Goal: Task Accomplishment & Management: Manage account settings

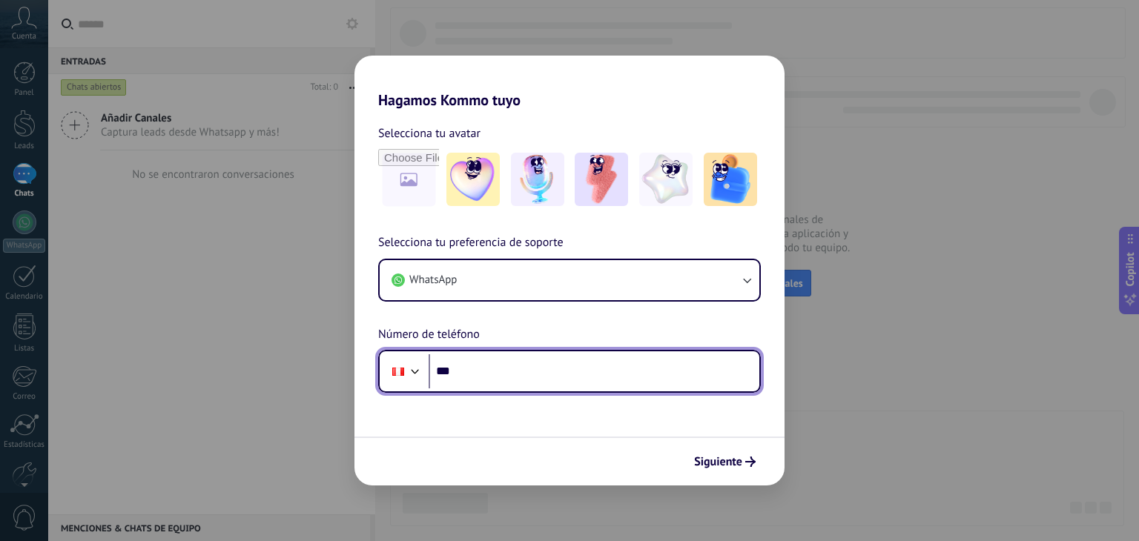
click at [524, 383] on input "***" at bounding box center [594, 371] width 331 height 34
click at [525, 372] on input "***" at bounding box center [594, 371] width 331 height 34
type input "**********"
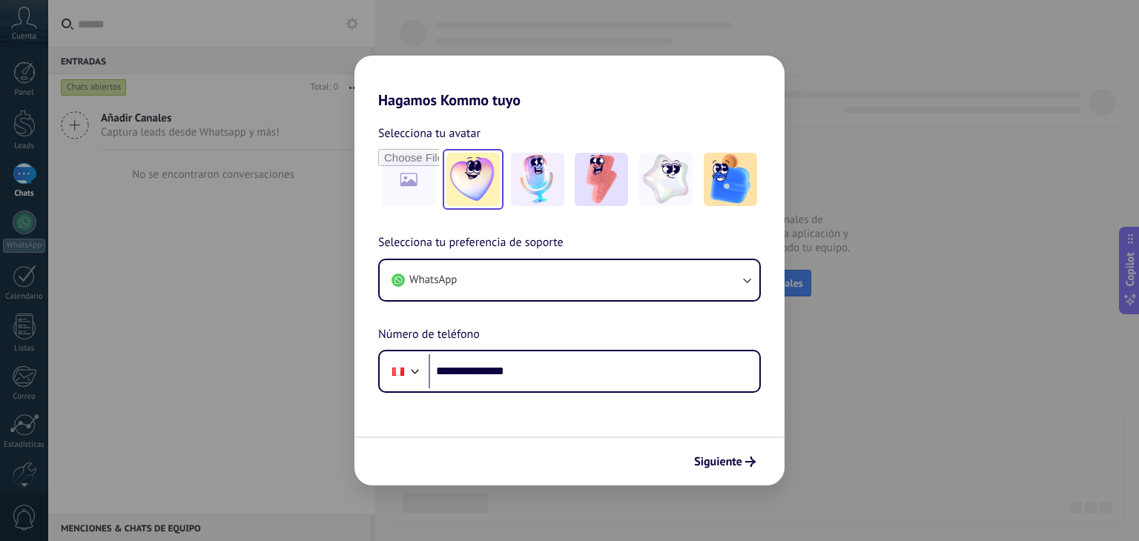
click at [486, 169] on img at bounding box center [472, 179] width 53 height 53
click at [728, 461] on span "Siguiente" at bounding box center [718, 462] width 48 height 10
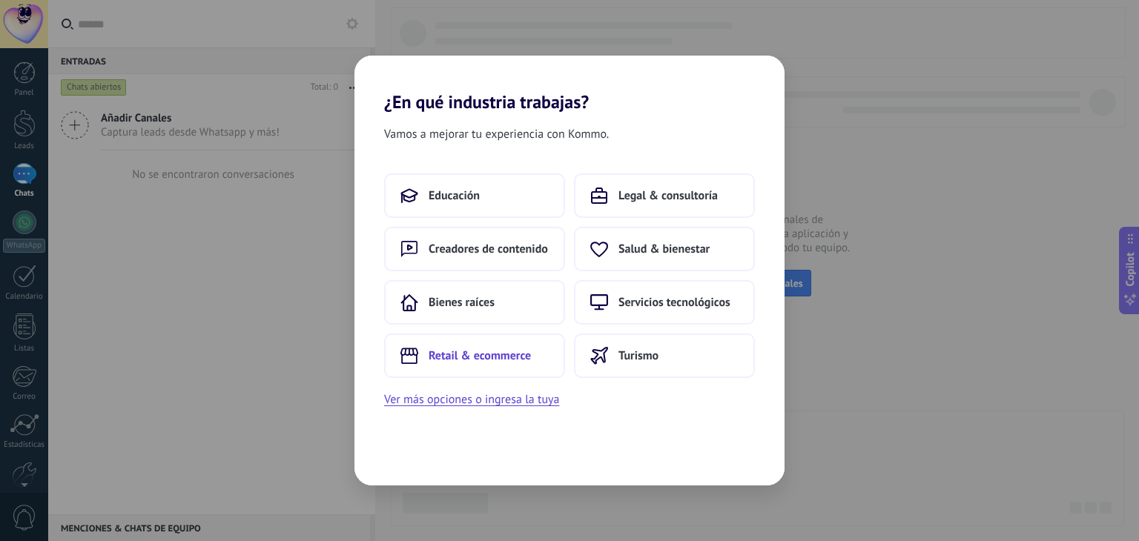
click at [509, 362] on span "Retail & ecommerce" at bounding box center [480, 356] width 102 height 15
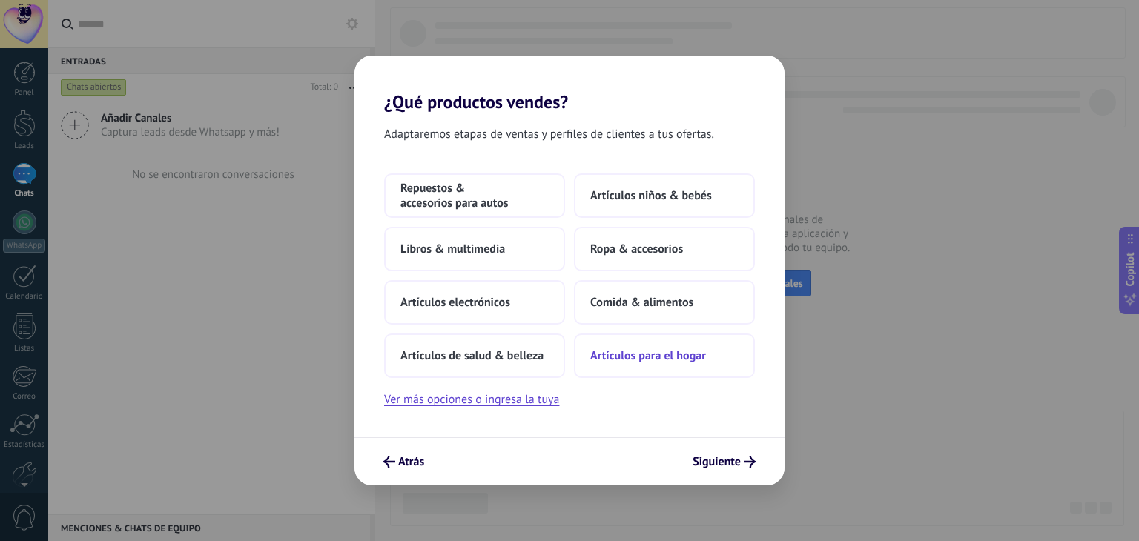
click at [626, 354] on span "Artículos para el hogar" at bounding box center [648, 356] width 116 height 15
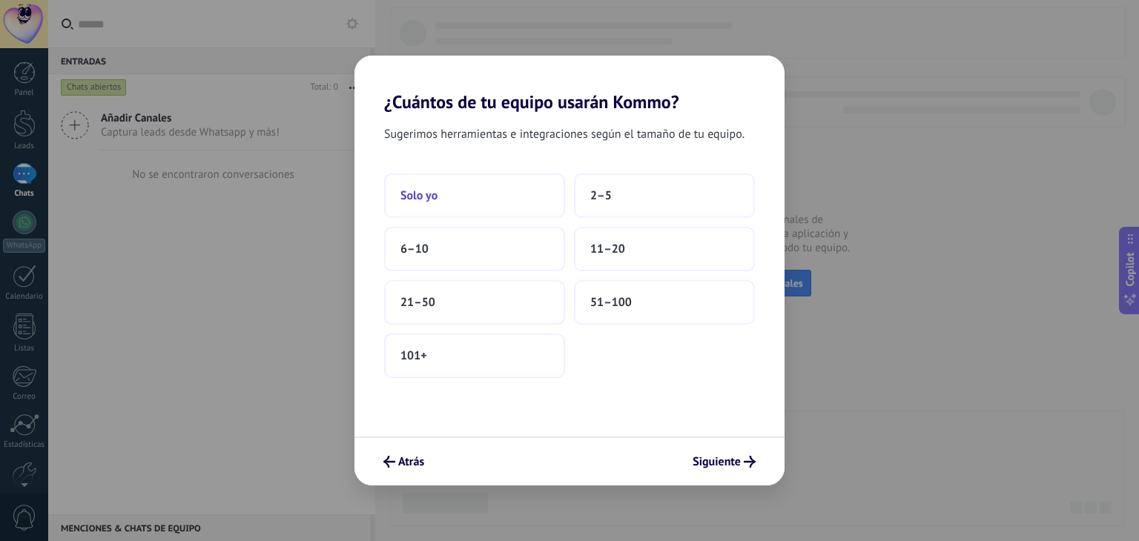
click at [430, 194] on span "Solo yo" at bounding box center [418, 195] width 37 height 15
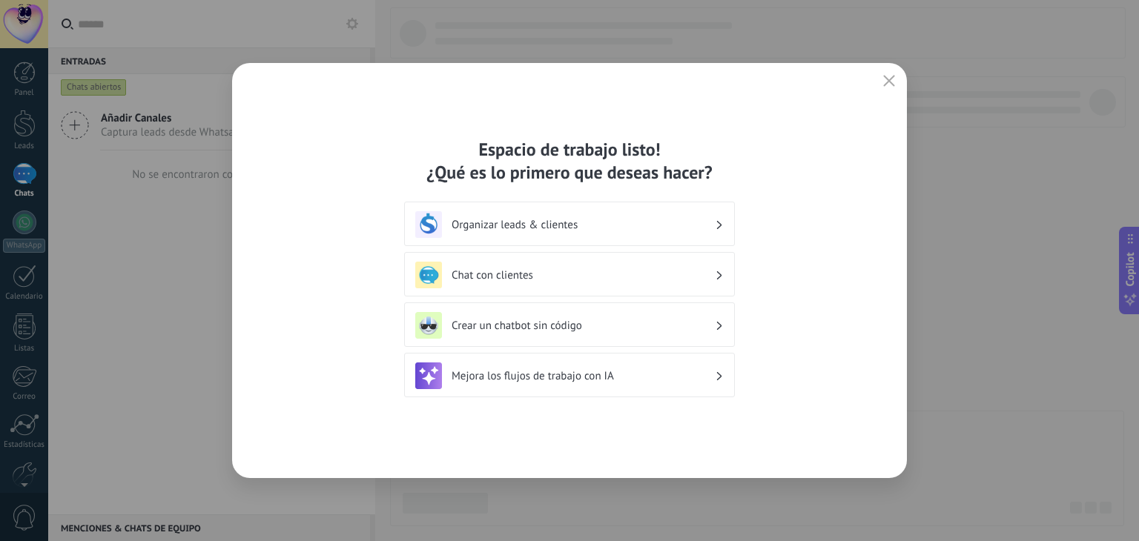
click at [659, 218] on h3 "Organizar leads & clientes" at bounding box center [583, 225] width 263 height 14
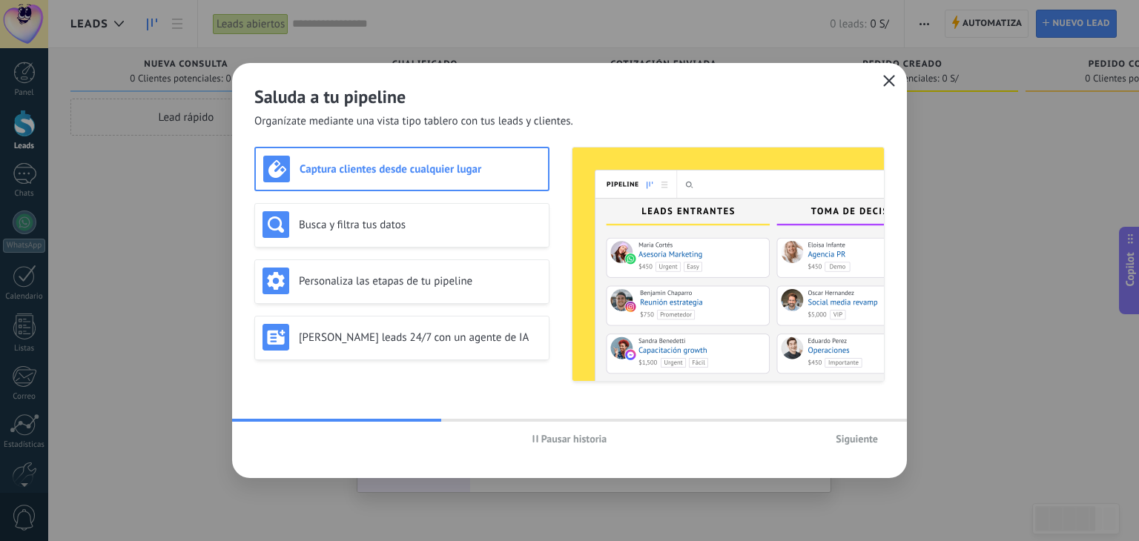
click at [891, 82] on icon "button" at bounding box center [889, 81] width 12 height 12
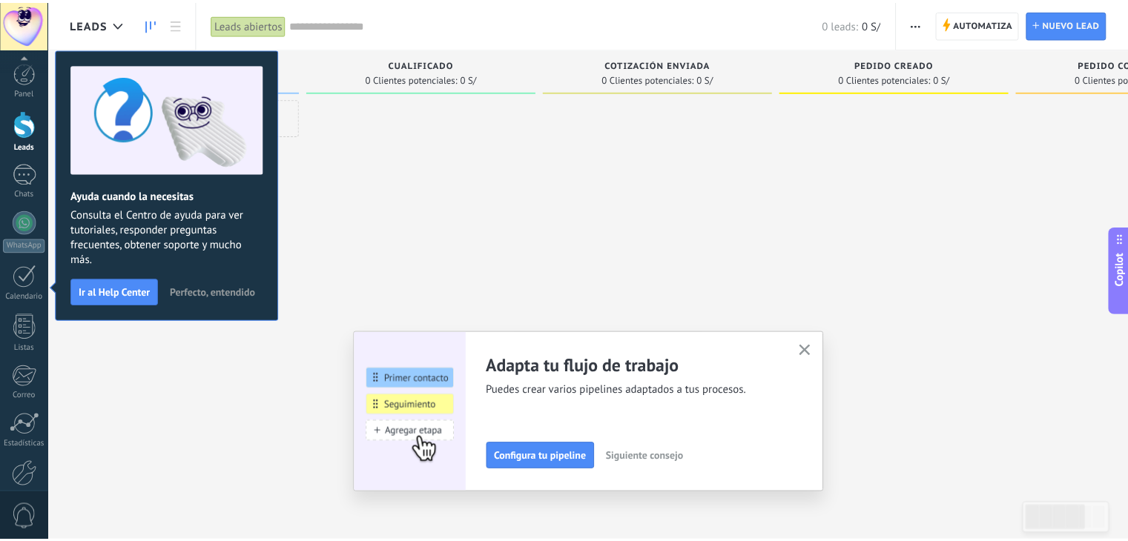
scroll to position [75, 0]
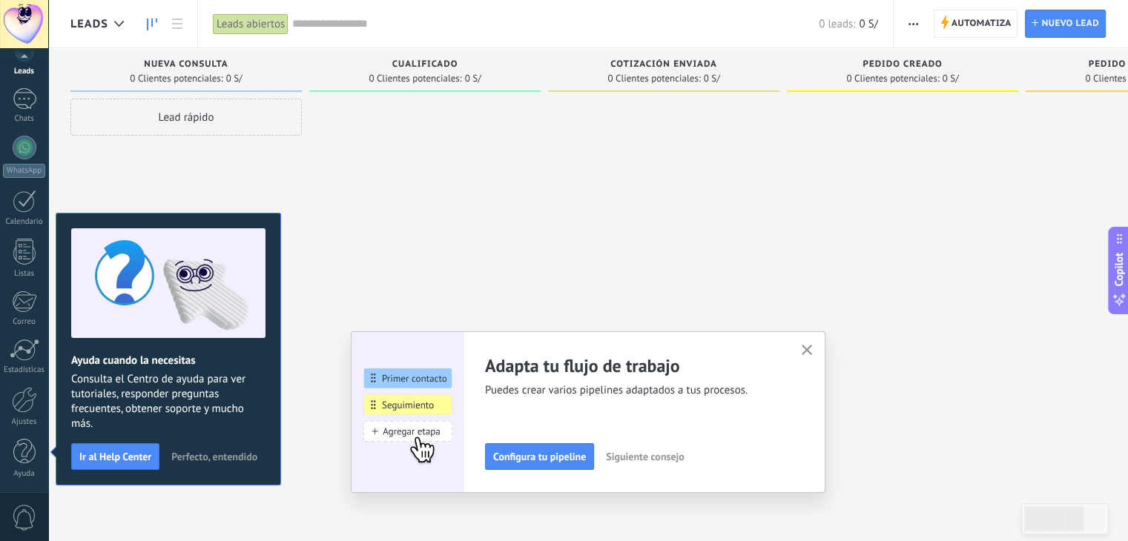
click at [581, 276] on div at bounding box center [663, 273] width 231 height 348
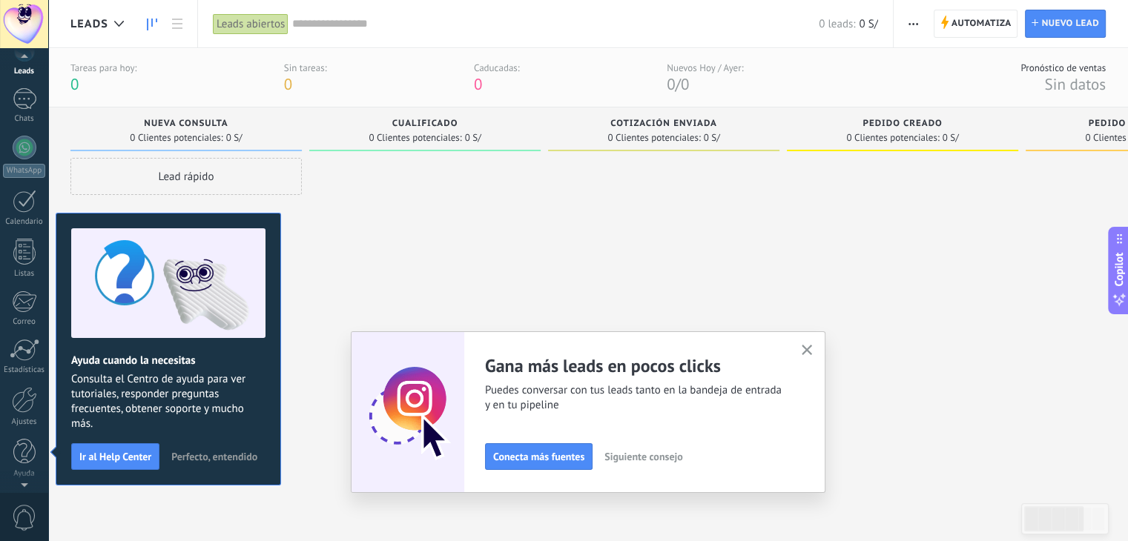
scroll to position [0, 0]
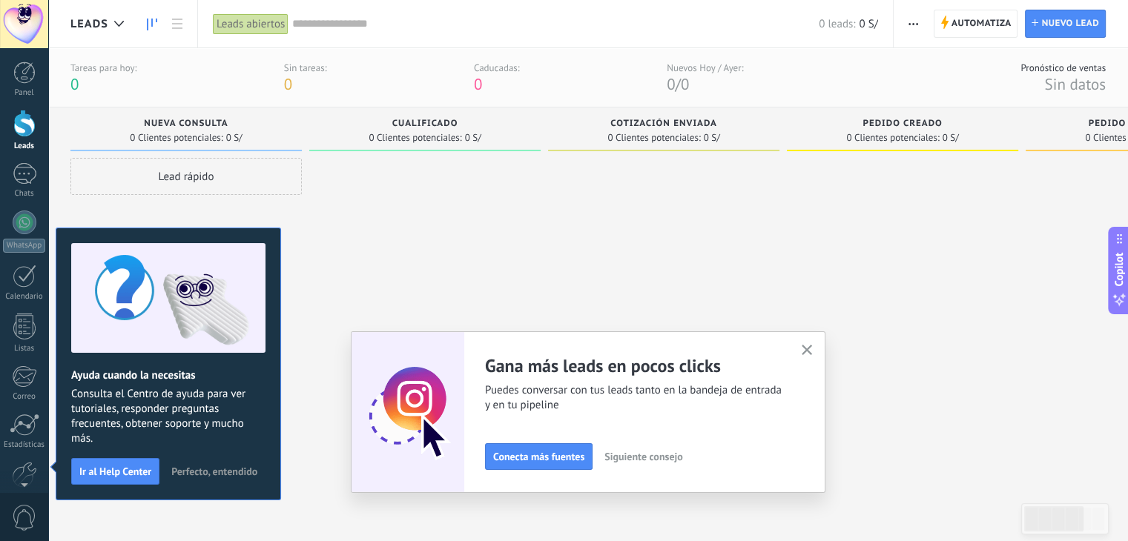
click at [196, 466] on span "Perfecto, entendido" at bounding box center [214, 471] width 86 height 10
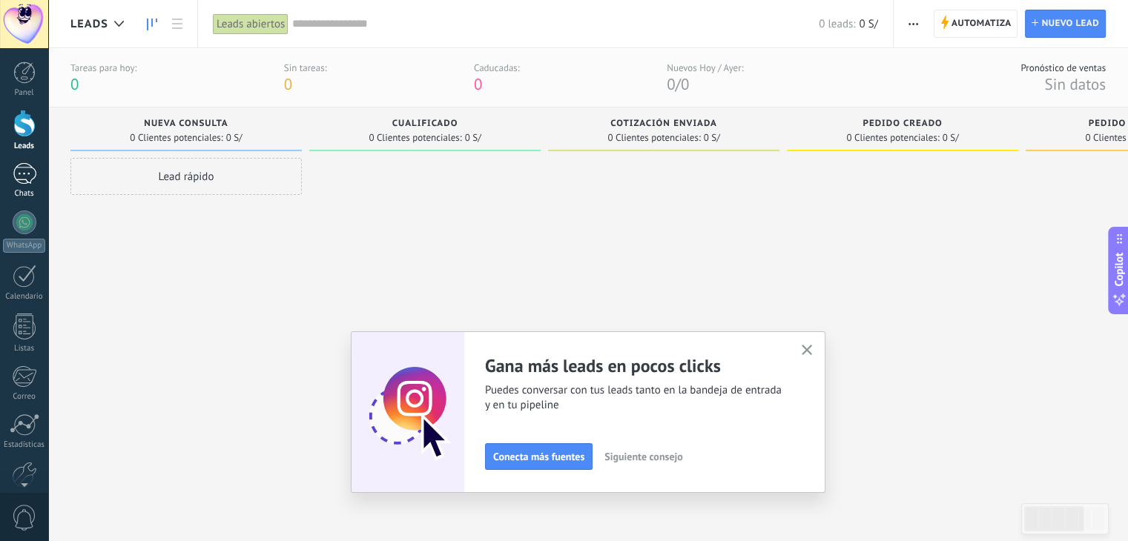
click at [24, 185] on link "Chats" at bounding box center [24, 181] width 48 height 36
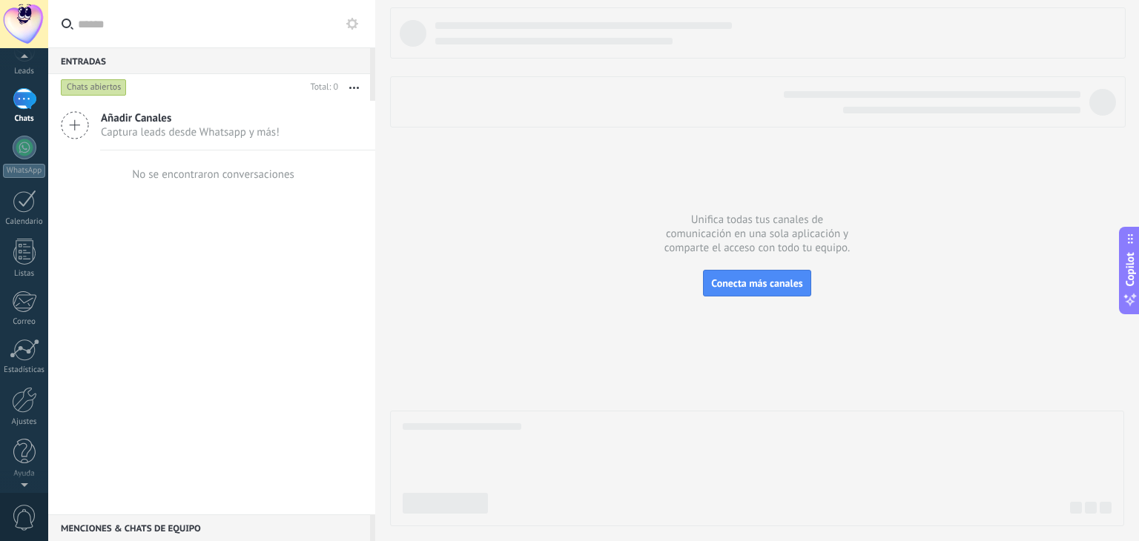
scroll to position [74, 0]
click at [24, 404] on div at bounding box center [24, 401] width 25 height 26
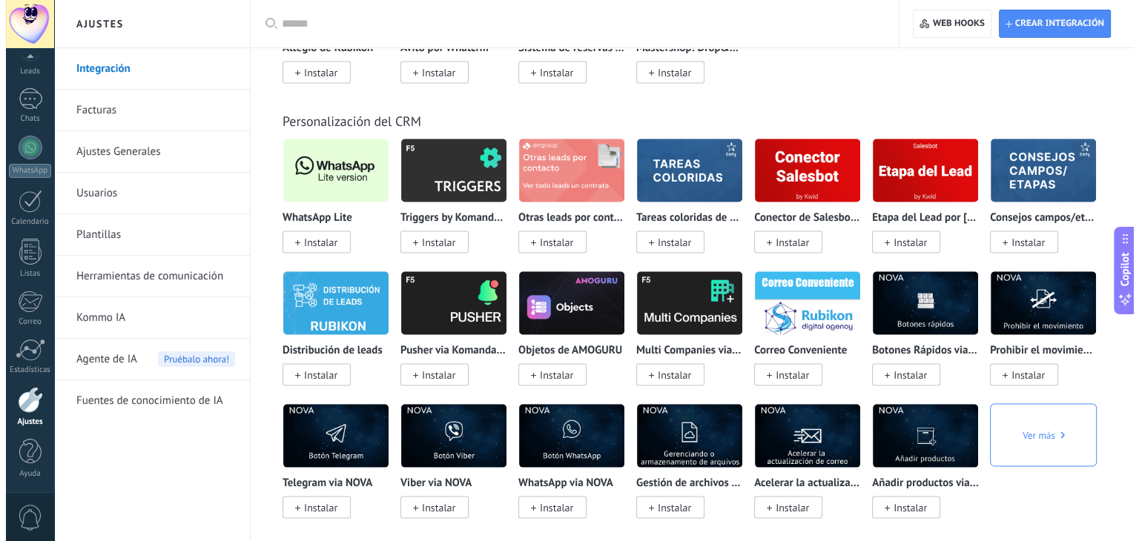
scroll to position [2818, 0]
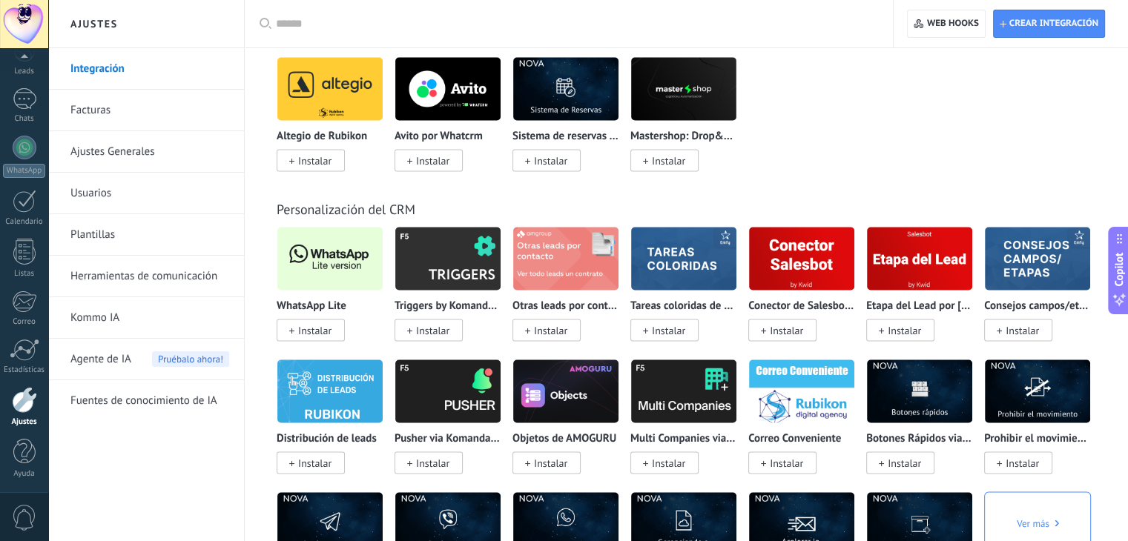
click at [327, 264] on img at bounding box center [329, 258] width 105 height 72
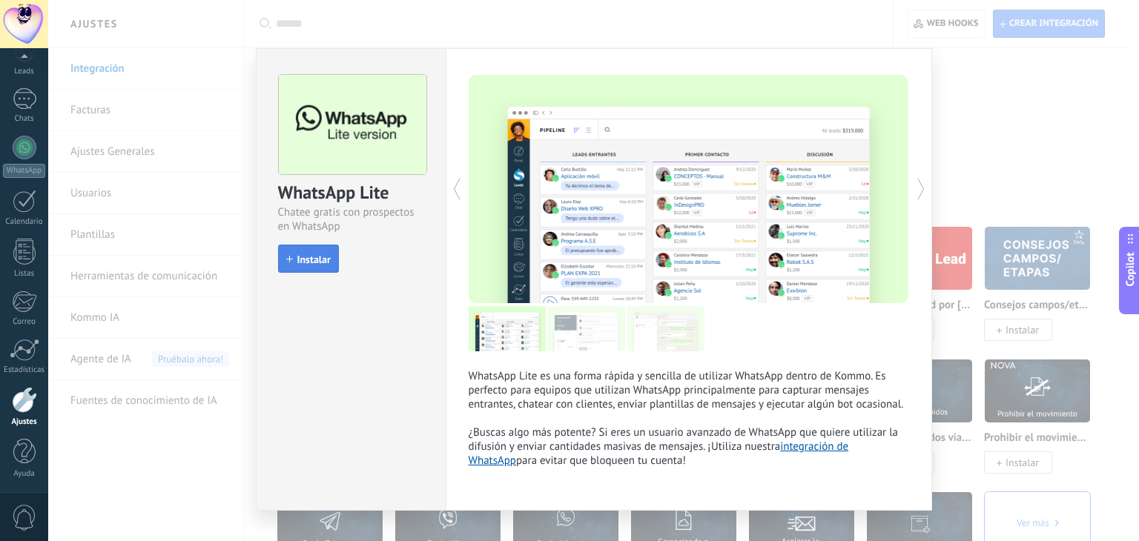
click at [317, 268] on button "Instalar" at bounding box center [308, 259] width 61 height 28
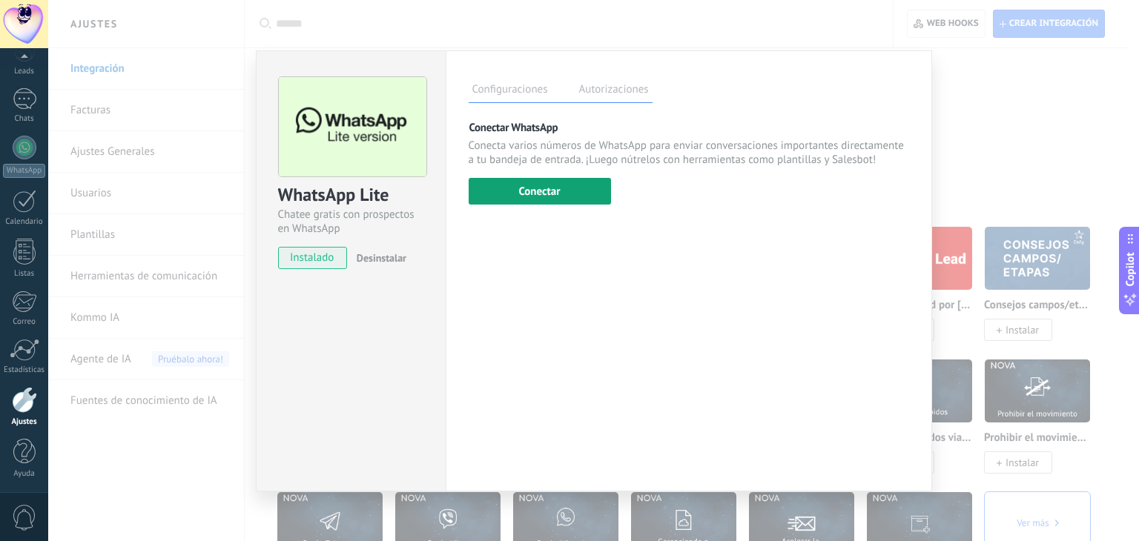
click at [577, 188] on button "Conectar" at bounding box center [540, 191] width 142 height 27
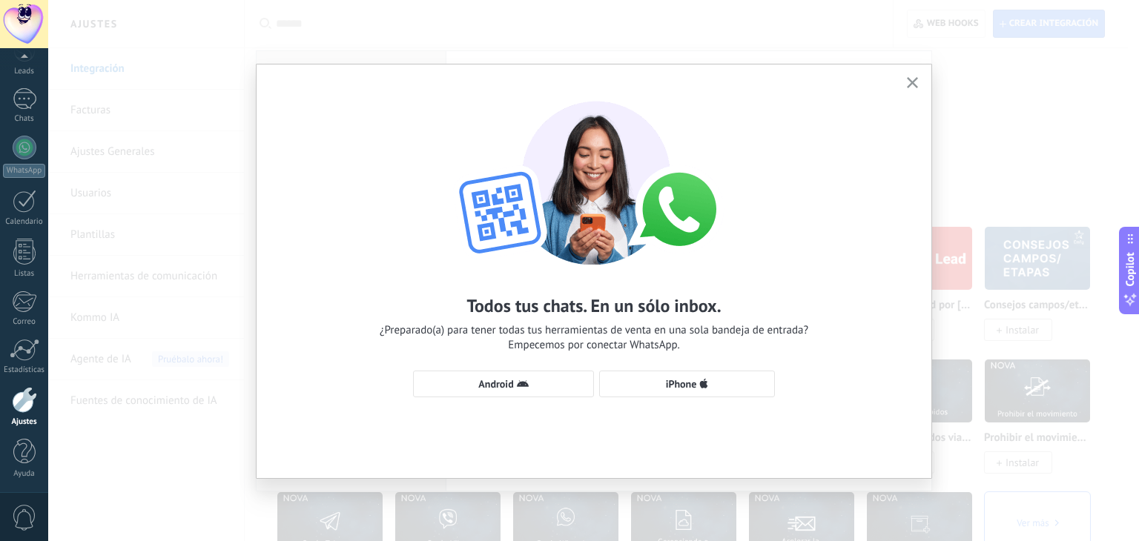
click at [916, 85] on use "button" at bounding box center [912, 82] width 11 height 11
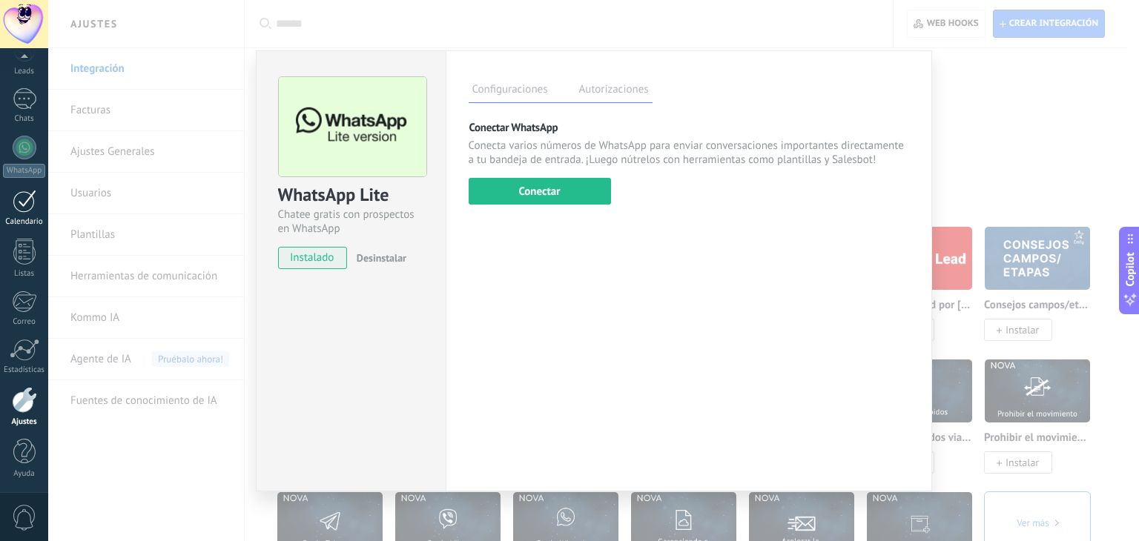
scroll to position [0, 0]
click at [24, 128] on div at bounding box center [24, 123] width 22 height 27
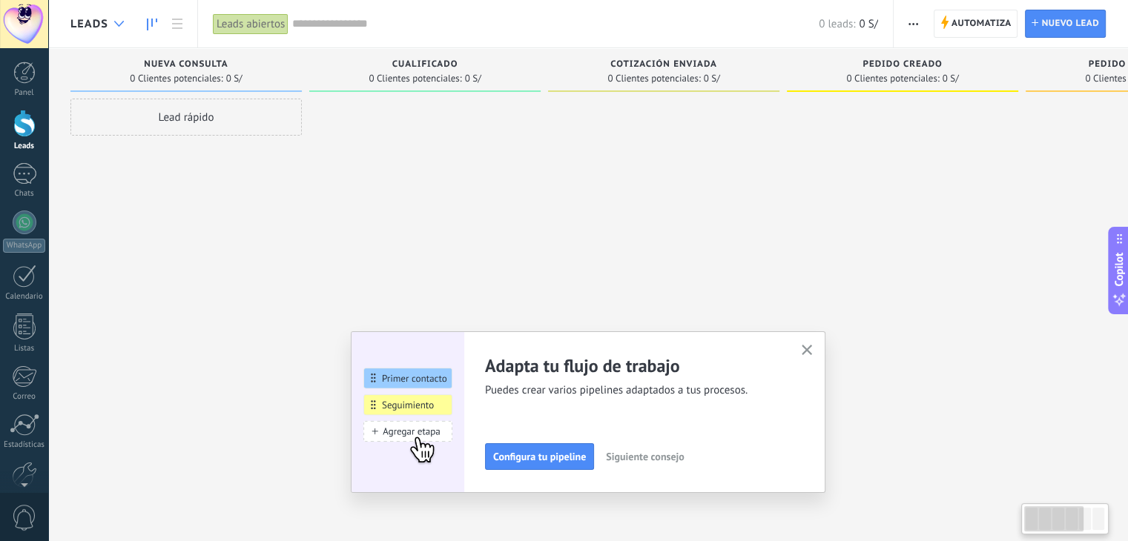
click at [113, 10] on div at bounding box center [119, 24] width 24 height 29
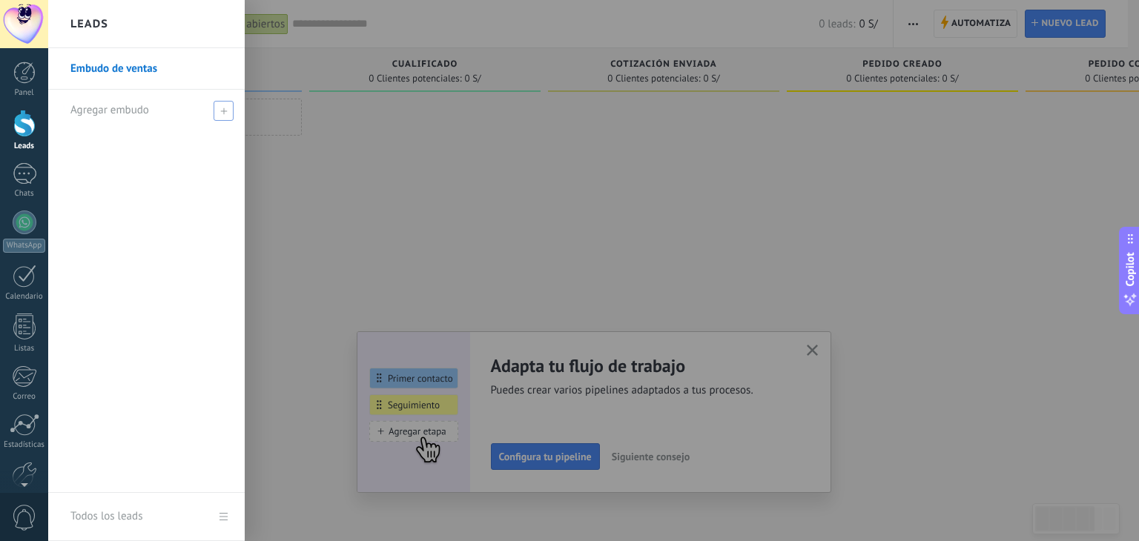
click at [220, 111] on span at bounding box center [224, 111] width 20 height 20
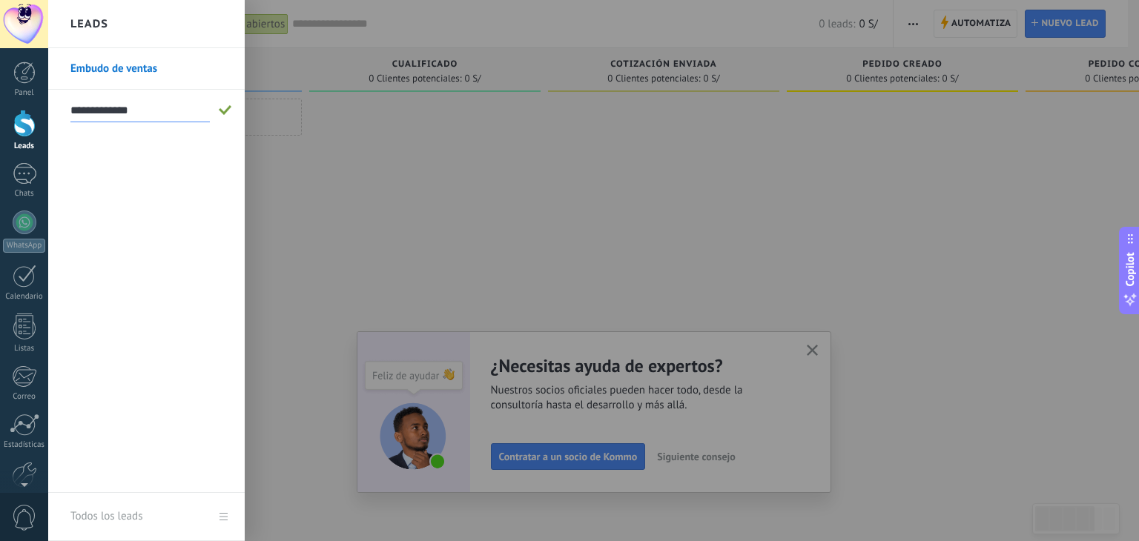
type input "**********"
click at [225, 111] on span at bounding box center [225, 110] width 13 height 10
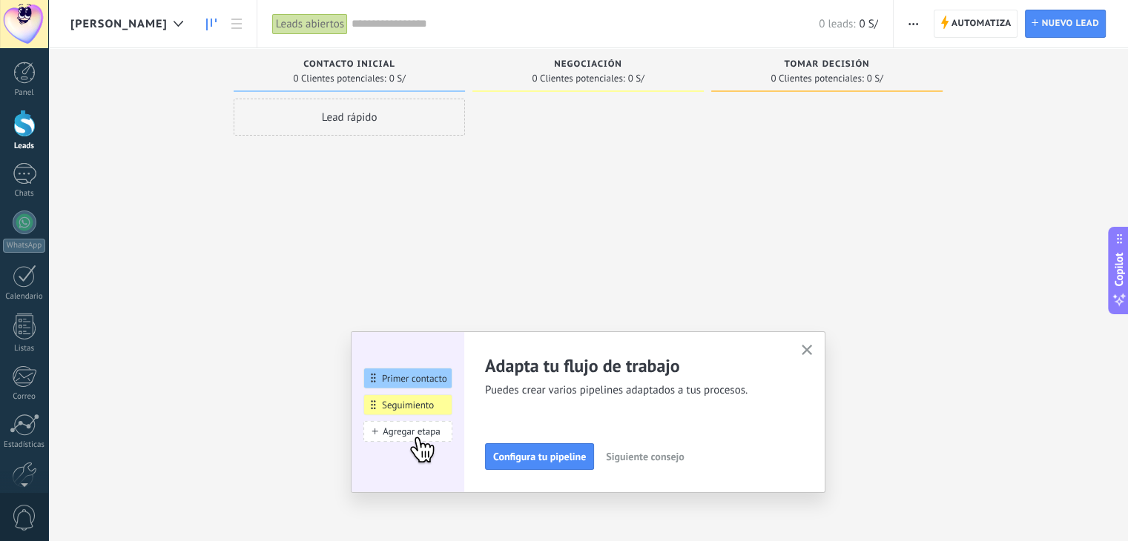
click at [813, 351] on icon "button" at bounding box center [807, 350] width 11 height 11
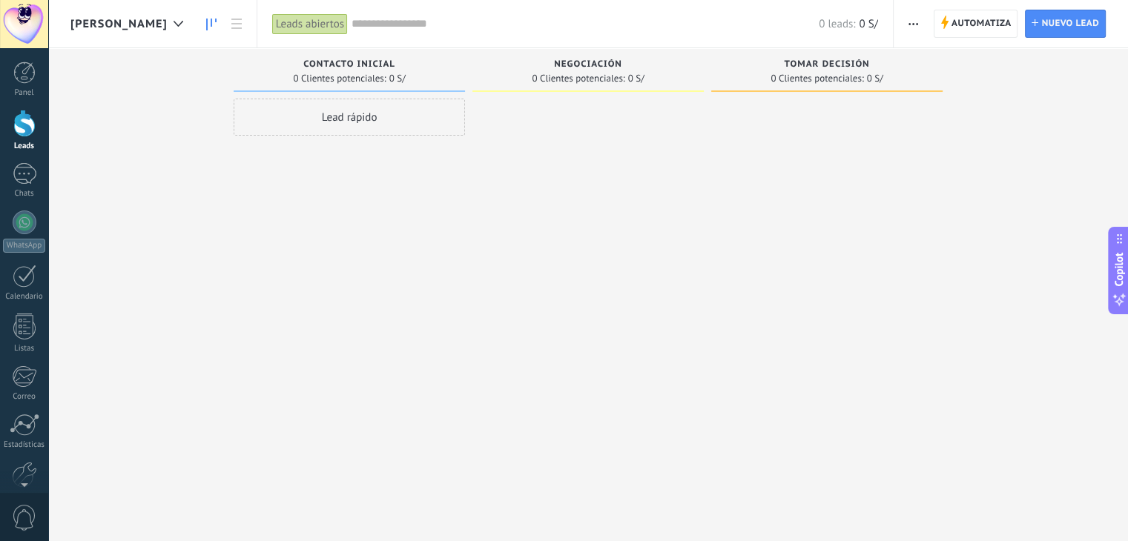
click at [909, 22] on span "button" at bounding box center [913, 24] width 10 height 28
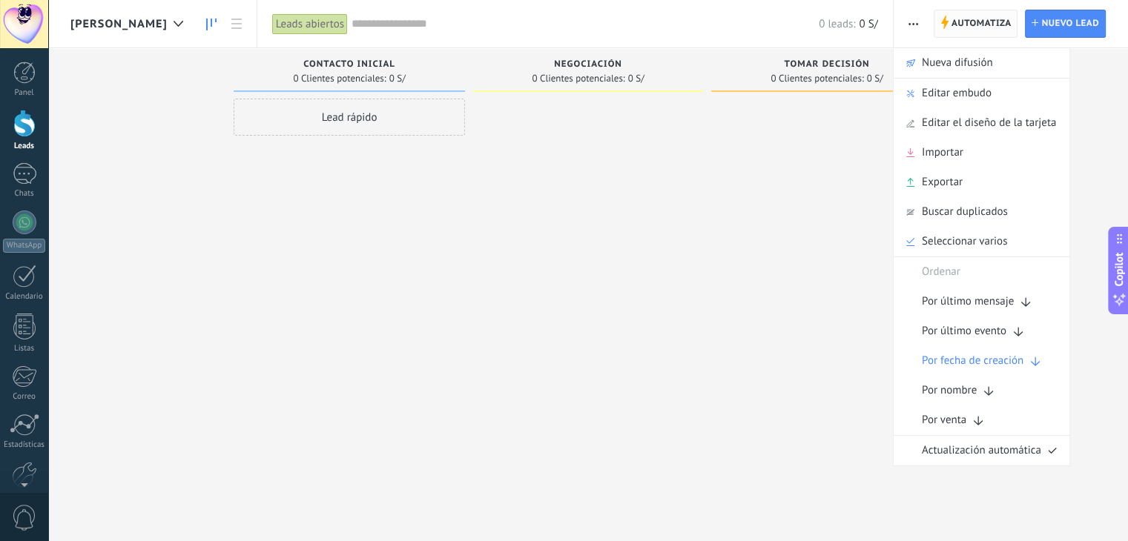
click at [964, 22] on span "Automatiza" at bounding box center [981, 23] width 60 height 27
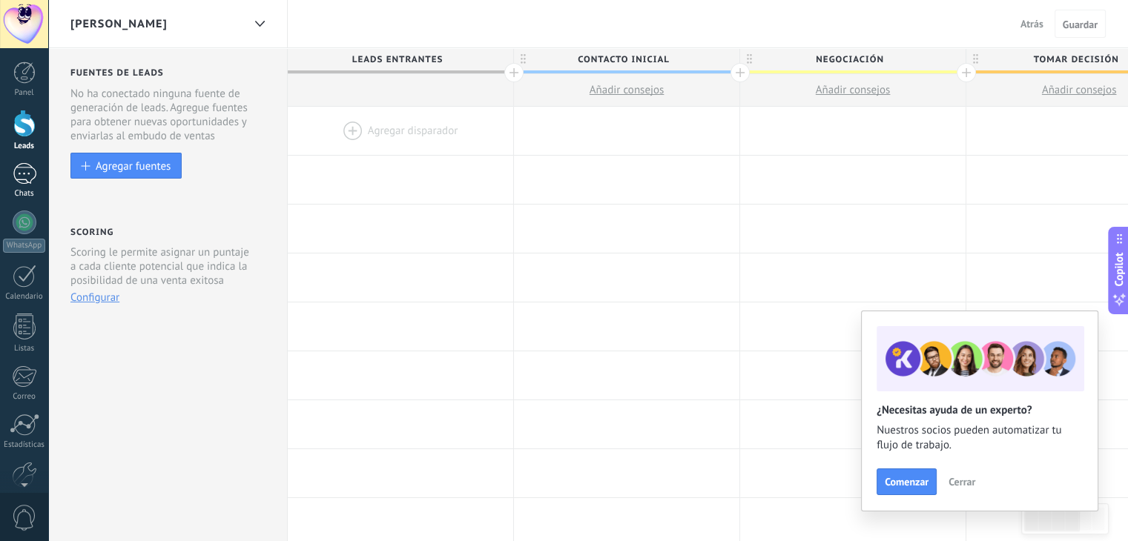
click at [27, 173] on div at bounding box center [25, 174] width 24 height 22
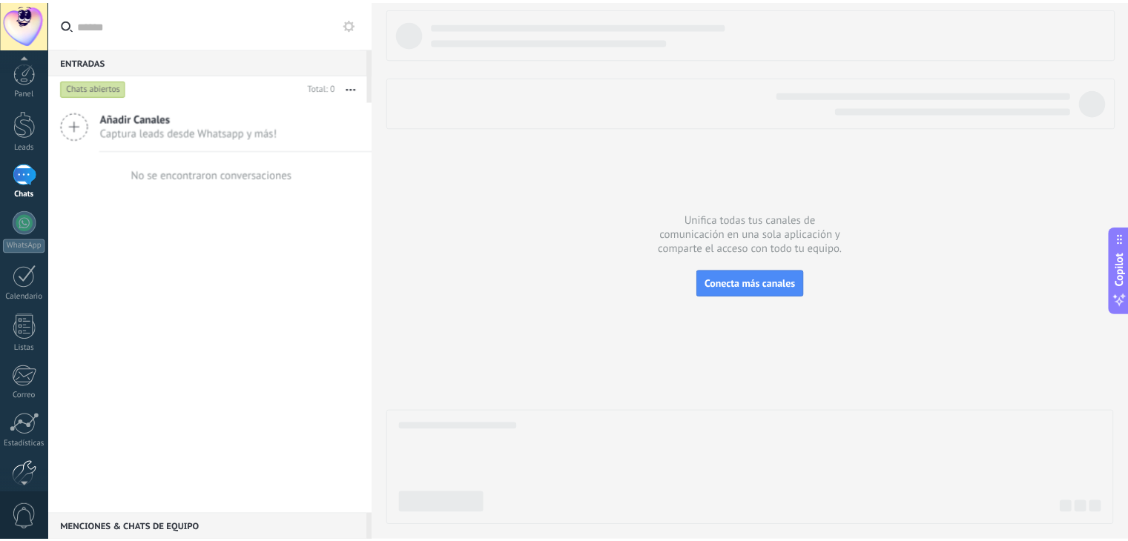
scroll to position [75, 0]
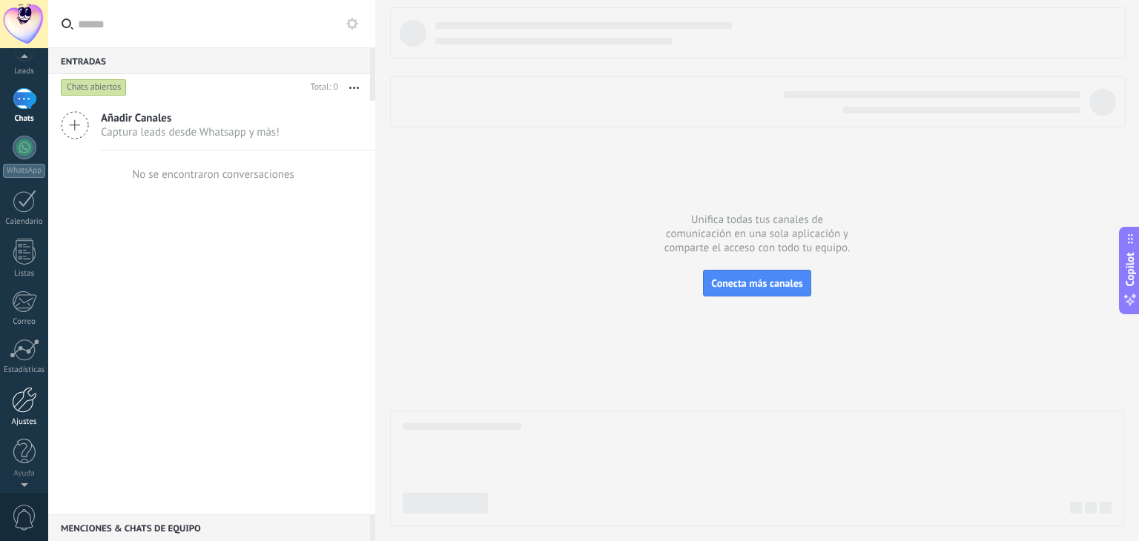
click at [33, 398] on div at bounding box center [24, 400] width 25 height 26
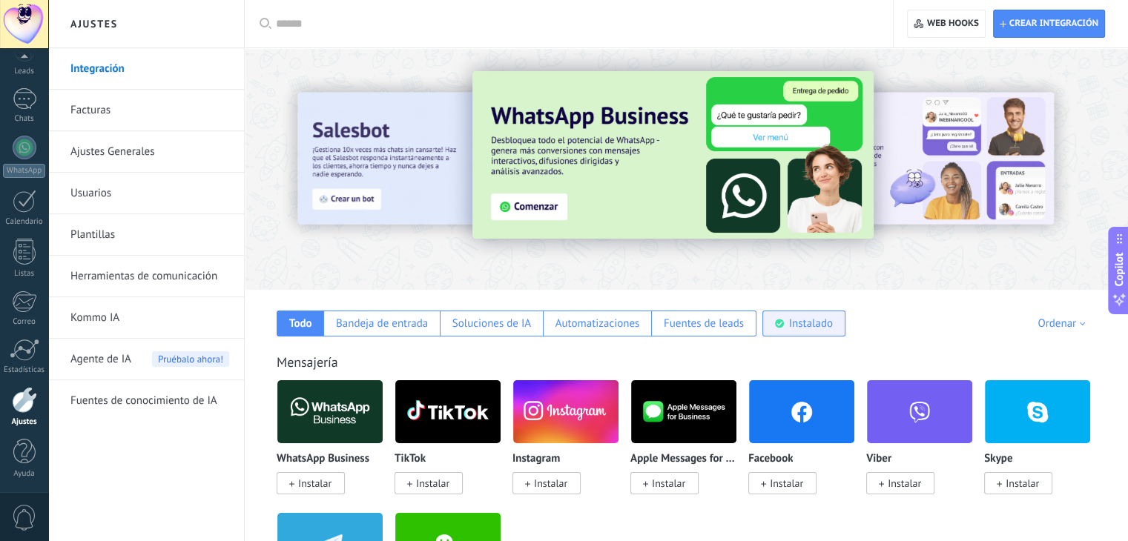
click at [801, 327] on div "Instalado" at bounding box center [811, 324] width 44 height 14
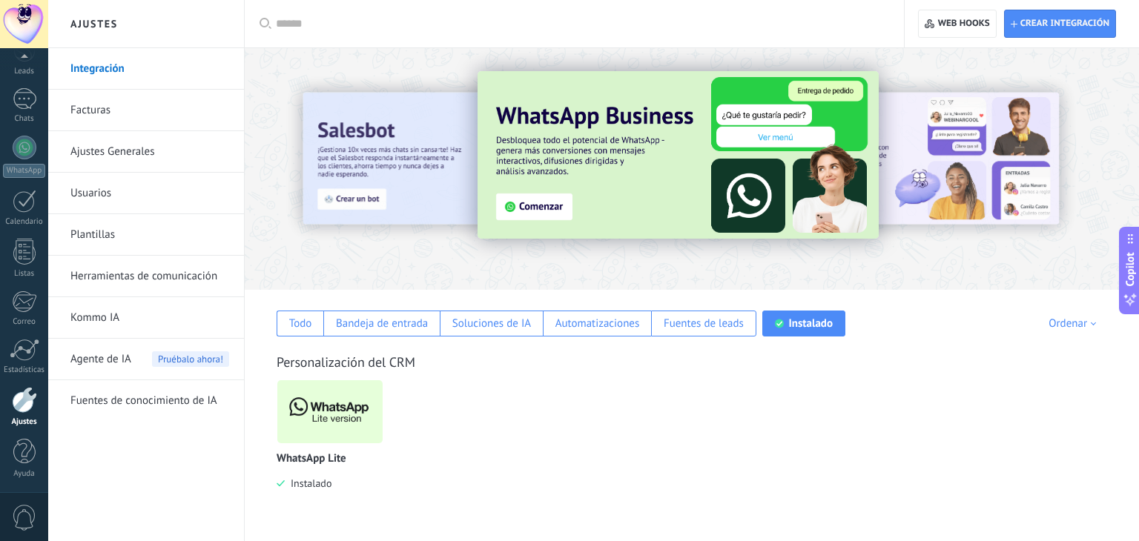
click at [338, 423] on img at bounding box center [329, 412] width 105 height 72
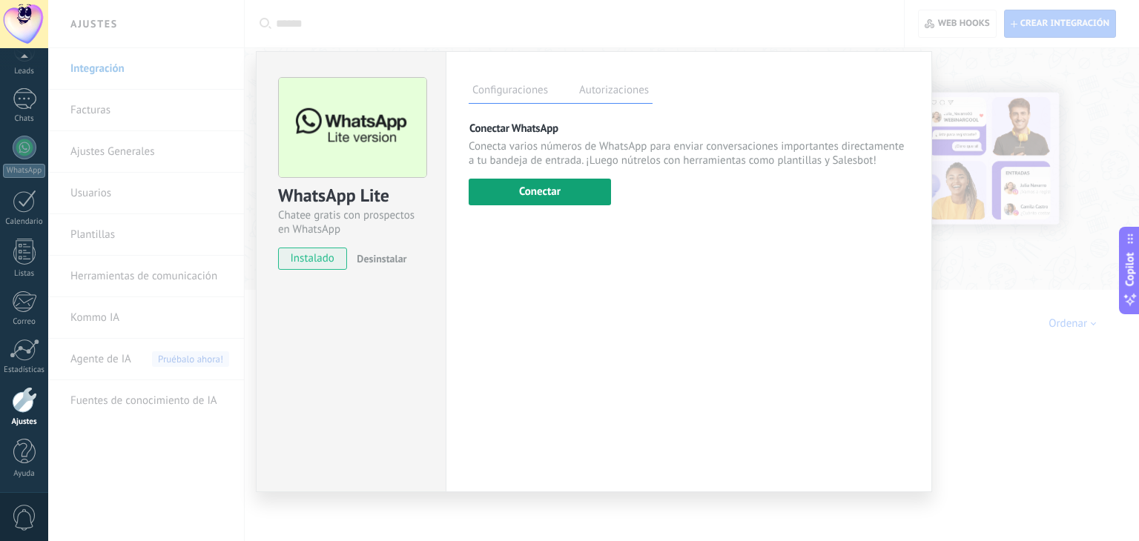
click at [545, 194] on button "Conectar" at bounding box center [540, 192] width 142 height 27
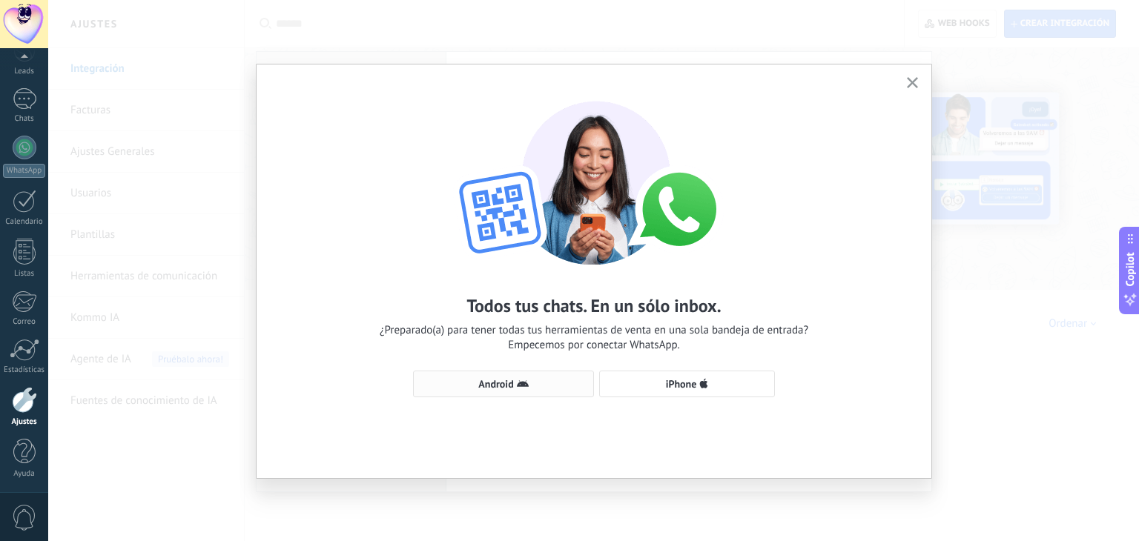
click at [495, 386] on span "Android" at bounding box center [495, 384] width 35 height 10
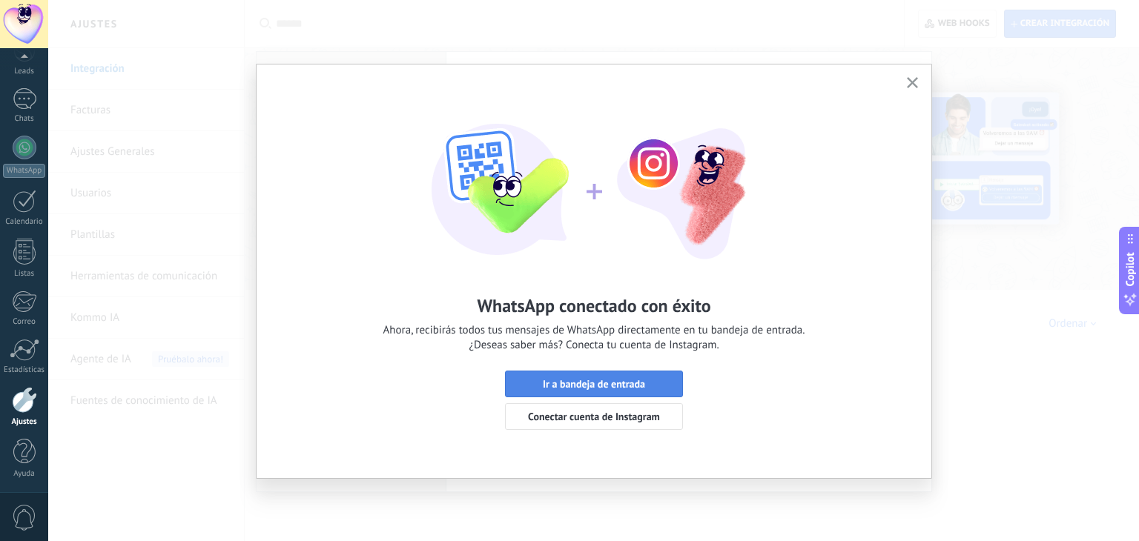
click at [625, 383] on span "Ir a bandeja de entrada" at bounding box center [594, 384] width 102 height 10
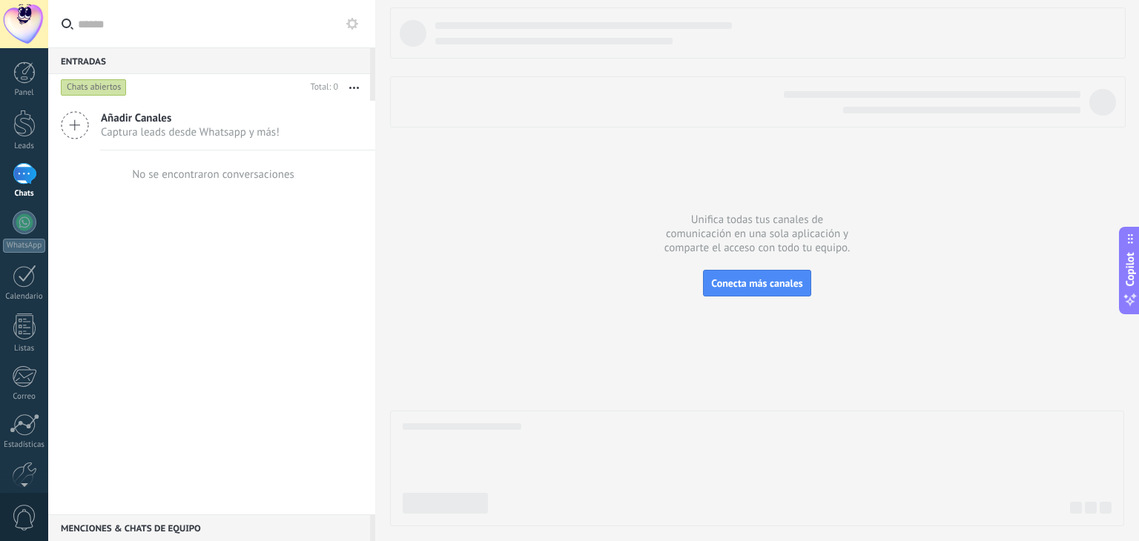
click at [363, 336] on div "Añadir Canales Captura leads desde Whatsapp y más! No se encontraron conversaci…" at bounding box center [211, 308] width 327 height 414
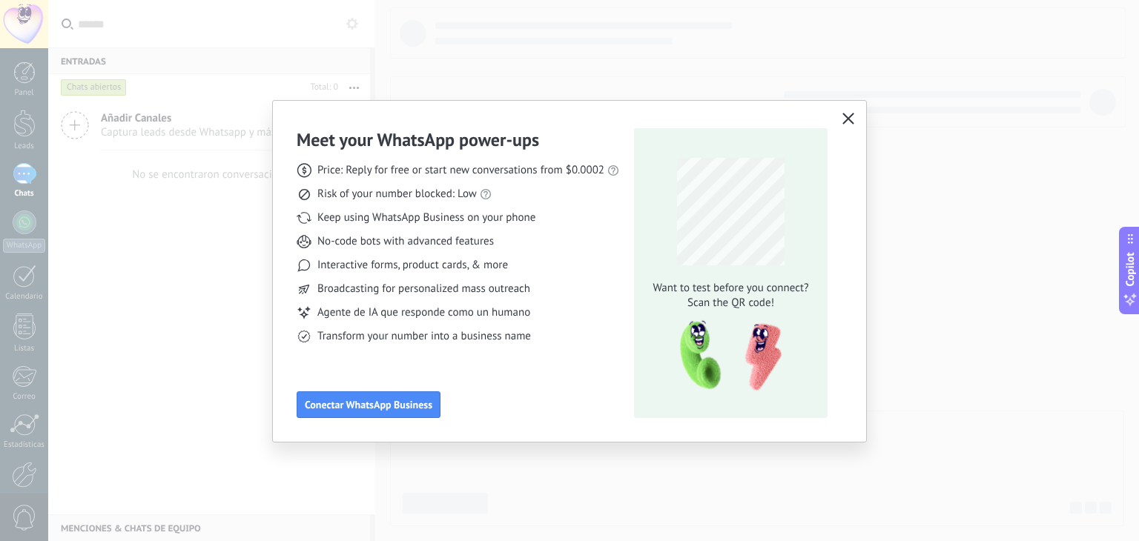
click at [851, 120] on icon "button" at bounding box center [848, 119] width 12 height 12
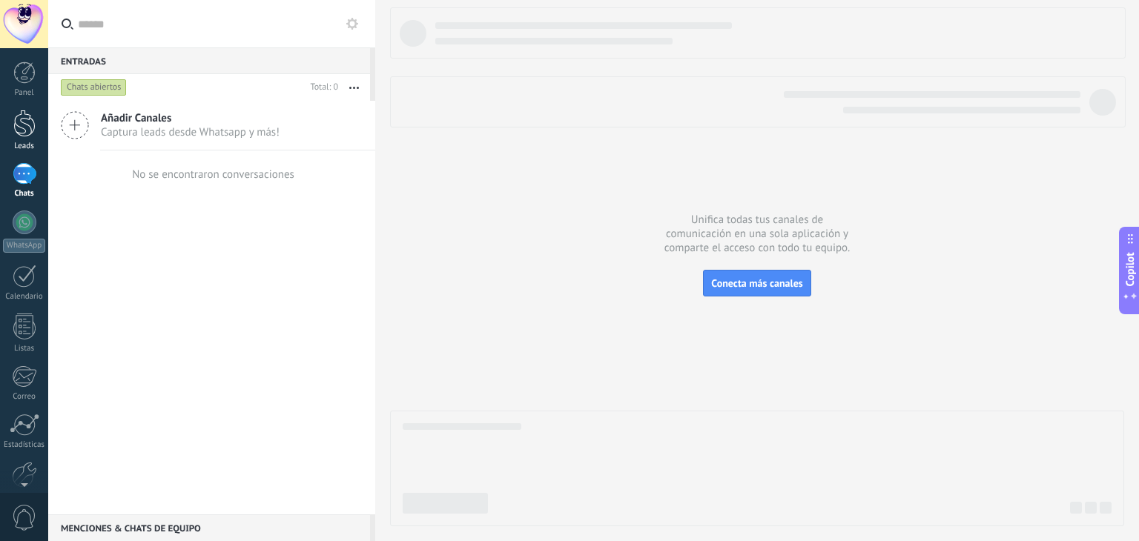
click at [22, 128] on div at bounding box center [24, 123] width 22 height 27
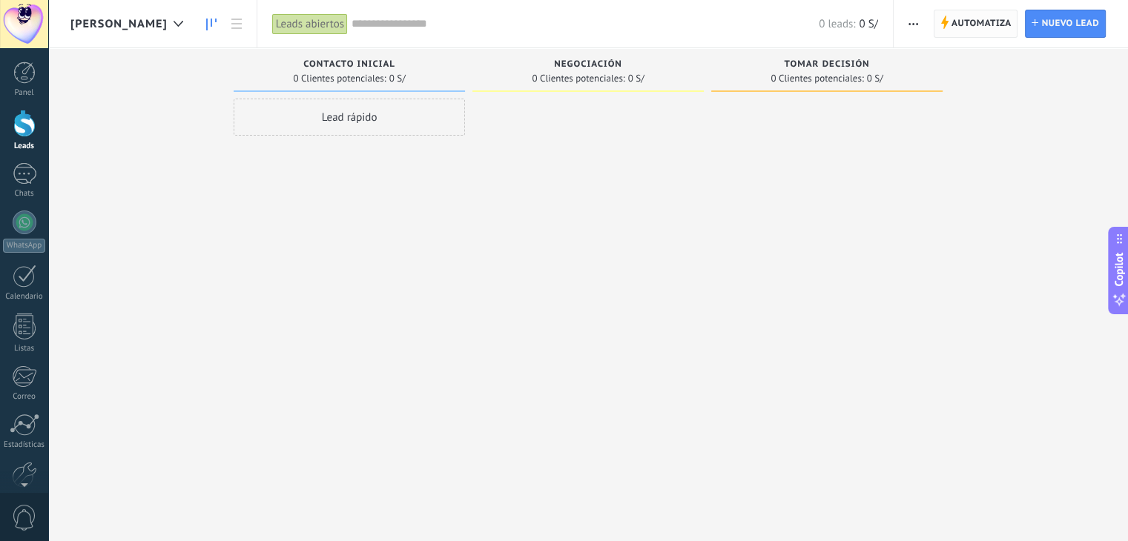
click at [1000, 11] on span "Automatiza" at bounding box center [981, 23] width 60 height 27
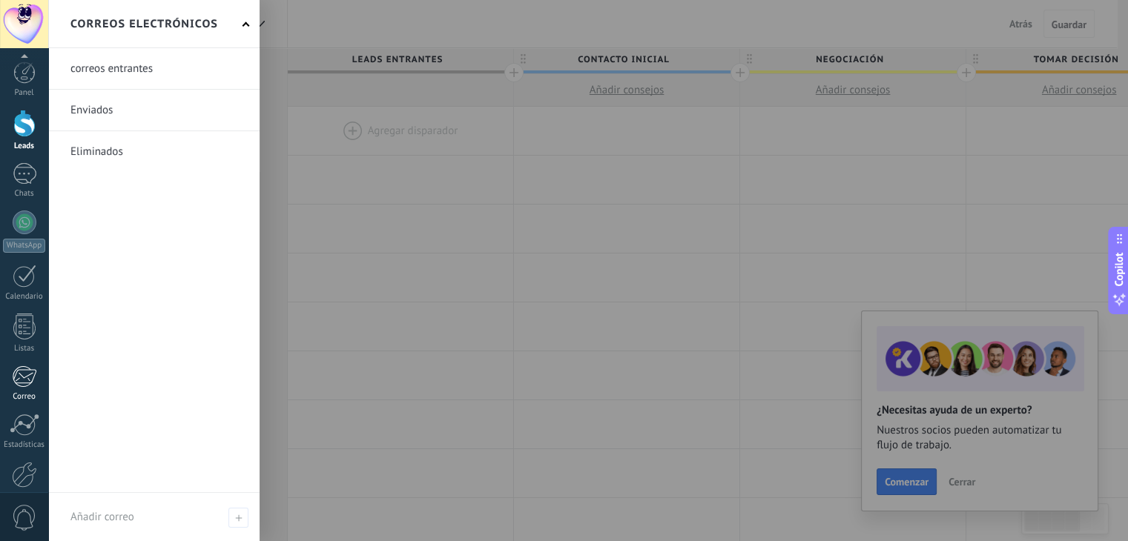
scroll to position [75, 0]
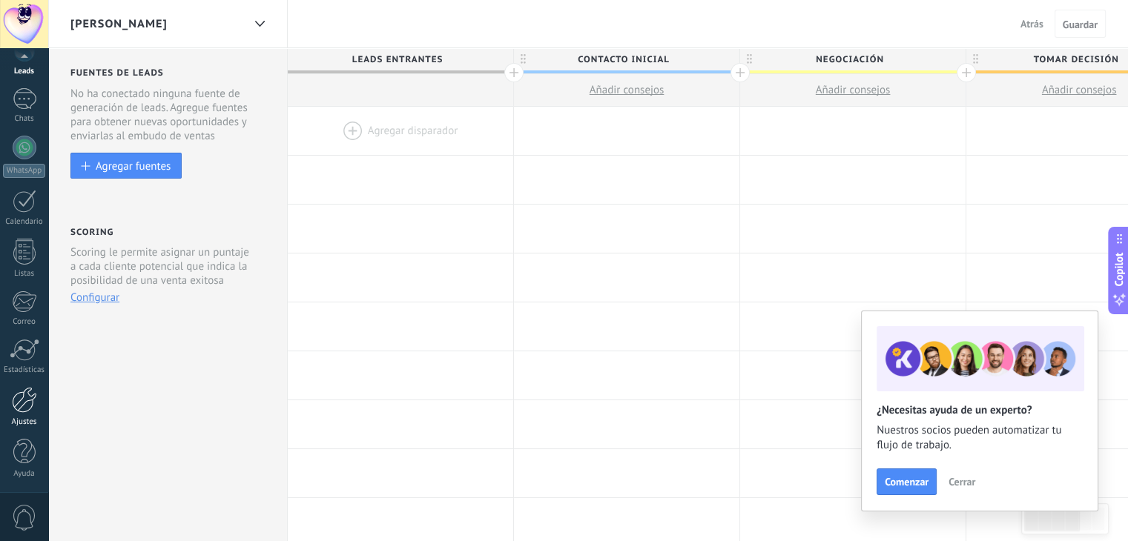
click at [22, 397] on div at bounding box center [24, 400] width 25 height 26
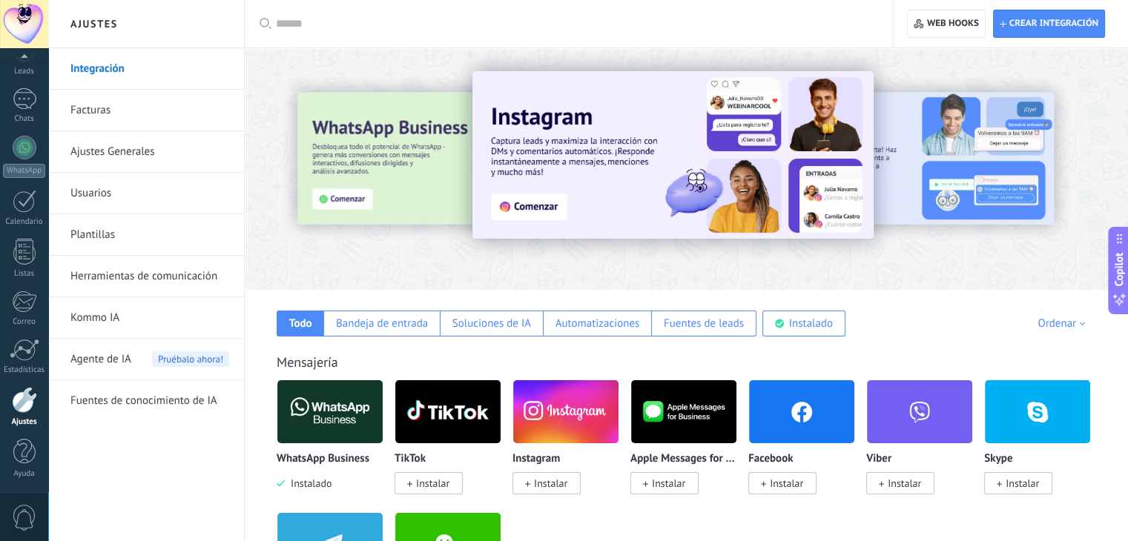
scroll to position [76, 0]
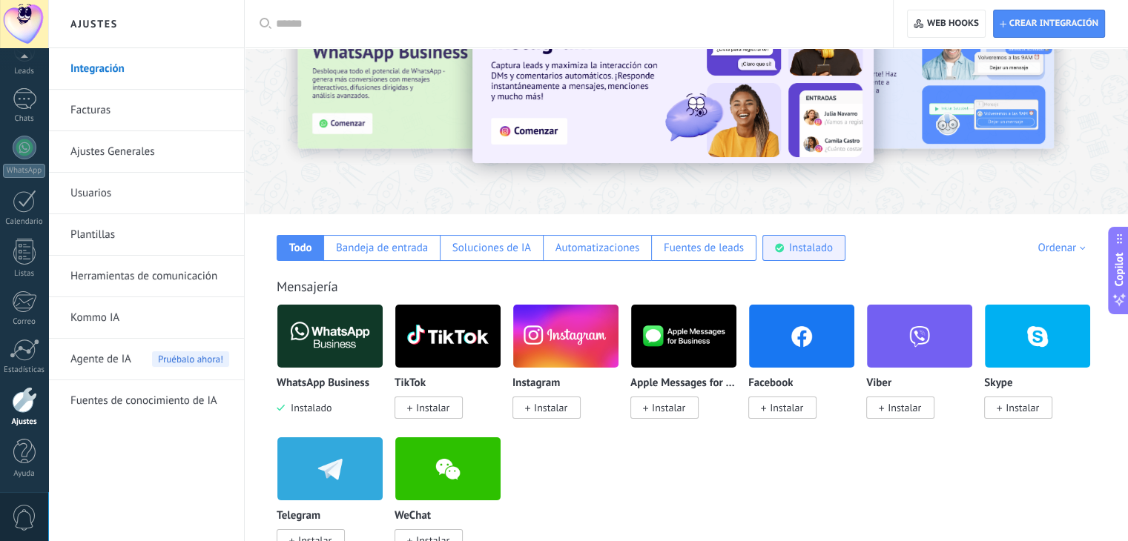
click at [839, 247] on div "Instalado" at bounding box center [803, 248] width 83 height 26
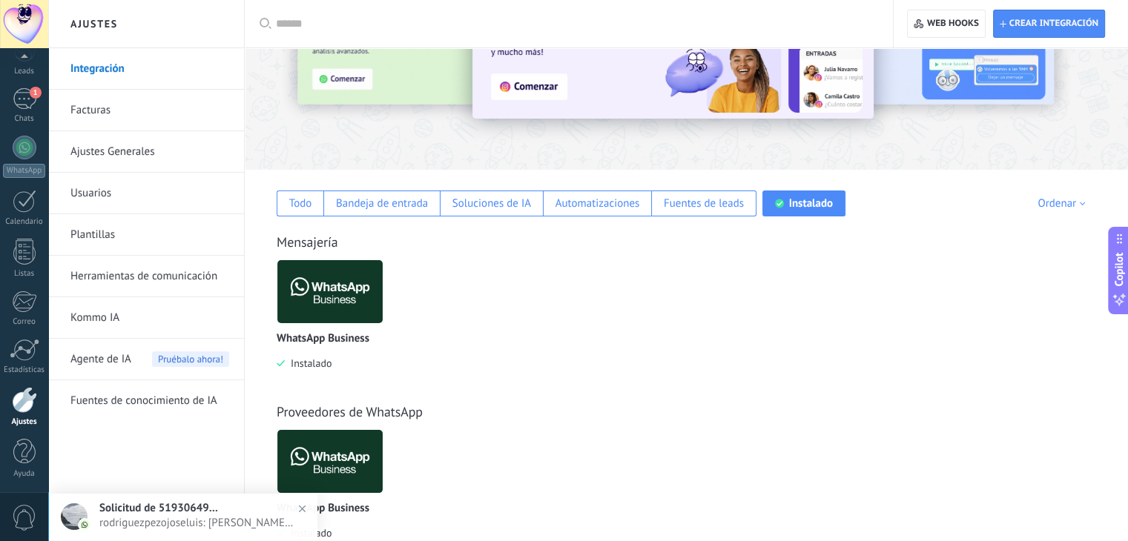
scroll to position [331, 0]
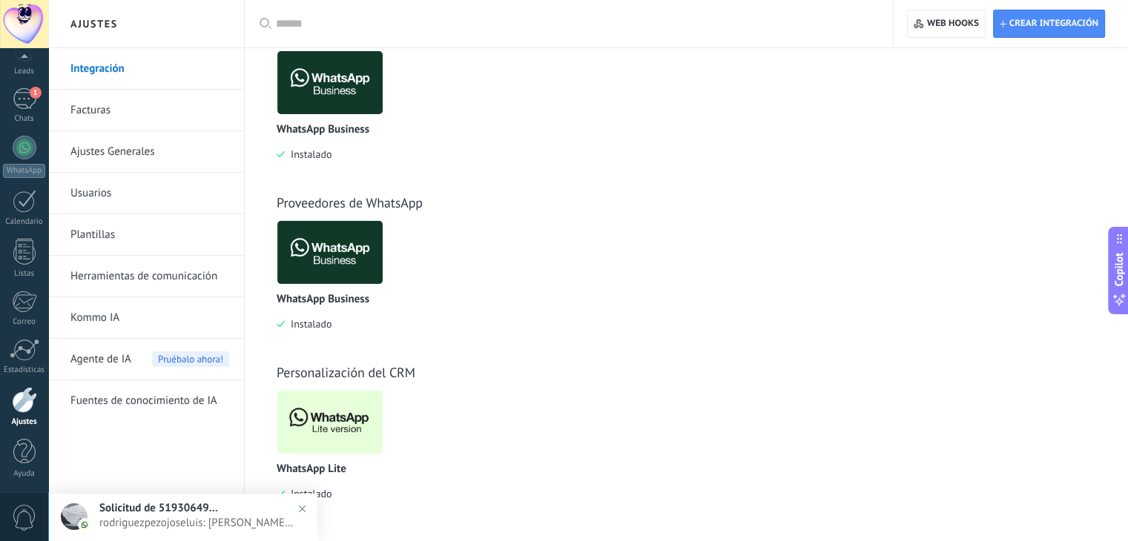
click at [346, 411] on img at bounding box center [329, 422] width 105 height 72
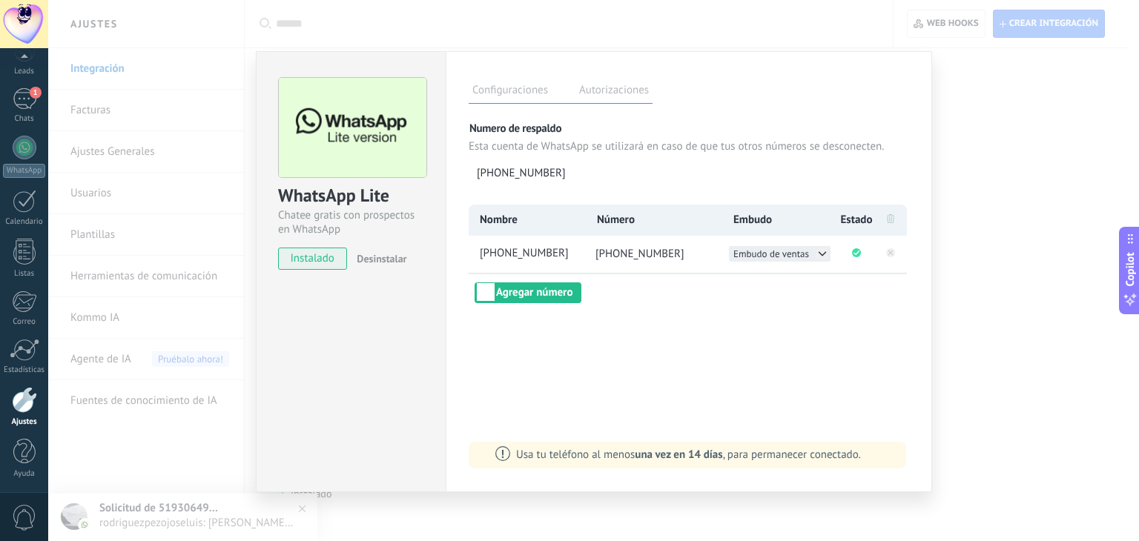
click at [819, 256] on icon at bounding box center [822, 254] width 12 height 12
click at [759, 271] on span "Cielito-Nelly" at bounding box center [768, 269] width 69 height 13
click at [724, 316] on div "Configuraciones Autorizaciones Esta pestaña registra a los usuarios que han con…" at bounding box center [689, 271] width 486 height 441
click at [957, 62] on div "WhatsApp Lite Chatee gratis con prospectos en WhatsApp instalado Desinstalar Co…" at bounding box center [593, 270] width 1091 height 541
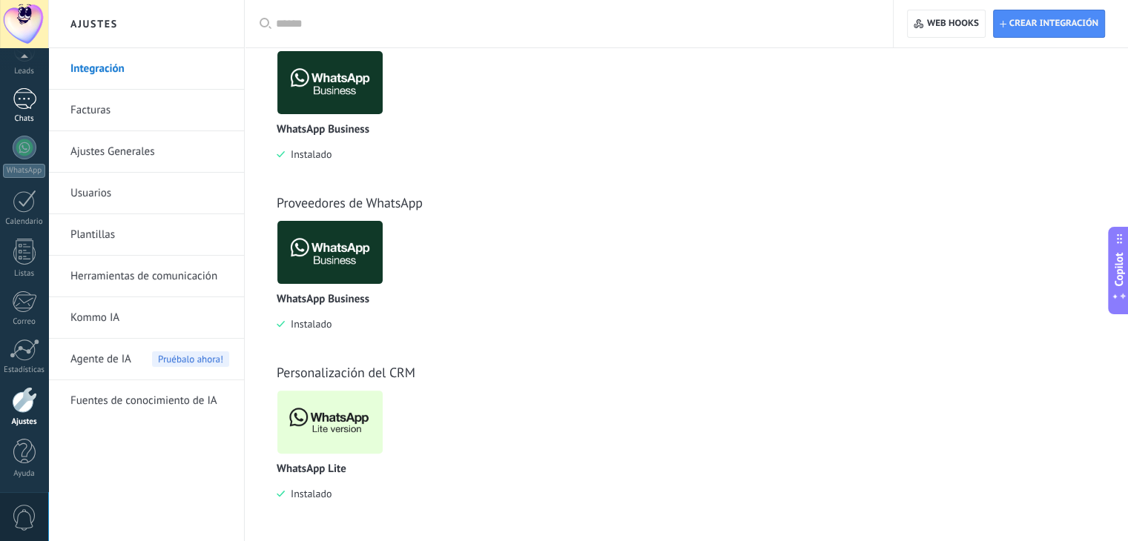
click at [27, 102] on div "1" at bounding box center [25, 99] width 24 height 22
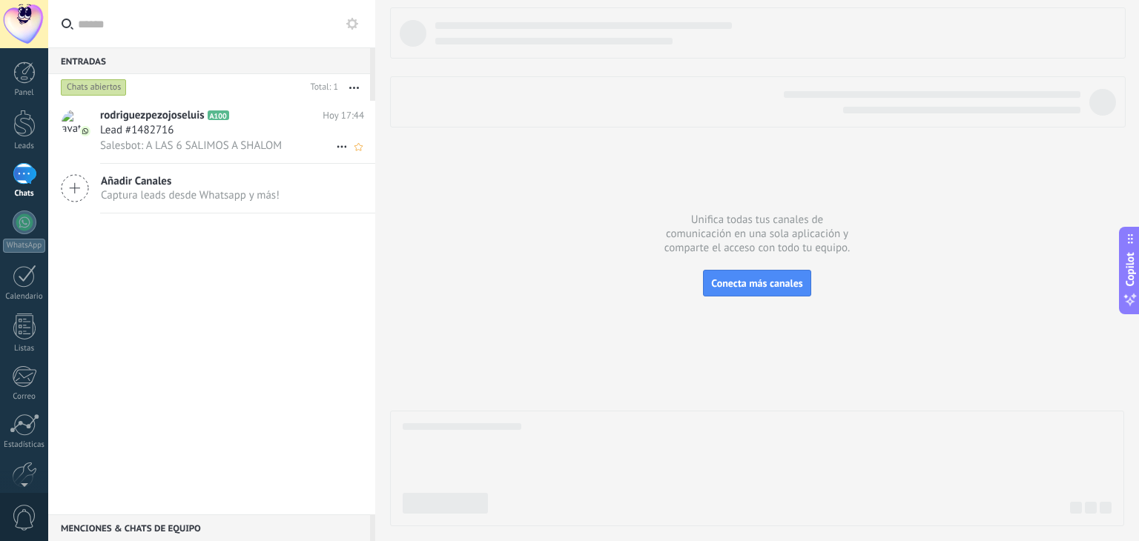
click at [337, 148] on use at bounding box center [342, 147] width 10 height 2
click at [264, 141] on div at bounding box center [569, 270] width 1139 height 541
click at [237, 147] on span "Salesbot: A LAS 6 SALIMOS A SHALOM" at bounding box center [191, 146] width 182 height 14
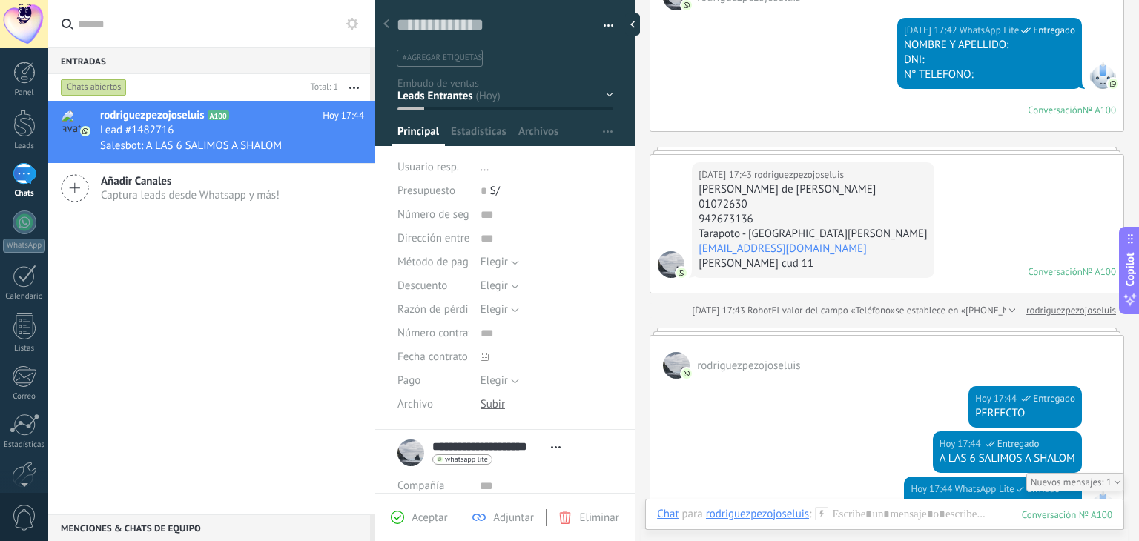
scroll to position [194, 0]
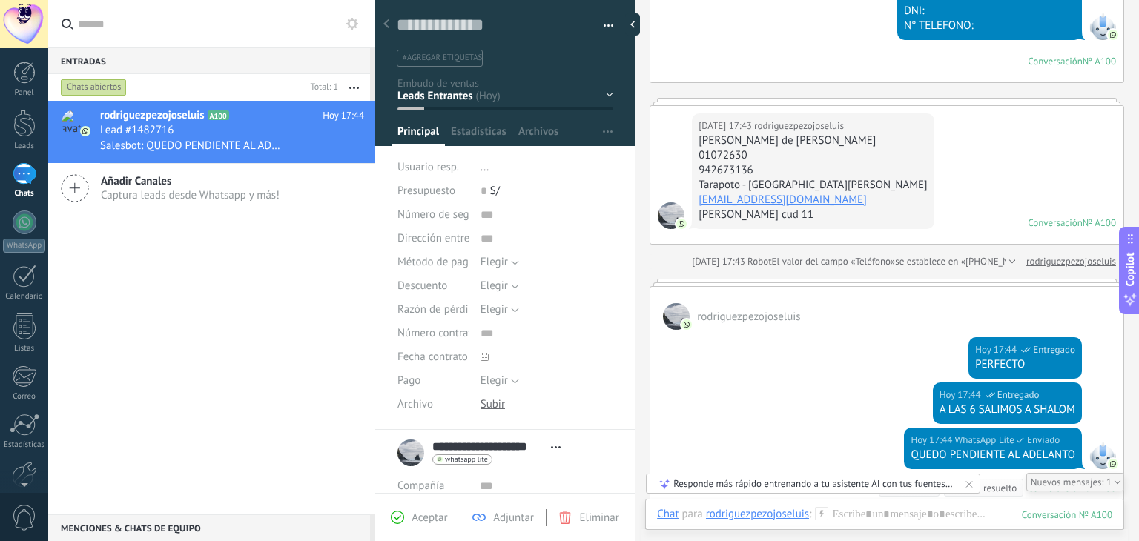
click at [0, 0] on div "Nueva consulta Cualificado Cotización enviada Pedido creado Pedido completado" at bounding box center [0, 0] width 0 height 0
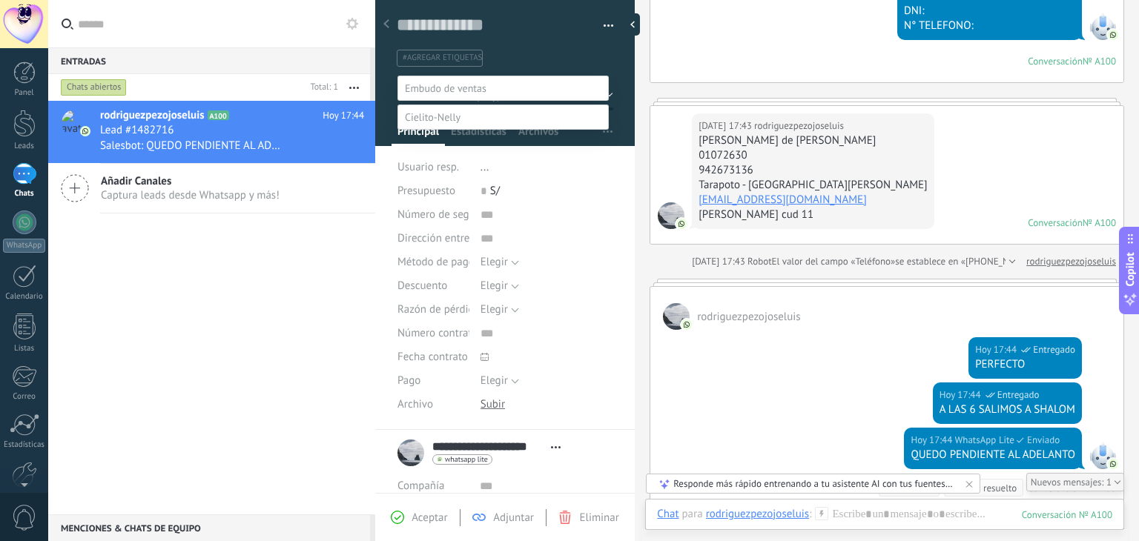
click at [475, 130] on label at bounding box center [502, 117] width 211 height 25
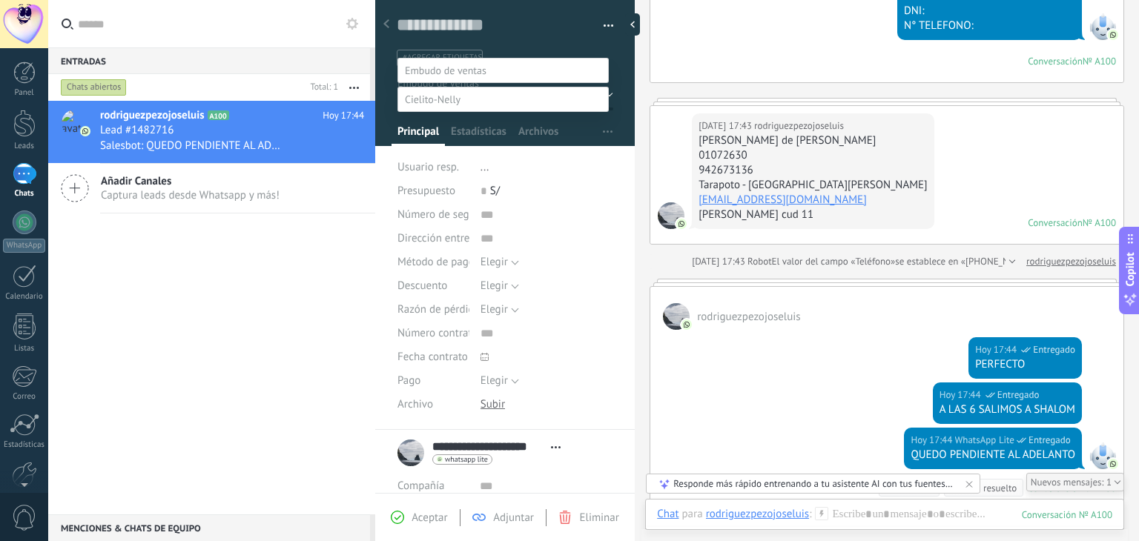
click at [0, 0] on label "Contacto inicial" at bounding box center [0, 0] width 0 height 0
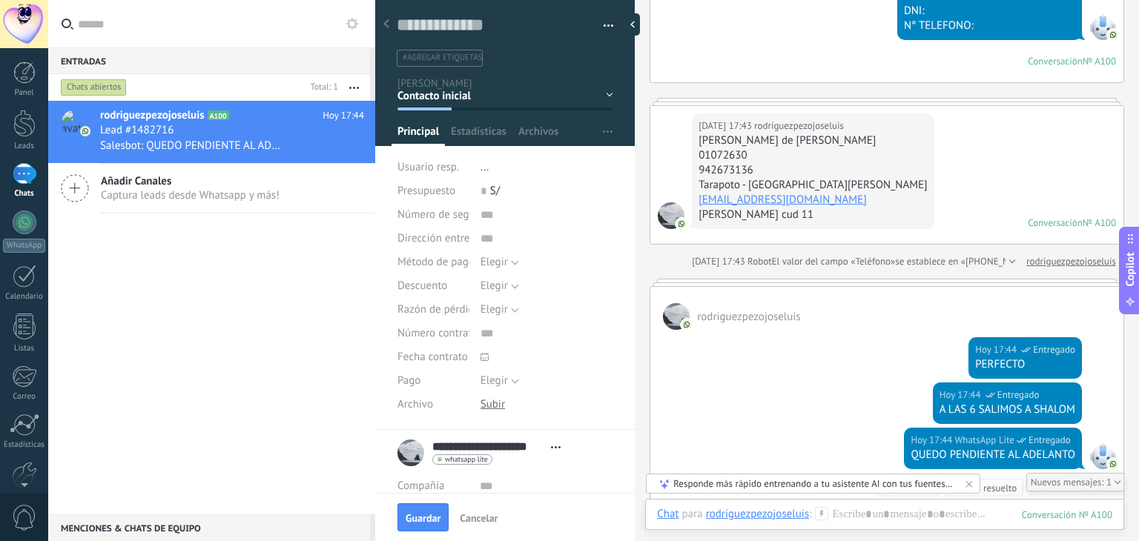
scroll to position [0, 0]
click at [403, 516] on button "Guardar" at bounding box center [422, 518] width 51 height 28
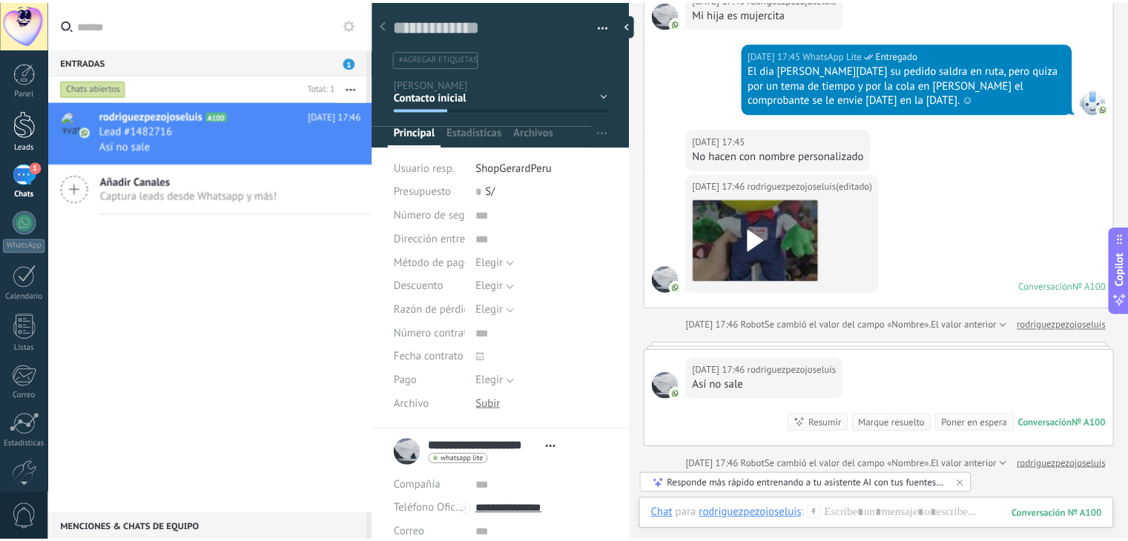
scroll to position [1017, 0]
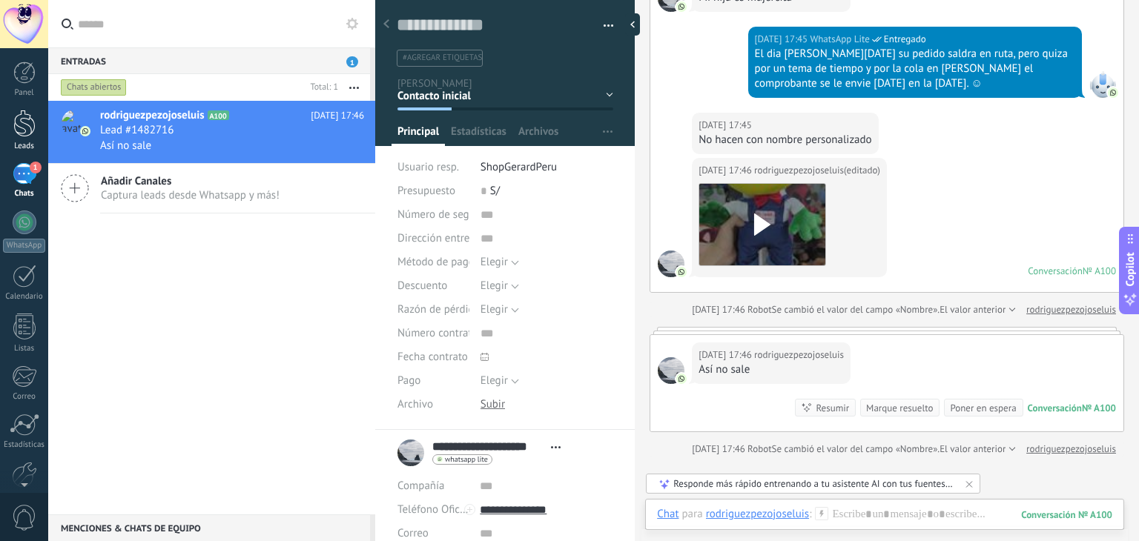
click at [22, 130] on div at bounding box center [24, 123] width 22 height 27
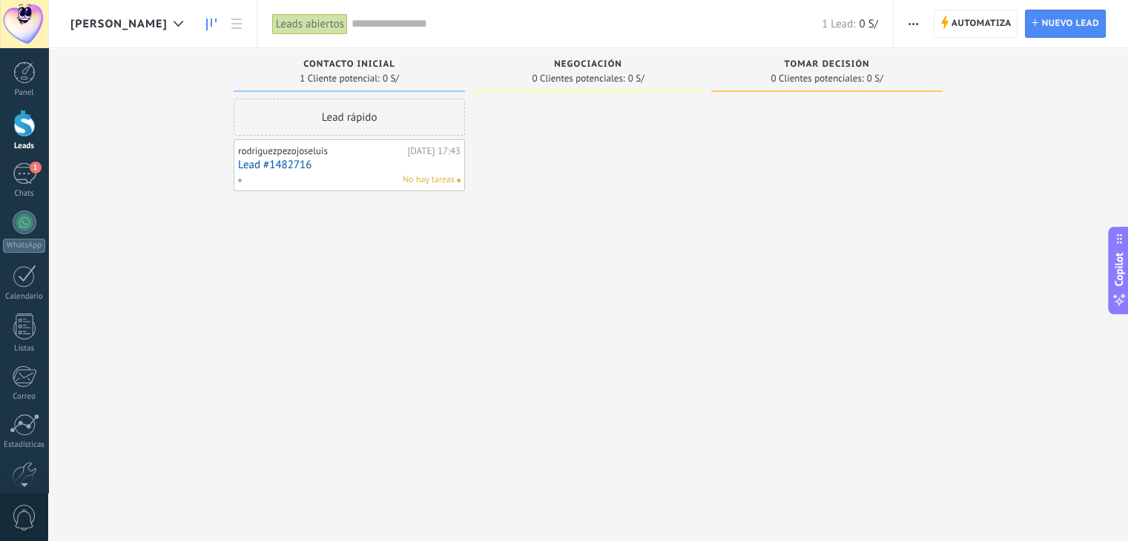
click at [685, 289] on div at bounding box center [587, 273] width 231 height 348
click at [693, 398] on div at bounding box center [587, 273] width 231 height 348
click at [630, 365] on div at bounding box center [587, 273] width 231 height 348
click at [33, 179] on div "1" at bounding box center [25, 174] width 24 height 22
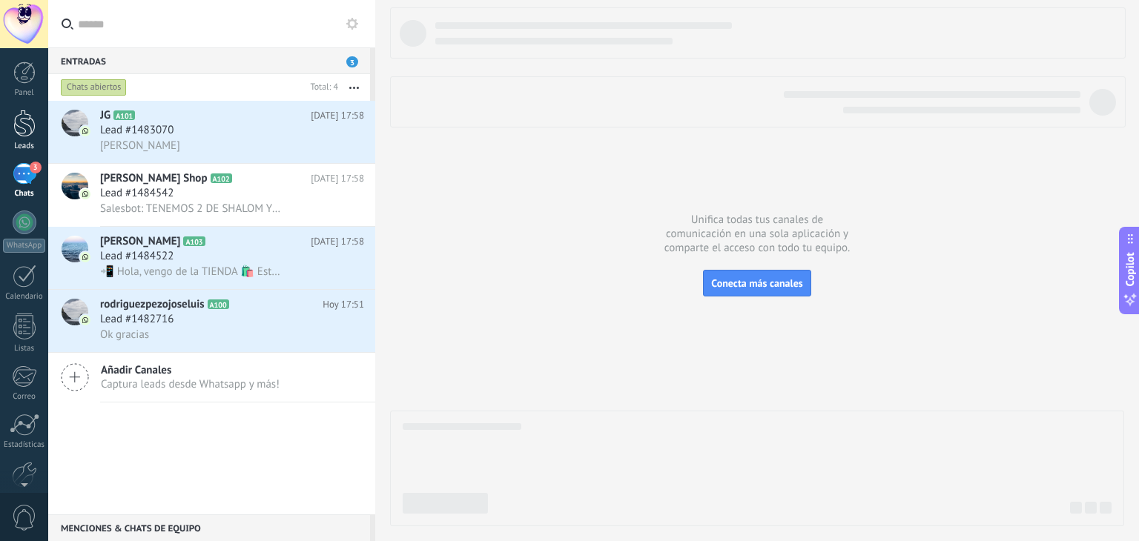
click at [35, 140] on link "Leads" at bounding box center [24, 131] width 48 height 42
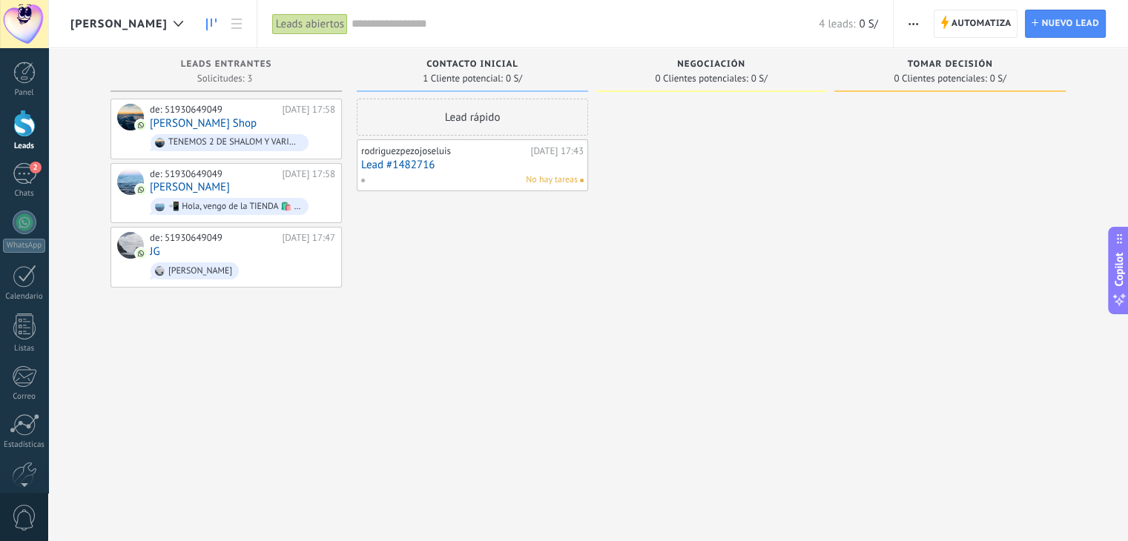
click at [692, 163] on div at bounding box center [710, 273] width 231 height 348
click at [718, 311] on div at bounding box center [710, 273] width 231 height 348
click at [967, 16] on span "Automatiza" at bounding box center [981, 23] width 60 height 27
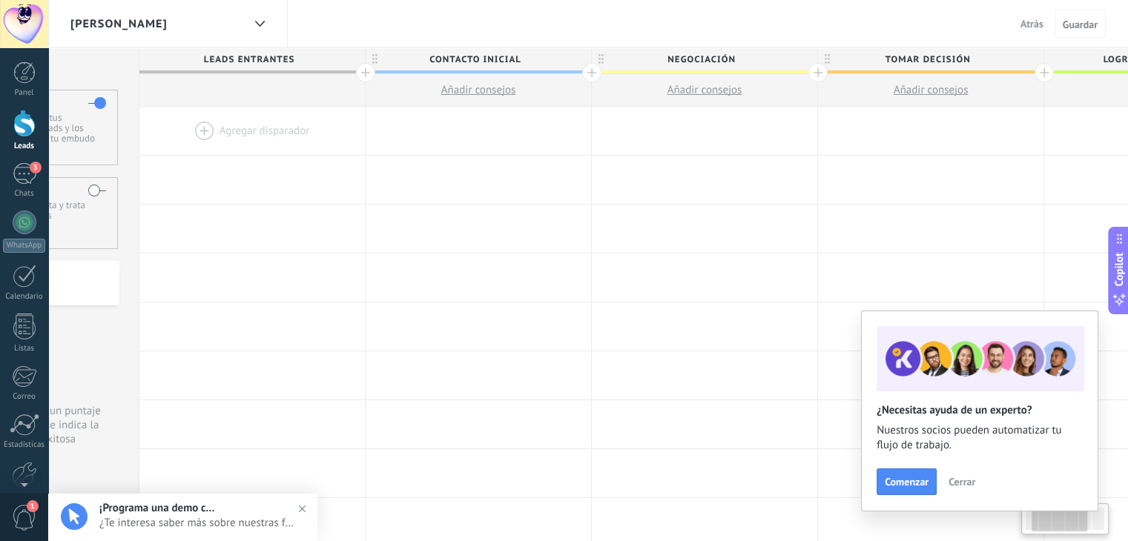
scroll to position [0, 150]
click at [515, 60] on span "Contacto inicial" at bounding box center [473, 59] width 218 height 23
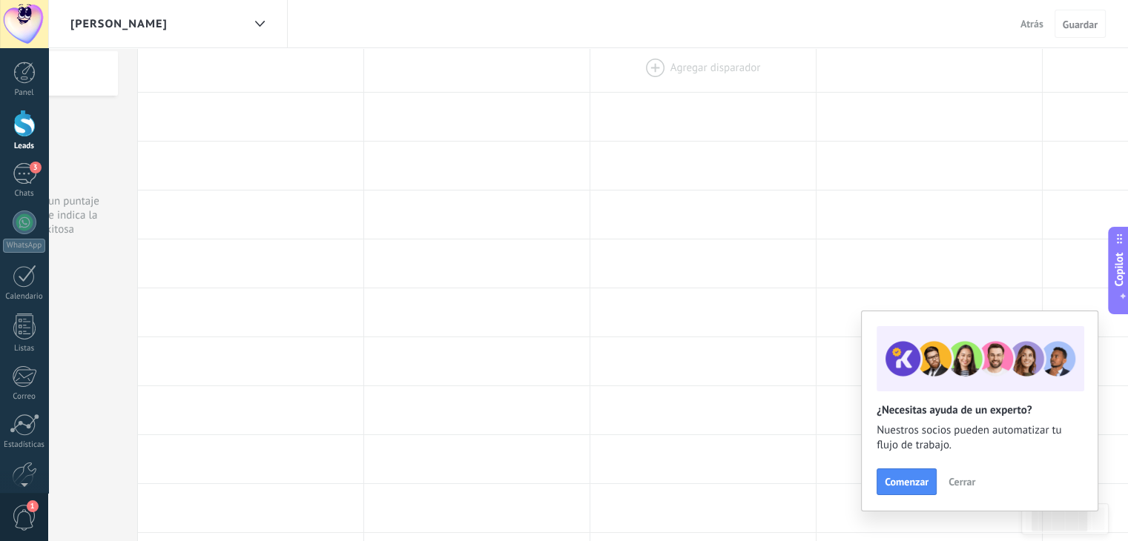
scroll to position [0, 0]
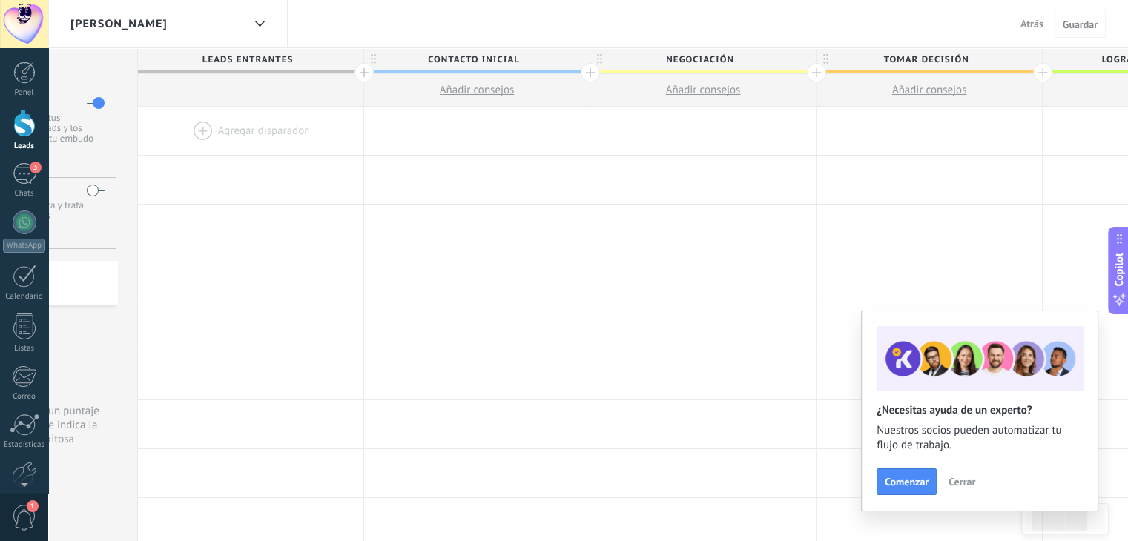
click at [971, 485] on span "Cerrar" at bounding box center [961, 482] width 27 height 10
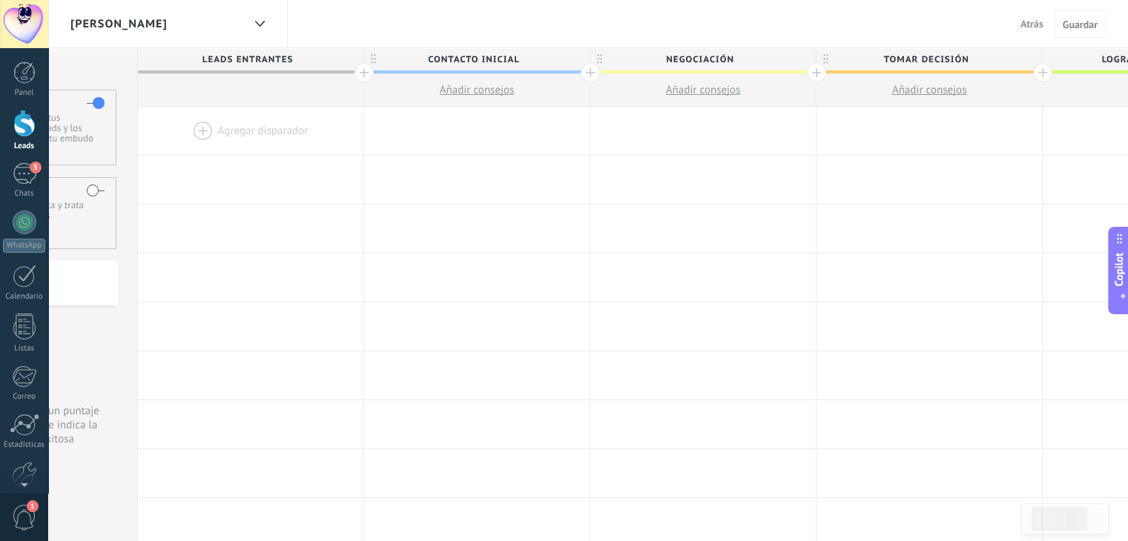
click at [483, 60] on span "Contacto inicial" at bounding box center [473, 59] width 218 height 23
click at [483, 60] on input "**********" at bounding box center [473, 59] width 197 height 22
type input "*"
type input "**********"
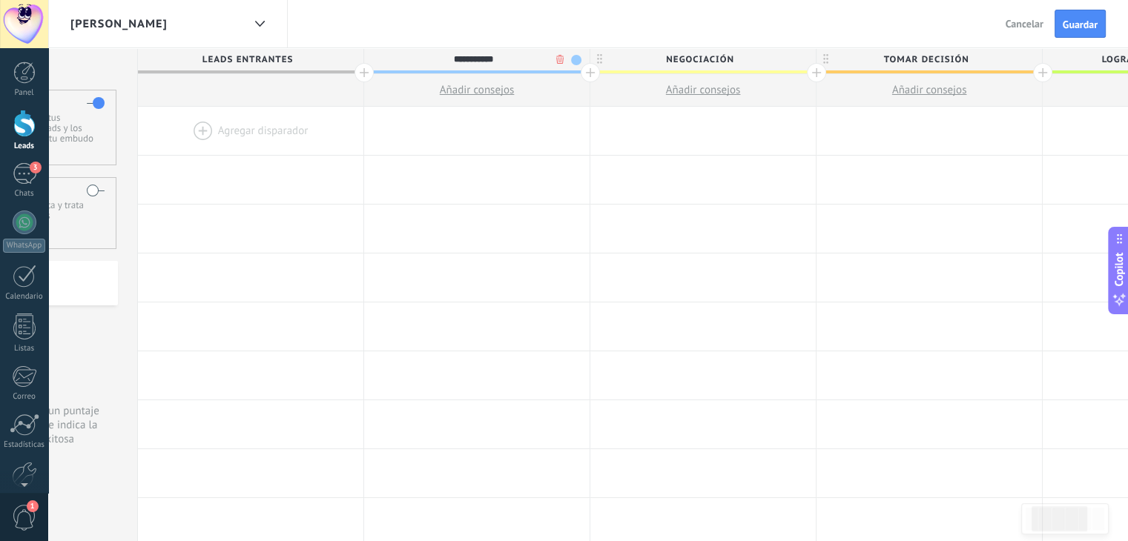
click at [673, 60] on span "Negociación" at bounding box center [699, 59] width 218 height 23
click at [673, 60] on input "**********" at bounding box center [699, 59] width 197 height 22
type input "*"
type input "**********"
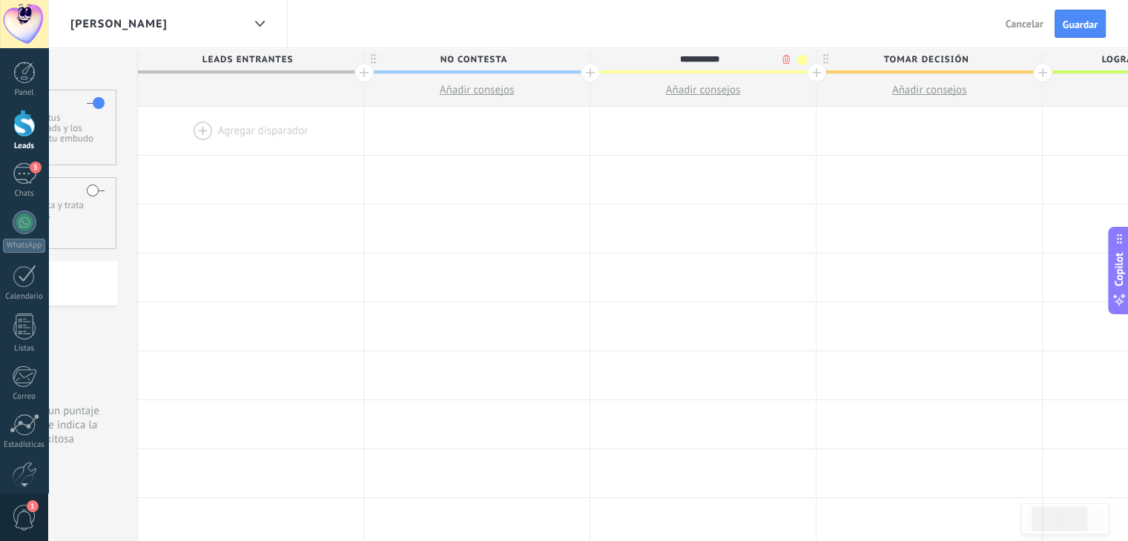
click at [802, 62] on span at bounding box center [802, 60] width 10 height 10
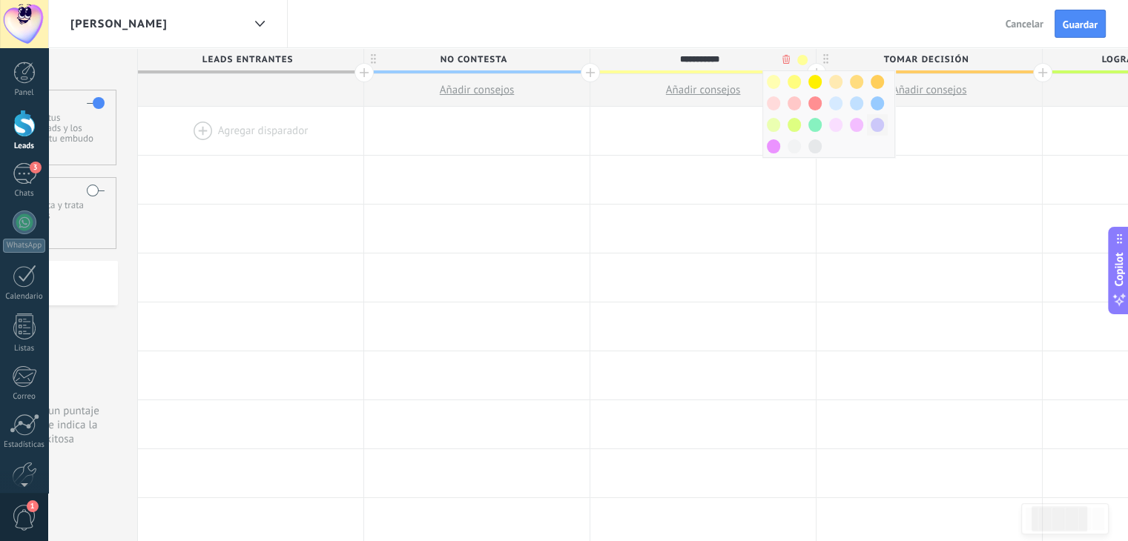
click at [873, 125] on span at bounding box center [877, 125] width 13 height 14
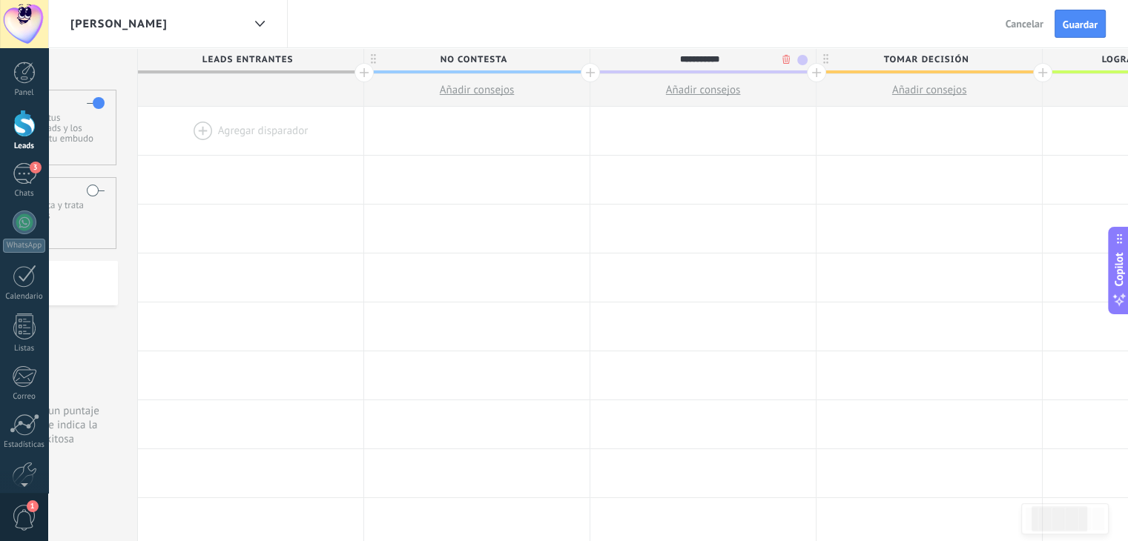
click at [552, 59] on span "No contesta" at bounding box center [473, 59] width 218 height 23
click at [572, 59] on span at bounding box center [576, 60] width 10 height 10
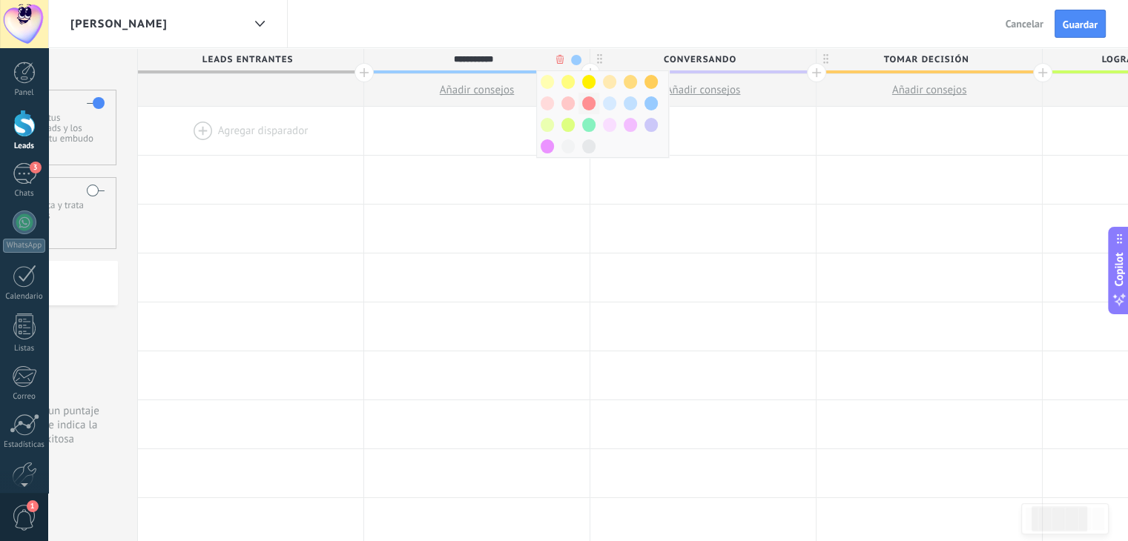
click at [593, 105] on span at bounding box center [588, 103] width 13 height 14
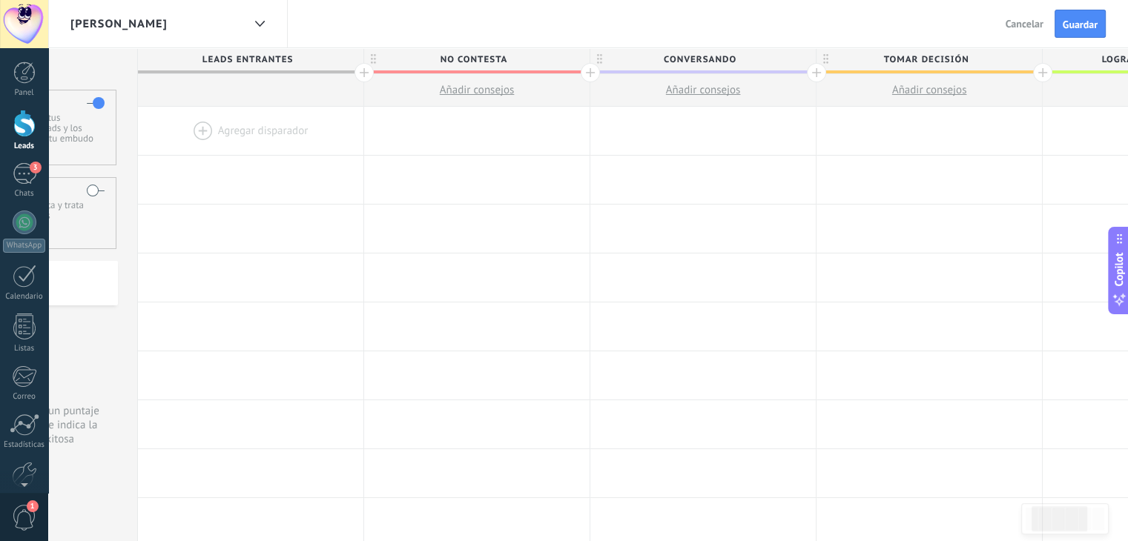
click at [963, 49] on span "Tomar decisión" at bounding box center [925, 59] width 218 height 23
click at [900, 64] on input "**********" at bounding box center [926, 59] width 197 height 22
type input "**********"
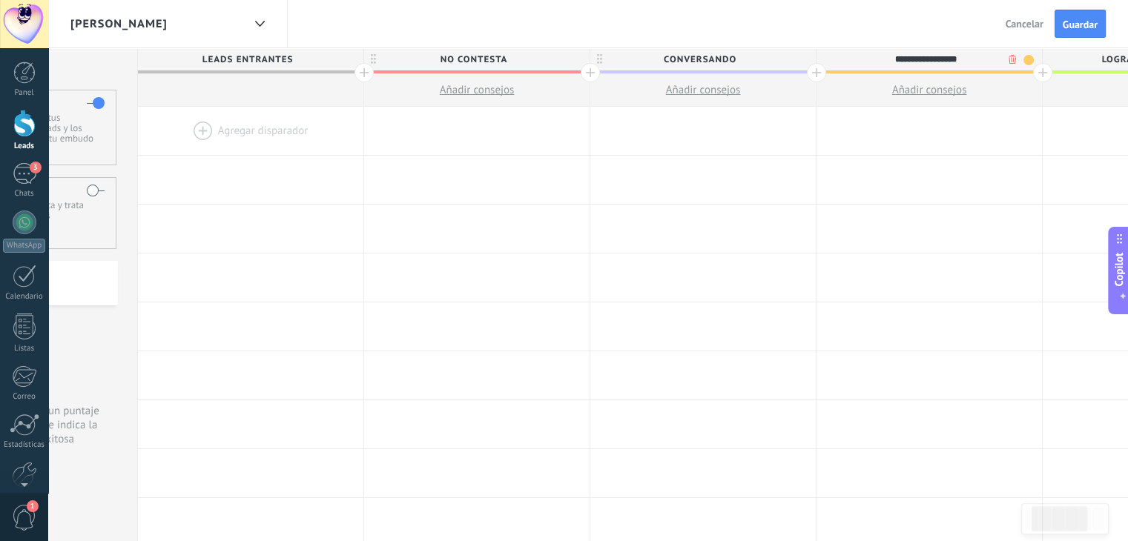
click at [1029, 59] on span at bounding box center [1028, 60] width 10 height 10
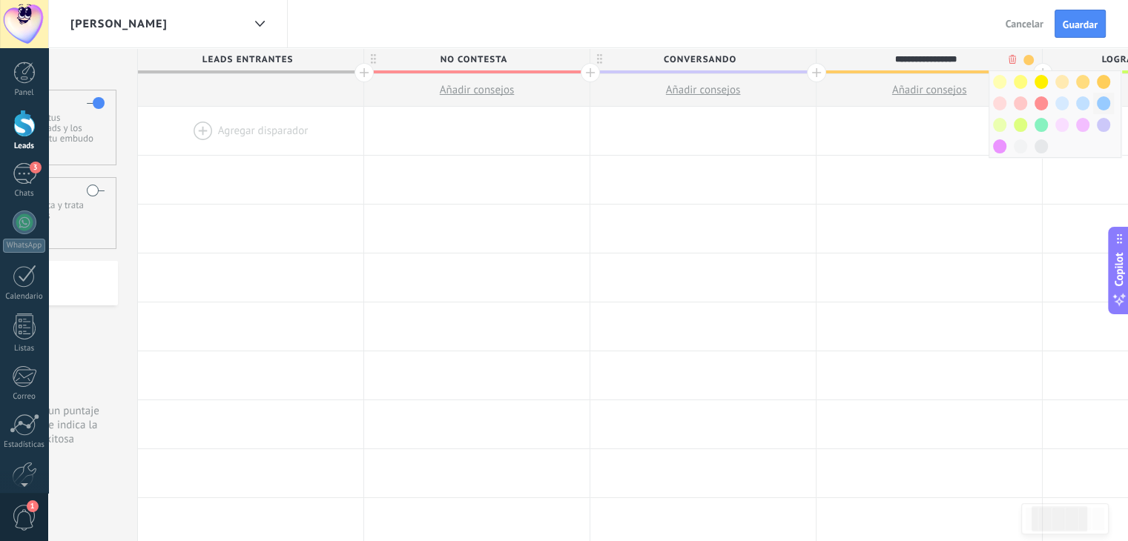
click at [1103, 102] on span at bounding box center [1103, 103] width 13 height 14
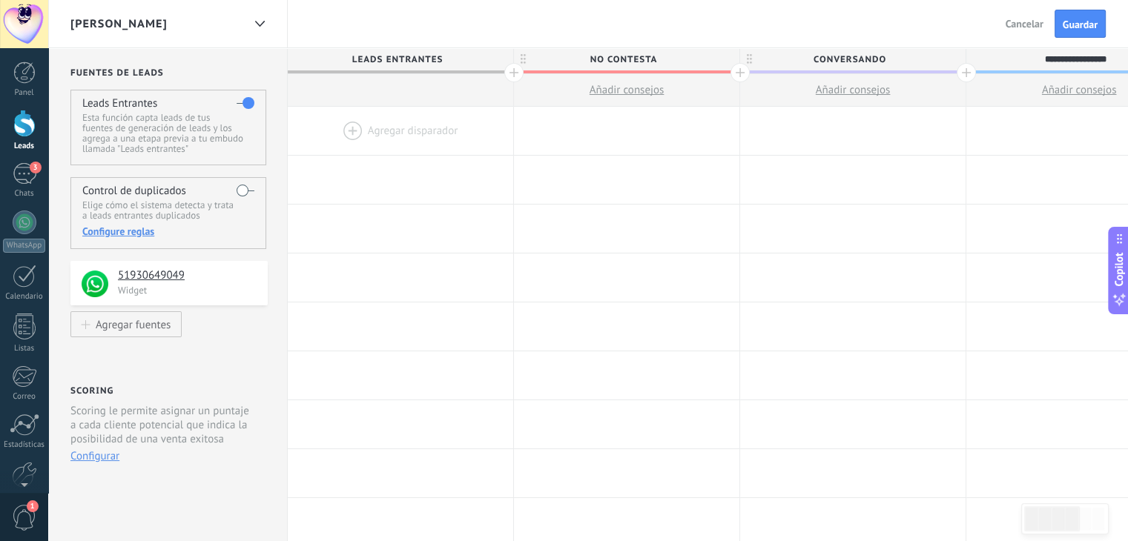
click at [246, 190] on label at bounding box center [246, 191] width 18 height 24
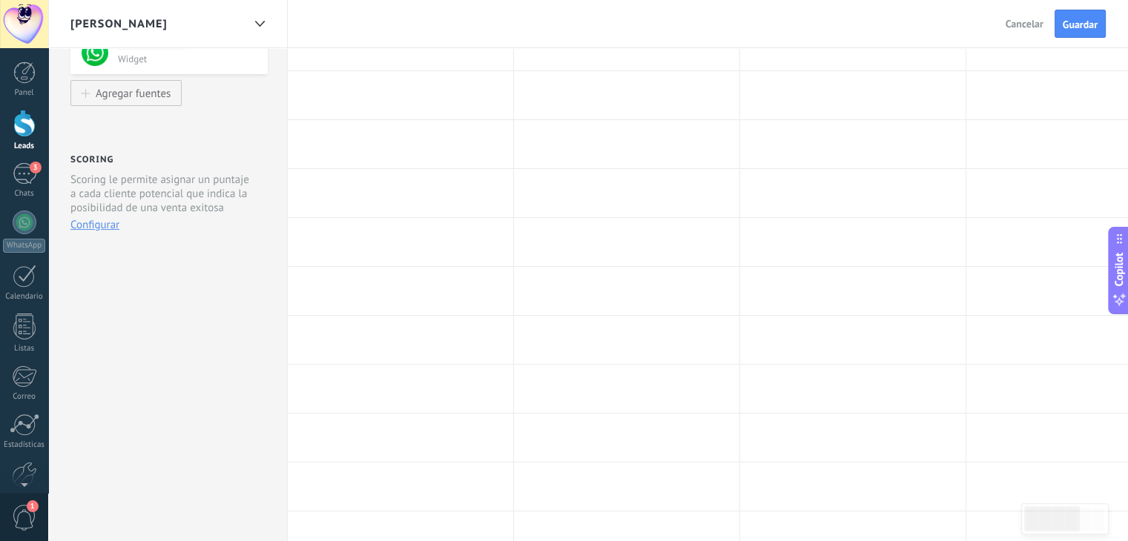
scroll to position [400, 0]
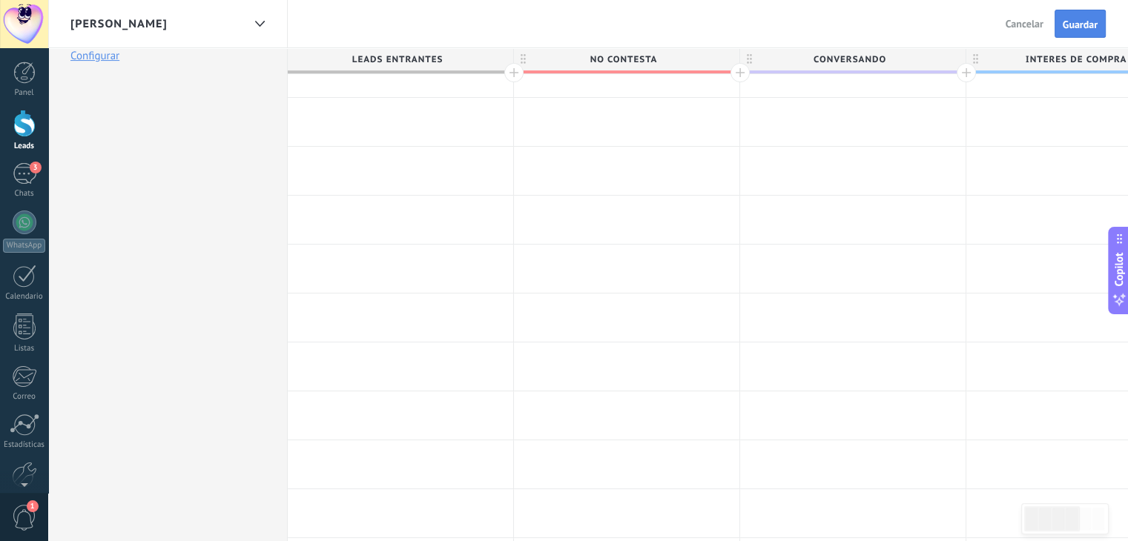
click at [1065, 20] on span "Guardar" at bounding box center [1080, 24] width 35 height 10
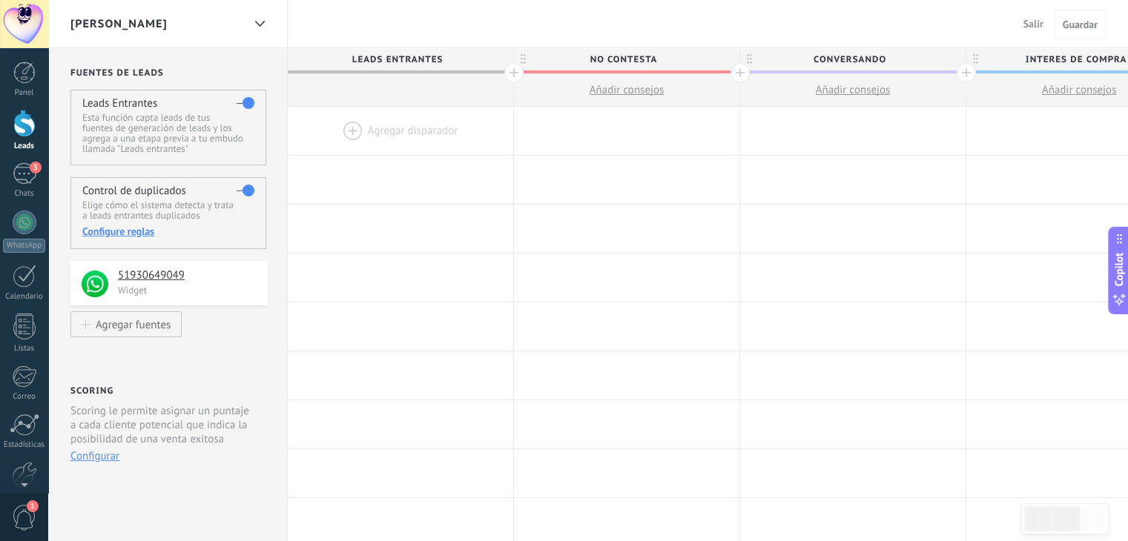
click at [214, 20] on div "Cielito-Nelly" at bounding box center [156, 23] width 172 height 47
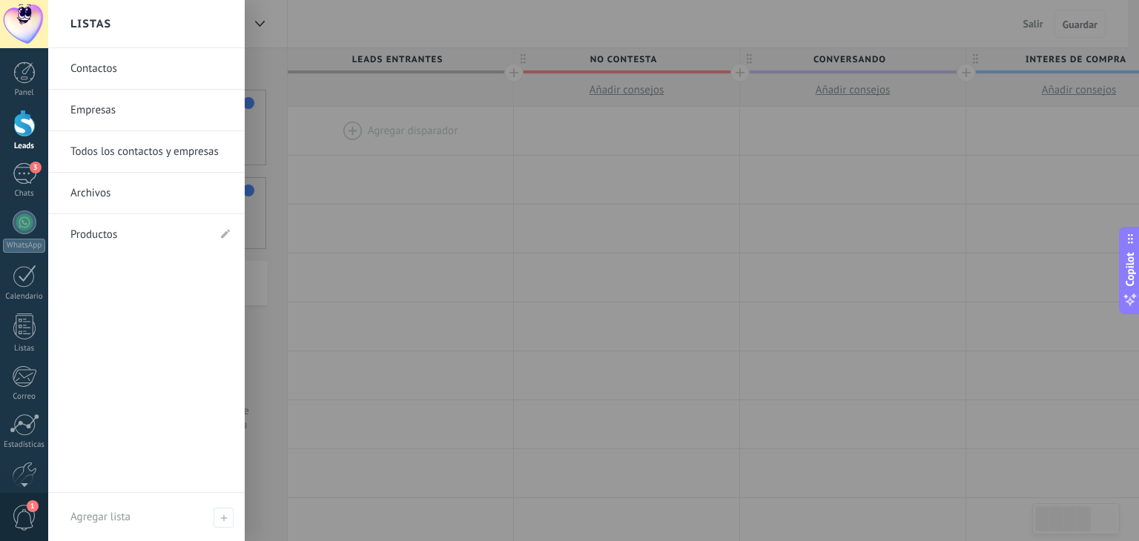
click at [273, 32] on div at bounding box center [617, 270] width 1139 height 541
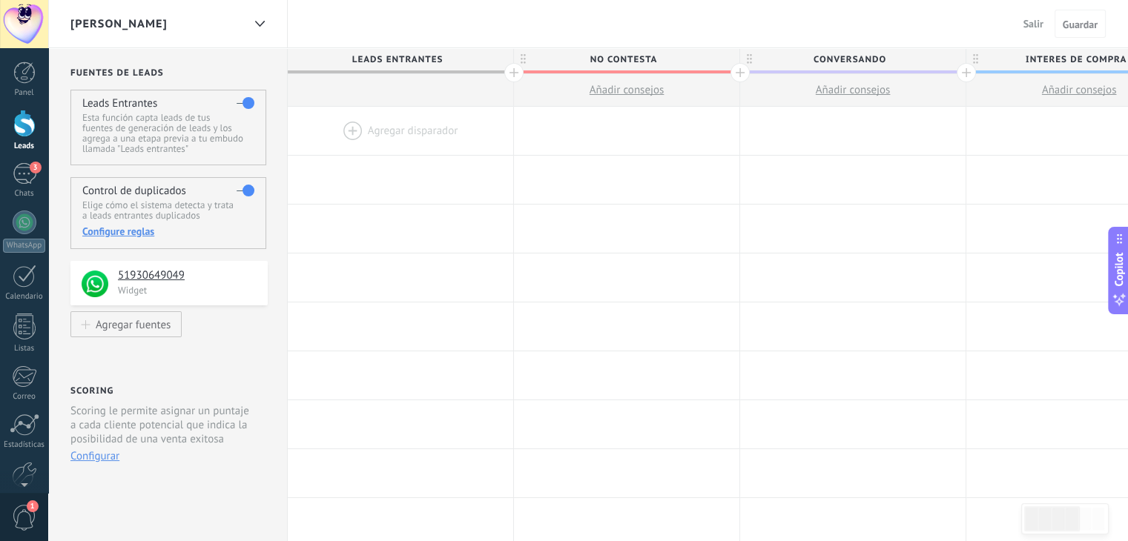
click at [1030, 27] on span "Salir" at bounding box center [1033, 23] width 20 height 13
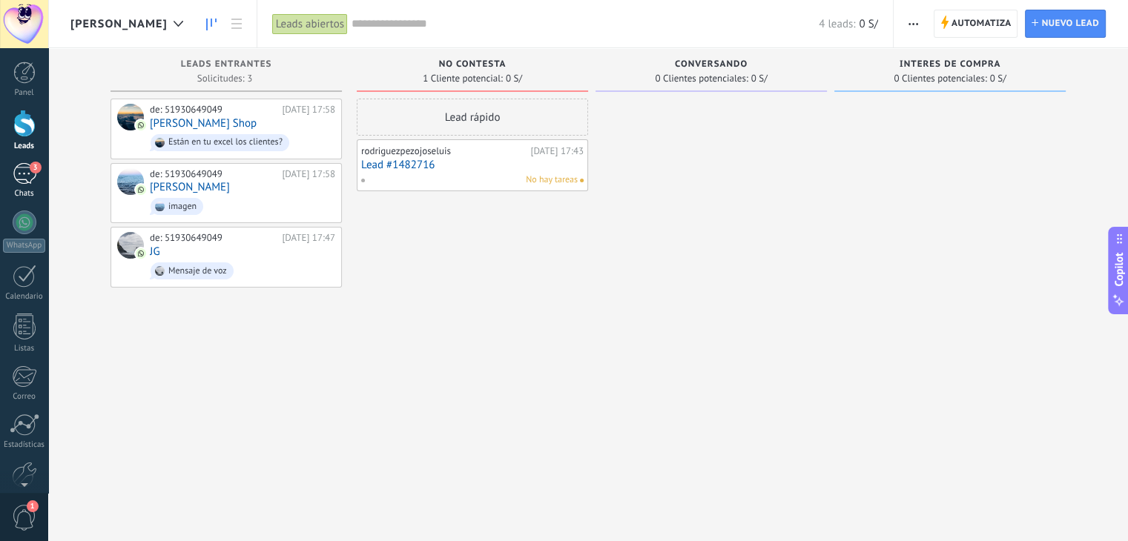
click at [22, 172] on div "3" at bounding box center [25, 174] width 24 height 22
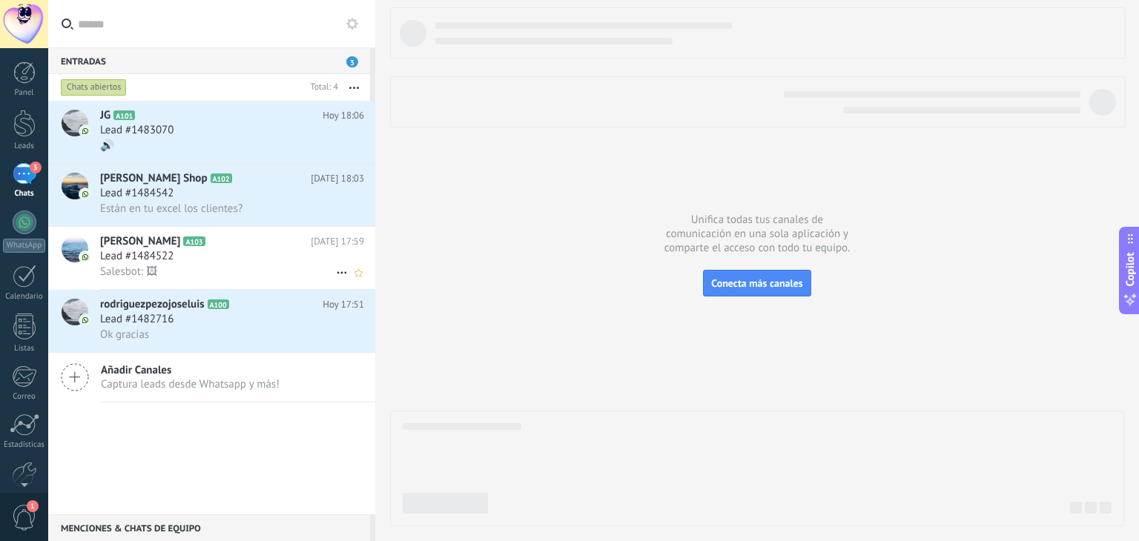
click at [262, 239] on h2 "Luis Arevalo A103" at bounding box center [205, 241] width 211 height 15
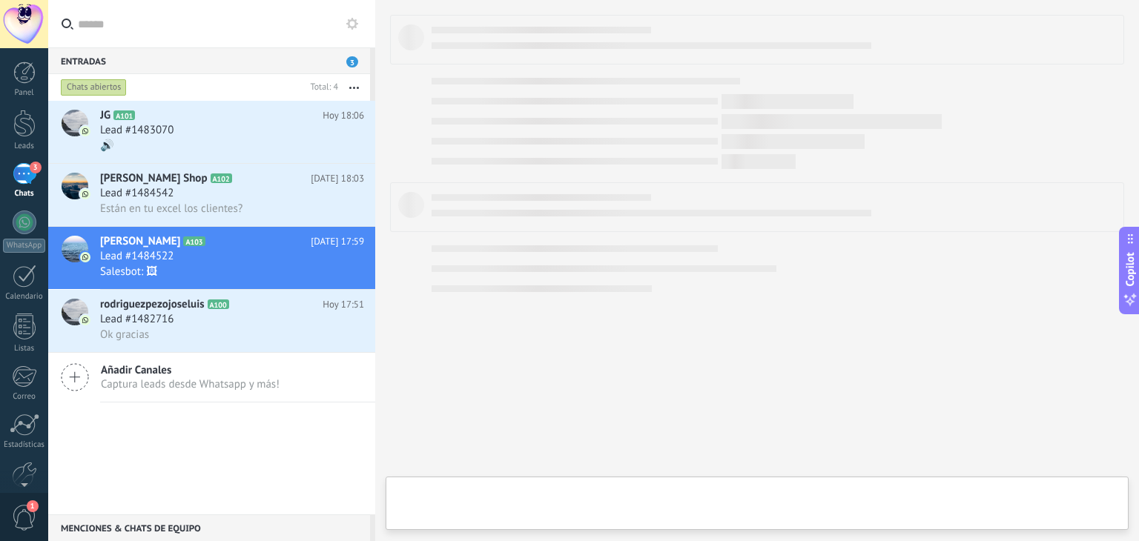
type textarea "**********"
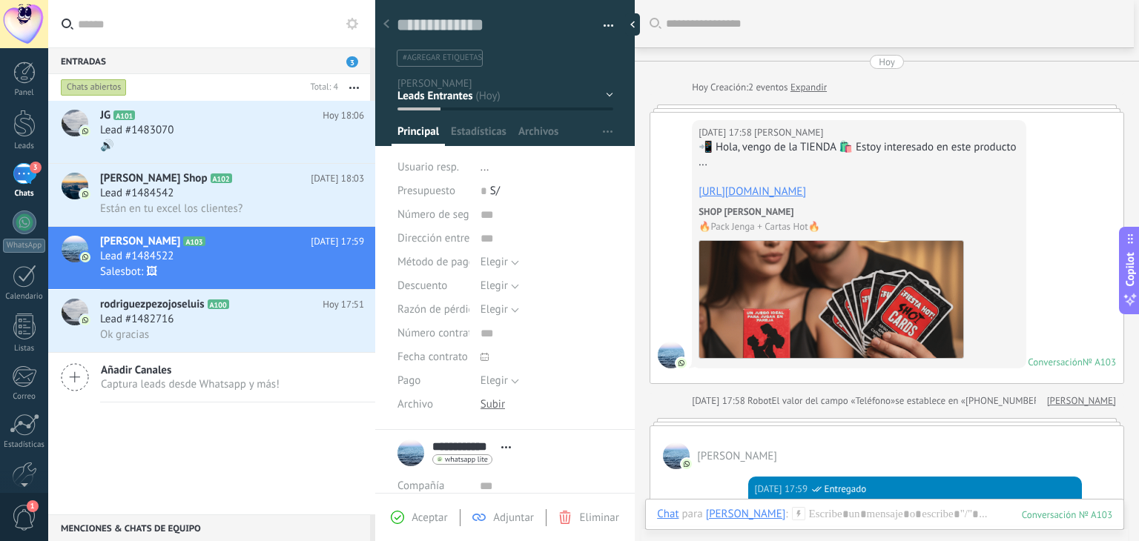
copy div "📲 Hola, vengo de la TIENDA 🛍️ Estoy interesado en este producto ... https://cod…"
drag, startPoint x: 965, startPoint y: 193, endPoint x: 690, endPoint y: 143, distance: 279.6
click at [690, 143] on div "Hoy 17:58 Luis Arevalo 📲 Hola, vengo de la TIENDA 🛍️ Estoy interesado en este p…" at bounding box center [886, 248] width 473 height 271
click at [903, 143] on div "📲 Hola, vengo de la TIENDA 🛍️ Estoy interesado en este producto ..." at bounding box center [859, 155] width 320 height 30
click at [606, 30] on button "button" at bounding box center [604, 26] width 22 height 22
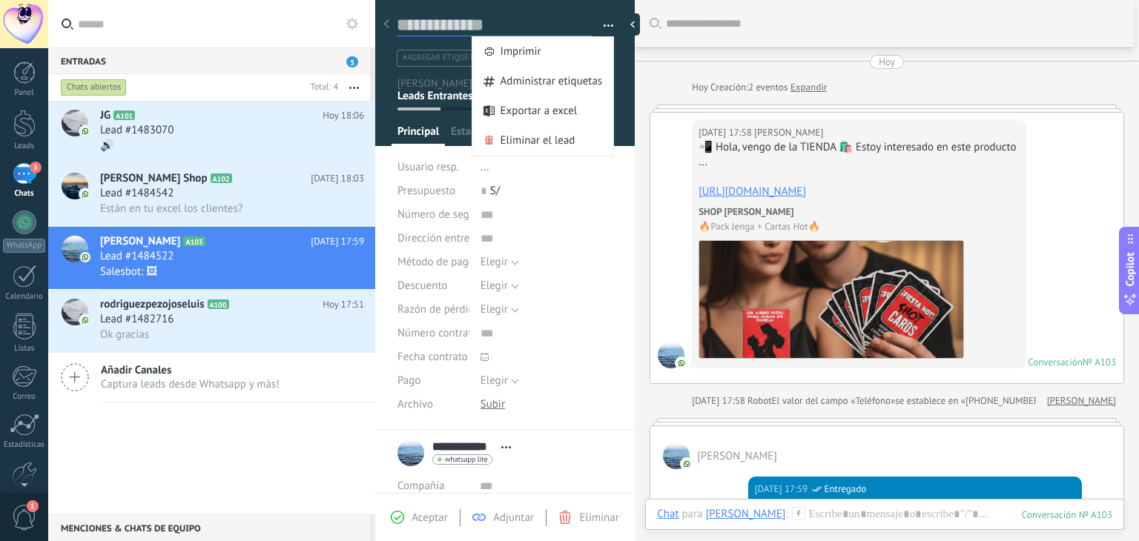
click at [530, 24] on textarea at bounding box center [495, 25] width 196 height 22
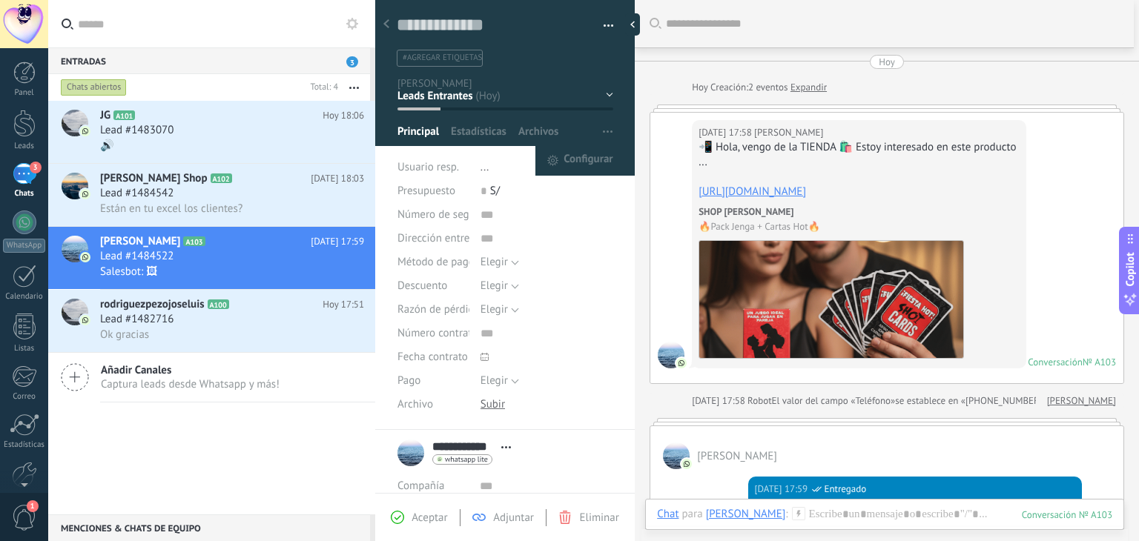
click at [610, 140] on button "button" at bounding box center [608, 132] width 22 height 28
click at [593, 157] on span "Configurar" at bounding box center [588, 161] width 49 height 30
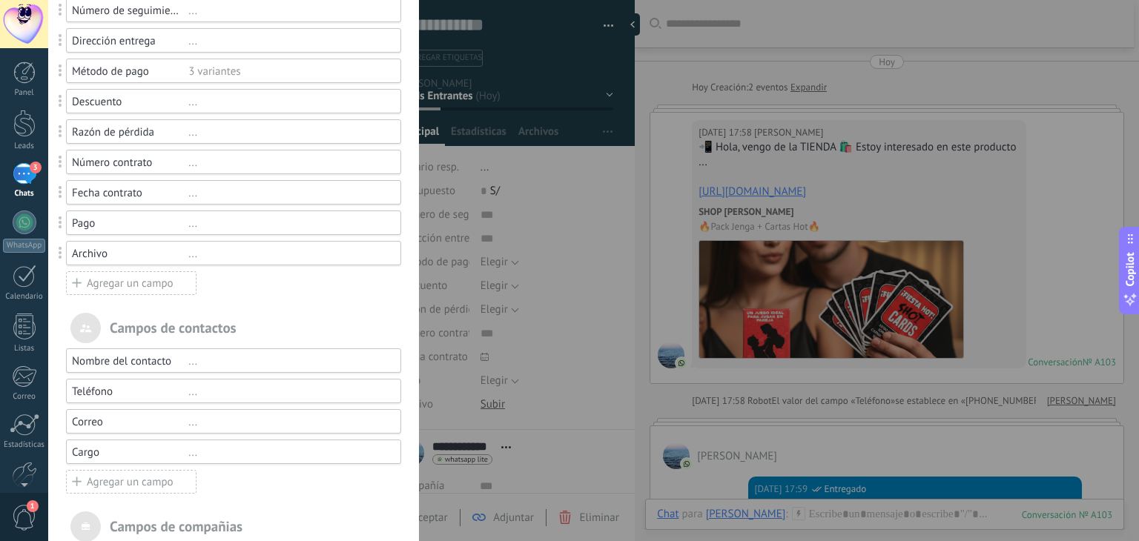
scroll to position [202, 0]
click at [139, 288] on div "Agregar un campo" at bounding box center [131, 286] width 131 height 24
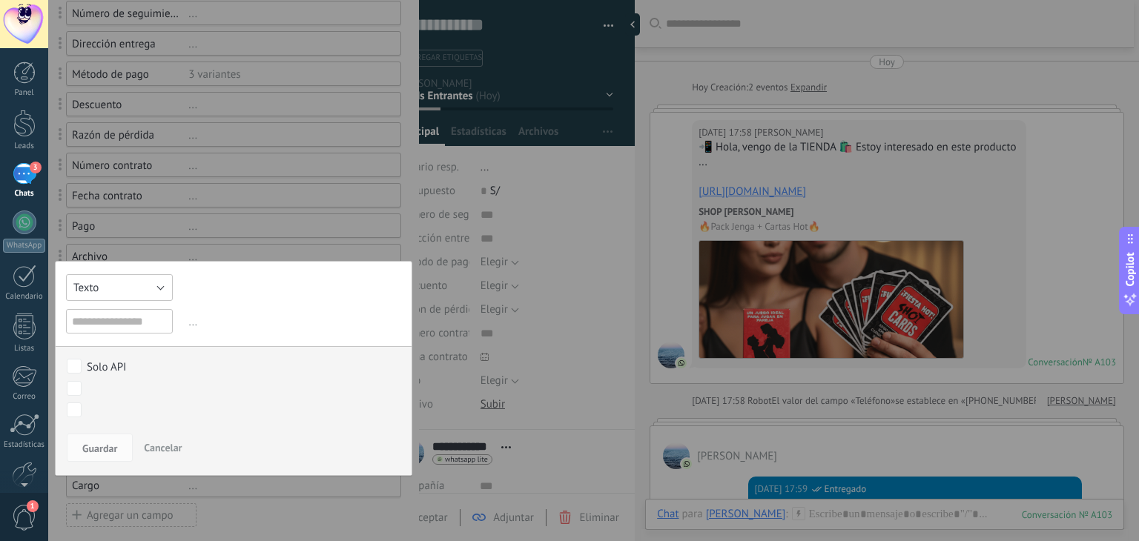
click at [134, 289] on button "Texto" at bounding box center [119, 287] width 107 height 27
click at [133, 285] on span "Texto" at bounding box center [118, 288] width 122 height 14
click at [106, 318] on input "text" at bounding box center [119, 321] width 107 height 24
type input "**********"
click at [160, 294] on button "Texto" at bounding box center [119, 287] width 107 height 27
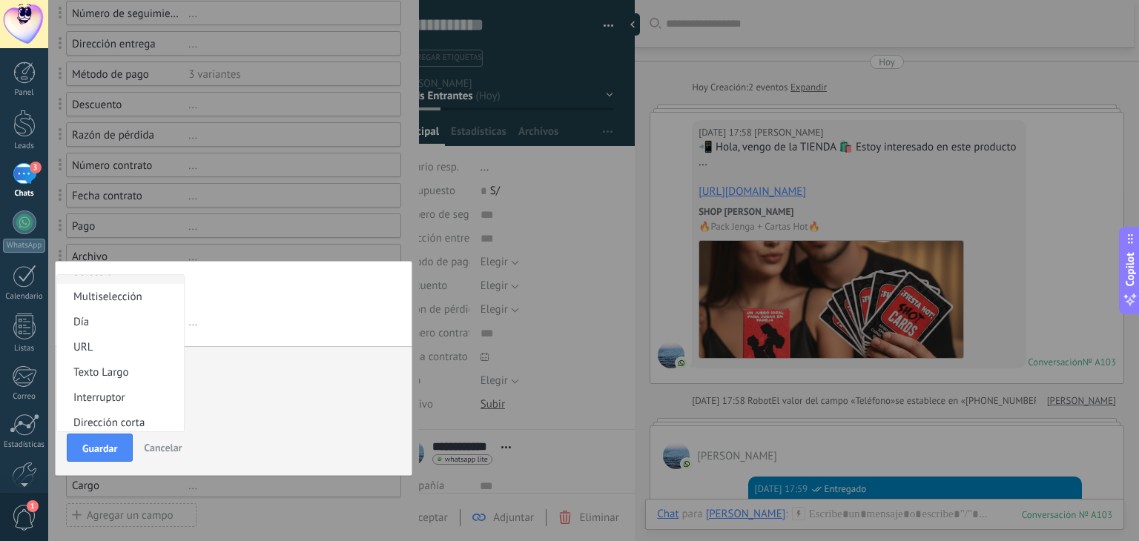
scroll to position [92, 0]
click at [133, 294] on span "Multiselección" at bounding box center [118, 297] width 122 height 14
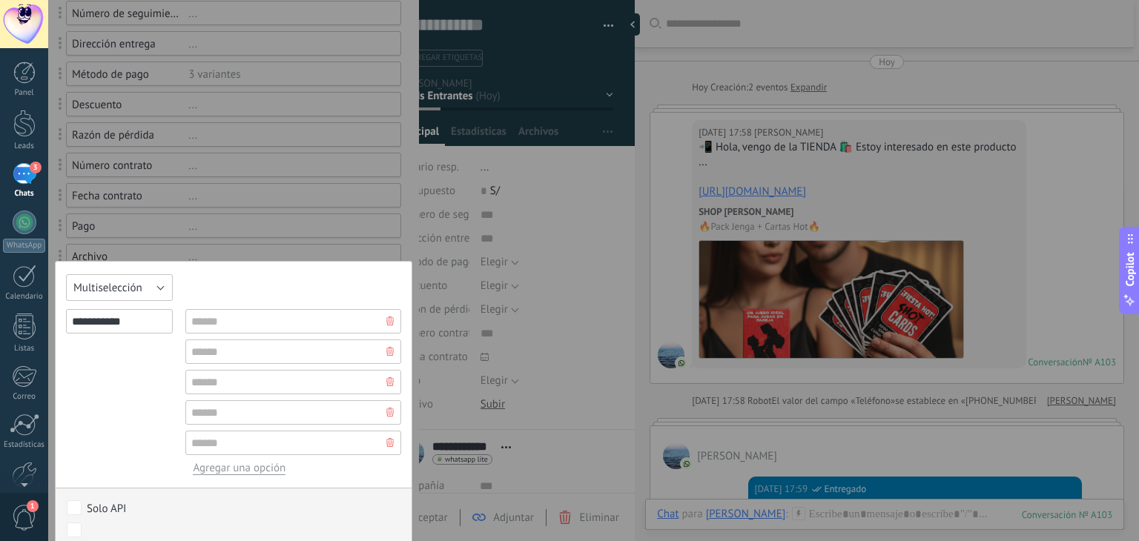
click at [148, 281] on button "Multiselección" at bounding box center [119, 287] width 107 height 27
click at [127, 366] on span "Selección" at bounding box center [118, 364] width 122 height 14
click at [224, 323] on input "text" at bounding box center [293, 321] width 216 height 24
type input "*******"
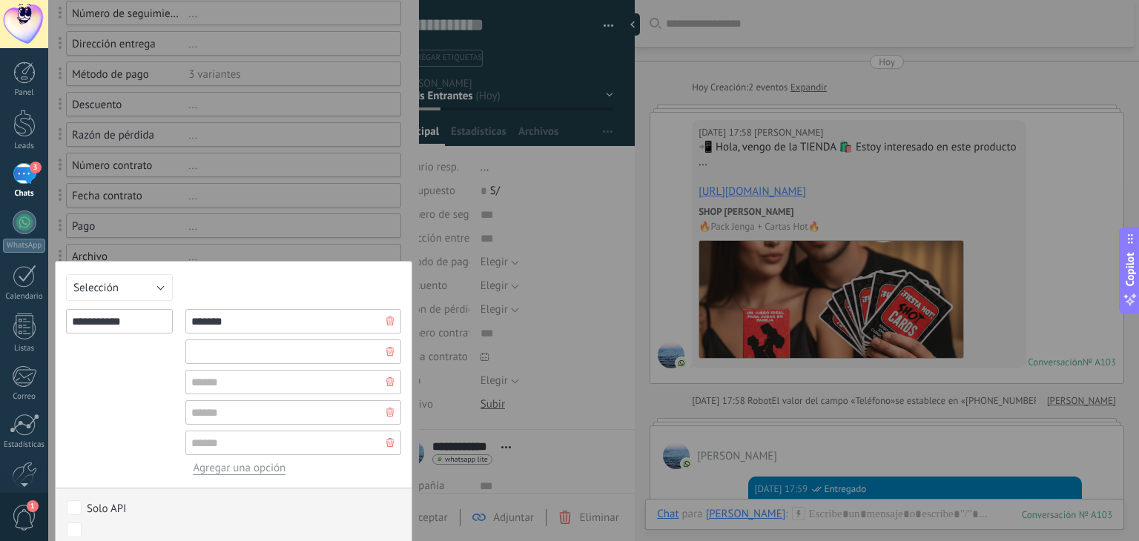
click at [228, 347] on input "text" at bounding box center [293, 352] width 216 height 24
type input "******"
click at [122, 321] on input "**********" at bounding box center [119, 321] width 107 height 24
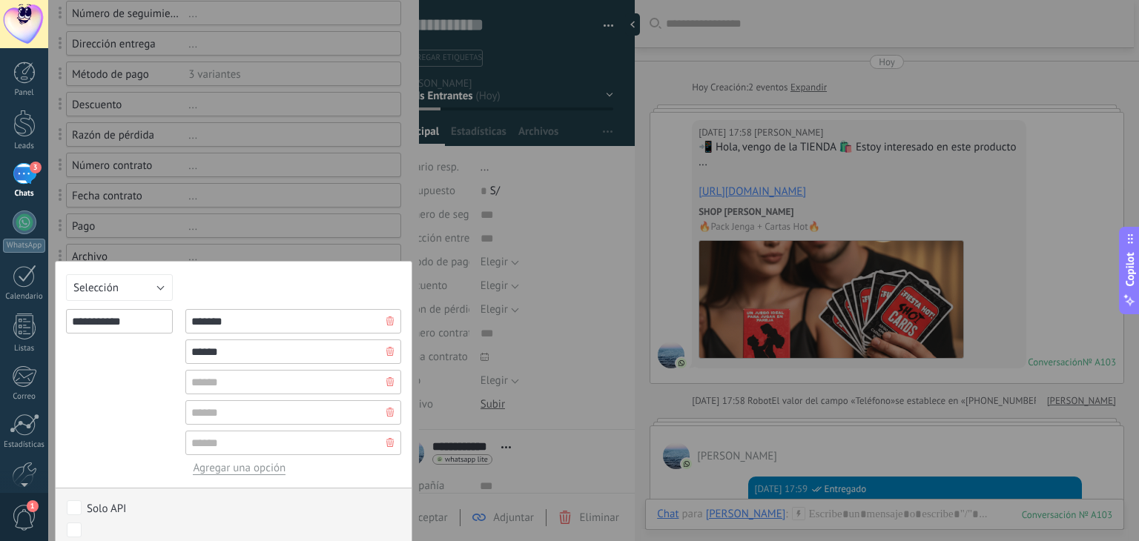
click at [122, 321] on input "**********" at bounding box center [119, 321] width 107 height 24
type input "******"
click at [386, 380] on icon at bounding box center [389, 381] width 7 height 9
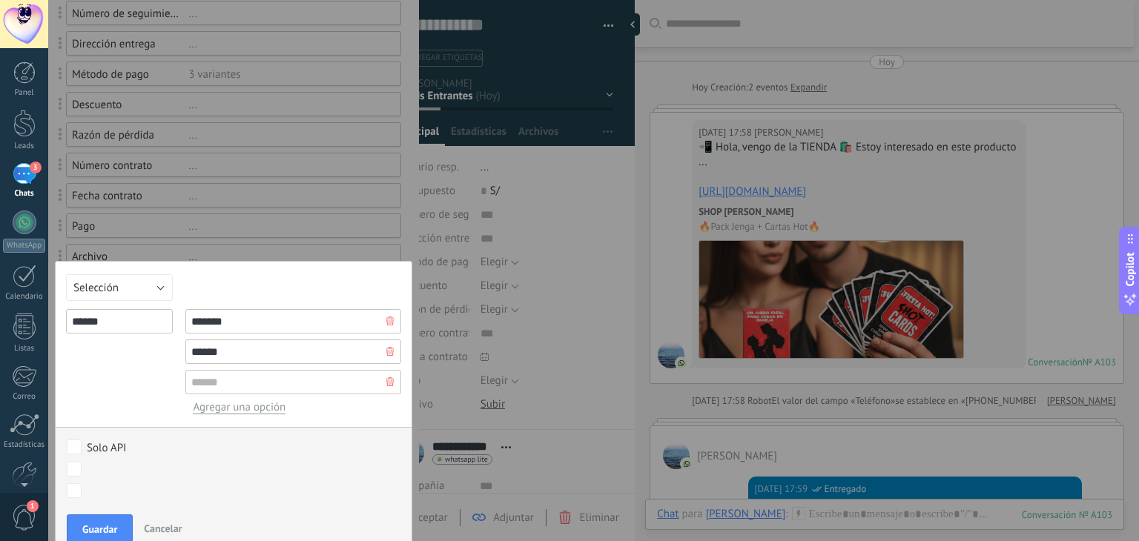
click at [386, 380] on icon at bounding box center [389, 381] width 7 height 9
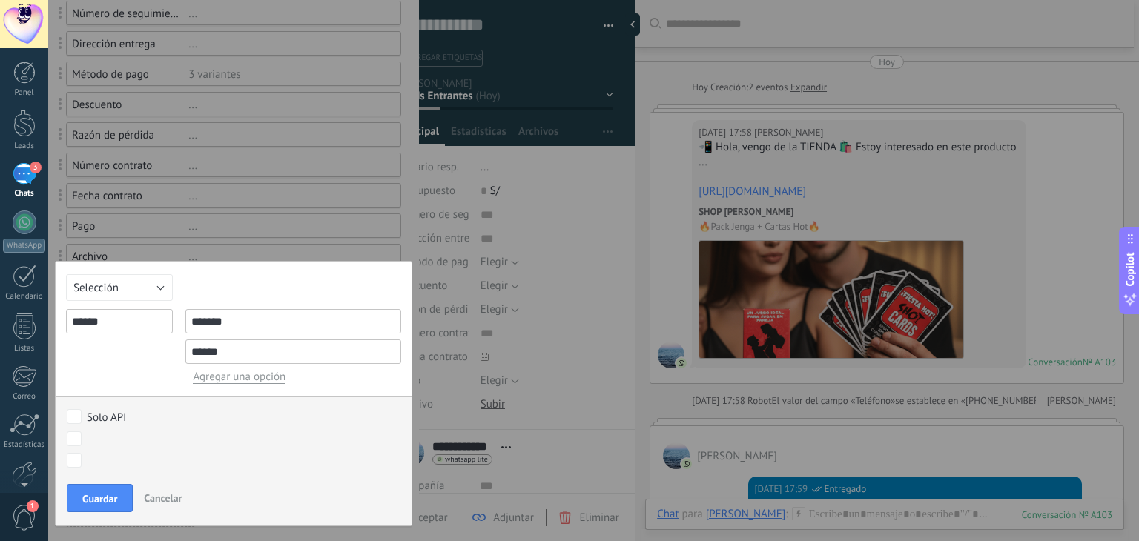
click at [256, 379] on span "Agregar una opción" at bounding box center [239, 377] width 93 height 14
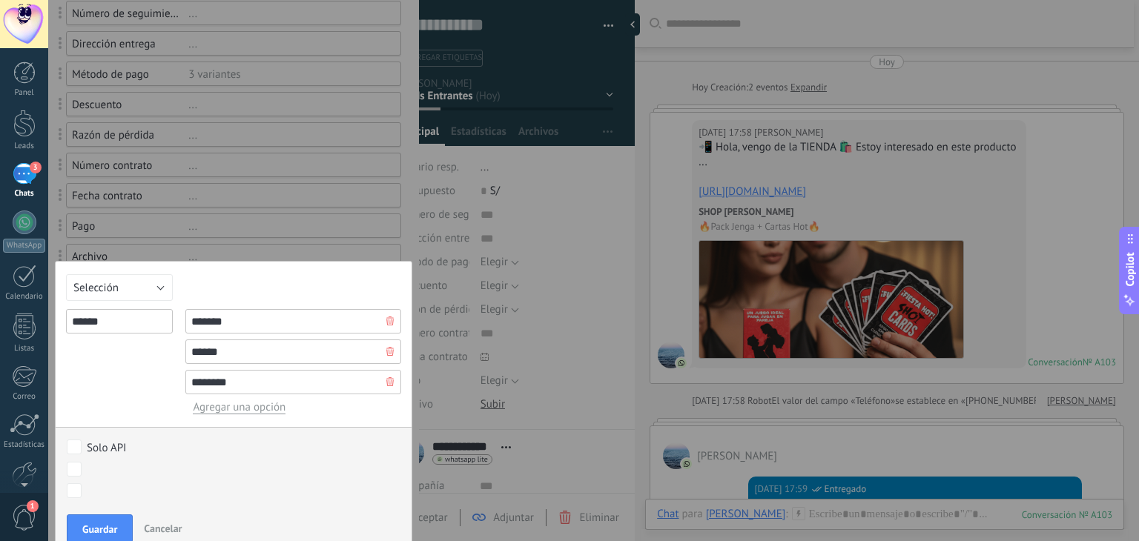
type input "********"
click at [154, 352] on div "******" at bounding box center [119, 361] width 107 height 105
click at [106, 526] on span "Guardar" at bounding box center [99, 529] width 35 height 10
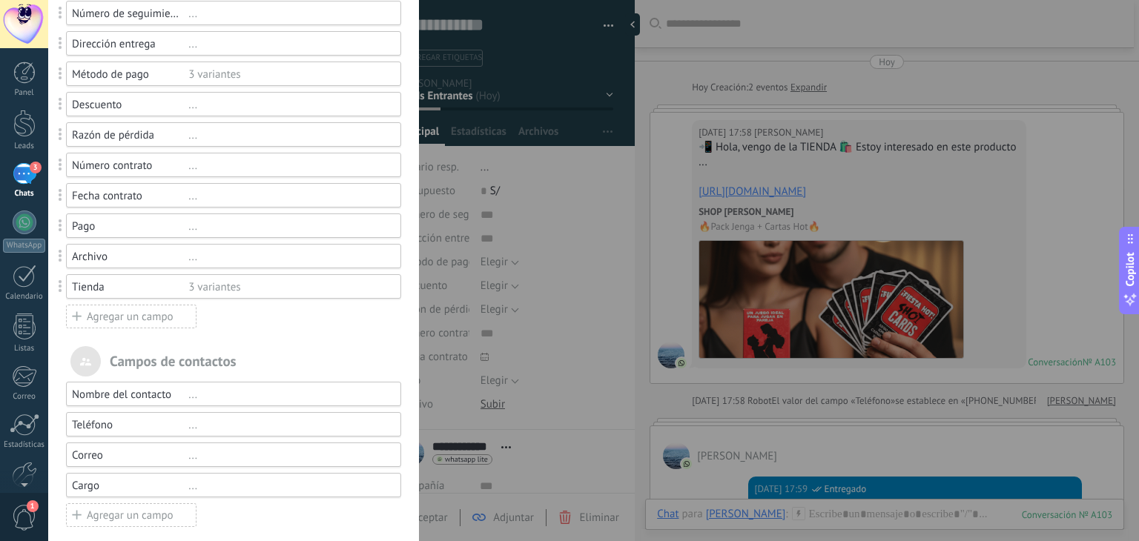
click at [126, 291] on div "Tienda" at bounding box center [130, 287] width 116 height 14
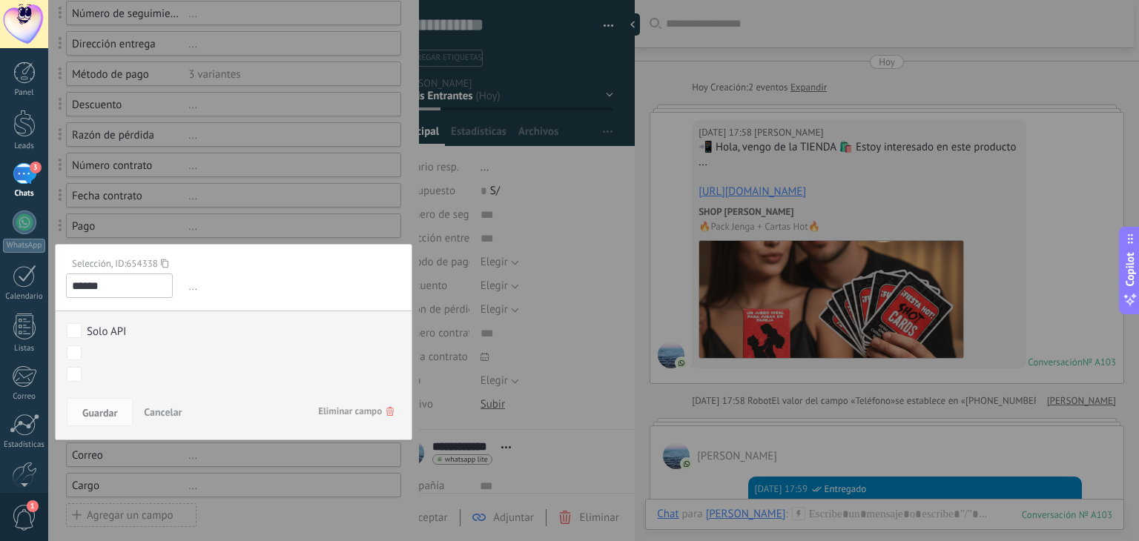
click at [240, 194] on div at bounding box center [233, 291] width 371 height 986
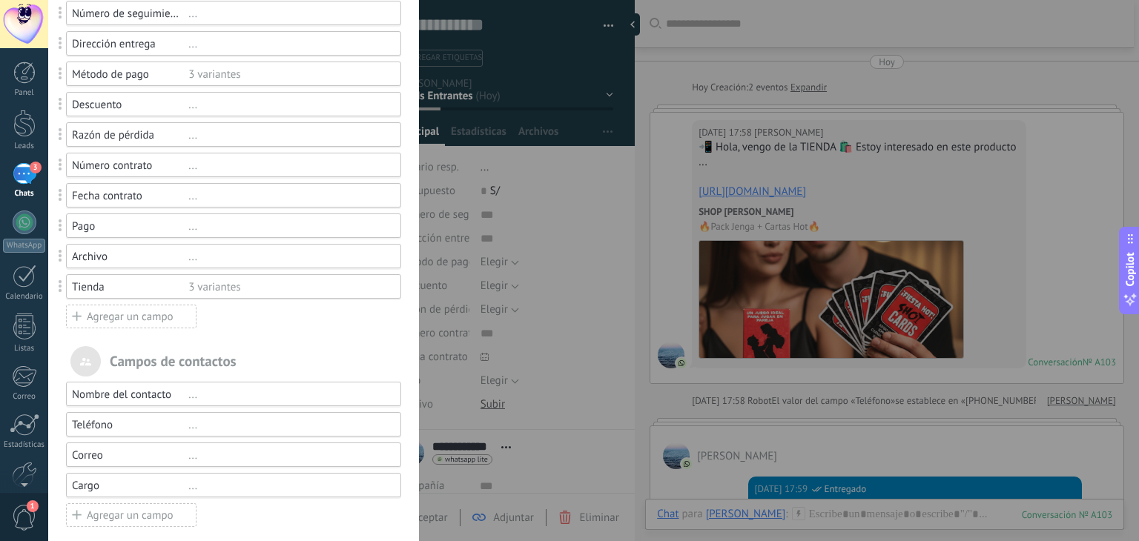
scroll to position [196, 0]
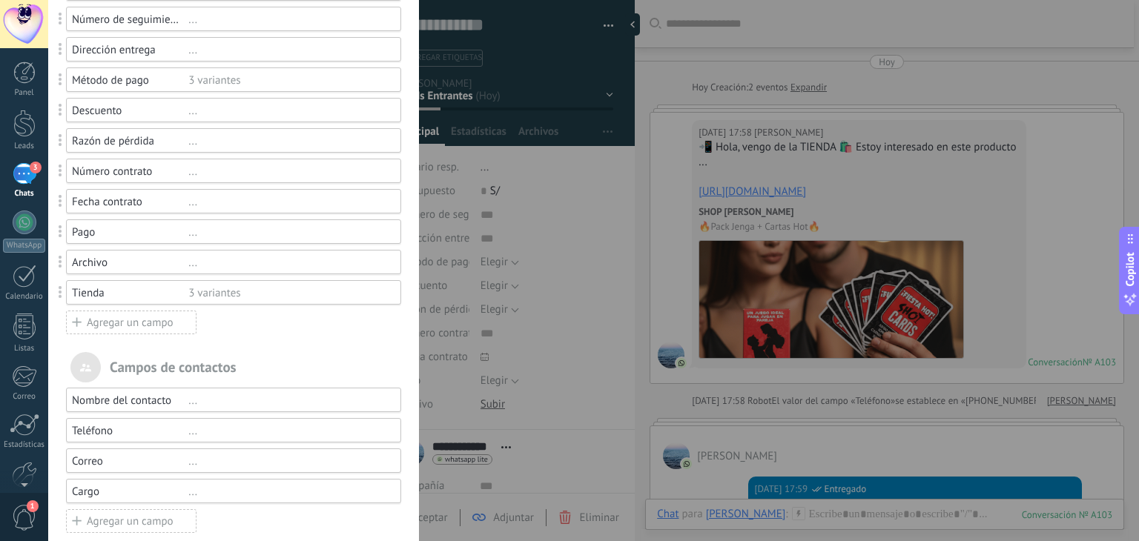
click at [129, 326] on div "Agregar un campo" at bounding box center [131, 323] width 131 height 24
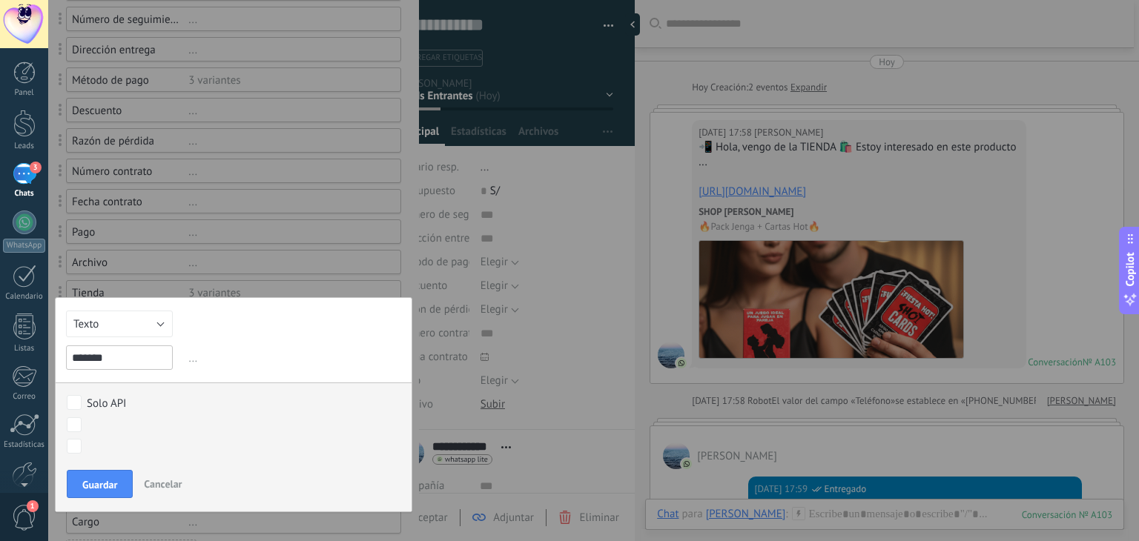
type input "*******"
click at [151, 324] on button "Texto" at bounding box center [119, 324] width 107 height 27
click at [113, 400] on span "Selección" at bounding box center [118, 400] width 122 height 14
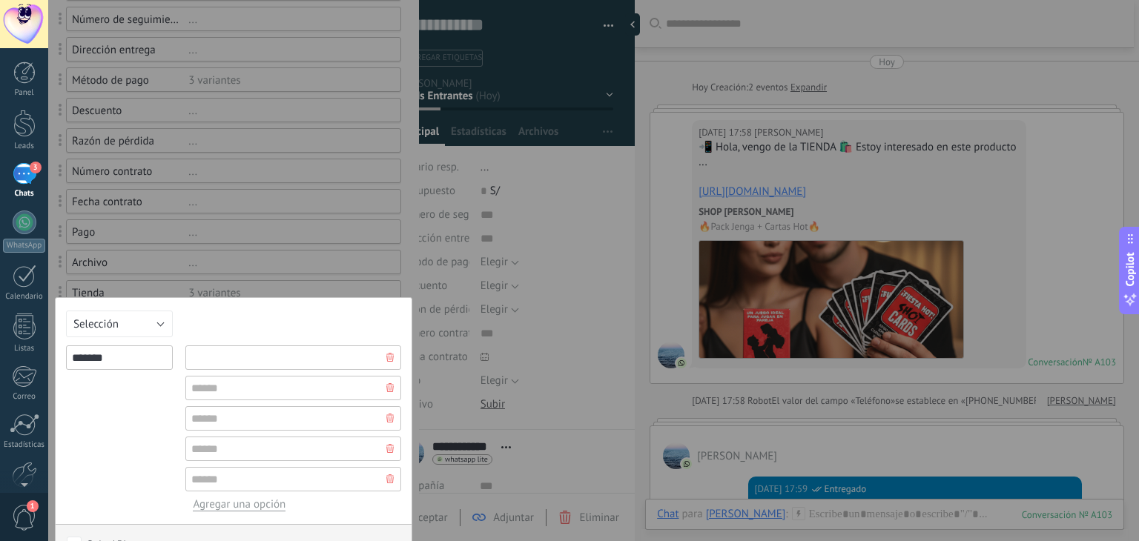
click at [228, 357] on input "text" at bounding box center [293, 358] width 216 height 24
type input "****"
click at [240, 399] on input "text" at bounding box center [293, 388] width 216 height 24
type input "******"
click at [386, 415] on icon at bounding box center [389, 418] width 7 height 9
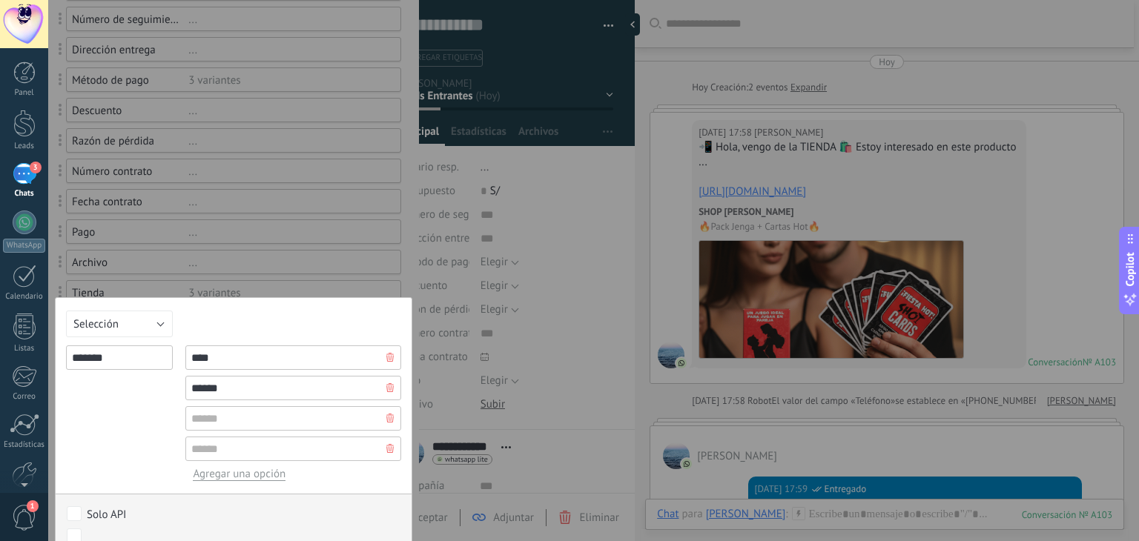
click at [386, 415] on icon at bounding box center [389, 418] width 7 height 9
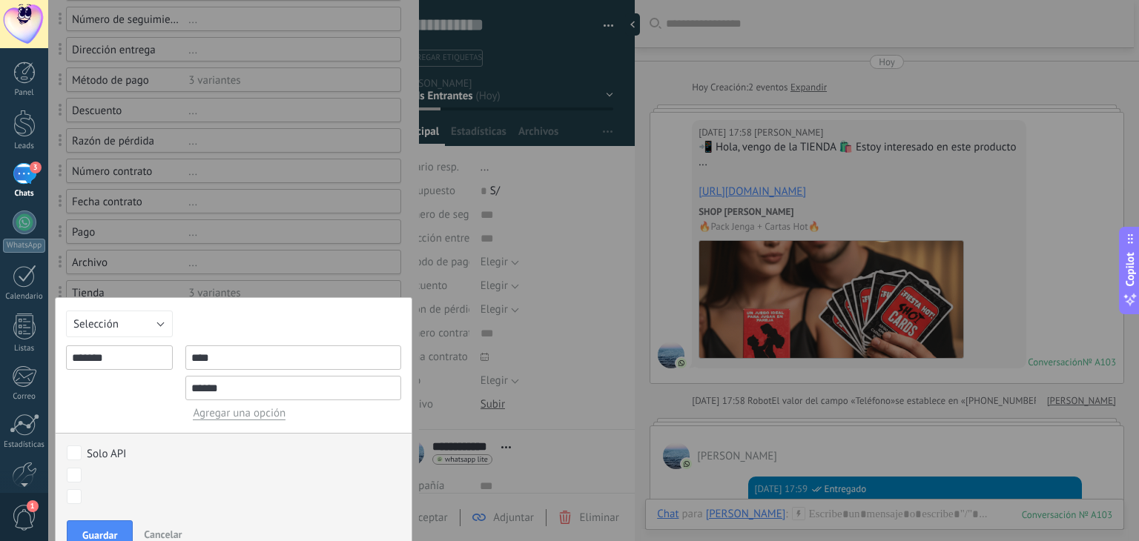
click at [145, 384] on div "*******" at bounding box center [119, 383] width 107 height 75
click at [102, 526] on button "Guardar" at bounding box center [100, 535] width 66 height 28
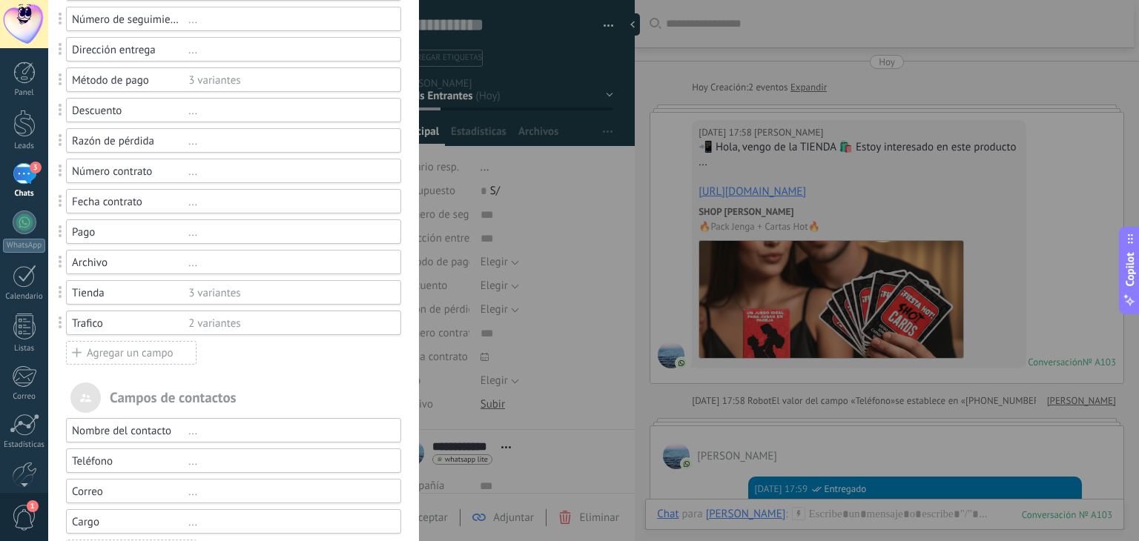
click at [211, 291] on div "3 variantes" at bounding box center [287, 293] width 199 height 14
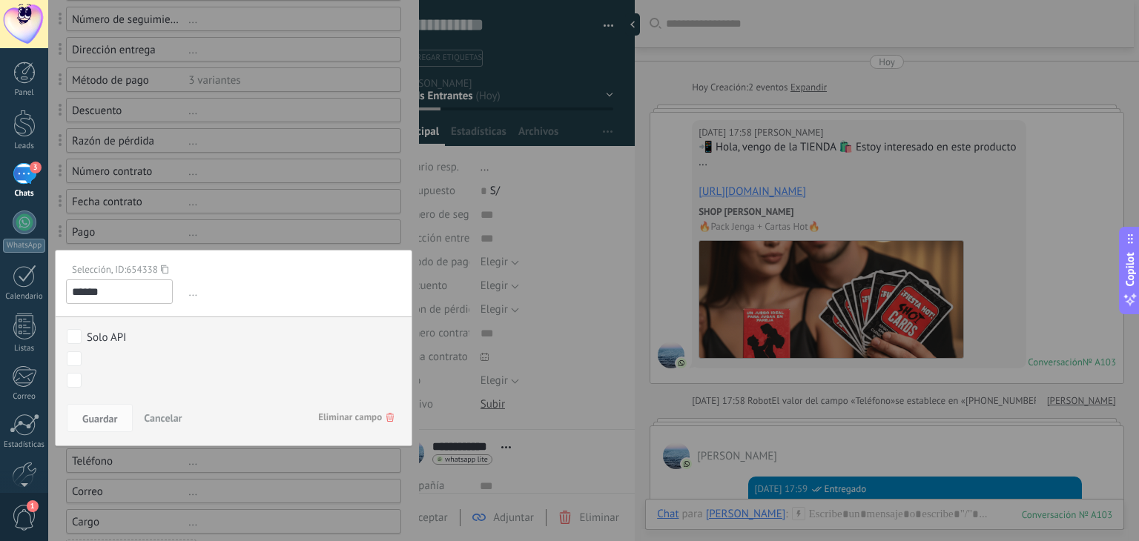
click at [110, 292] on input "******" at bounding box center [119, 292] width 107 height 24
click at [151, 412] on span "Cancelar" at bounding box center [163, 418] width 38 height 13
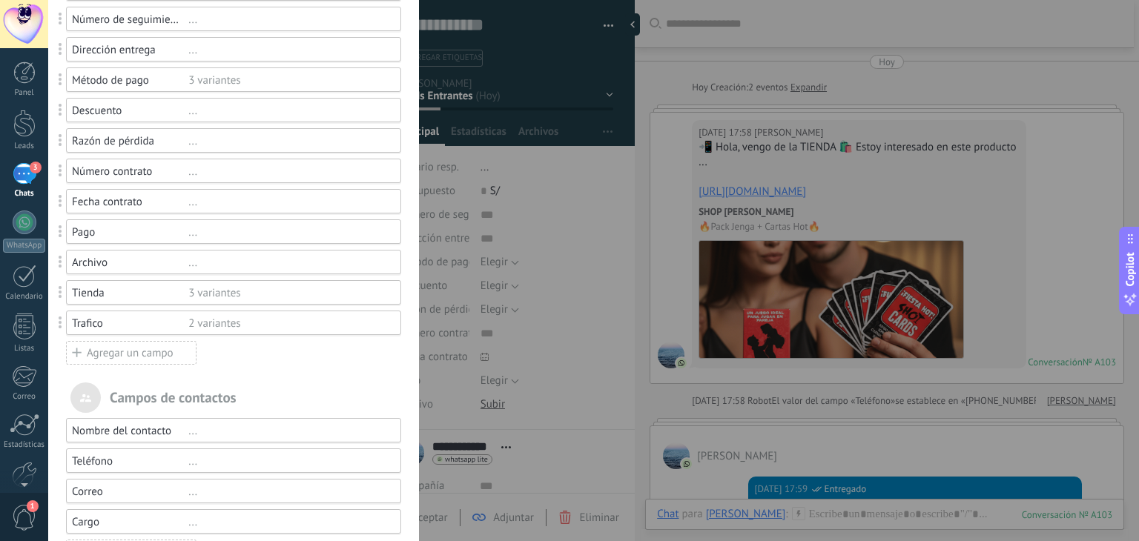
click at [101, 321] on div "Trafico" at bounding box center [130, 324] width 116 height 14
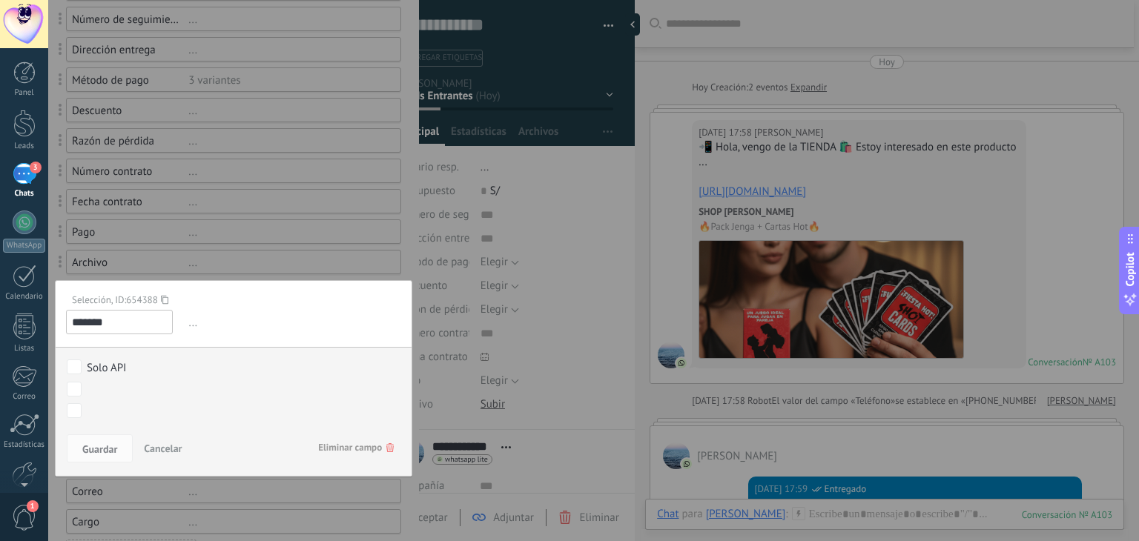
click at [101, 321] on input "*******" at bounding box center [119, 322] width 107 height 24
click at [147, 308] on div "Selección, ID: 654388 ******* ... El campo de moneda te permite introducir divi…" at bounding box center [233, 378] width 357 height 197
click at [101, 444] on span "Guardar" at bounding box center [99, 449] width 35 height 10
click at [160, 449] on span "Cancelar" at bounding box center [163, 448] width 38 height 13
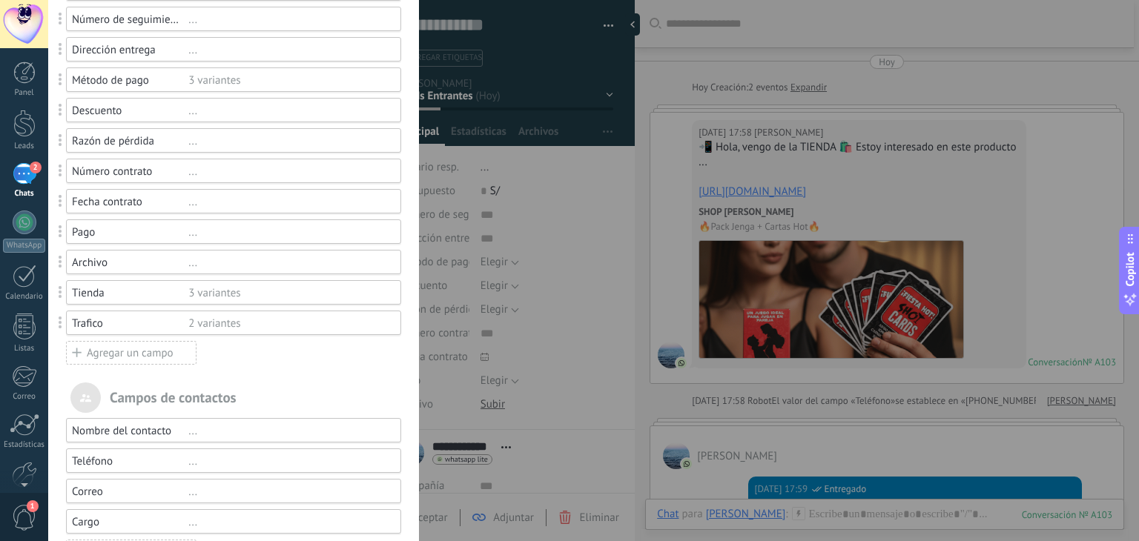
scroll to position [0, 0]
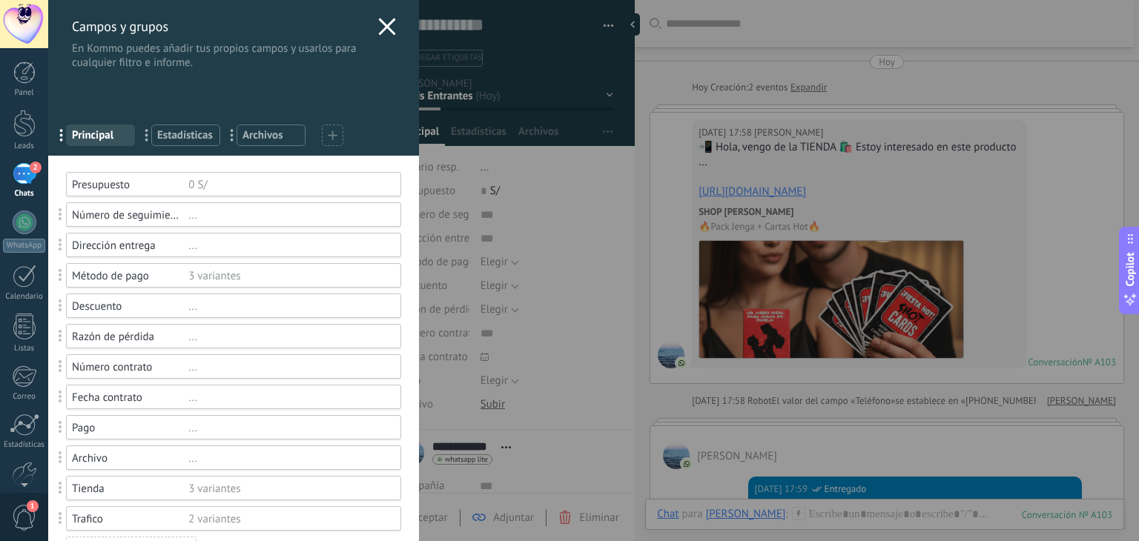
click at [388, 81] on div "Campos y grupos En Kommo puedes añadir tus propios campos y usarlos para cualqu…" at bounding box center [233, 78] width 371 height 156
click at [378, 20] on icon at bounding box center [387, 27] width 18 height 18
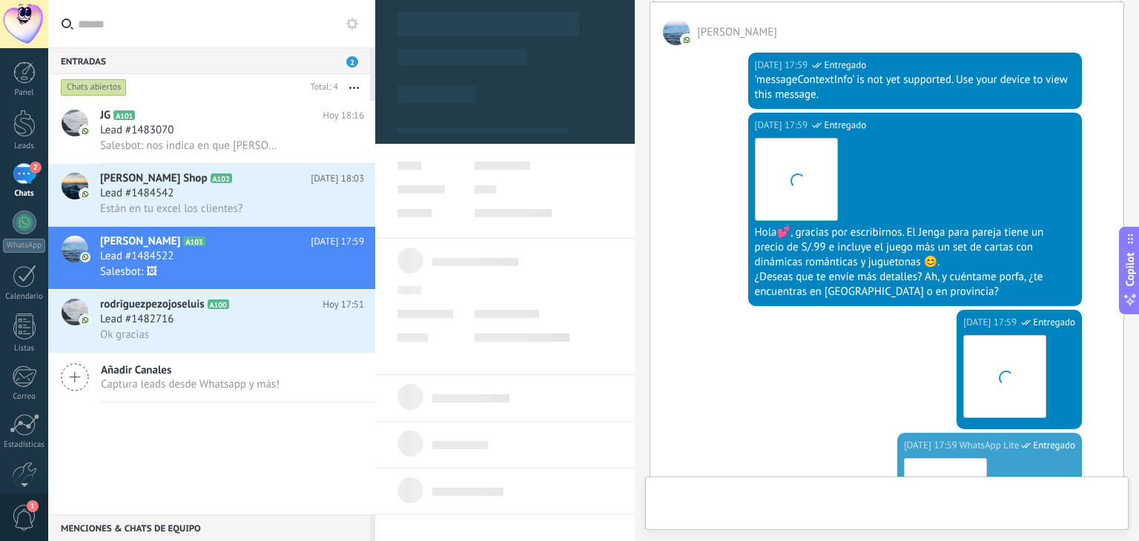
type textarea "**********"
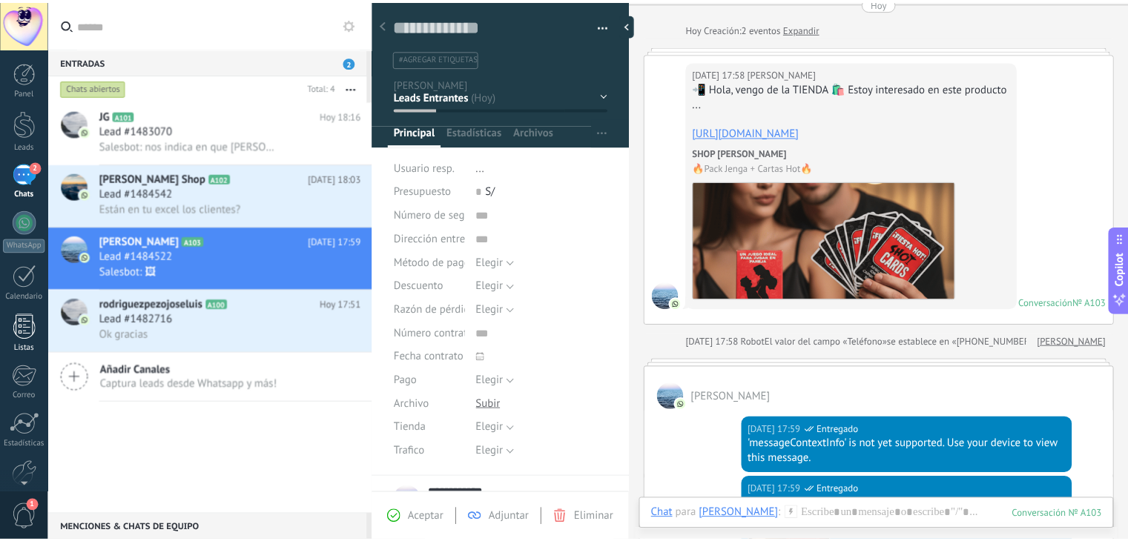
scroll to position [75, 0]
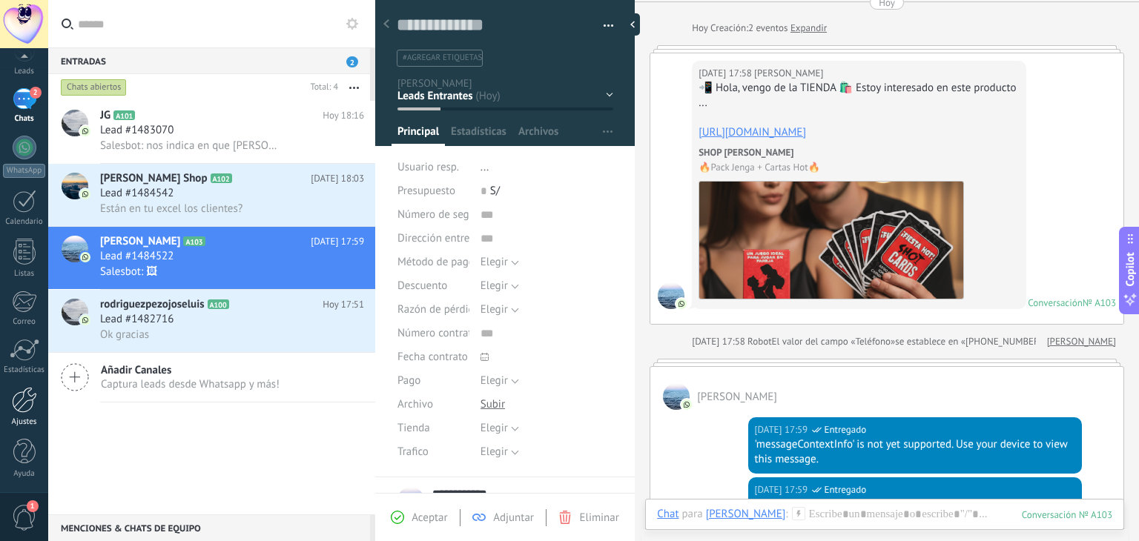
click at [33, 417] on div "Ajustes" at bounding box center [24, 422] width 43 height 10
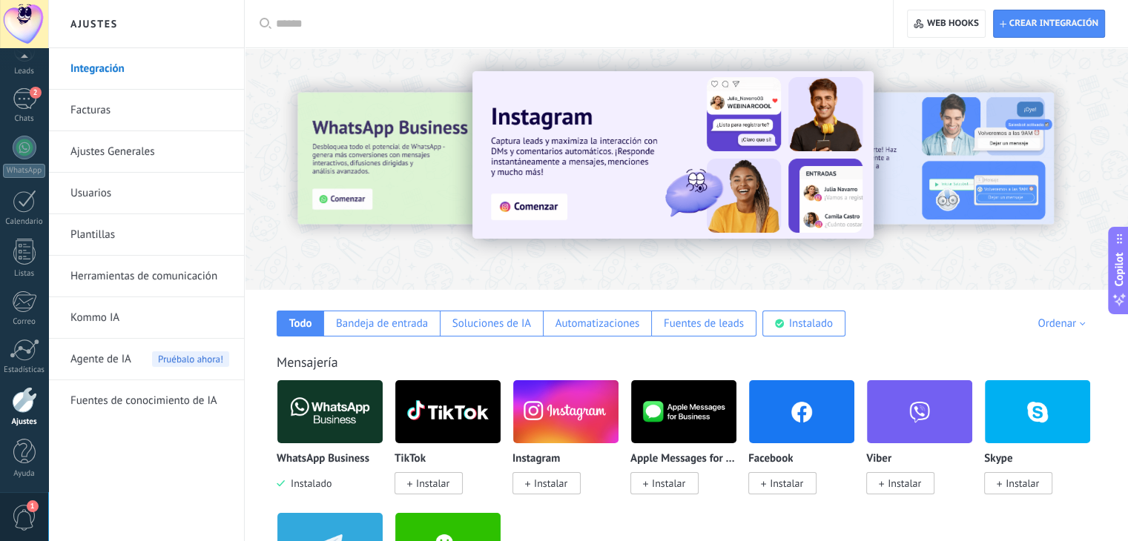
click at [154, 271] on link "Herramientas de comunicación" at bounding box center [149, 277] width 159 height 42
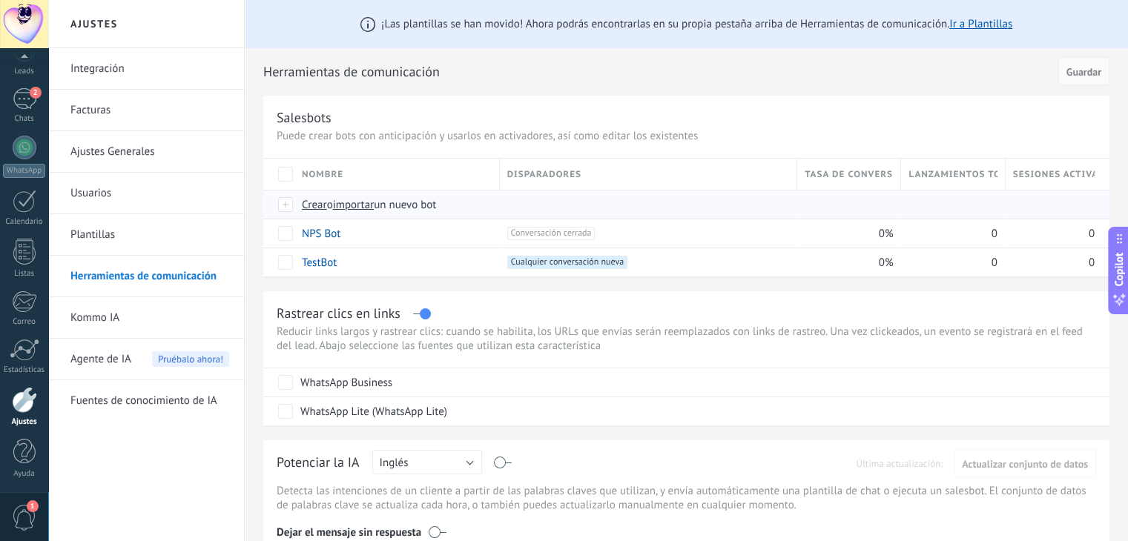
click at [314, 199] on span "Crear" at bounding box center [314, 205] width 25 height 14
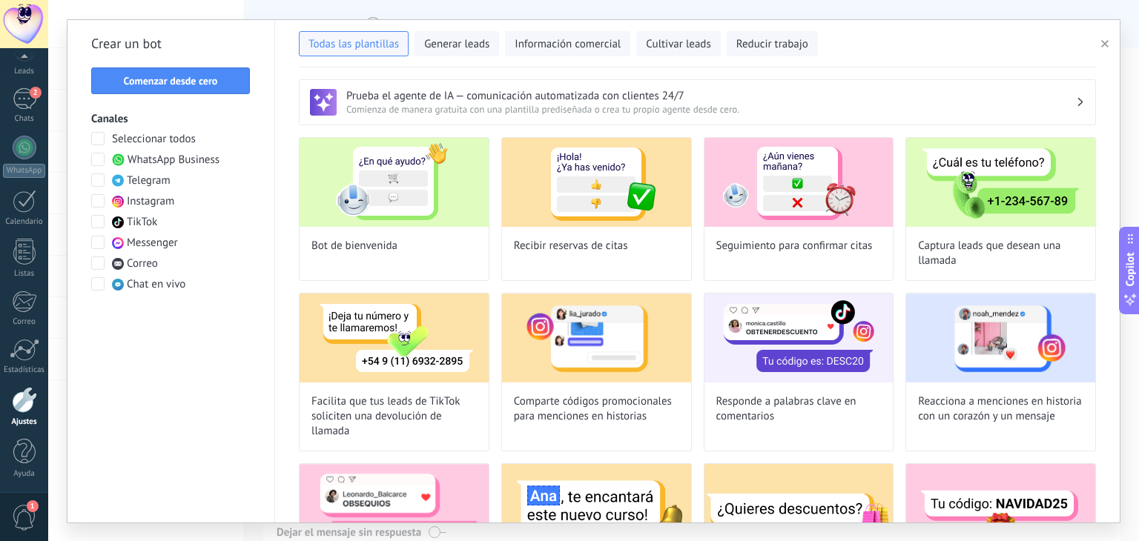
type input "**********"
click at [219, 72] on button "Comenzar desde cero" at bounding box center [170, 80] width 159 height 27
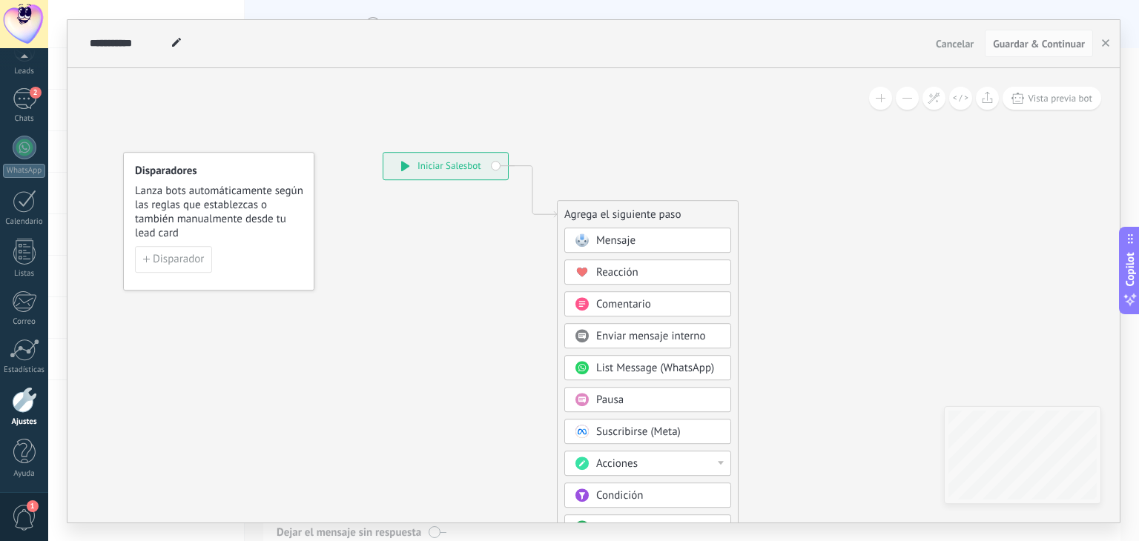
click at [613, 237] on span "Mensaje" at bounding box center [615, 241] width 39 height 14
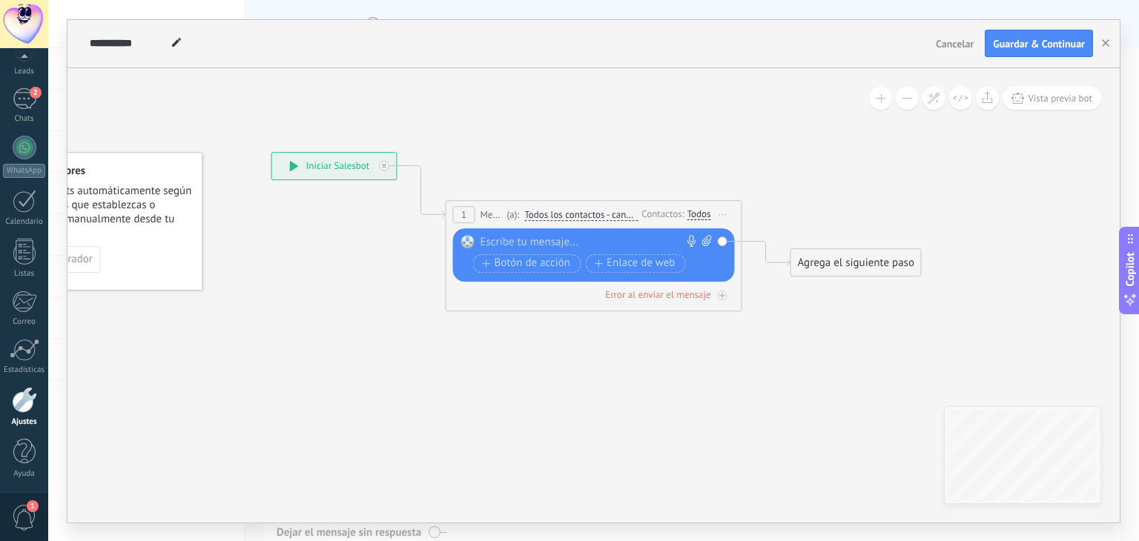
click at [728, 211] on span "Iniciar vista previa aquí Cambiar nombre Duplicar Borrar" at bounding box center [723, 215] width 24 height 22
click at [747, 304] on div "Borrar" at bounding box center [790, 311] width 147 height 25
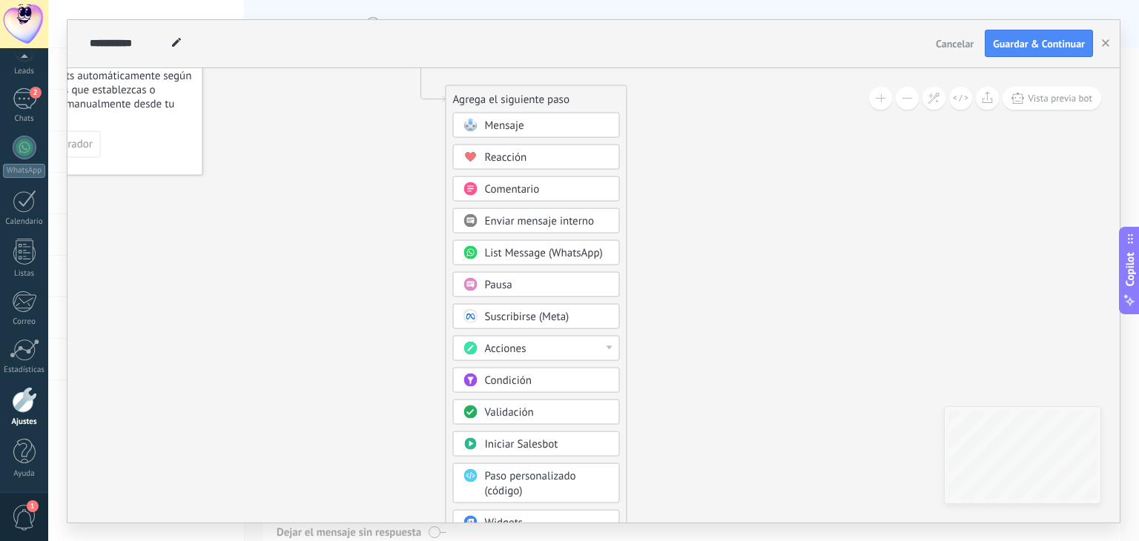
click at [577, 349] on div "Acciones" at bounding box center [547, 348] width 125 height 15
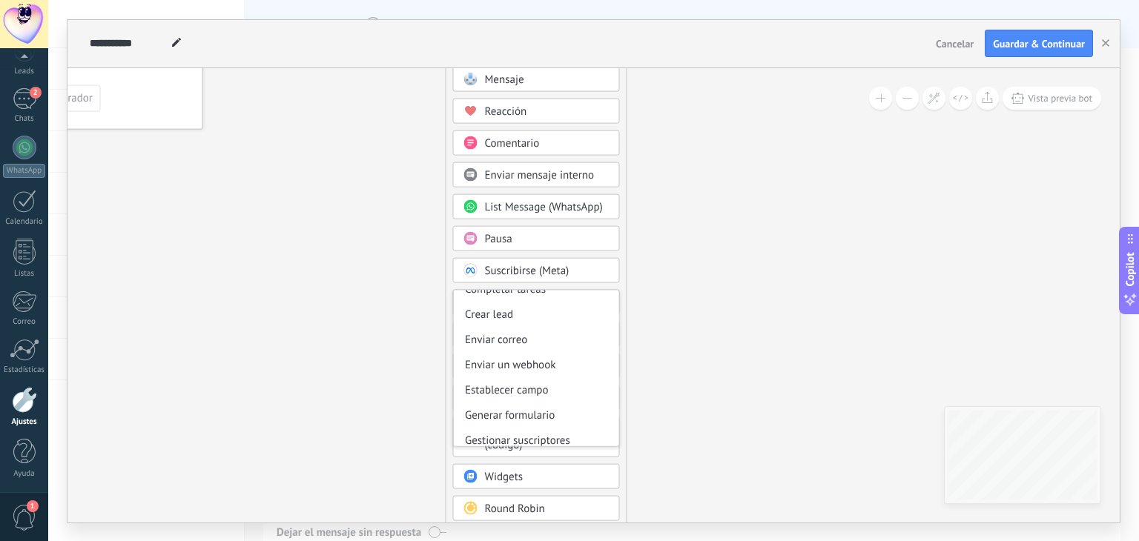
scroll to position [197, 0]
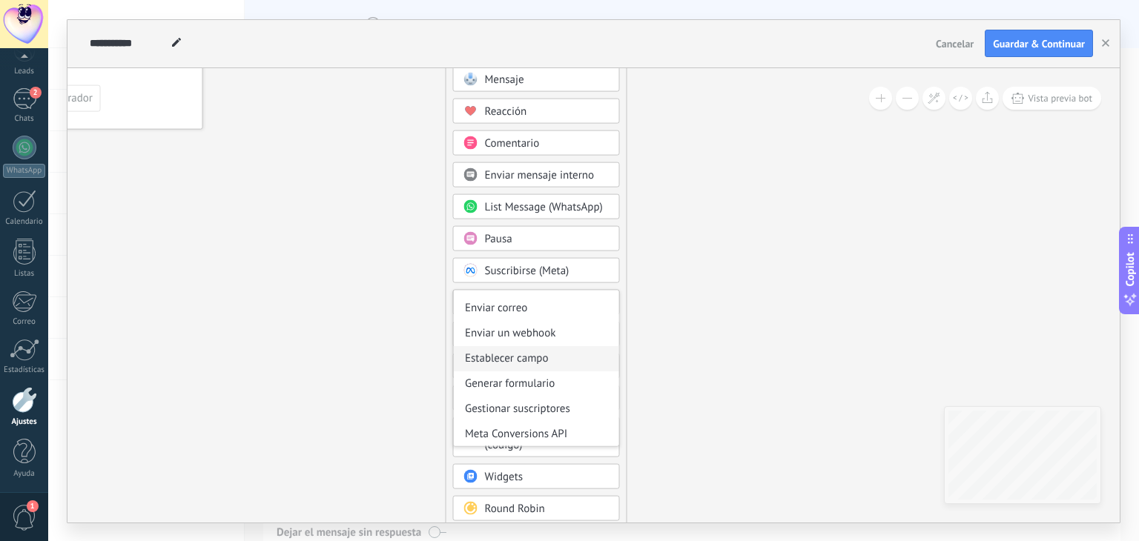
click at [549, 360] on div "Establecer campo" at bounding box center [536, 358] width 165 height 25
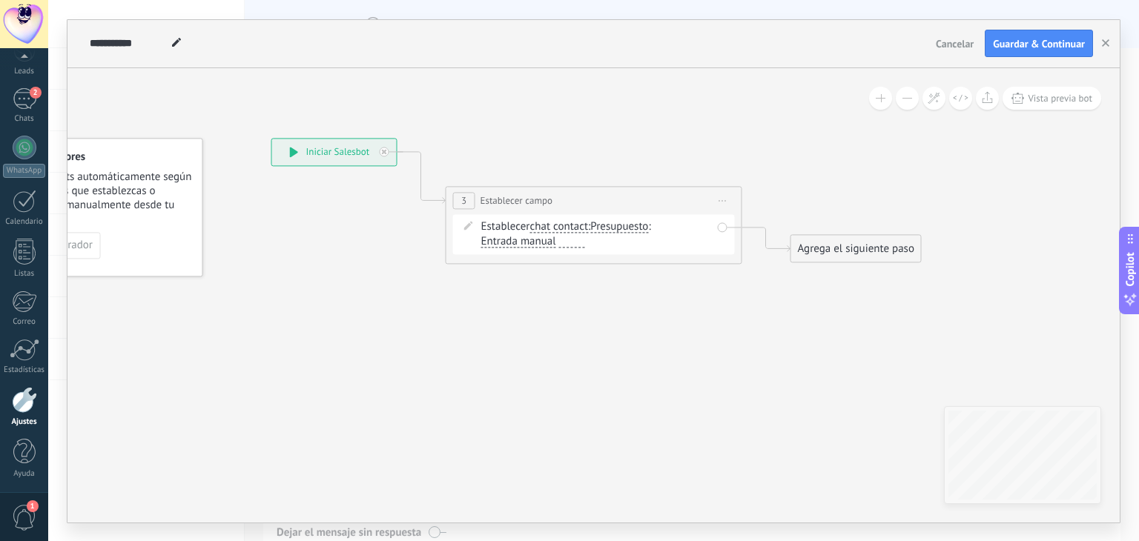
click at [617, 226] on span "Presupuesto" at bounding box center [619, 227] width 58 height 12
click at [617, 226] on button "Presupuesto" at bounding box center [675, 227] width 185 height 27
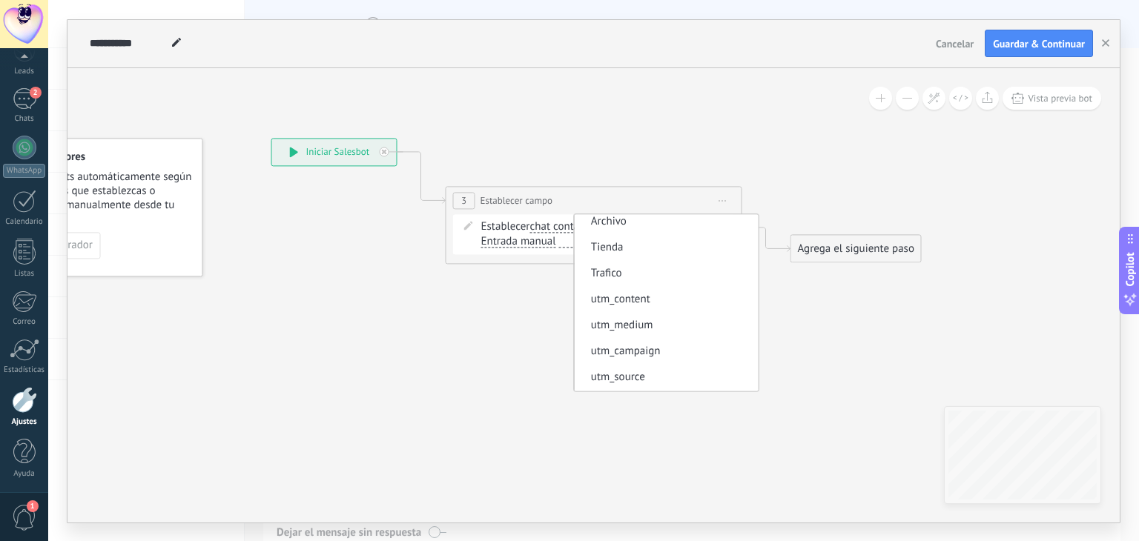
scroll to position [274, 0]
click at [683, 237] on span "Tienda" at bounding box center [663, 238] width 179 height 15
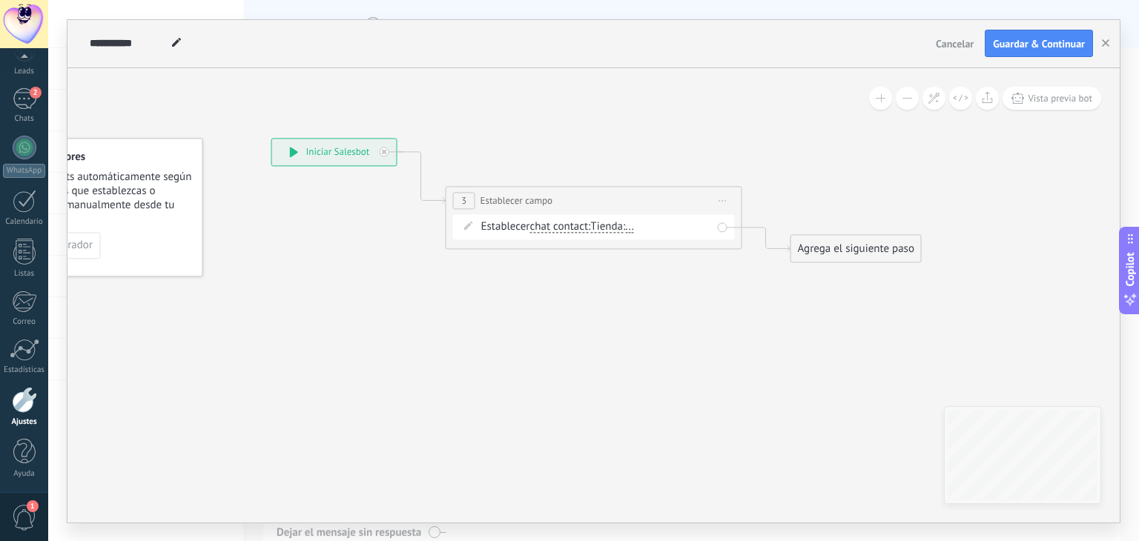
click at [634, 227] on span "..." at bounding box center [629, 227] width 9 height 12
click at [638, 227] on button "..." at bounding box center [710, 227] width 185 height 27
click at [667, 252] on span "Shopify" at bounding box center [698, 253] width 179 height 15
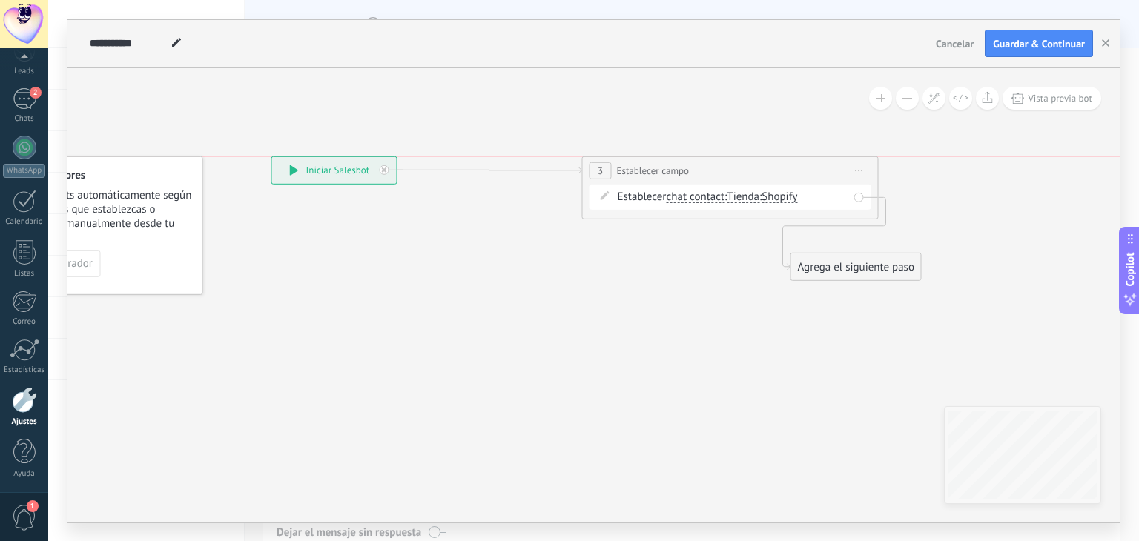
drag, startPoint x: 664, startPoint y: 214, endPoint x: 789, endPoint y: 166, distance: 133.6
click at [789, 166] on div "**********" at bounding box center [730, 169] width 295 height 27
drag, startPoint x: 845, startPoint y: 268, endPoint x: 1019, endPoint y: 272, distance: 173.6
click at [1019, 272] on div "Agrega el siguiente paso" at bounding box center [1026, 268] width 130 height 24
click at [386, 168] on icon at bounding box center [384, 169] width 5 height 5
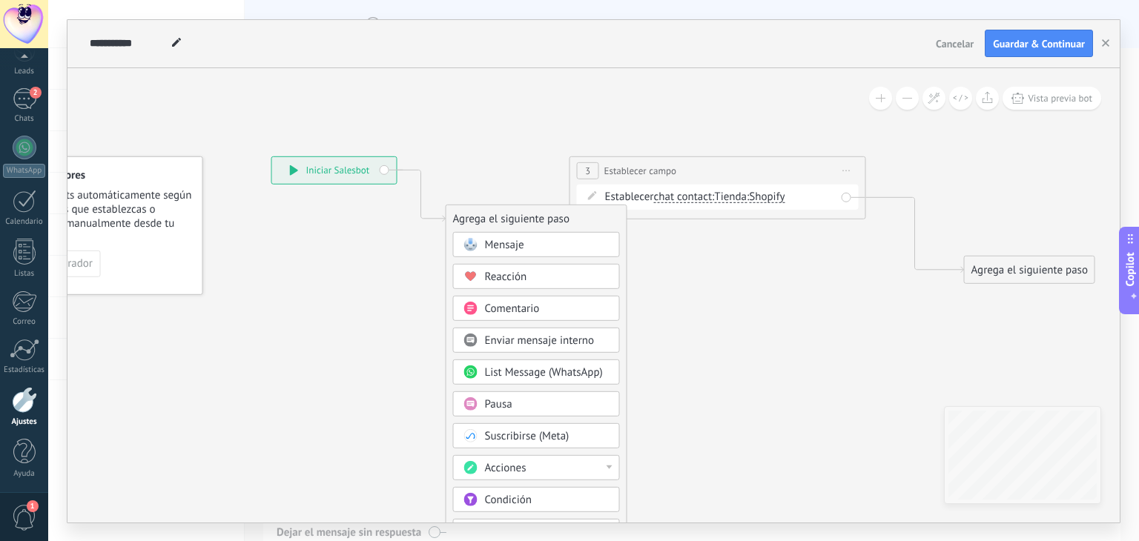
click at [535, 251] on div "Mensaje" at bounding box center [547, 244] width 125 height 15
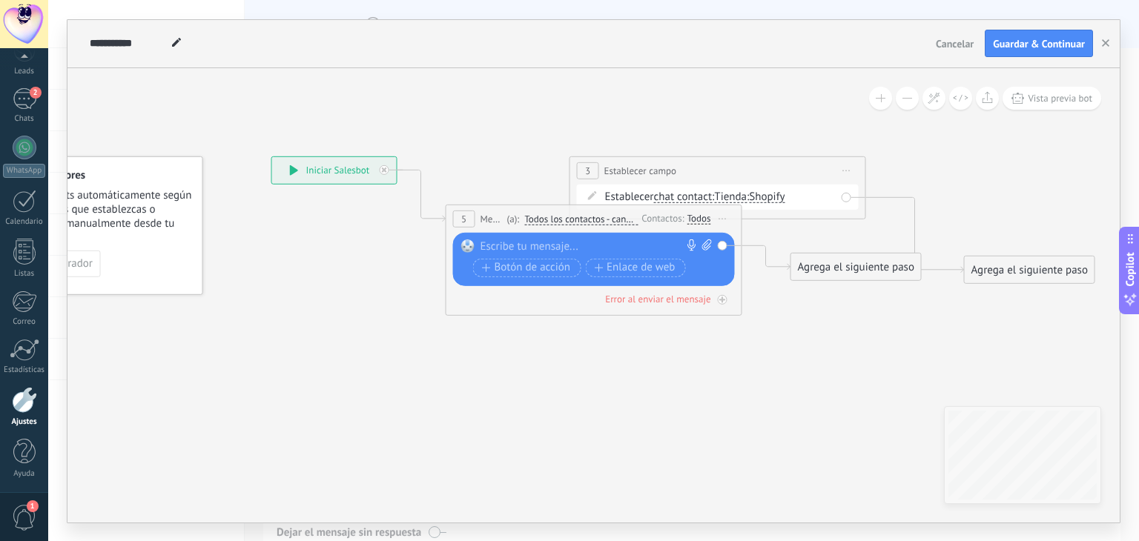
click at [573, 249] on div at bounding box center [591, 246] width 220 height 15
click at [721, 218] on icon at bounding box center [722, 218] width 7 height 1
click at [769, 316] on div "Borrar" at bounding box center [790, 315] width 147 height 25
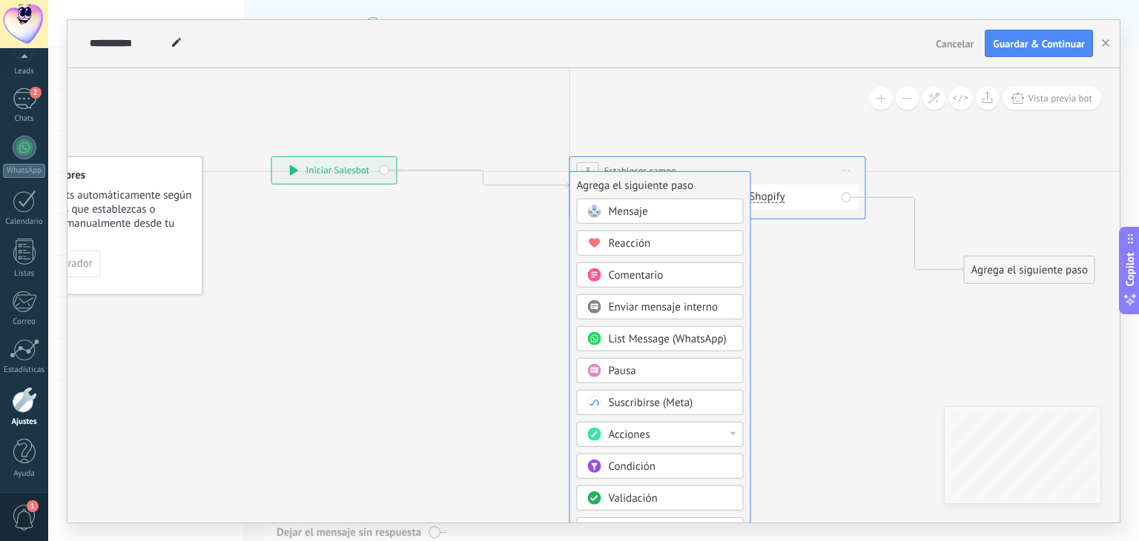
drag, startPoint x: 518, startPoint y: 219, endPoint x: 679, endPoint y: 167, distance: 169.8
click at [679, 173] on div "Agrega el siguiente paso" at bounding box center [660, 185] width 180 height 24
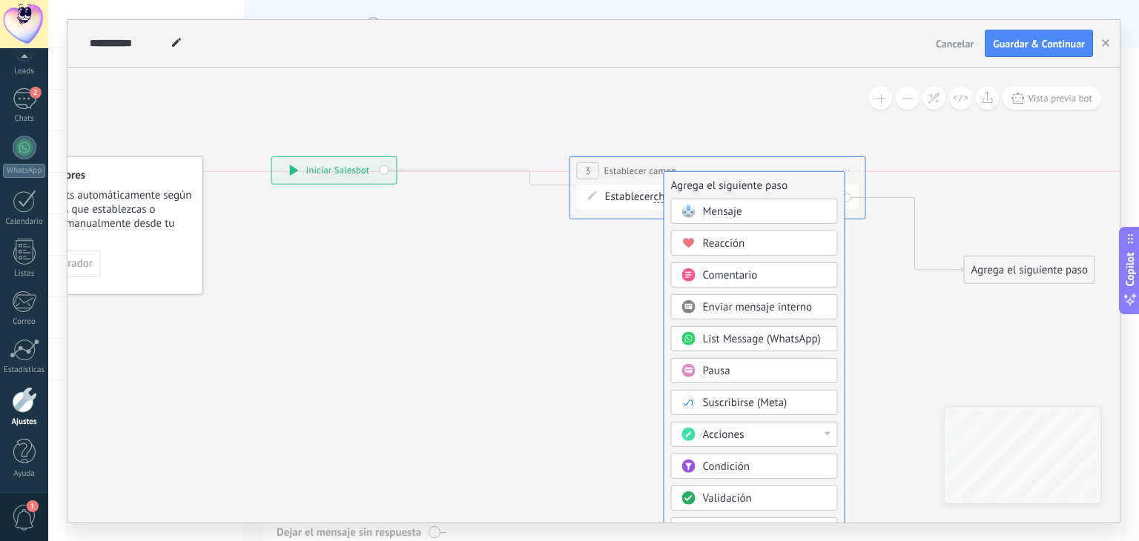
drag, startPoint x: 700, startPoint y: 234, endPoint x: 757, endPoint y: 180, distance: 78.2
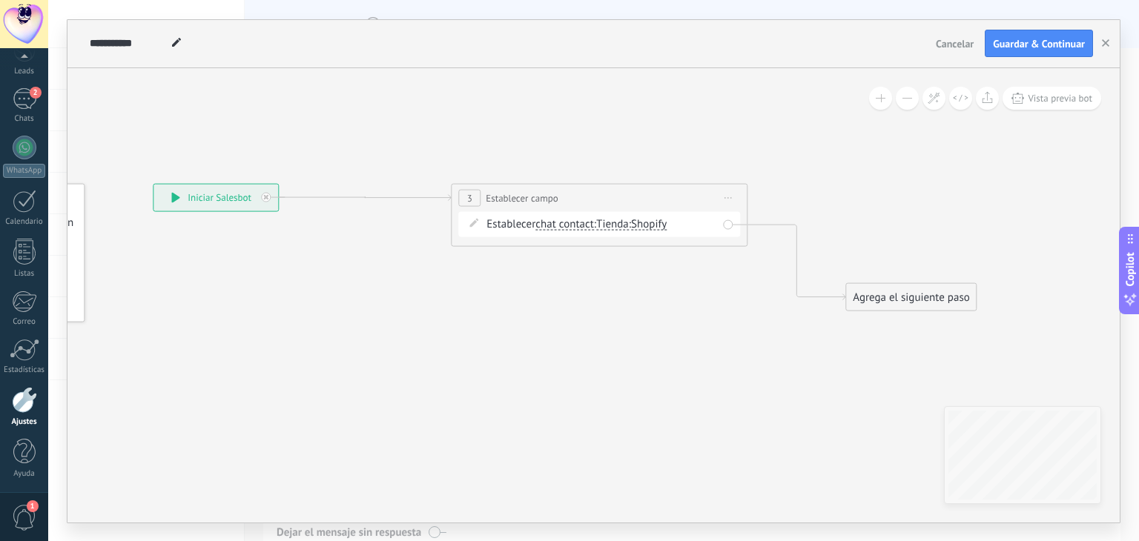
drag, startPoint x: 726, startPoint y: 274, endPoint x: 608, endPoint y: 301, distance: 121.1
click at [608, 301] on icon at bounding box center [539, 448] width 1515 height 1273
drag, startPoint x: 626, startPoint y: 194, endPoint x: 546, endPoint y: 197, distance: 80.1
click at [546, 197] on div "**********" at bounding box center [518, 197] width 295 height 27
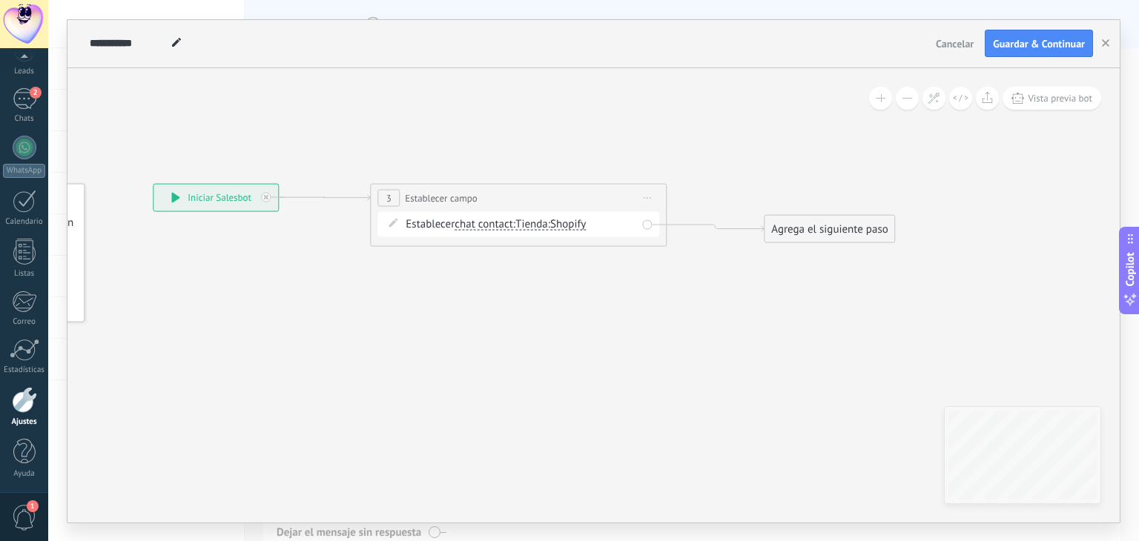
drag, startPoint x: 905, startPoint y: 297, endPoint x: 811, endPoint y: 228, distance: 116.7
click at [811, 228] on div "Agrega el siguiente paso" at bounding box center [830, 229] width 130 height 24
click at [811, 228] on div "Agrega el siguiente paso" at bounding box center [816, 228] width 130 height 24
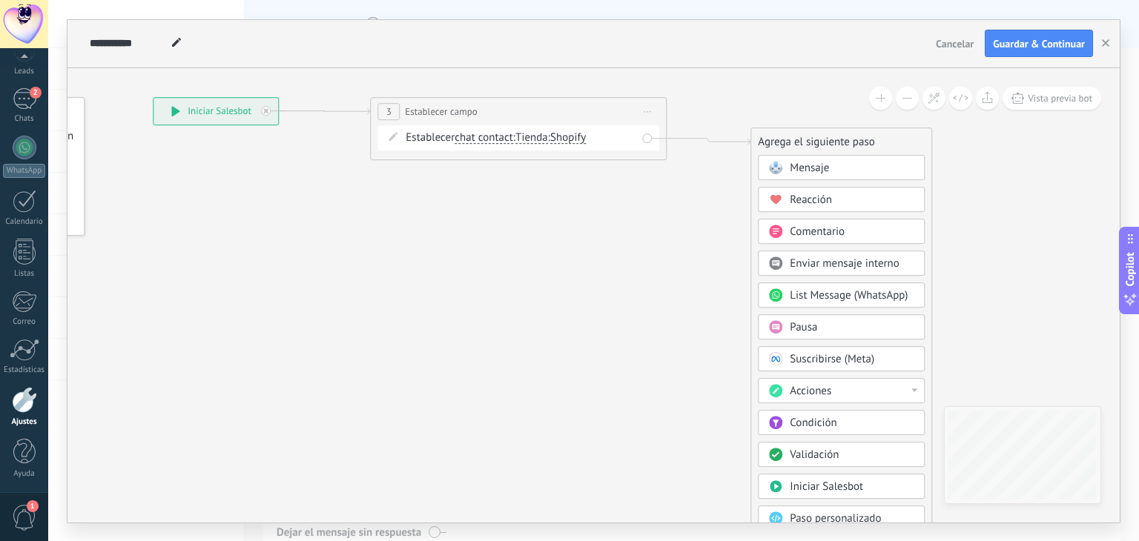
click at [865, 419] on div "Condición" at bounding box center [852, 423] width 125 height 15
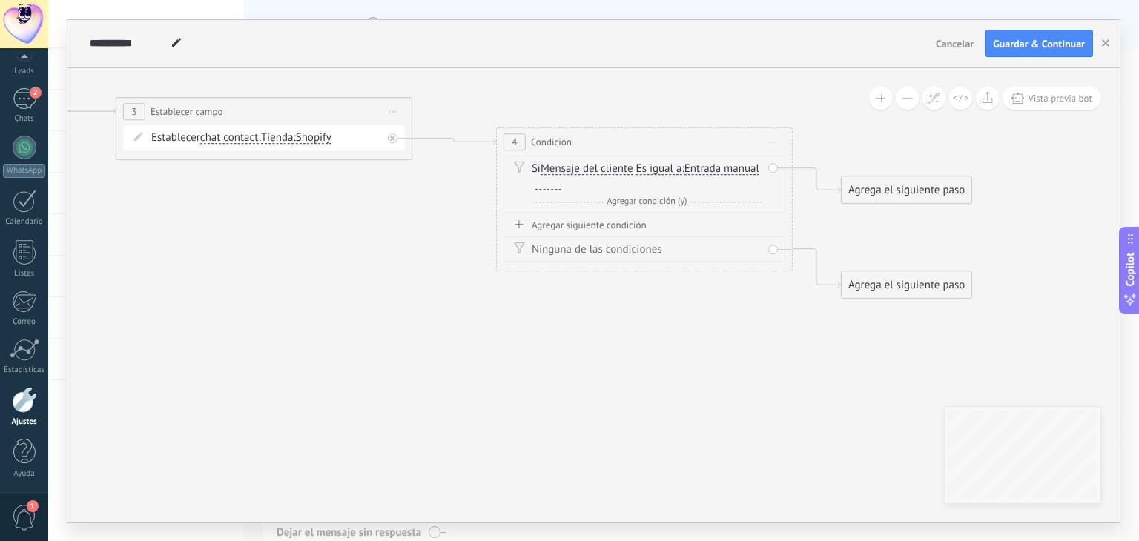
click at [684, 175] on span "Entrada manual" at bounding box center [721, 169] width 75 height 12
click at [677, 182] on button "Entrada manual" at bounding box center [769, 169] width 185 height 27
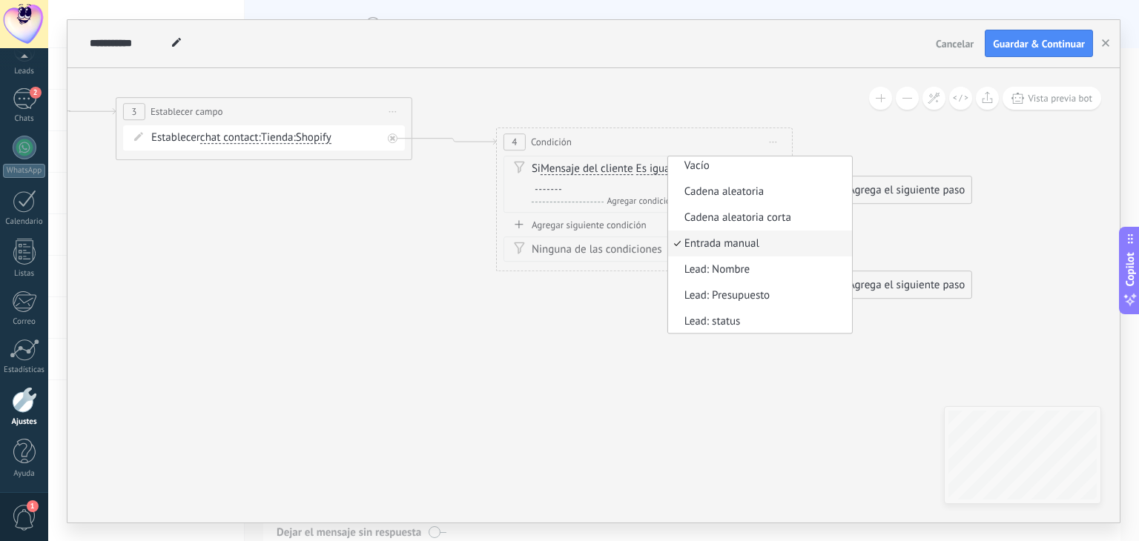
click at [730, 201] on div "Y Agregar condición (y)" at bounding box center [647, 201] width 231 height 15
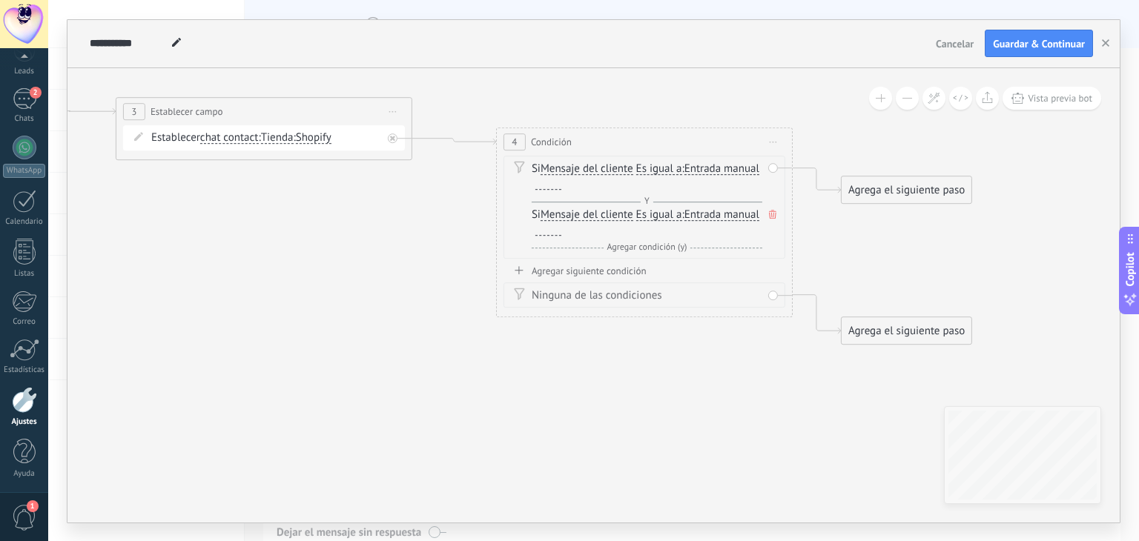
click at [770, 208] on span at bounding box center [772, 214] width 15 height 16
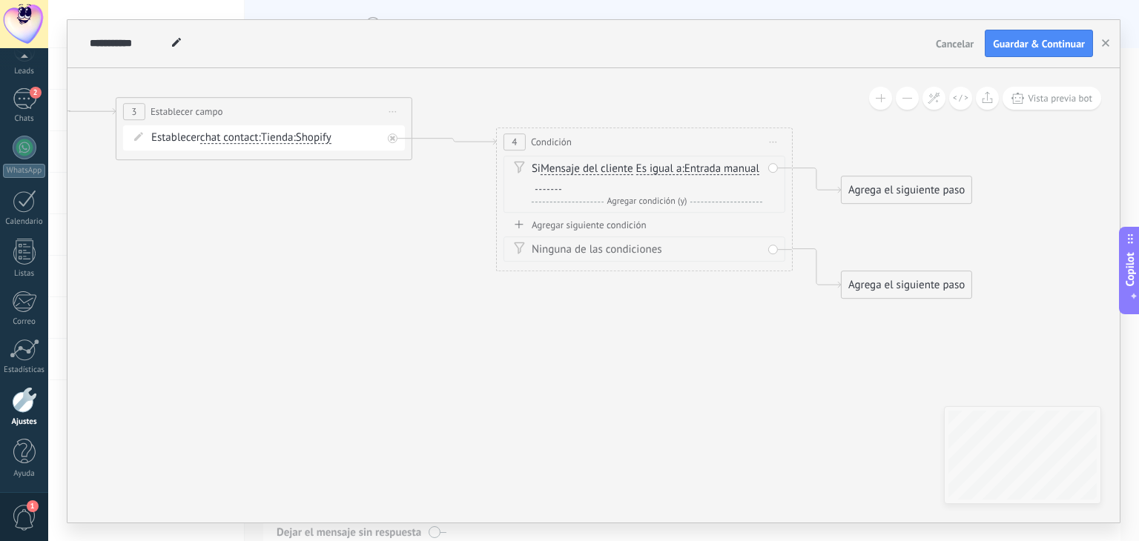
click at [561, 188] on div at bounding box center [548, 184] width 26 height 12
paste div
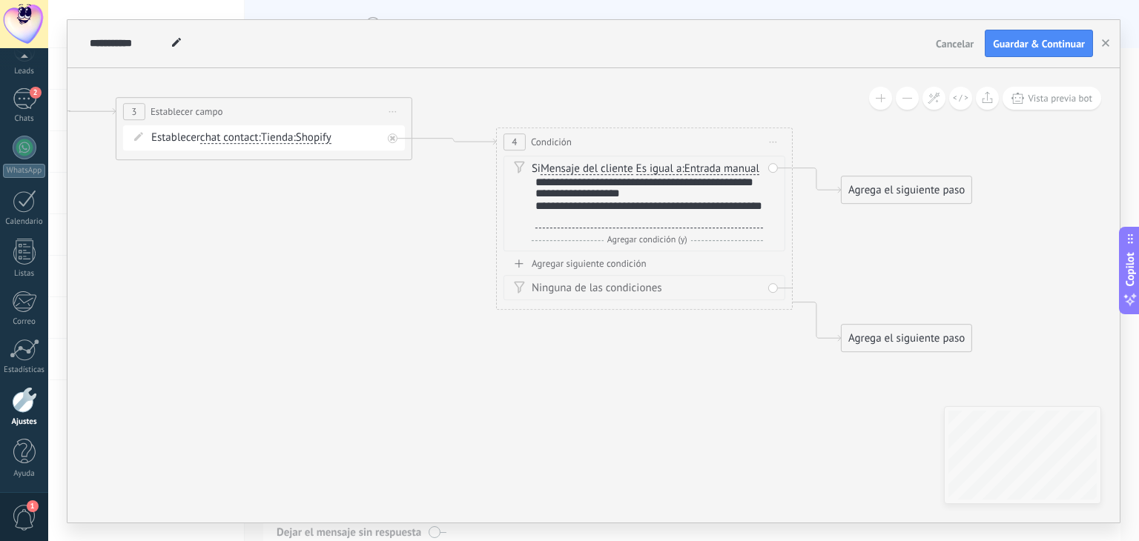
click at [745, 327] on icon at bounding box center [410, 197] width 1765 height 943
drag, startPoint x: 507, startPoint y: 294, endPoint x: 678, endPoint y: 404, distance: 202.8
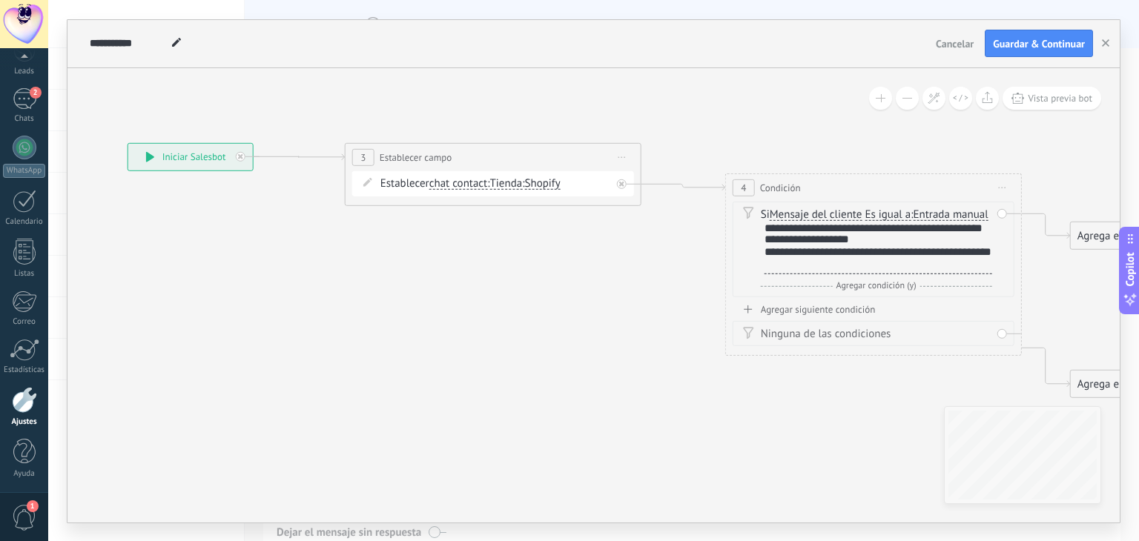
drag, startPoint x: 354, startPoint y: 232, endPoint x: 587, endPoint y: 274, distance: 237.3
click at [587, 274] on icon at bounding box center [639, 243] width 1765 height 943
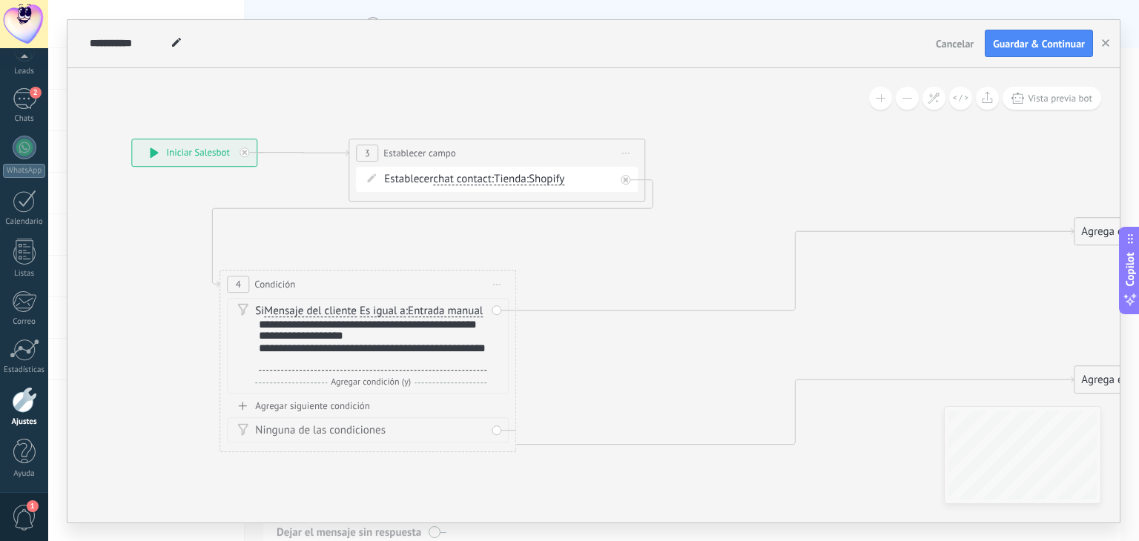
drag, startPoint x: 807, startPoint y: 182, endPoint x: 300, endPoint y: 279, distance: 515.7
click at [300, 279] on div "4 Condición ********* Iniciar vista previa aquí Cambiar nombre Duplicar Borrar" at bounding box center [367, 284] width 295 height 27
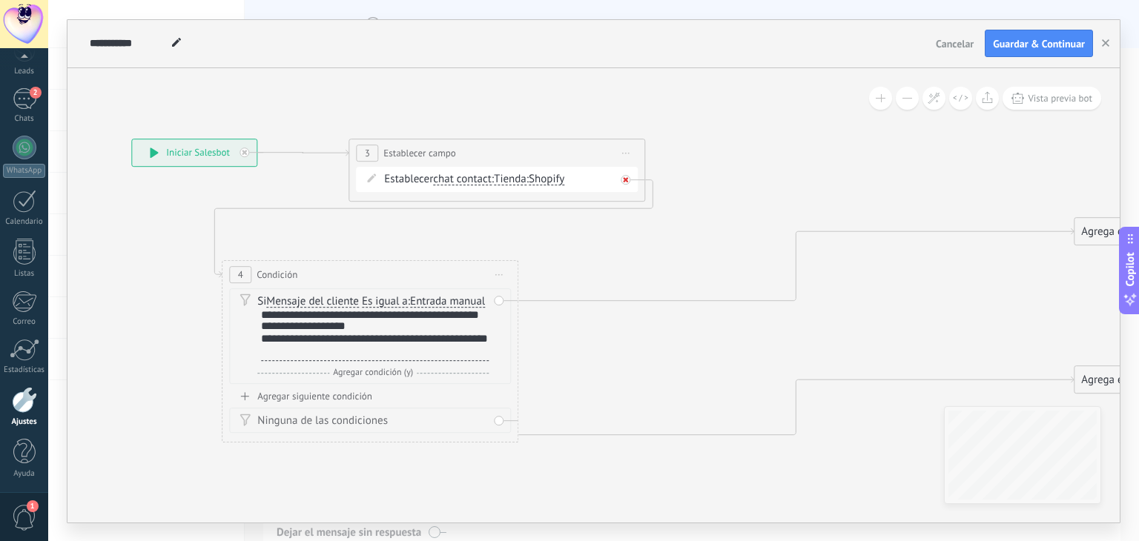
click at [627, 179] on icon at bounding box center [625, 179] width 5 height 5
click at [249, 152] on div at bounding box center [245, 153] width 10 height 10
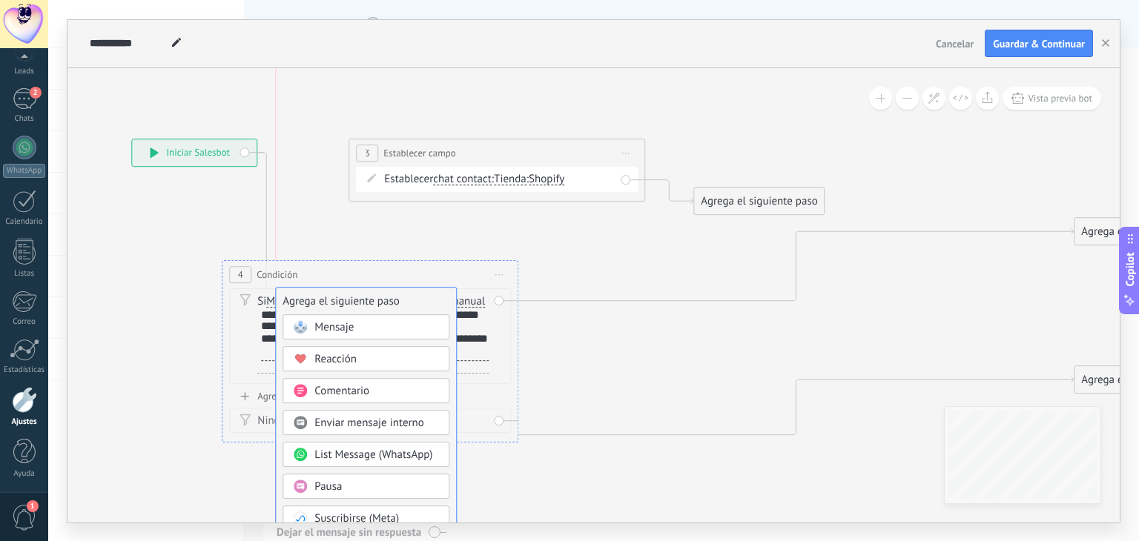
drag, startPoint x: 374, startPoint y: 471, endPoint x: 361, endPoint y: 294, distance: 176.9
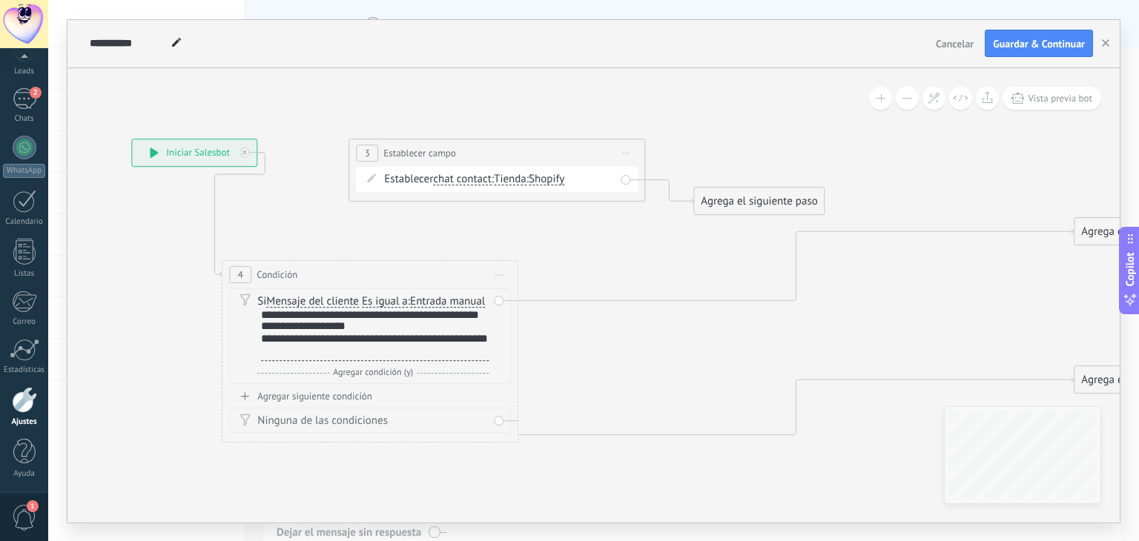
drag, startPoint x: 417, startPoint y: 287, endPoint x: 481, endPoint y: 277, distance: 64.6
click at [492, 277] on div "4 Condición ********* Iniciar vista previa aquí Cambiar nombre Duplicar Borrar …" at bounding box center [370, 351] width 297 height 183
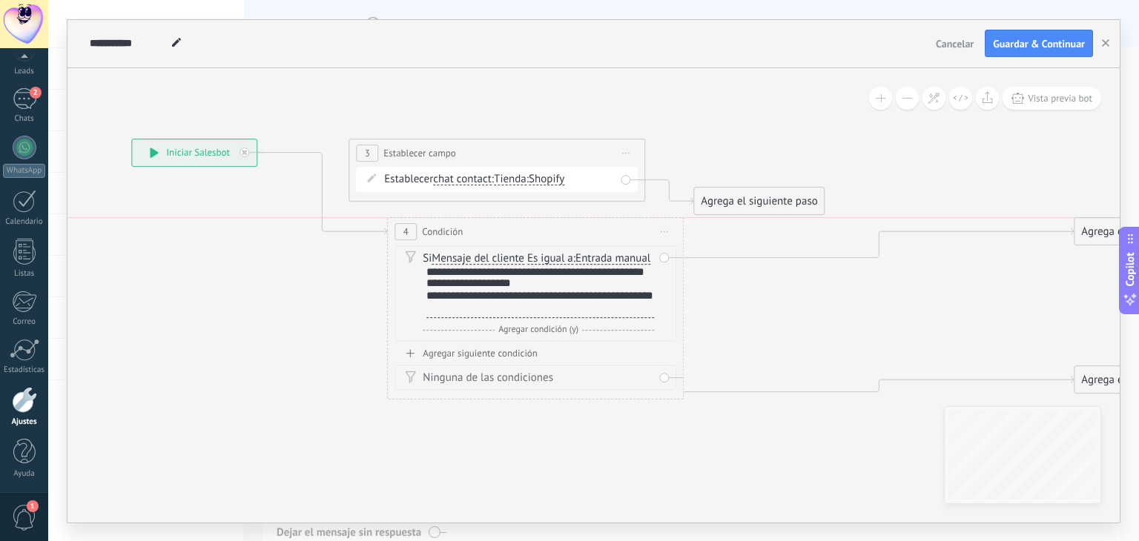
drag, startPoint x: 421, startPoint y: 262, endPoint x: 586, endPoint y: 222, distance: 169.4
click at [586, 222] on div "4 Condición ********* Iniciar vista previa aquí Cambiar nombre Duplicar Borrar" at bounding box center [535, 231] width 295 height 27
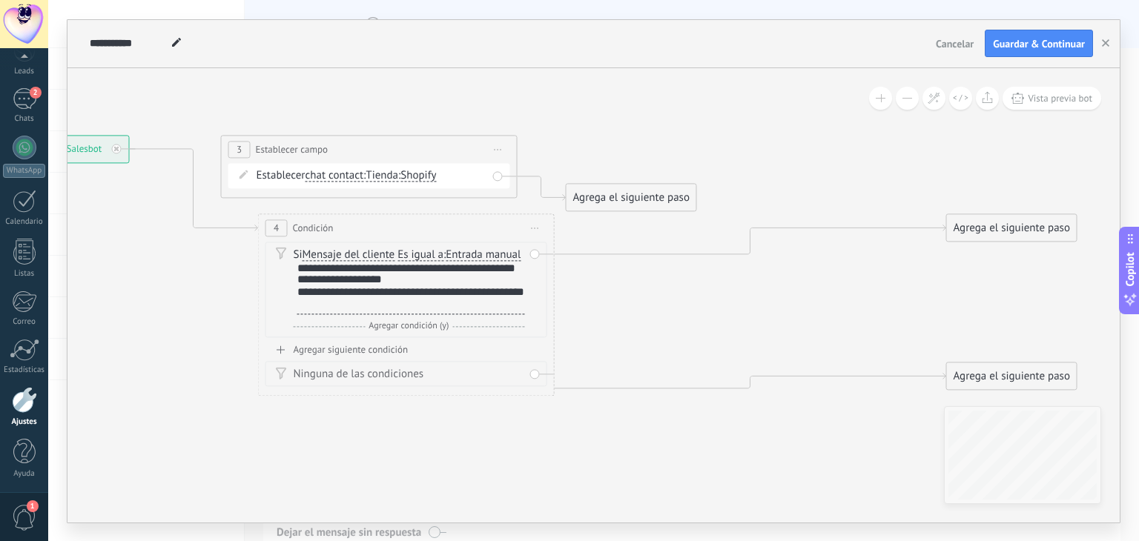
drag, startPoint x: 774, startPoint y: 105, endPoint x: 621, endPoint y: 102, distance: 152.8
click at [621, 102] on icon at bounding box center [515, 272] width 1765 height 1017
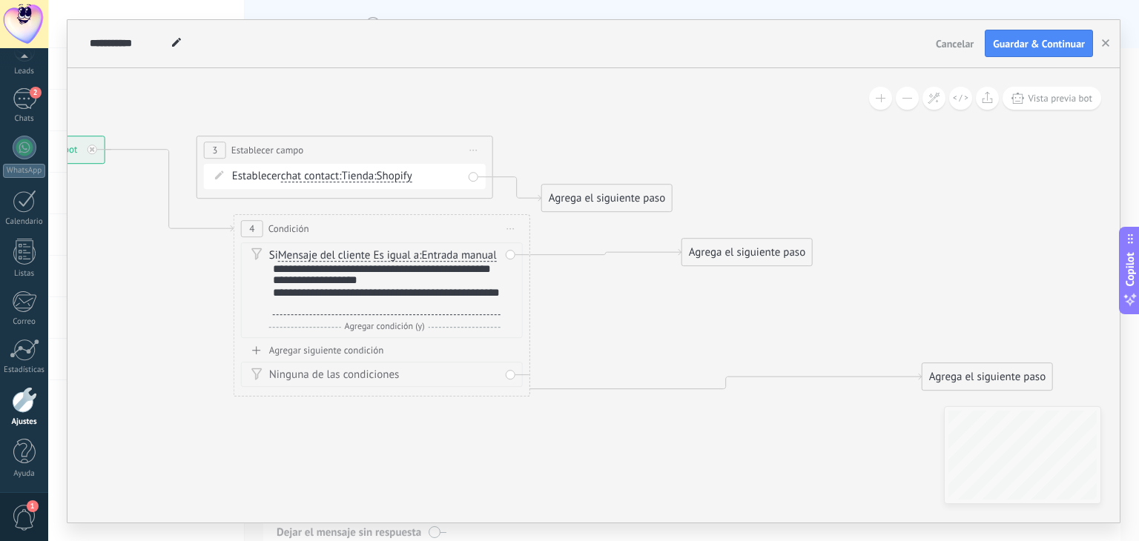
drag, startPoint x: 959, startPoint y: 227, endPoint x: 719, endPoint y: 251, distance: 240.8
click at [719, 251] on div "Agrega el siguiente paso" at bounding box center [747, 252] width 130 height 24
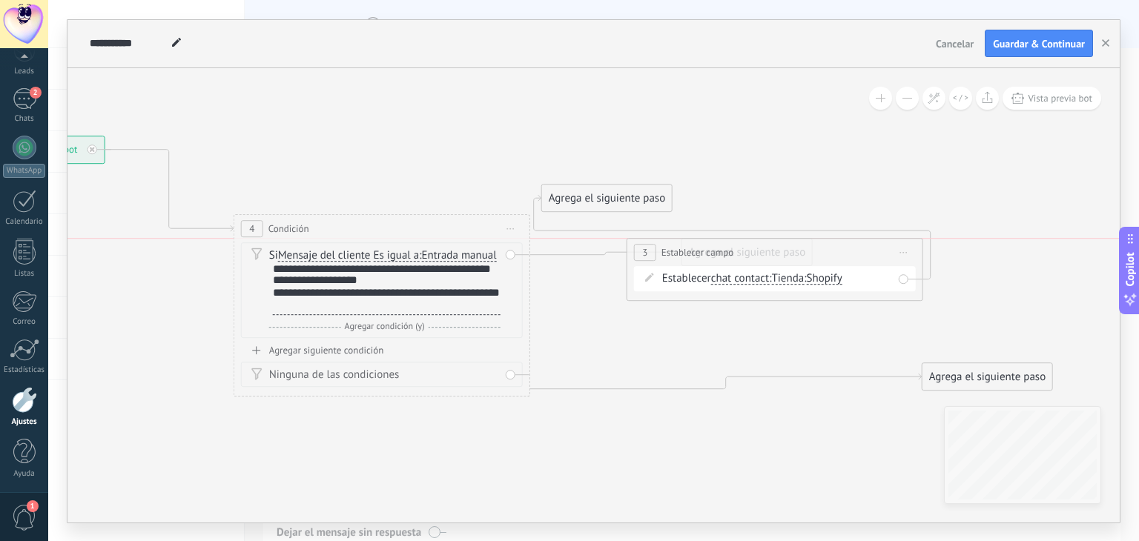
drag, startPoint x: 405, startPoint y: 154, endPoint x: 836, endPoint y: 258, distance: 443.2
click at [836, 258] on div "**********" at bounding box center [774, 252] width 295 height 27
drag, startPoint x: 627, startPoint y: 189, endPoint x: 1047, endPoint y: 279, distance: 429.2
click at [1047, 279] on div "Agrega el siguiente paso" at bounding box center [1025, 289] width 130 height 24
drag, startPoint x: 759, startPoint y: 320, endPoint x: 814, endPoint y: 265, distance: 77.1
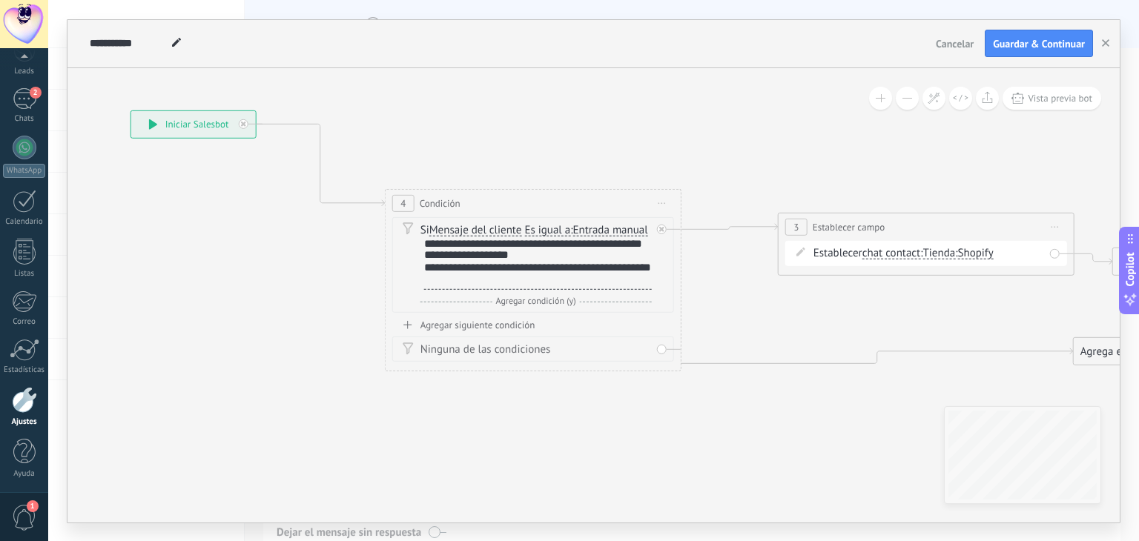
drag, startPoint x: 773, startPoint y: 179, endPoint x: 923, endPoint y: 152, distance: 153.0
click at [923, 152] on icon at bounding box center [662, 247] width 1804 height 1017
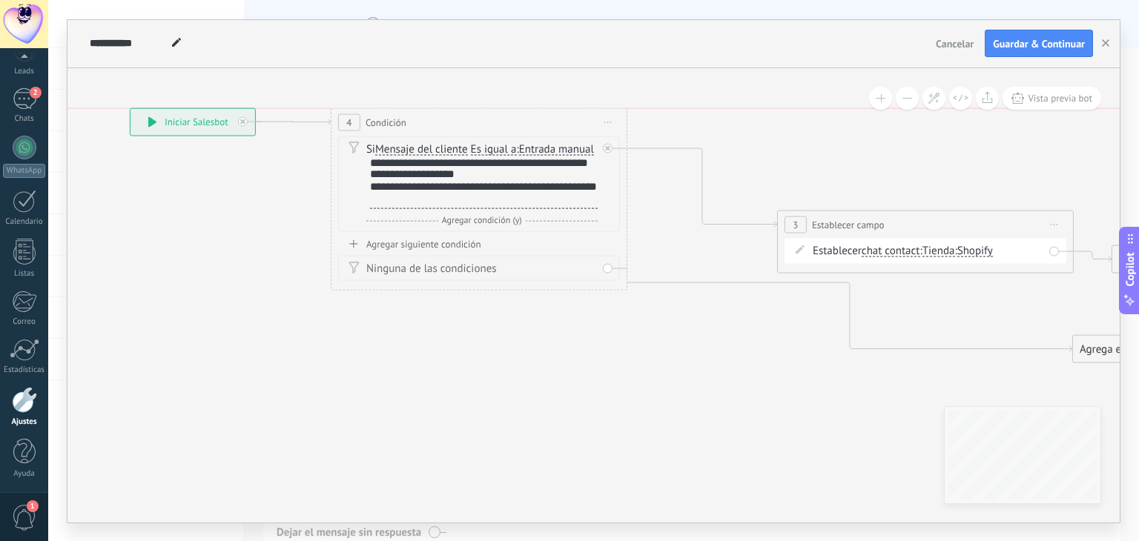
drag, startPoint x: 584, startPoint y: 205, endPoint x: 531, endPoint y: 124, distance: 96.9
click at [531, 124] on div "4 Condición ********* Iniciar vista previa aquí Cambiar nombre Duplicar Borrar" at bounding box center [478, 121] width 295 height 27
drag, startPoint x: 902, startPoint y: 228, endPoint x: 821, endPoint y: 151, distance: 111.2
click at [821, 151] on div "**********" at bounding box center [844, 146] width 295 height 27
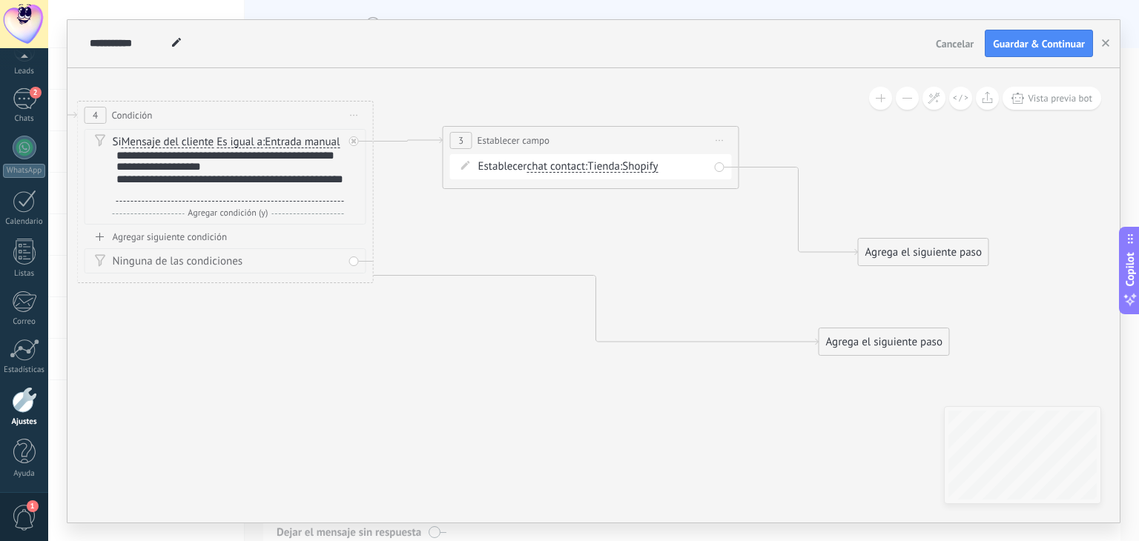
drag, startPoint x: 905, startPoint y: 215, endPoint x: 651, endPoint y: 208, distance: 253.7
click at [651, 208] on icon at bounding box center [407, 228] width 1804 height 997
drag, startPoint x: 940, startPoint y: 249, endPoint x: 859, endPoint y: 164, distance: 117.5
click at [859, 164] on div "Agrega el siguiente paso" at bounding box center [842, 167] width 130 height 24
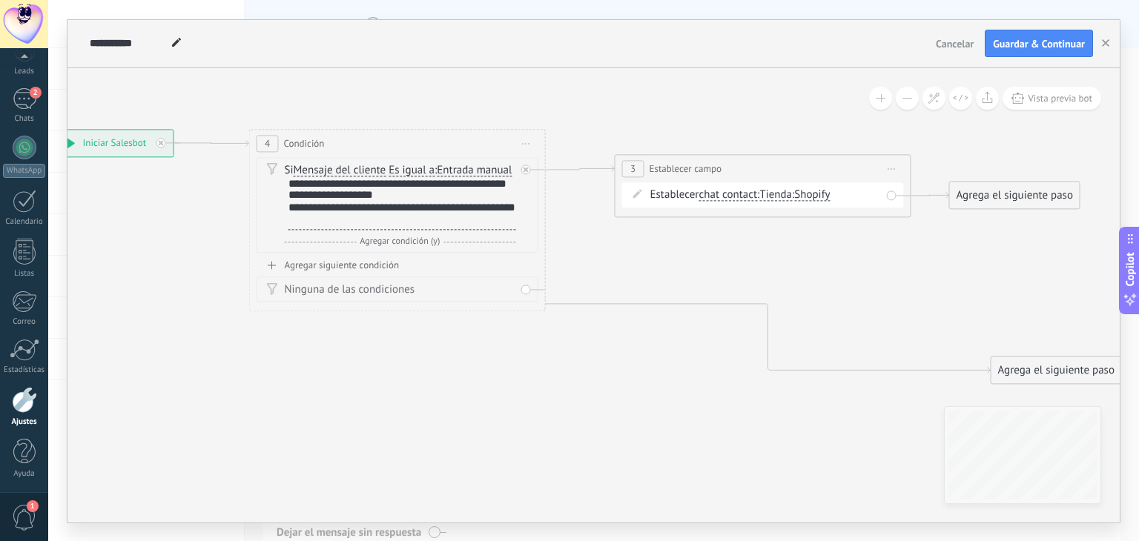
drag, startPoint x: 738, startPoint y: 283, endPoint x: 910, endPoint y: 310, distance: 174.2
click at [910, 310] on icon at bounding box center [559, 256] width 1765 height 997
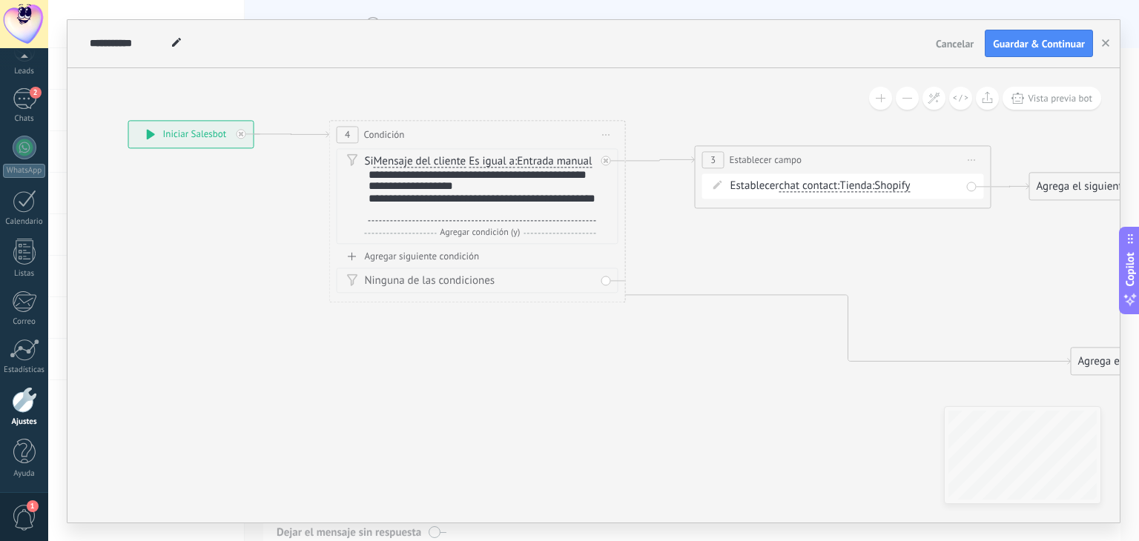
drag, startPoint x: 655, startPoint y: 239, endPoint x: 735, endPoint y: 230, distance: 80.6
click at [735, 230] on icon at bounding box center [640, 247] width 1765 height 997
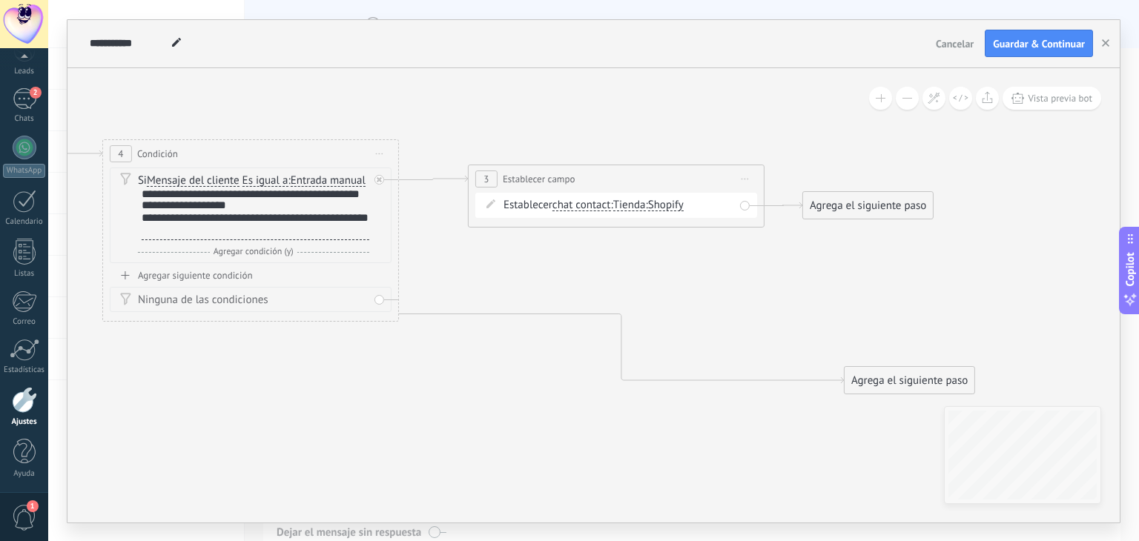
drag, startPoint x: 724, startPoint y: 240, endPoint x: 455, endPoint y: 258, distance: 269.1
click at [455, 258] on icon at bounding box center [413, 267] width 1765 height 997
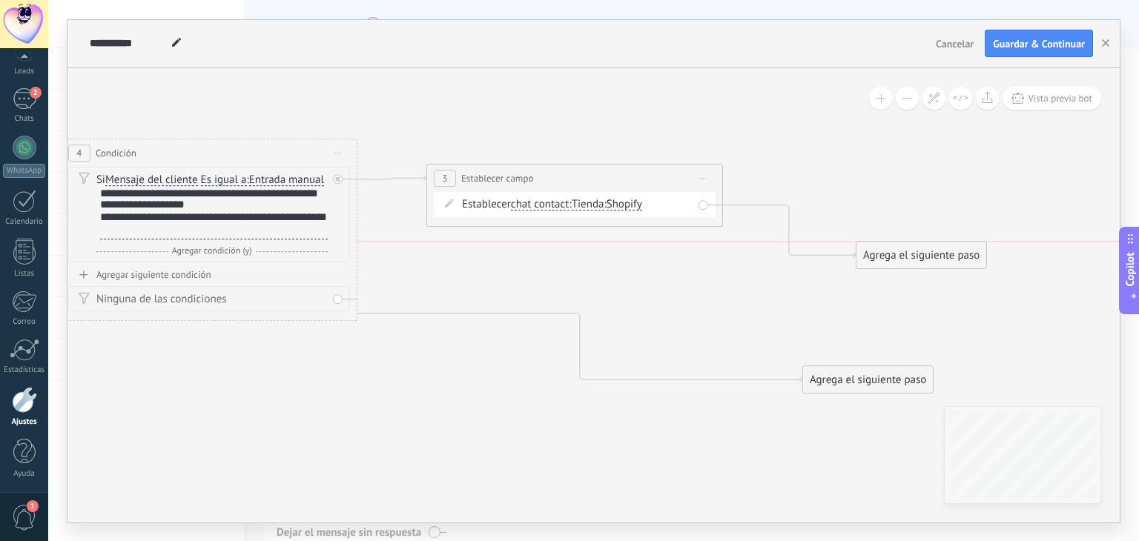
drag, startPoint x: 813, startPoint y: 208, endPoint x: 908, endPoint y: 263, distance: 110.0
click at [908, 263] on div "Agrega el siguiente paso" at bounding box center [921, 255] width 130 height 24
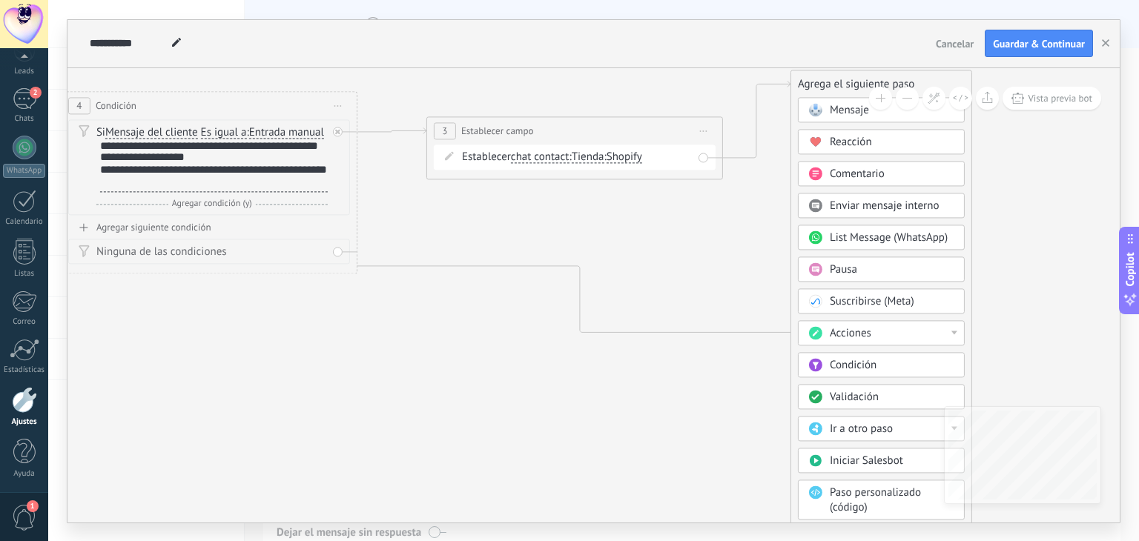
drag, startPoint x: 939, startPoint y: 207, endPoint x: 874, endPoint y: 84, distance: 139.0
click at [874, 84] on div "Agrega el siguiente paso" at bounding box center [881, 84] width 180 height 24
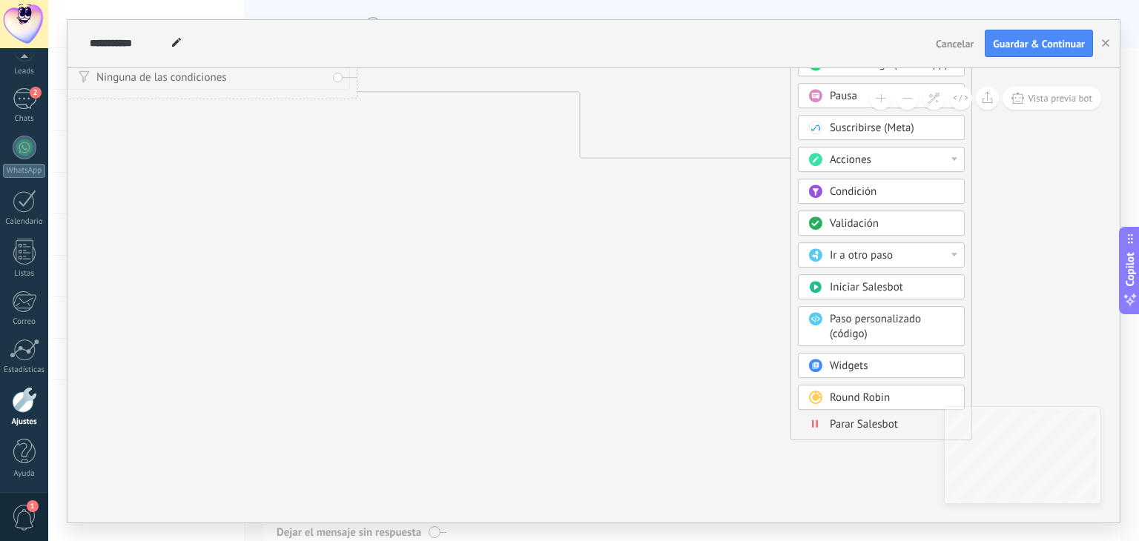
click at [875, 417] on span "Parar Salesbot" at bounding box center [864, 424] width 68 height 14
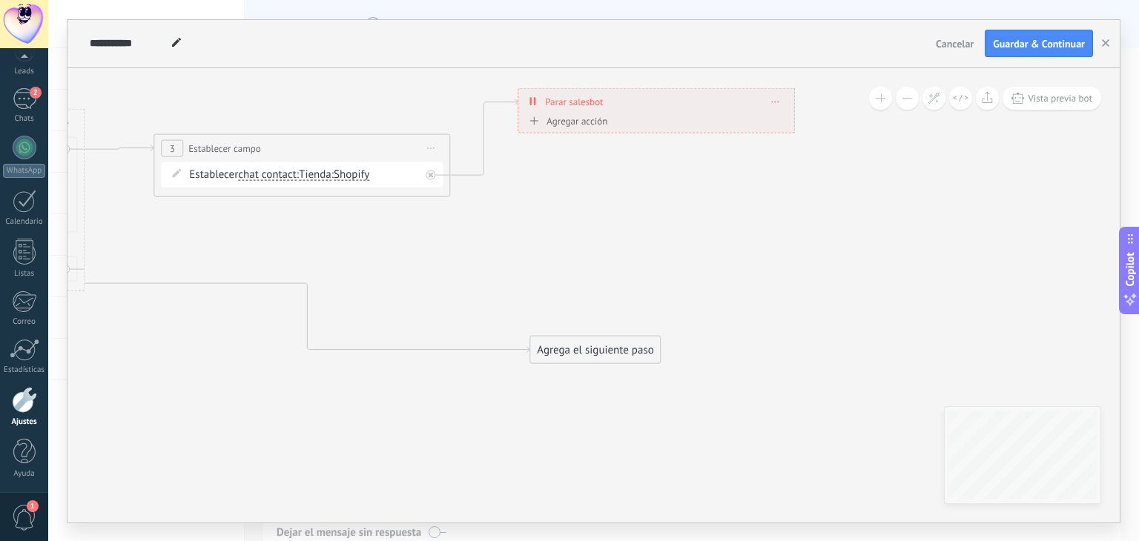
click at [1032, 470] on div "**********" at bounding box center [593, 295] width 1052 height 455
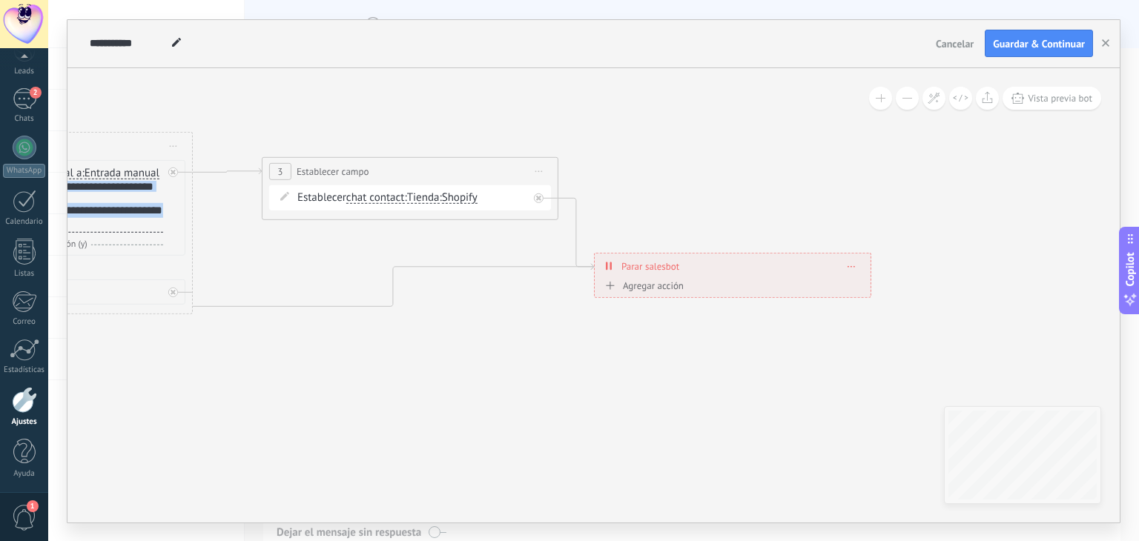
click at [717, 271] on div "**********" at bounding box center [733, 266] width 276 height 26
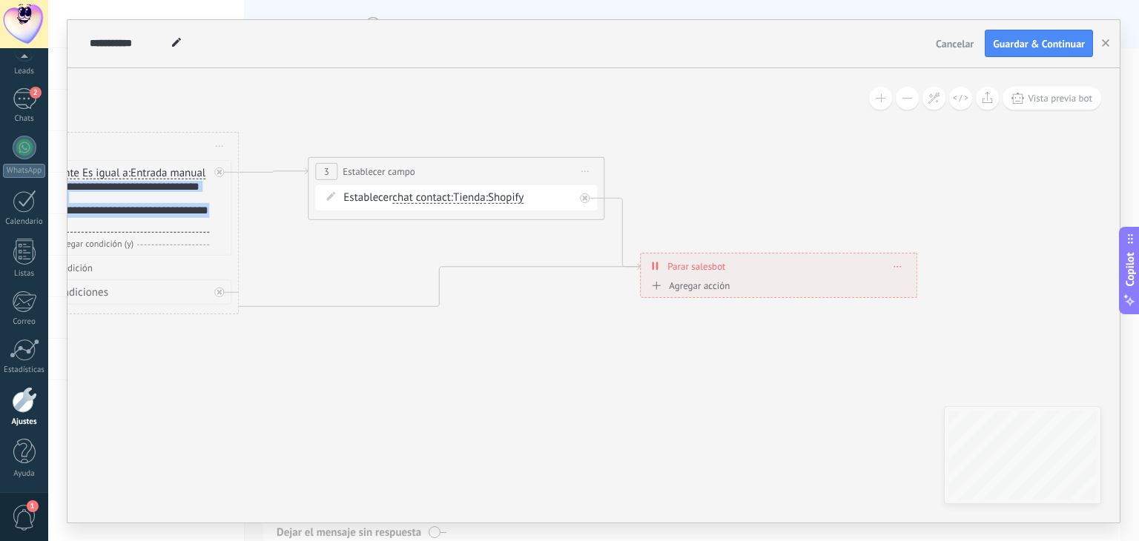
click at [176, 42] on use at bounding box center [176, 42] width 9 height 9
click at [142, 46] on input "**********" at bounding box center [128, 44] width 77 height 12
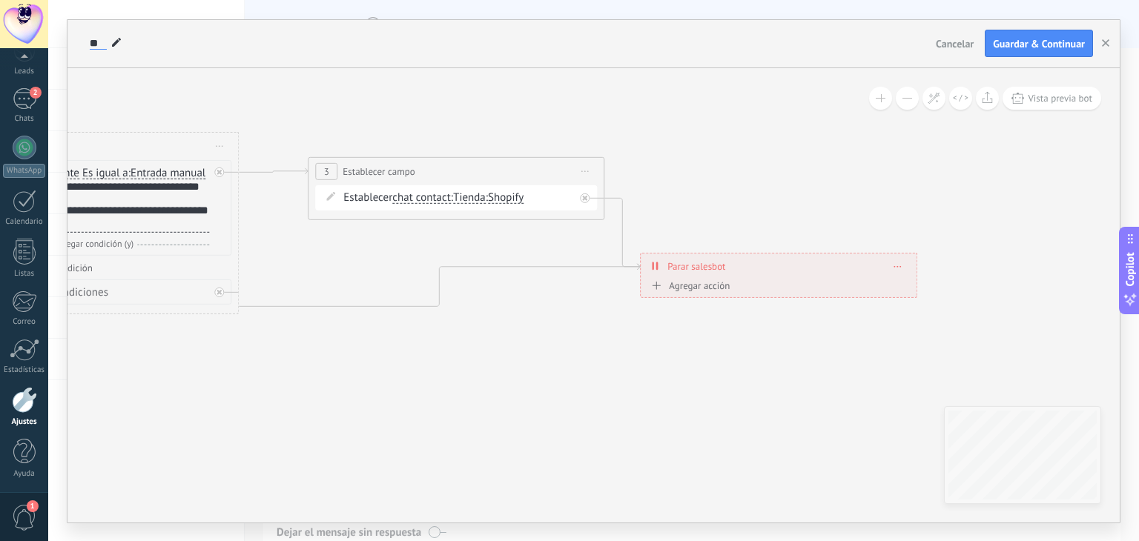
type input "*"
type input "**********"
click at [1050, 42] on span "Guardar & Continuar" at bounding box center [1039, 44] width 92 height 10
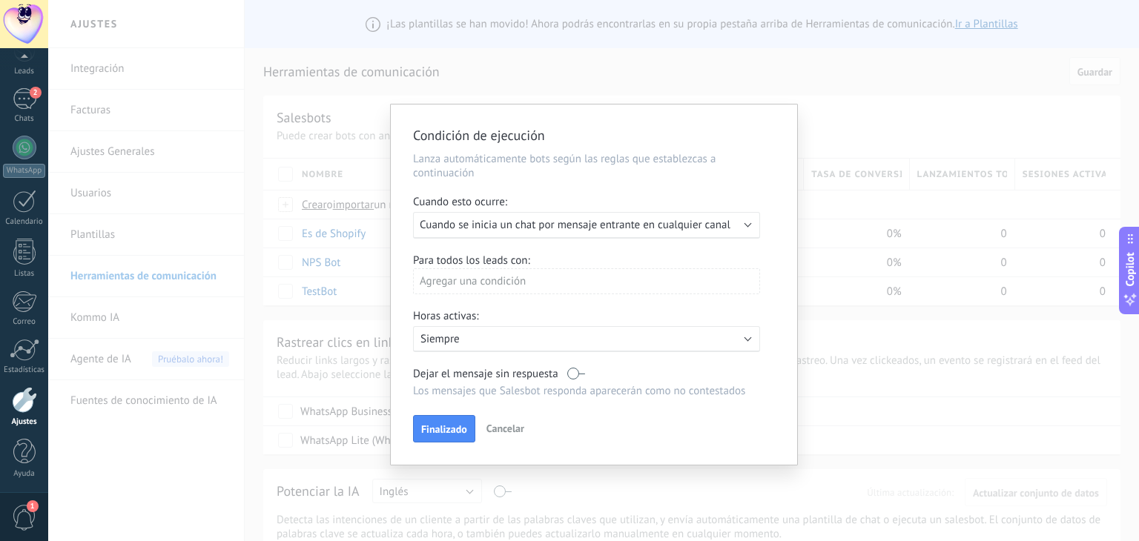
click at [516, 429] on span "Cancelar" at bounding box center [505, 428] width 38 height 13
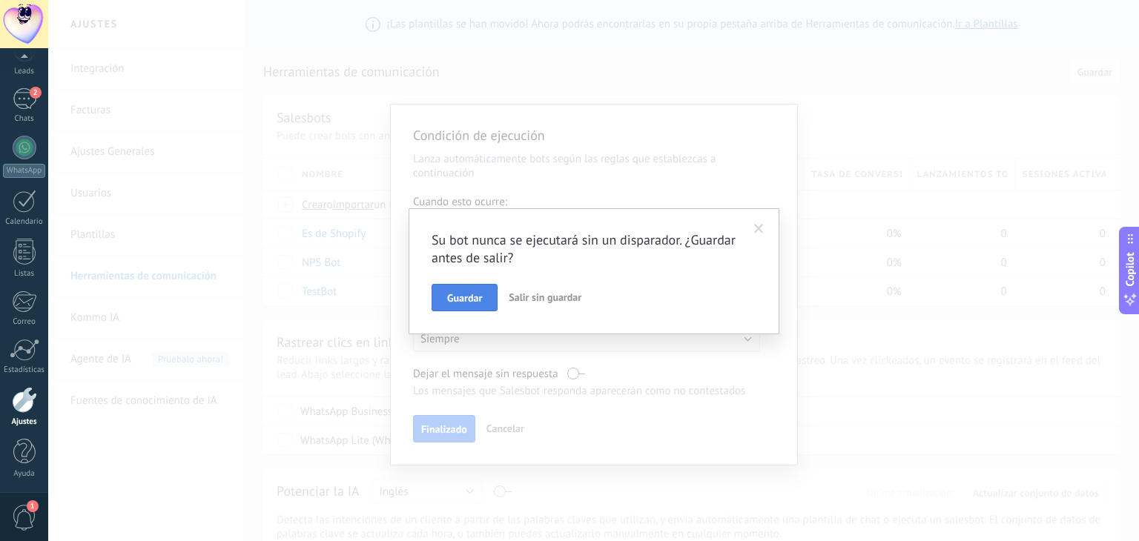
click at [463, 306] on button "Guardar" at bounding box center [465, 298] width 66 height 28
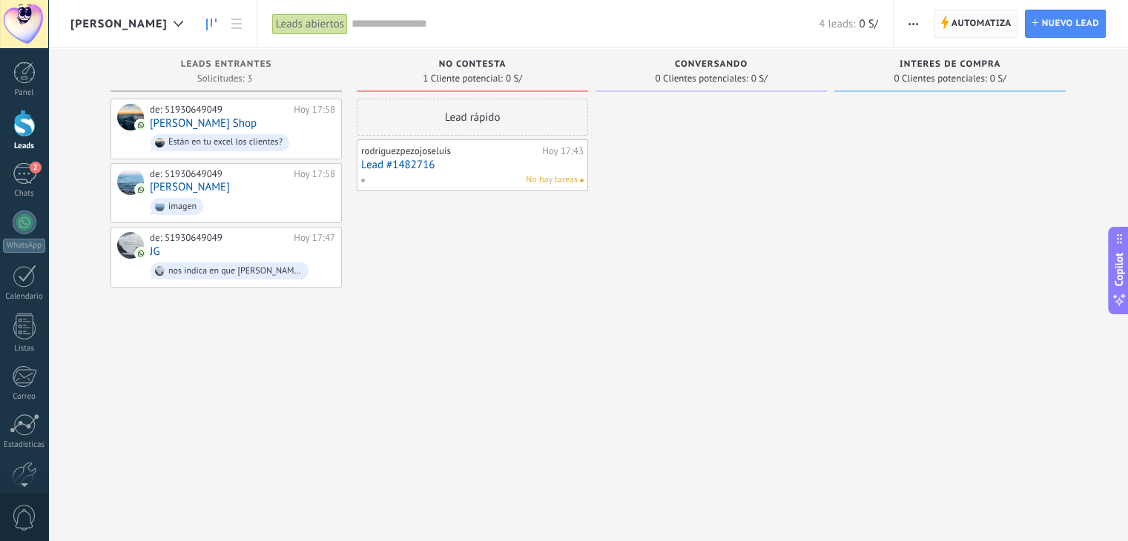
click at [972, 10] on span "Automatiza" at bounding box center [981, 23] width 60 height 27
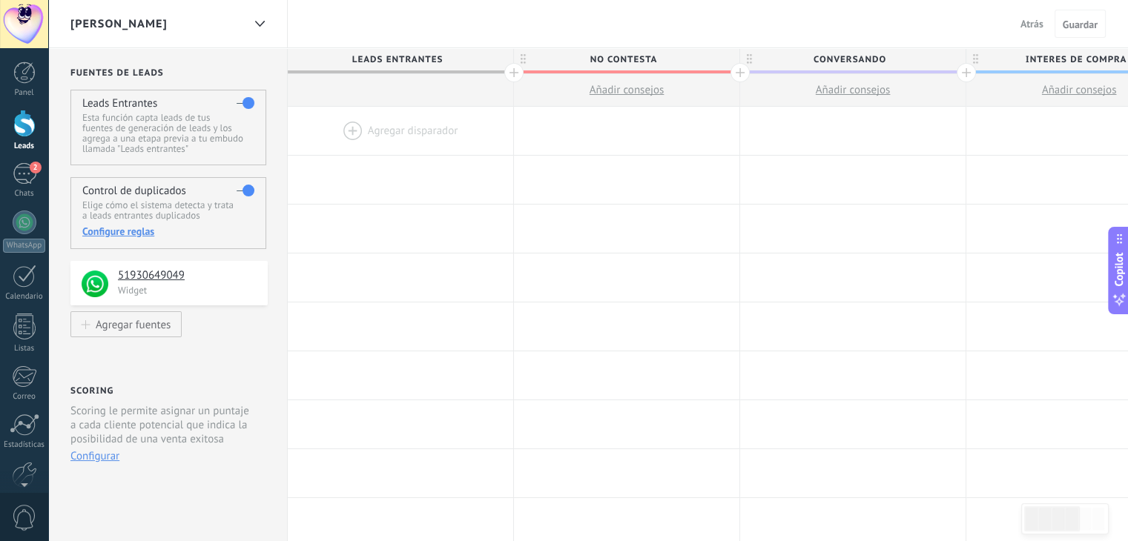
click at [387, 134] on div at bounding box center [400, 131] width 225 height 48
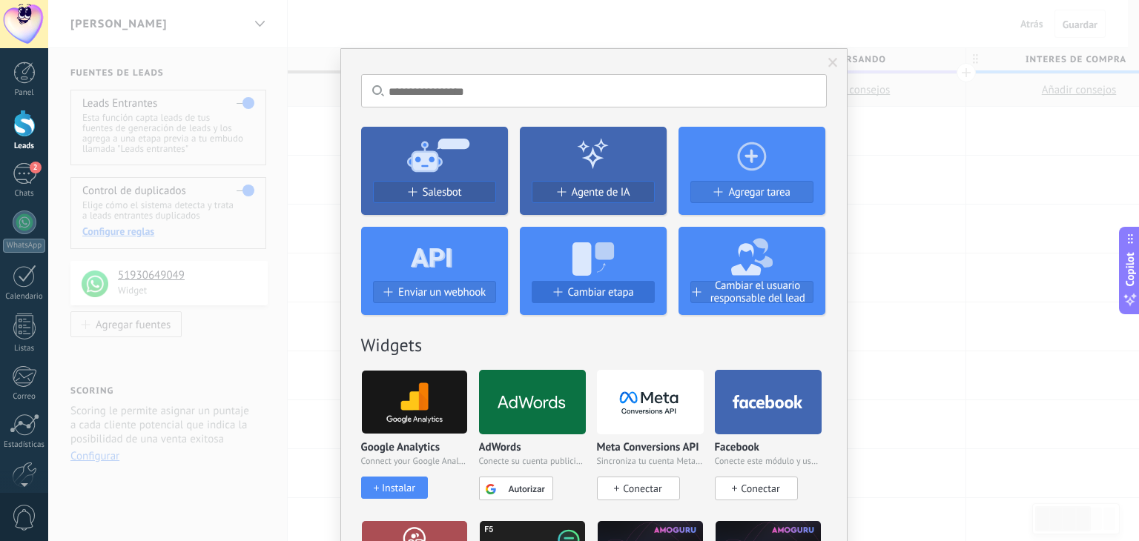
click at [561, 291] on div "Cambiar etapa" at bounding box center [593, 292] width 122 height 13
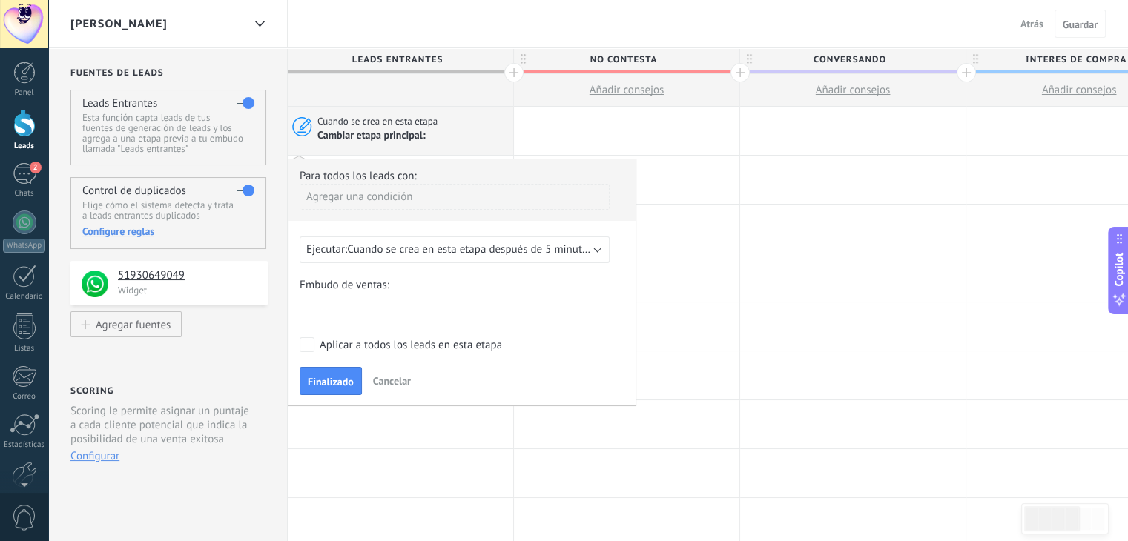
click at [0, 0] on div "Nueva consulta Cualificado Cotización enviada Pedido creado Pedido completado P…" at bounding box center [0, 0] width 0 height 0
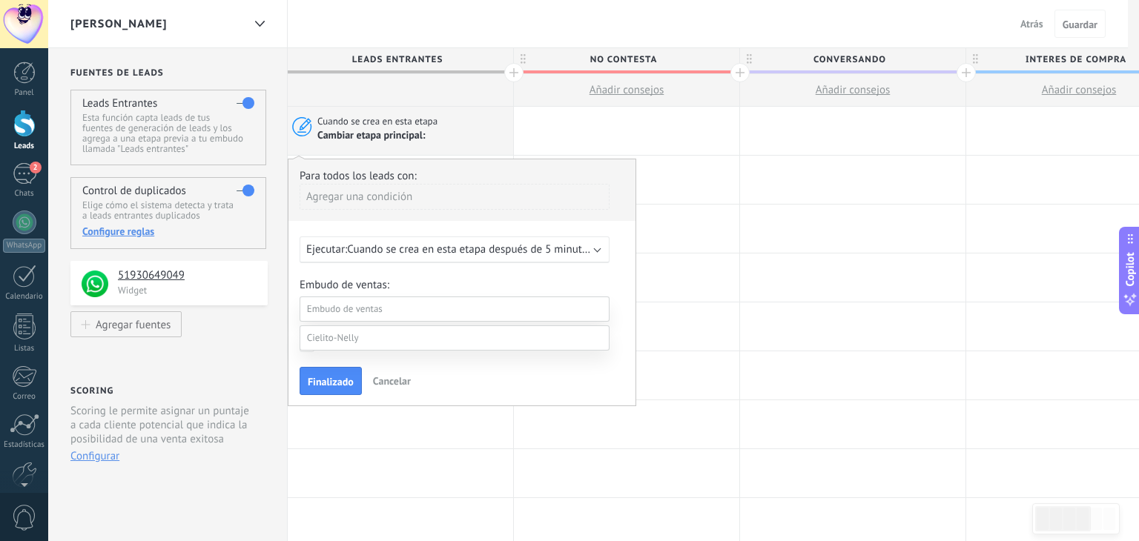
scroll to position [33, 0]
click at [365, 325] on label at bounding box center [455, 312] width 310 height 25
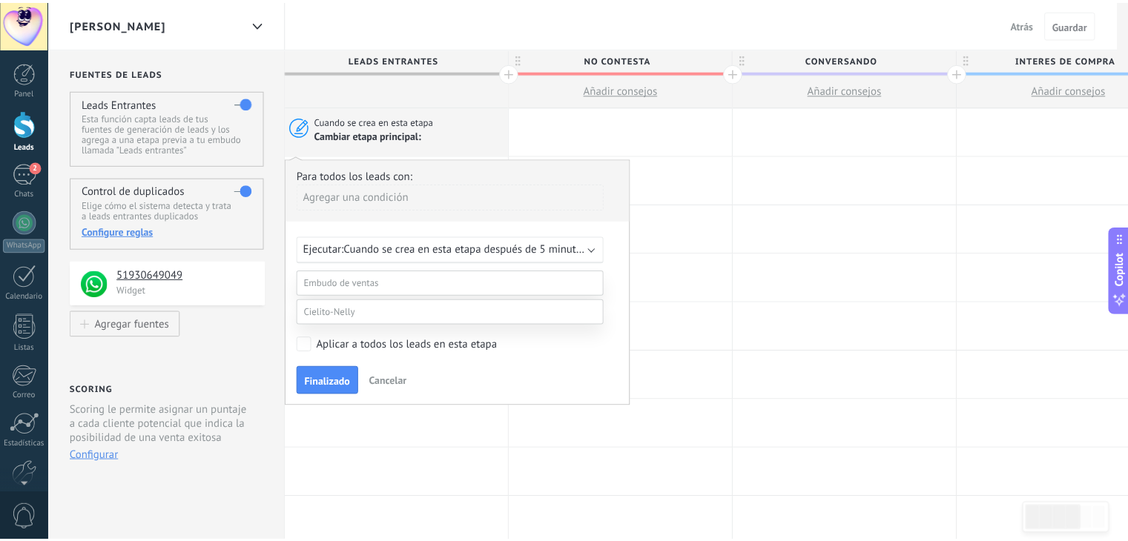
scroll to position [29, 0]
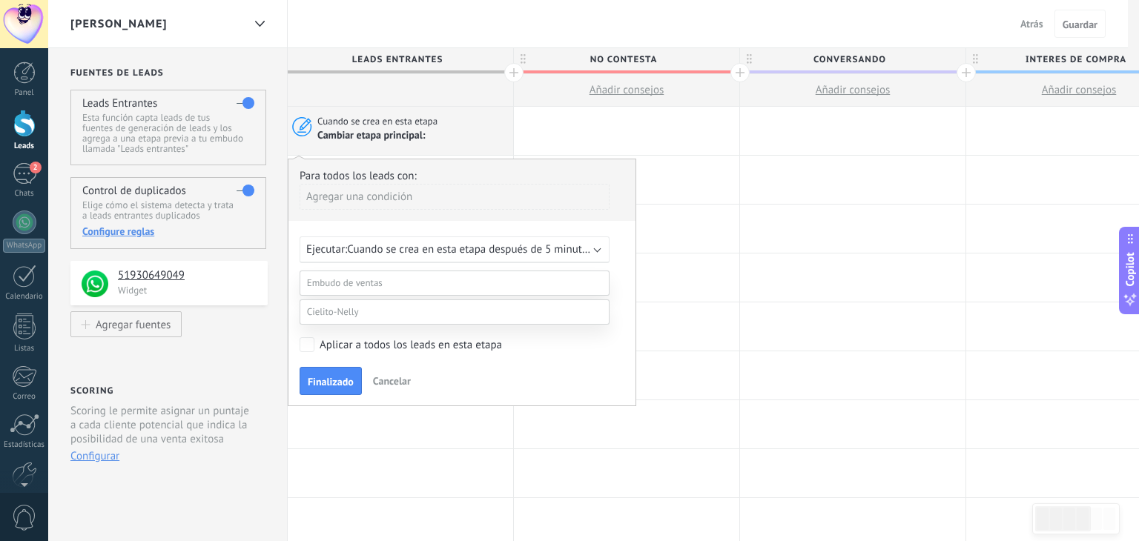
click at [0, 0] on label "Conversando" at bounding box center [0, 0] width 0 height 0
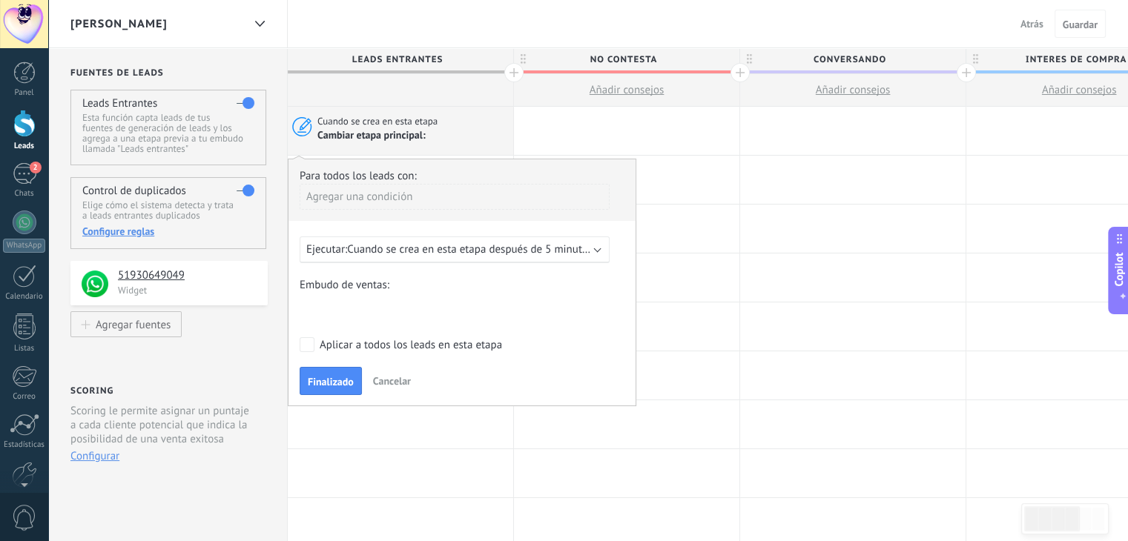
scroll to position [0, 0]
click at [543, 251] on span "Cuando se crea en esta etapa después de 5 minutos" at bounding box center [469, 249] width 245 height 14
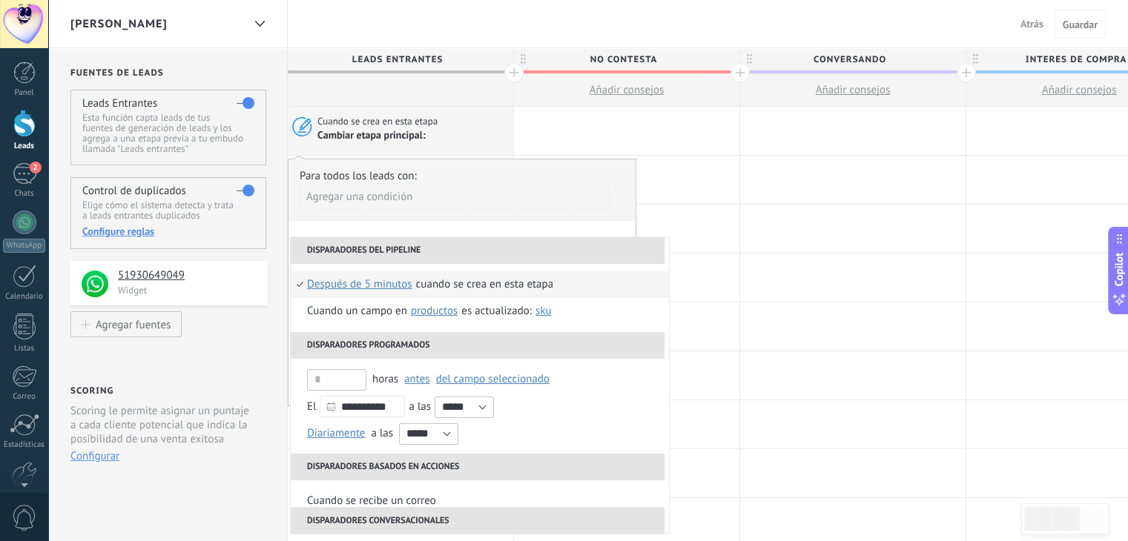
click at [386, 279] on span "después de 5 minutos" at bounding box center [359, 284] width 105 height 27
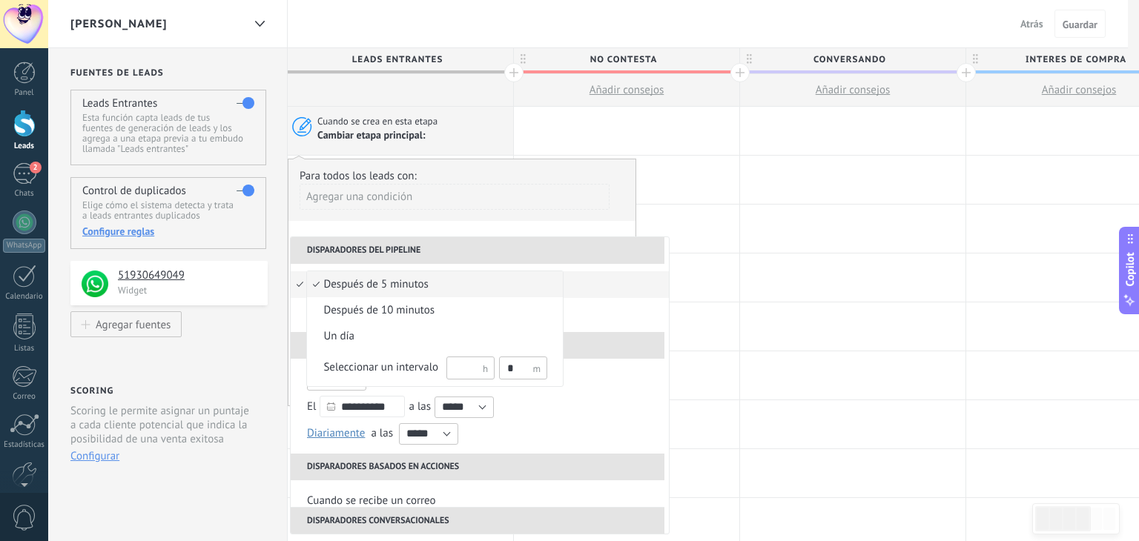
click at [433, 282] on span "después de 5 minutos" at bounding box center [427, 284] width 240 height 15
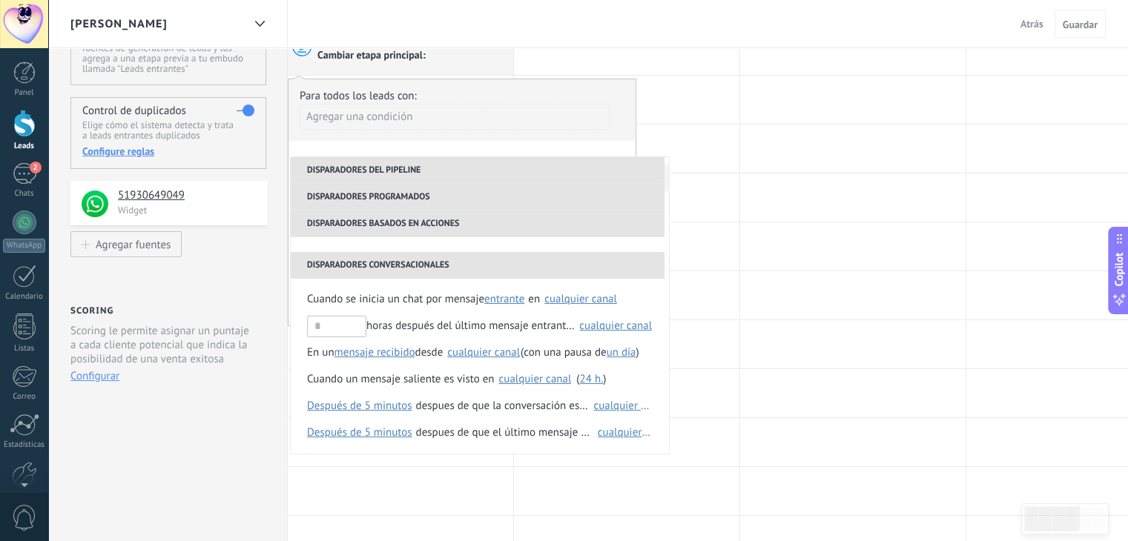
scroll to position [92, 0]
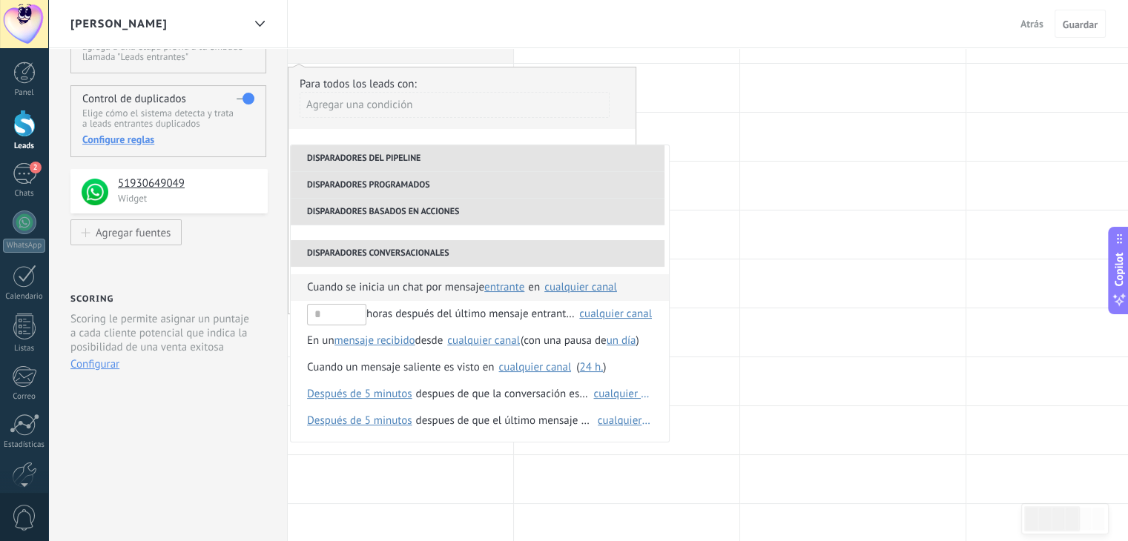
click at [431, 285] on span "Cuando se inicia un chat por mensaje" at bounding box center [395, 287] width 177 height 27
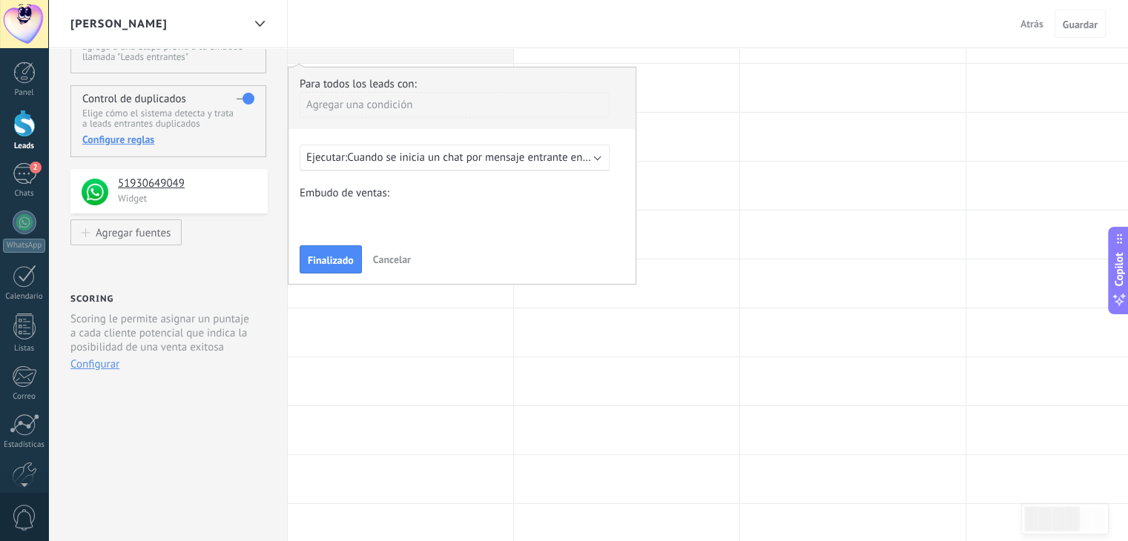
scroll to position [20, 0]
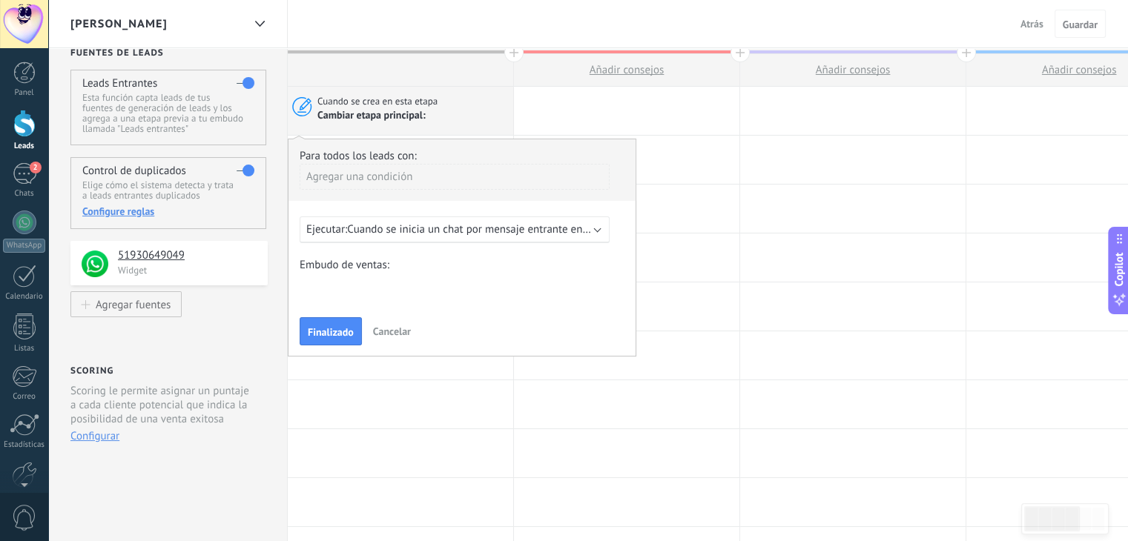
click at [546, 225] on span "Cuando se inicia un chat por mensaje entrante en cualquier canal" at bounding box center [502, 229] width 311 height 14
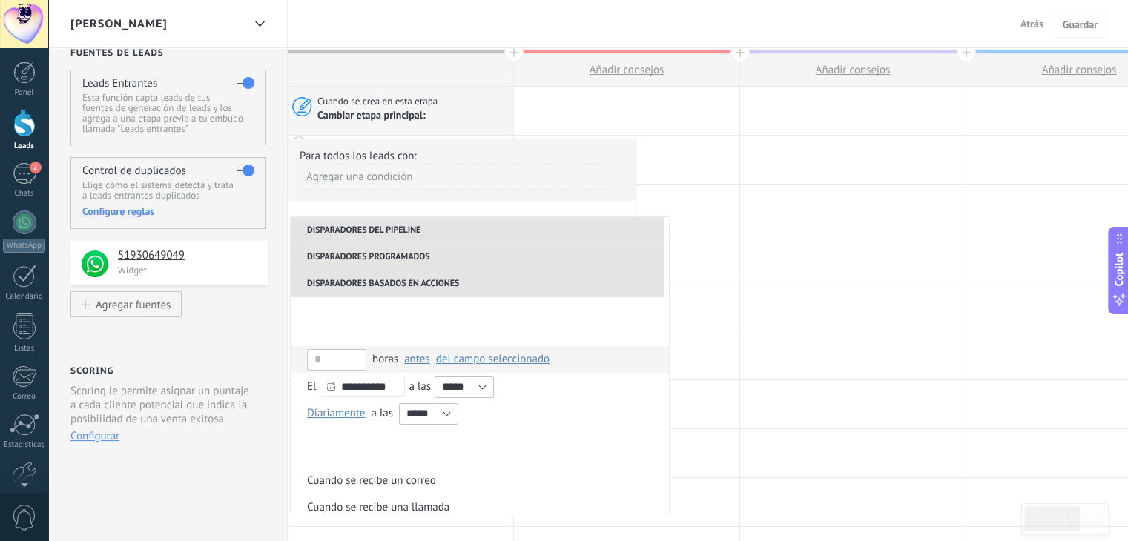
scroll to position [243, 0]
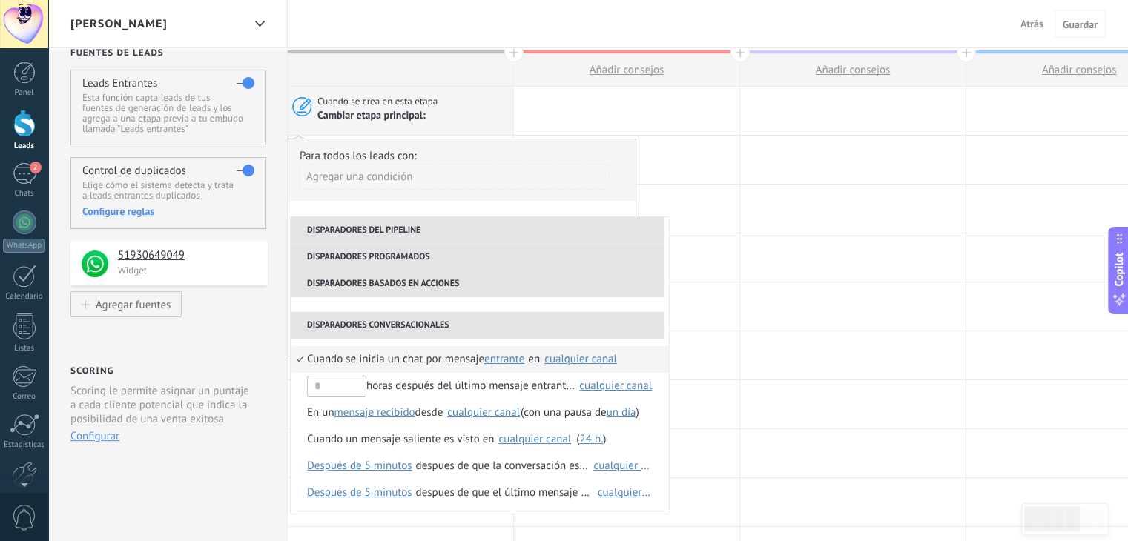
click at [433, 197] on div "Agregar una condición" at bounding box center [455, 182] width 310 height 37
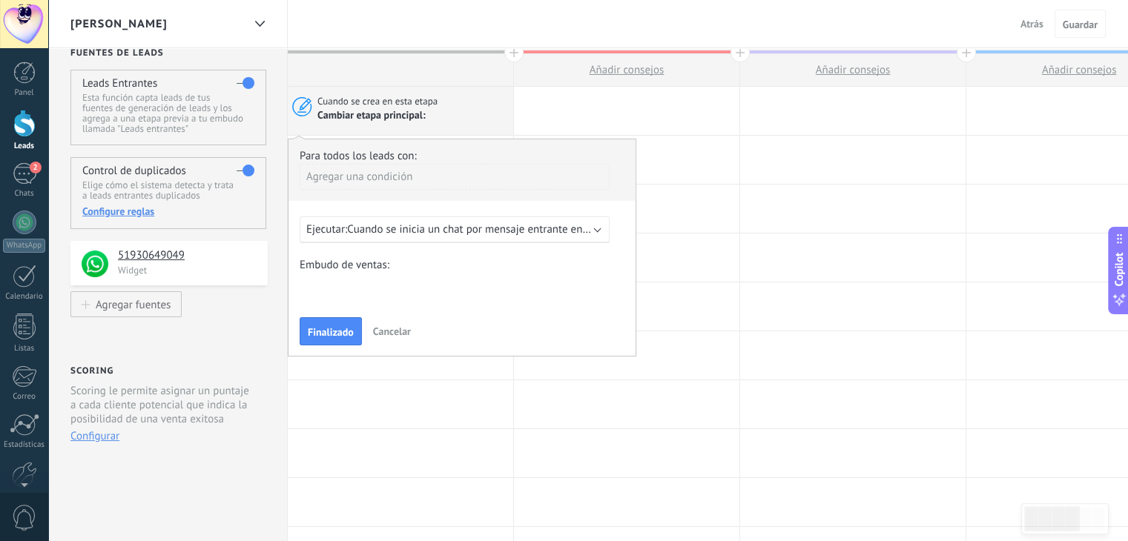
click at [473, 169] on div "Agregar una condición" at bounding box center [455, 177] width 310 height 26
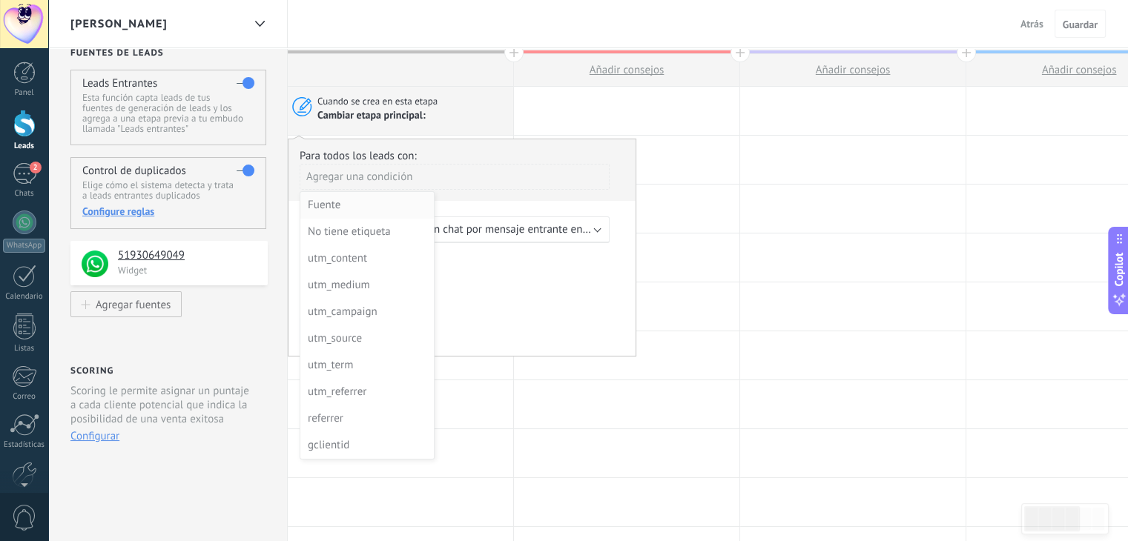
scroll to position [0, 0]
click at [510, 208] on div at bounding box center [461, 247] width 347 height 216
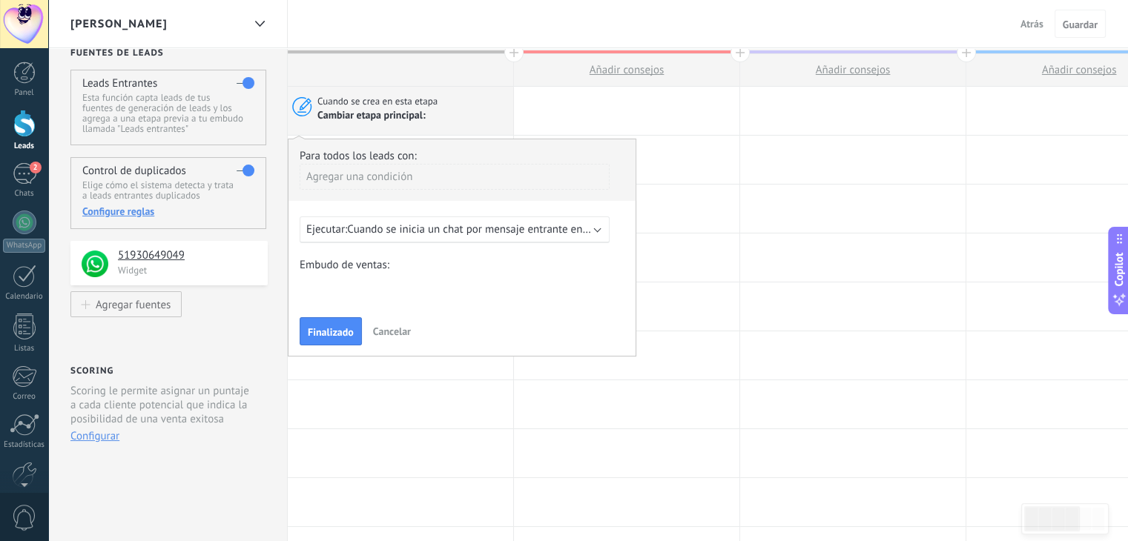
click at [415, 222] on span "Cuando se inicia un chat por mensaje entrante en cualquier canal" at bounding box center [502, 229] width 311 height 14
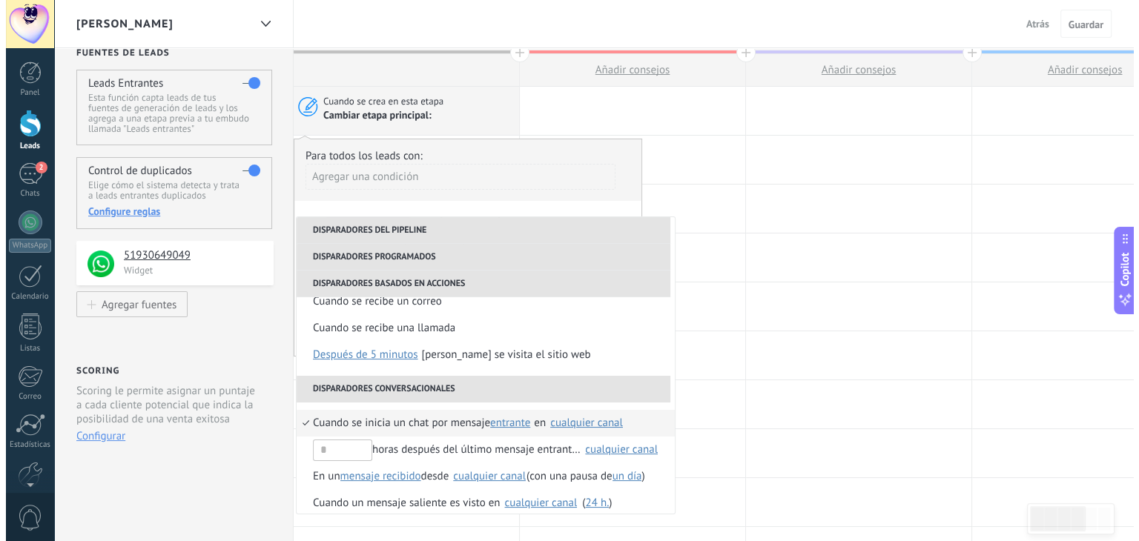
scroll to position [181, 0]
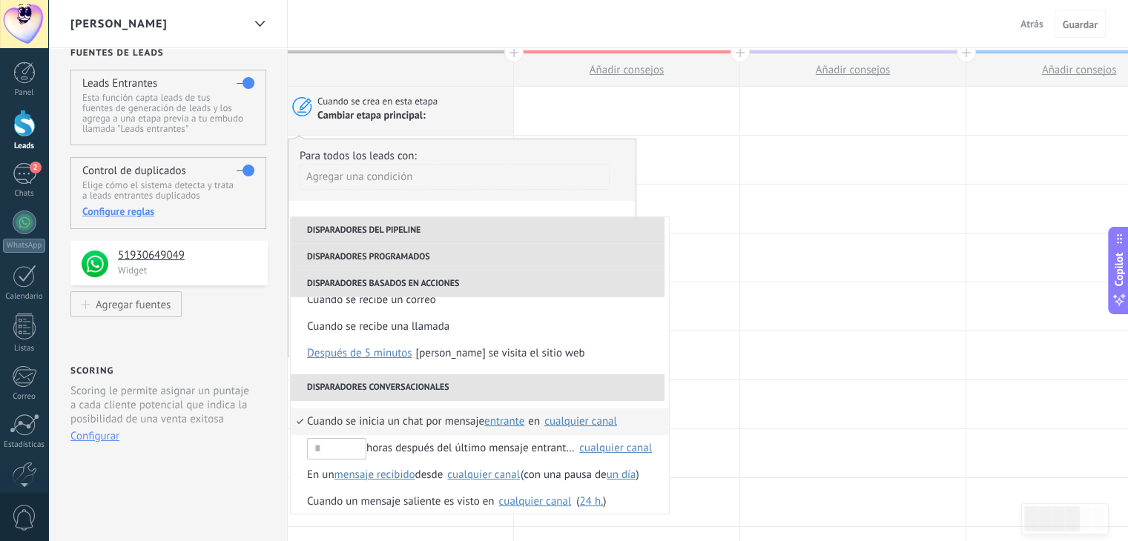
click at [443, 421] on span "Cuando se inicia un chat por mensaje" at bounding box center [395, 422] width 177 height 27
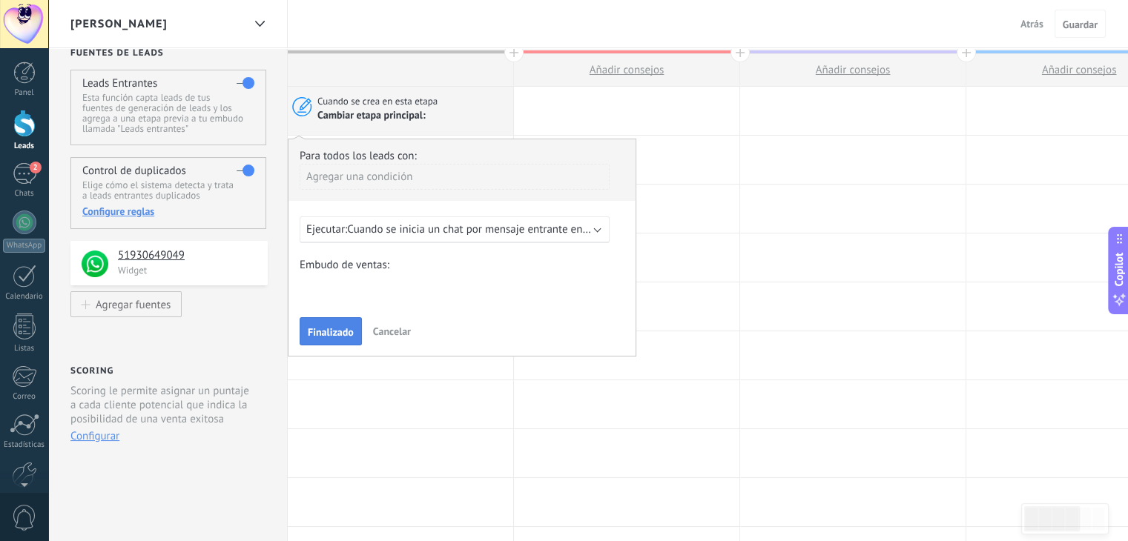
click at [335, 333] on span "Finalizado" at bounding box center [331, 332] width 46 height 10
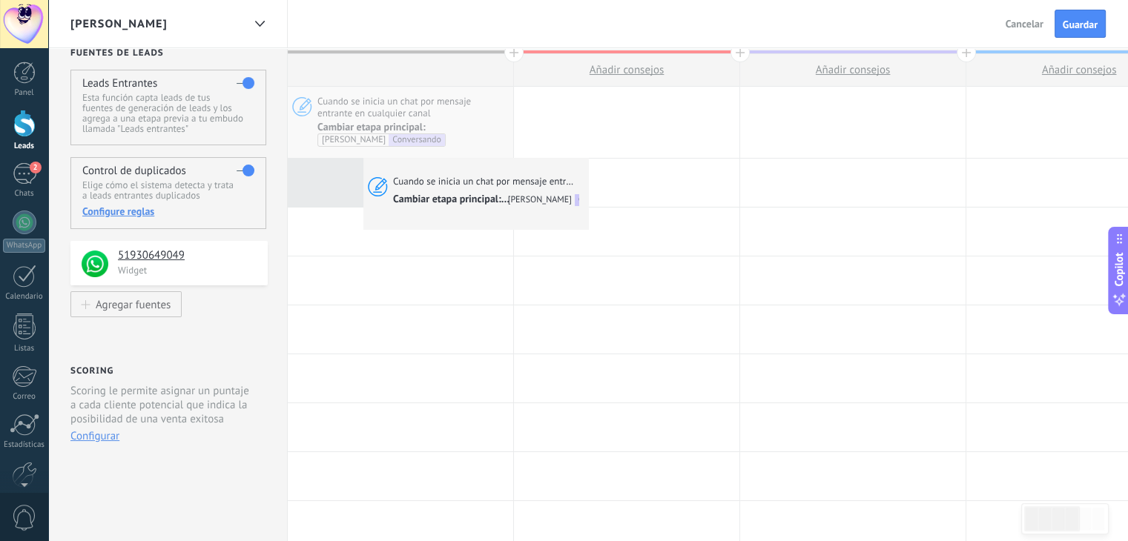
drag, startPoint x: 457, startPoint y: 117, endPoint x: 368, endPoint y: 166, distance: 101.6
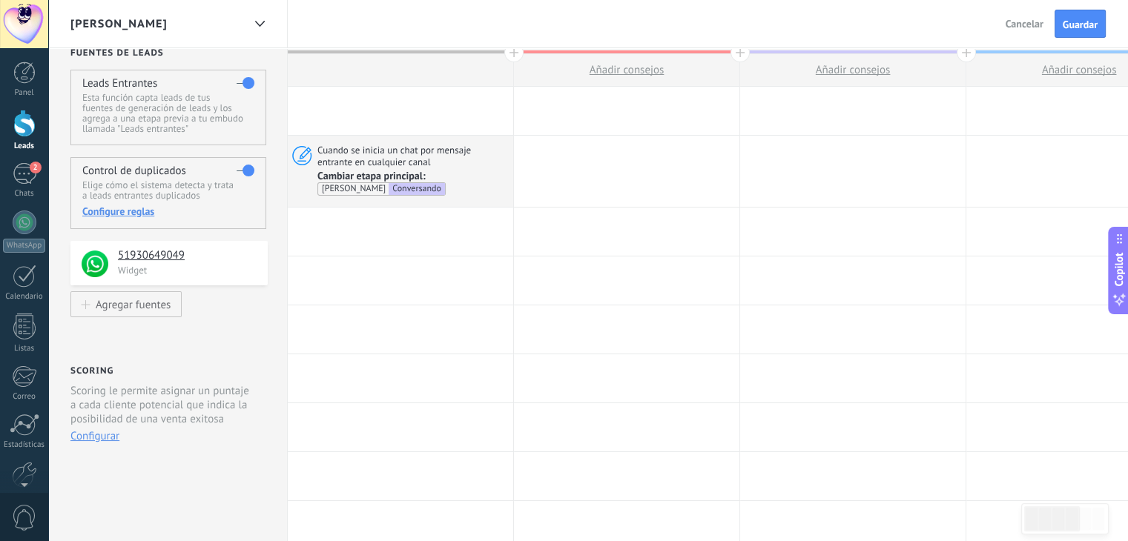
click at [392, 117] on div at bounding box center [400, 111] width 225 height 48
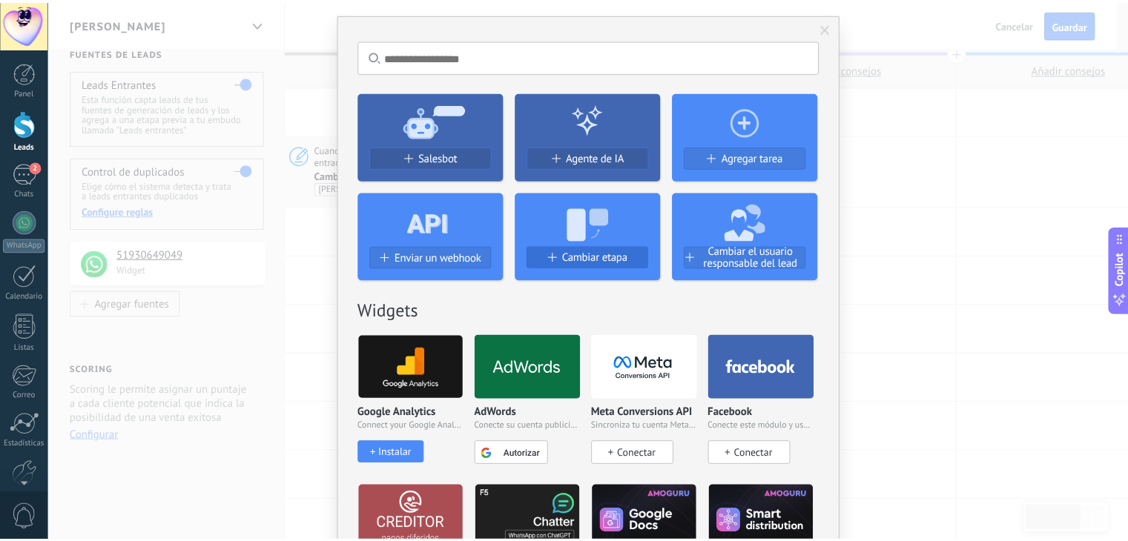
scroll to position [0, 0]
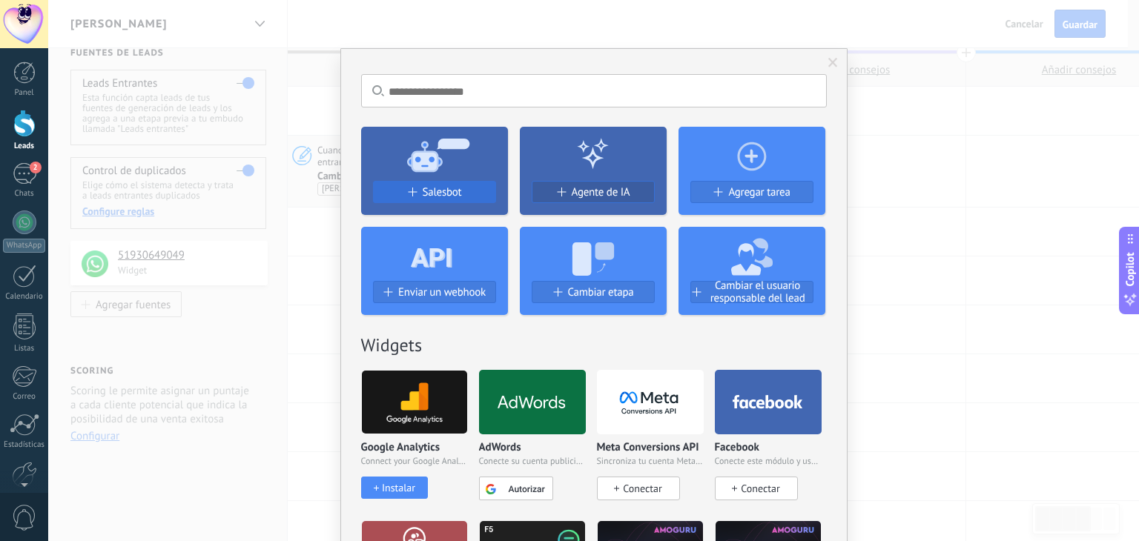
click at [476, 196] on div "Salesbot" at bounding box center [435, 192] width 122 height 13
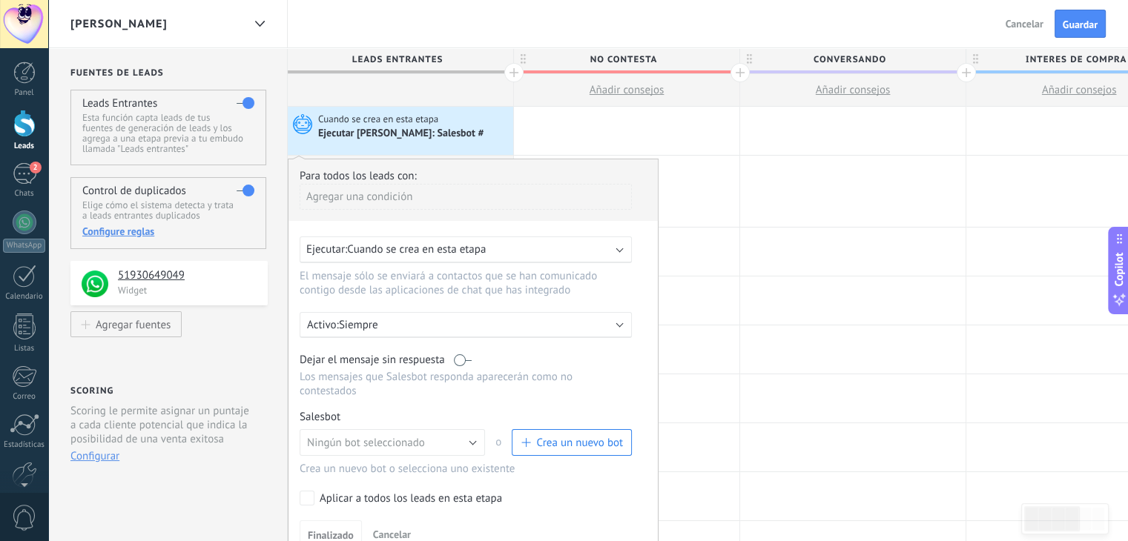
scroll to position [9, 0]
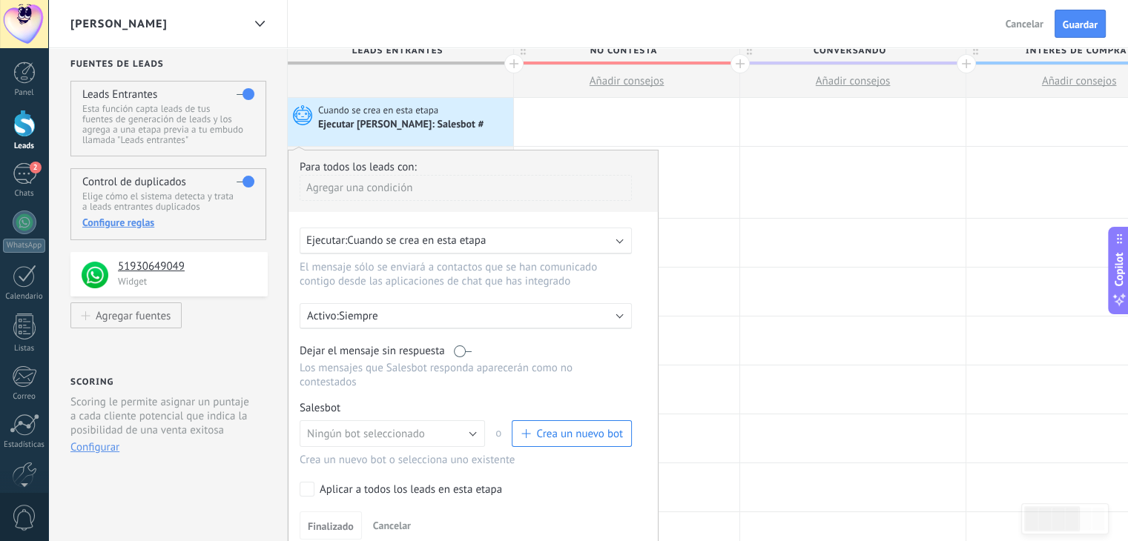
click at [1029, 21] on span "Cancelar" at bounding box center [1025, 23] width 38 height 13
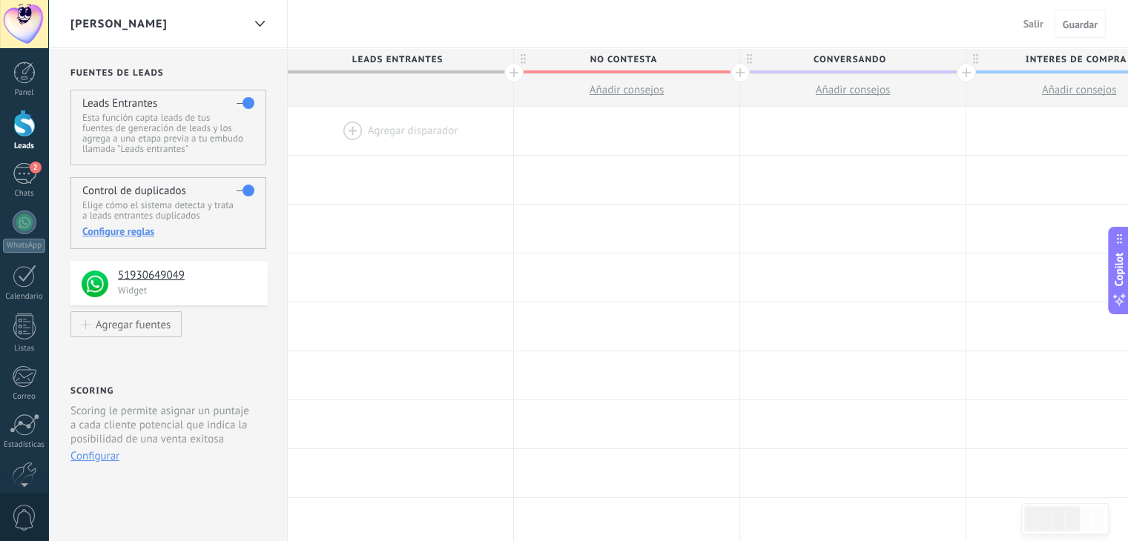
click at [384, 128] on div at bounding box center [400, 131] width 225 height 48
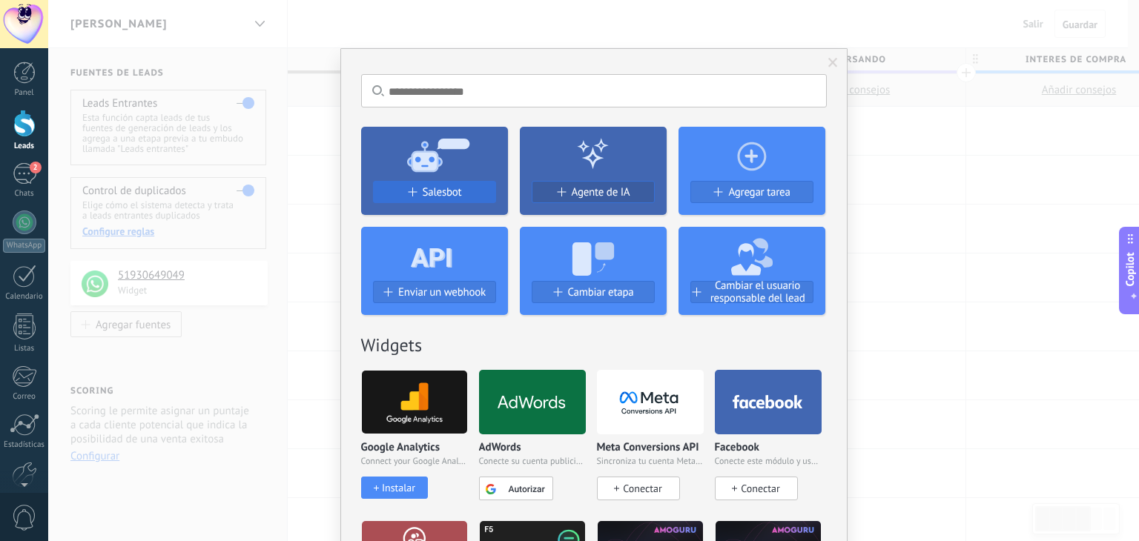
click at [459, 197] on div "Salesbot" at bounding box center [435, 192] width 122 height 13
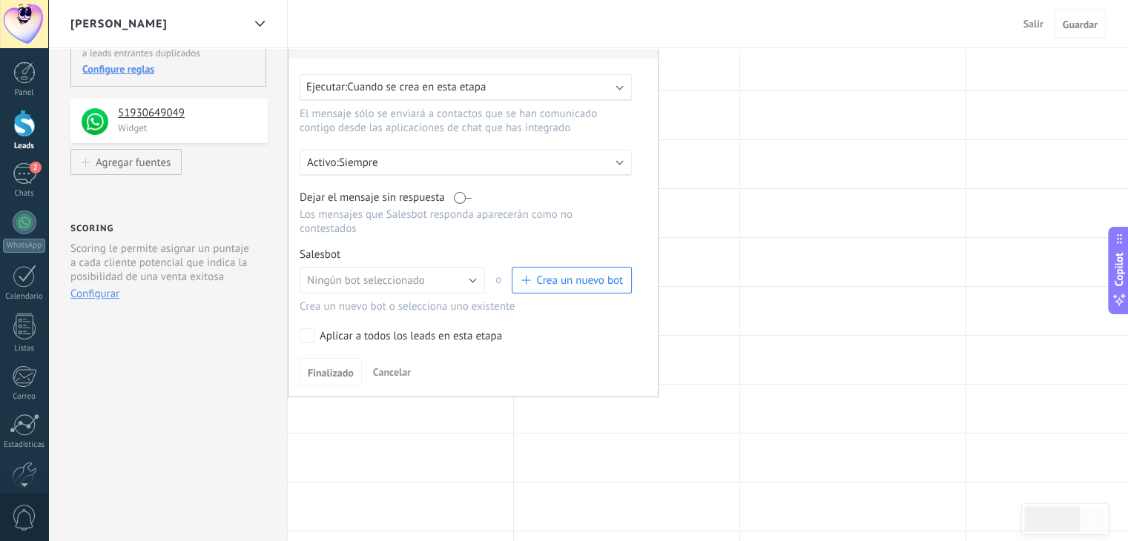
scroll to position [163, 0]
click at [404, 273] on span "Ningún bot seleccionado" at bounding box center [366, 280] width 118 height 14
click at [351, 298] on span "Es de Shopify" at bounding box center [385, 305] width 189 height 14
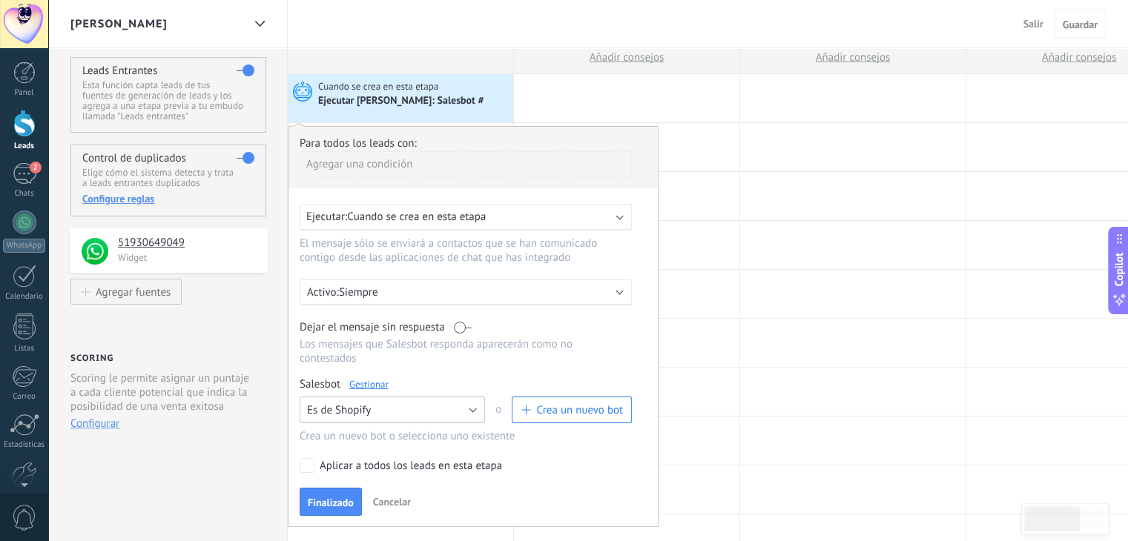
scroll to position [80, 0]
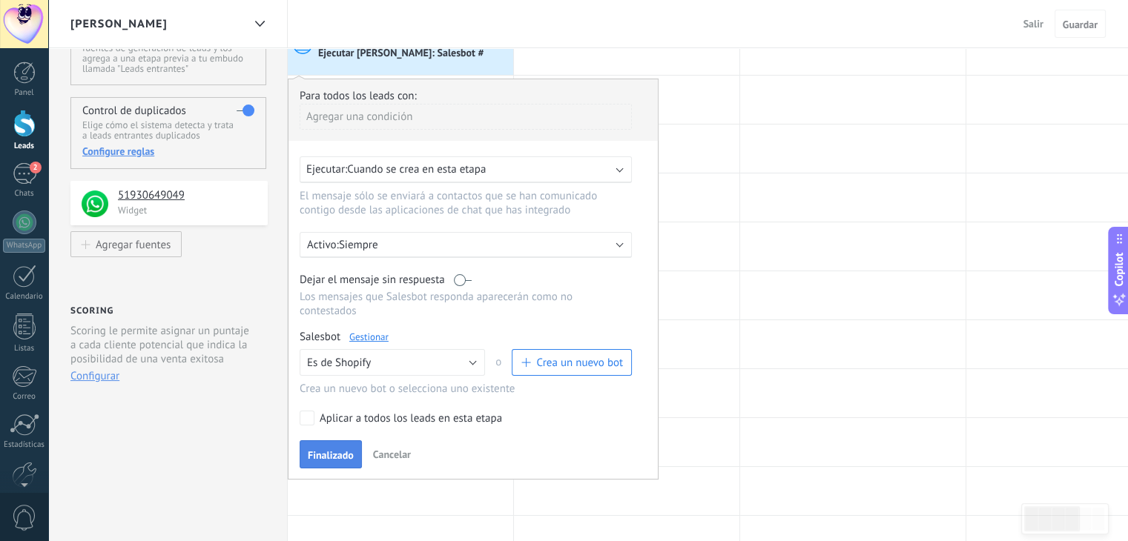
click at [327, 450] on span "Finalizado" at bounding box center [331, 455] width 46 height 10
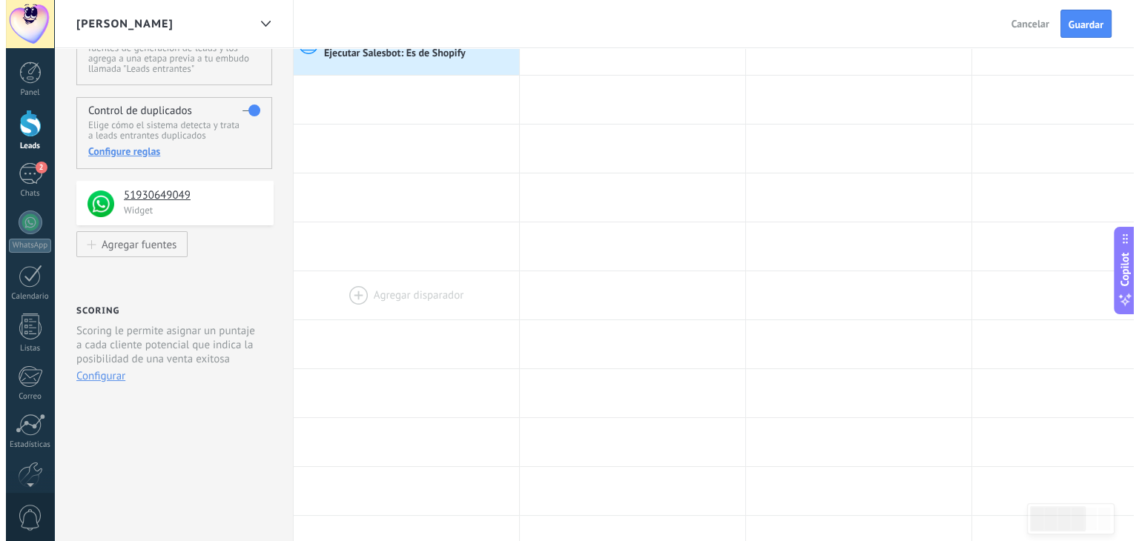
scroll to position [0, 0]
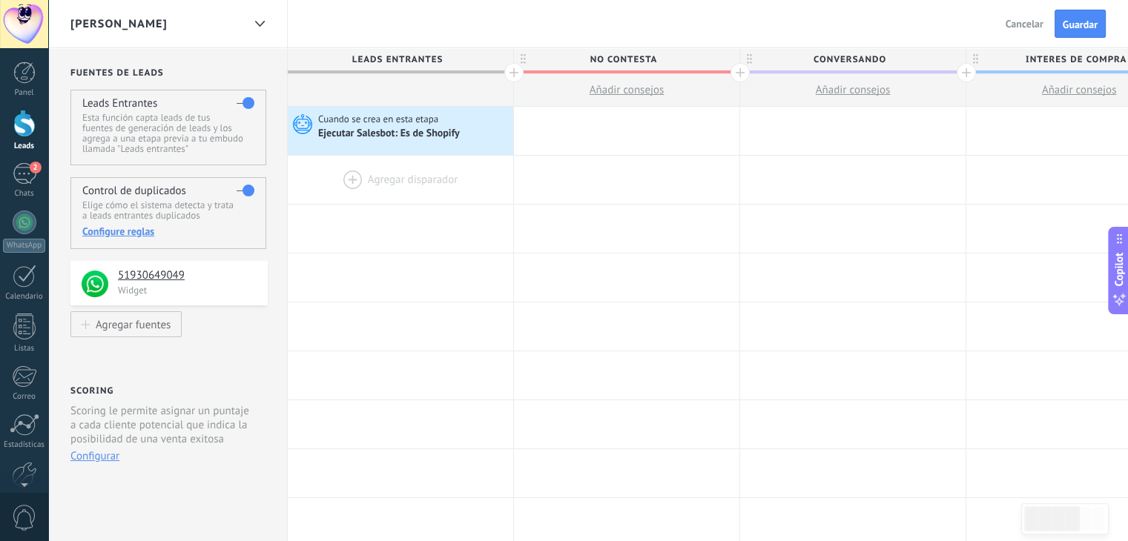
click at [379, 166] on div at bounding box center [400, 180] width 225 height 48
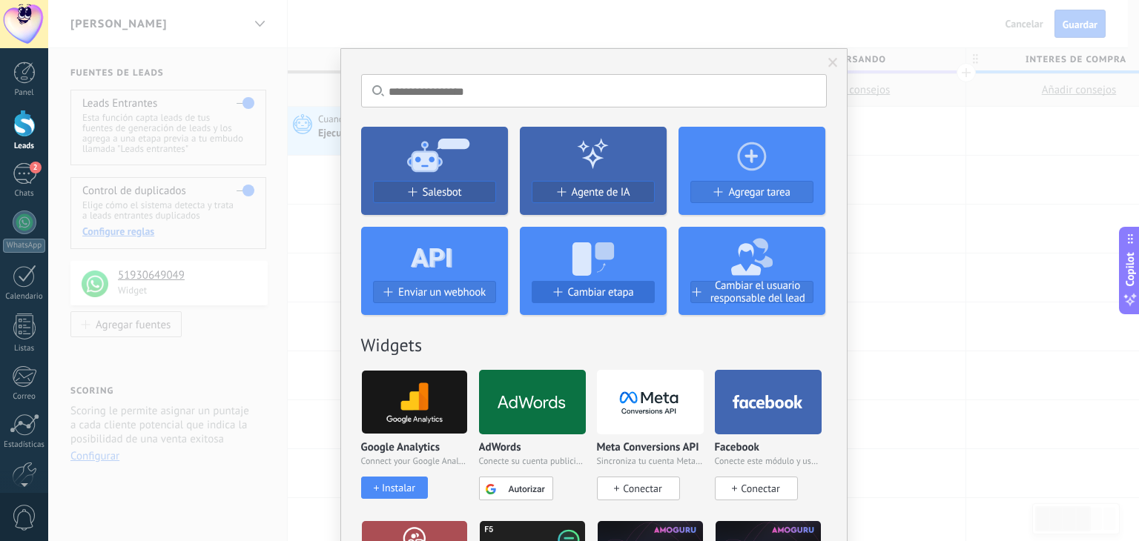
click at [596, 284] on button "Cambiar etapa" at bounding box center [593, 292] width 123 height 22
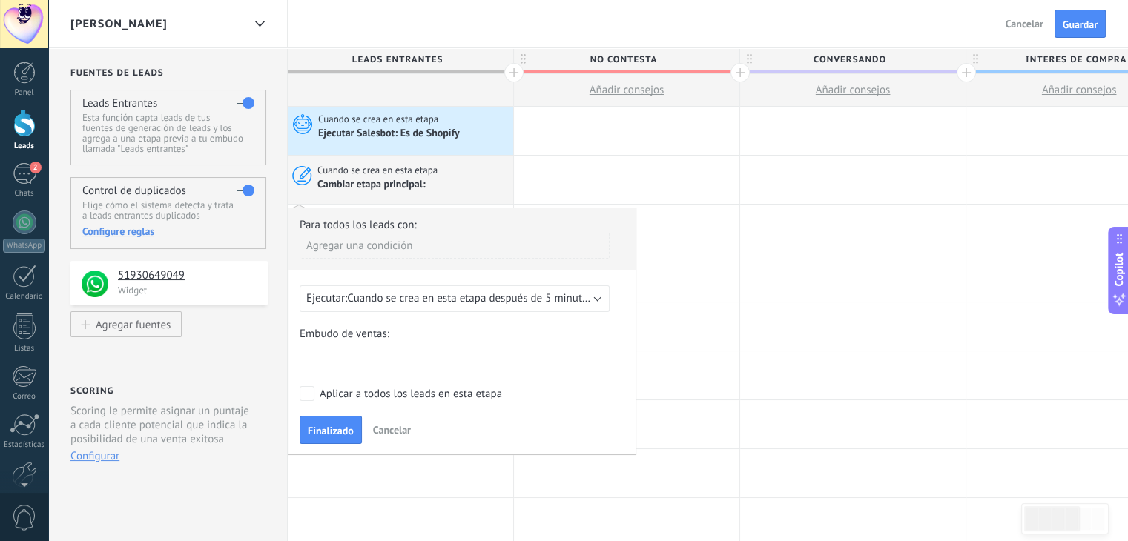
click at [505, 287] on div "Ejecutar: Cuando se crea en esta etapa después de 5 minutos" at bounding box center [455, 298] width 310 height 27
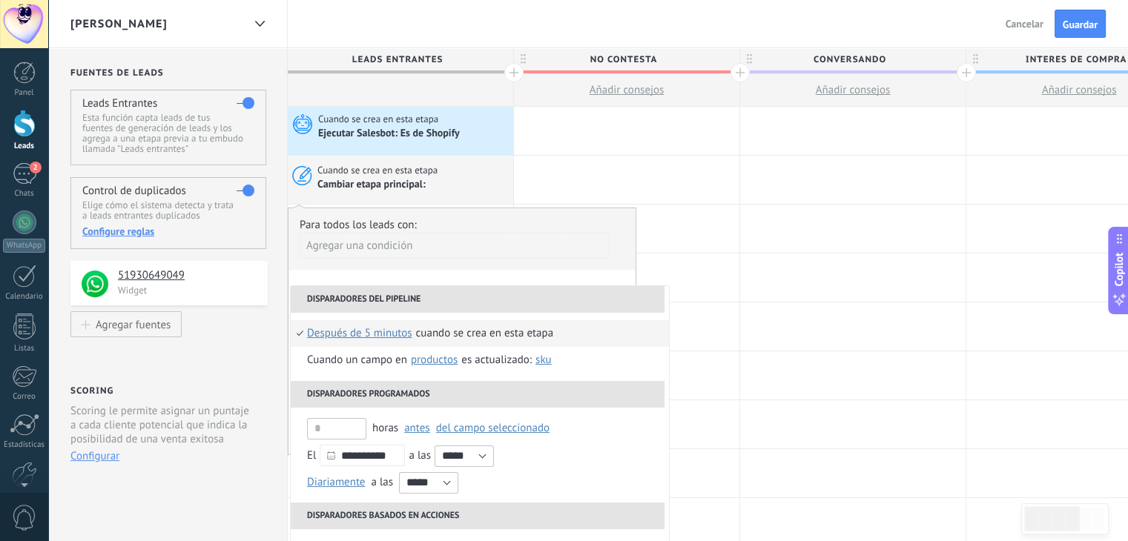
click at [455, 265] on div "Agregar una condición" at bounding box center [455, 251] width 310 height 37
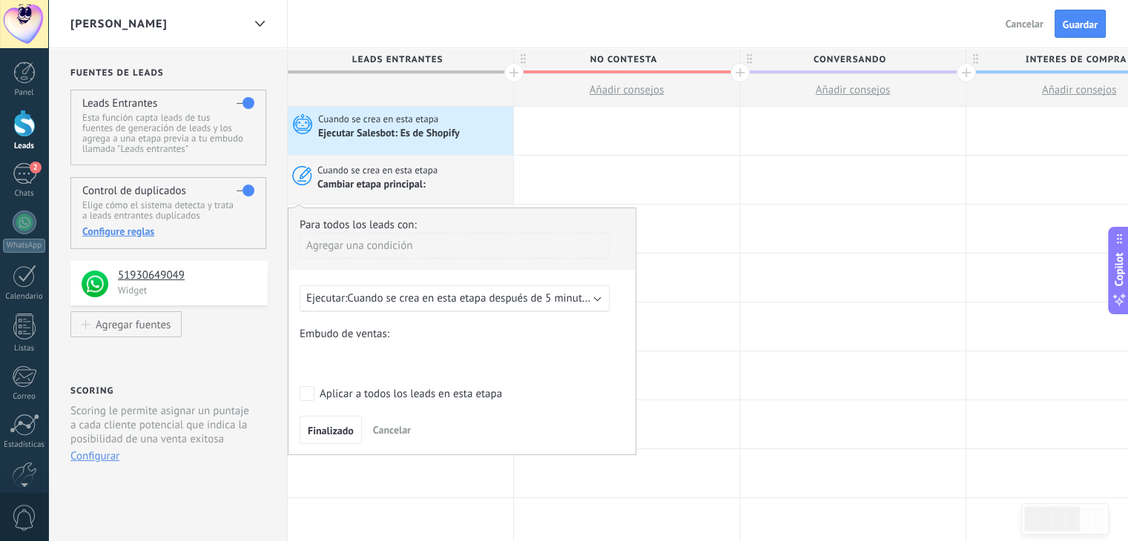
click at [0, 0] on div "Nueva consulta Cualificado Cotización enviada Pedido creado Pedido completado P…" at bounding box center [0, 0] width 0 height 0
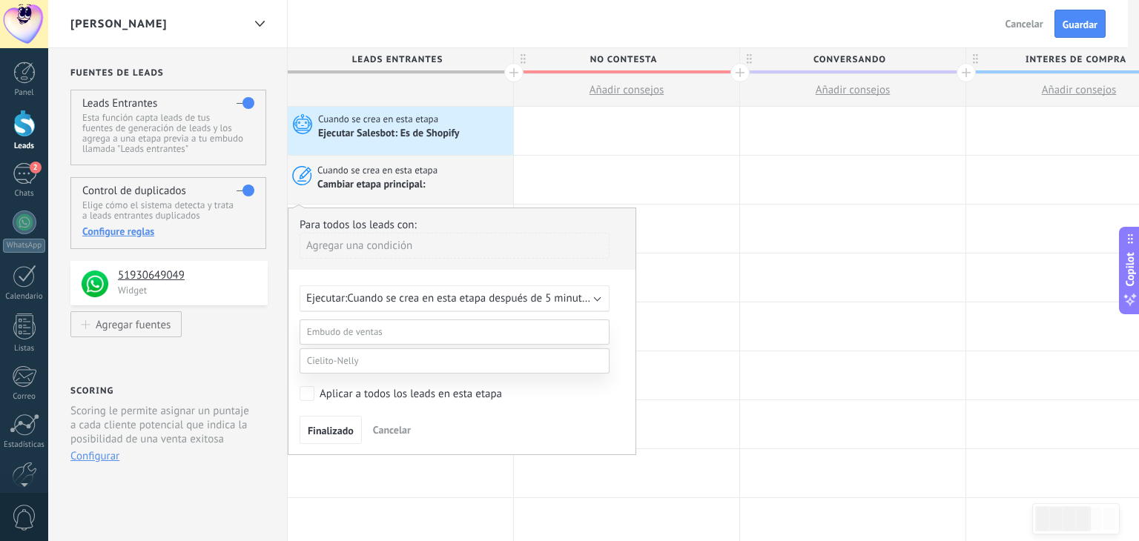
scroll to position [108, 0]
click at [367, 374] on label at bounding box center [455, 361] width 310 height 25
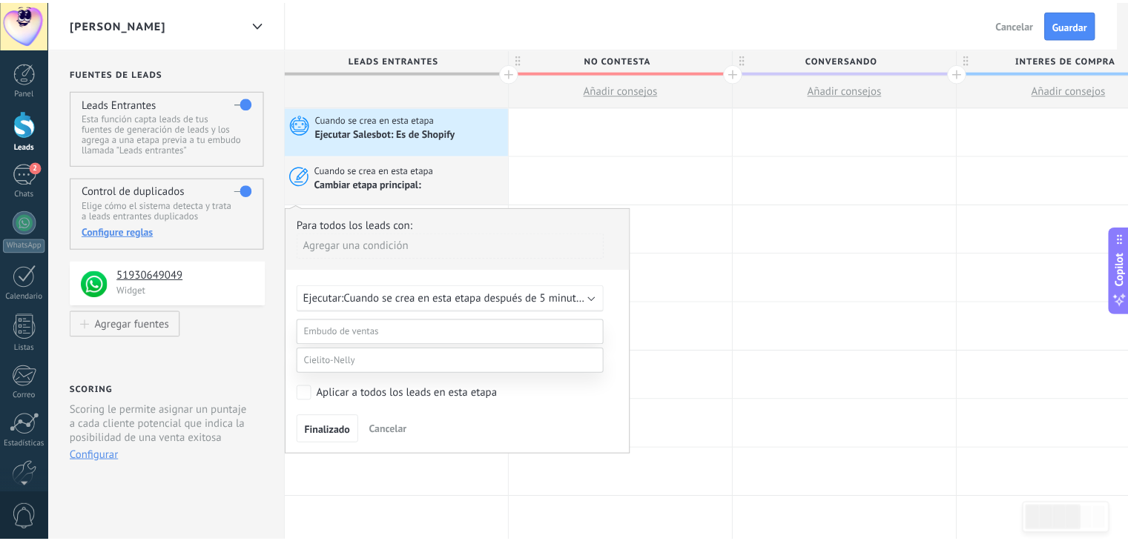
scroll to position [29, 0]
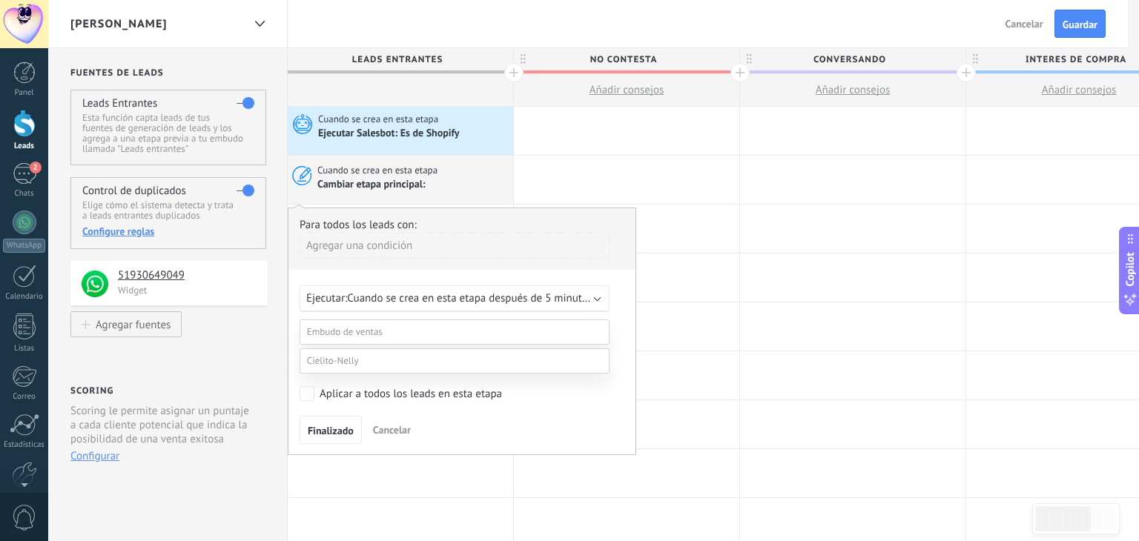
click at [0, 0] on label "Conversando" at bounding box center [0, 0] width 0 height 0
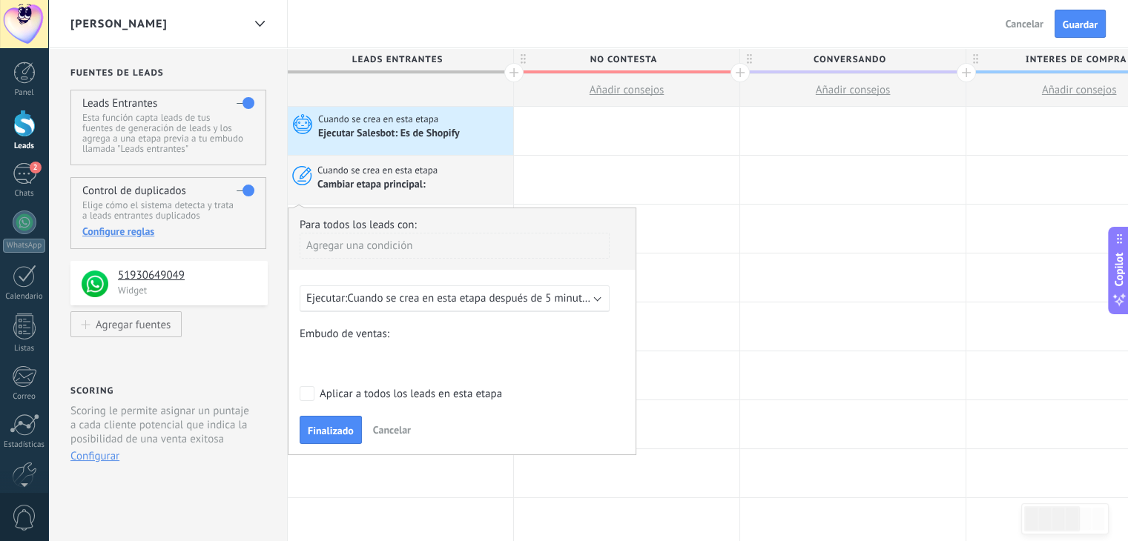
click at [486, 300] on span "Cuando se crea en esta etapa después de 5 minutos" at bounding box center [469, 298] width 245 height 14
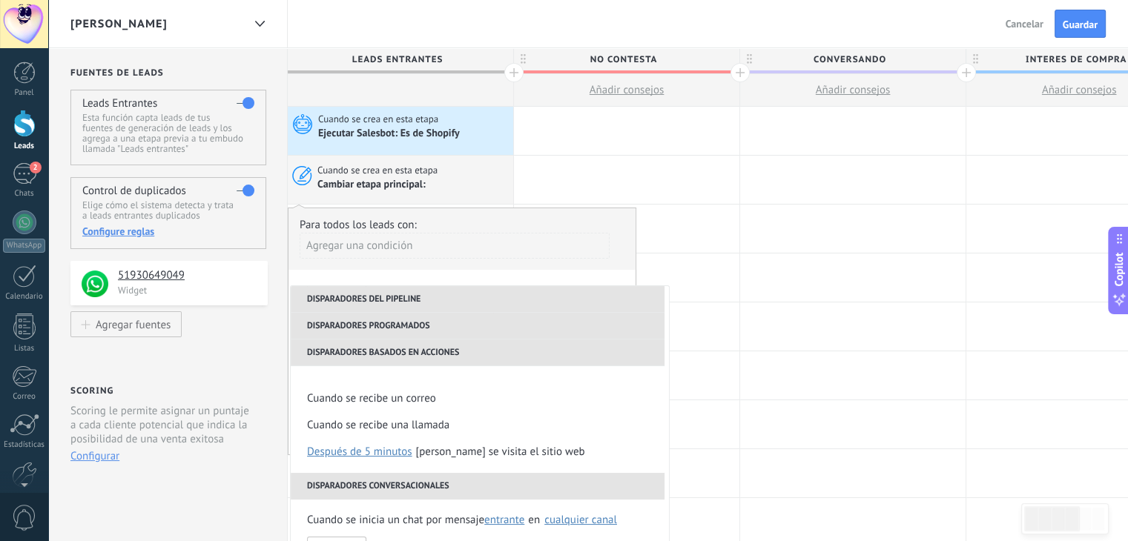
scroll to position [211, 0]
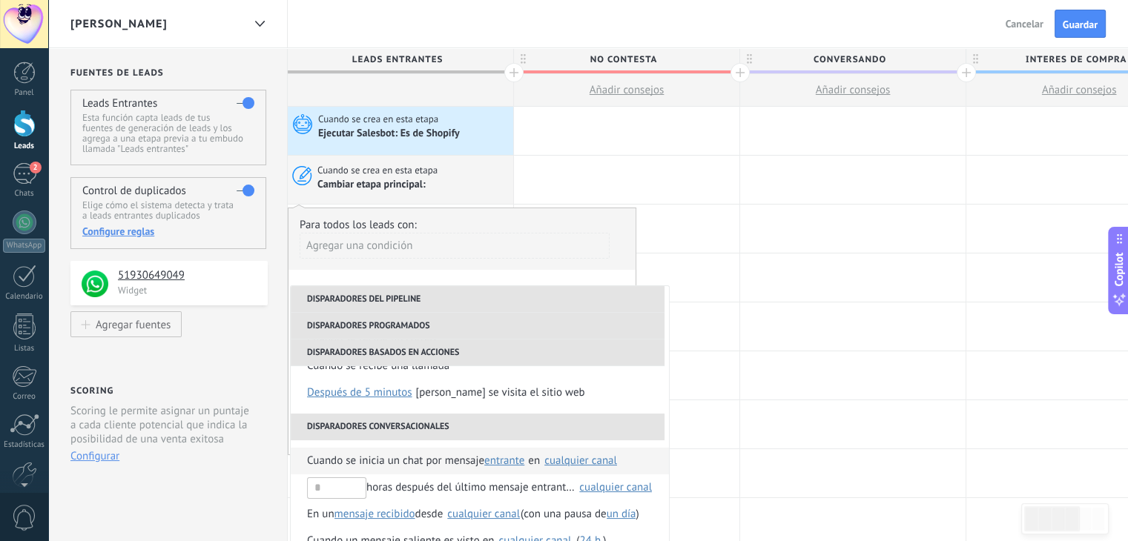
click at [421, 458] on span "Cuando se inicia un chat por mensaje" at bounding box center [395, 461] width 177 height 27
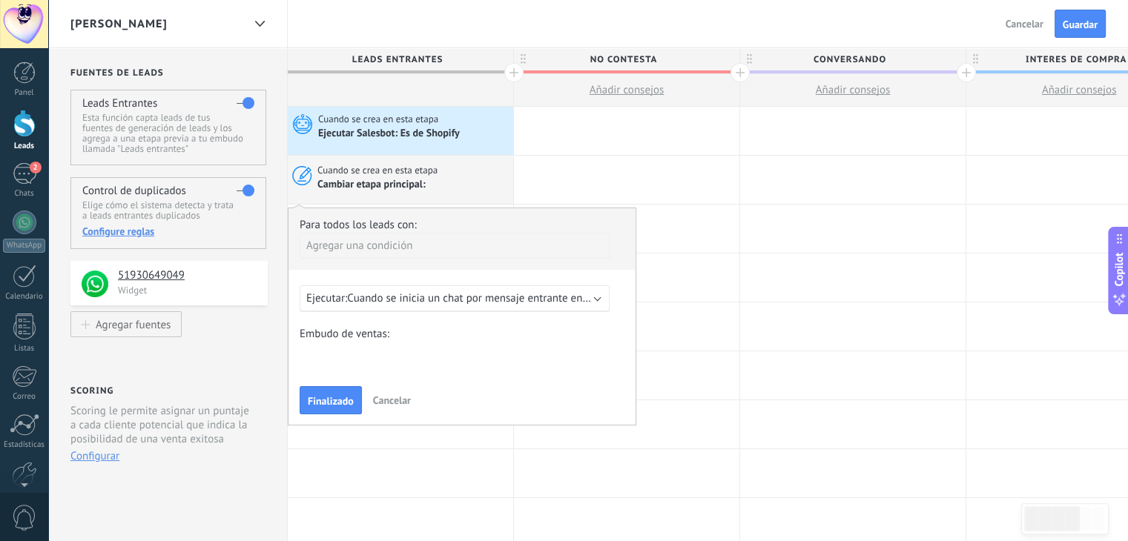
click at [564, 303] on span "Cuando se inicia un chat por mensaje entrante en cualquier canal" at bounding box center [502, 298] width 311 height 14
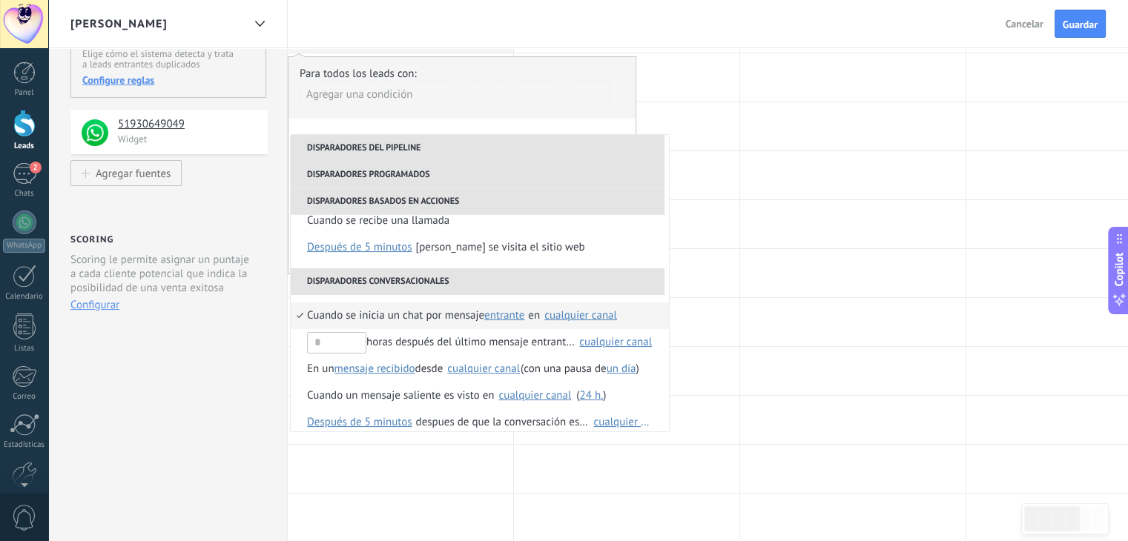
scroll to position [210, 0]
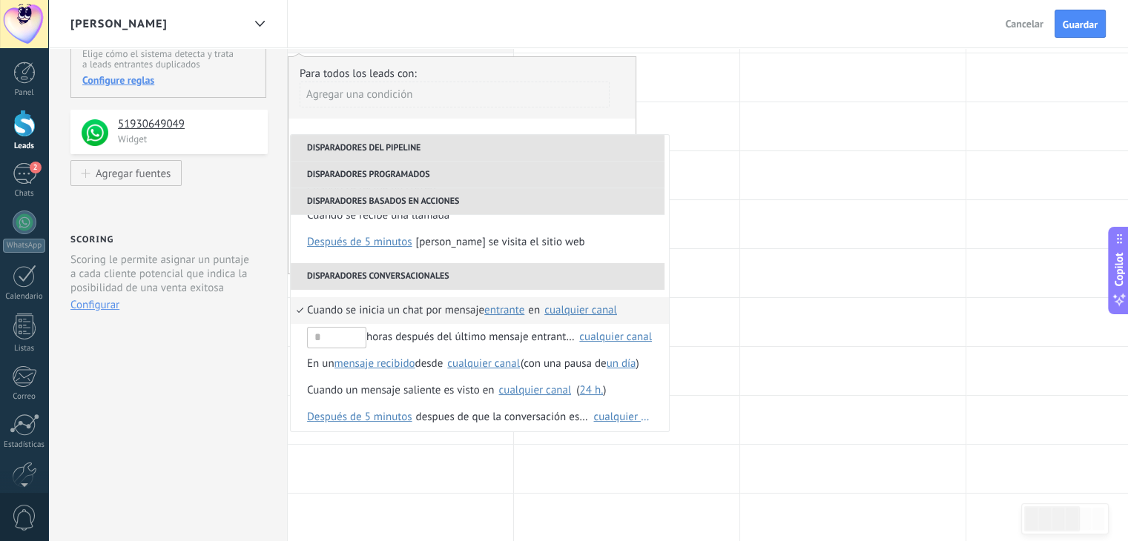
click at [432, 311] on span "Cuando se inicia un chat por mensaje" at bounding box center [395, 310] width 177 height 27
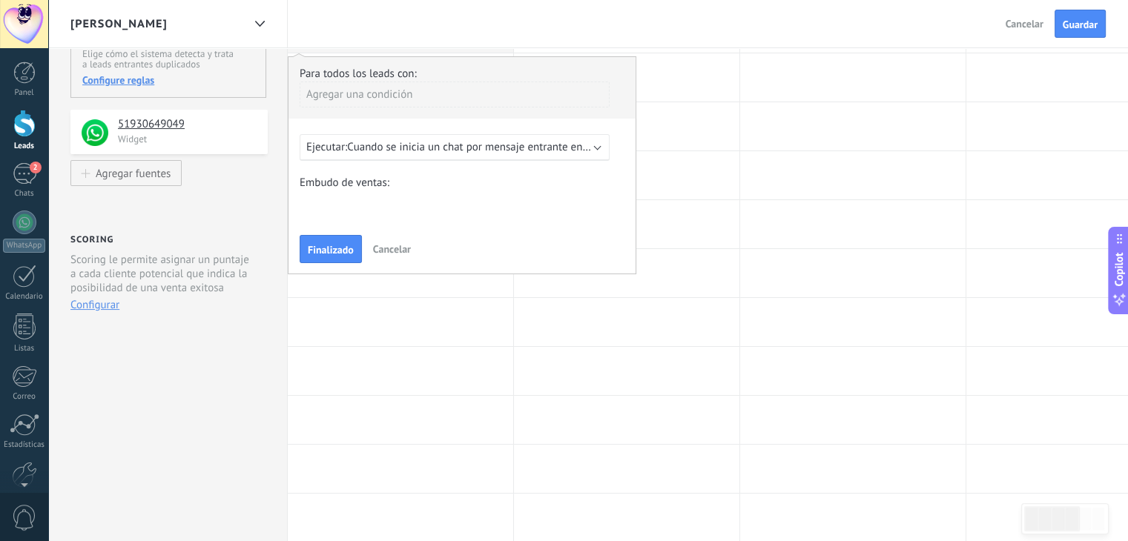
scroll to position [119, 0]
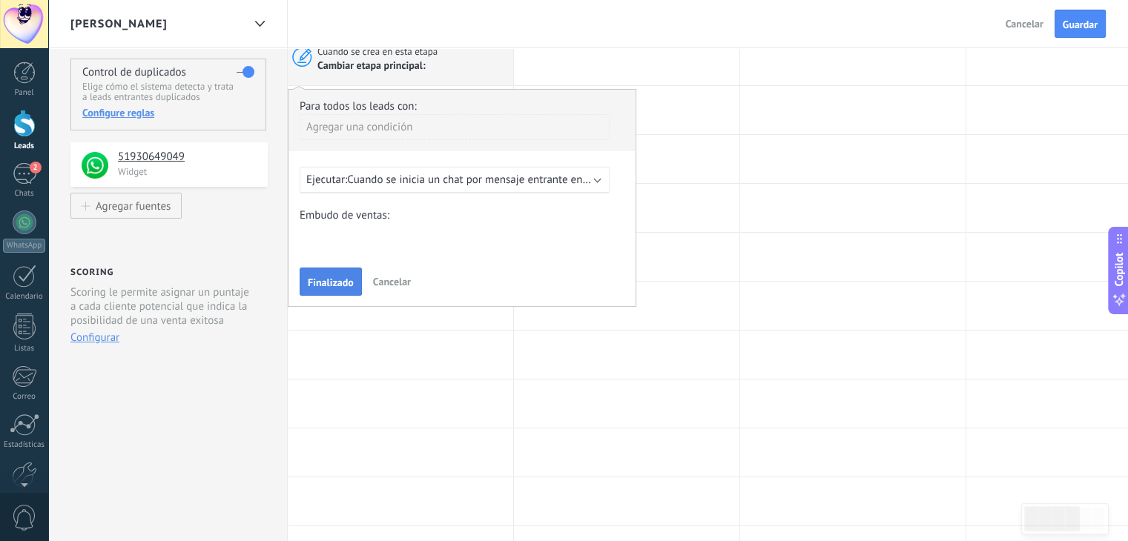
click at [321, 280] on span "Finalizado" at bounding box center [331, 282] width 46 height 10
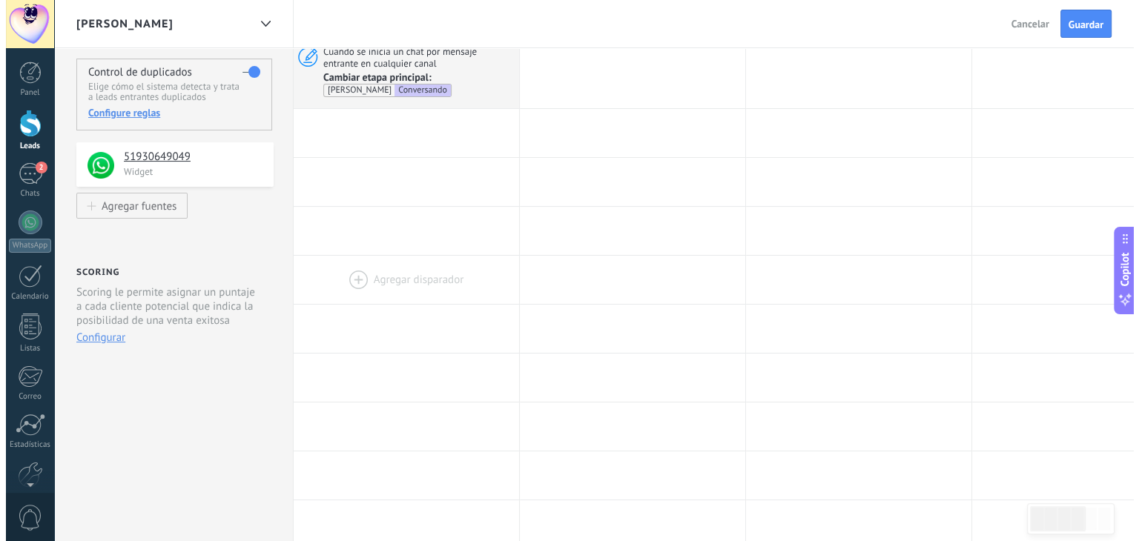
scroll to position [0, 0]
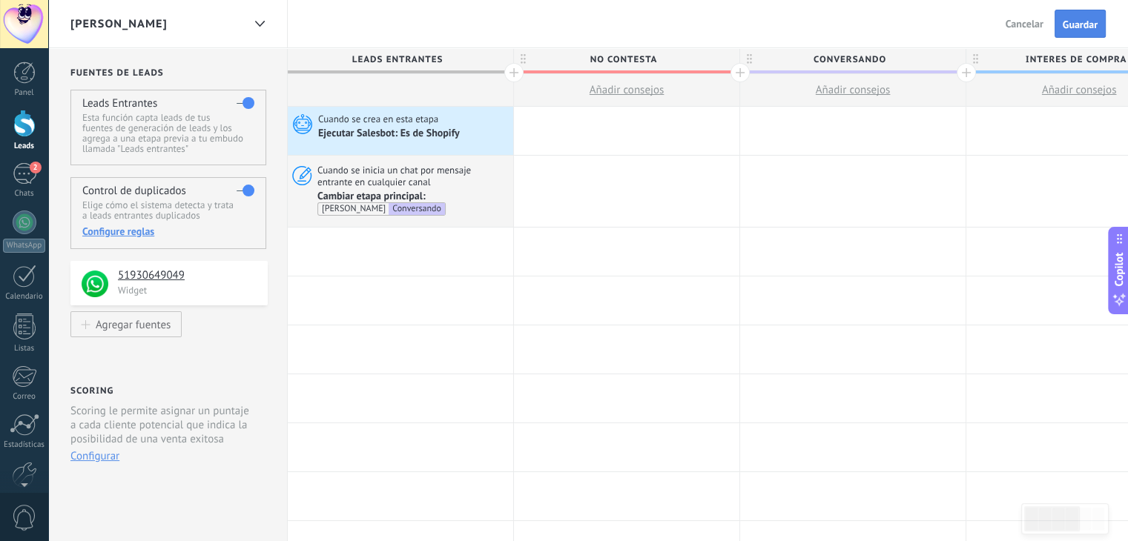
click at [1080, 23] on span "Guardar" at bounding box center [1080, 24] width 35 height 10
click at [845, 128] on div at bounding box center [852, 131] width 225 height 48
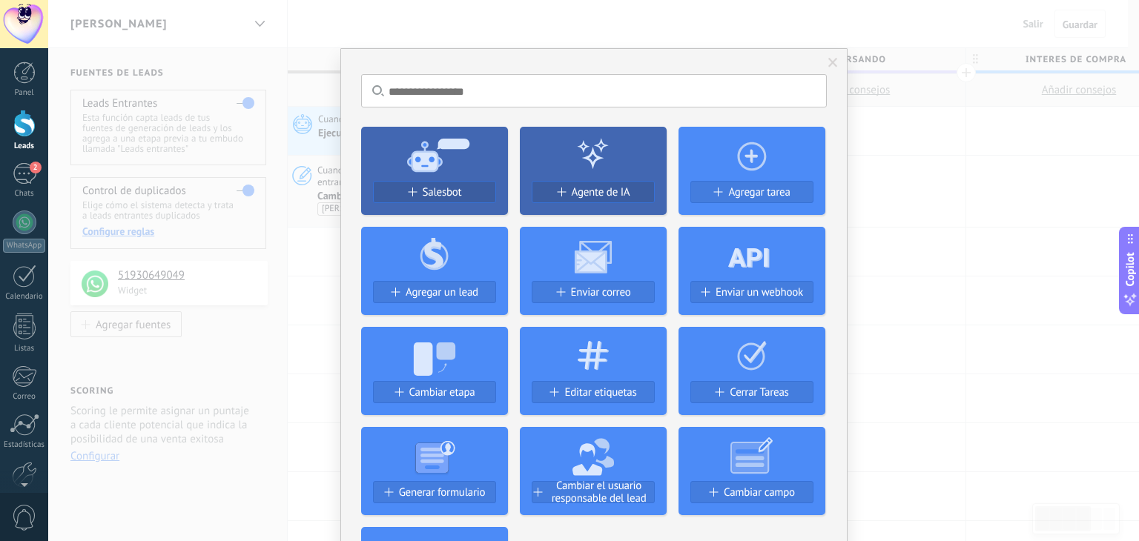
click at [832, 57] on span at bounding box center [833, 62] width 24 height 25
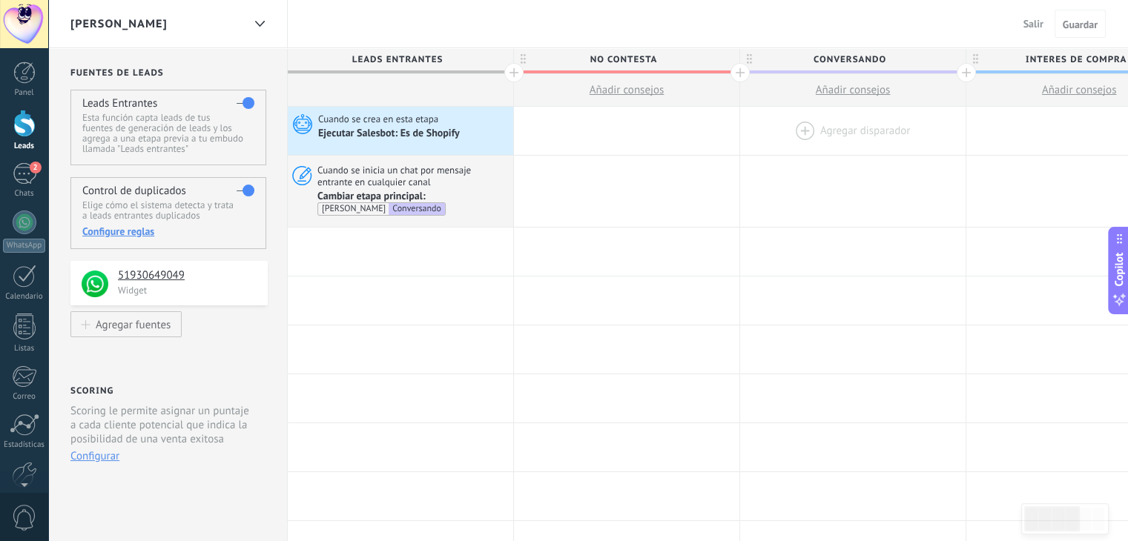
click at [793, 125] on div at bounding box center [852, 131] width 225 height 48
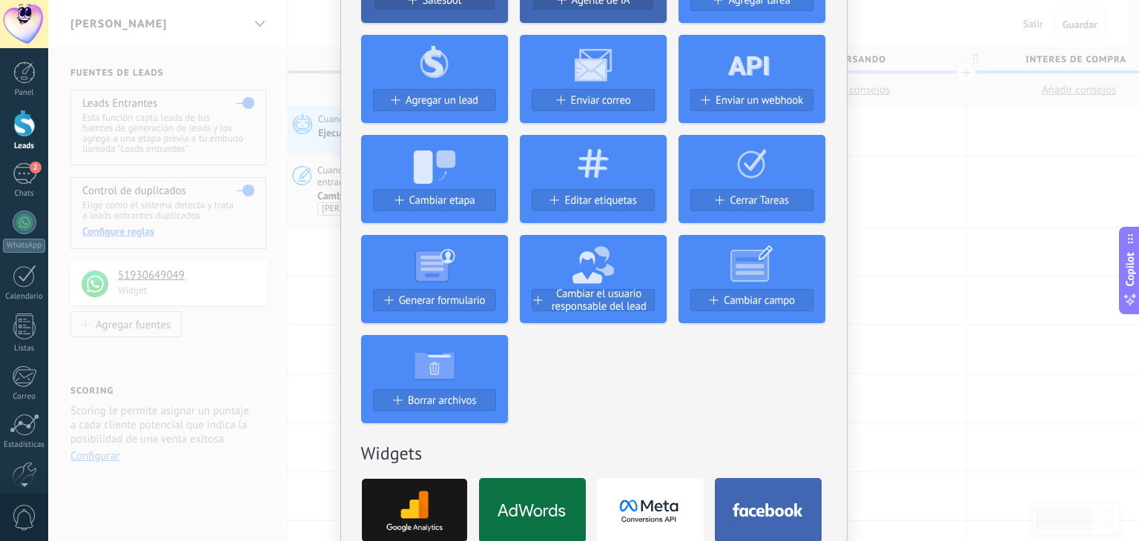
scroll to position [145, 0]
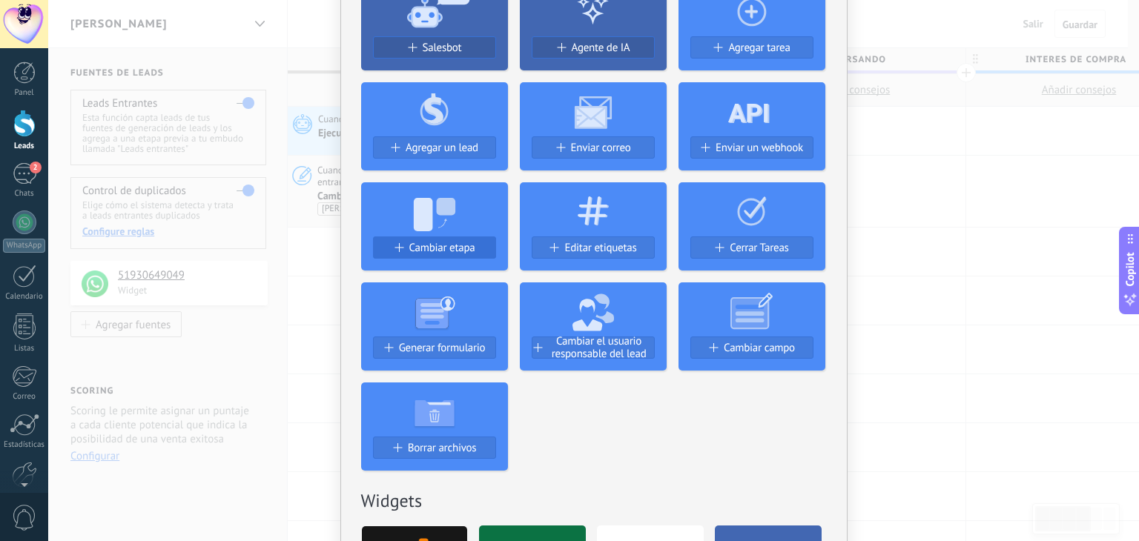
click at [450, 245] on span "Cambiar etapa" at bounding box center [442, 248] width 66 height 13
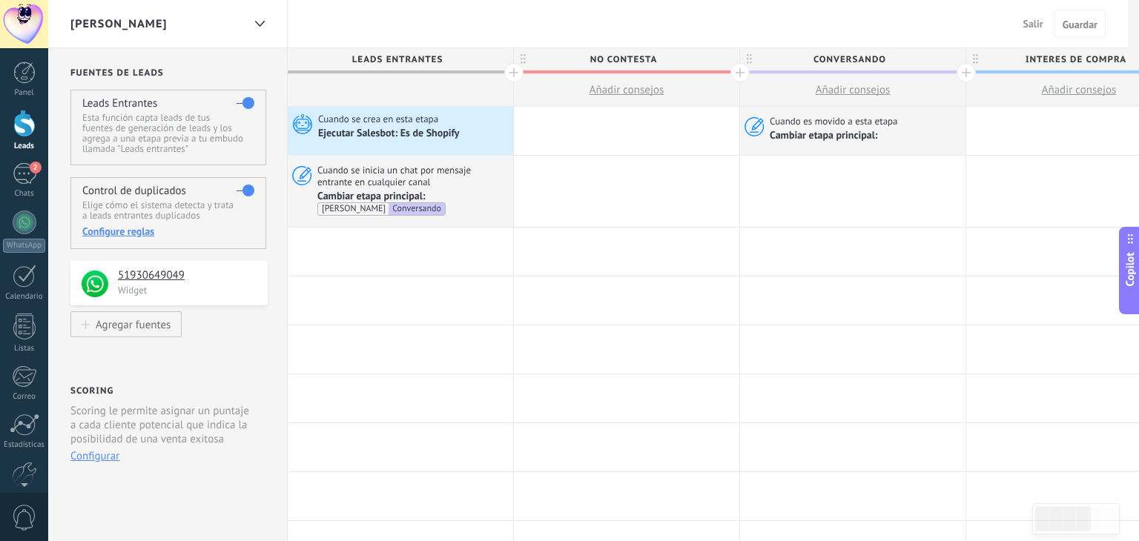
scroll to position [0, 0]
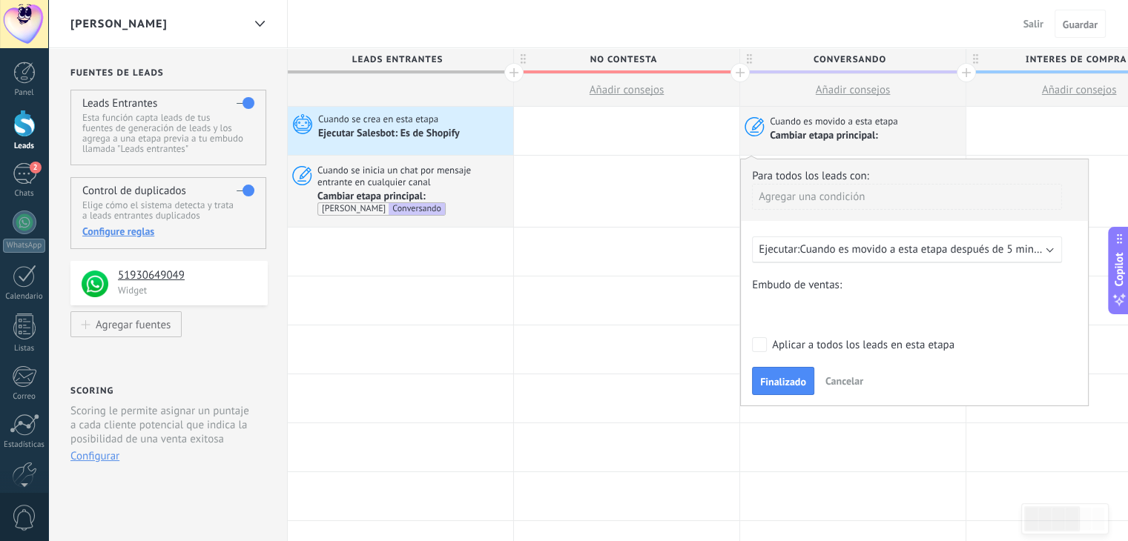
click at [0, 0] on div "Nueva consulta Cualificado Cotización enviada Pedido creado Pedido completado P…" at bounding box center [0, 0] width 0 height 0
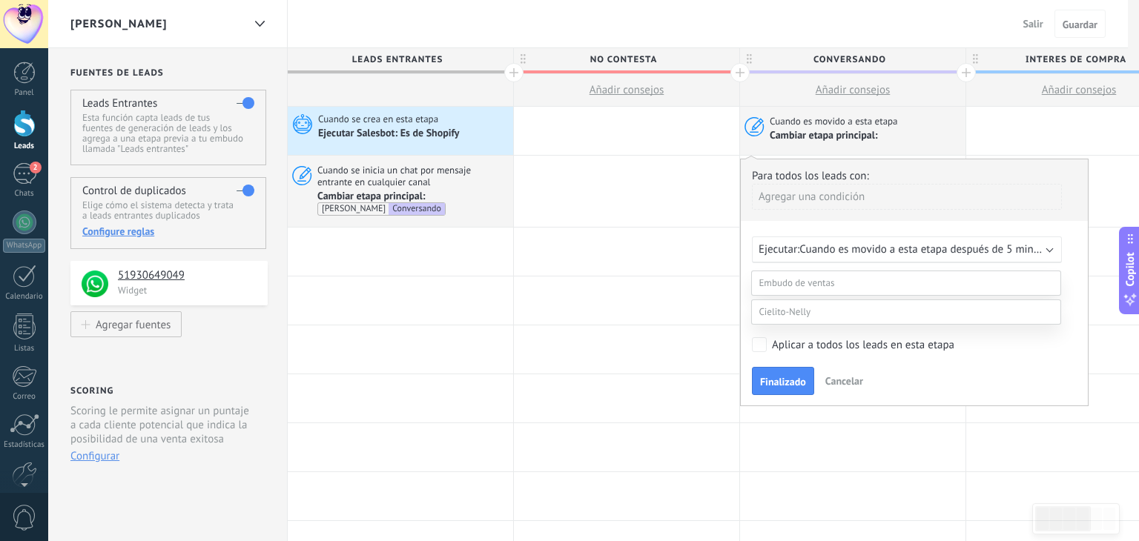
click at [819, 325] on label at bounding box center [906, 312] width 310 height 25
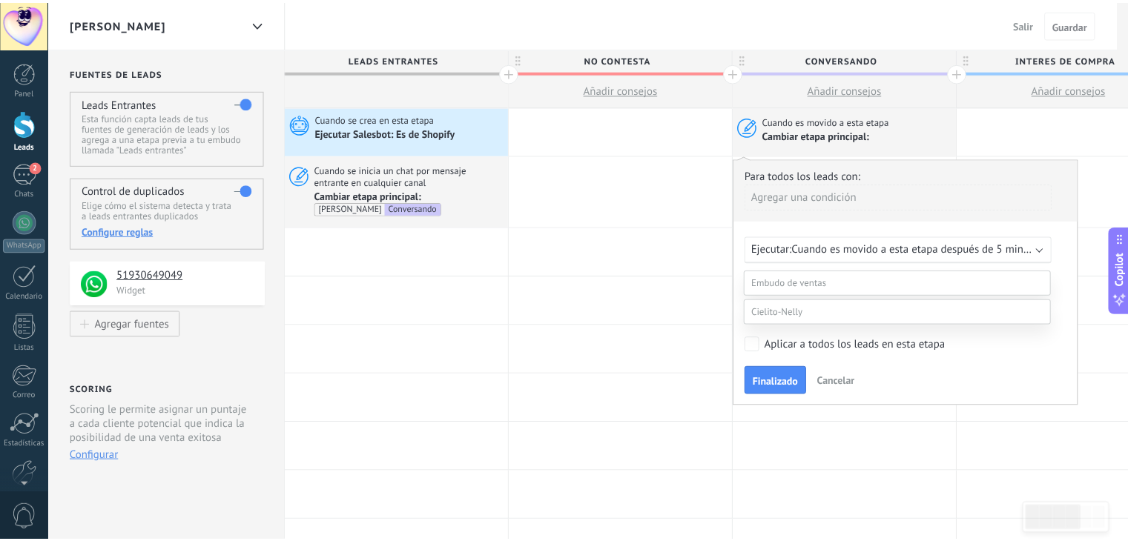
scroll to position [29, 0]
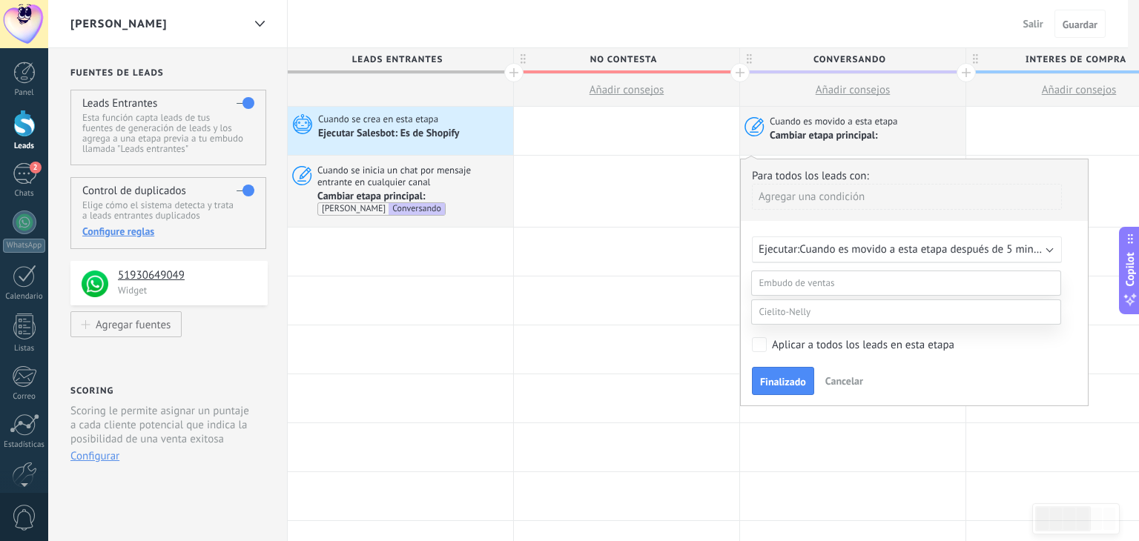
click at [0, 0] on label "No contesta" at bounding box center [0, 0] width 0 height 0
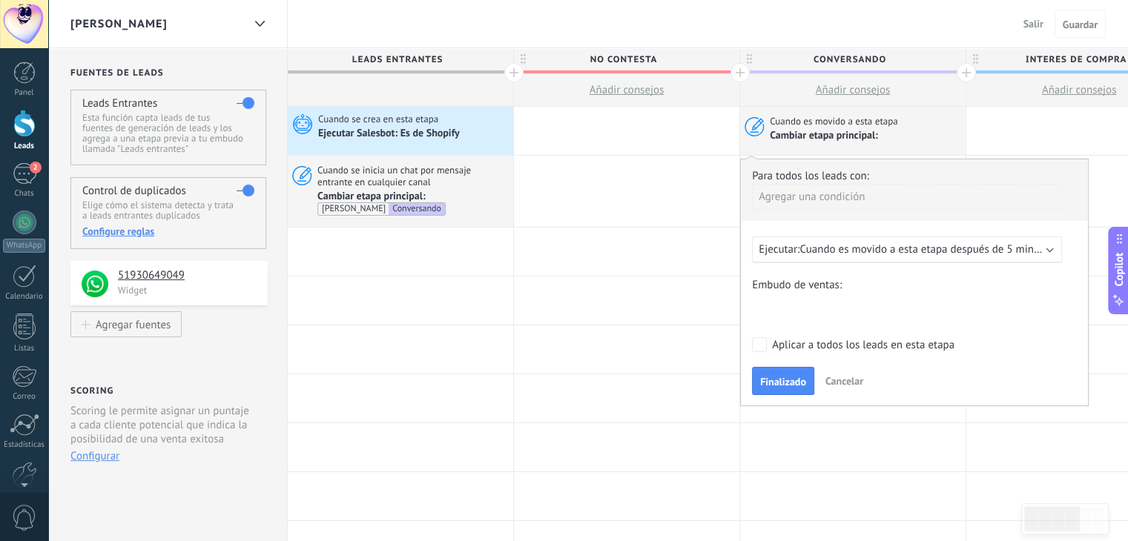
click at [900, 248] on span "Cuando es movido a esta etapa después de 5 minutos" at bounding box center [926, 249] width 254 height 14
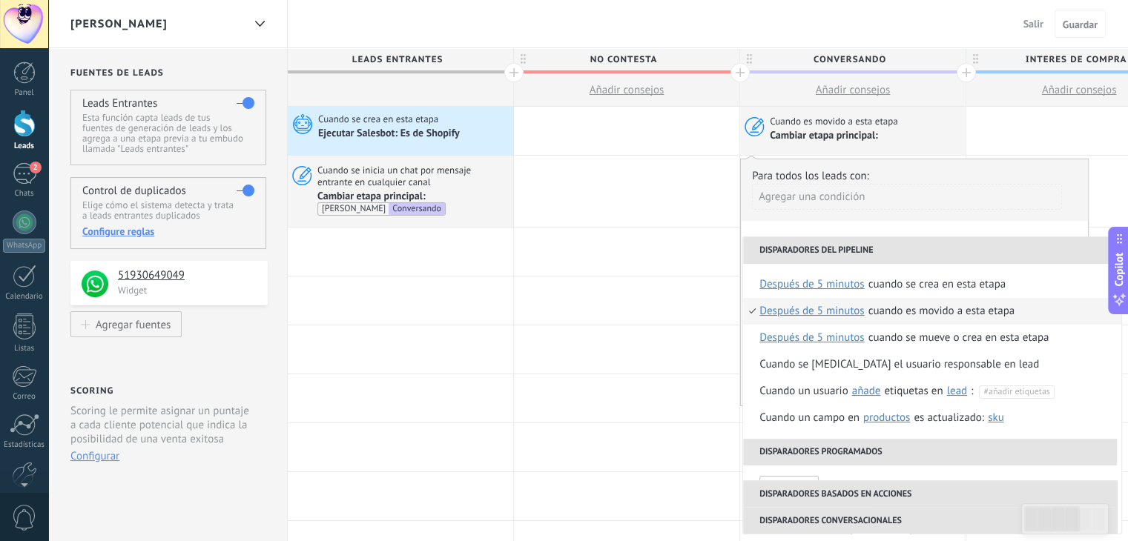
click at [900, 308] on div "Cuando es movido a esta etapa" at bounding box center [941, 311] width 147 height 27
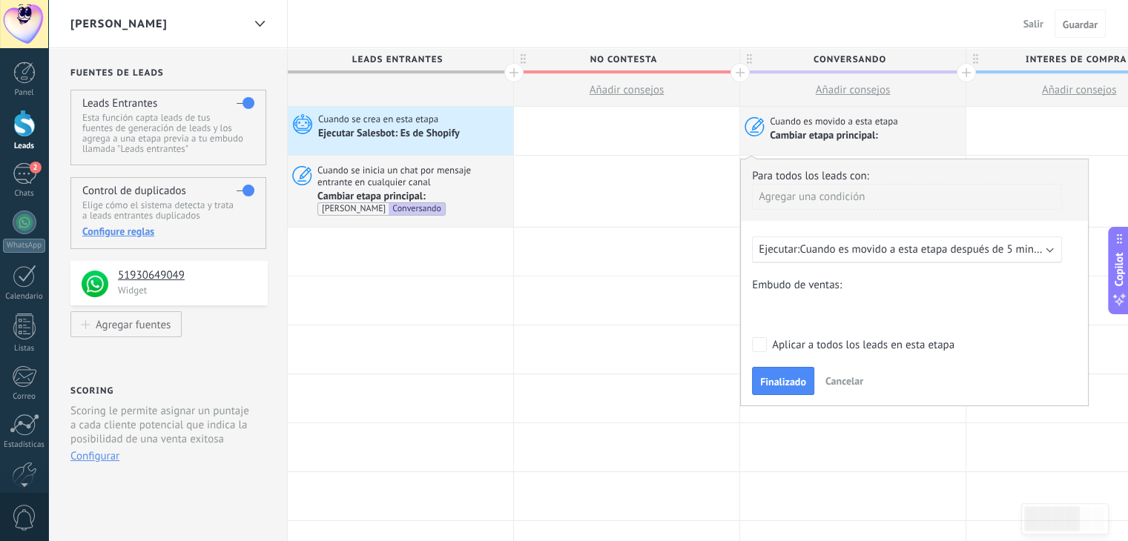
click at [966, 254] on span "Cuando es movido a esta etapa después de 5 minutos" at bounding box center [926, 249] width 254 height 14
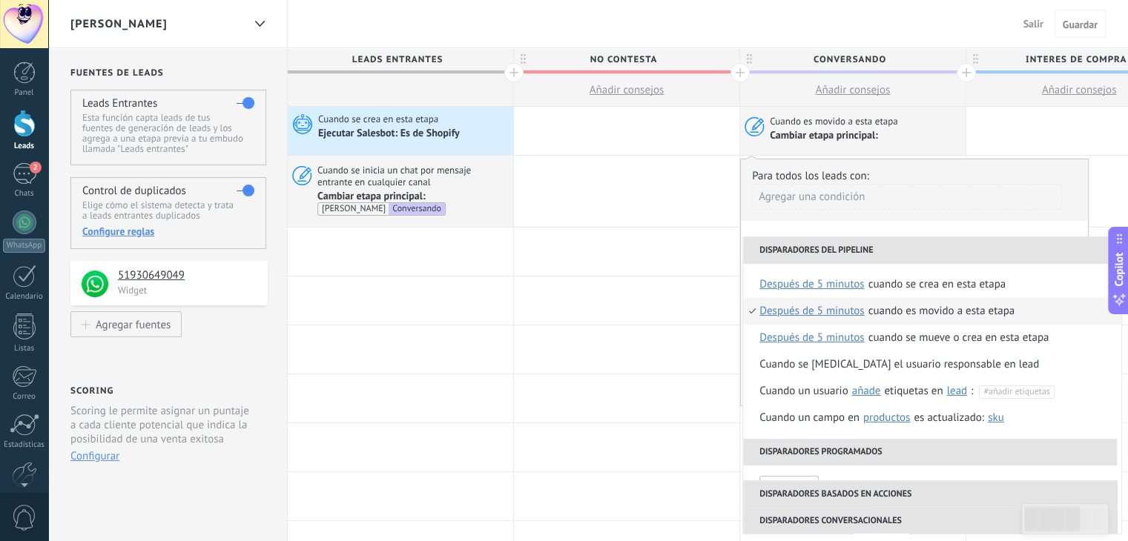
click at [839, 310] on span "después de 5 minutos" at bounding box center [811, 311] width 105 height 27
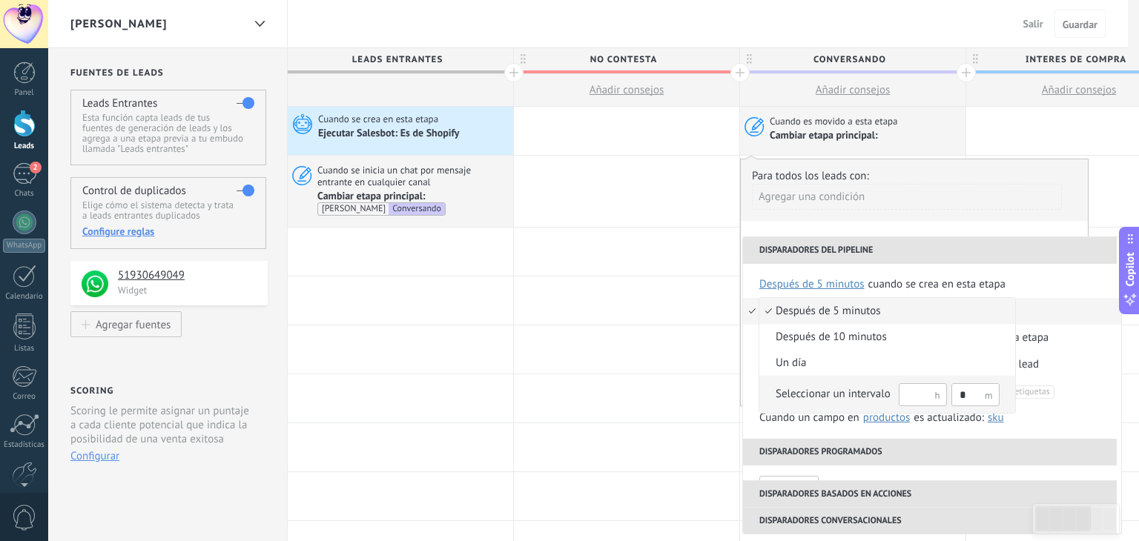
click at [866, 387] on div "Seleccionar un intervalo" at bounding box center [833, 394] width 115 height 15
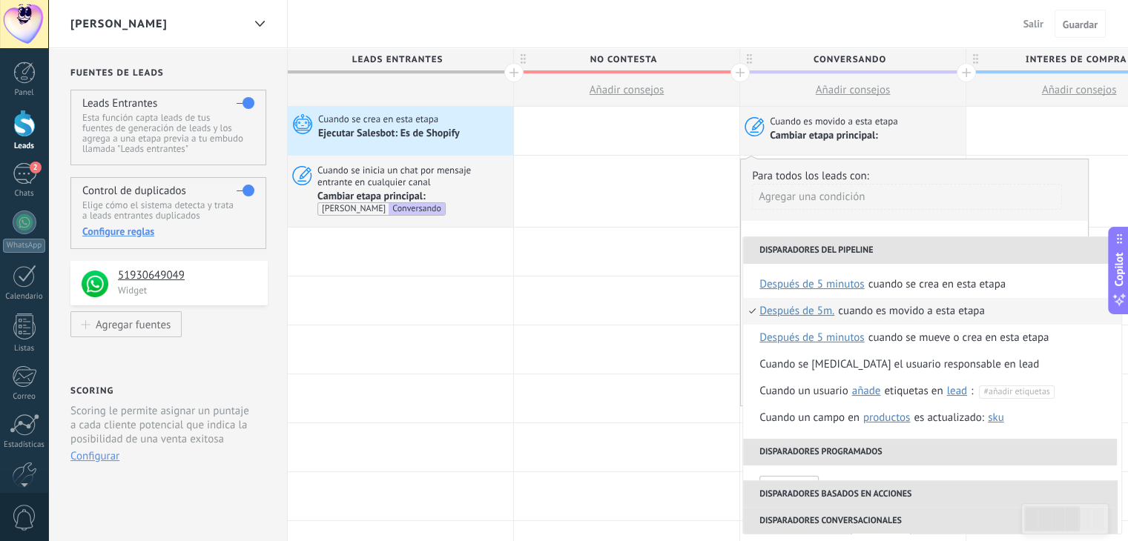
click at [813, 310] on span "Después de 5m." at bounding box center [796, 311] width 75 height 27
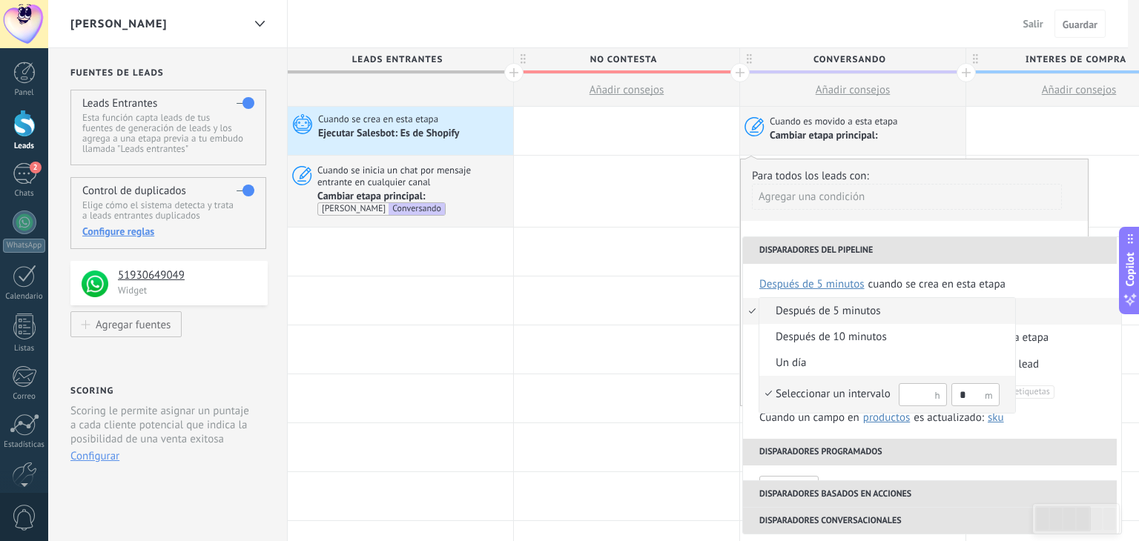
click at [966, 397] on input "*" at bounding box center [975, 394] width 48 height 23
type input "*"
click at [914, 403] on input "text" at bounding box center [923, 394] width 48 height 23
type input "*"
click at [878, 392] on div "Seleccionar un intervalo" at bounding box center [833, 394] width 115 height 15
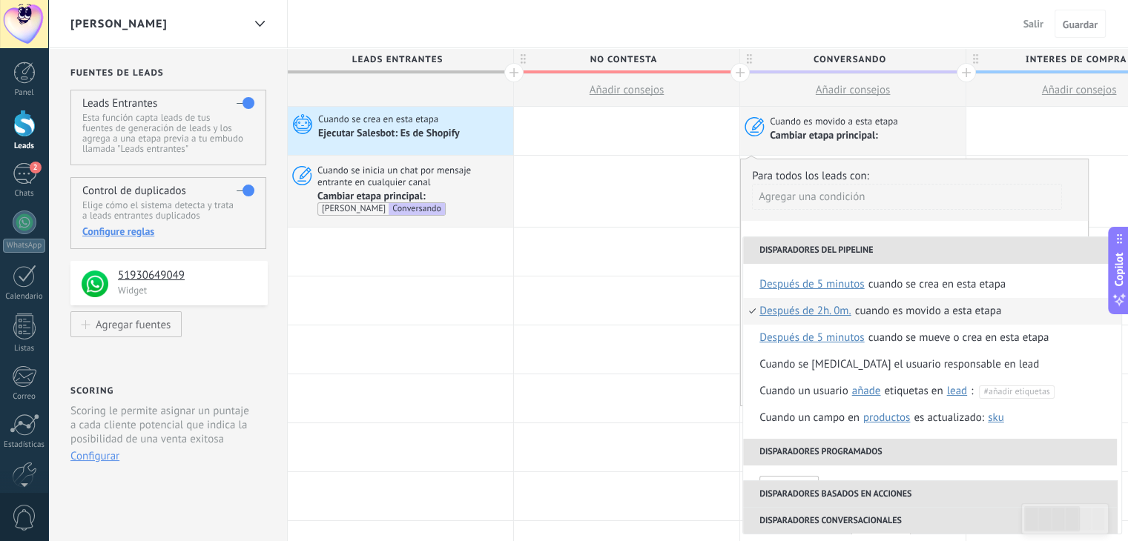
click at [828, 313] on span "Después de 2h. 0m." at bounding box center [805, 311] width 92 height 27
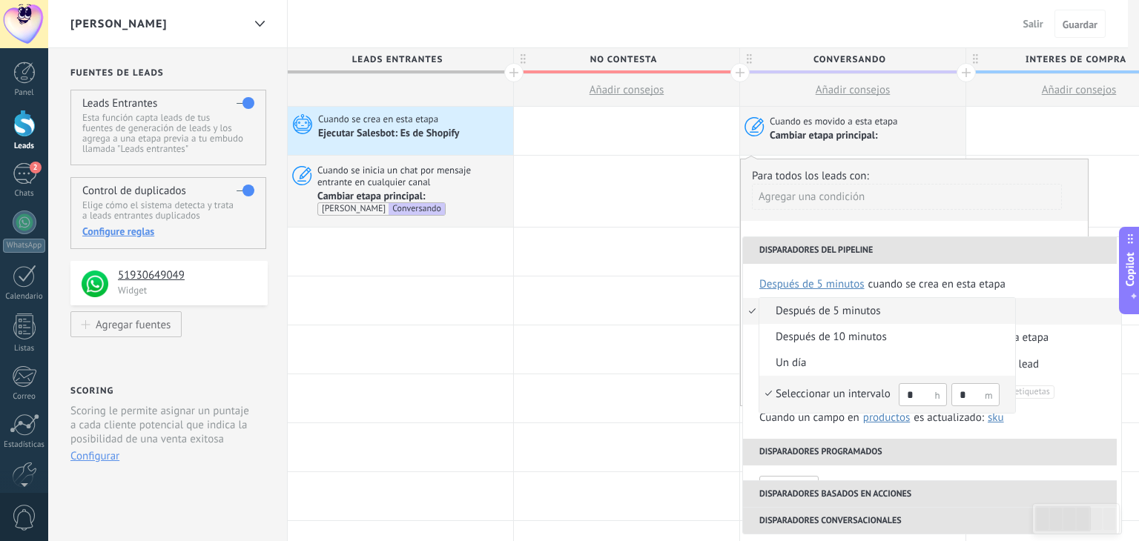
click at [813, 389] on div "Seleccionar un intervalo" at bounding box center [833, 394] width 115 height 15
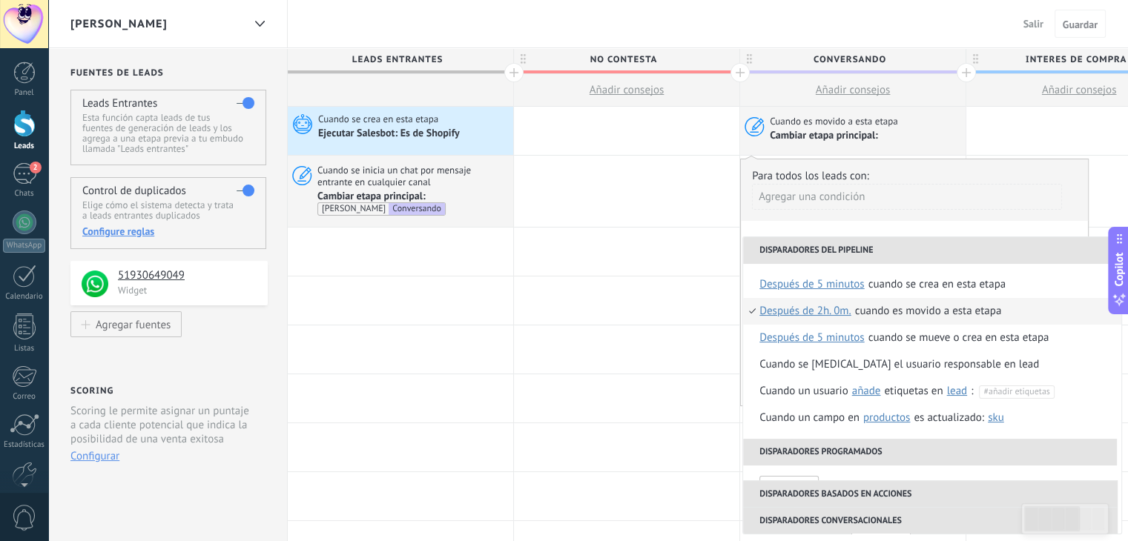
click at [906, 310] on div "Cuando es movido a esta etapa" at bounding box center [928, 311] width 147 height 27
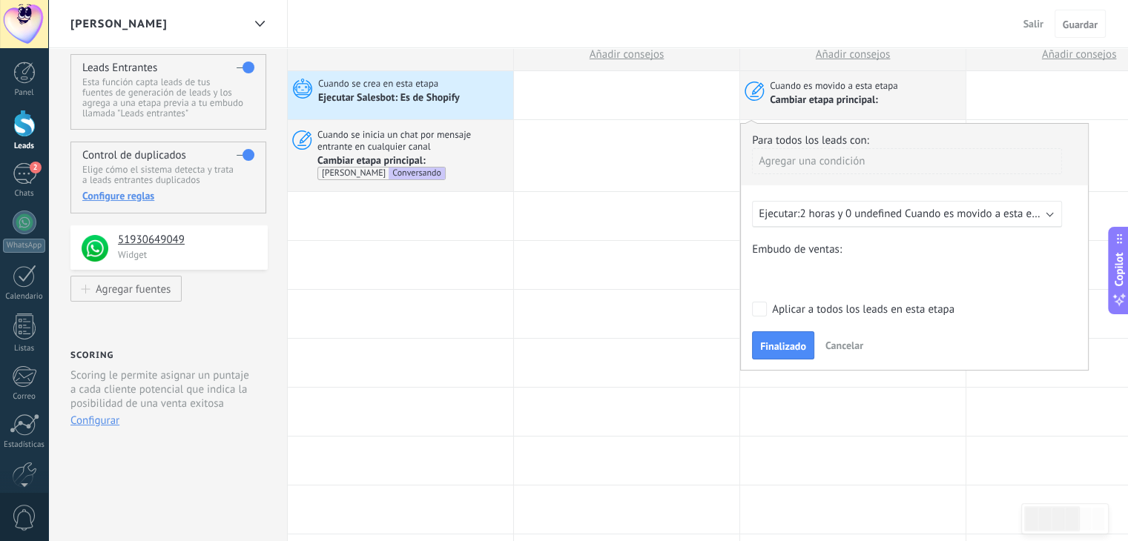
scroll to position [0, 0]
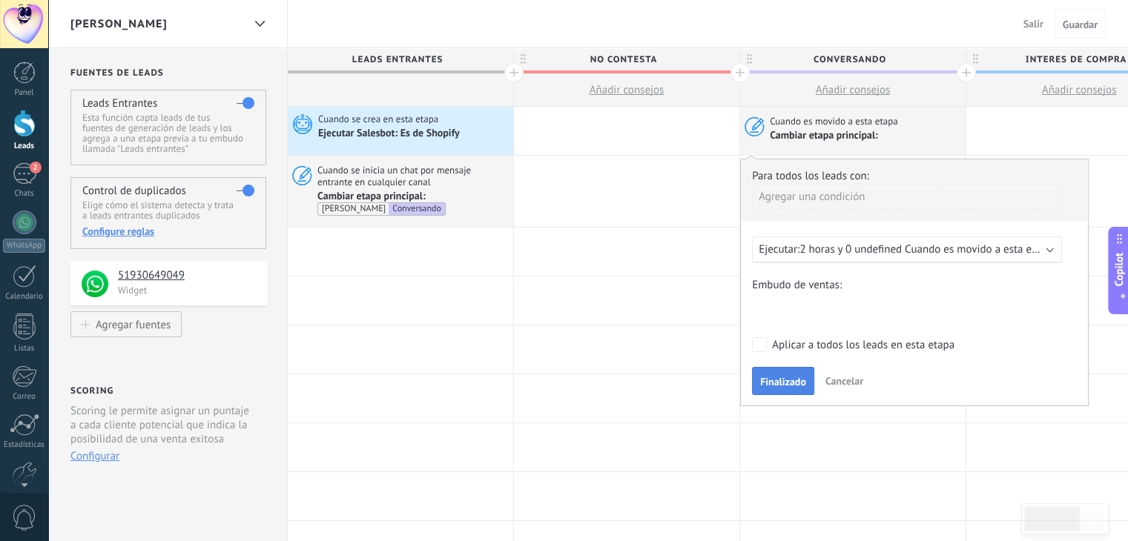
click at [788, 380] on span "Finalizado" at bounding box center [783, 382] width 46 height 10
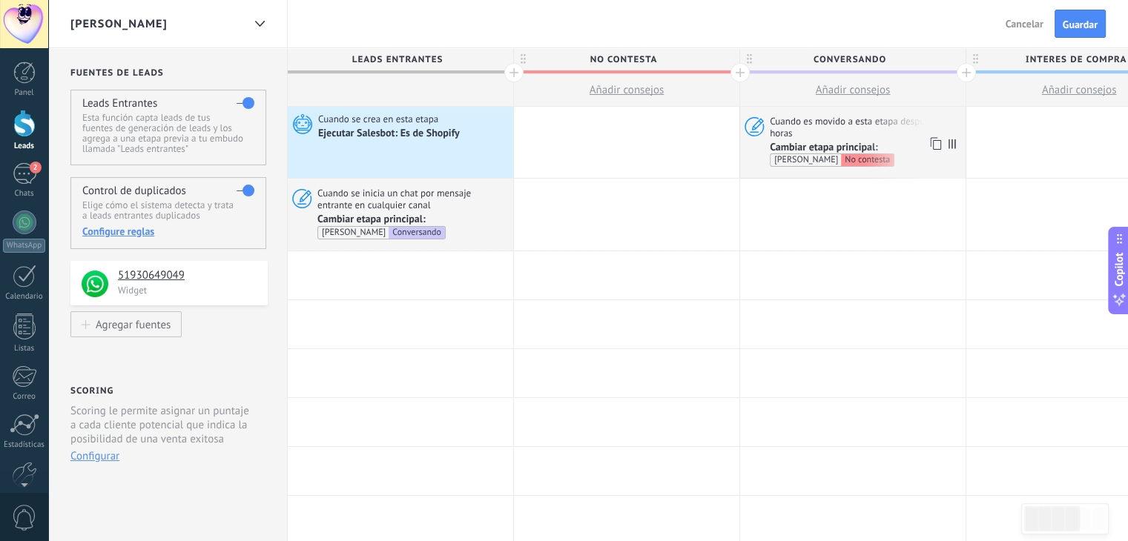
click at [828, 146] on span "Cambiar etapa principal:" at bounding box center [824, 146] width 108 height 13
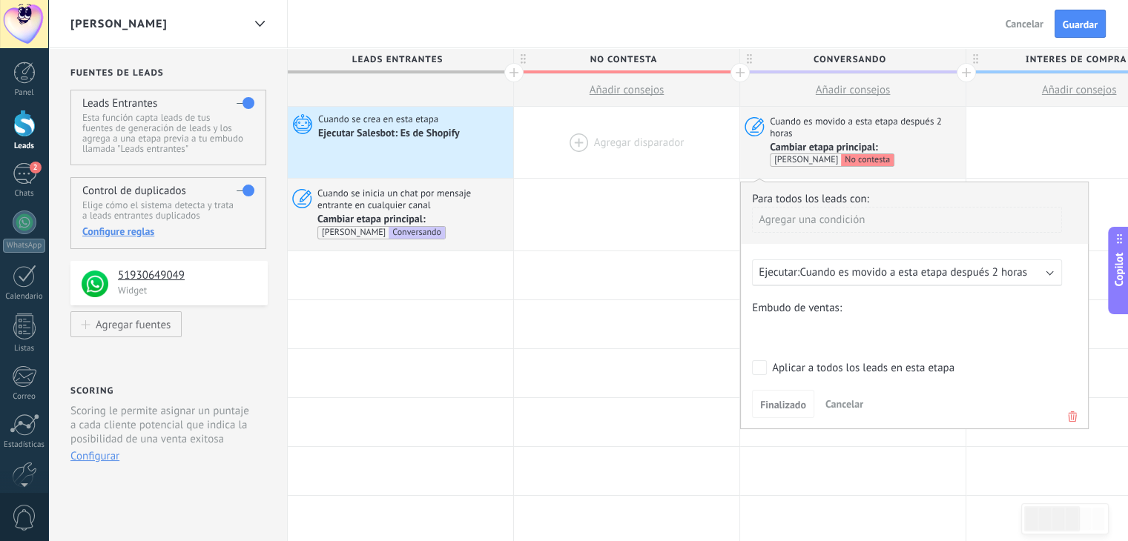
click at [634, 139] on div at bounding box center [626, 142] width 225 height 71
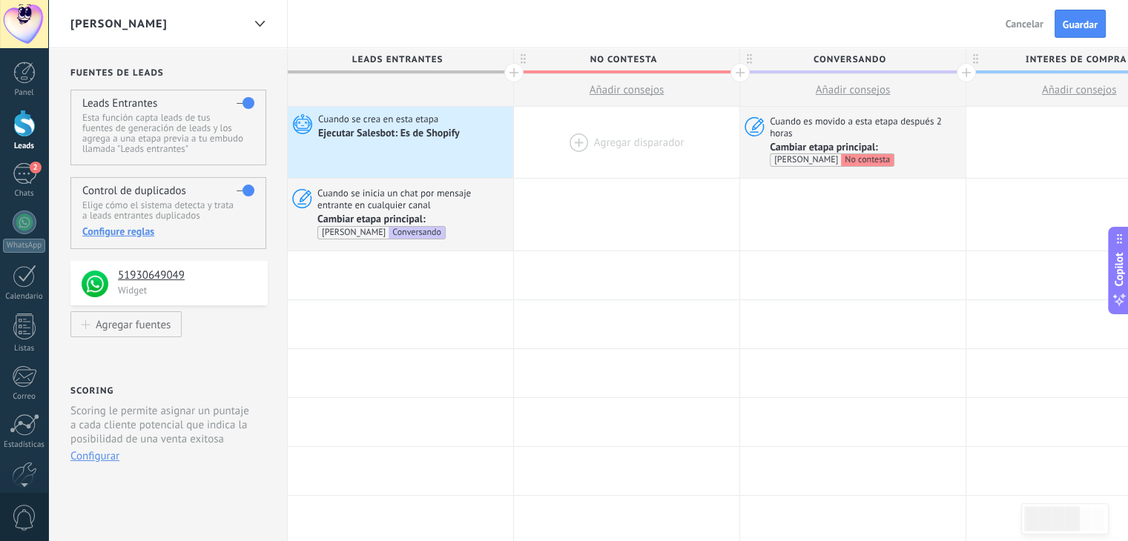
click at [641, 139] on div at bounding box center [626, 142] width 225 height 71
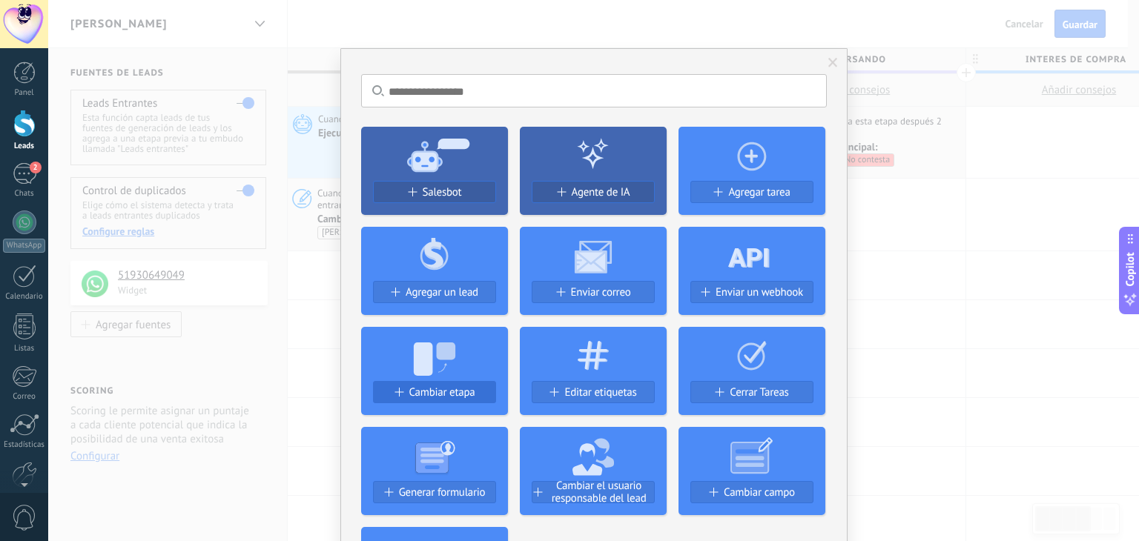
click at [466, 389] on span "Cambiar etapa" at bounding box center [442, 392] width 66 height 13
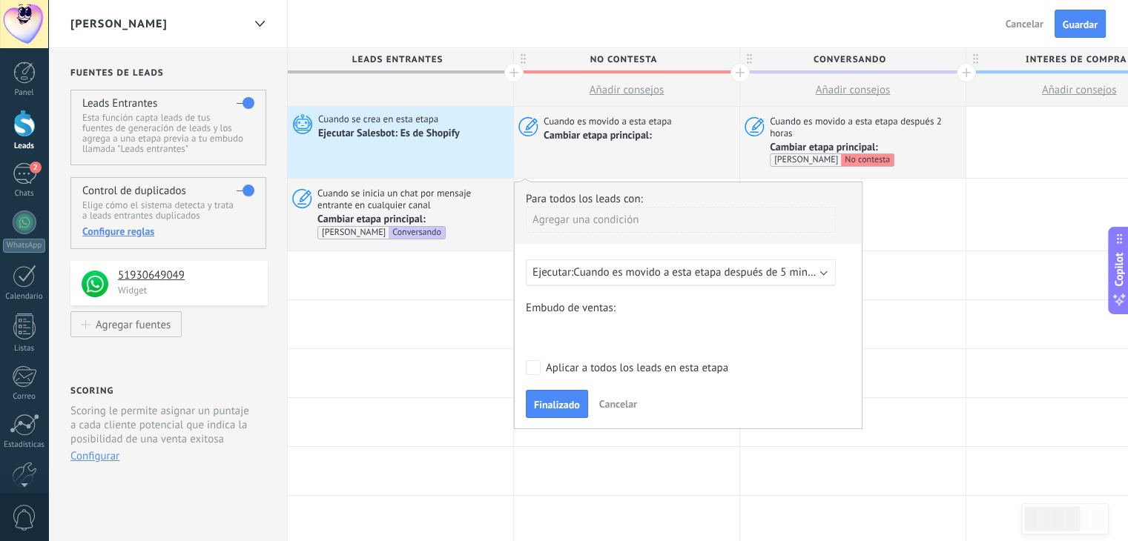
click at [709, 272] on span "Cuando es movido a esta etapa después de 5 minutos" at bounding box center [700, 272] width 254 height 14
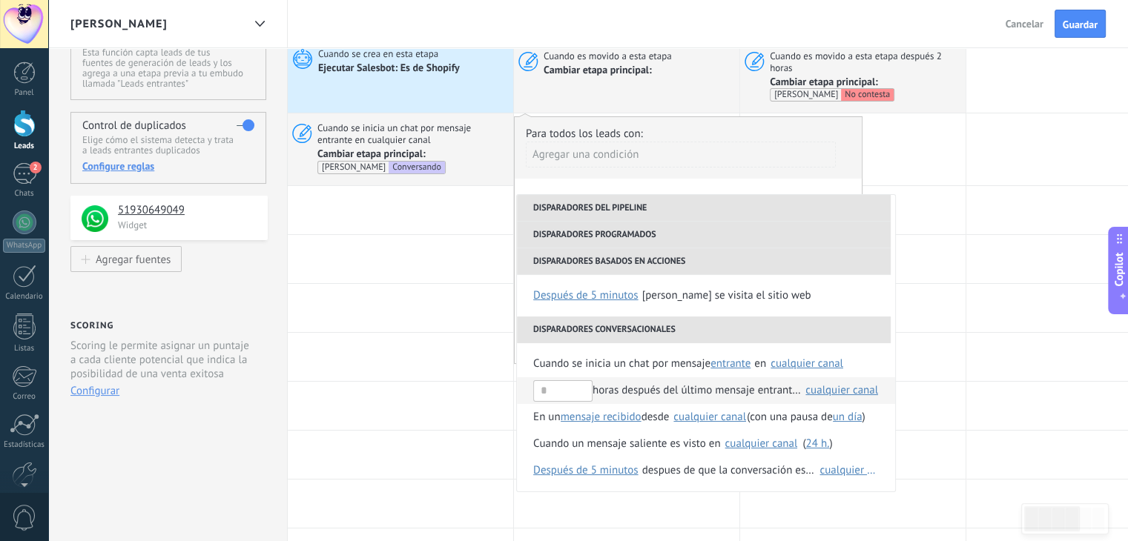
scroll to position [86, 0]
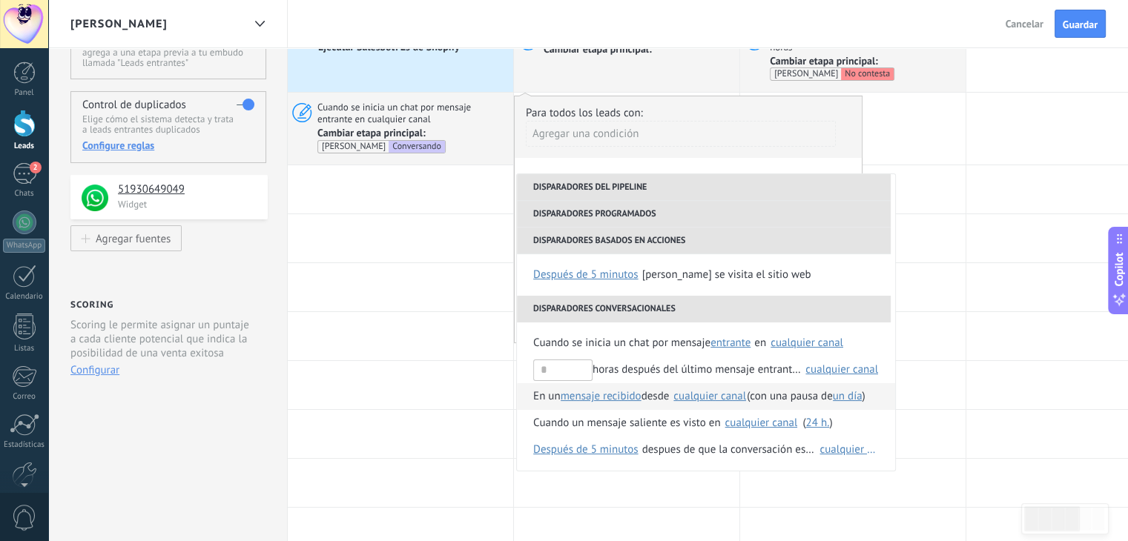
click at [661, 394] on span "desde" at bounding box center [655, 396] width 28 height 27
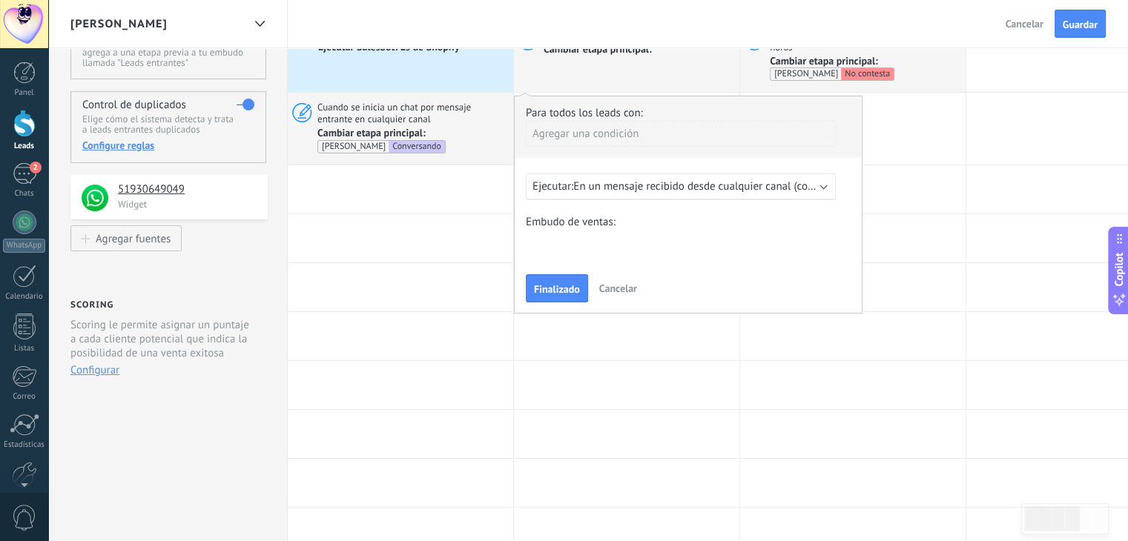
click at [799, 175] on div "Ejecutar: En un mensaje recibido desde cualquier canal (con una pausa de Un día)" at bounding box center [681, 187] width 310 height 27
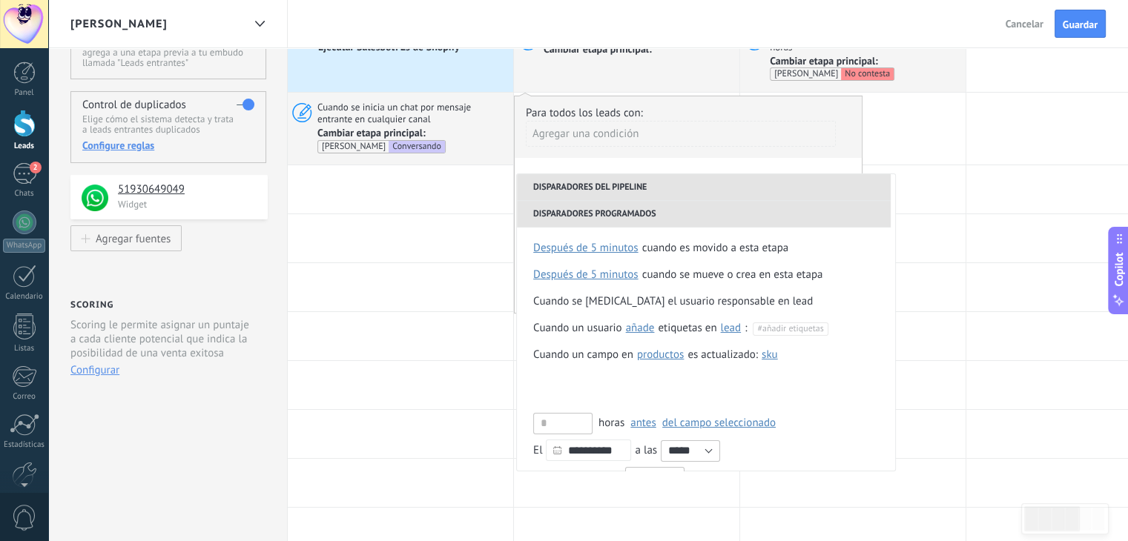
scroll to position [350, 0]
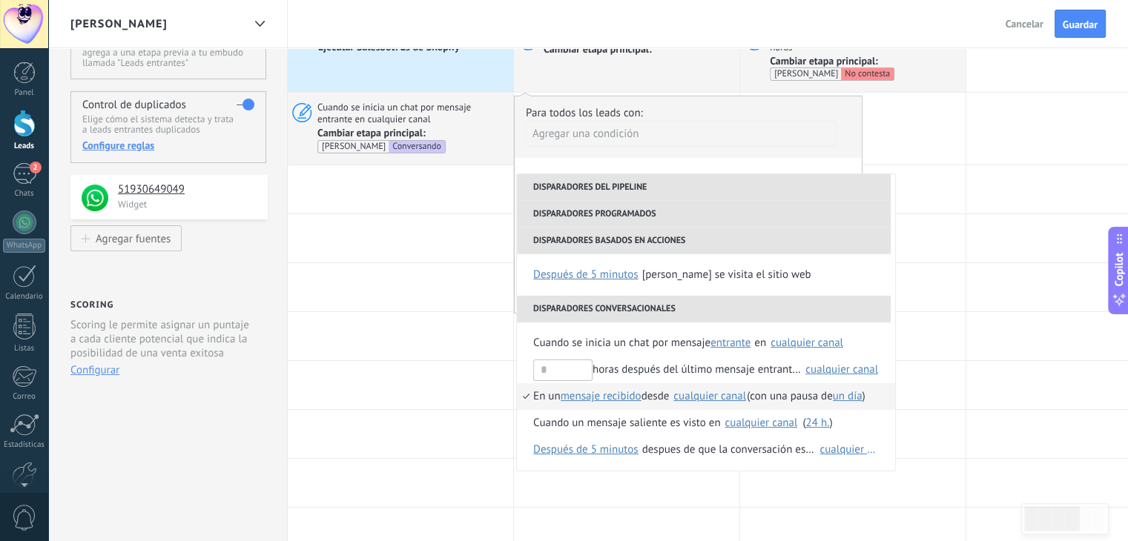
click at [860, 395] on span "un día" at bounding box center [848, 396] width 30 height 14
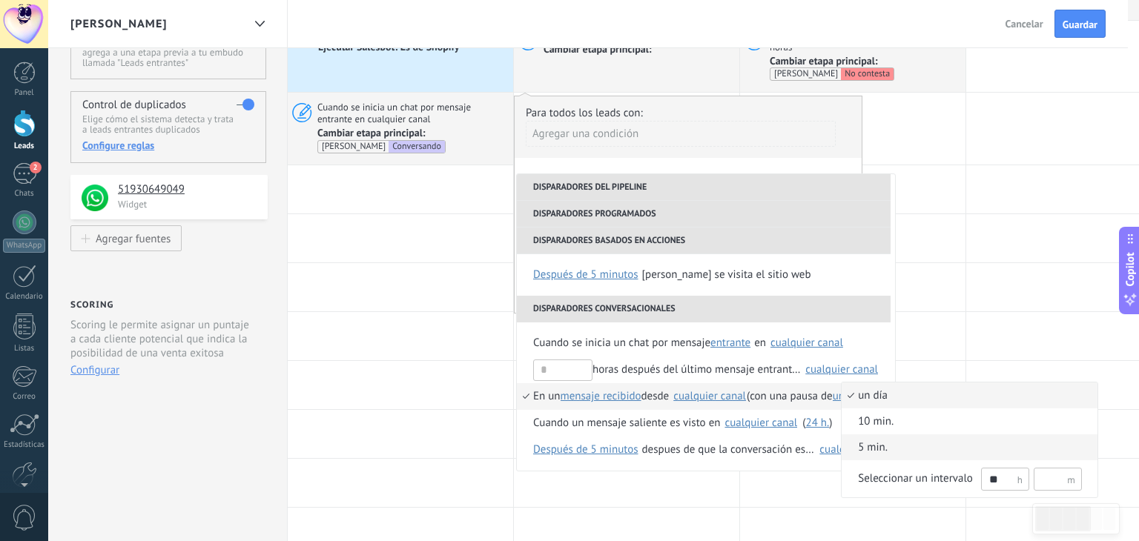
click at [914, 446] on span "5 min." at bounding box center [962, 447] width 240 height 15
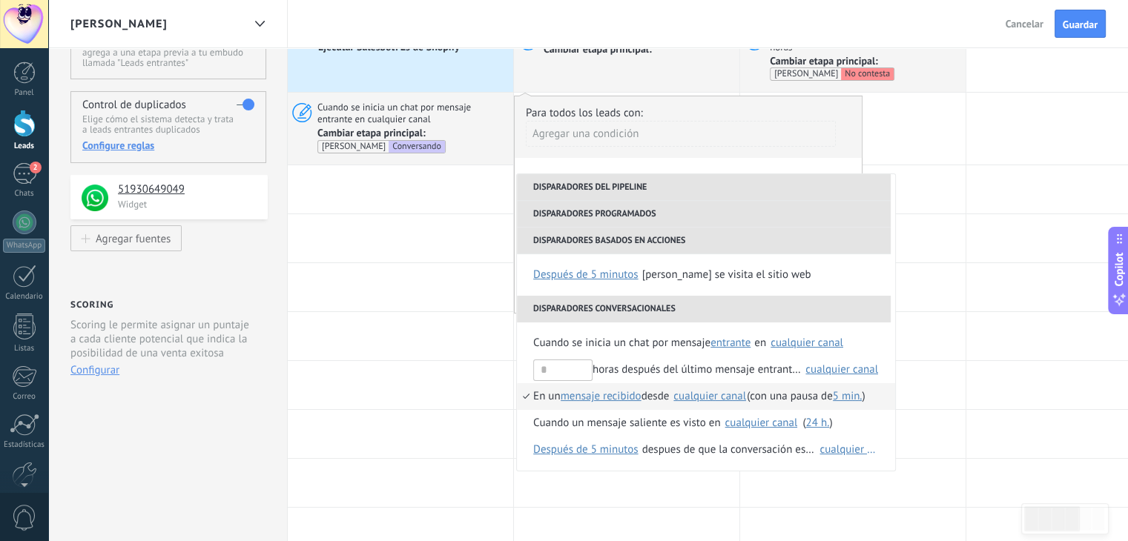
click at [661, 394] on span "desde" at bounding box center [655, 396] width 28 height 27
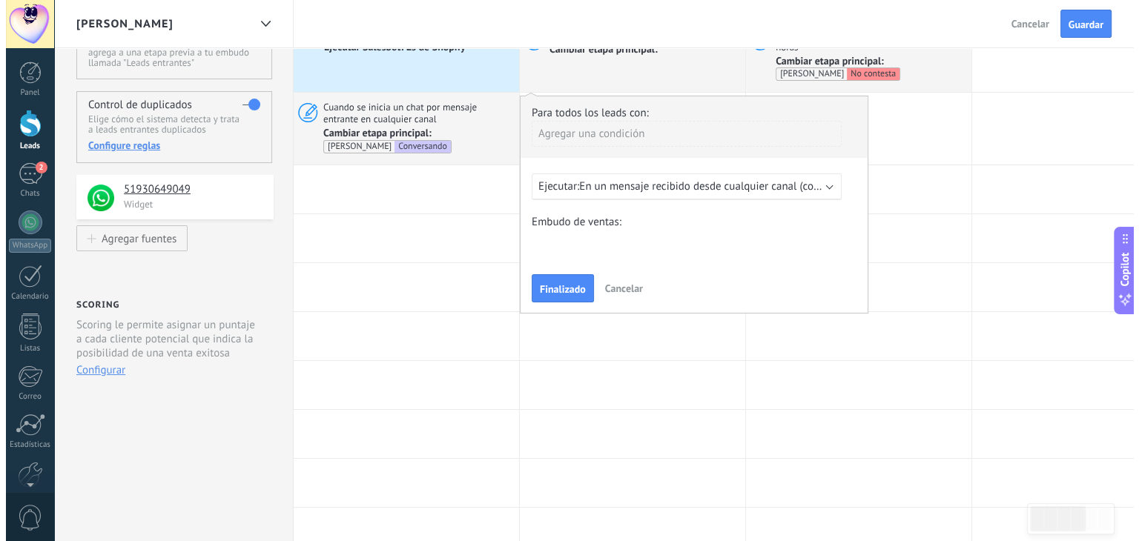
scroll to position [0, 0]
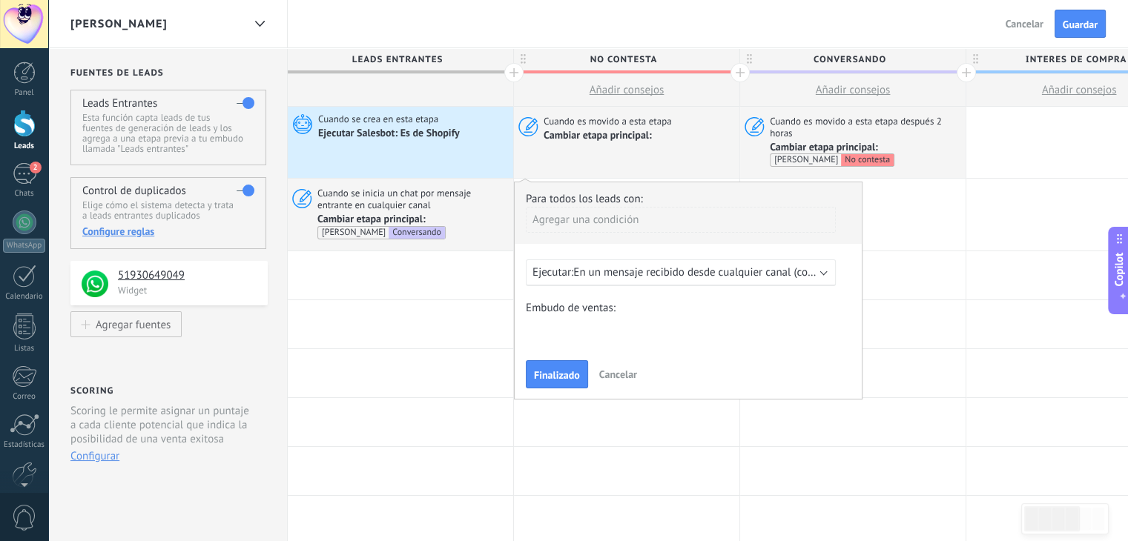
click at [0, 0] on div "Nueva consulta Cualificado Cotización enviada Pedido creado Pedido completado P…" at bounding box center [0, 0] width 0 height 0
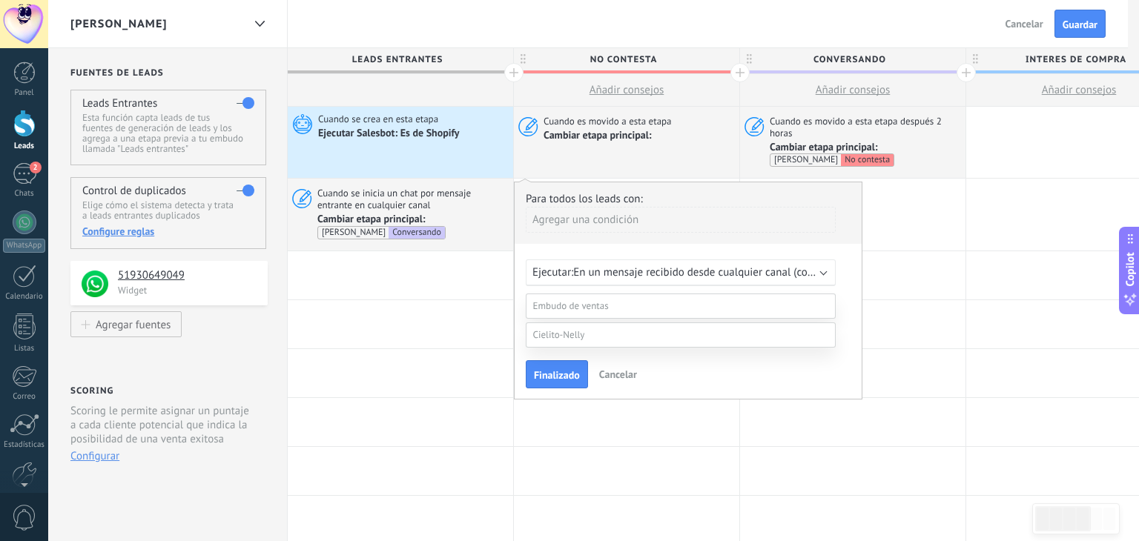
scroll to position [159, 0]
click at [626, 348] on label at bounding box center [681, 335] width 310 height 25
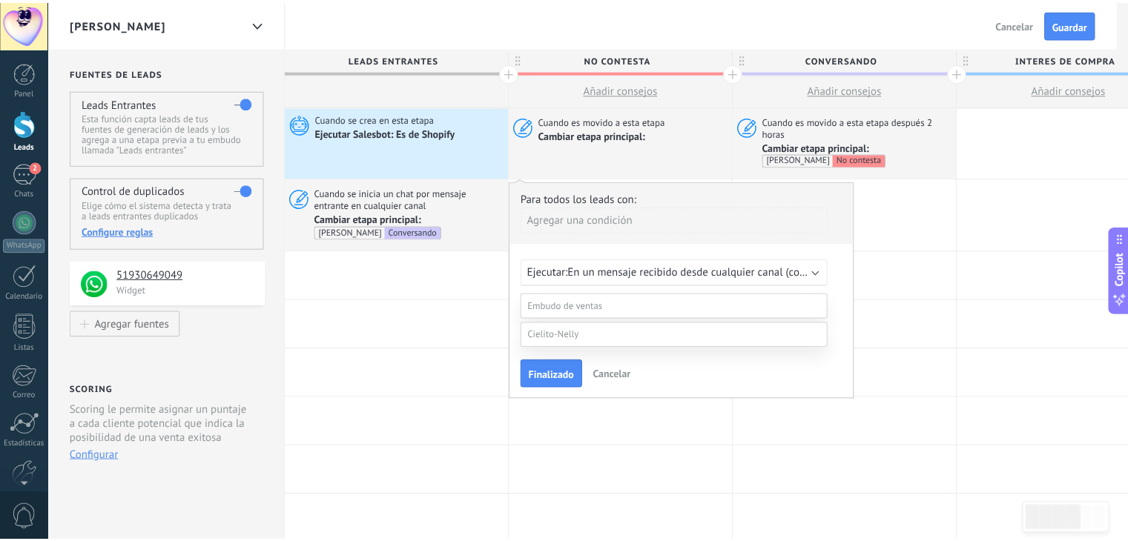
scroll to position [29, 0]
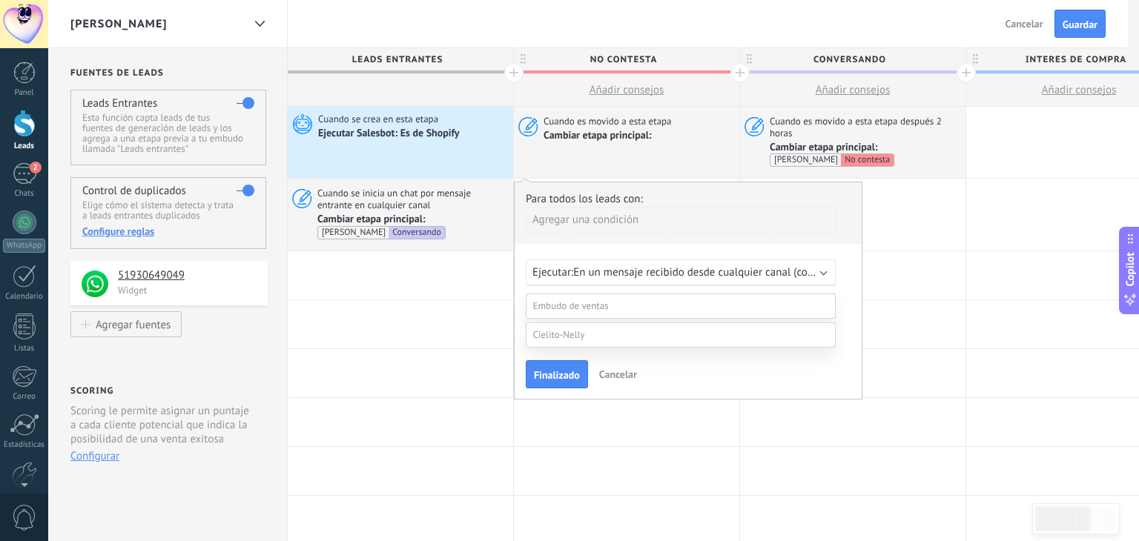
click at [0, 0] on label "Conversando" at bounding box center [0, 0] width 0 height 0
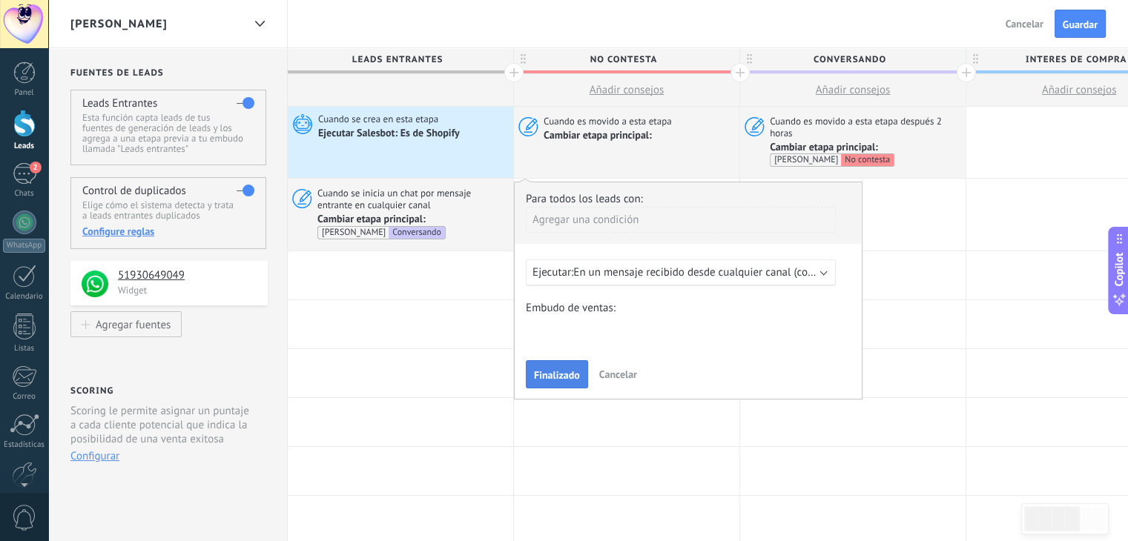
click at [558, 372] on span "Finalizado" at bounding box center [557, 375] width 46 height 10
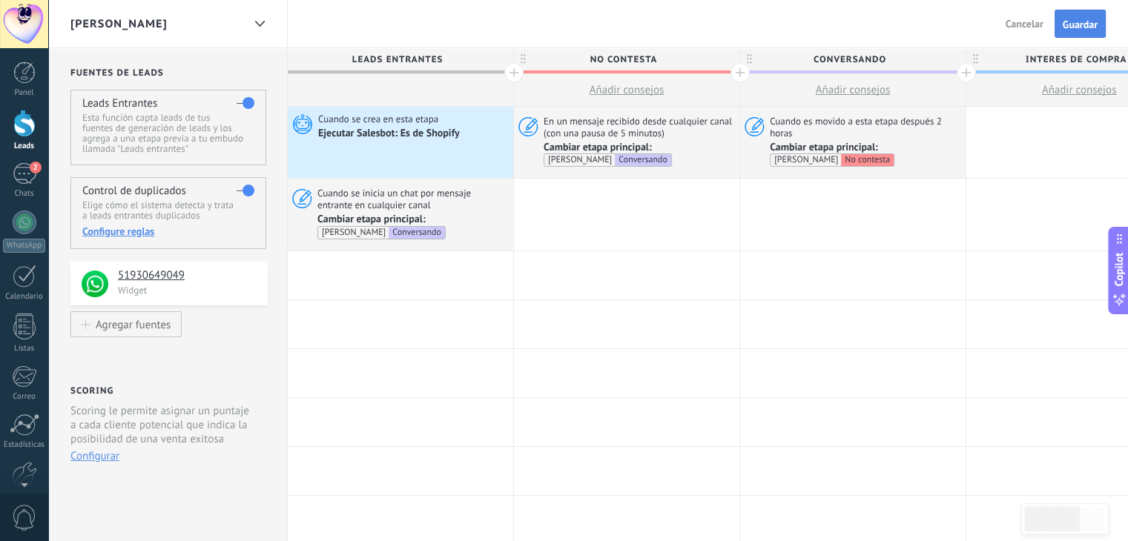
click at [1089, 27] on span "Guardar" at bounding box center [1080, 24] width 35 height 10
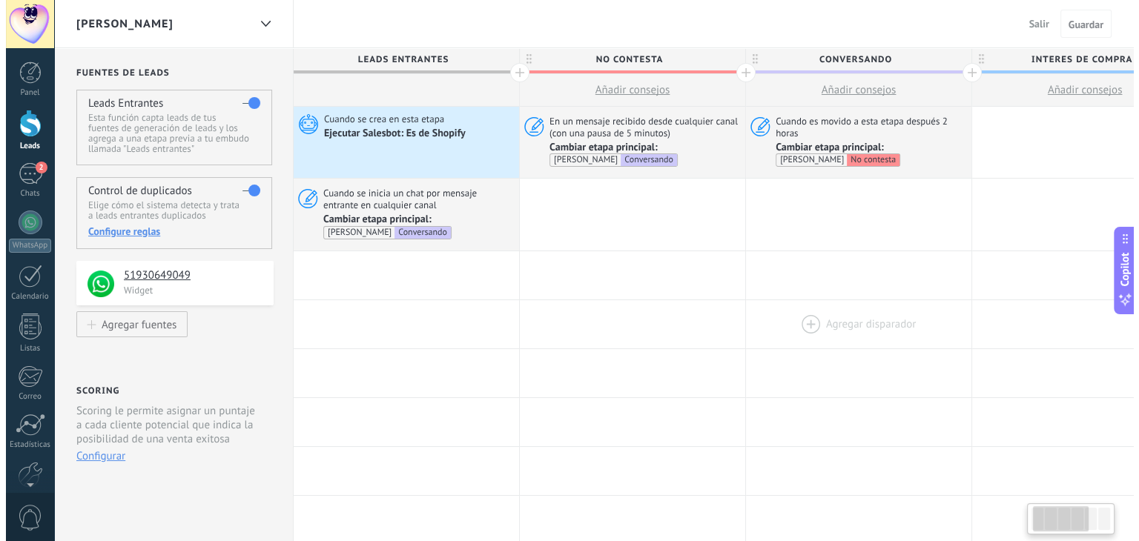
scroll to position [0, 70]
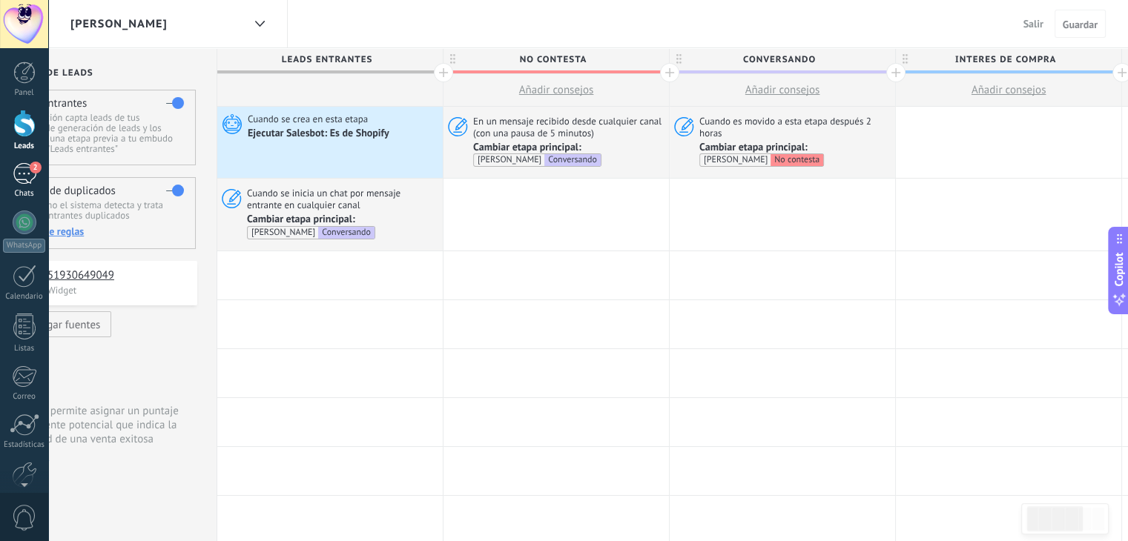
click at [25, 173] on div "2" at bounding box center [25, 174] width 24 height 22
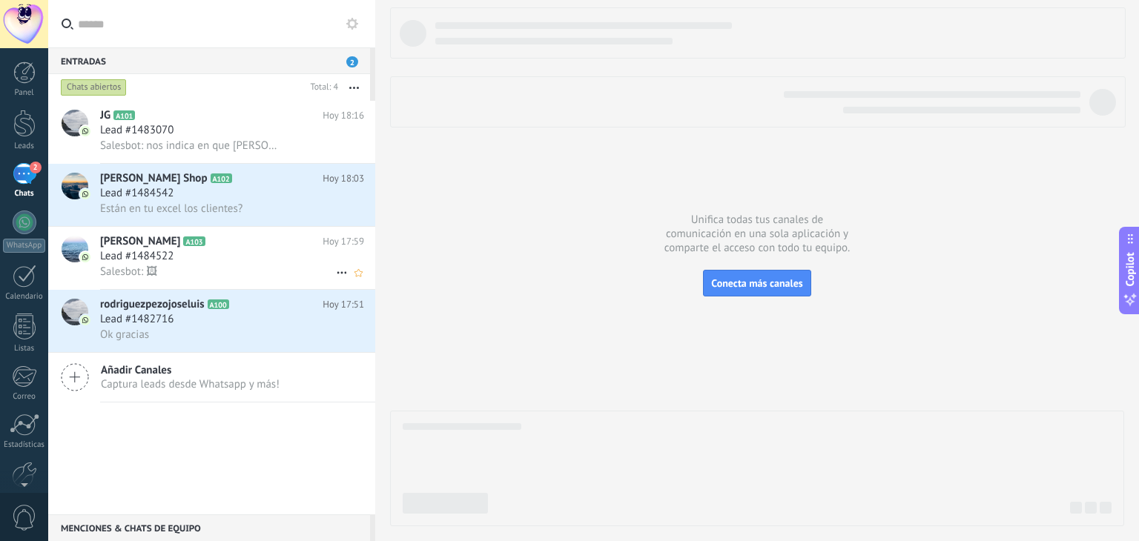
click at [215, 255] on div "Lead #1484522" at bounding box center [232, 256] width 264 height 15
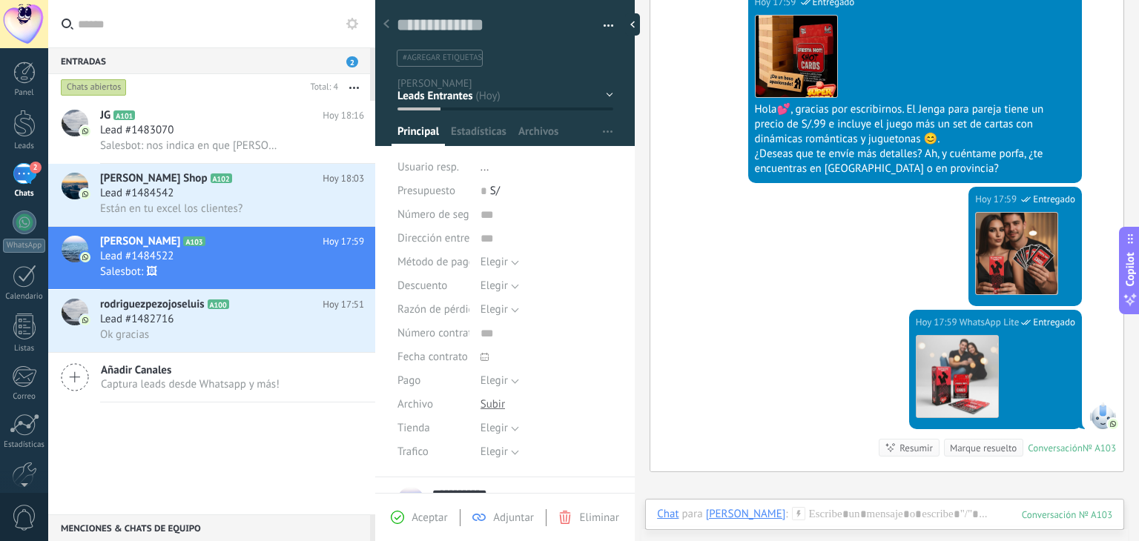
scroll to position [548, 0]
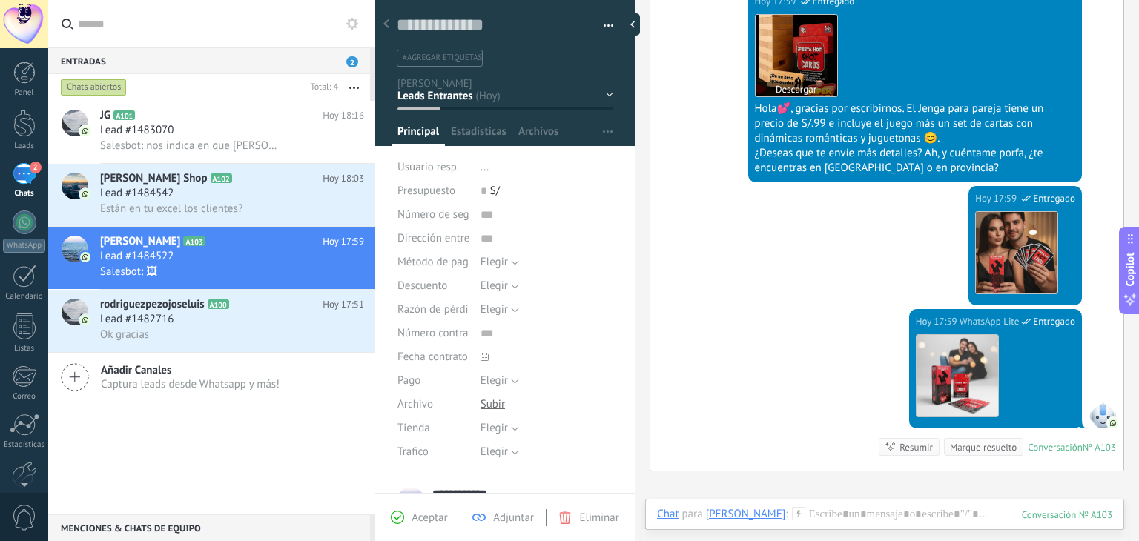
click at [801, 96] on button "Descargar" at bounding box center [797, 89] width 82 height 15
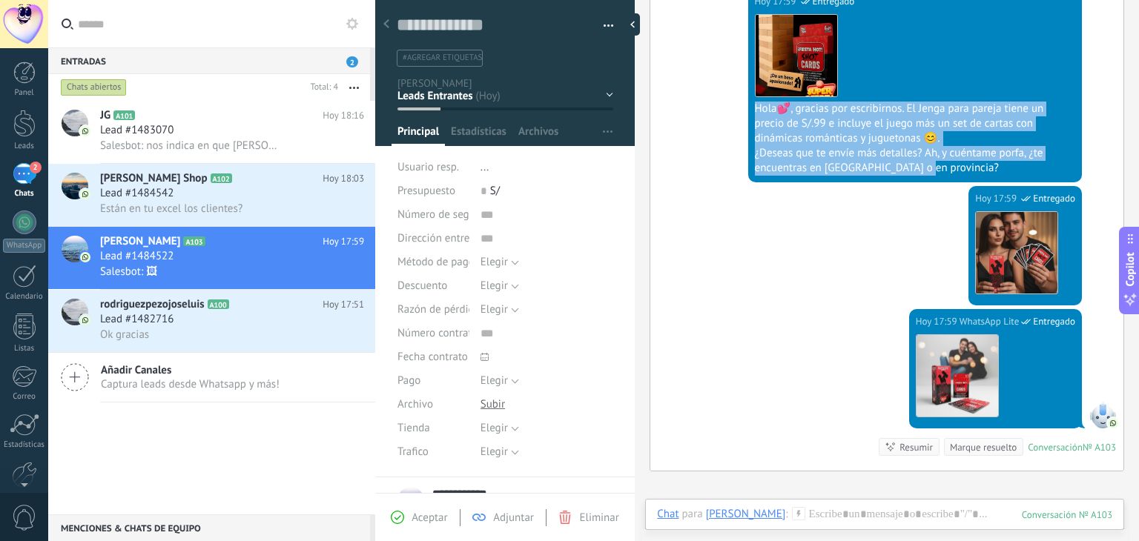
copy div "Hola💕, gracias por escribirnos. El Jenga para pareja tiene un precio de S/.99 e…"
drag, startPoint x: 934, startPoint y: 195, endPoint x: 742, endPoint y: 131, distance: 203.1
click at [742, 131] on div "Hoy 17:59 WhatsApp Lite Entregado Descargar Hola💕, gracias por escribirnos. El …" at bounding box center [886, 87] width 473 height 197
click at [30, 131] on div at bounding box center [24, 123] width 22 height 27
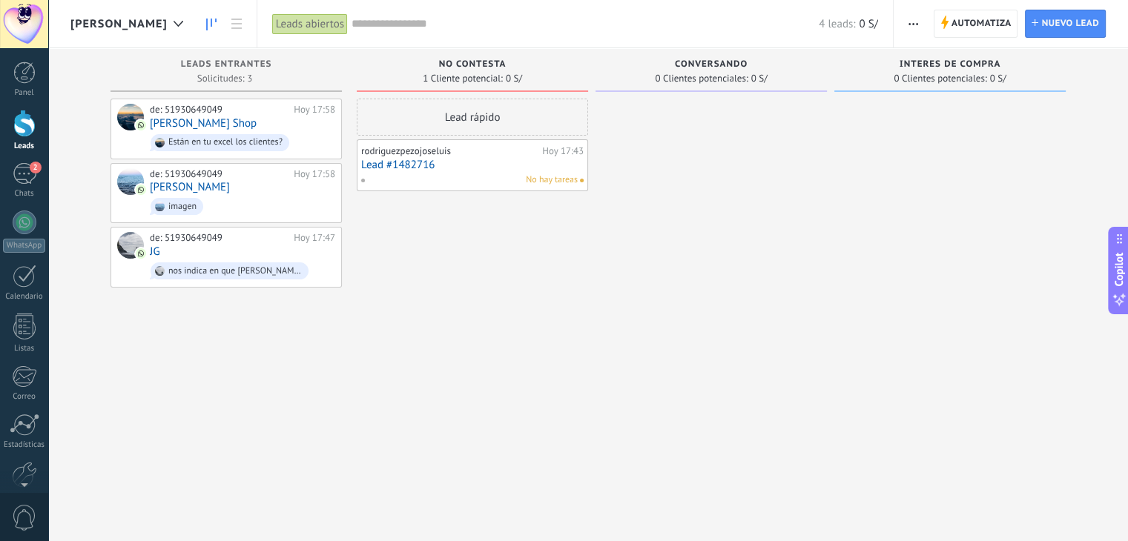
click at [572, 294] on div "Lead rápido rodriguezpezojoseluis Hoy 17:43 Lead #1482716 No hay tareas" at bounding box center [472, 273] width 231 height 348
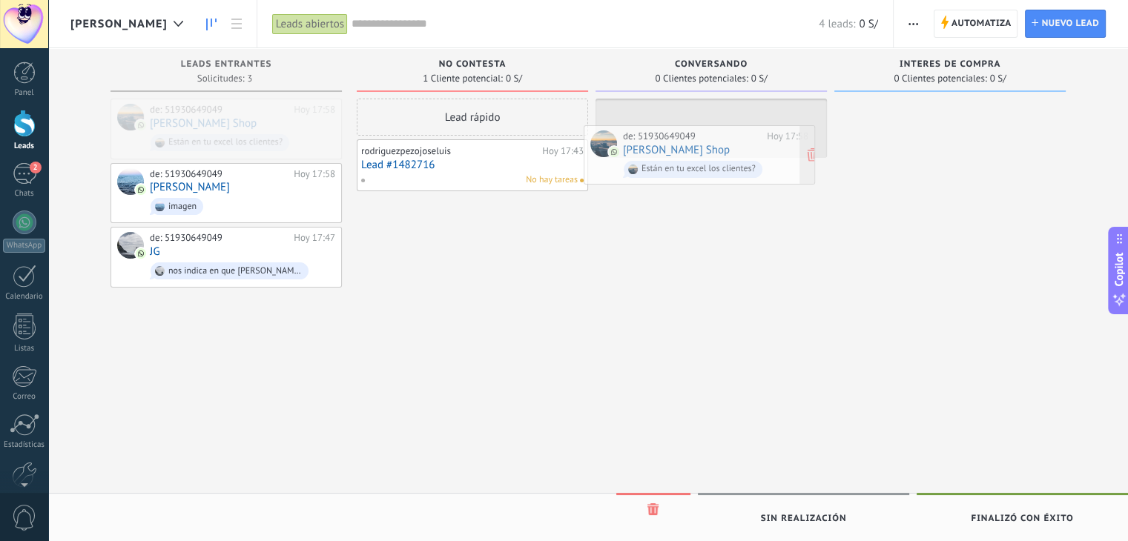
drag, startPoint x: 277, startPoint y: 128, endPoint x: 756, endPoint y: 140, distance: 478.5
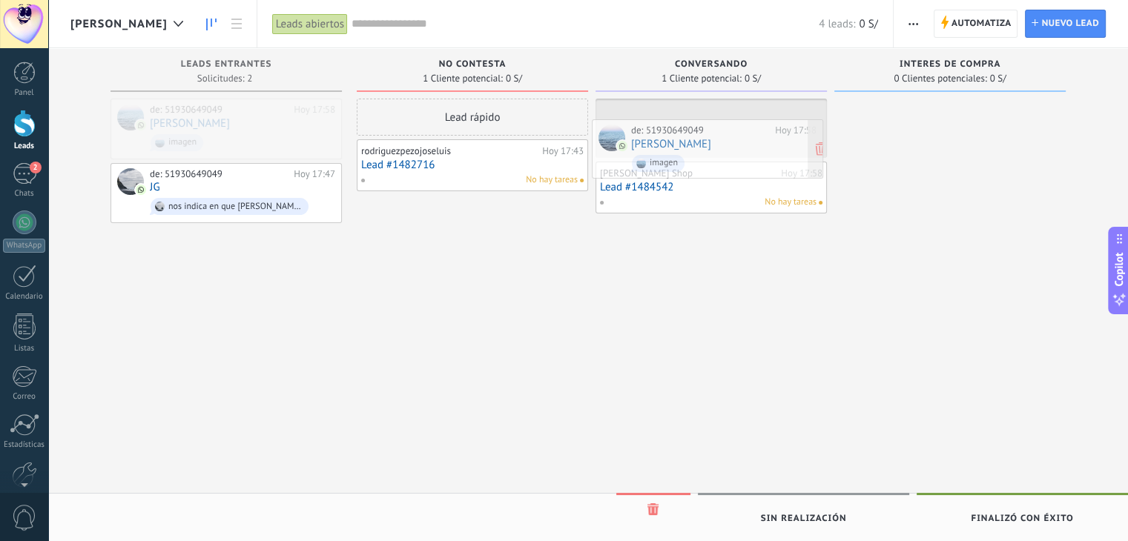
drag, startPoint x: 252, startPoint y: 125, endPoint x: 733, endPoint y: 146, distance: 481.7
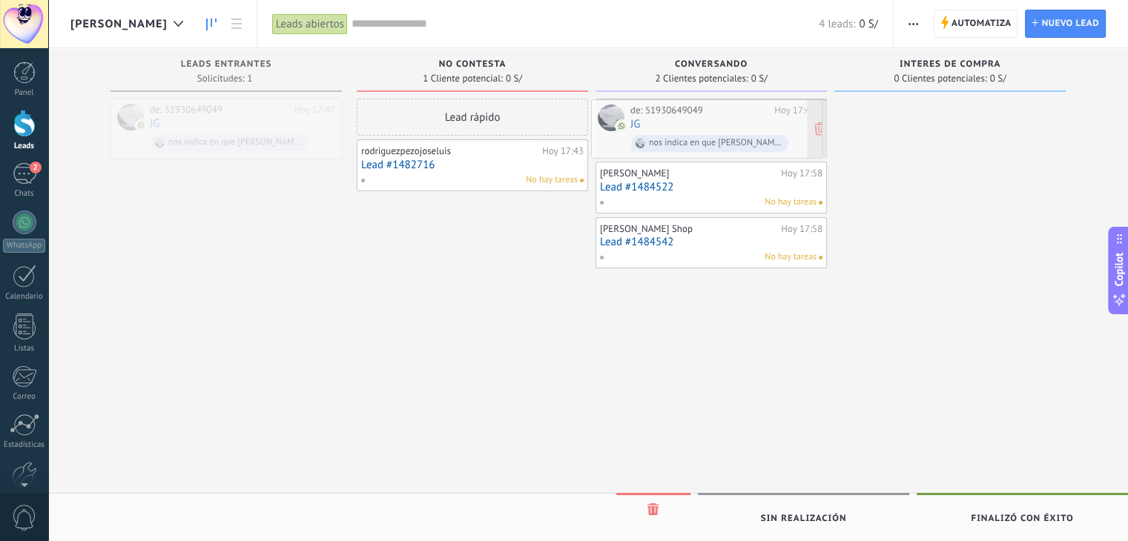
drag, startPoint x: 267, startPoint y: 131, endPoint x: 747, endPoint y: 132, distance: 480.5
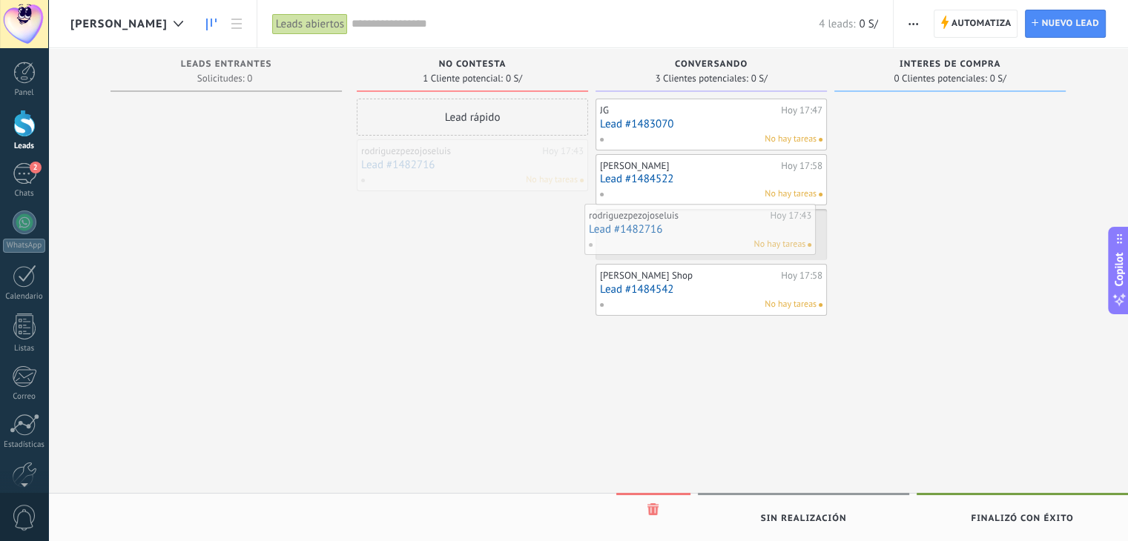
drag, startPoint x: 496, startPoint y: 171, endPoint x: 729, endPoint y: 234, distance: 241.4
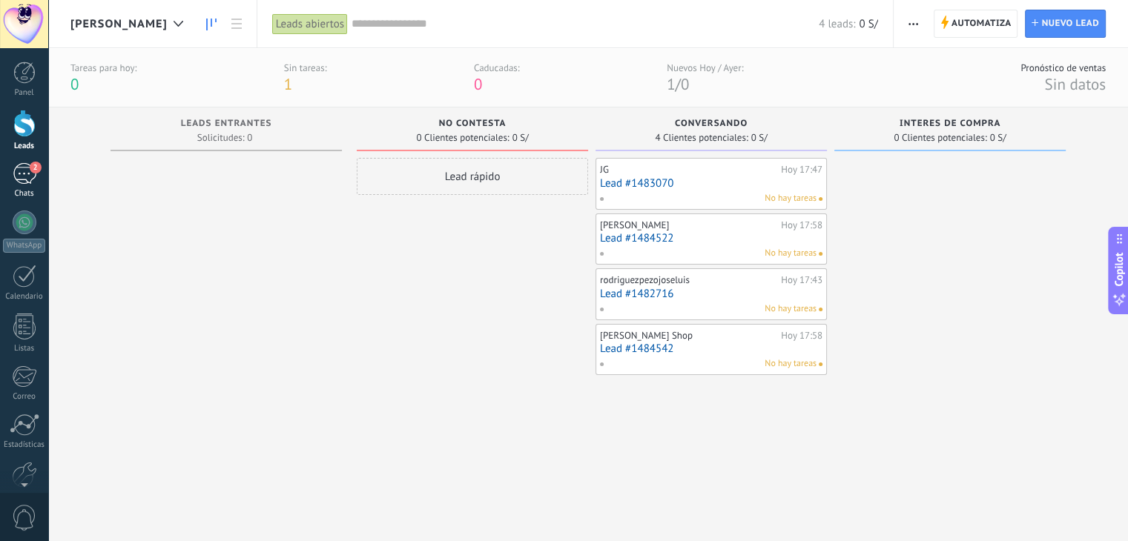
click at [30, 179] on div "2" at bounding box center [25, 174] width 24 height 22
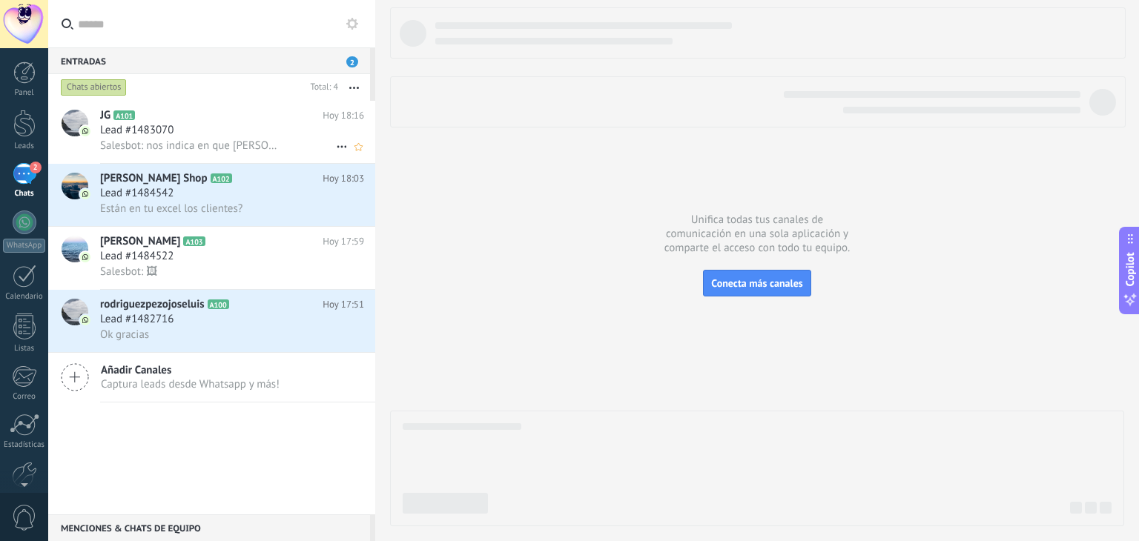
click at [214, 144] on span "Salesbot: nos indica en que [PERSON_NAME] desea su entrega el dia de [DATE] par…" at bounding box center [191, 146] width 182 height 14
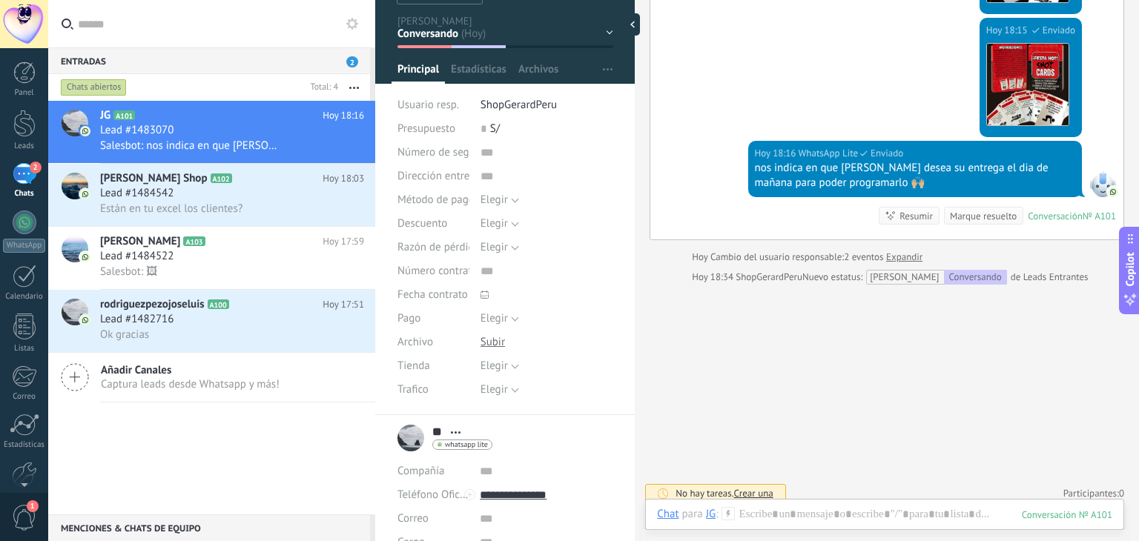
scroll to position [478, 0]
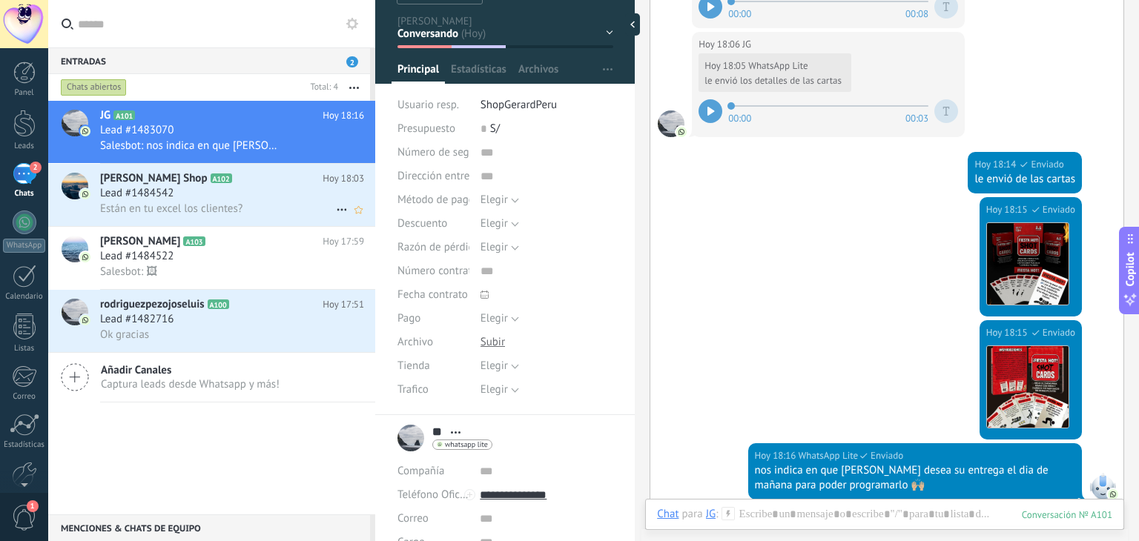
click at [231, 201] on div "Lead #1484542" at bounding box center [232, 193] width 264 height 15
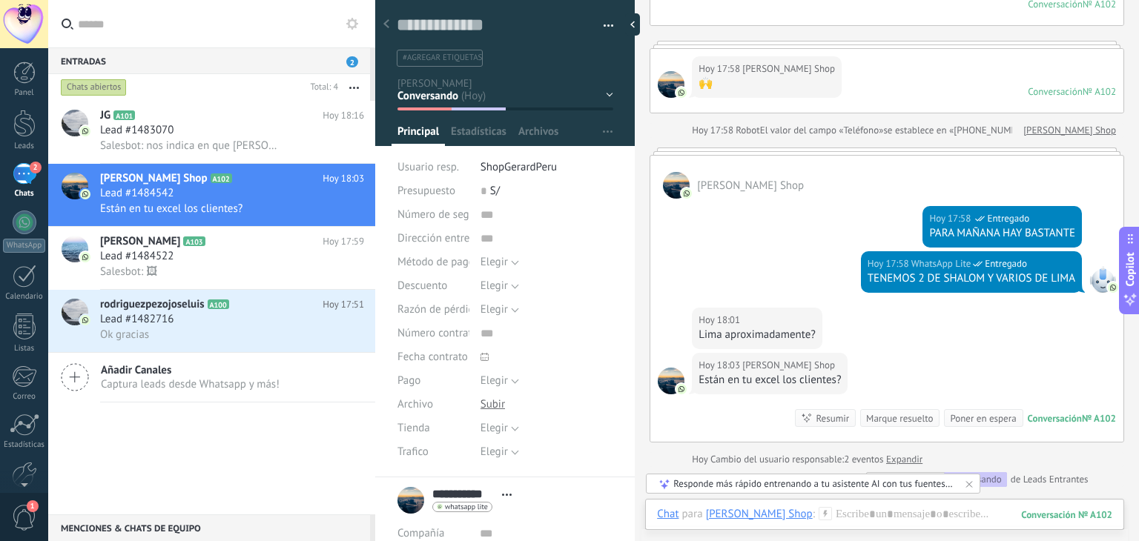
scroll to position [301, 0]
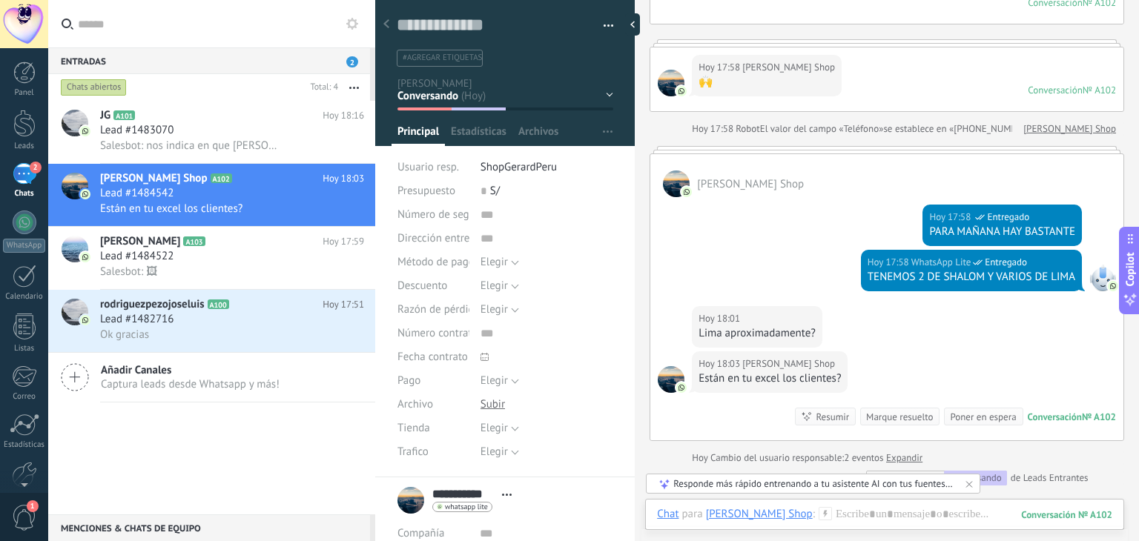
click at [817, 237] on div "Hoy 17:58 WhatsApp Lite Entregado PARA MAÑANA HAY BASTANTE" at bounding box center [886, 223] width 473 height 53
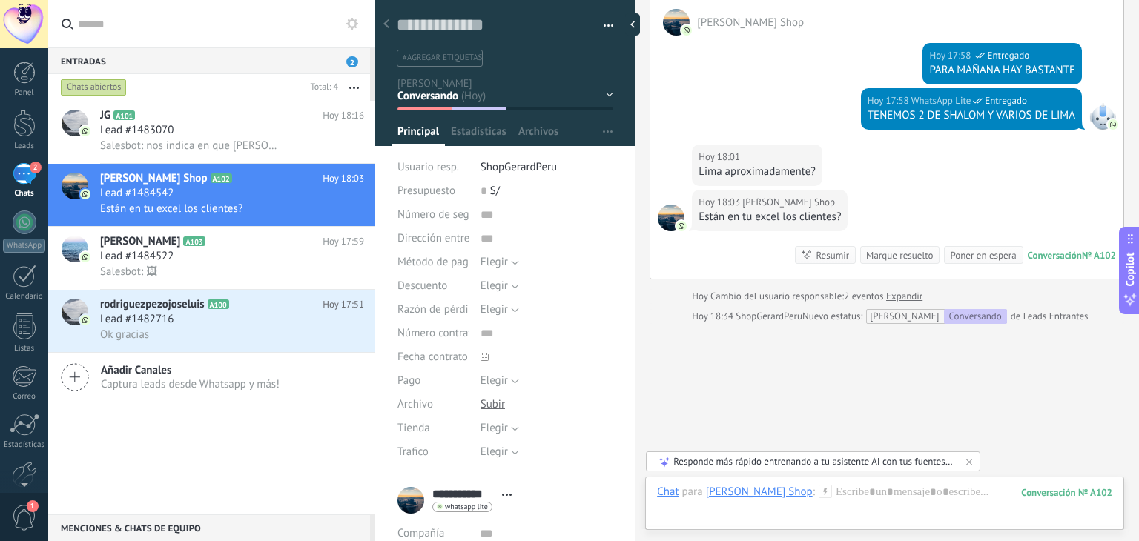
scroll to position [502, 0]
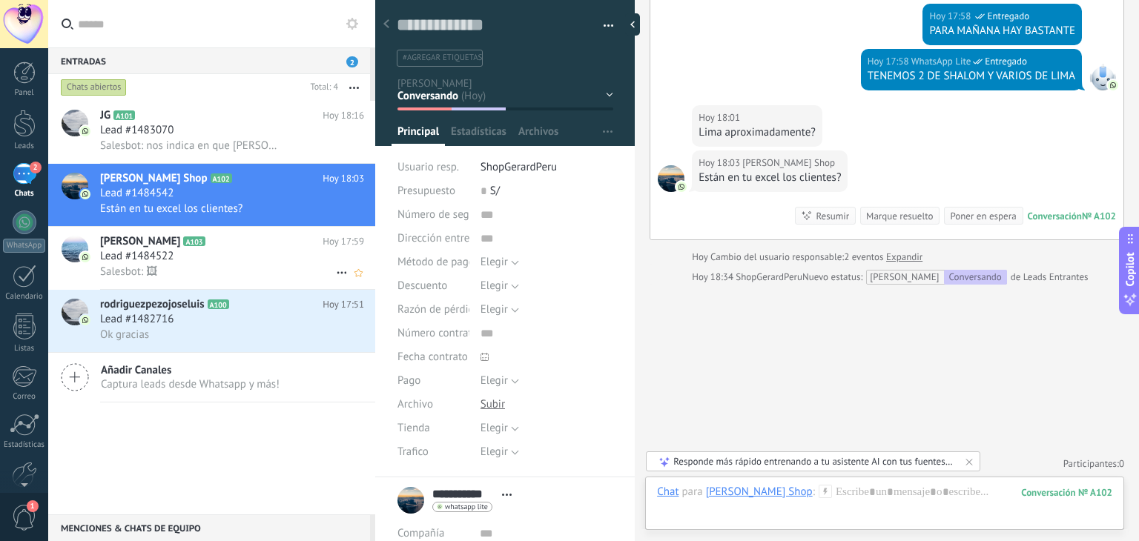
click at [231, 258] on div "Lead #1484522" at bounding box center [232, 256] width 264 height 15
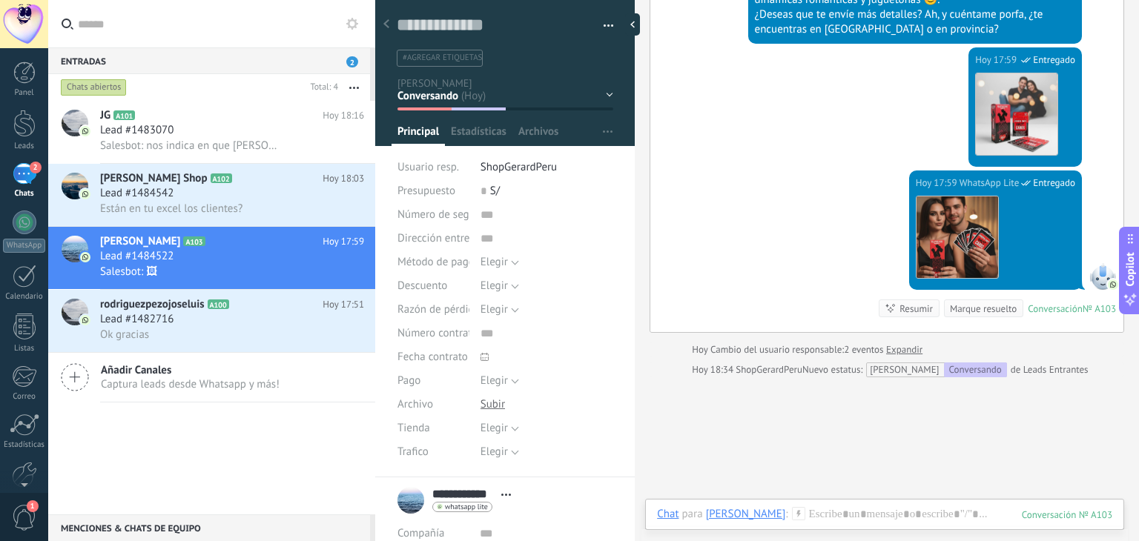
scroll to position [92, 0]
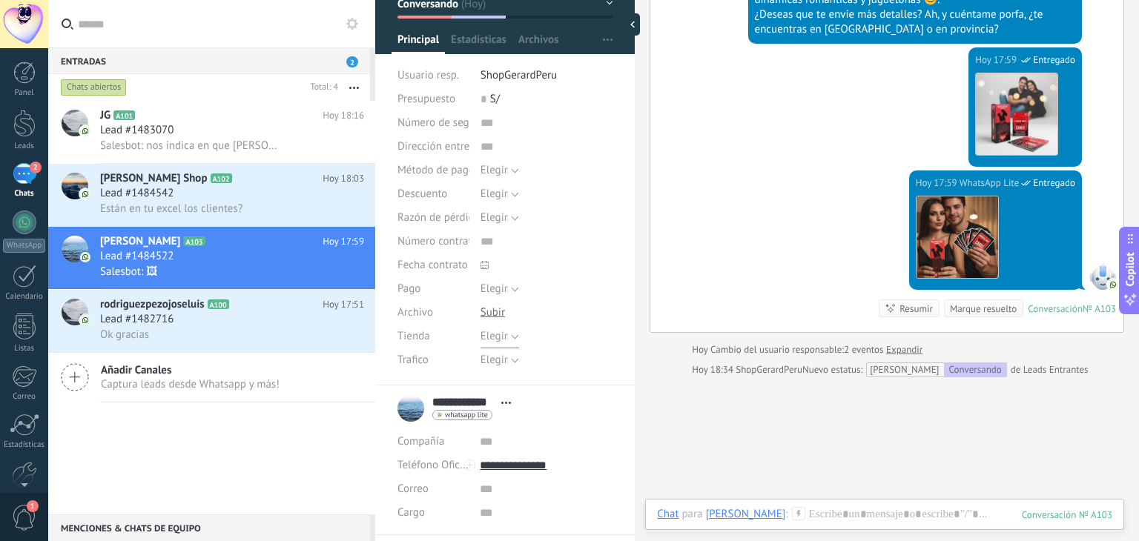
click at [504, 337] on span "Elegir" at bounding box center [494, 336] width 27 height 14
click at [515, 356] on span "Shopify" at bounding box center [532, 362] width 136 height 14
click at [406, 515] on span "Guardar" at bounding box center [423, 518] width 35 height 10
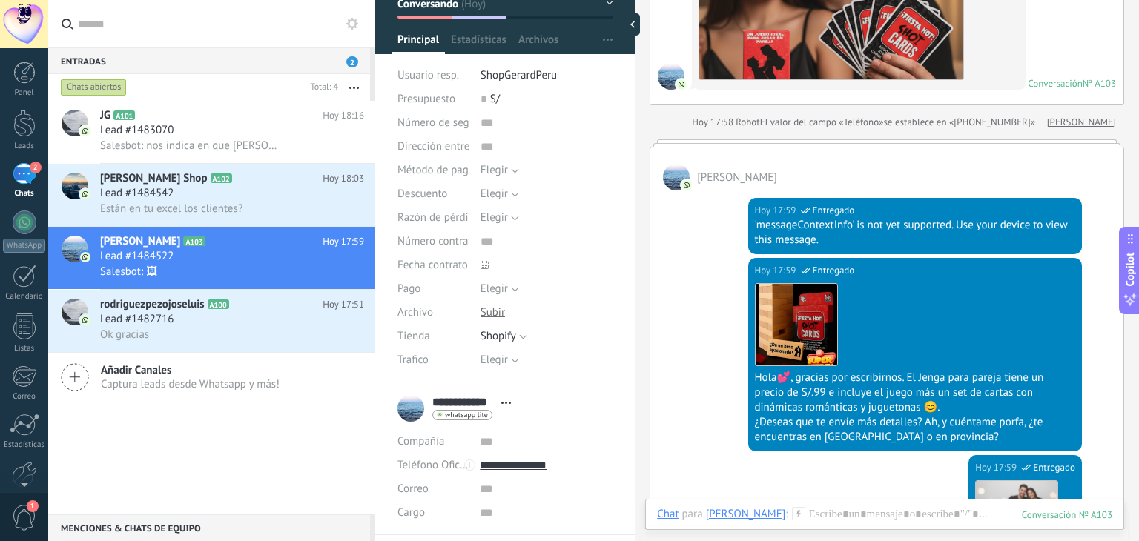
scroll to position [360, 0]
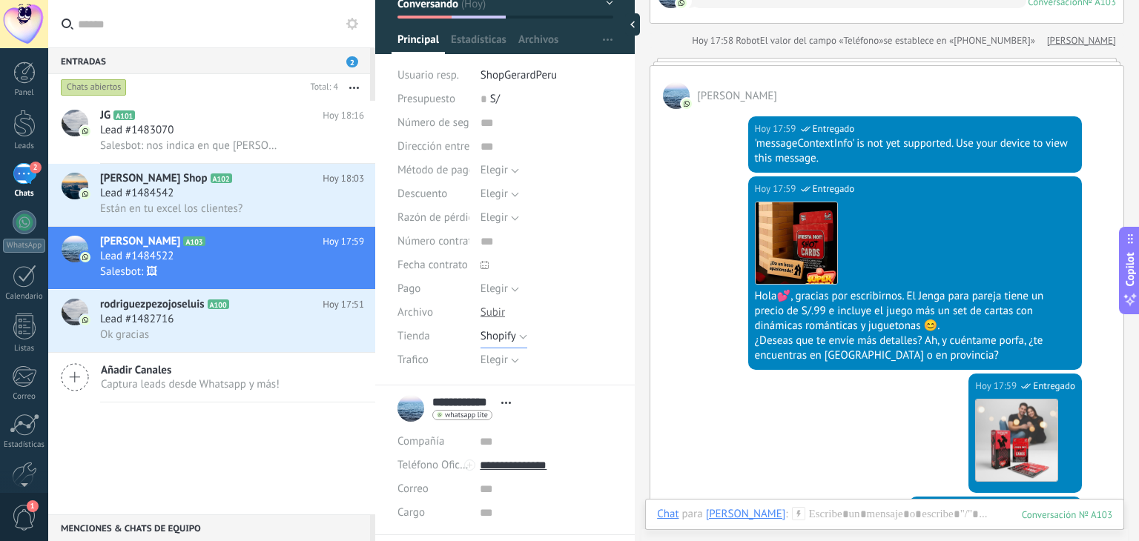
click at [505, 338] on span "Shopify" at bounding box center [499, 336] width 36 height 14
click at [627, 350] on div "Guardar y crear Imprimir Administrar etiquetas Exportar a excel" at bounding box center [505, 141] width 260 height 487
click at [504, 366] on button "Elegir" at bounding box center [500, 361] width 39 height 24
click at [497, 354] on span "Elegir" at bounding box center [532, 361] width 136 height 14
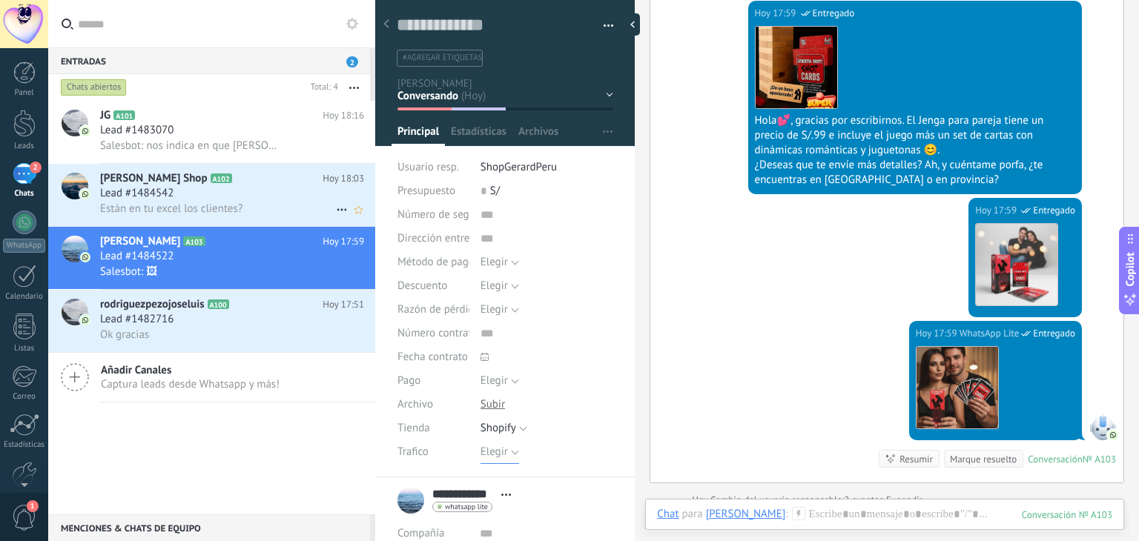
scroll to position [592, 0]
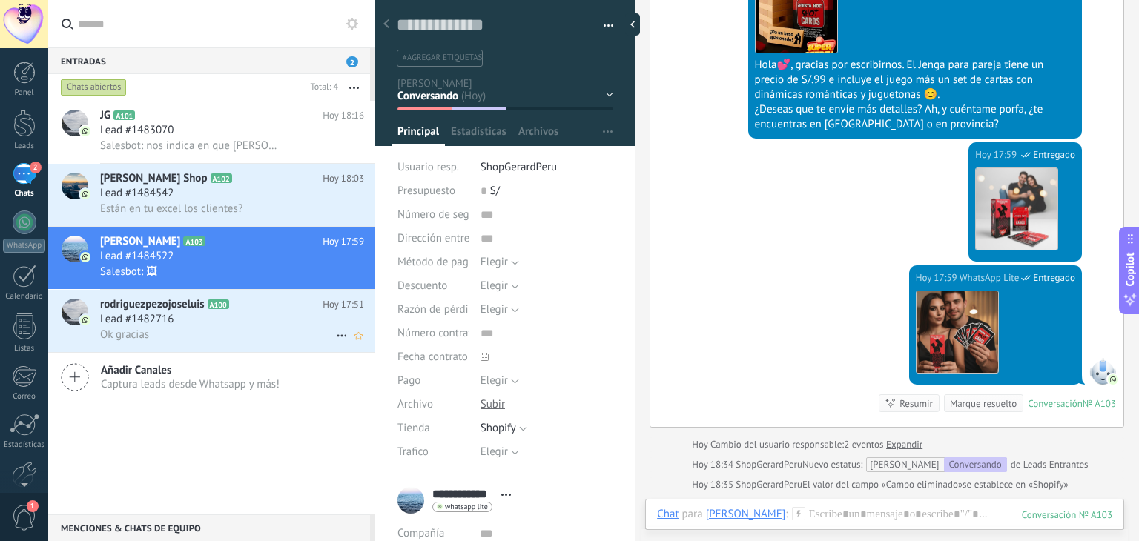
click at [267, 327] on div "Lead #1482716" at bounding box center [232, 319] width 264 height 15
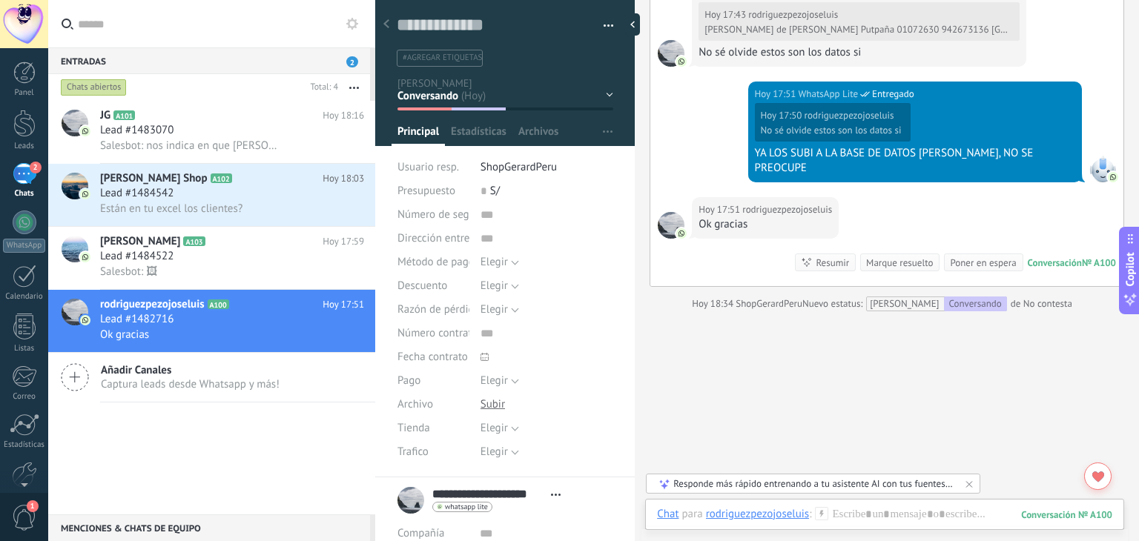
scroll to position [1897, 0]
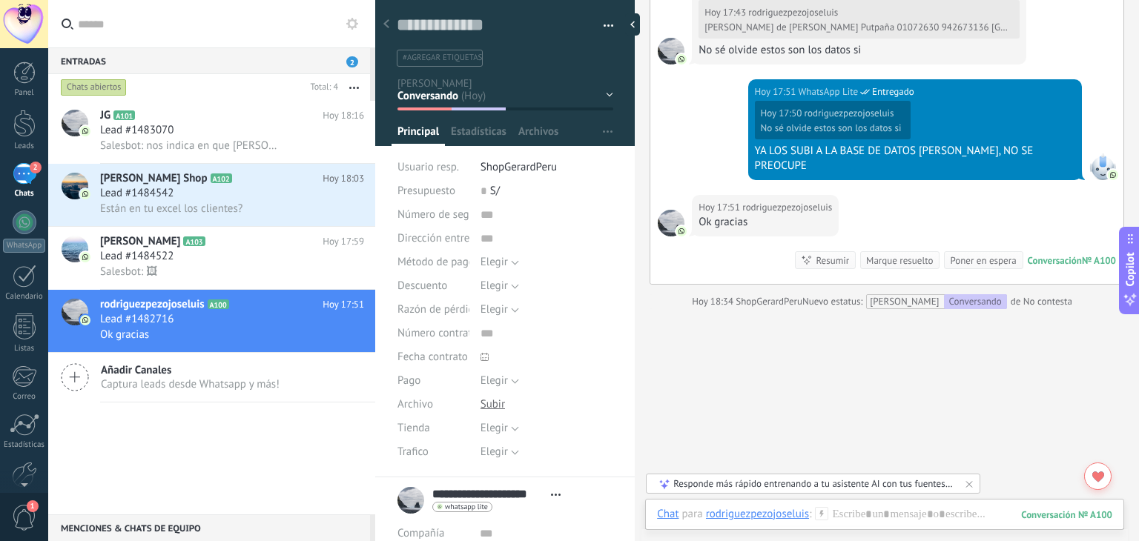
click at [0, 0] on div "No contesta Conversando Interes de compra Logrado con éxito Ventas Perdidos" at bounding box center [0, 0] width 0 height 0
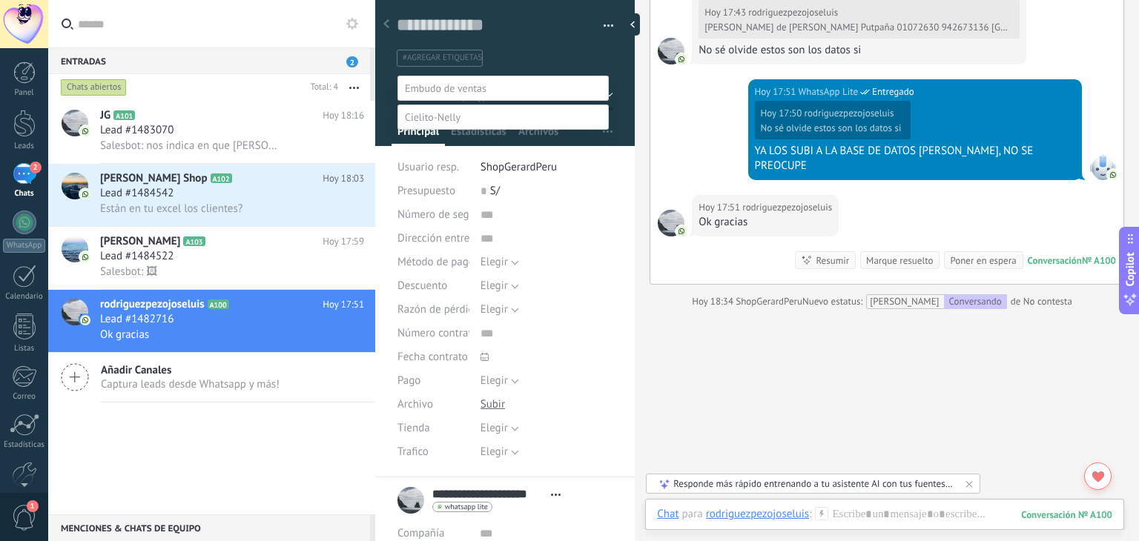
scroll to position [29, 0]
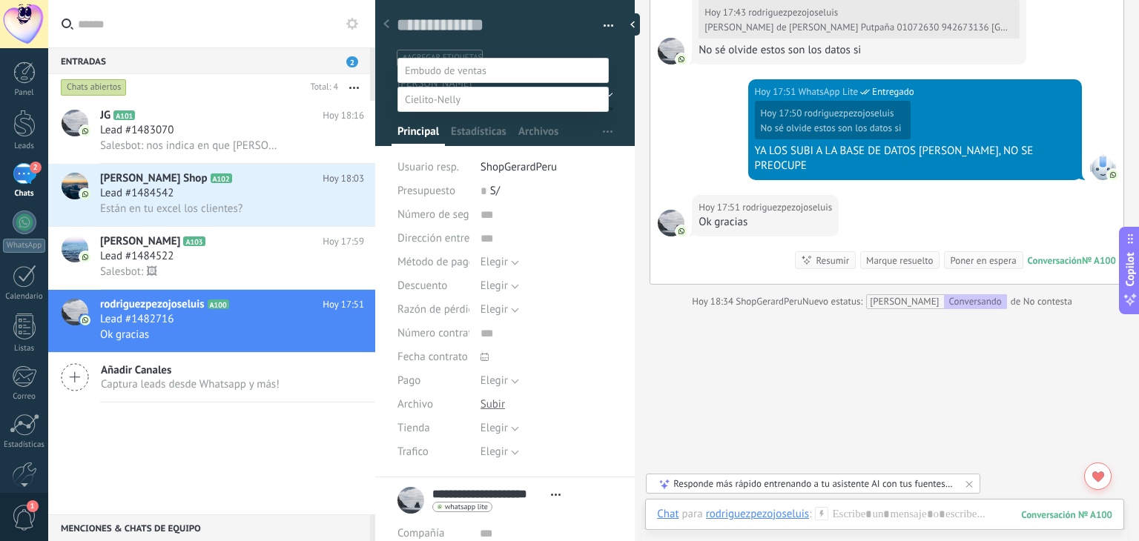
click at [0, 0] on label "Logrado con éxito" at bounding box center [0, 0] width 0 height 0
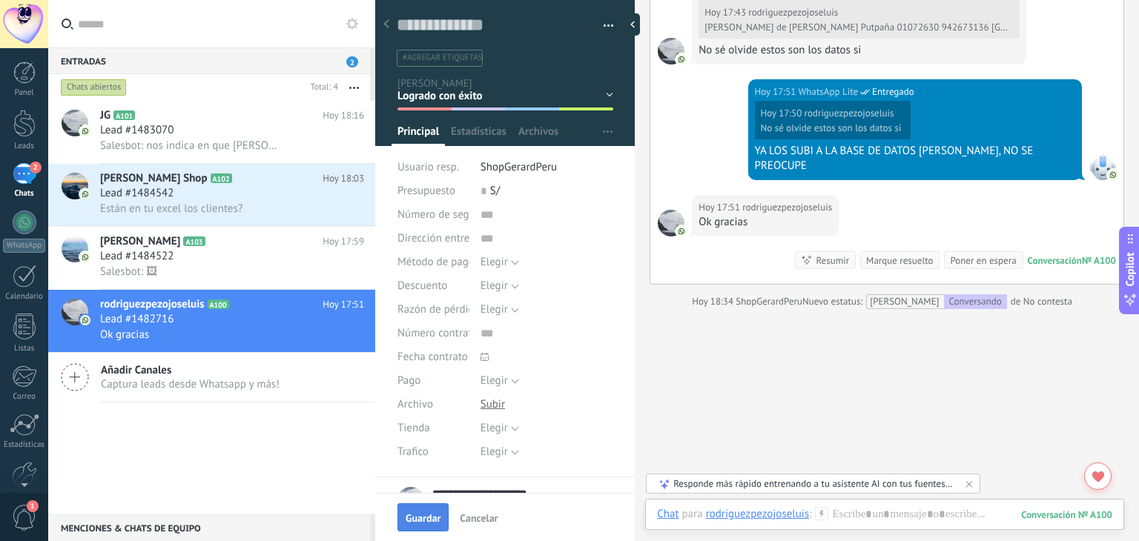
click at [409, 517] on span "Guardar" at bounding box center [423, 518] width 35 height 10
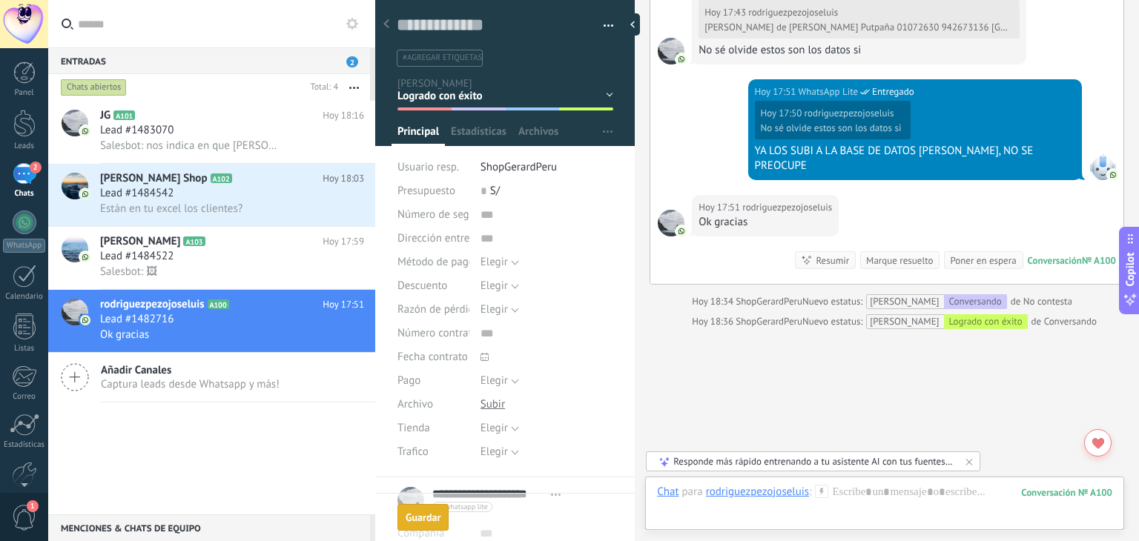
scroll to position [1980, 0]
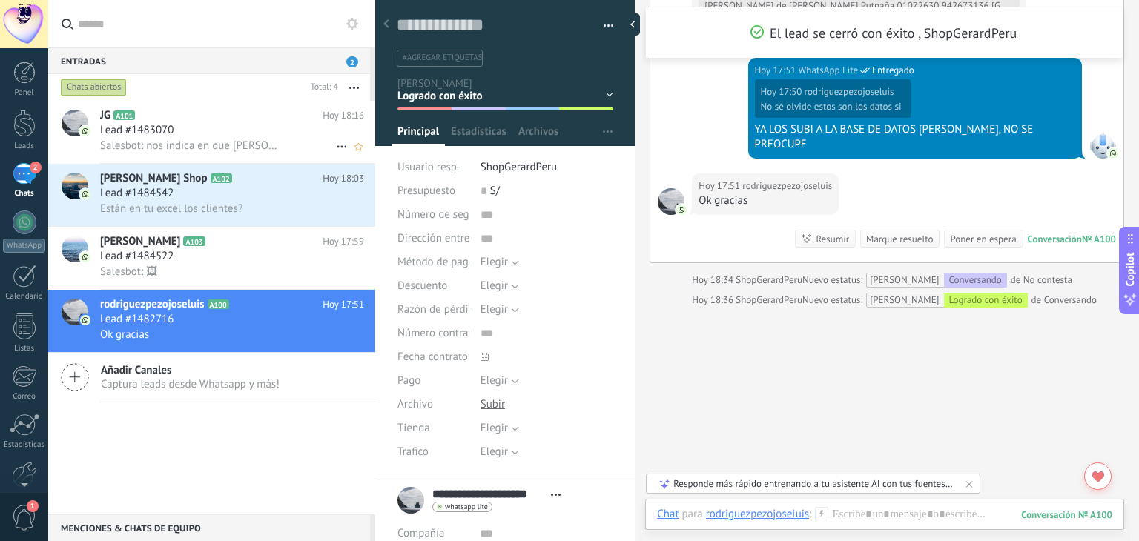
click at [225, 145] on span "Salesbot: nos indica en que [PERSON_NAME] desea su entrega el dia de [DATE] par…" at bounding box center [191, 146] width 182 height 14
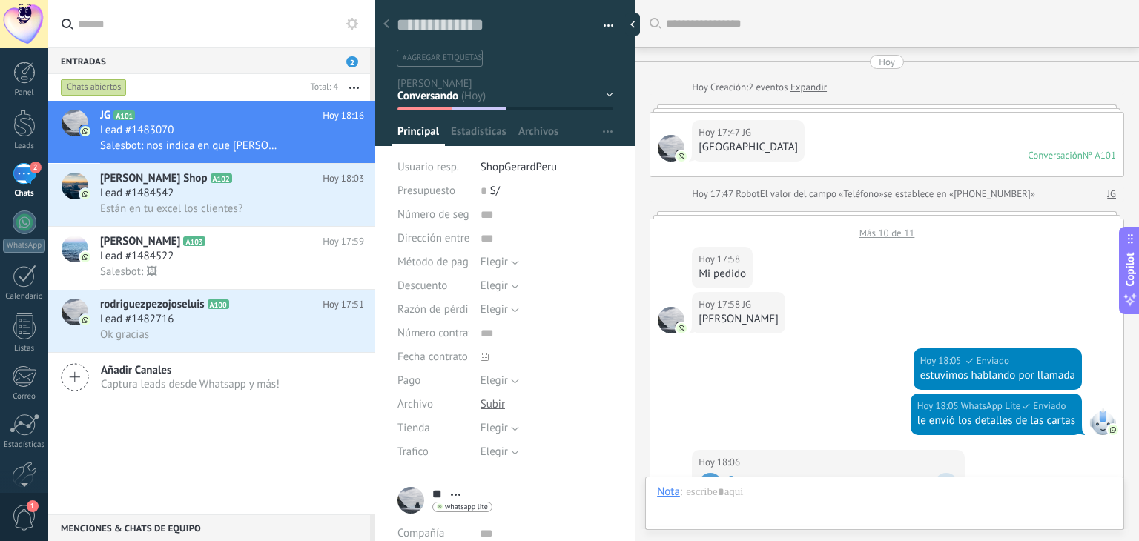
scroll to position [22, 0]
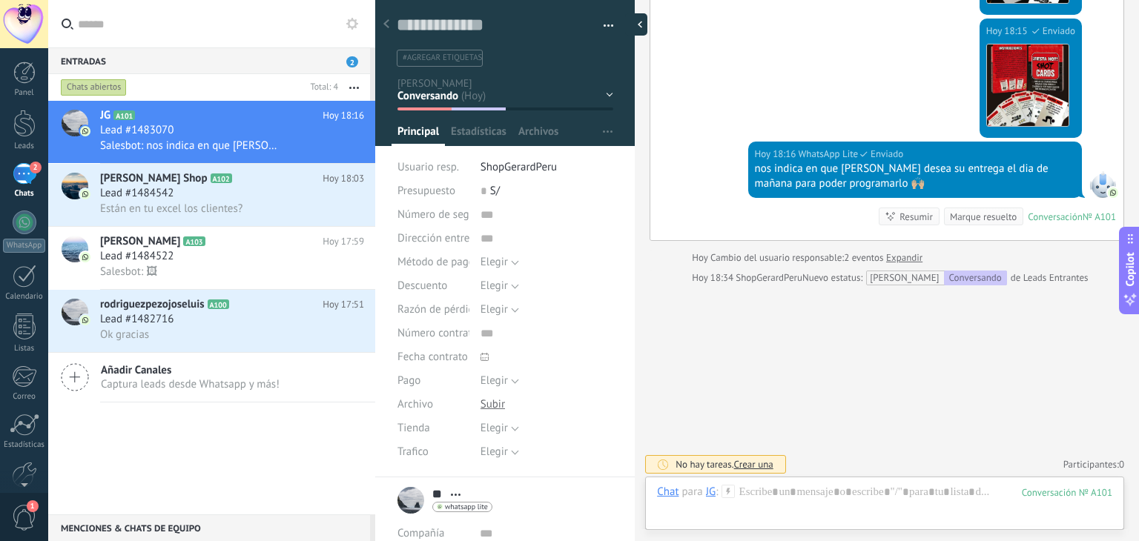
click at [635, 22] on div at bounding box center [636, 24] width 22 height 22
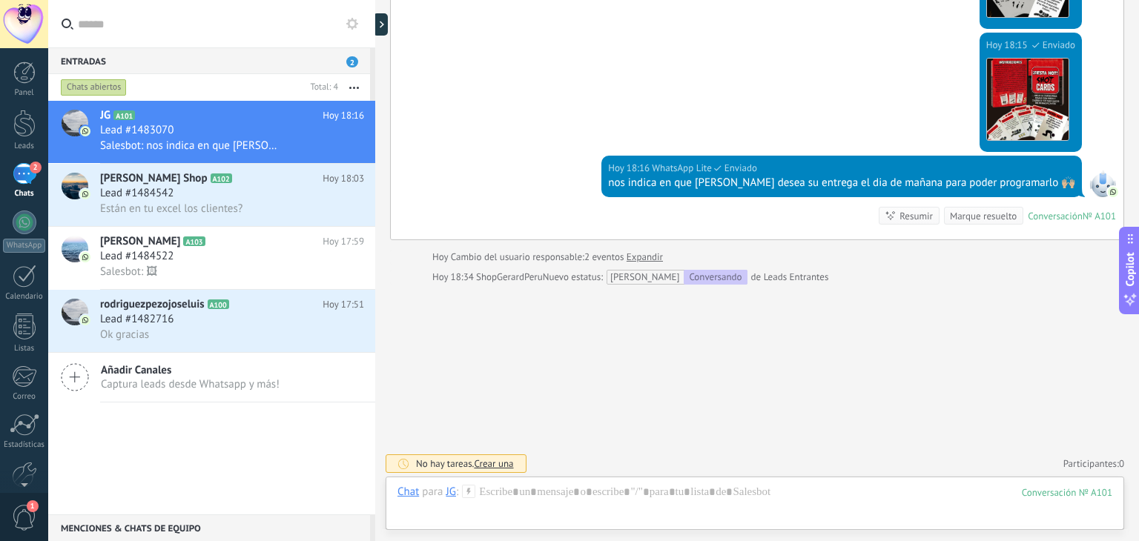
scroll to position [679, 0]
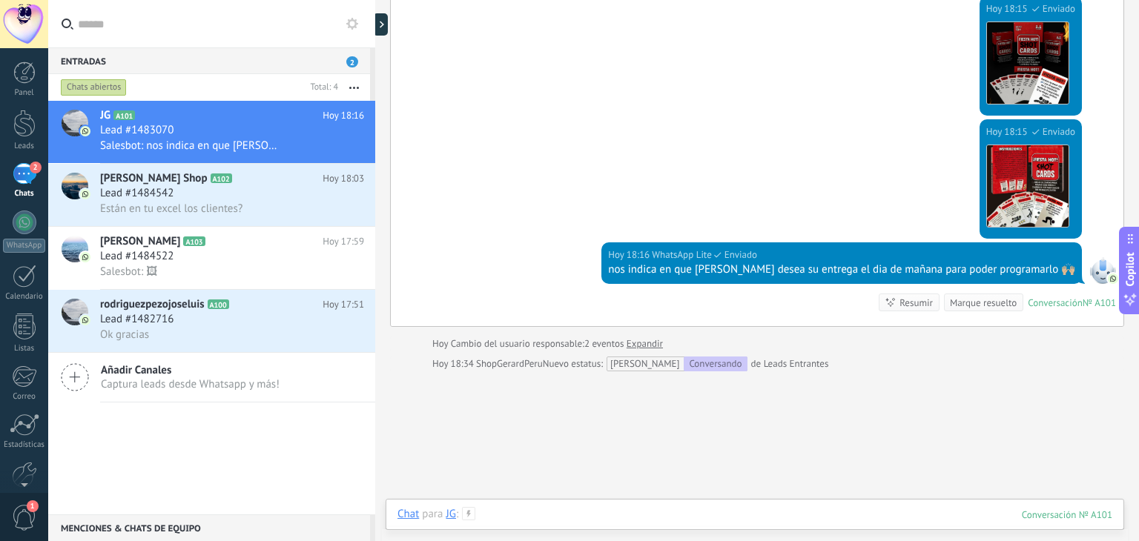
click at [534, 511] on div at bounding box center [754, 529] width 715 height 44
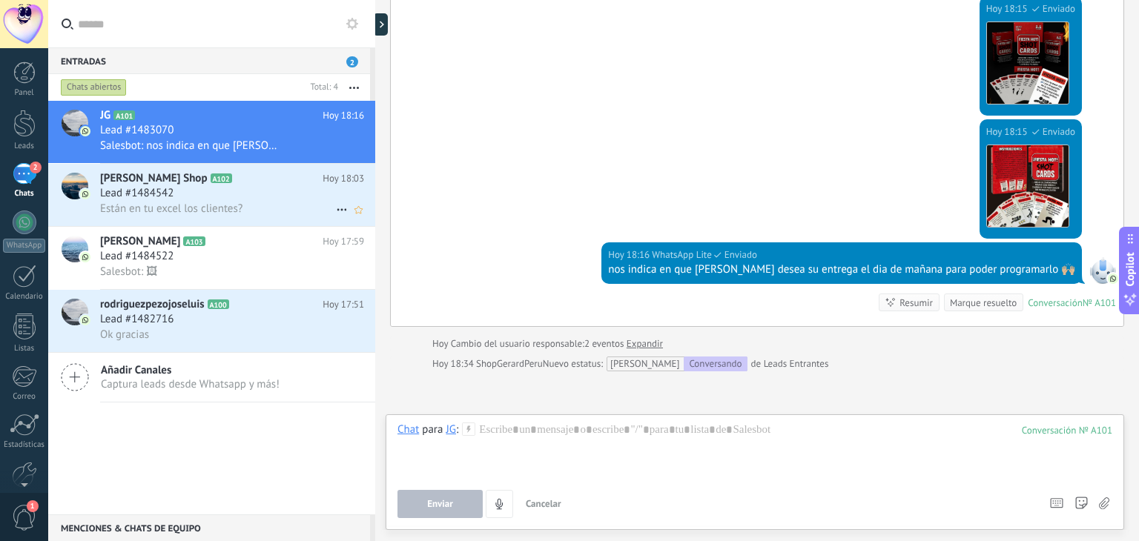
click at [275, 208] on div "Están en tu excel los clientes?" at bounding box center [232, 209] width 264 height 16
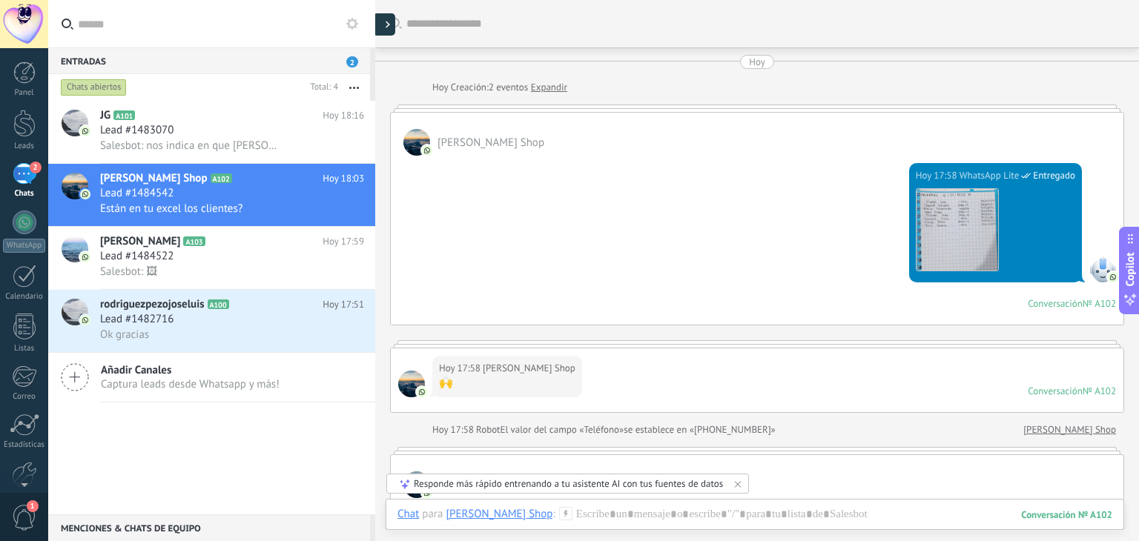
click at [387, 35] on div at bounding box center [384, 24] width 22 height 22
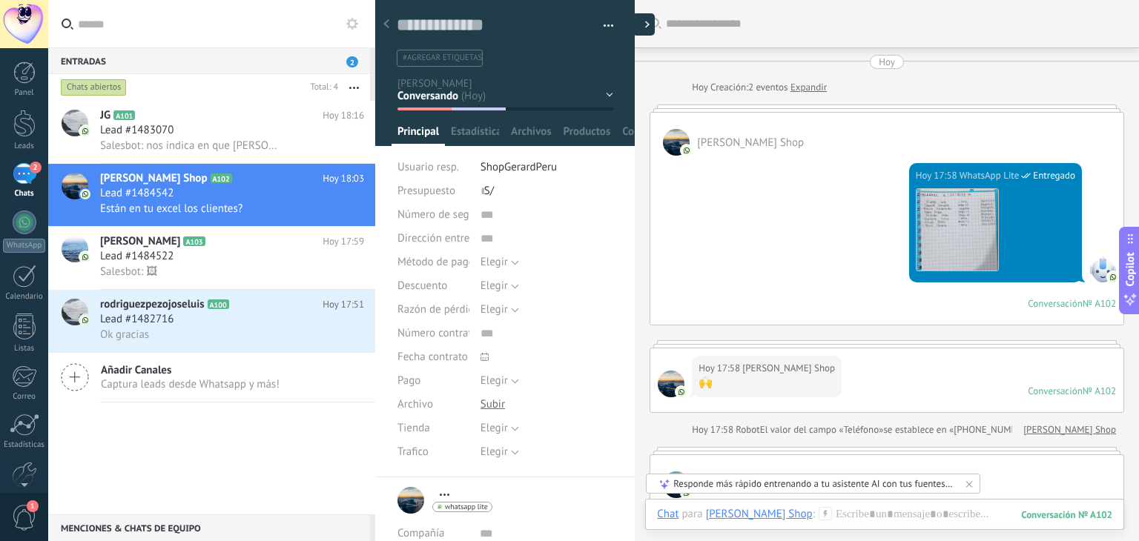
type textarea "**********"
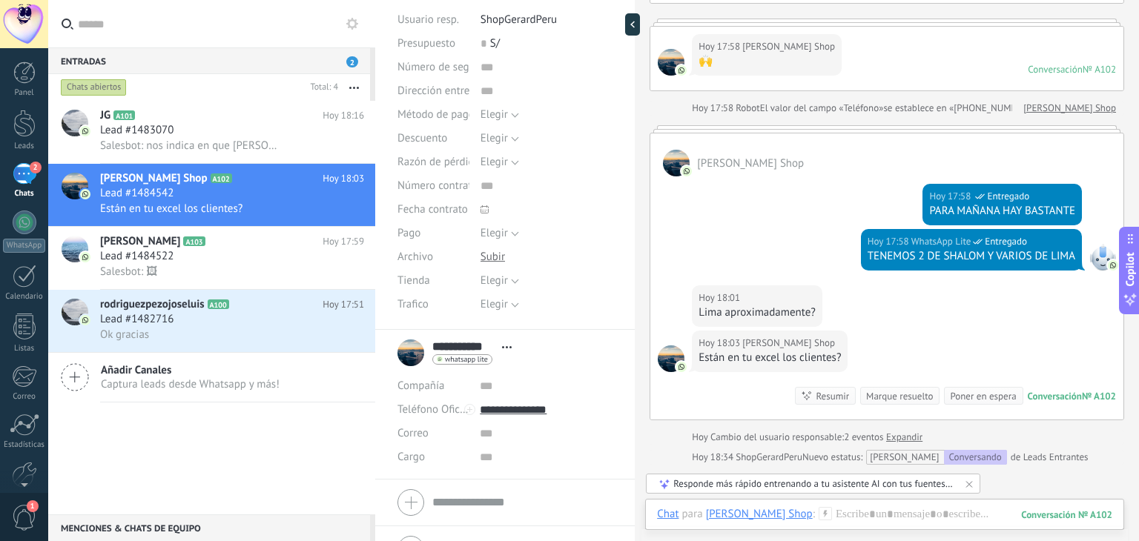
scroll to position [321, 0]
click at [816, 513] on div at bounding box center [884, 529] width 455 height 44
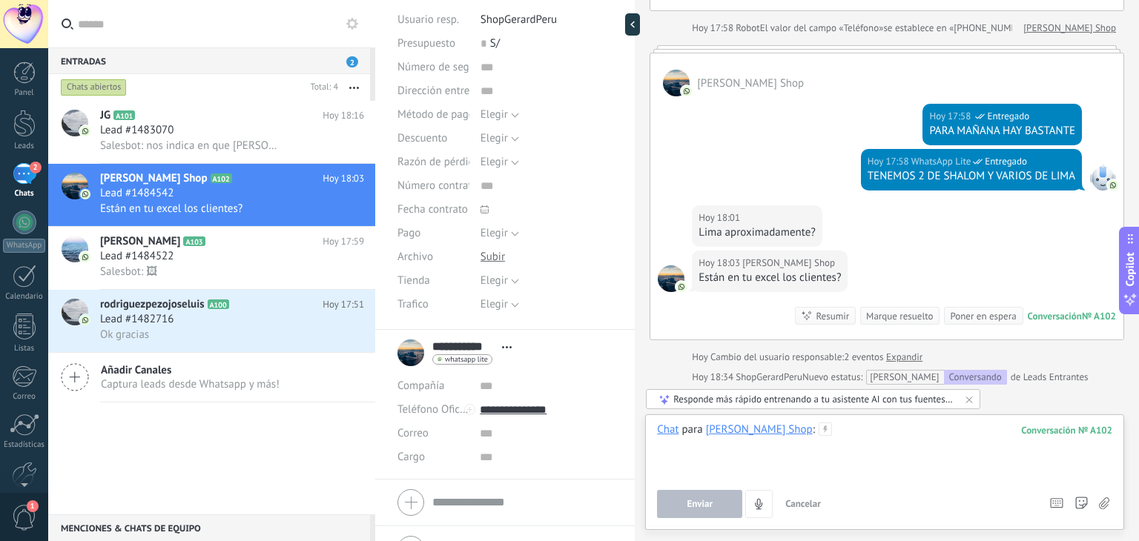
scroll to position [400, 0]
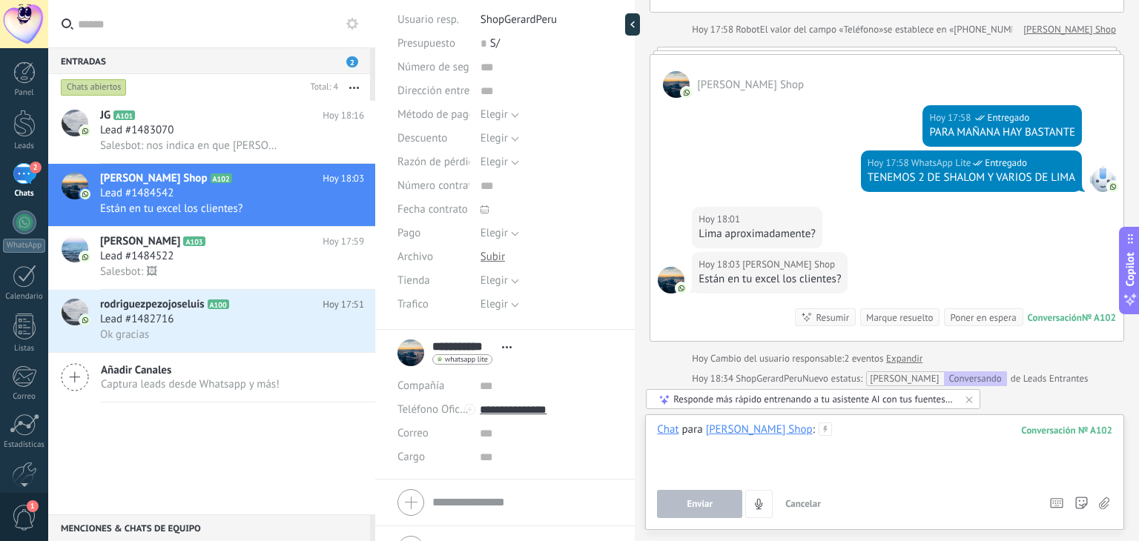
click at [632, 30] on div at bounding box center [632, 24] width 15 height 22
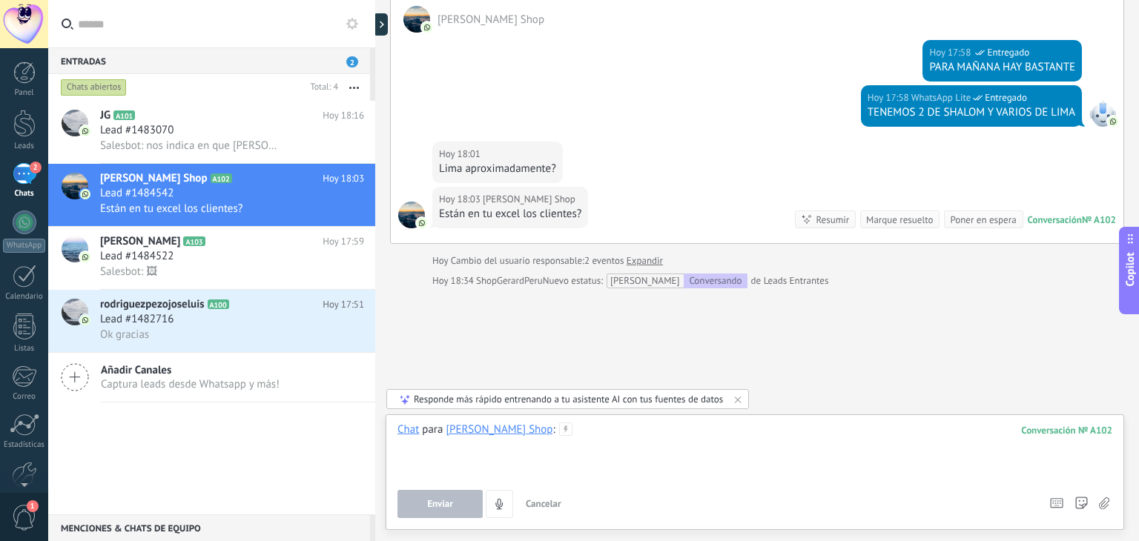
scroll to position [469, 0]
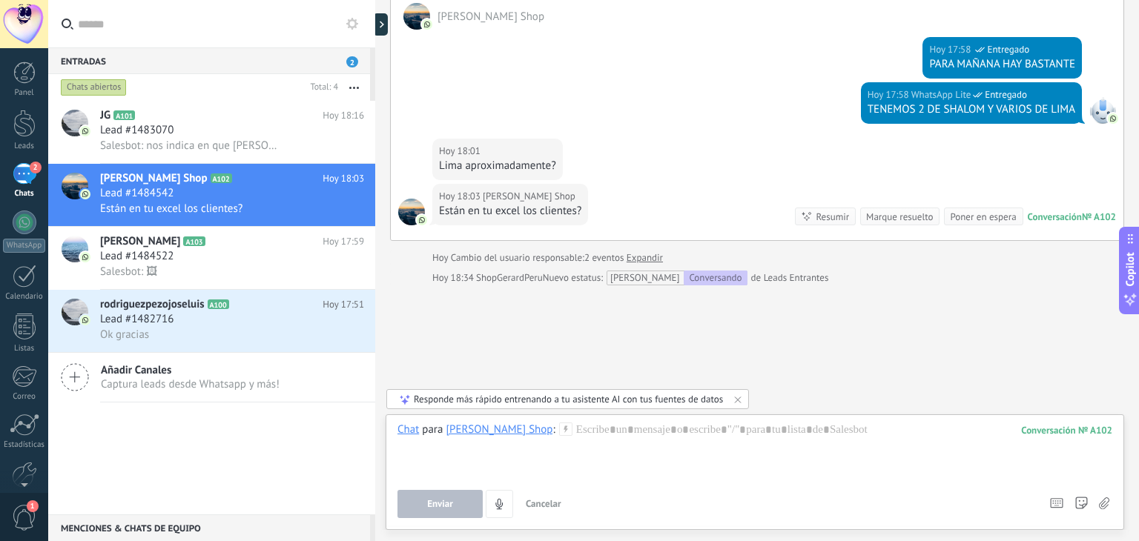
click at [30, 19] on div at bounding box center [24, 24] width 48 height 48
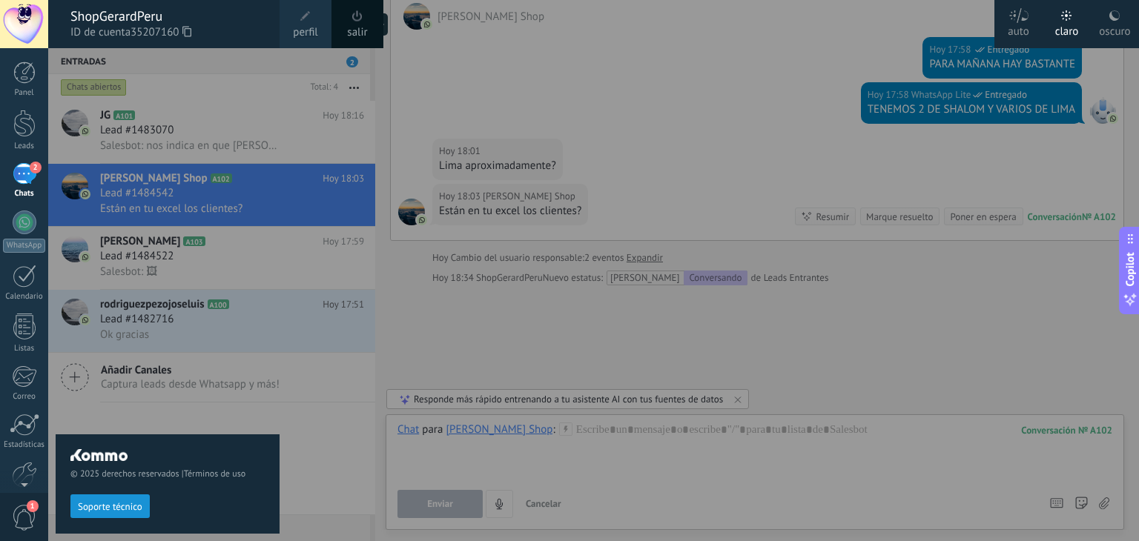
click at [1109, 23] on div "oscuro" at bounding box center [1114, 29] width 31 height 39
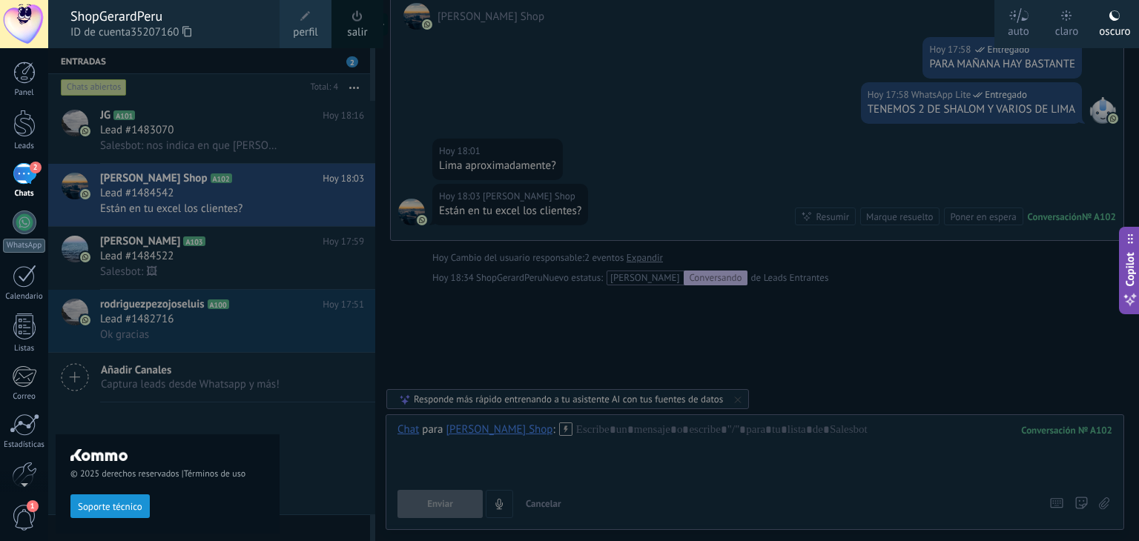
click at [717, 162] on div at bounding box center [617, 270] width 1139 height 541
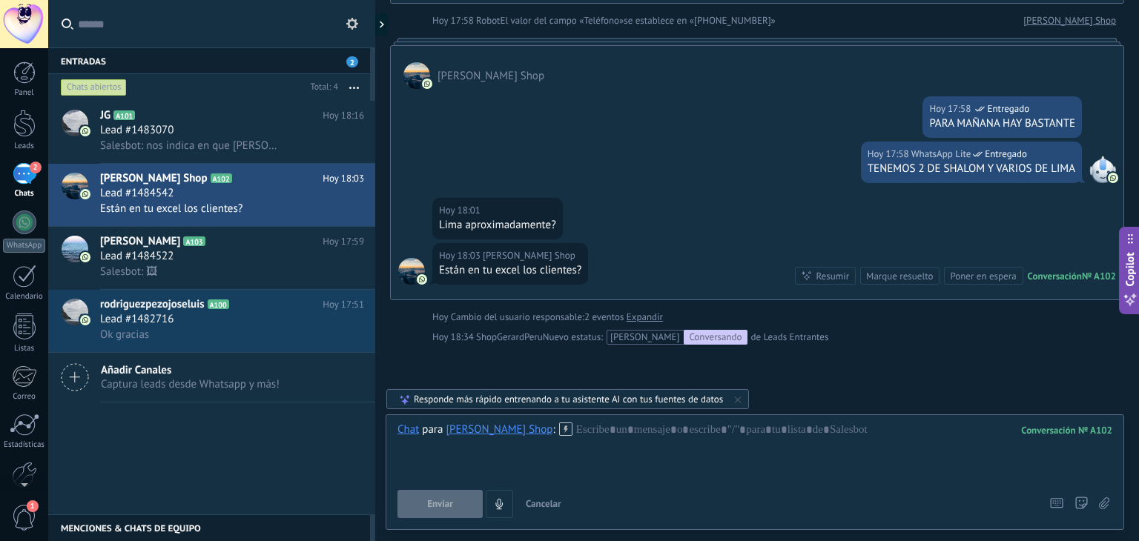
scroll to position [415, 0]
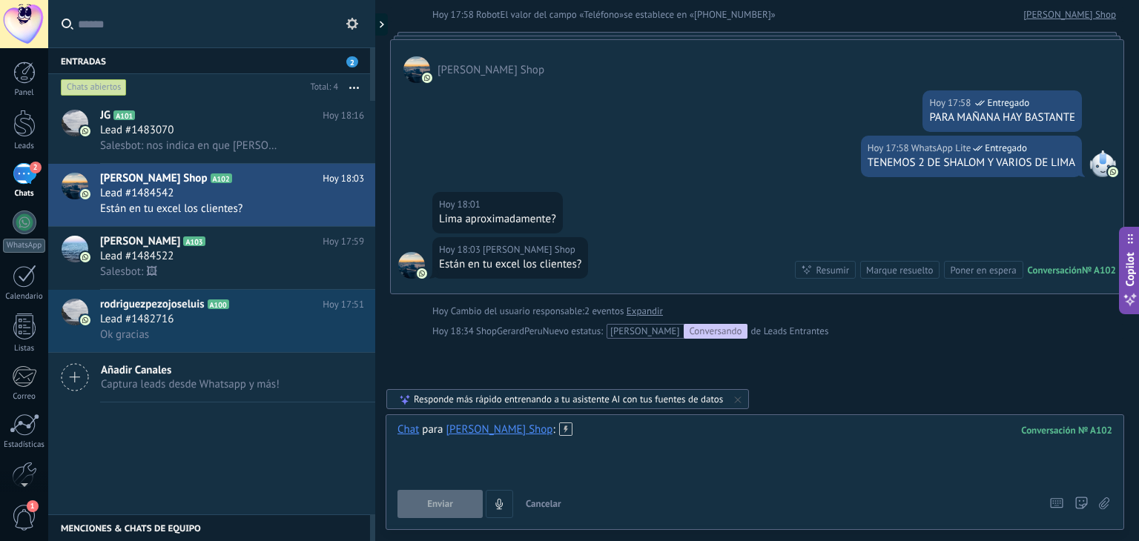
click at [563, 427] on div at bounding box center [754, 451] width 715 height 56
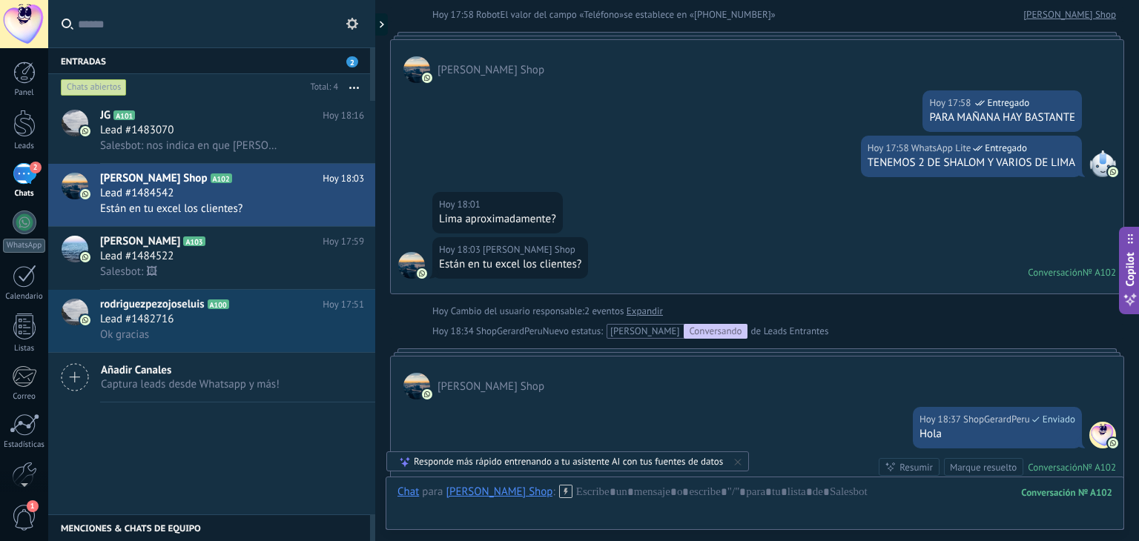
scroll to position [460, 0]
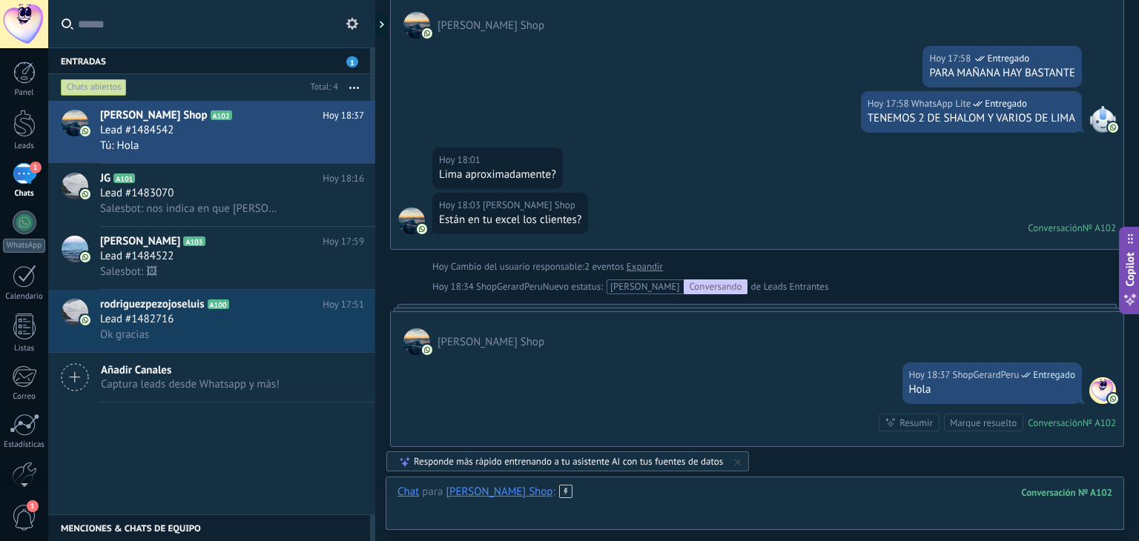
click at [561, 494] on div at bounding box center [754, 507] width 715 height 44
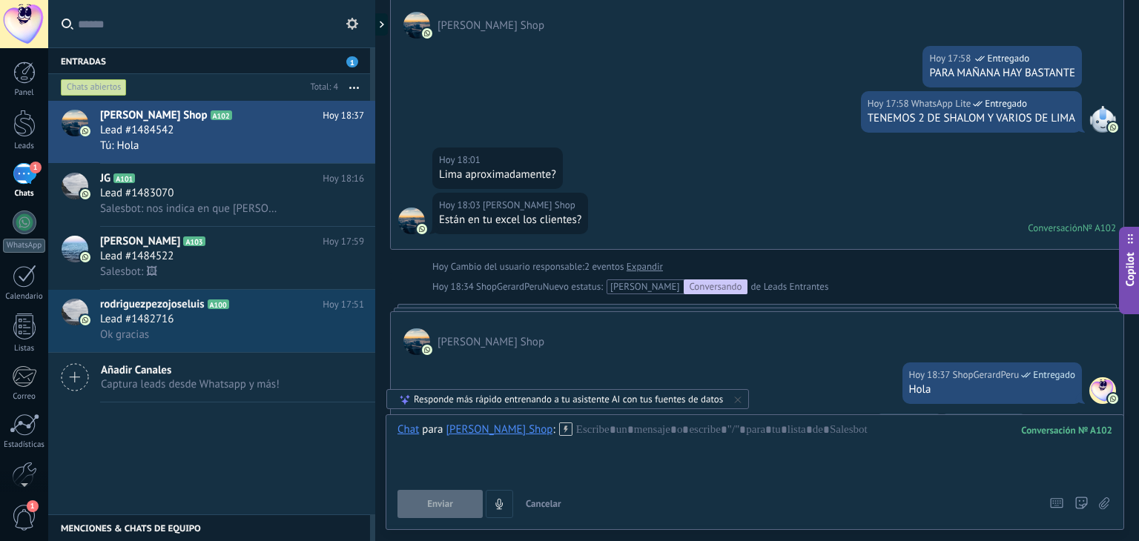
click at [462, 431] on div "[PERSON_NAME] Shop" at bounding box center [499, 429] width 107 height 13
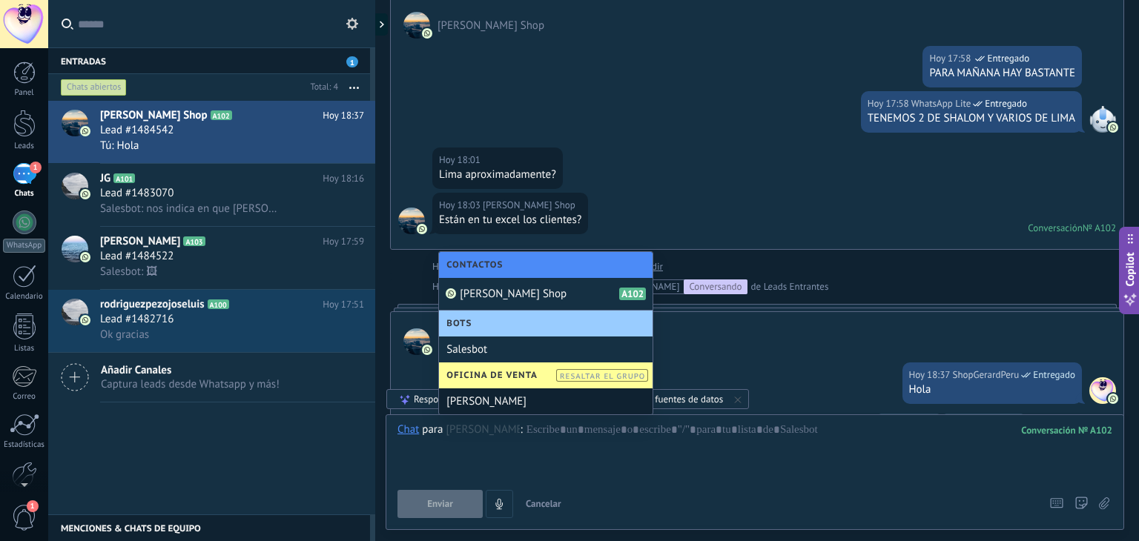
click at [509, 395] on div "[PERSON_NAME]" at bounding box center [546, 402] width 214 height 26
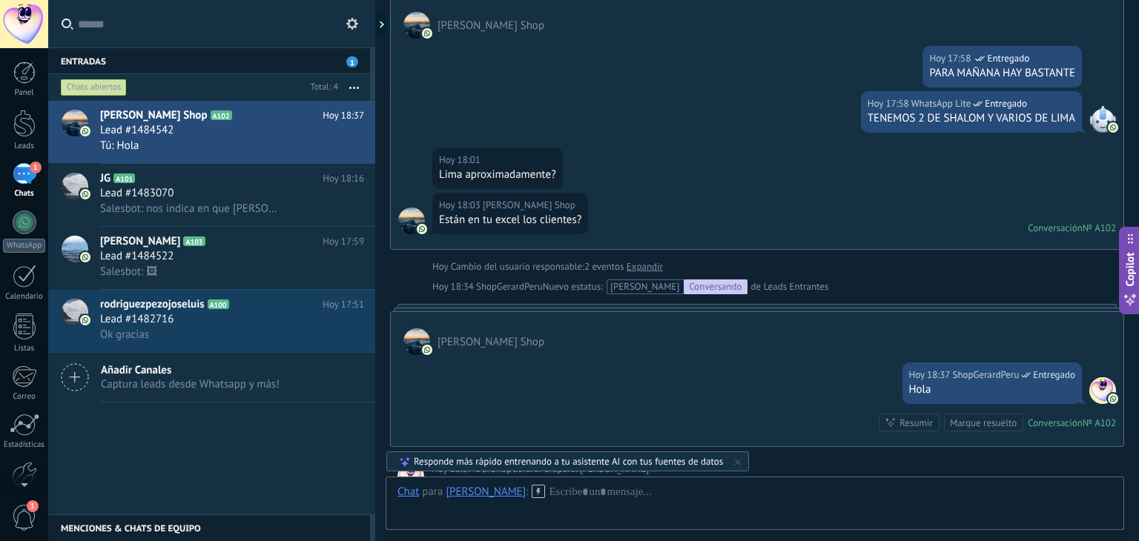
scroll to position [621, 0]
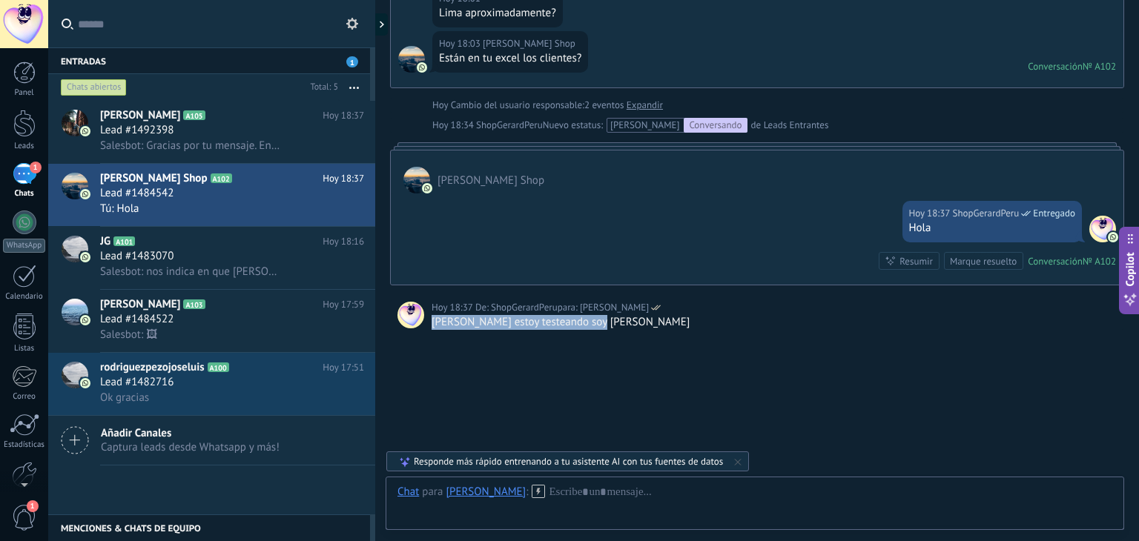
drag, startPoint x: 602, startPoint y: 321, endPoint x: 430, endPoint y: 323, distance: 172.0
click at [430, 323] on div "Hoy 18:37 De: ShopGerardPeru para: raul lino jara Hola raul estoy testeando soy…" at bounding box center [757, 315] width 734 height 30
drag, startPoint x: 620, startPoint y: 320, endPoint x: 424, endPoint y: 324, distance: 195.8
click at [424, 324] on div "Hoy 18:37 De: ShopGerardPeru para: raul lino jara Hola raul estoy testeando soy…" at bounding box center [757, 315] width 734 height 30
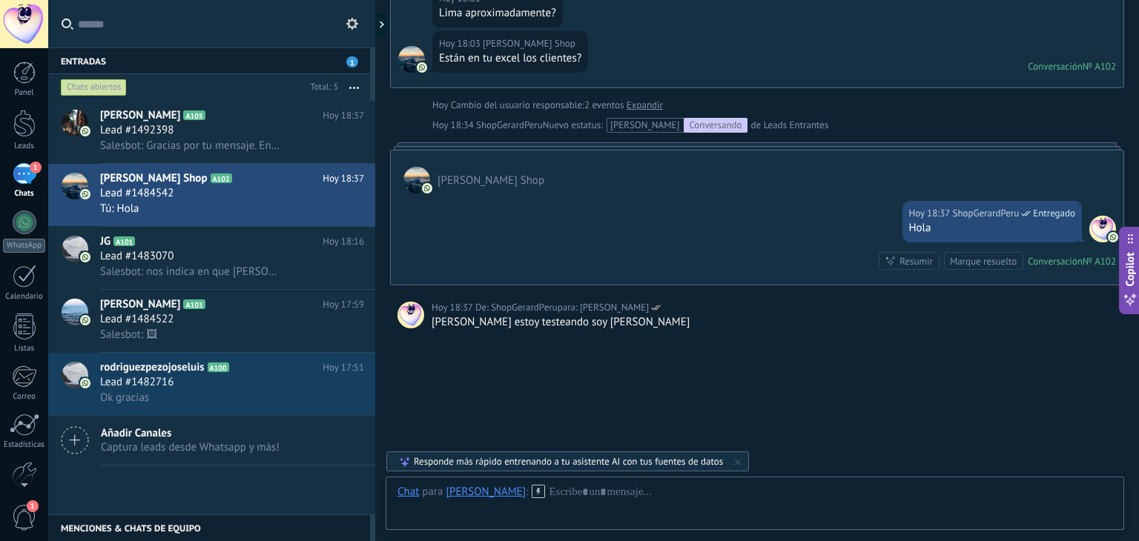
click at [468, 492] on div "[PERSON_NAME]" at bounding box center [486, 491] width 80 height 13
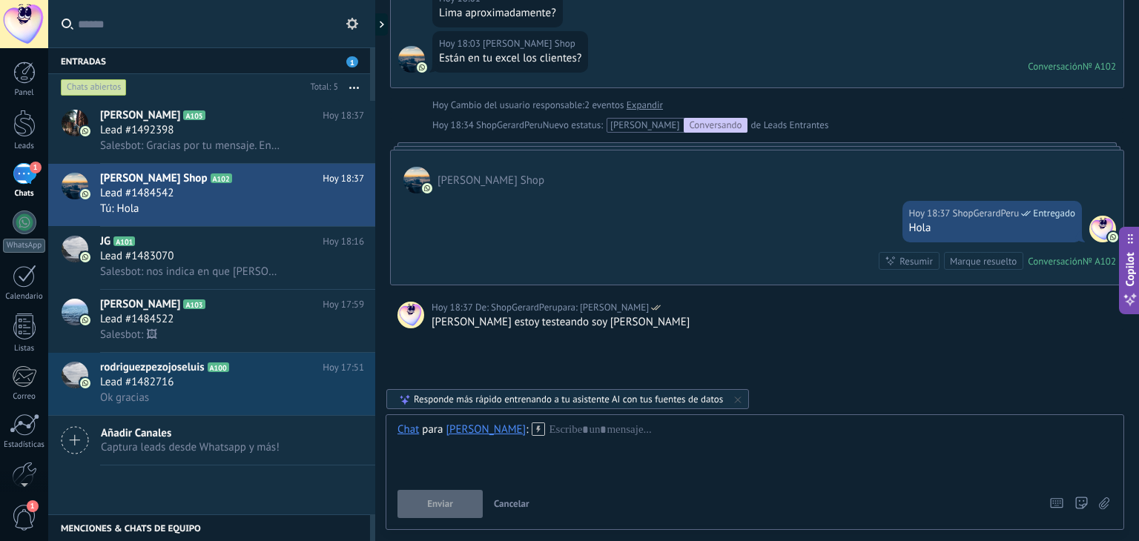
click at [479, 425] on div "[PERSON_NAME]" at bounding box center [486, 429] width 80 height 13
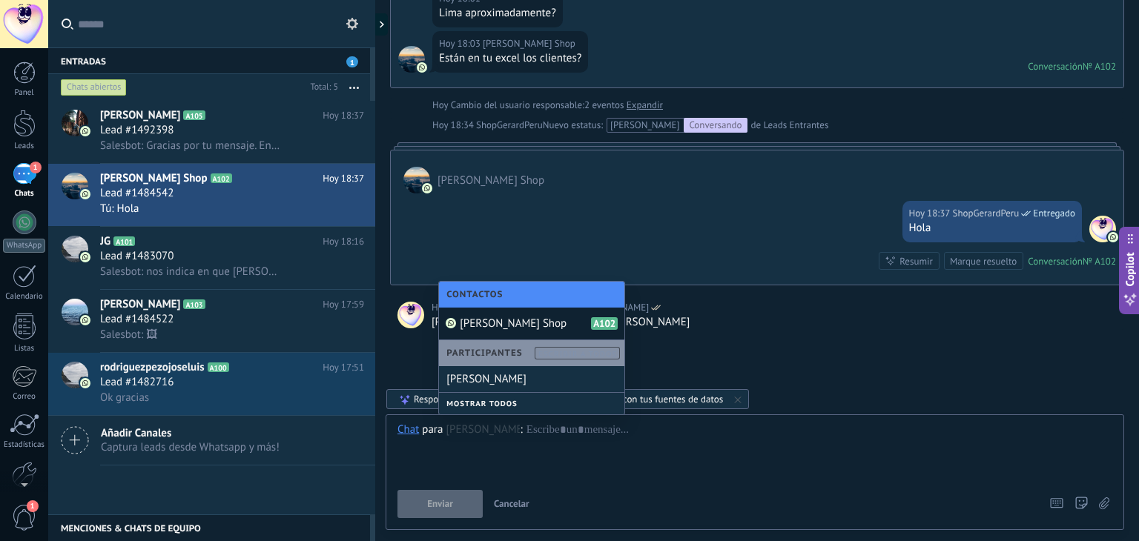
click at [516, 320] on span "[PERSON_NAME] Shop" at bounding box center [513, 324] width 107 height 14
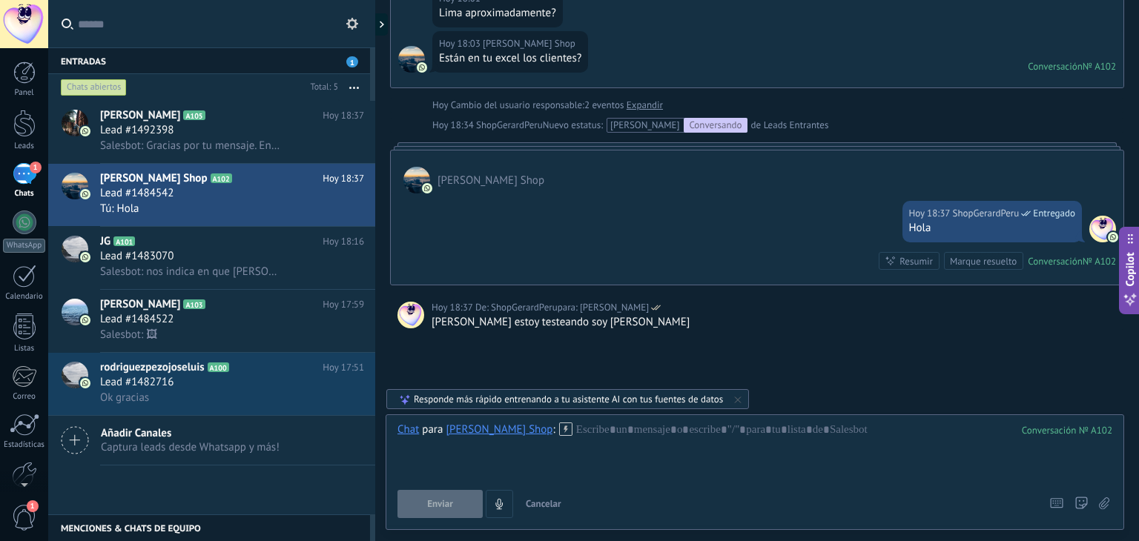
click at [479, 430] on div "[PERSON_NAME] Shop" at bounding box center [499, 429] width 107 height 13
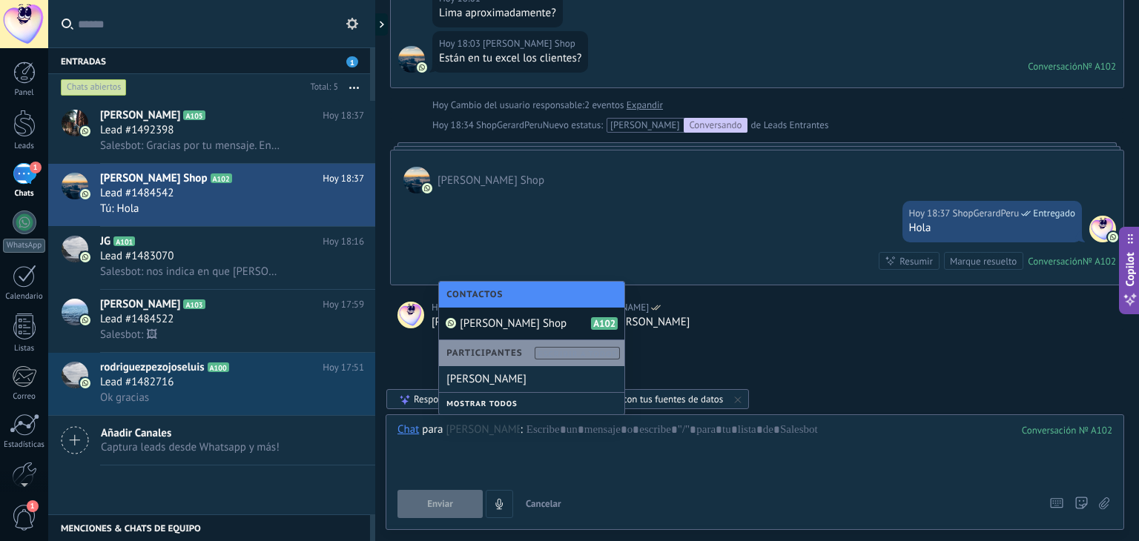
click at [475, 326] on span "[PERSON_NAME] Shop" at bounding box center [513, 324] width 107 height 14
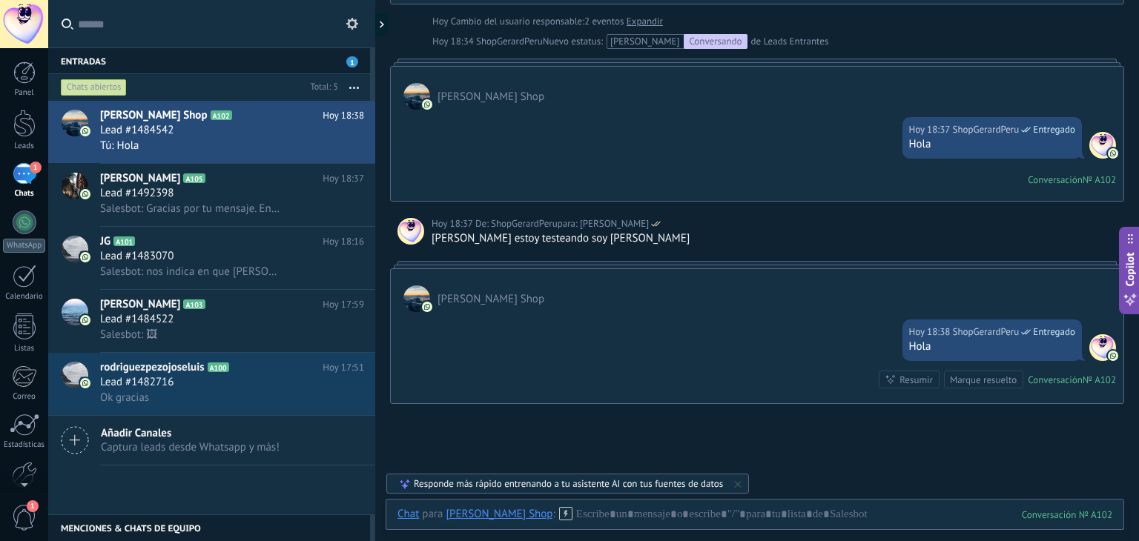
scroll to position [691, 0]
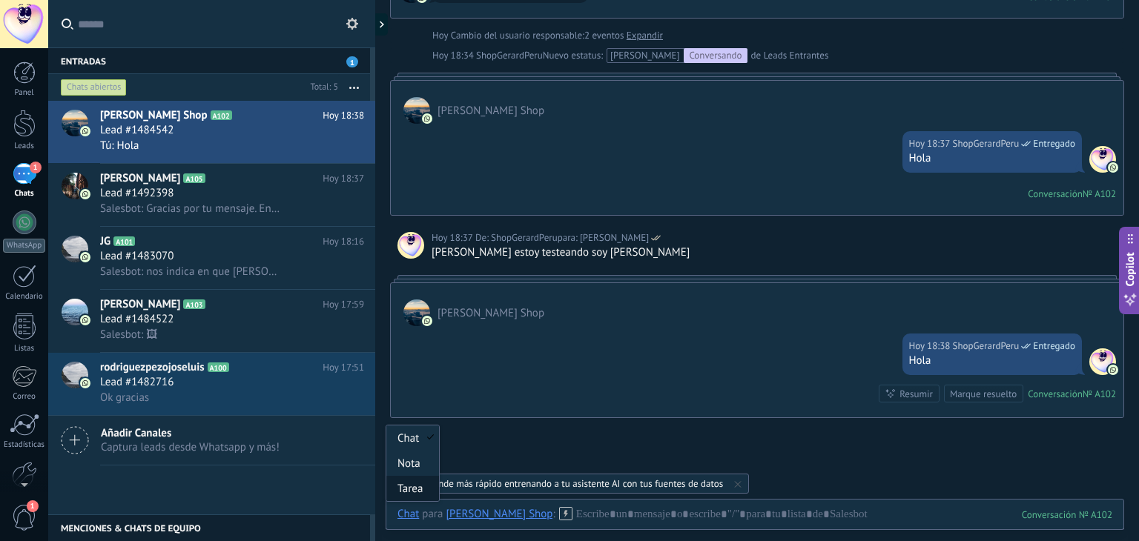
click at [414, 485] on div "Tarea" at bounding box center [412, 488] width 53 height 25
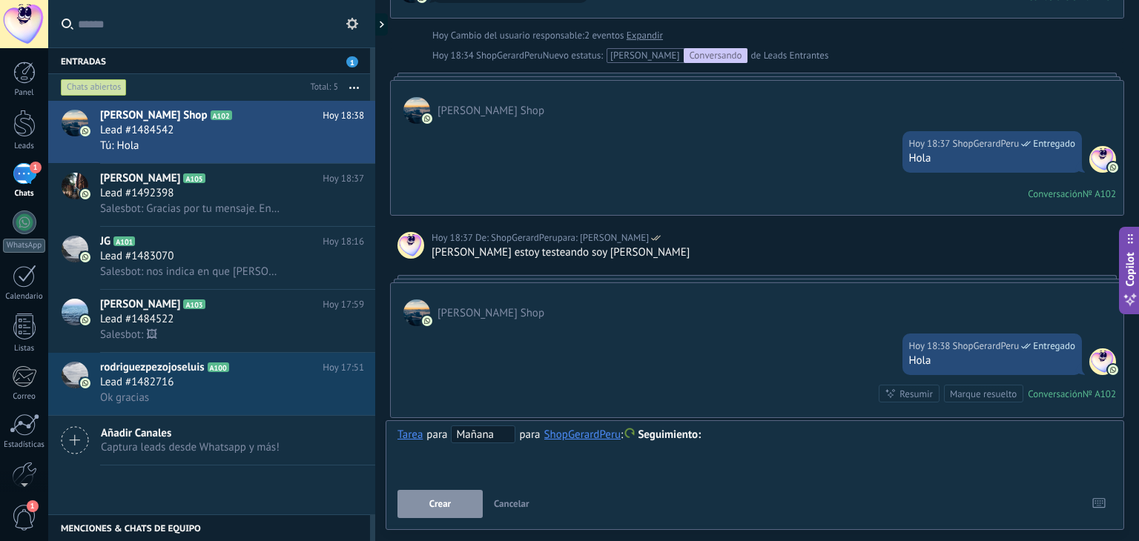
click at [491, 434] on span "Mañana" at bounding box center [483, 435] width 65 height 18
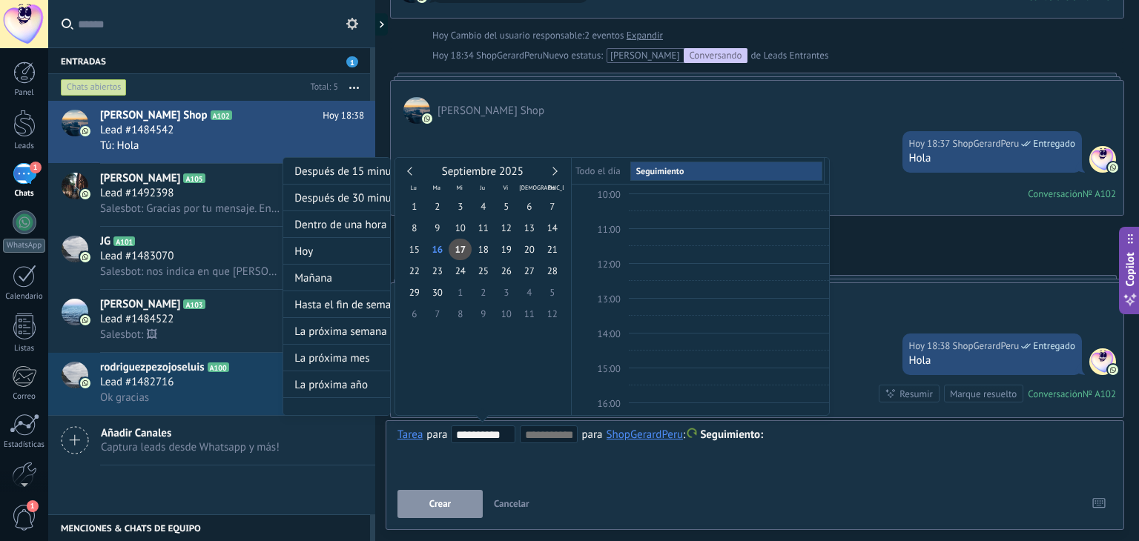
scroll to position [340, 0]
click at [462, 251] on span "17" at bounding box center [460, 250] width 23 height 22
click at [614, 306] on span "18:00" at bounding box center [609, 312] width 23 height 13
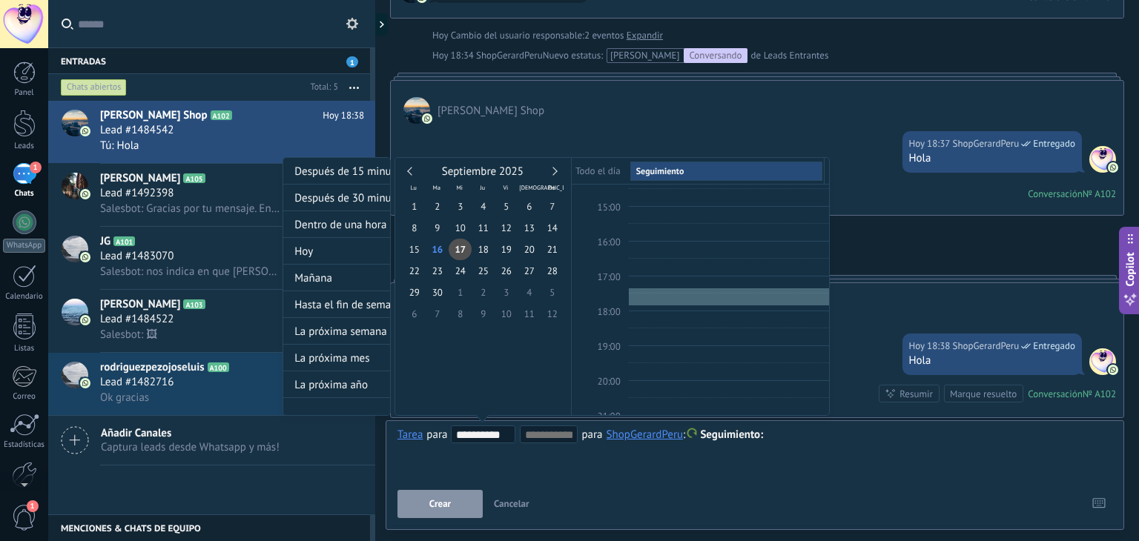
type input "**********"
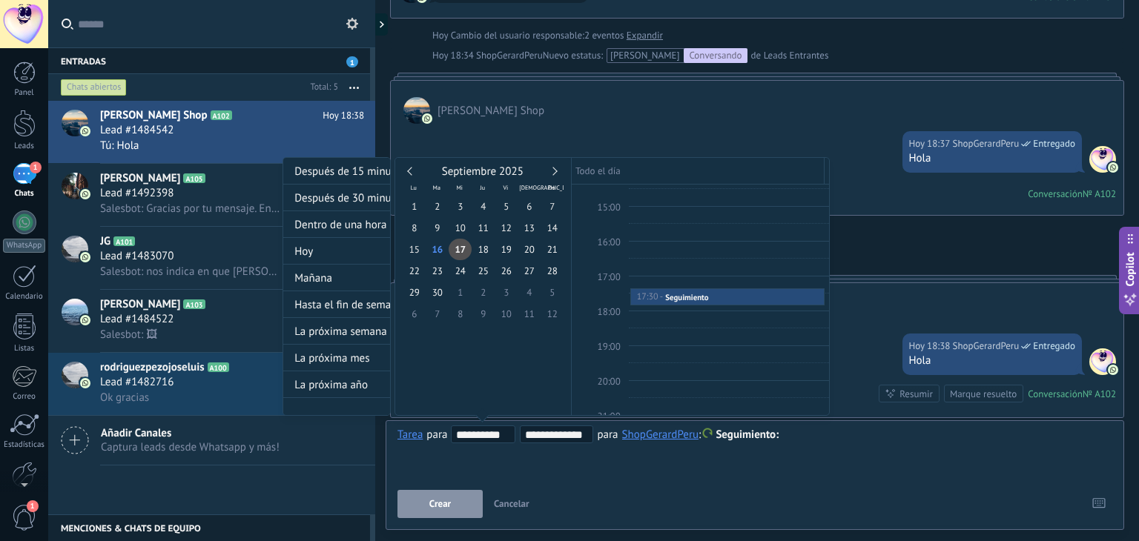
click at [810, 436] on div "**********" at bounding box center [556, 300] width 547 height 286
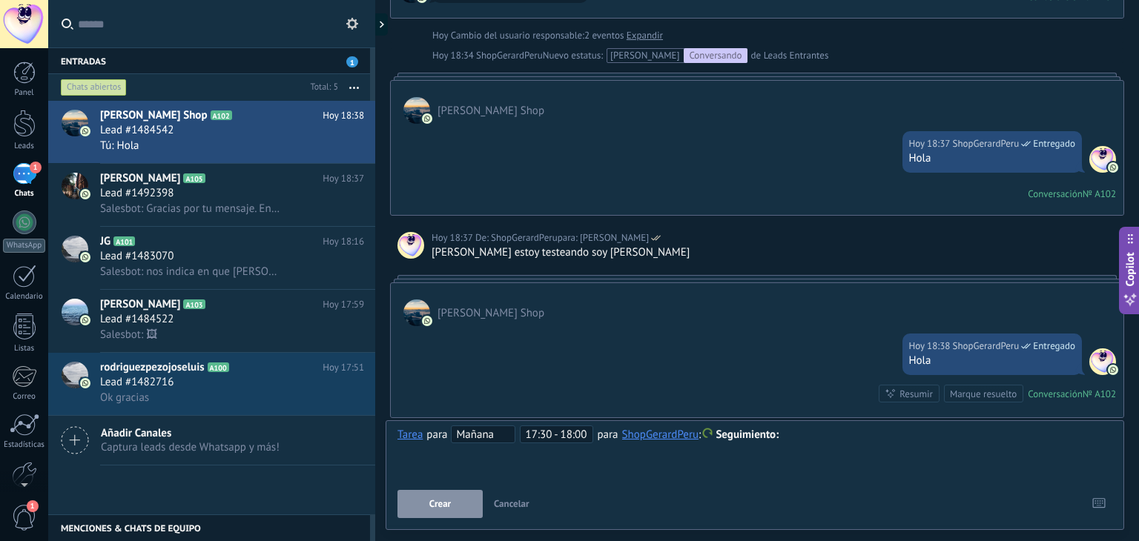
click at [822, 436] on div at bounding box center [754, 435] width 715 height 18
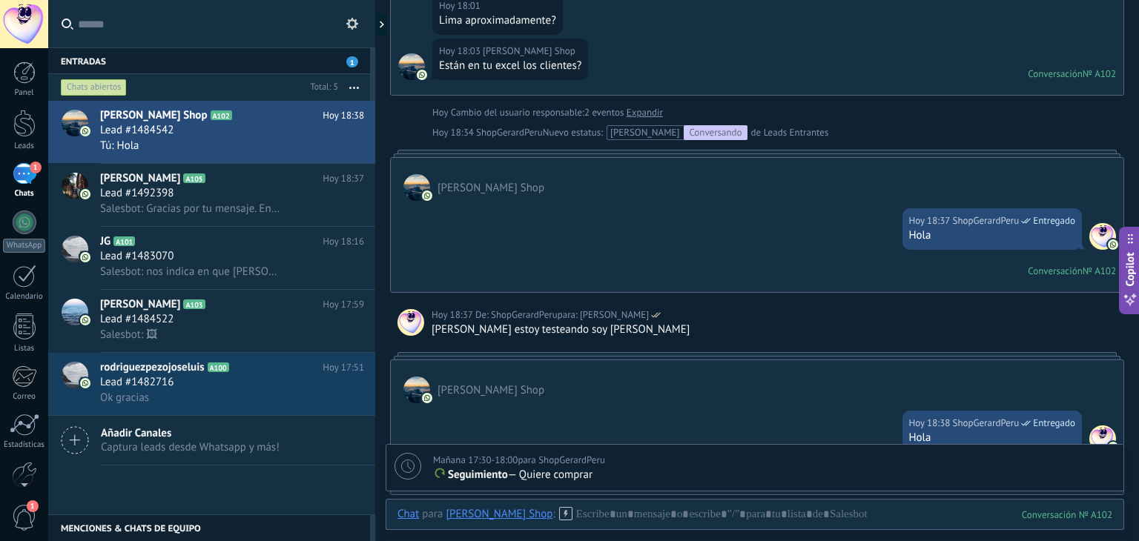
scroll to position [717, 0]
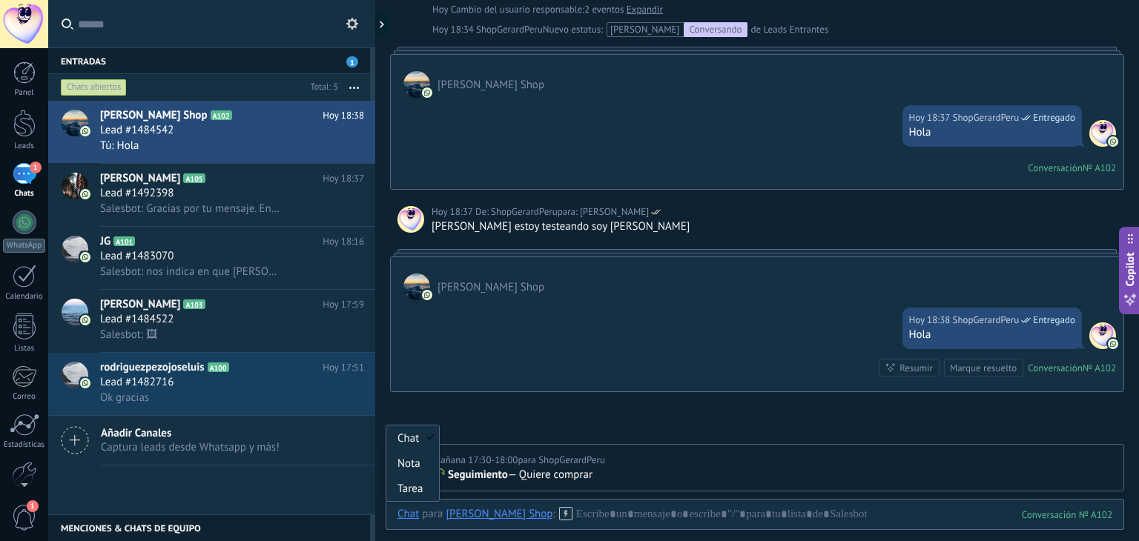
click at [412, 513] on div "Chat" at bounding box center [408, 513] width 22 height 13
click at [590, 505] on div "Chat Correo Nota Tarea Chat para Gerard Shop : 102 Enviar Cancelar Rastrear cli…" at bounding box center [755, 525] width 739 height 53
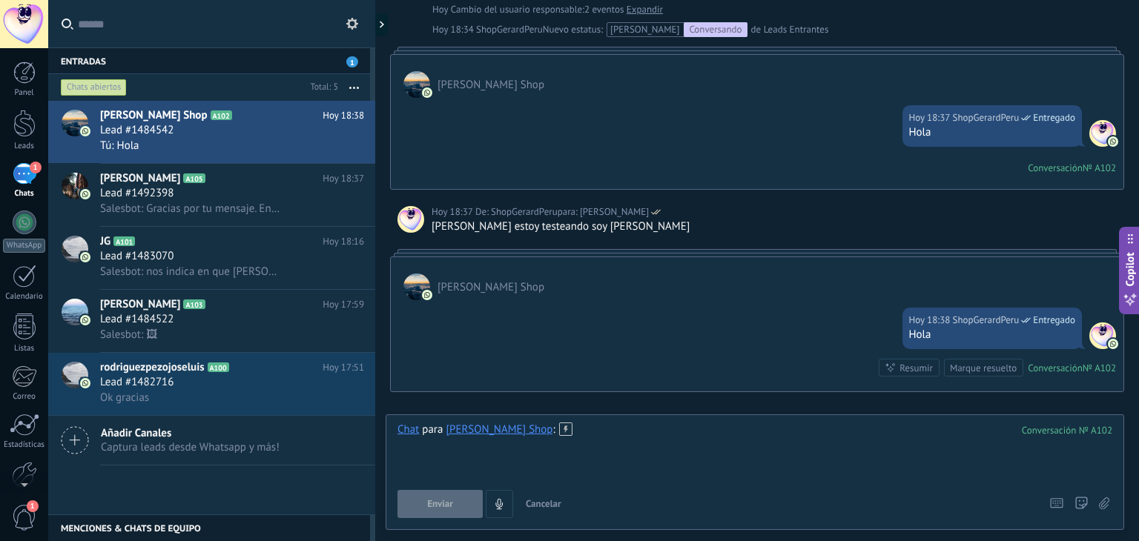
click at [600, 435] on div at bounding box center [754, 451] width 715 height 56
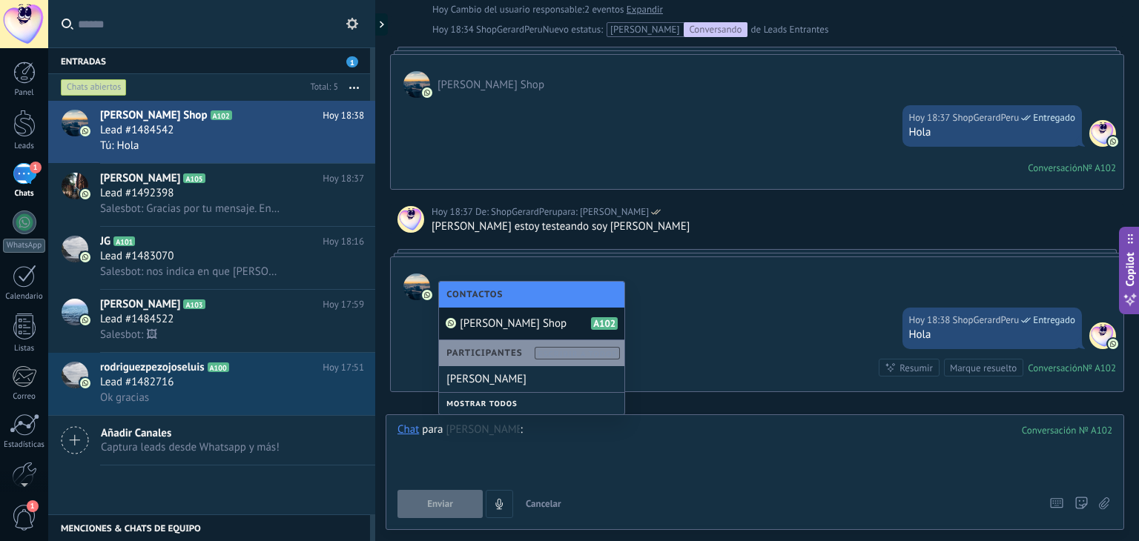
click at [776, 302] on div "Hoy 18:38 ShopGerardPeru Entregado Hola Conversación № A102 Conversación № A102…" at bounding box center [757, 345] width 733 height 91
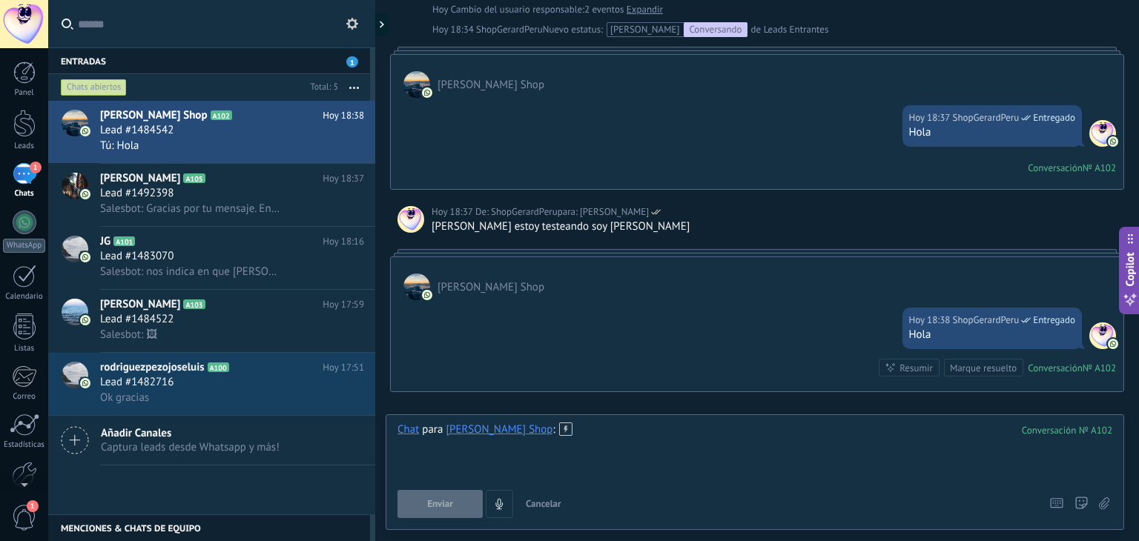
click at [593, 423] on div at bounding box center [754, 451] width 715 height 56
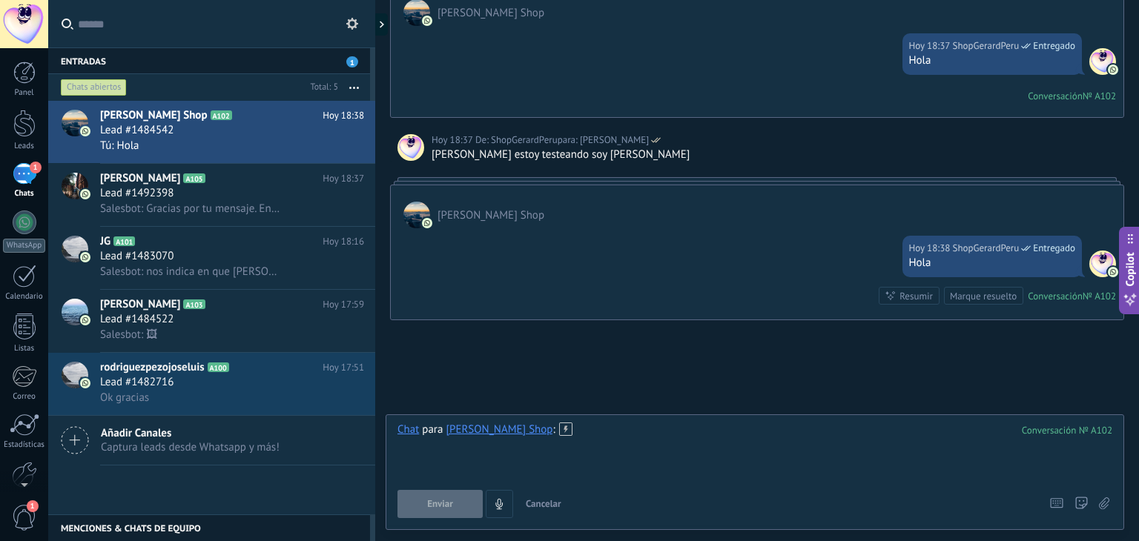
scroll to position [733, 0]
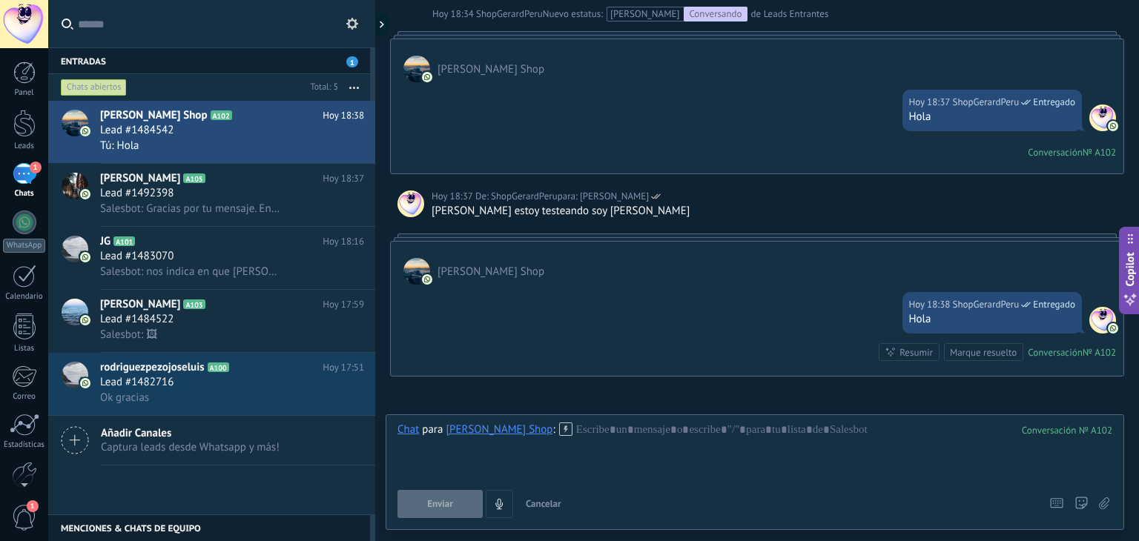
click at [31, 16] on div at bounding box center [24, 24] width 48 height 48
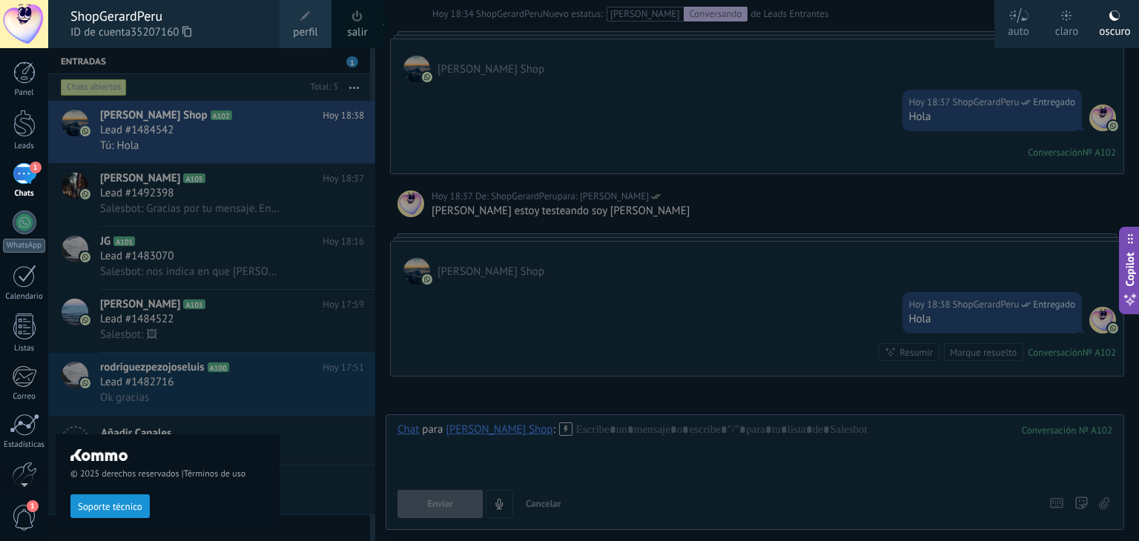
click at [884, 198] on div at bounding box center [617, 270] width 1139 height 541
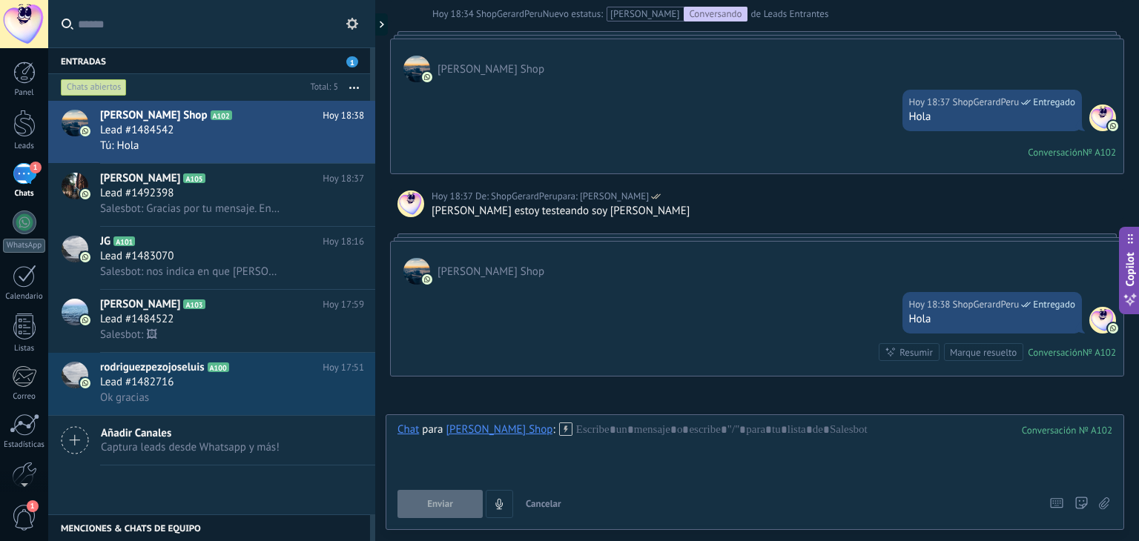
click at [604, 346] on div "Hoy 18:38 ShopGerardPeru Entregado Hola Conversación № A102 Conversación № A102…" at bounding box center [757, 330] width 733 height 91
click at [212, 183] on icon at bounding box center [217, 178] width 15 height 15
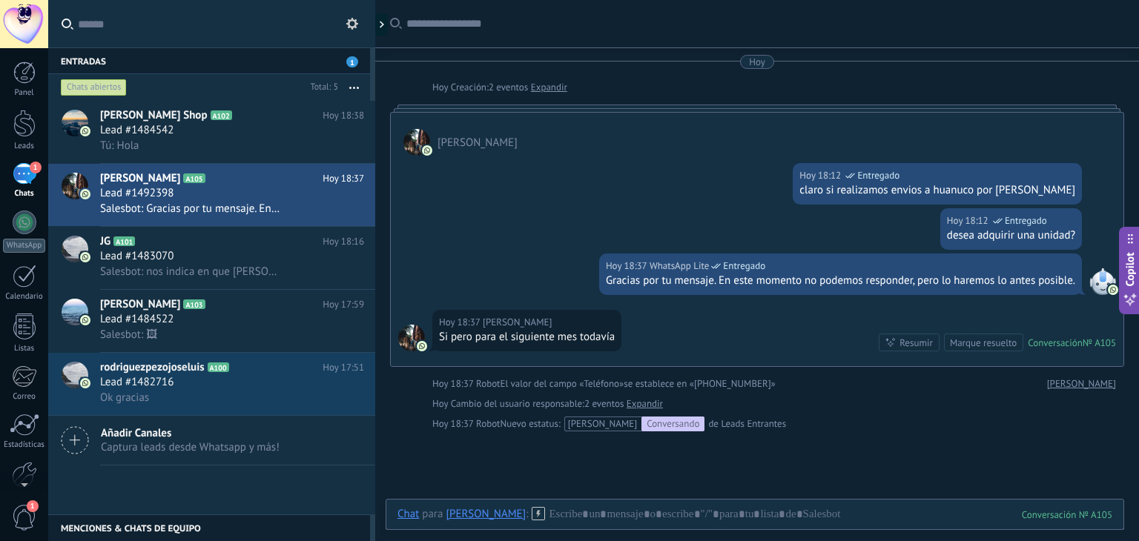
click at [17, 22] on div at bounding box center [24, 24] width 48 height 48
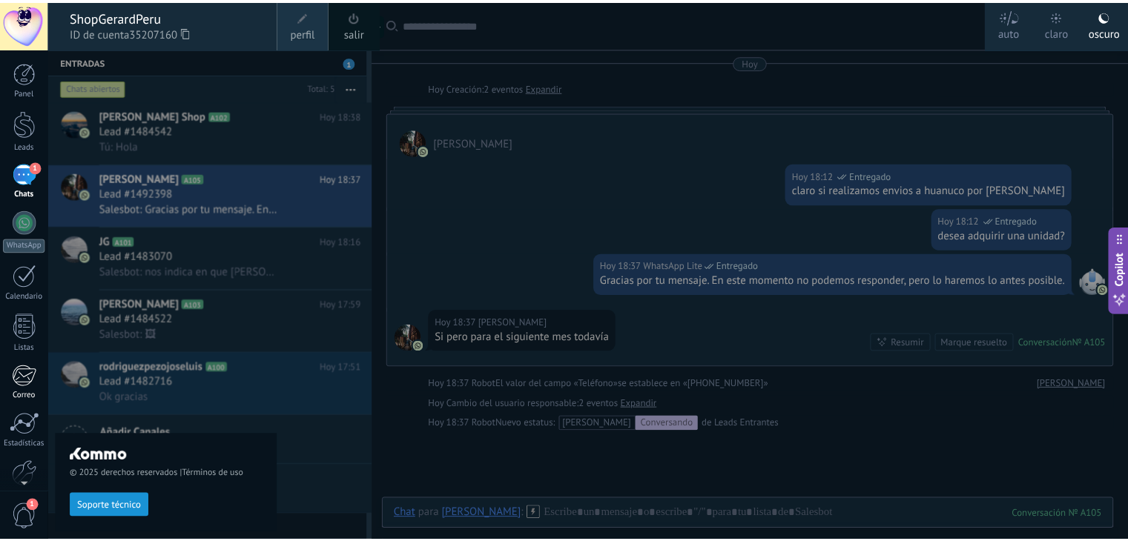
scroll to position [75, 0]
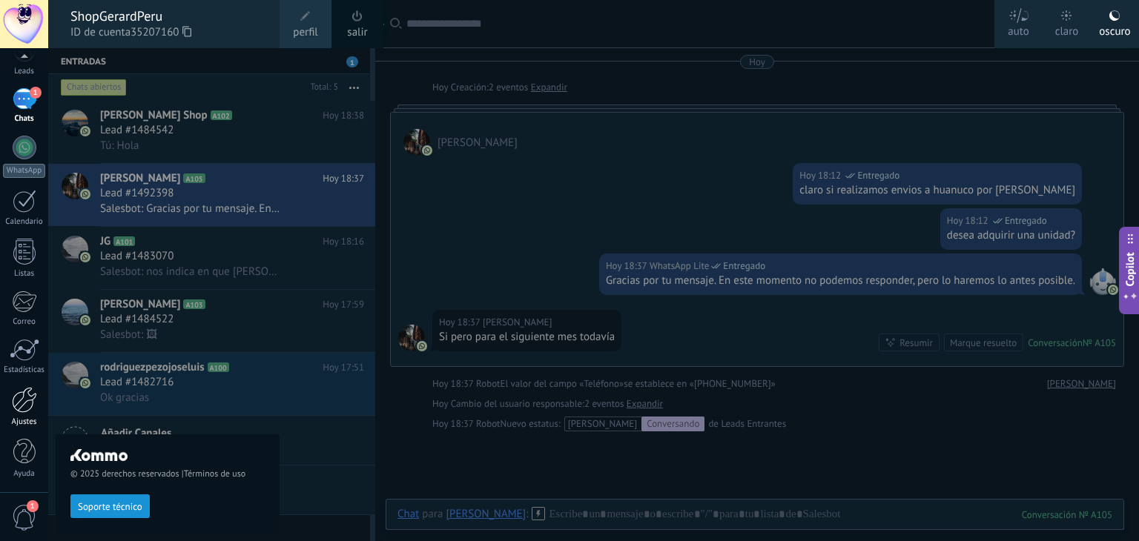
click at [24, 393] on div at bounding box center [24, 400] width 25 height 26
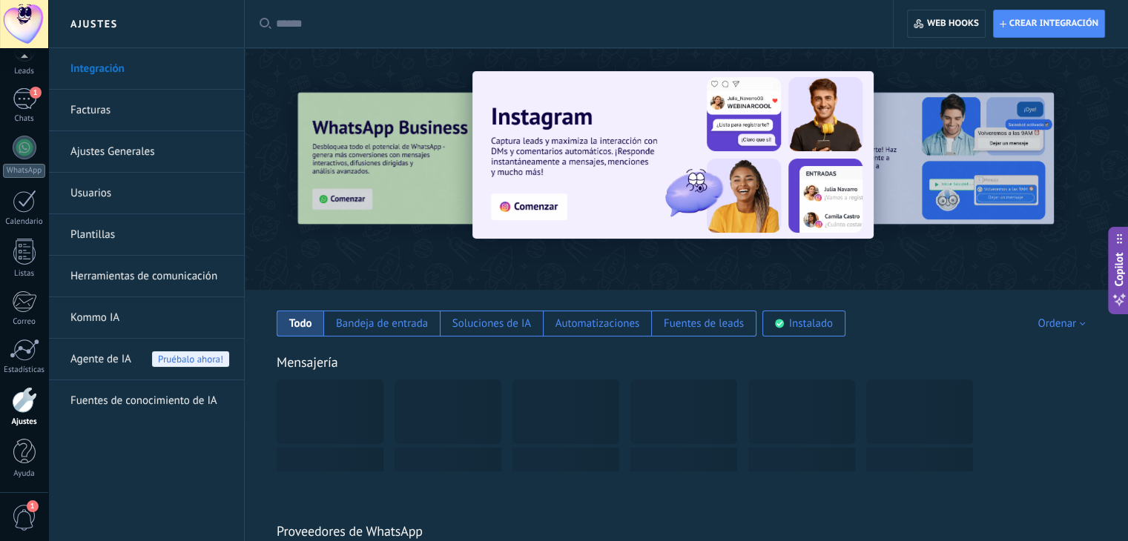
click at [11, 1] on div at bounding box center [24, 24] width 48 height 48
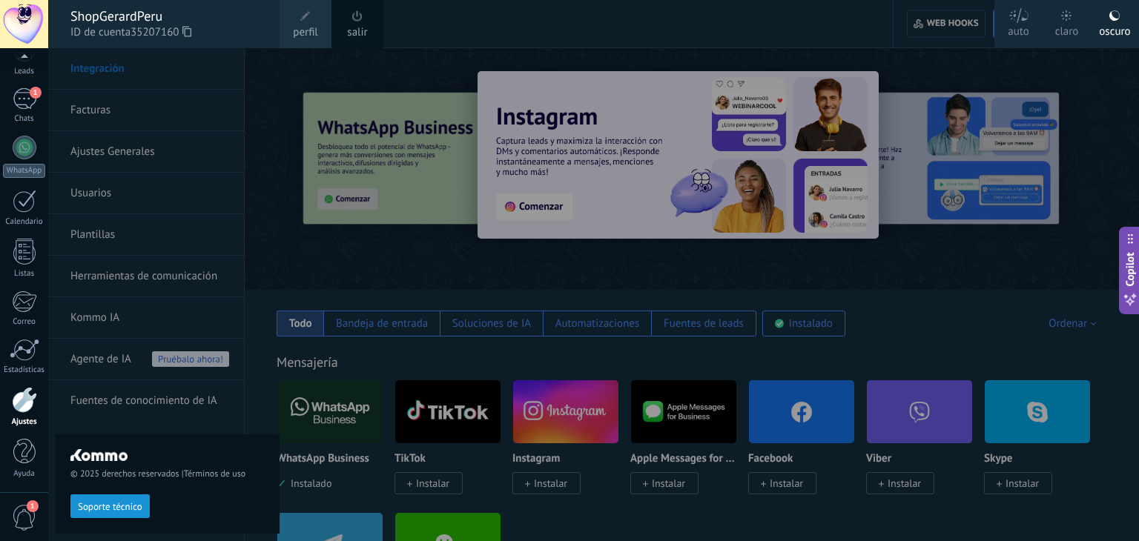
click at [303, 23] on span at bounding box center [305, 16] width 16 height 16
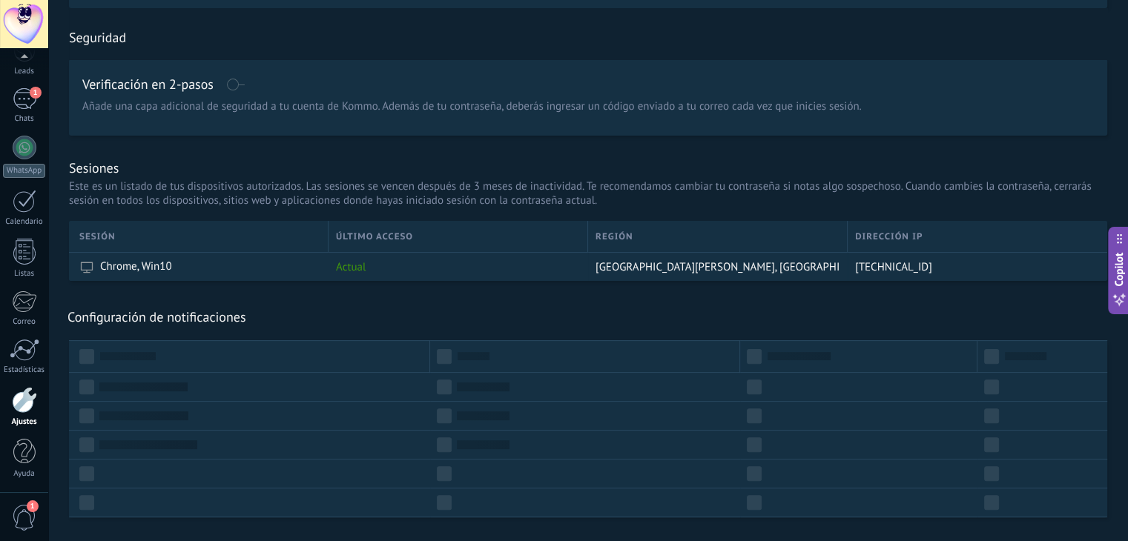
scroll to position [378, 0]
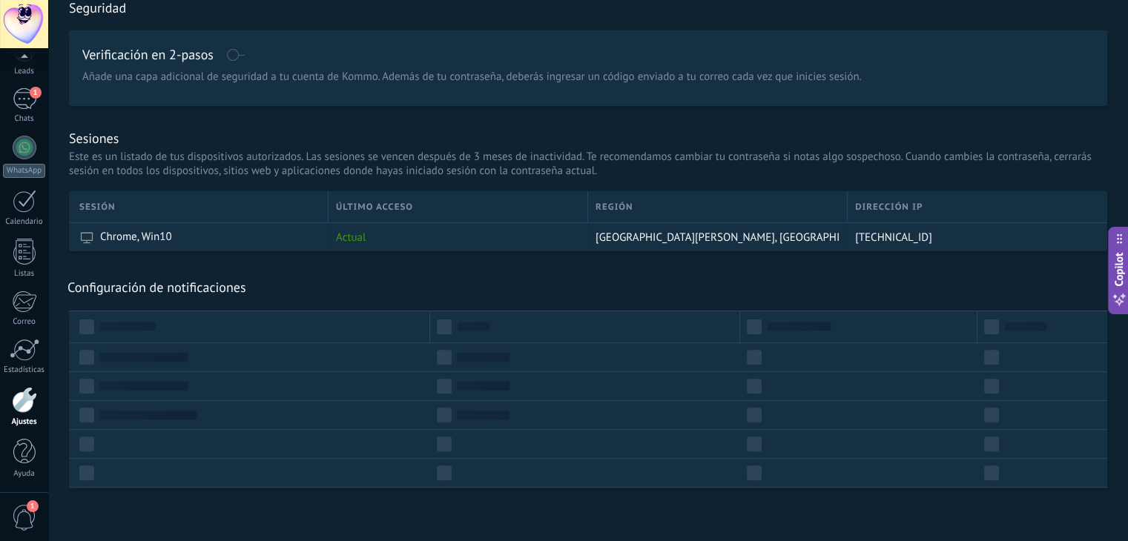
click at [24, 392] on div at bounding box center [24, 400] width 25 height 26
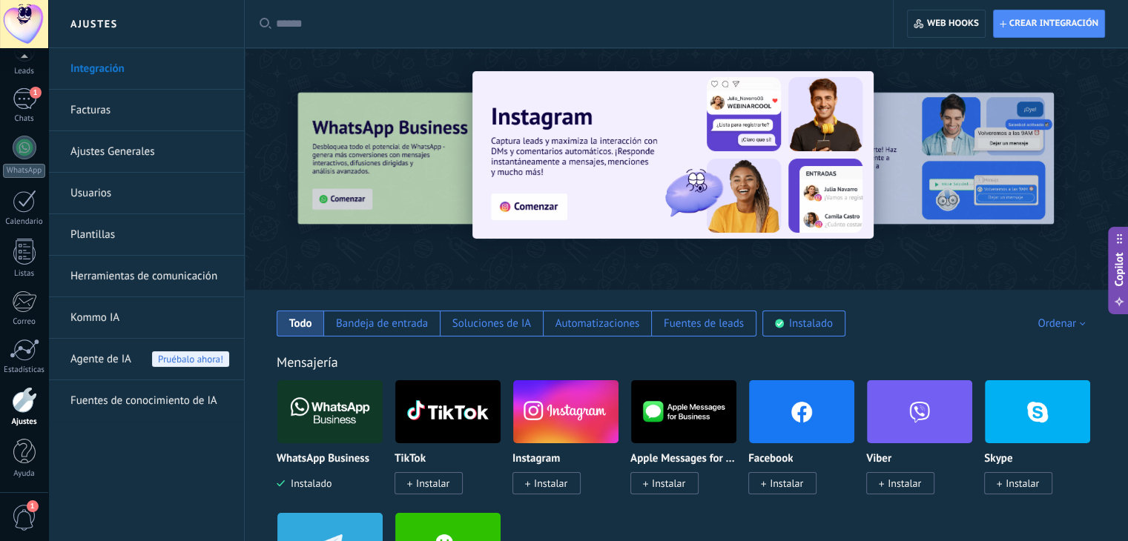
click at [119, 145] on link "Ajustes Generales" at bounding box center [149, 152] width 159 height 42
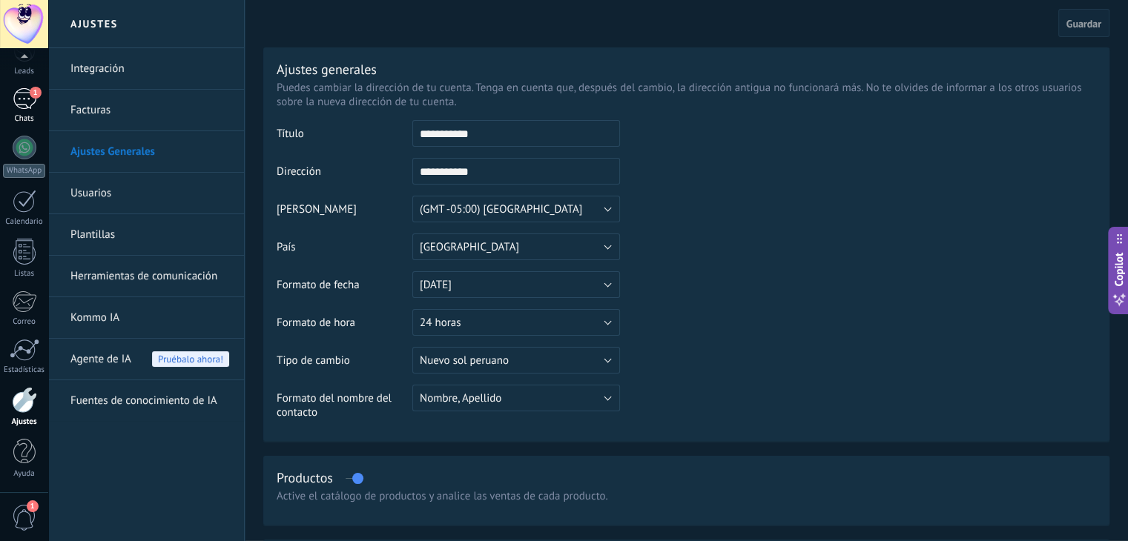
click at [29, 102] on div "1" at bounding box center [25, 99] width 24 height 22
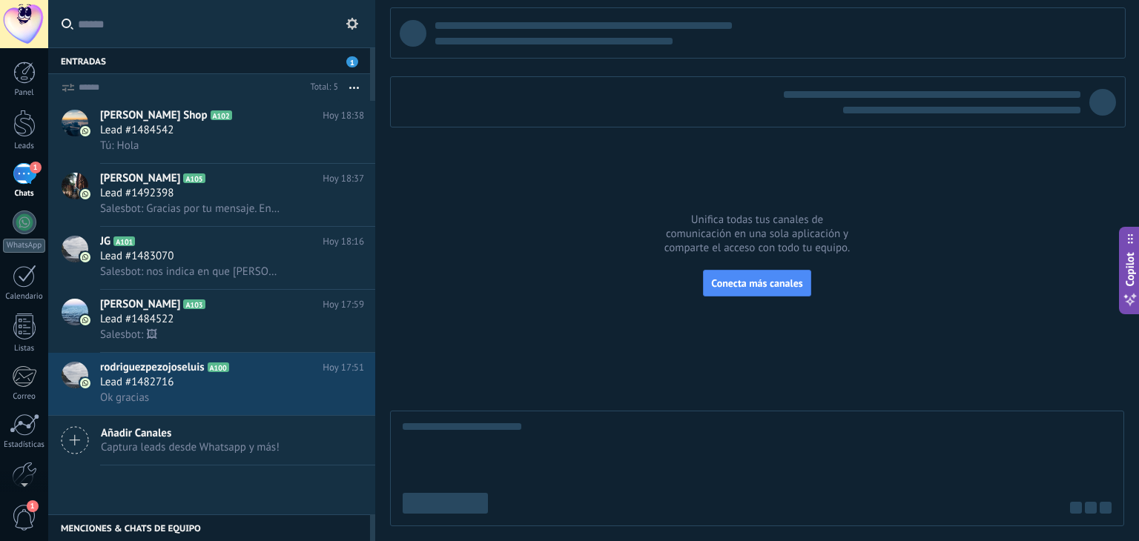
click at [27, 105] on div "Panel Leads 1 Chats WhatsApp Clientes" at bounding box center [24, 315] width 48 height 507
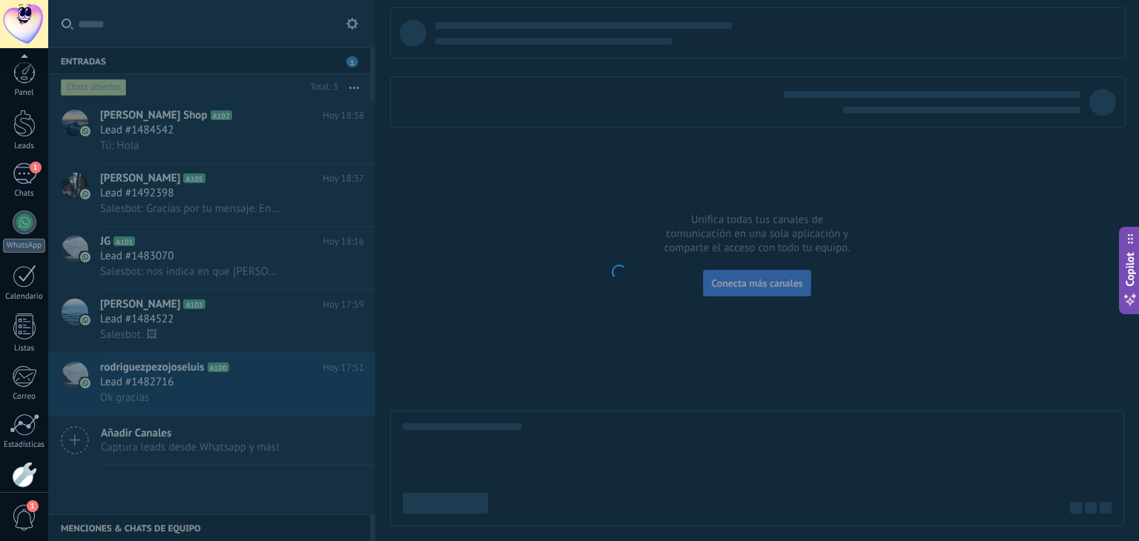
scroll to position [75, 0]
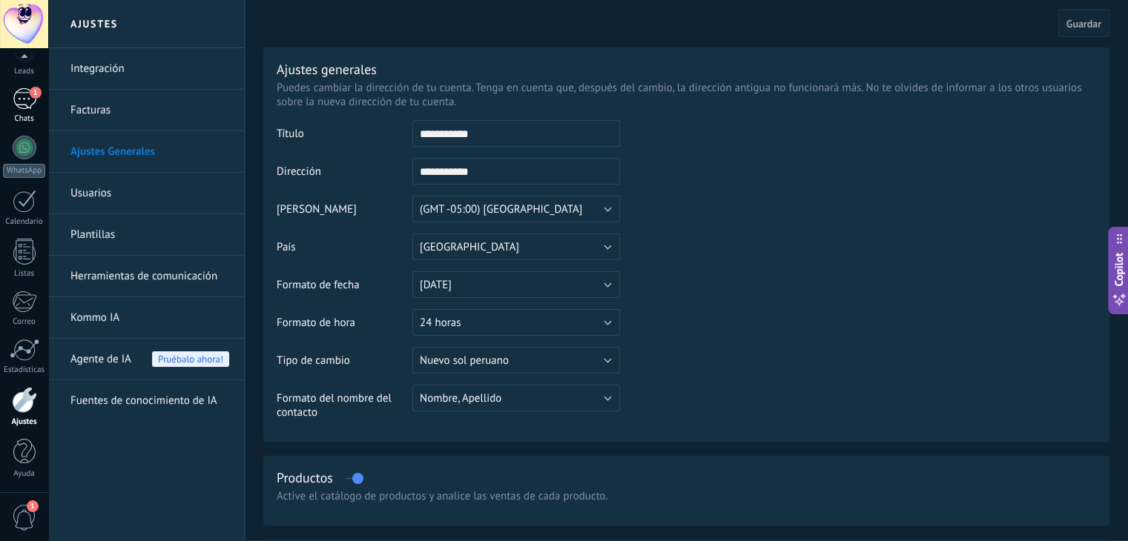
click at [24, 100] on div "1" at bounding box center [25, 99] width 24 height 22
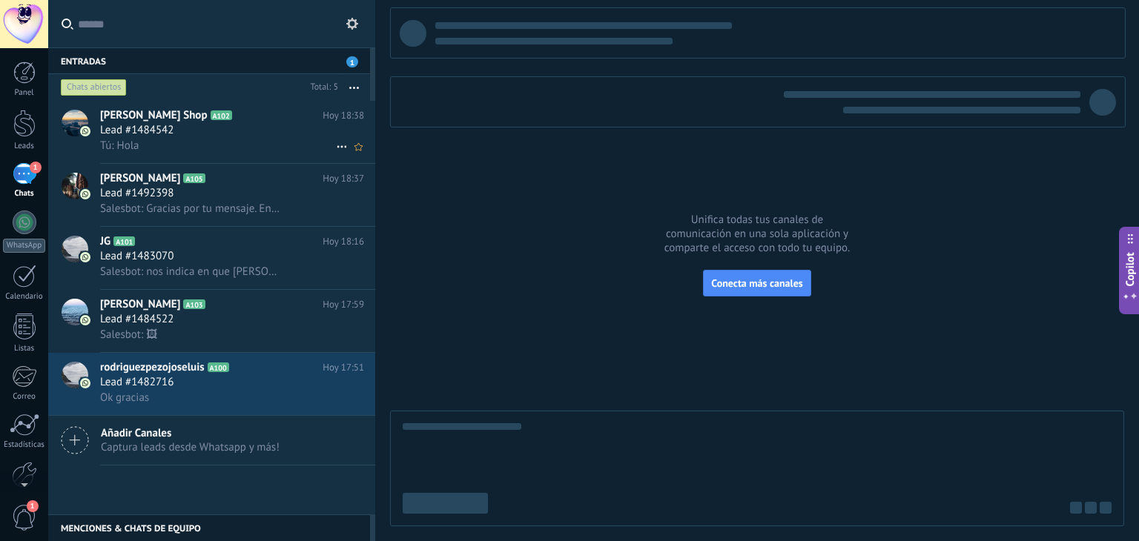
click at [233, 118] on h2 "Gerard Shop A102" at bounding box center [211, 115] width 222 height 15
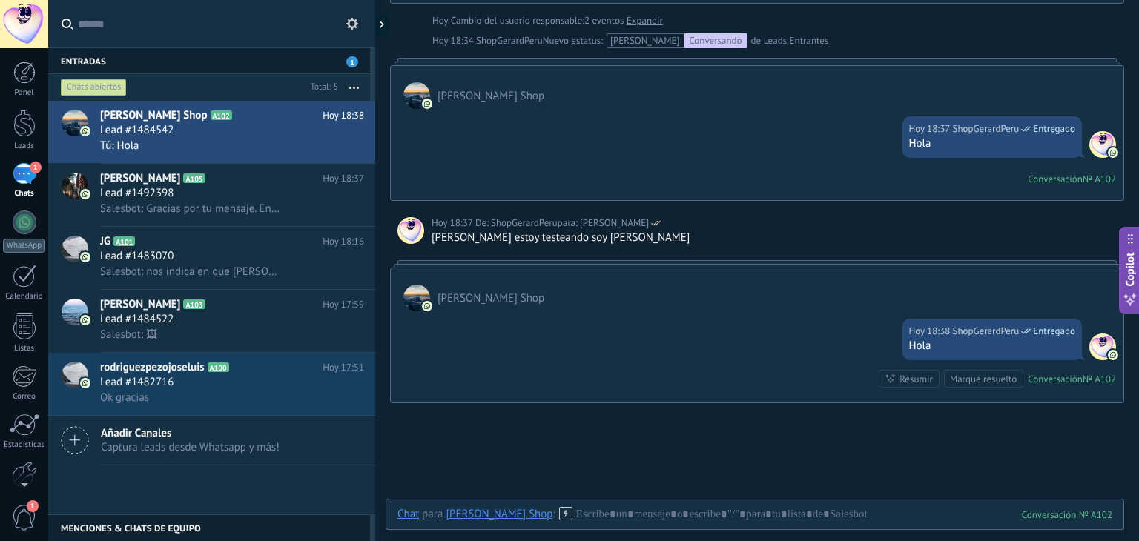
scroll to position [704, 0]
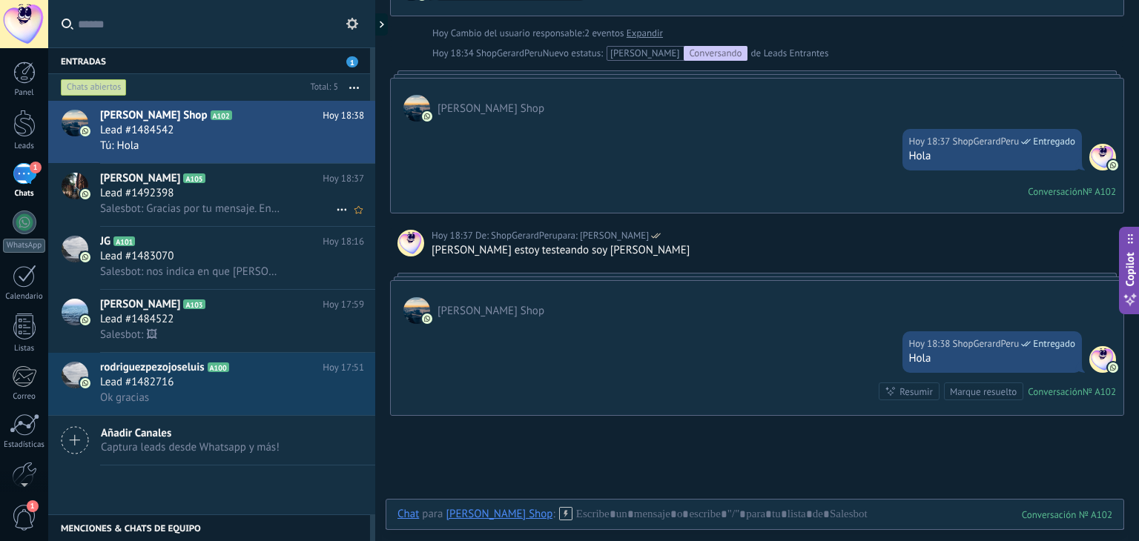
click at [228, 174] on h2 "Walter Gonzales A105" at bounding box center [211, 178] width 222 height 15
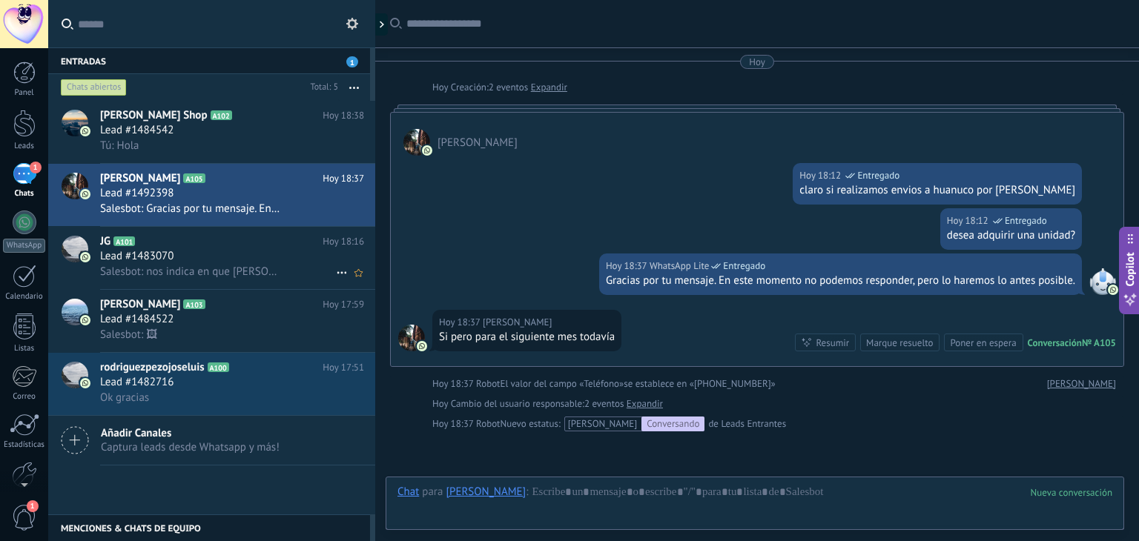
scroll to position [148, 0]
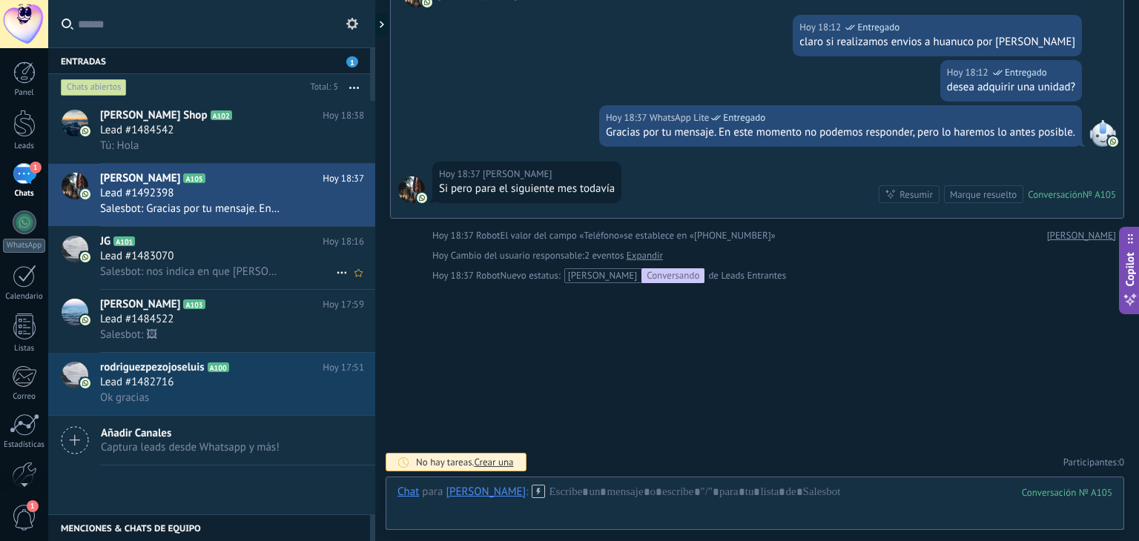
click at [240, 268] on span "Salesbot: nos indica en que [PERSON_NAME] desea su entrega el dia de [DATE] par…" at bounding box center [191, 272] width 182 height 14
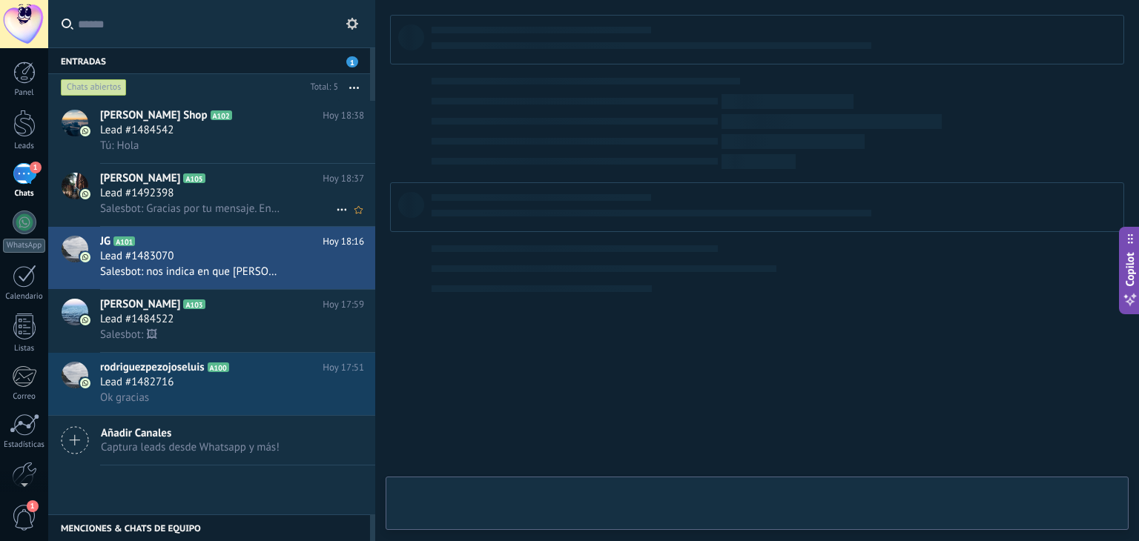
click at [230, 225] on div "Walter Gonzales A105 Hoy 18:37 Lead #1492398 Salesbot: Gracias por tu mensaje. …" at bounding box center [237, 195] width 275 height 62
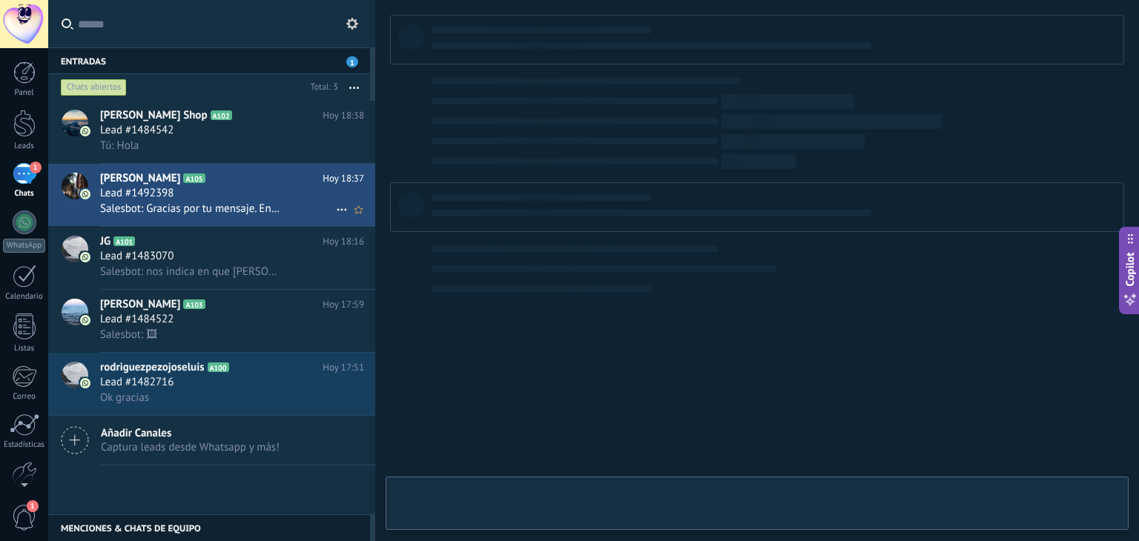
click at [258, 201] on div "Lead #1492398" at bounding box center [232, 193] width 264 height 15
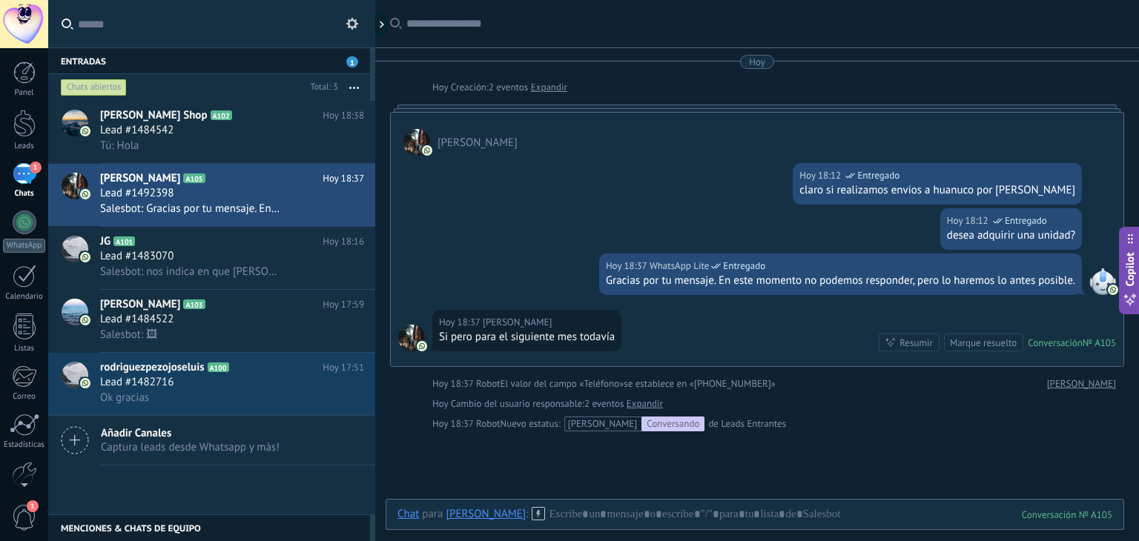
click at [495, 338] on div "Si pero para el siguiente mes todavía" at bounding box center [527, 337] width 176 height 15
click at [688, 336] on div "Hoy 18:37 Walter Gonzales Si pero para el siguiente mes todavía Conversación № …" at bounding box center [757, 338] width 733 height 56
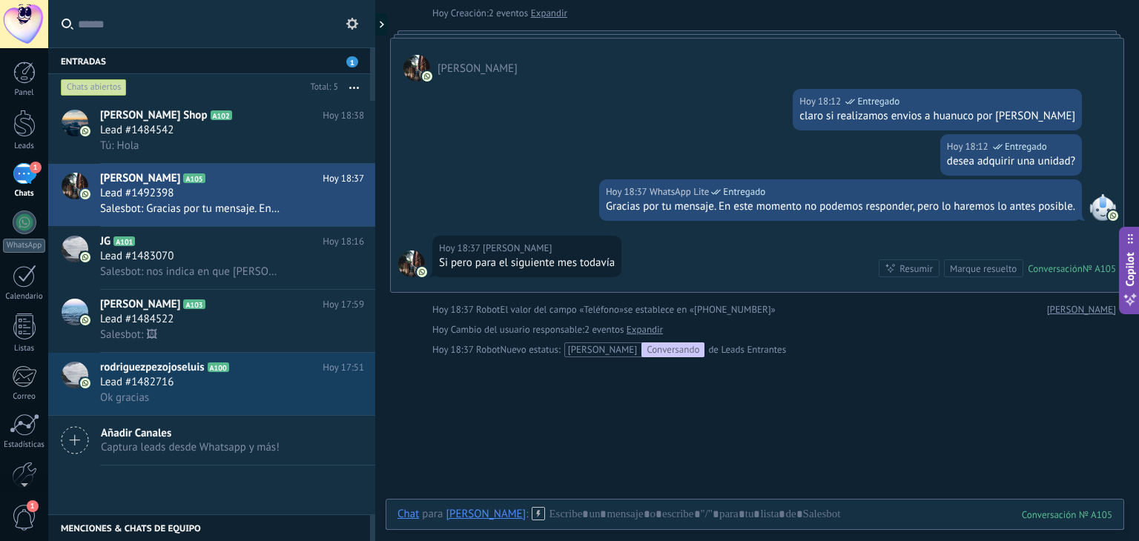
scroll to position [148, 0]
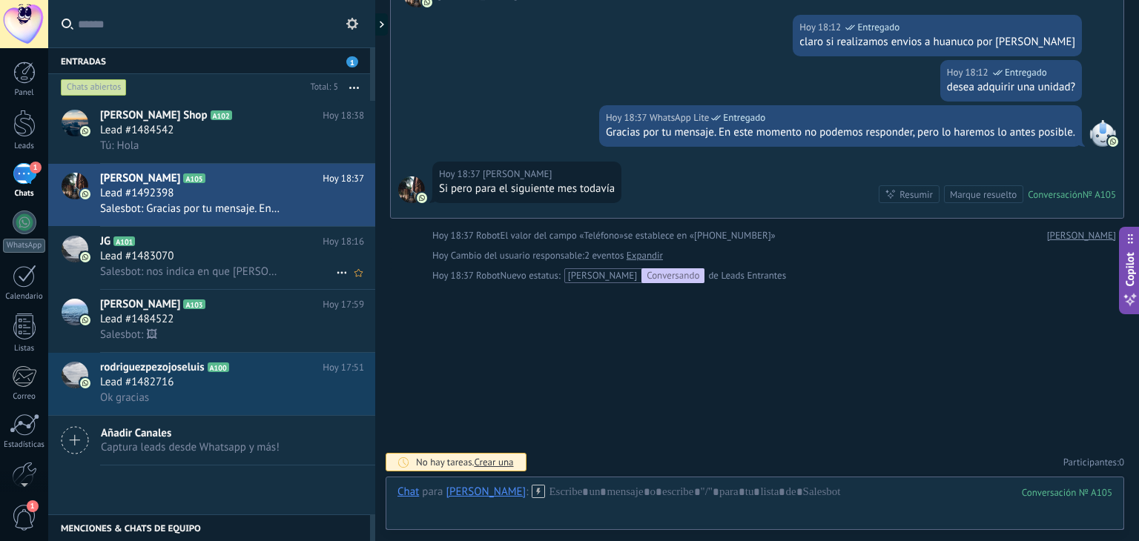
click at [221, 258] on div "Lead #1483070" at bounding box center [232, 256] width 264 height 15
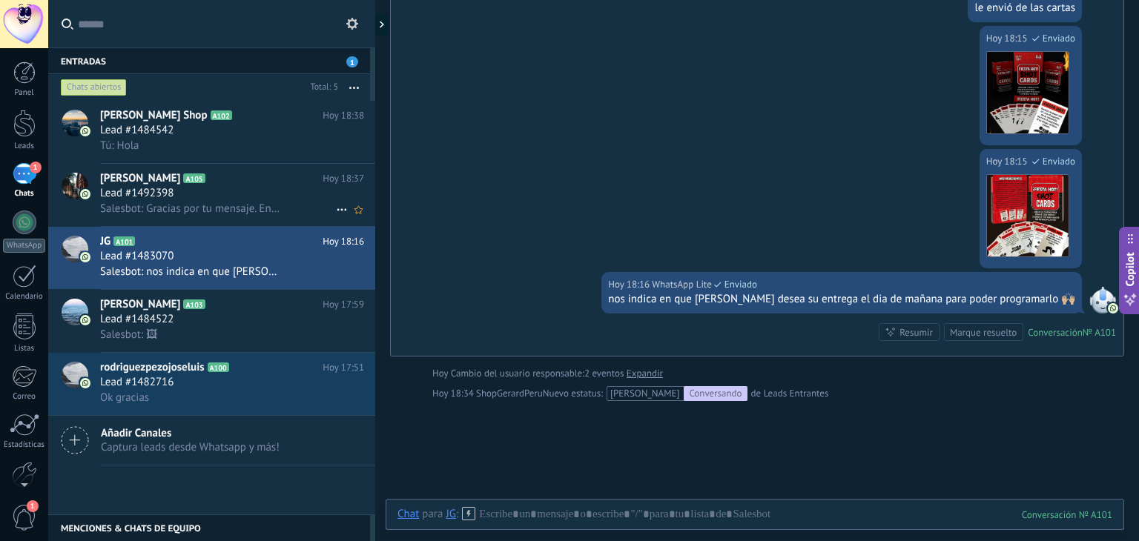
scroll to position [736, 0]
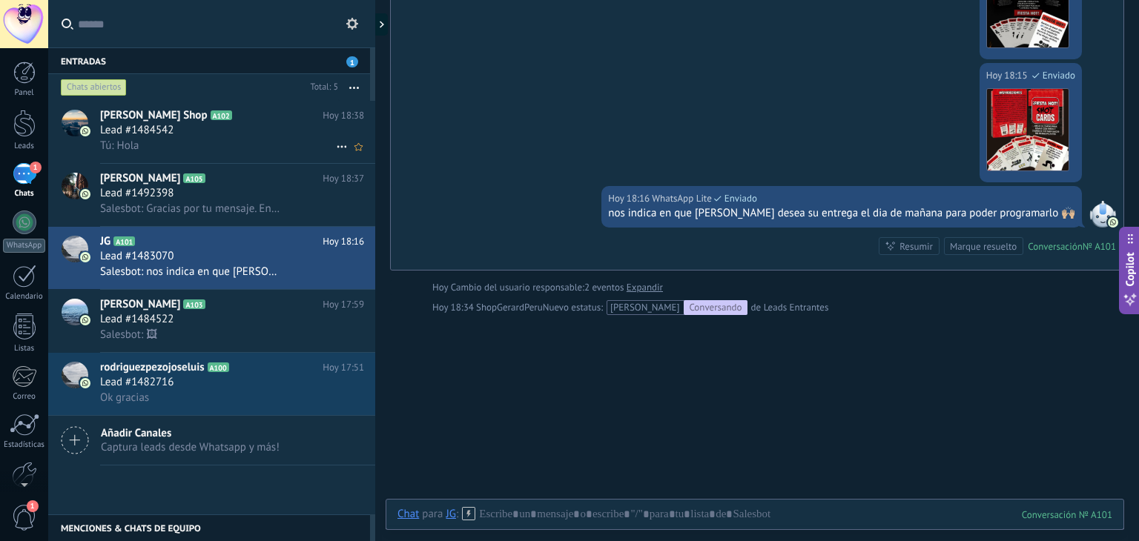
click at [213, 156] on div "[PERSON_NAME] Shop A102 [DATE] 18:38 Lead #1484542 Tú: Hola" at bounding box center [237, 132] width 275 height 62
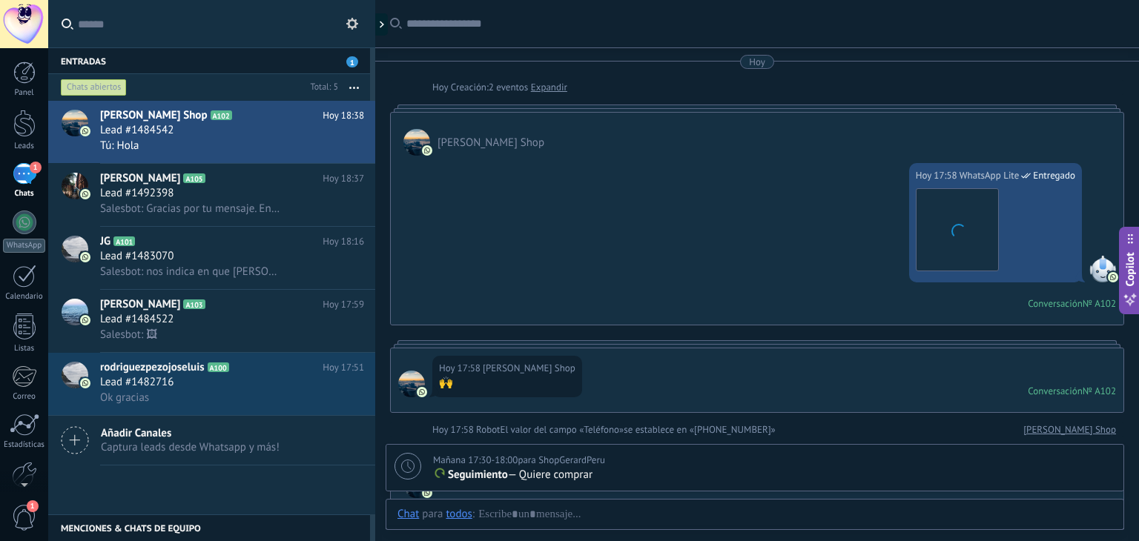
scroll to position [775, 0]
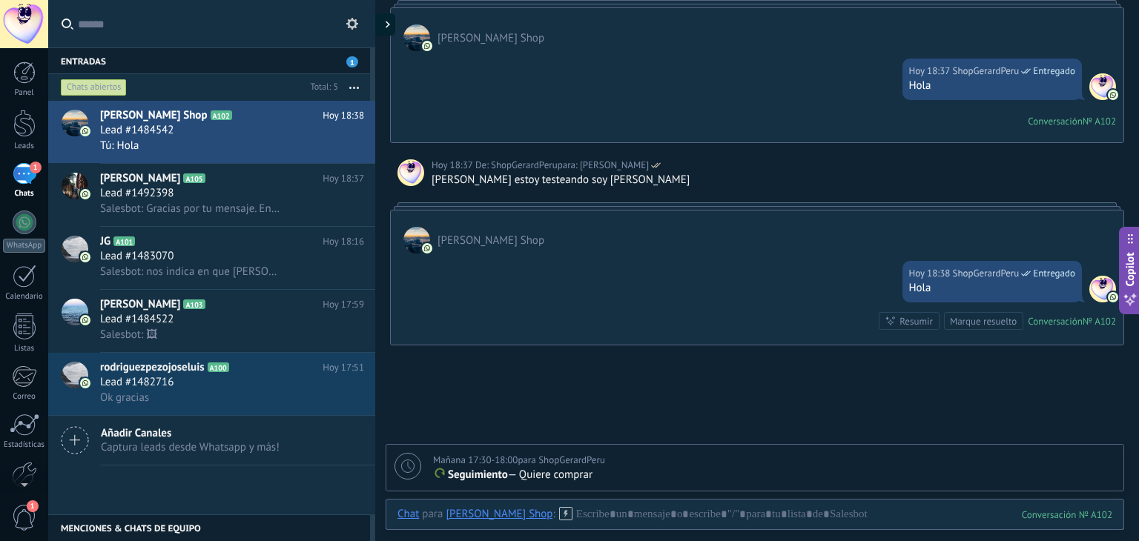
click at [388, 22] on icon at bounding box center [388, 24] width 4 height 7
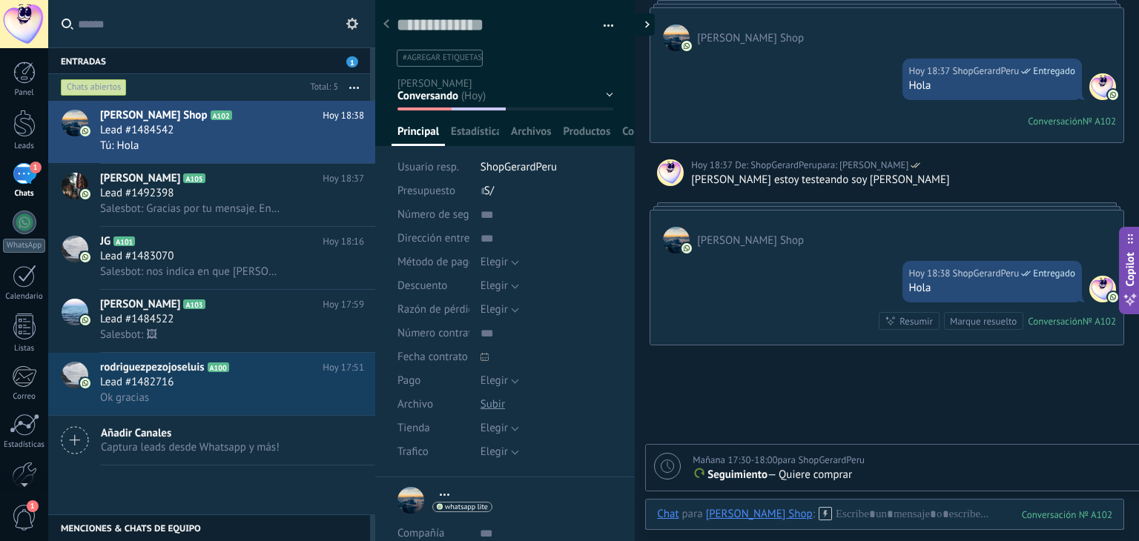
type textarea "**********"
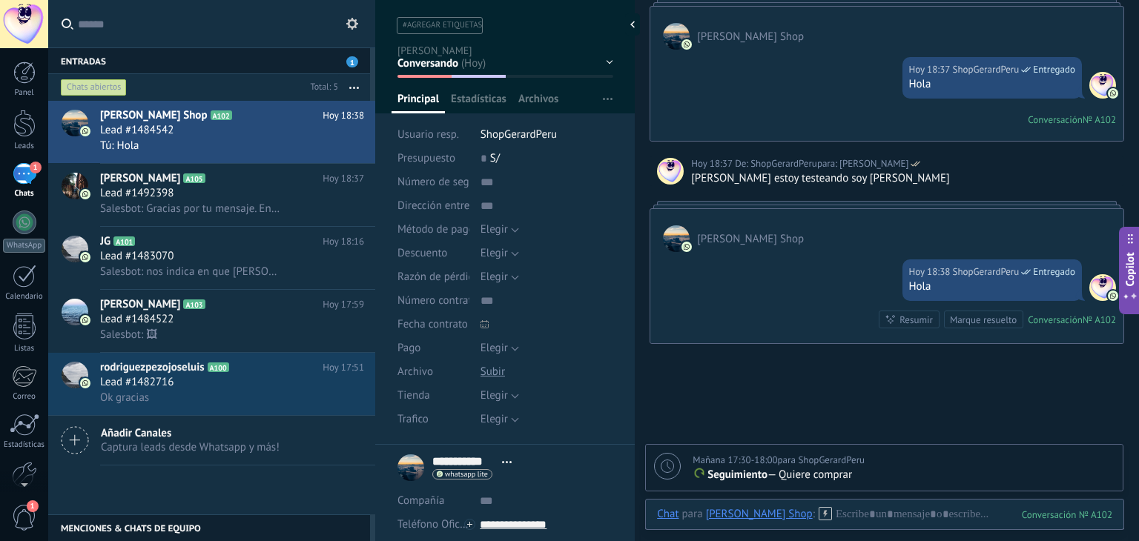
scroll to position [0, 0]
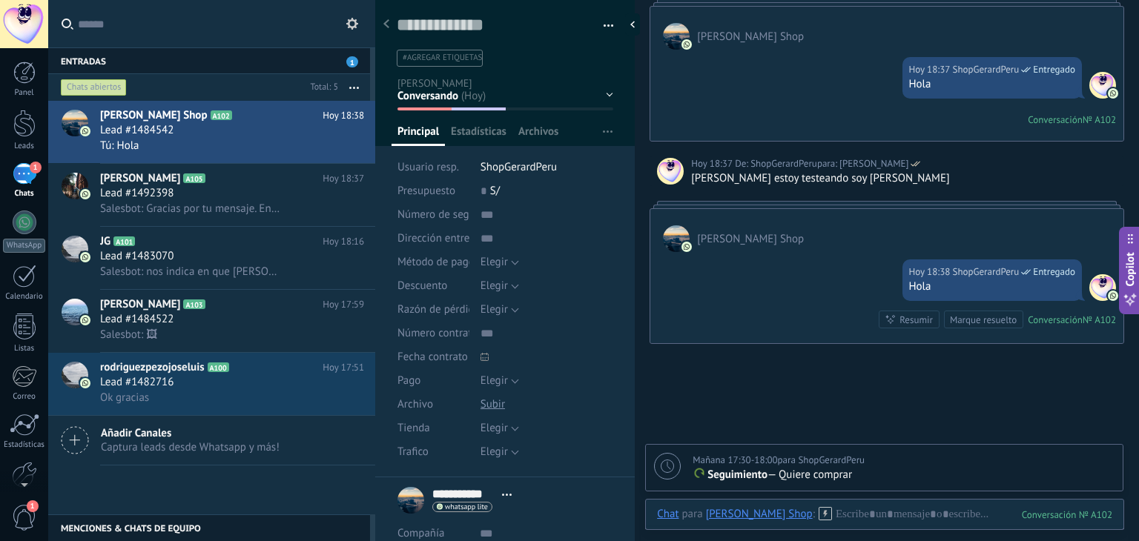
click at [421, 59] on span "#agregar etiquetas" at bounding box center [442, 58] width 79 height 10
click at [446, 59] on input "text" at bounding box center [503, 58] width 207 height 16
click at [611, 51] on div "Guardar y crear Imprimir Administrar etiquetas Exportar a excel" at bounding box center [505, 28] width 260 height 76
click at [610, 96] on div at bounding box center [505, 68] width 260 height 156
click at [0, 0] on div "No contesta Conversando Interes de compra Logrado con éxito Ventas Perdidos" at bounding box center [0, 0] width 0 height 0
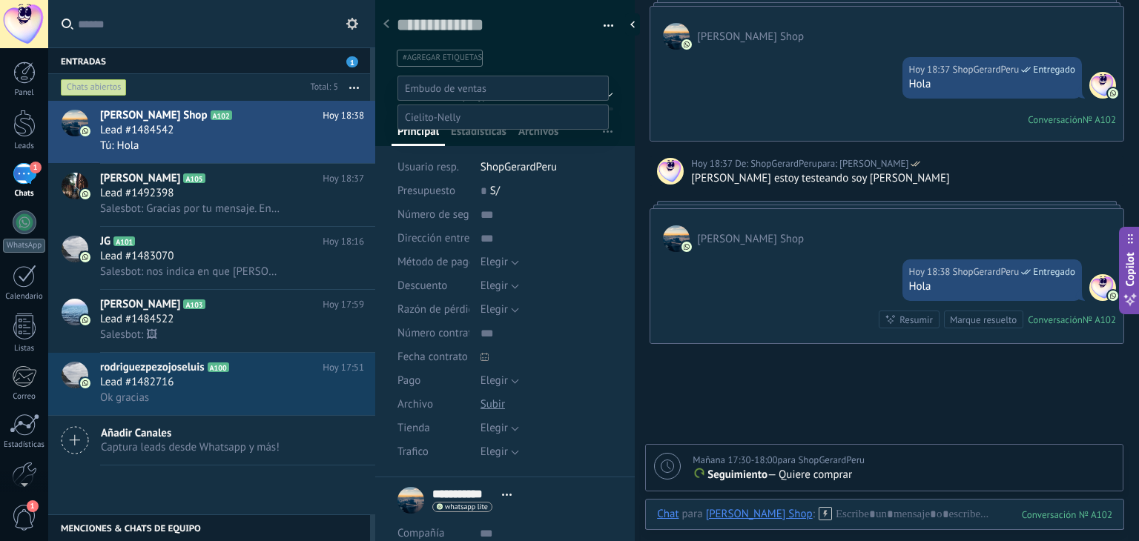
scroll to position [29, 0]
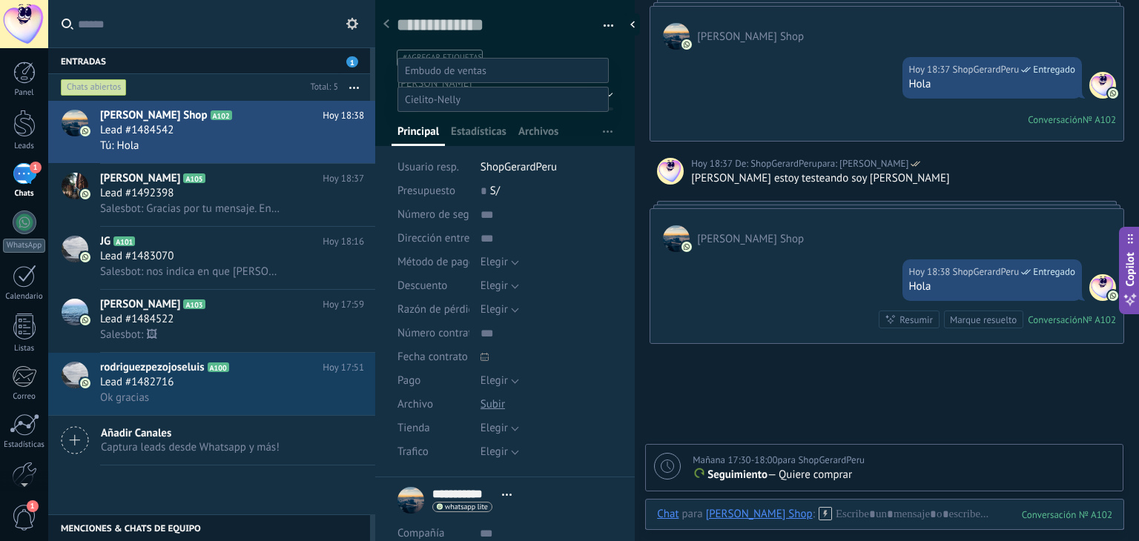
click at [620, 95] on div at bounding box center [593, 252] width 1091 height 541
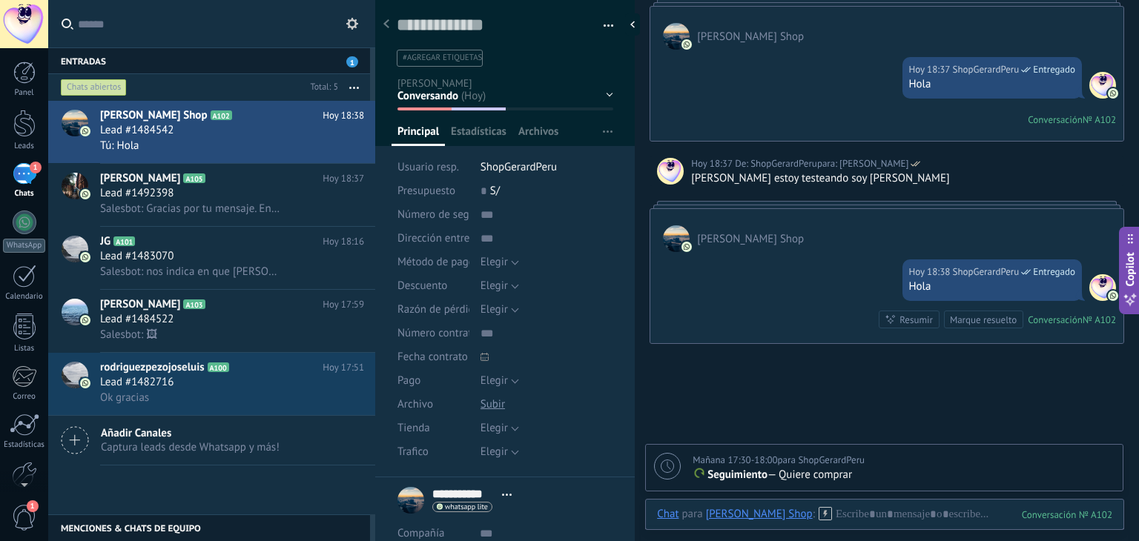
click at [0, 0] on div "No contesta Conversando Interes de compra Logrado con éxito Ventas Perdidos" at bounding box center [0, 0] width 0 height 0
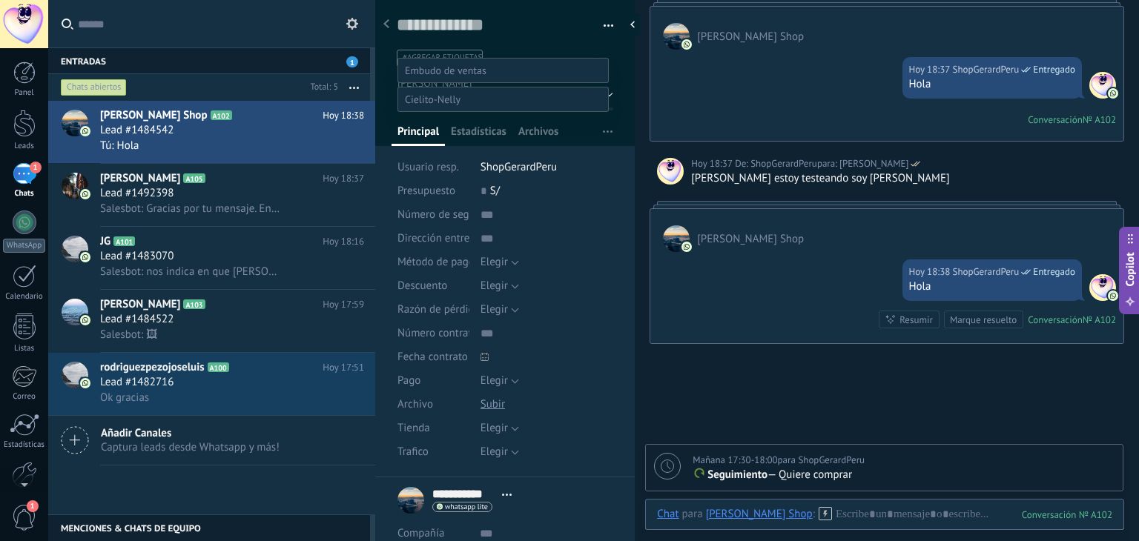
click at [622, 87] on div at bounding box center [593, 252] width 1091 height 541
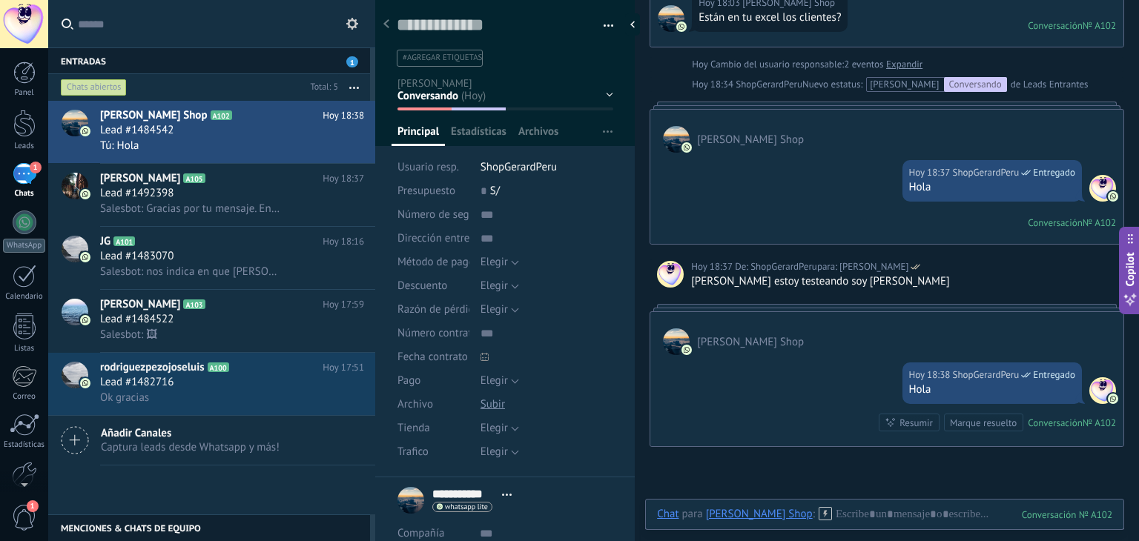
scroll to position [555, 0]
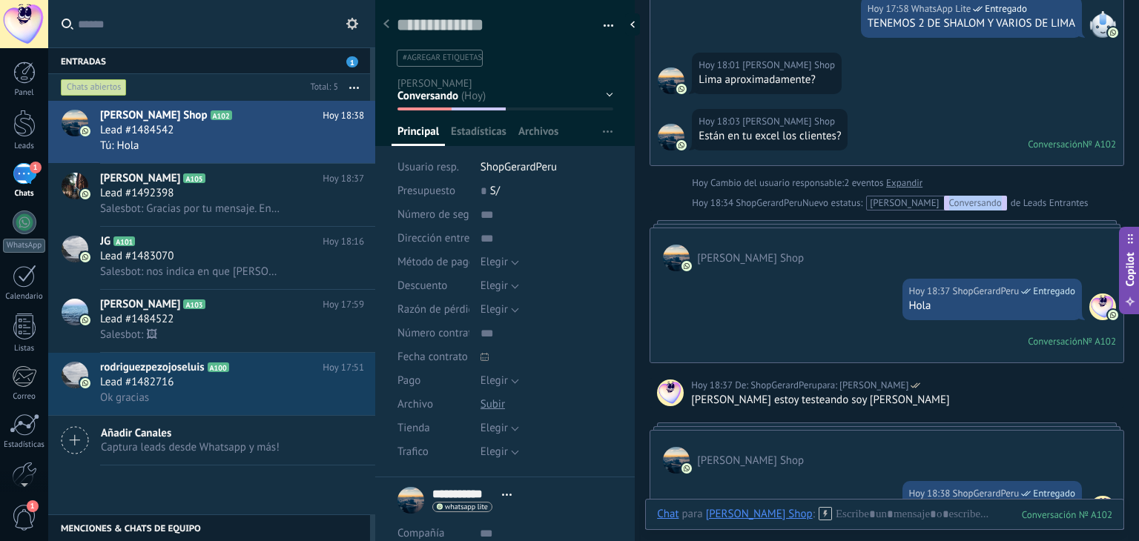
drag, startPoint x: 931, startPoint y: 199, endPoint x: 988, endPoint y: 197, distance: 57.1
click at [988, 197] on div "Conversando" at bounding box center [975, 203] width 63 height 15
click at [945, 169] on div "Hoy Hoy Creación: 2 eventos Expandir Gerard Shop Hoy 17:58 WhatsApp Lite Entreg…" at bounding box center [887, 33] width 475 height 1066
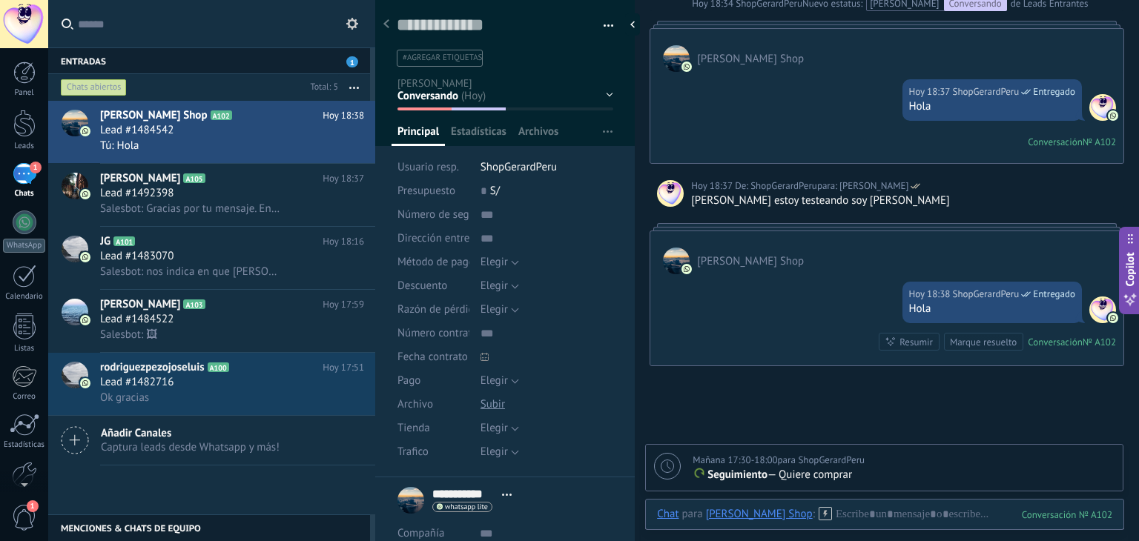
scroll to position [750, 0]
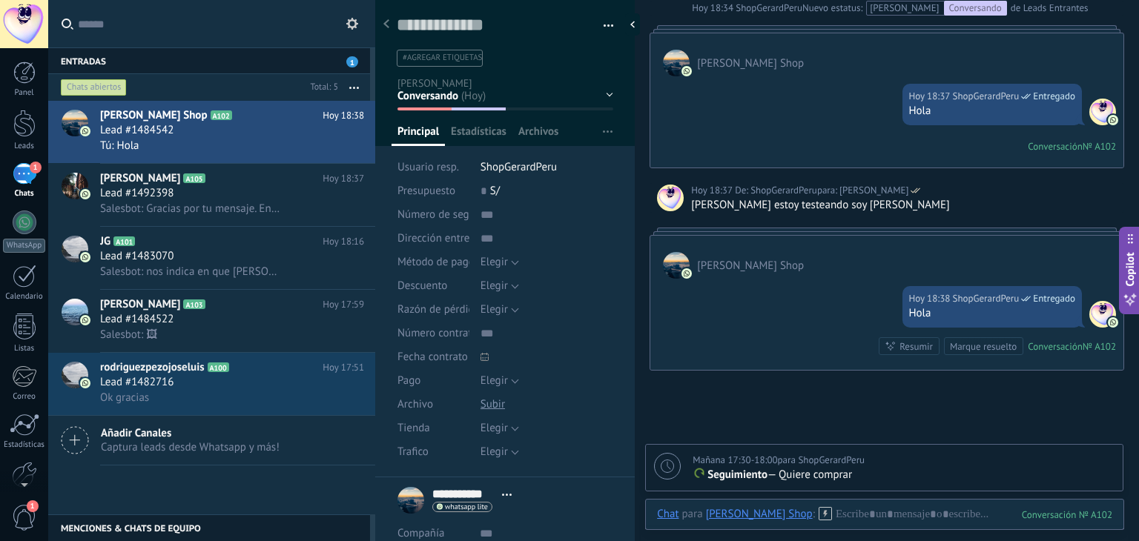
click at [0, 0] on div "No contesta Conversando Interes de compra Logrado con éxito Ventas Perdidos" at bounding box center [0, 0] width 0 height 0
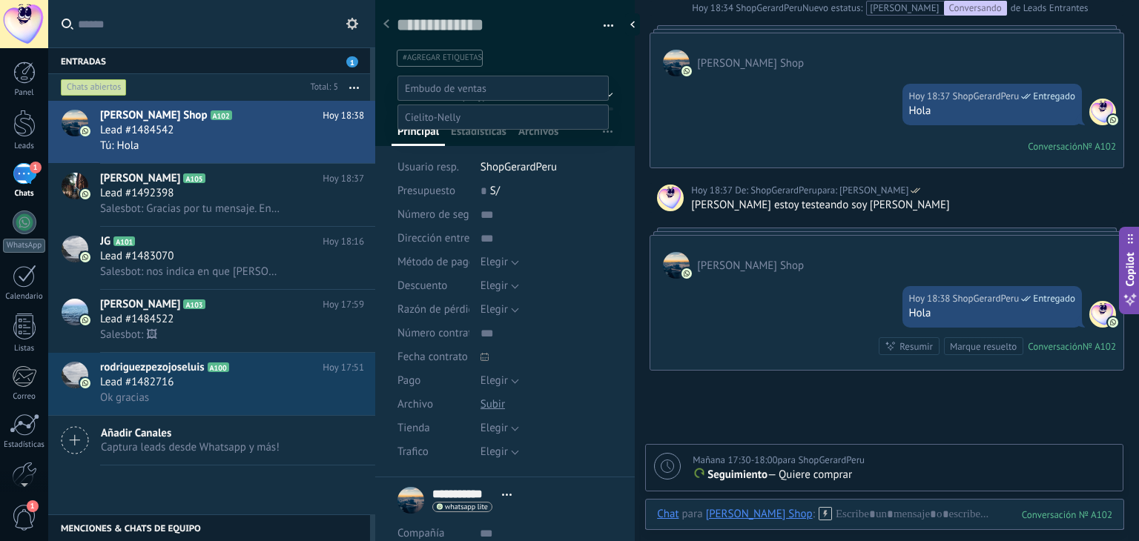
scroll to position [29, 0]
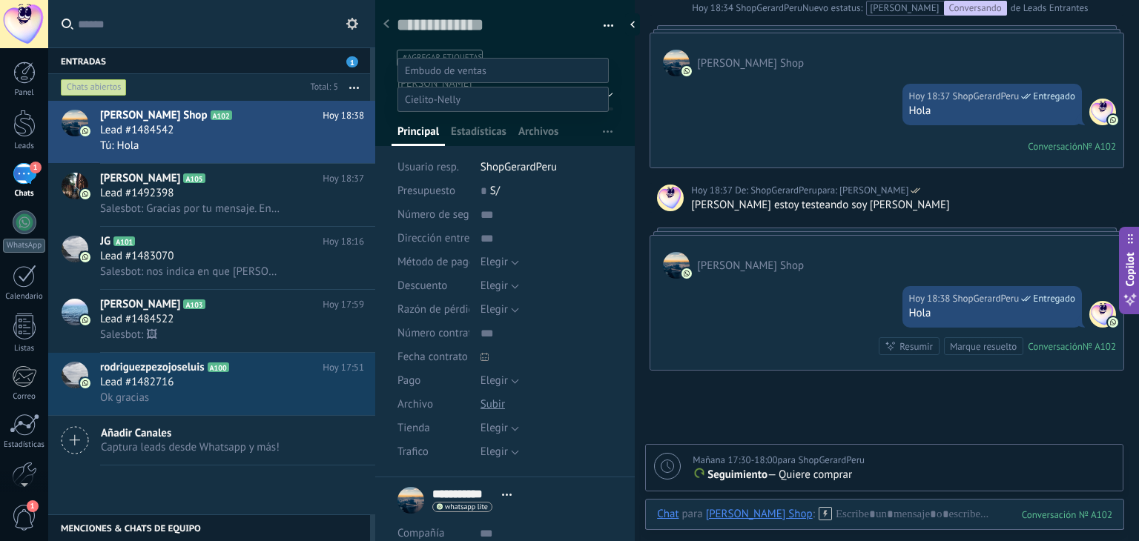
click at [0, 0] on label "No contesta" at bounding box center [0, 0] width 0 height 0
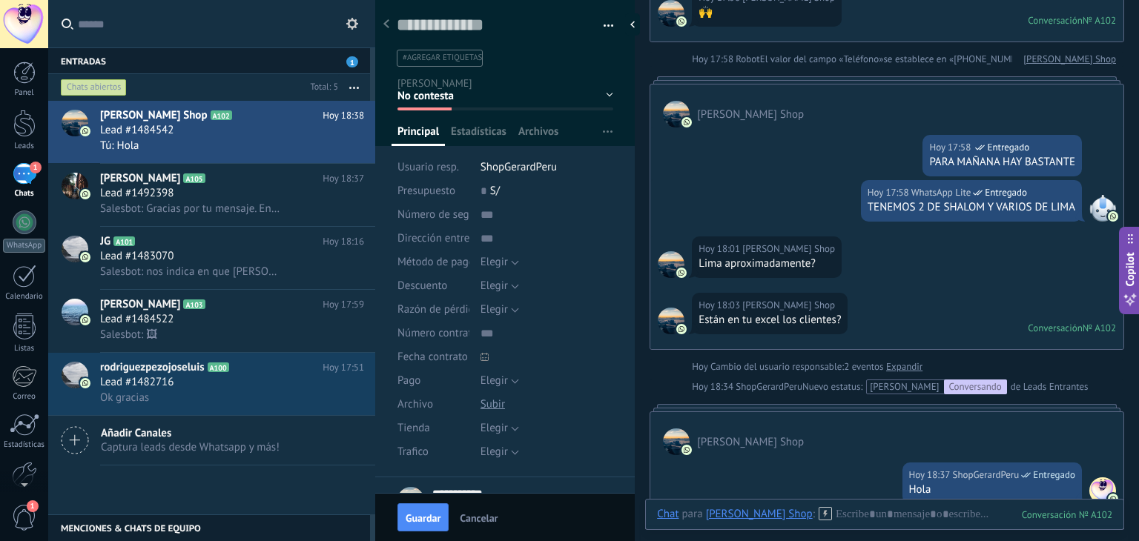
scroll to position [500, 0]
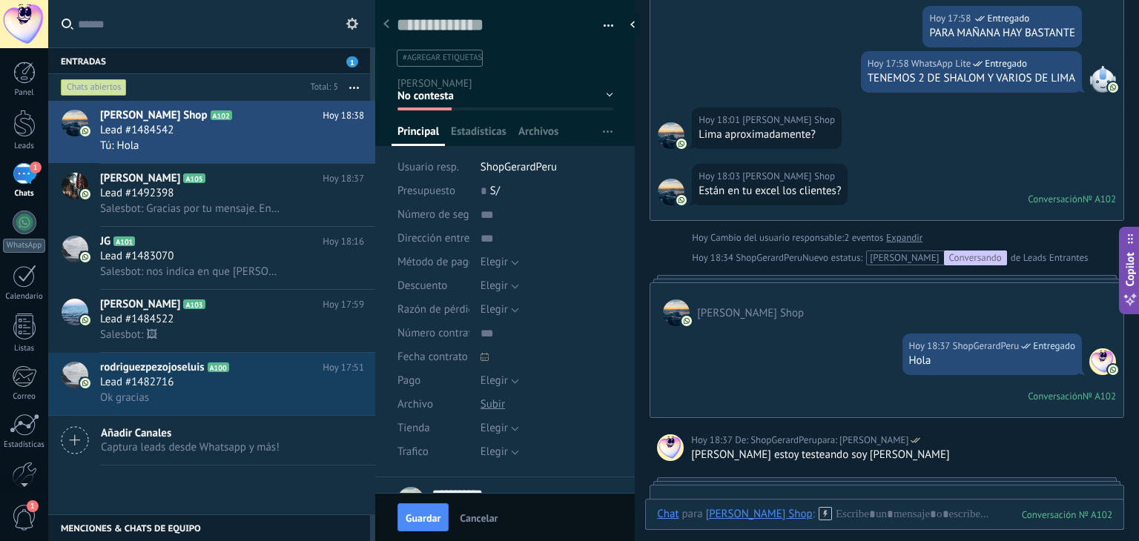
click at [819, 362] on div "Hoy 18:37 ShopGerardPeru Entregado Hola Conversación № A102 Conversación № A102" at bounding box center [886, 371] width 473 height 91
click at [809, 342] on div "Hoy 18:37 ShopGerardPeru Entregado Hola Conversación № A102 Conversación № A102" at bounding box center [886, 371] width 473 height 91
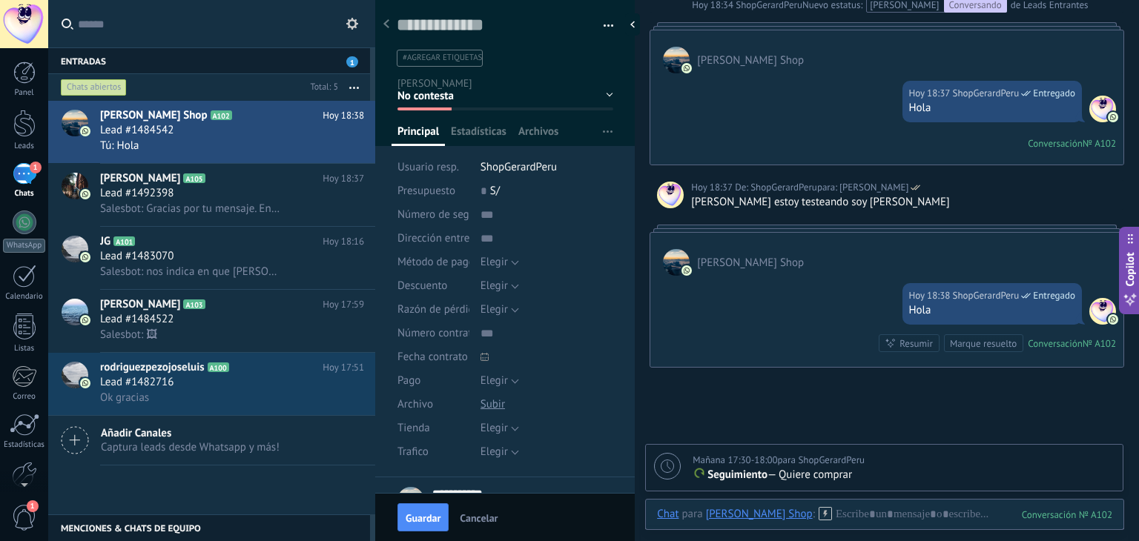
scroll to position [717, 0]
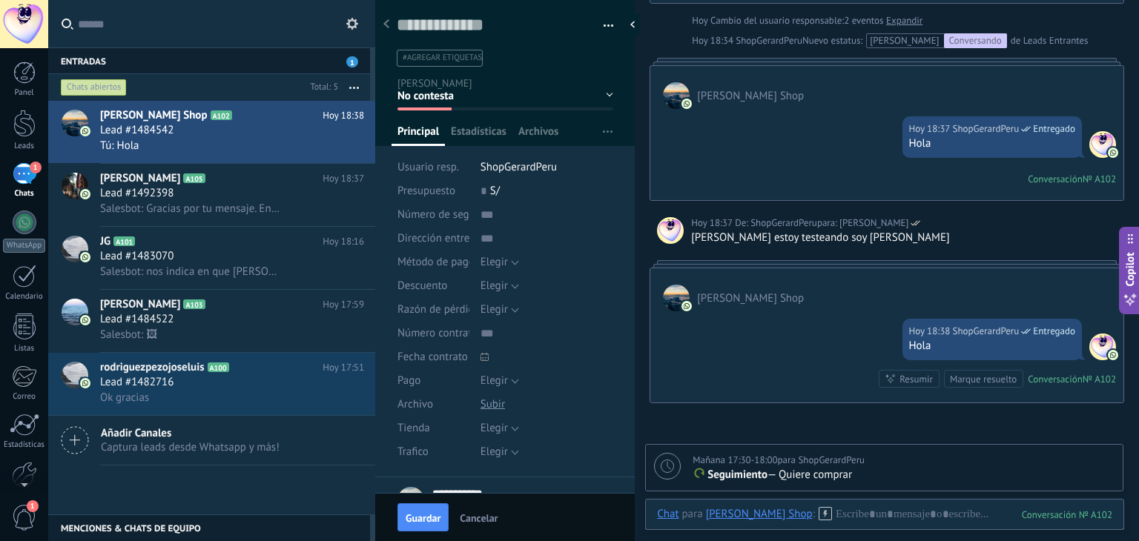
click at [0, 0] on div "No contesta Conversando Interes de compra Logrado con éxito Ventas Perdidos" at bounding box center [0, 0] width 0 height 0
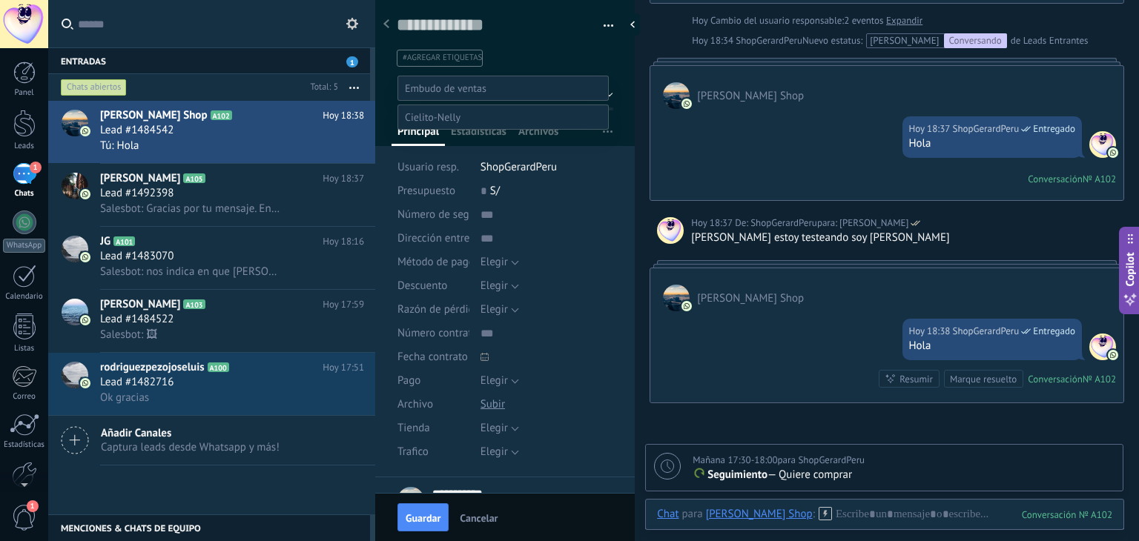
scroll to position [29, 0]
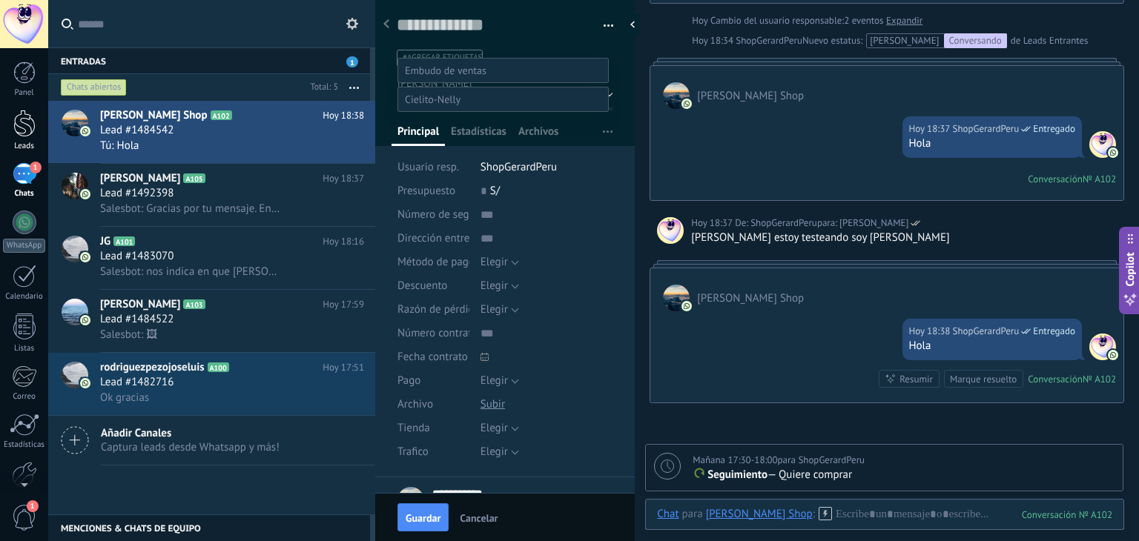
click at [8, 123] on link "Leads" at bounding box center [24, 131] width 48 height 42
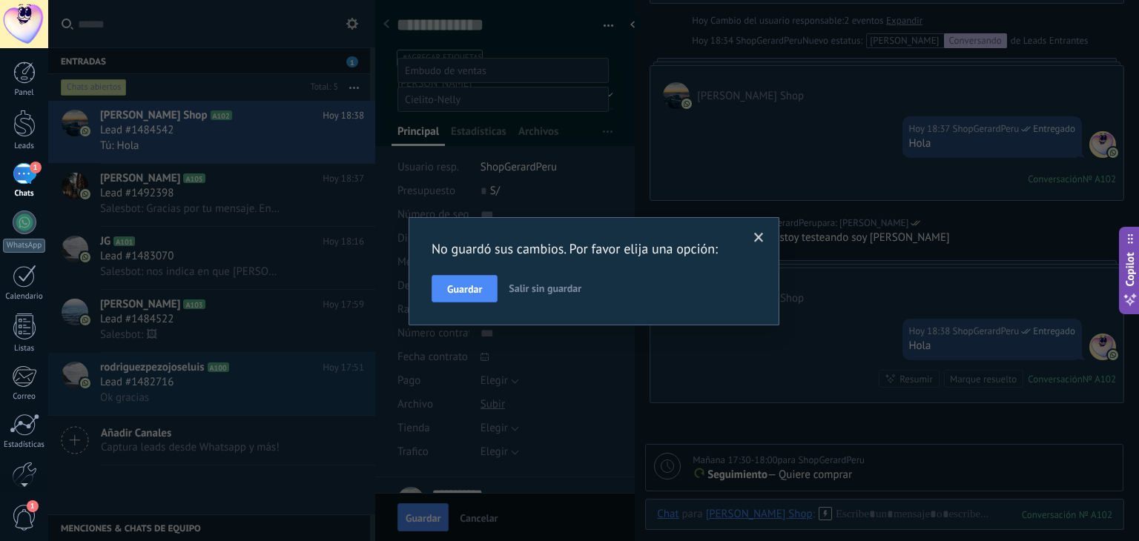
click at [544, 288] on span "Salir sin guardar" at bounding box center [545, 288] width 73 height 13
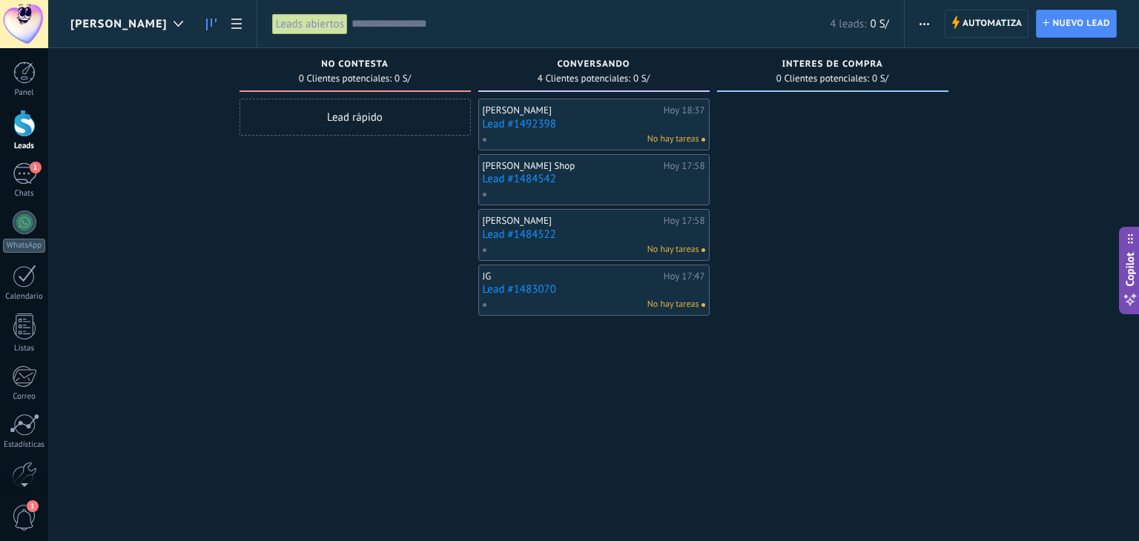
click at [384, 250] on div "Lead rápido" at bounding box center [355, 273] width 231 height 348
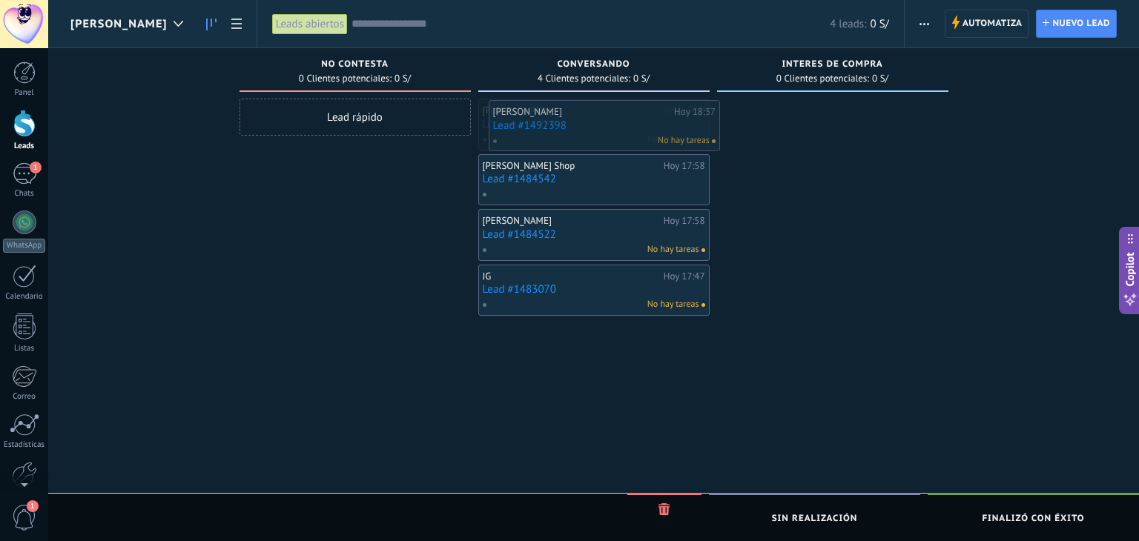
drag, startPoint x: 583, startPoint y: 113, endPoint x: 593, endPoint y: 114, distance: 10.5
drag, startPoint x: 596, startPoint y: 113, endPoint x: 589, endPoint y: 115, distance: 7.7
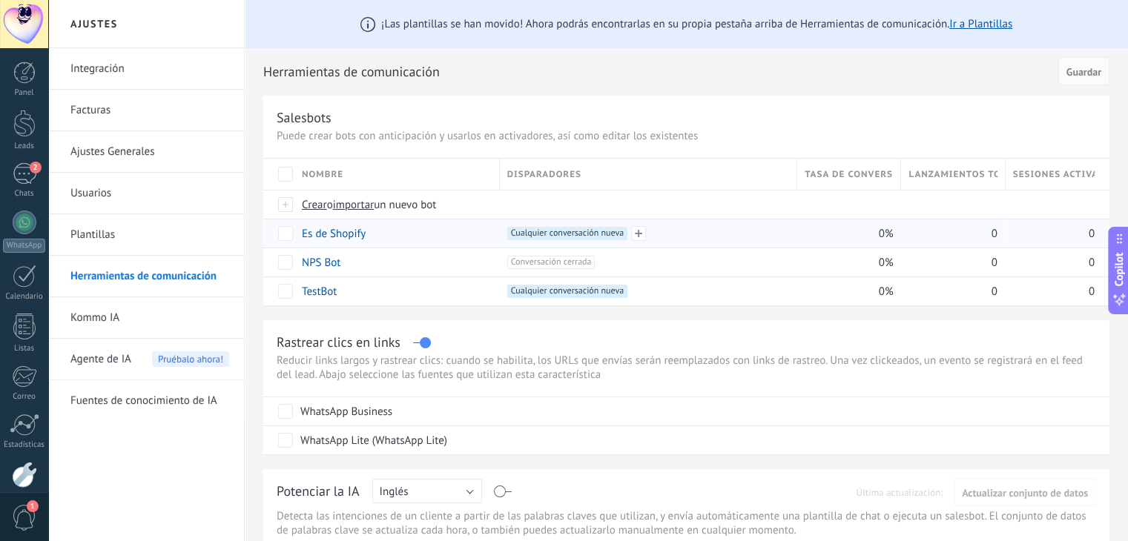
click at [547, 238] on span "Cualquier conversación nueva +0" at bounding box center [567, 233] width 120 height 13
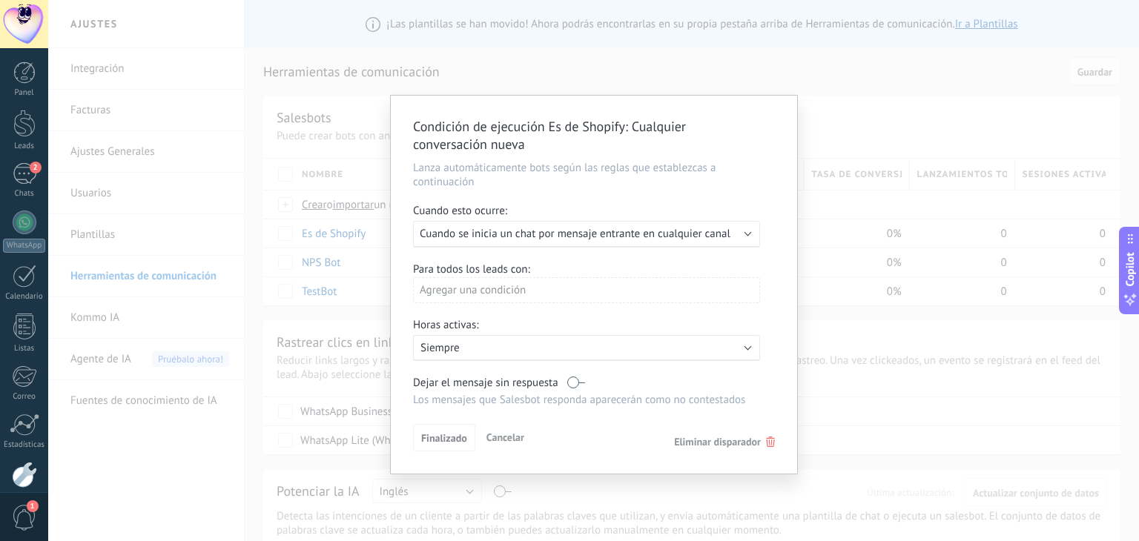
click at [768, 440] on icon at bounding box center [770, 442] width 9 height 10
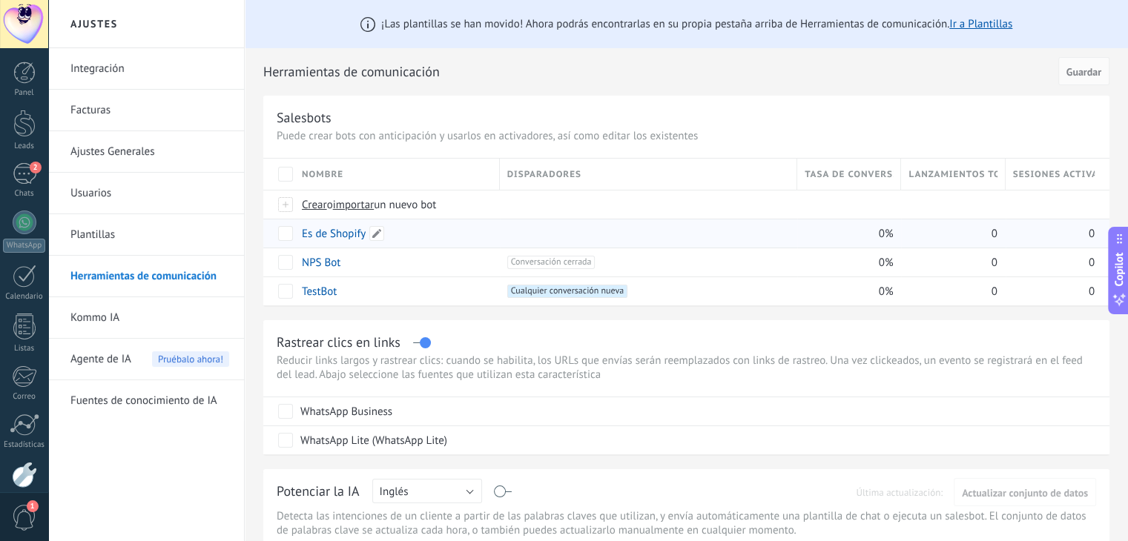
click at [329, 233] on link "Es de Shopify" at bounding box center [334, 234] width 64 height 14
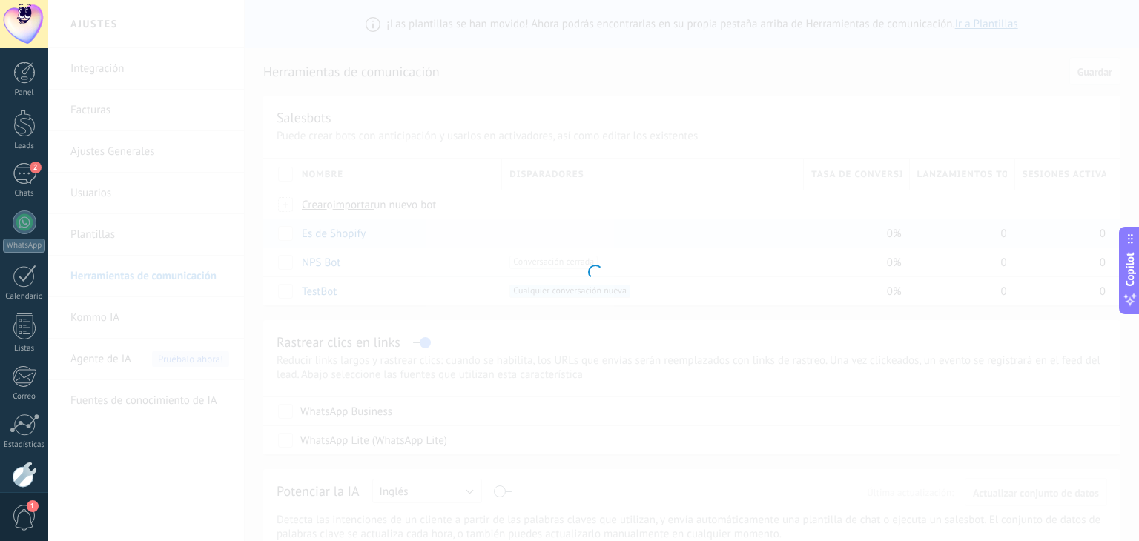
type input "**********"
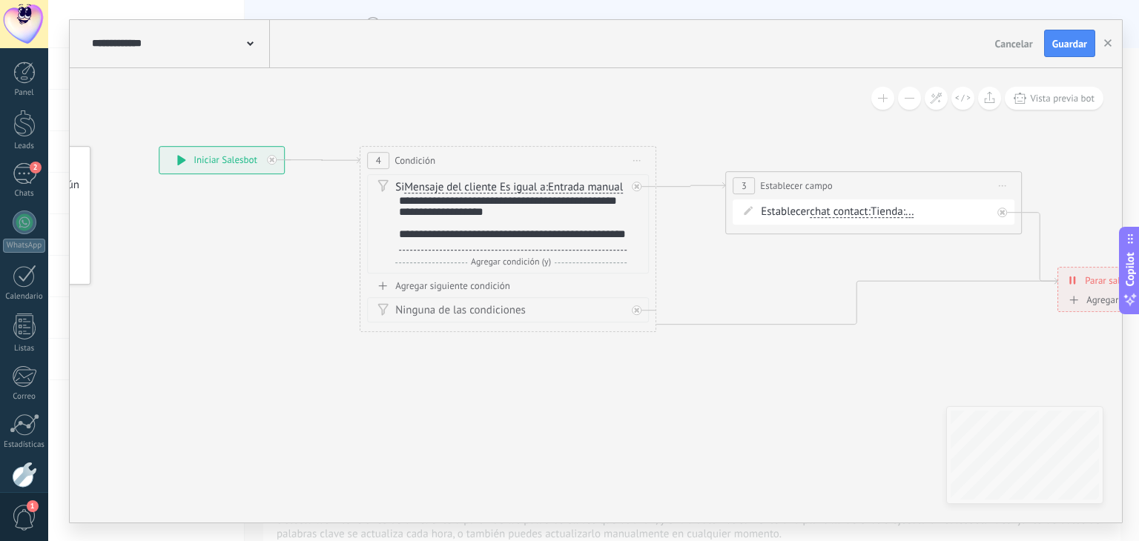
drag, startPoint x: 519, startPoint y: 339, endPoint x: 184, endPoint y: 299, distance: 337.6
click at [184, 299] on icon at bounding box center [747, 246] width 1918 height 942
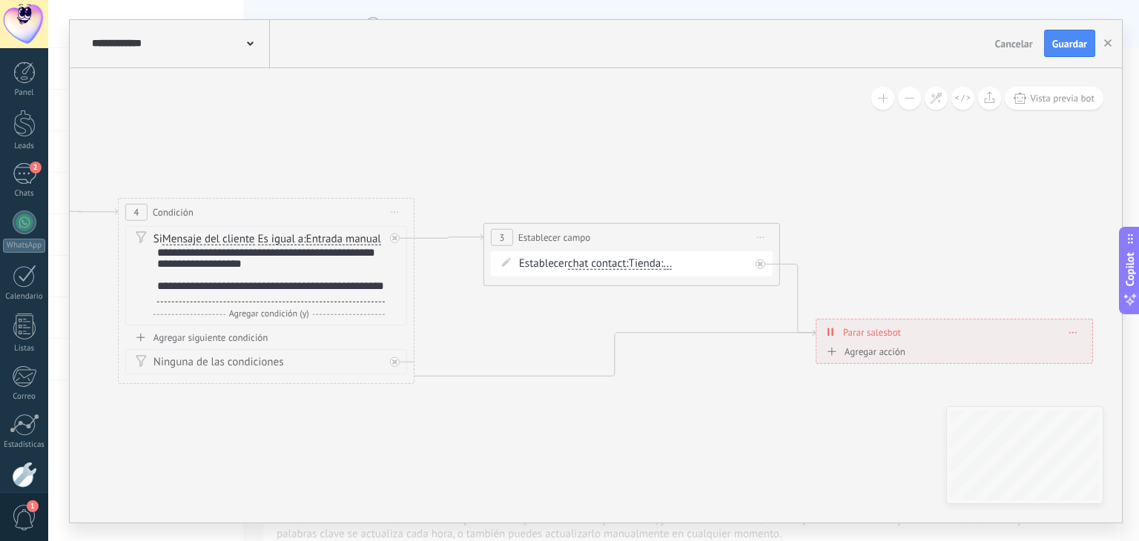
drag, startPoint x: 553, startPoint y: 339, endPoint x: 420, endPoint y: 397, distance: 144.8
click at [420, 397] on icon at bounding box center [505, 297] width 1918 height 942
click at [764, 357] on icon at bounding box center [505, 297] width 1918 height 942
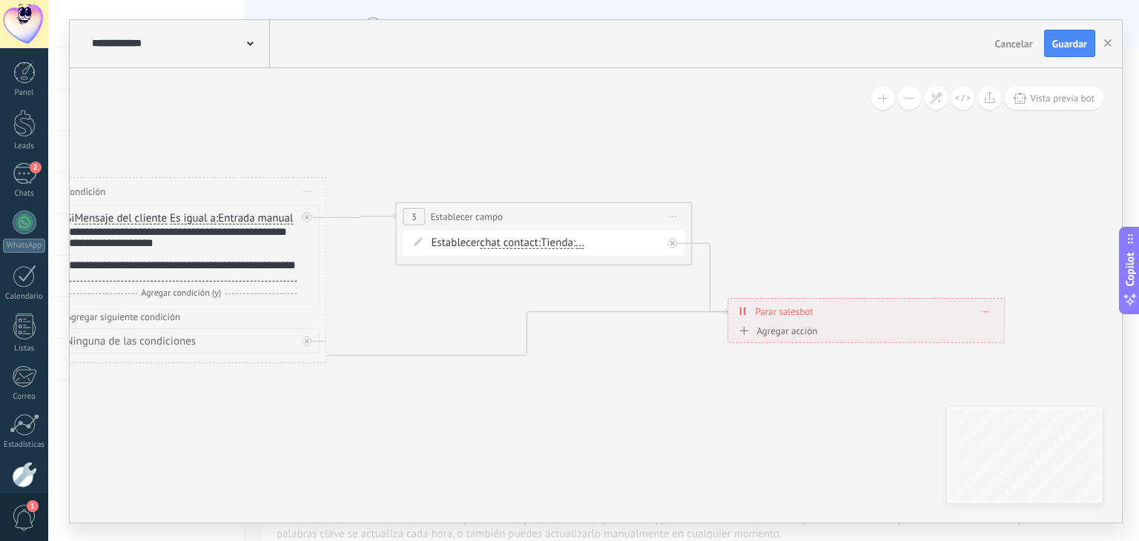
drag, startPoint x: 780, startPoint y: 383, endPoint x: 693, endPoint y: 363, distance: 89.9
click at [693, 363] on icon at bounding box center [417, 277] width 1918 height 942
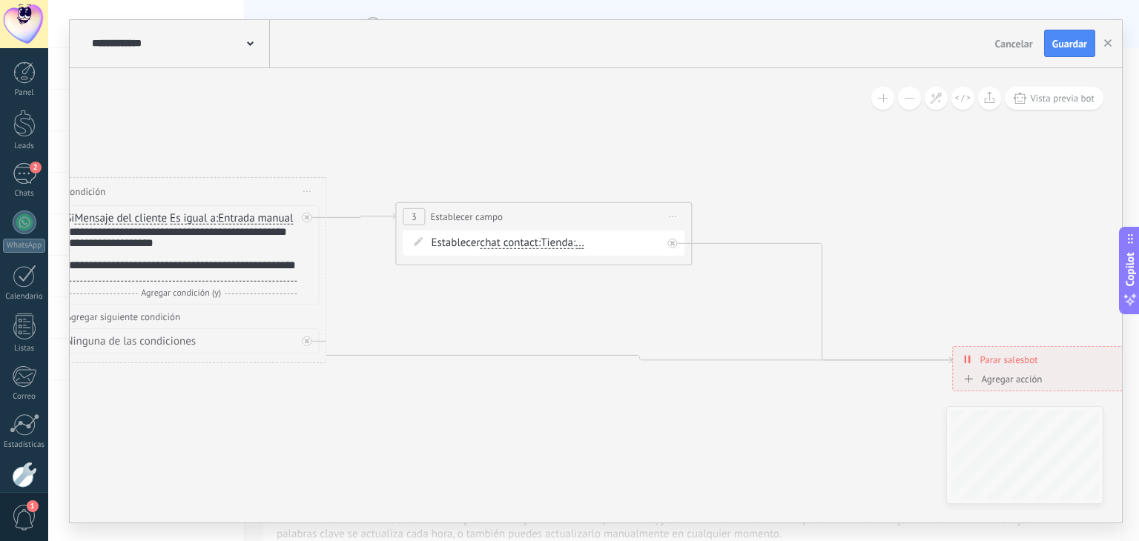
drag, startPoint x: 822, startPoint y: 315, endPoint x: 1047, endPoint y: 364, distance: 230.7
click at [1047, 364] on div "**********" at bounding box center [1091, 359] width 276 height 26
click at [673, 244] on icon at bounding box center [672, 242] width 5 height 5
click at [774, 260] on div "Agrega el siguiente paso" at bounding box center [806, 264] width 130 height 24
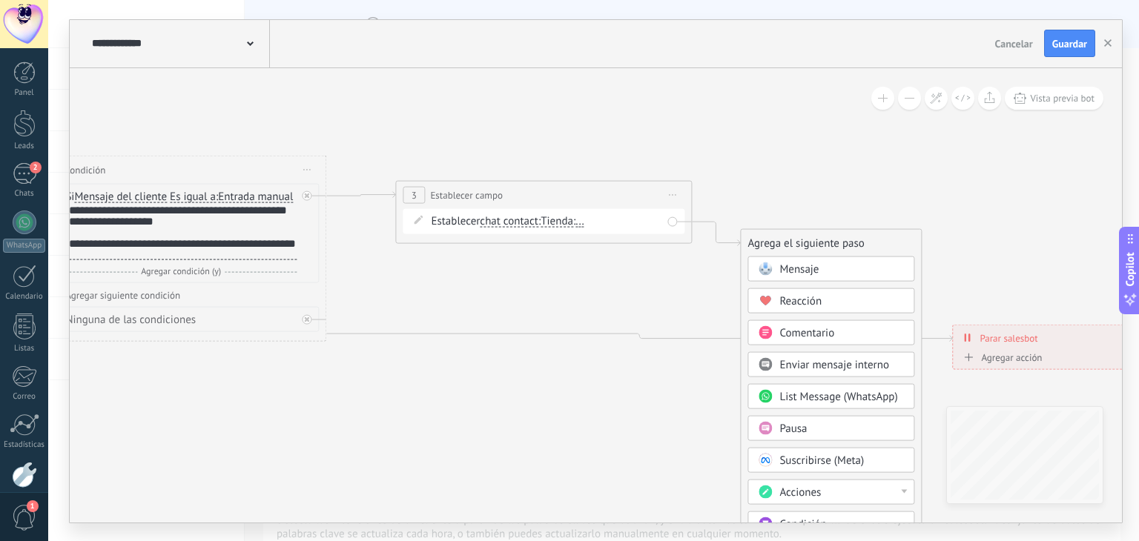
click at [828, 262] on div "Mensaje" at bounding box center [841, 269] width 125 height 15
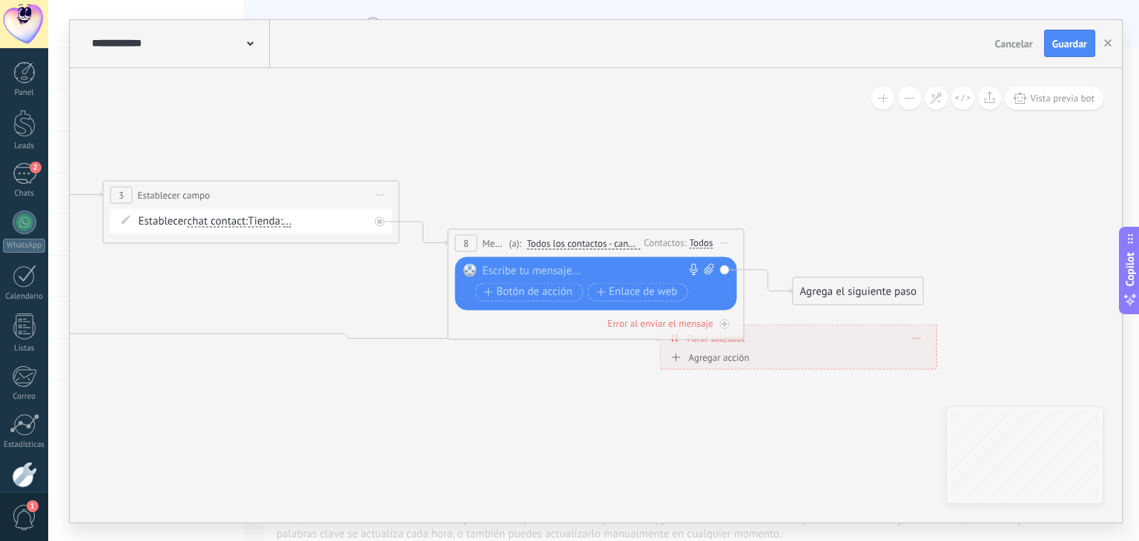
click at [598, 267] on div at bounding box center [593, 270] width 220 height 15
paste div
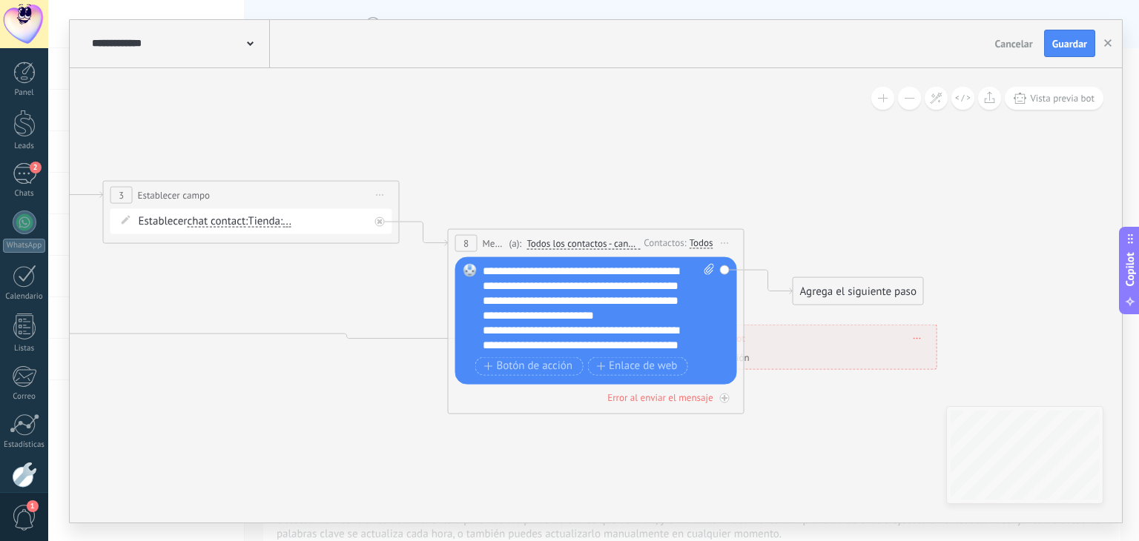
click at [644, 192] on icon at bounding box center [237, 262] width 2142 height 957
click at [708, 265] on icon at bounding box center [709, 268] width 10 height 11
click input "Subir" at bounding box center [0, 0] width 0 height 0
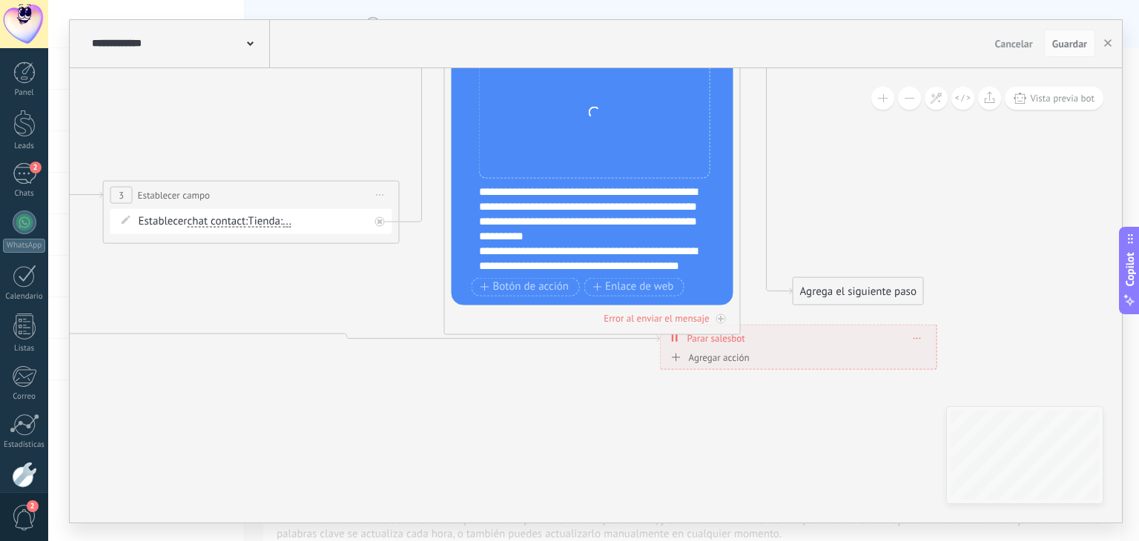
drag, startPoint x: 612, startPoint y: 235, endPoint x: 609, endPoint y: 7, distance: 228.4
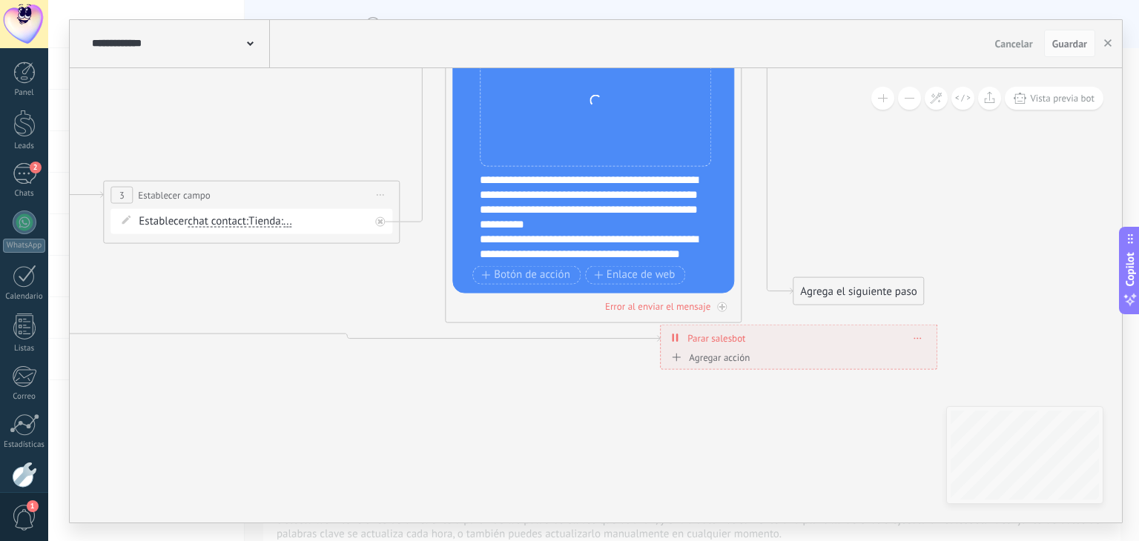
drag, startPoint x: 609, startPoint y: 7, endPoint x: 911, endPoint y: 199, distance: 358.1
click at [911, 199] on icon at bounding box center [237, 185] width 2142 height 1112
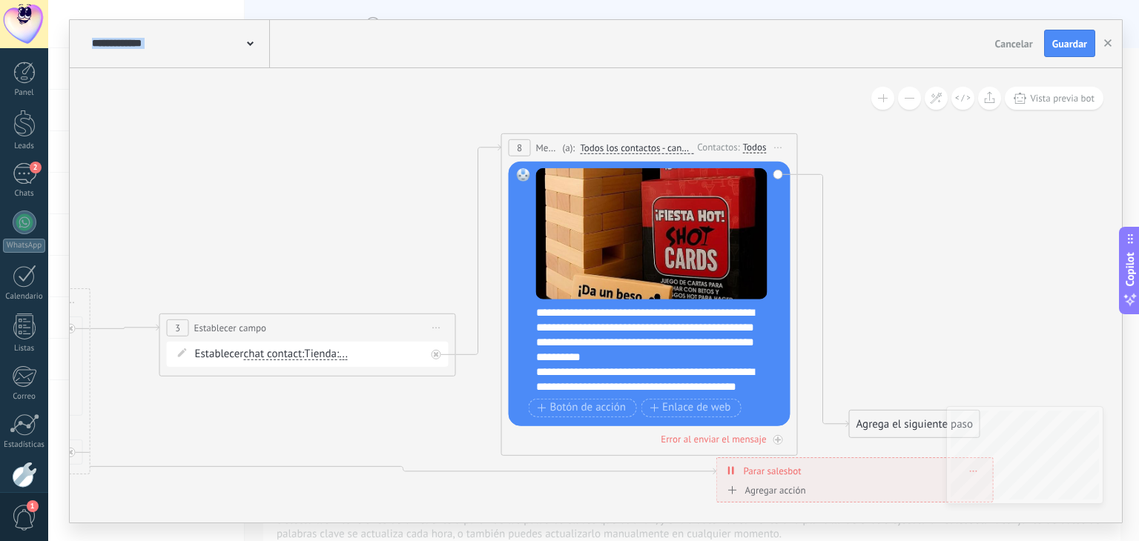
drag, startPoint x: 911, startPoint y: 199, endPoint x: 1025, endPoint y: 357, distance: 194.3
click at [1025, 357] on icon at bounding box center [293, 318] width 2142 height 1112
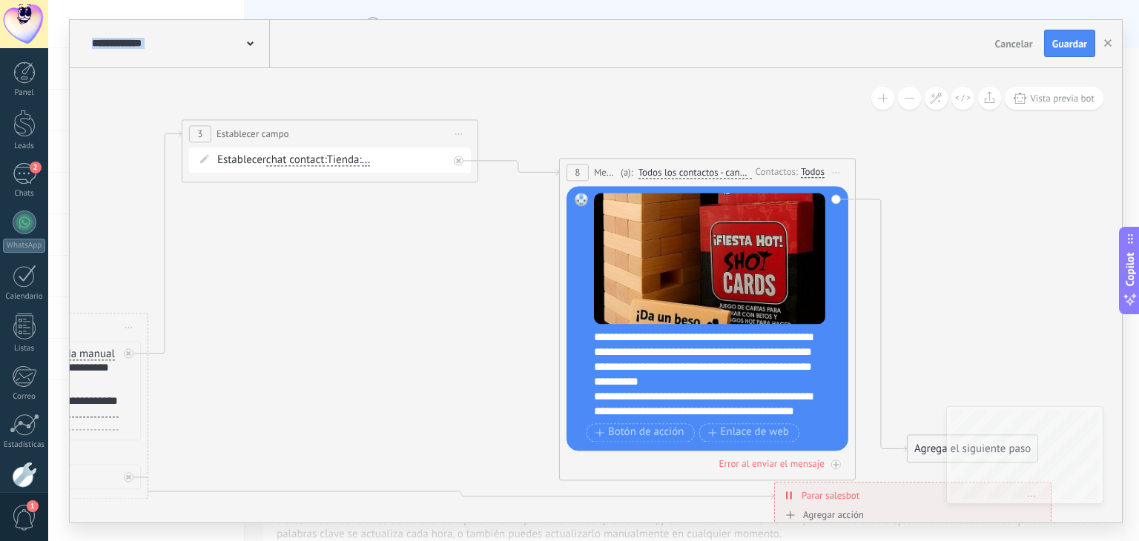
click at [418, 133] on div "**********" at bounding box center [329, 133] width 295 height 27
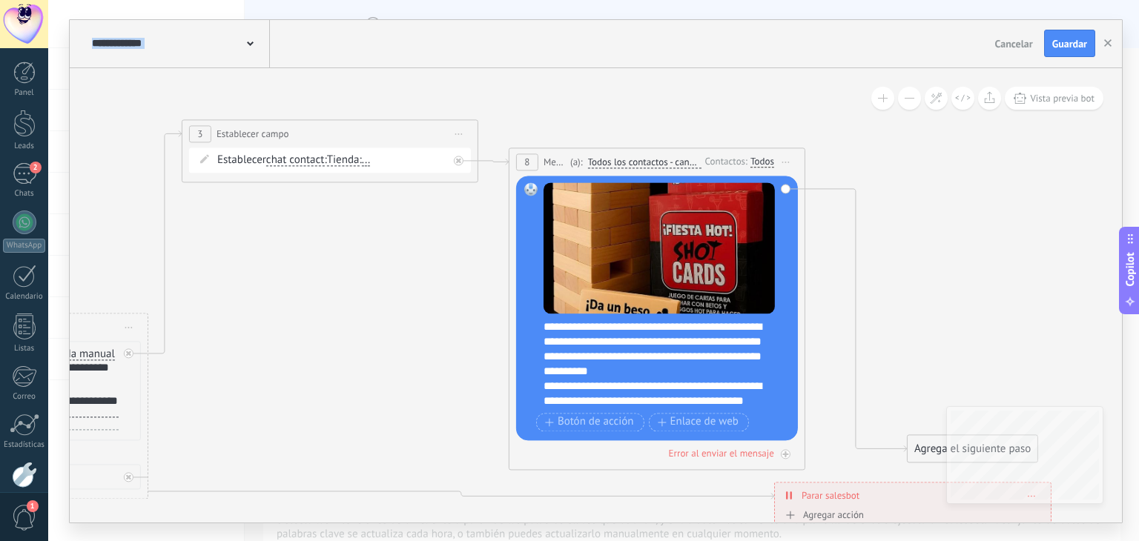
drag, startPoint x: 624, startPoint y: 164, endPoint x: 575, endPoint y: 154, distance: 50.8
drag, startPoint x: 575, startPoint y: 154, endPoint x: 994, endPoint y: 277, distance: 437.4
click at [994, 277] on icon at bounding box center [352, 324] width 2142 height 1150
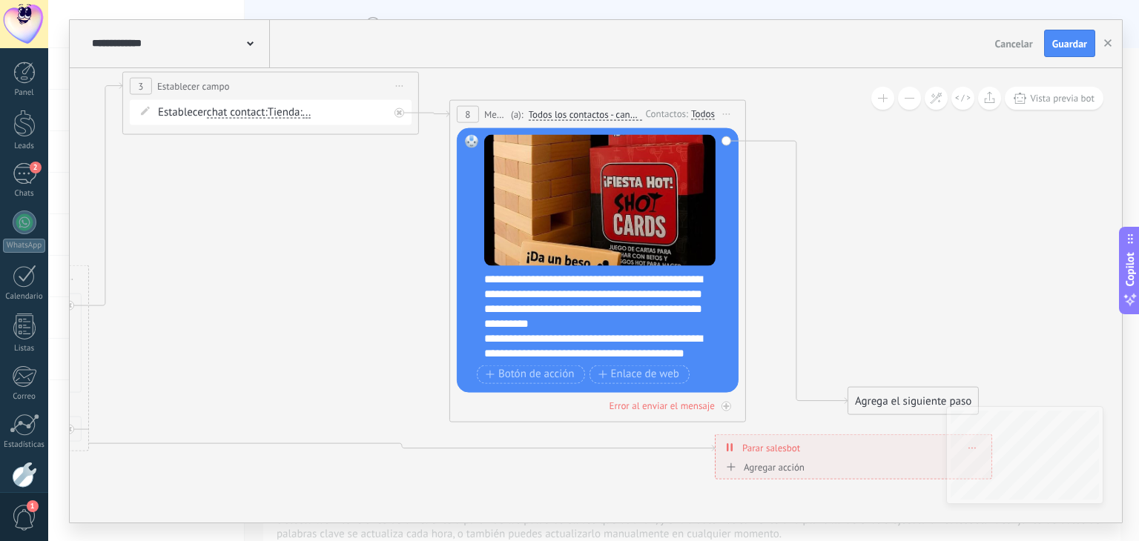
drag, startPoint x: 974, startPoint y: 211, endPoint x: 856, endPoint y: 105, distance: 158.6
click at [856, 105] on icon at bounding box center [292, 275] width 2142 height 1150
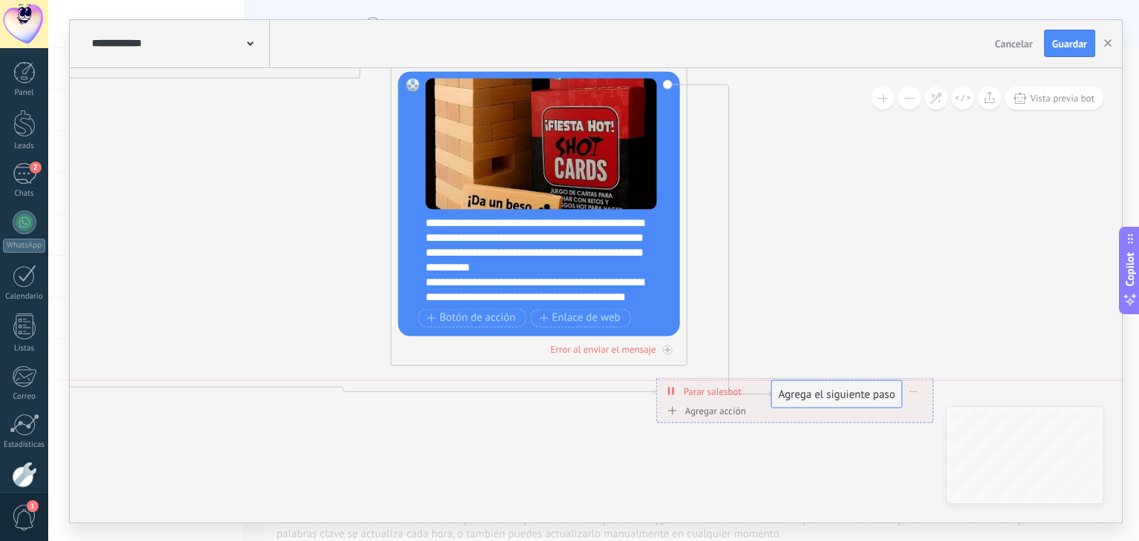
drag, startPoint x: 834, startPoint y: 340, endPoint x: 816, endPoint y: 394, distance: 57.0
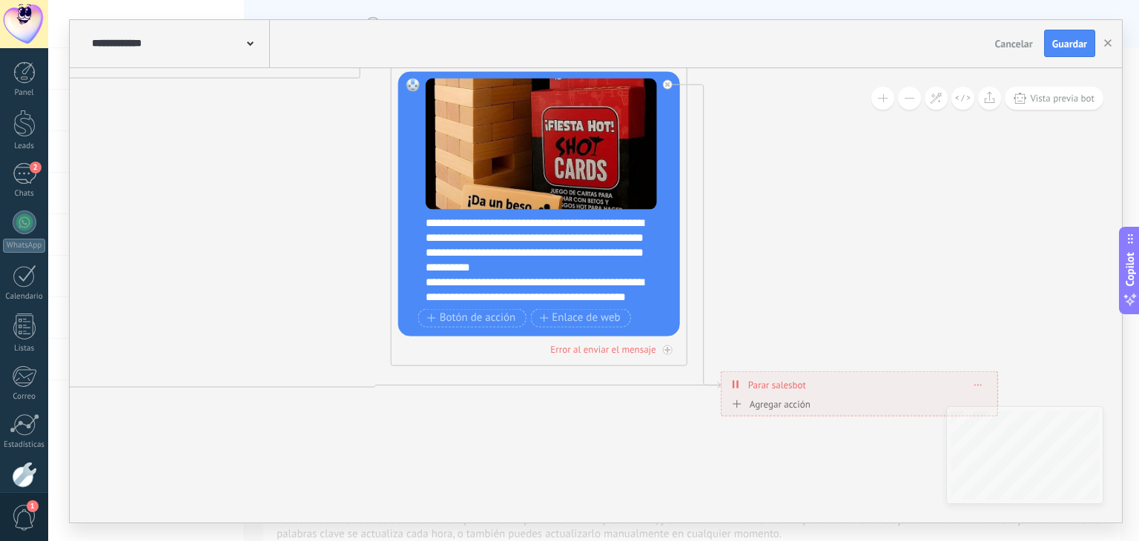
drag, startPoint x: 805, startPoint y: 395, endPoint x: 871, endPoint y: 386, distance: 65.8
click at [871, 386] on div "**********" at bounding box center [860, 385] width 276 height 26
click at [1063, 43] on span "Guardar" at bounding box center [1069, 44] width 35 height 10
click at [828, 219] on icon at bounding box center [266, 215] width 2208 height 1143
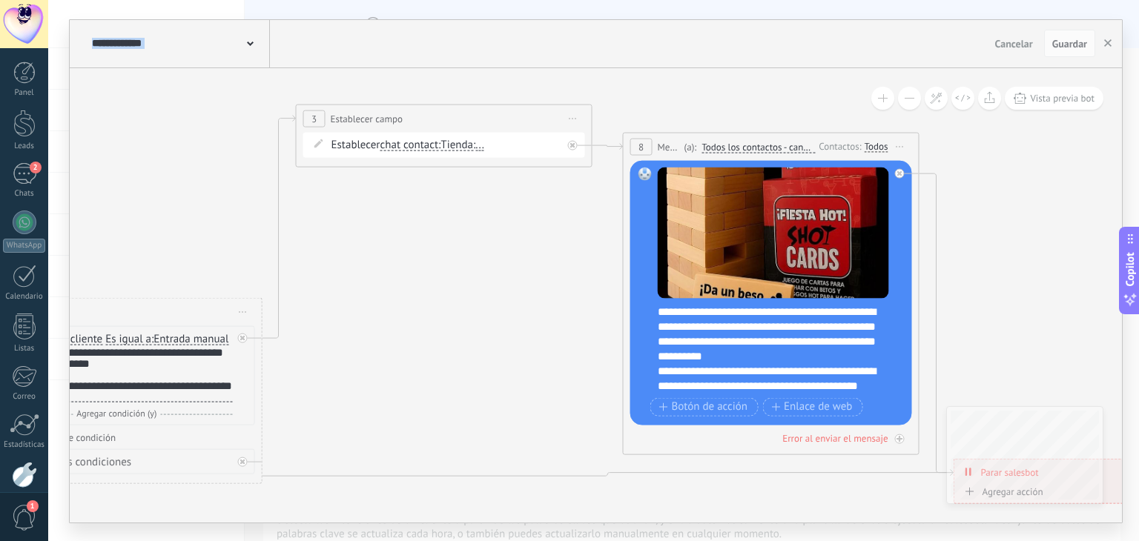
drag, startPoint x: 828, startPoint y: 219, endPoint x: 1086, endPoint y: 314, distance: 275.0
click at [1086, 314] on icon at bounding box center [498, 304] width 2208 height 1143
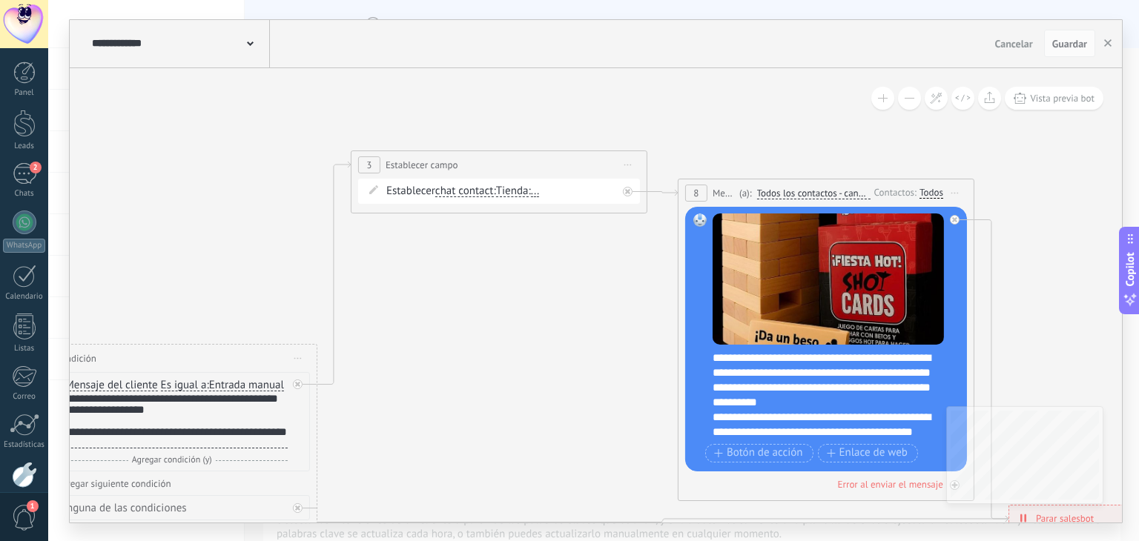
drag, startPoint x: 398, startPoint y: 311, endPoint x: 575, endPoint y: 258, distance: 184.4
click at [575, 258] on icon at bounding box center [553, 351] width 2208 height 1143
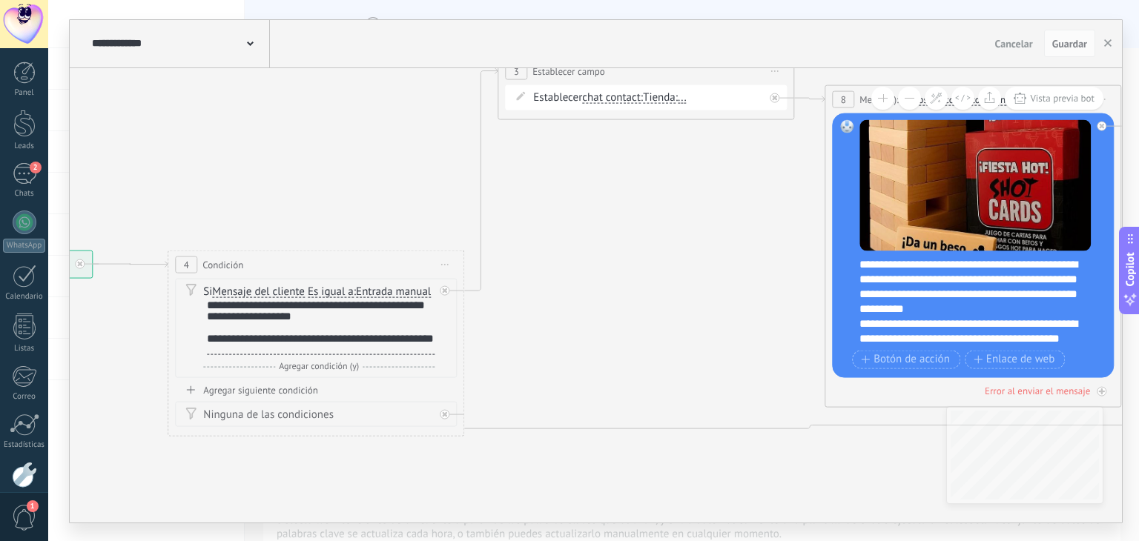
drag, startPoint x: 707, startPoint y: 164, endPoint x: 695, endPoint y: 229, distance: 66.3
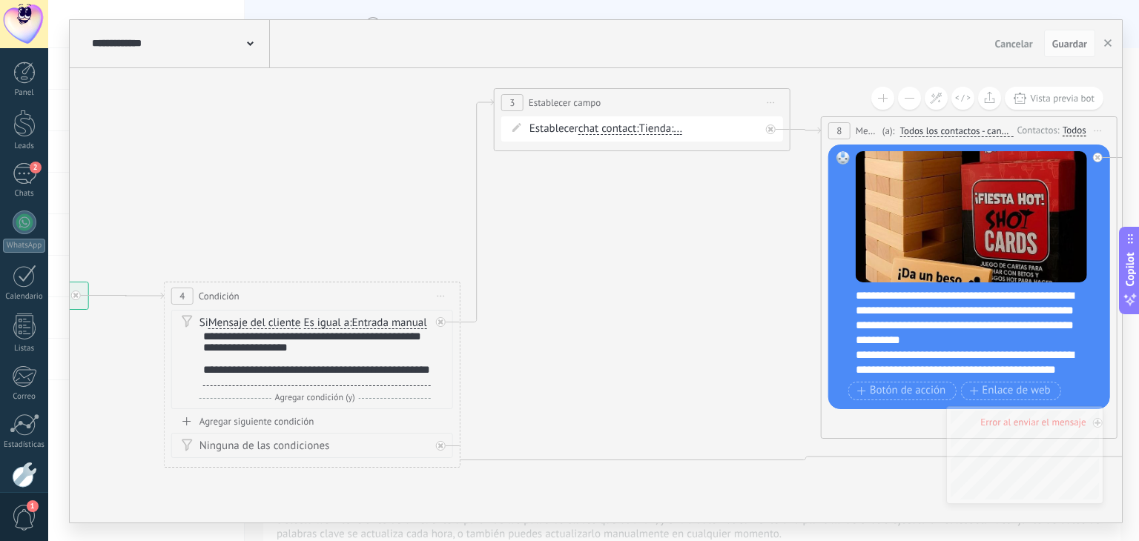
drag, startPoint x: 695, startPoint y: 229, endPoint x: 576, endPoint y: 256, distance: 121.6
click at [576, 256] on icon at bounding box center [696, 288] width 2208 height 1143
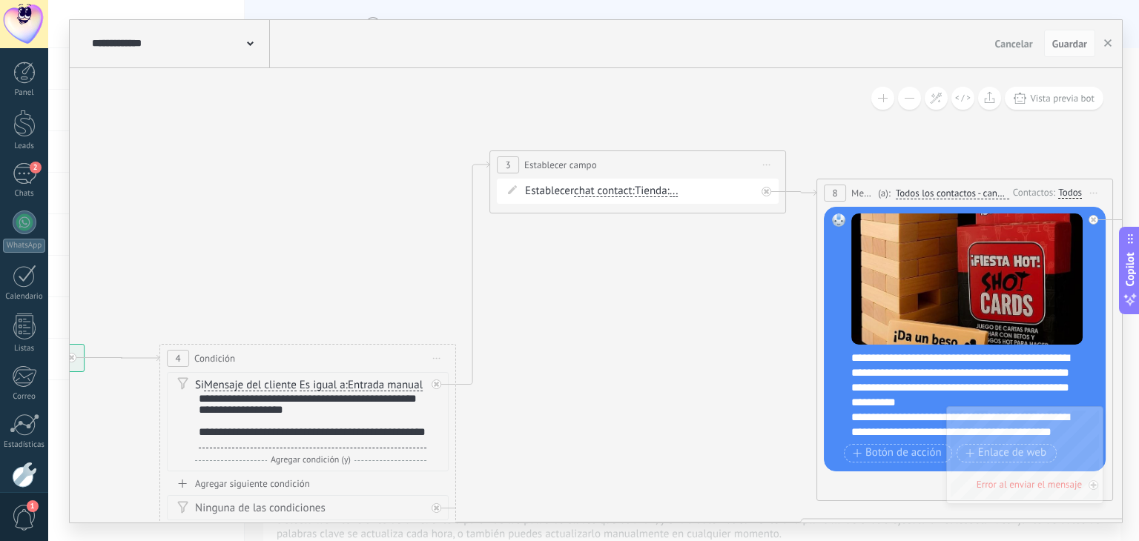
click at [602, 193] on span "chat contact" at bounding box center [603, 191] width 59 height 12
click at [602, 193] on button "chat contact" at bounding box center [659, 191] width 185 height 27
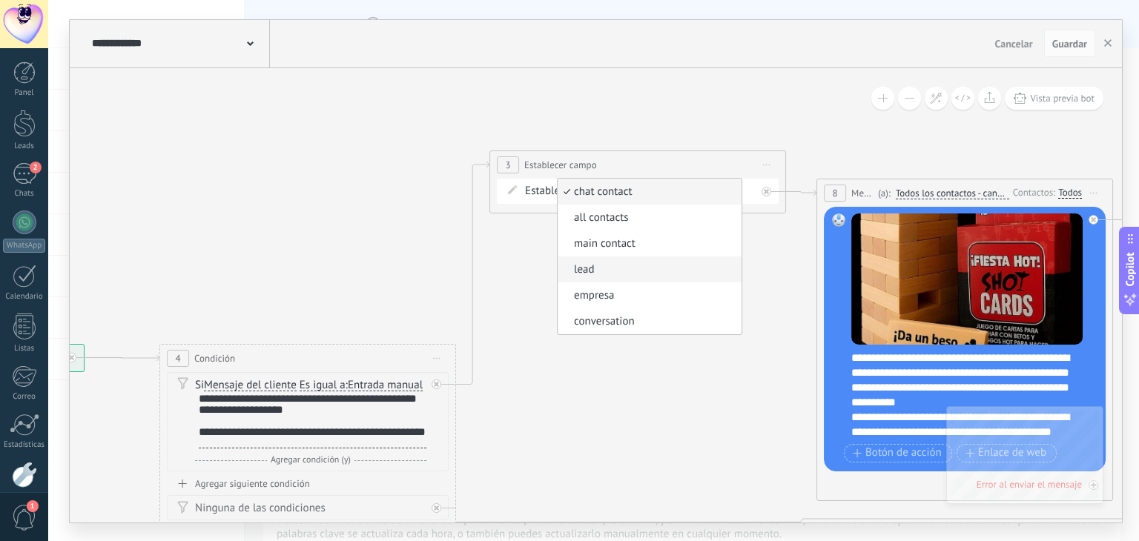
click at [648, 265] on span "lead" at bounding box center [647, 270] width 179 height 15
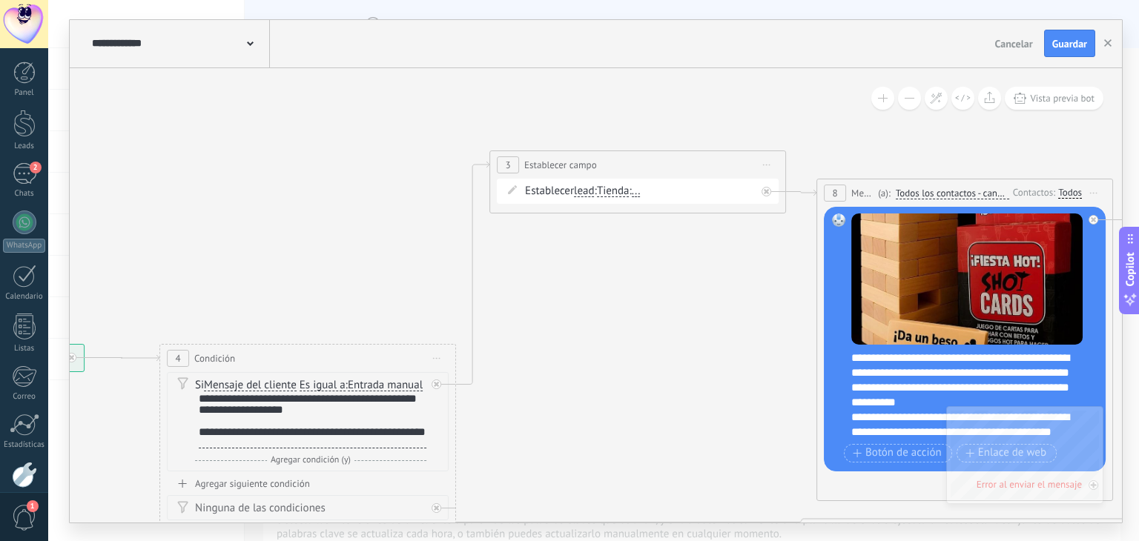
click at [641, 191] on span "..." at bounding box center [636, 191] width 9 height 12
click at [647, 191] on button "..." at bounding box center [716, 191] width 185 height 27
click at [718, 215] on span "Shopify" at bounding box center [704, 218] width 179 height 15
click at [584, 184] on span "lead chat contact all contacts main contact lead empresa conversation lead chat…" at bounding box center [584, 191] width 21 height 14
click at [584, 191] on span "lead" at bounding box center [584, 191] width 21 height 12
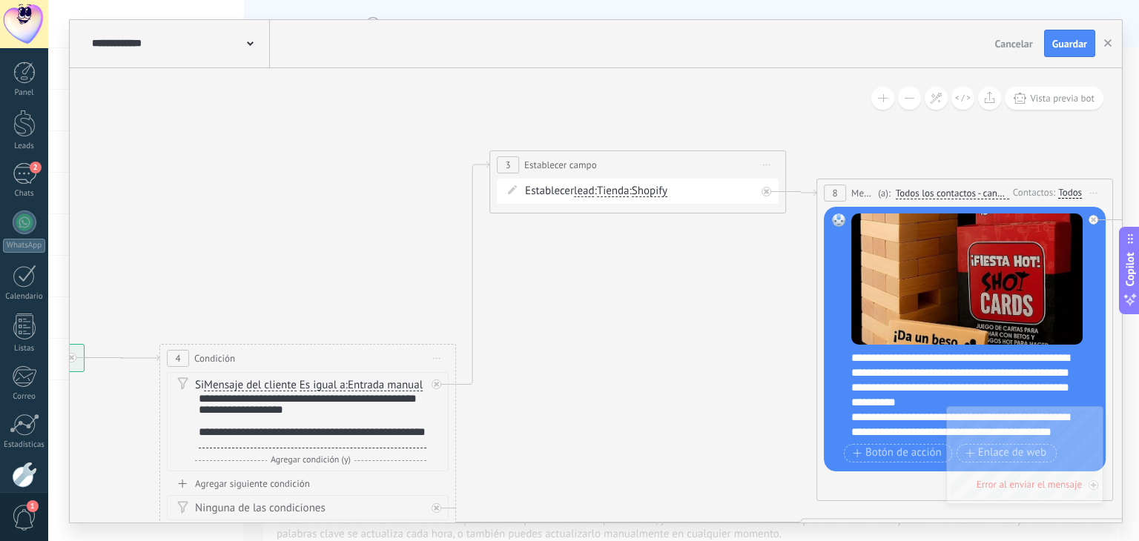
click at [584, 191] on button "lead" at bounding box center [659, 191] width 185 height 27
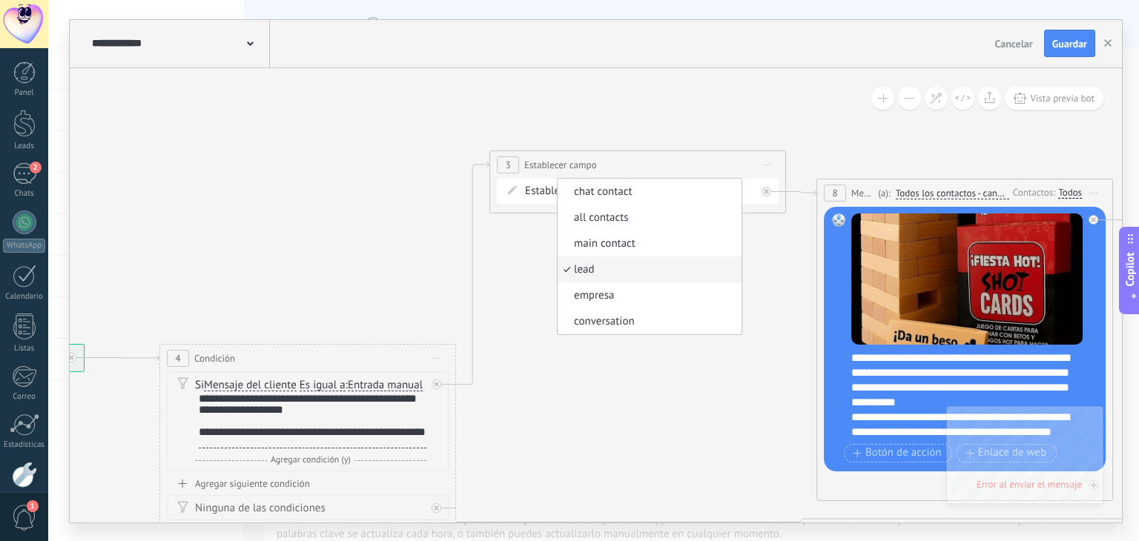
click at [627, 271] on span "lead" at bounding box center [647, 270] width 179 height 15
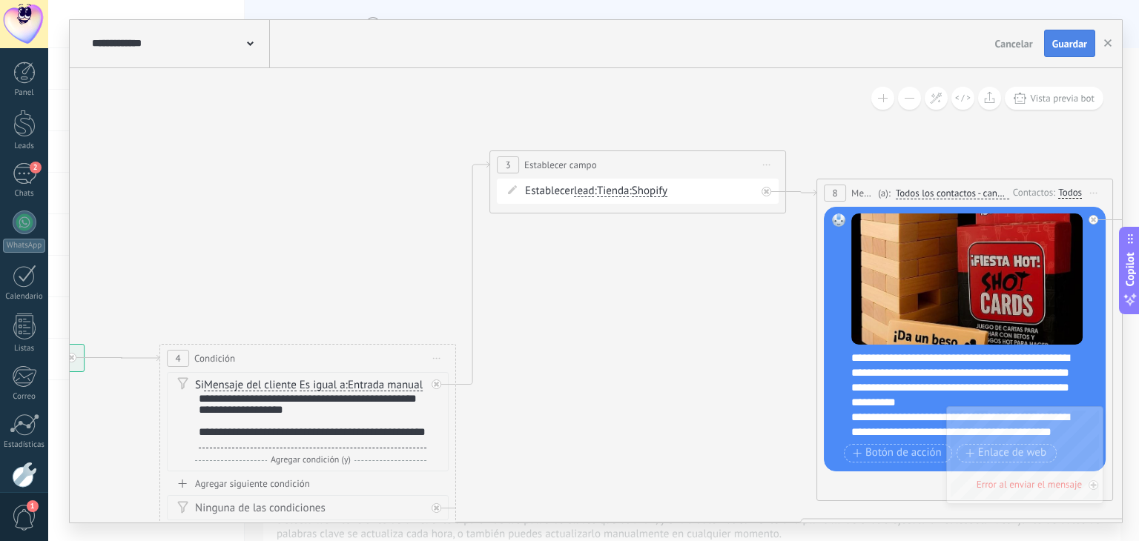
click at [1069, 43] on span "Guardar" at bounding box center [1069, 44] width 35 height 10
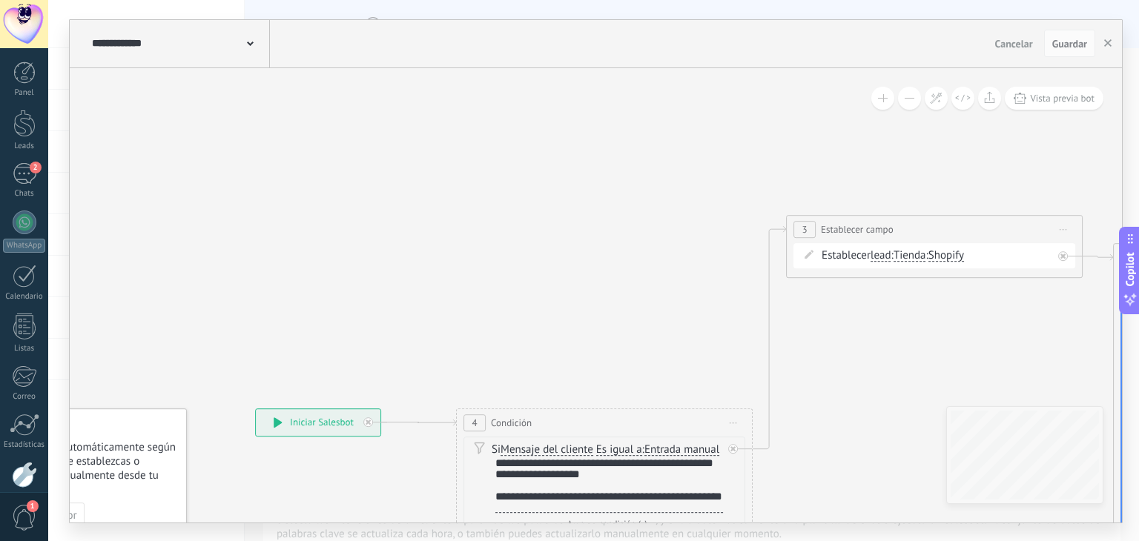
drag, startPoint x: 676, startPoint y: 324, endPoint x: 980, endPoint y: 392, distance: 312.2
click at [980, 392] on icon at bounding box center [988, 415] width 2208 height 1143
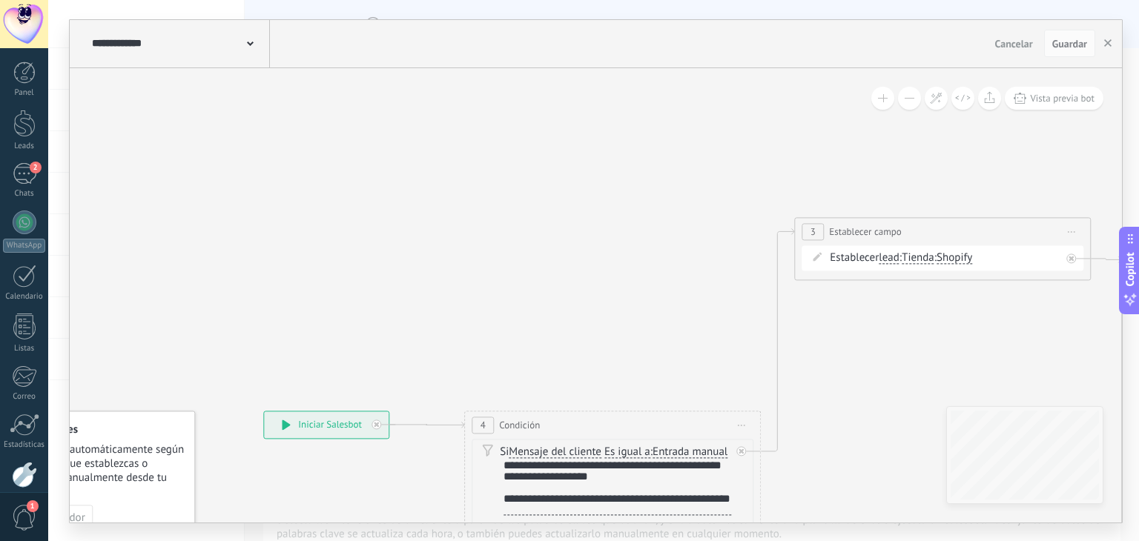
drag, startPoint x: 537, startPoint y: 233, endPoint x: 305, endPoint y: 30, distance: 308.0
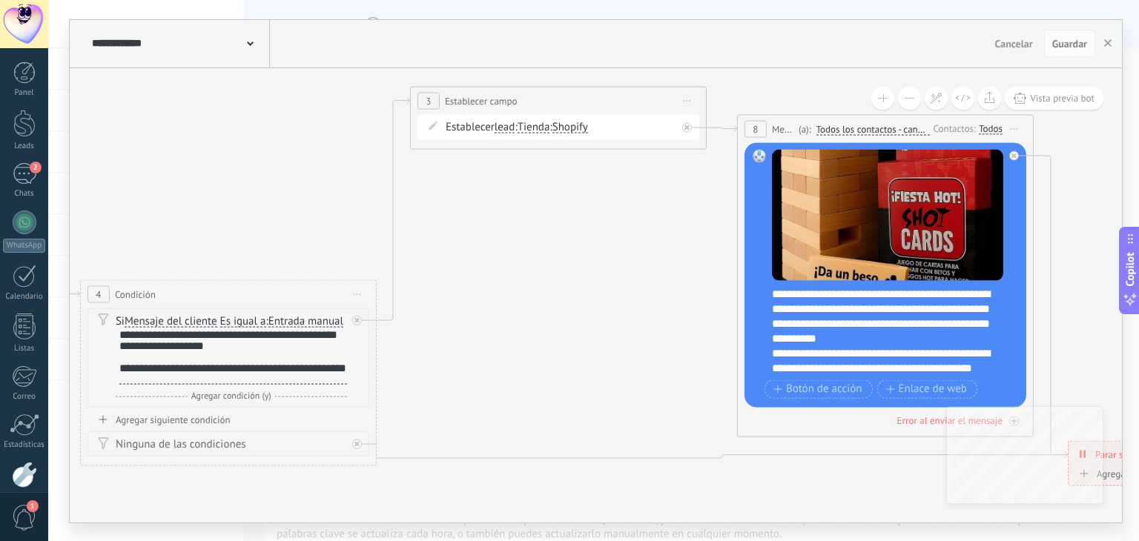
drag, startPoint x: 305, startPoint y: 30, endPoint x: 314, endPoint y: 136, distance: 105.7
click at [314, 136] on icon at bounding box center [612, 286] width 2208 height 1143
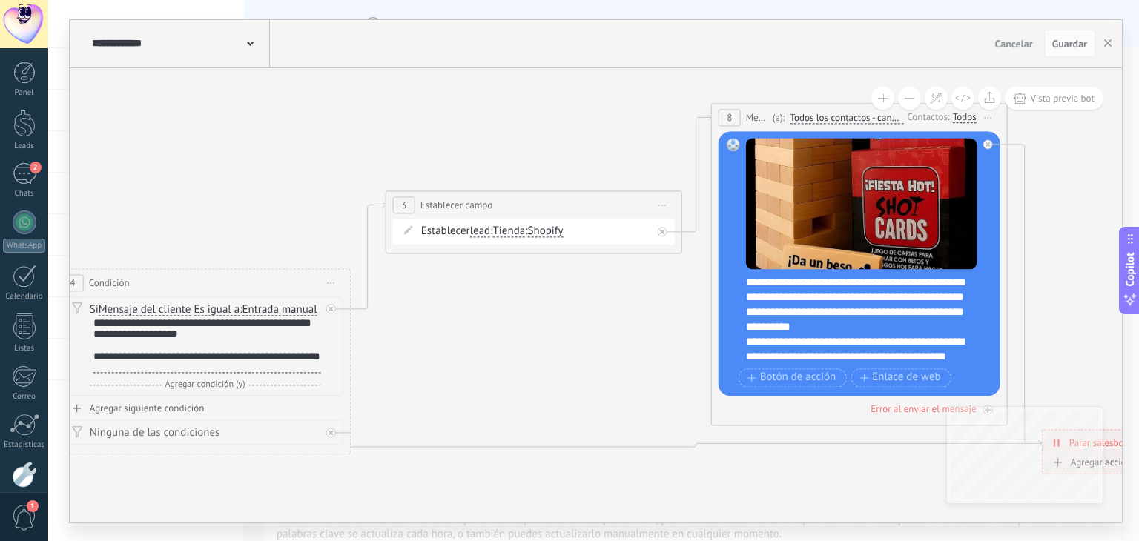
drag, startPoint x: 549, startPoint y: 87, endPoint x: 550, endPoint y: 203, distance: 116.4
click at [550, 203] on div "**********" at bounding box center [533, 204] width 295 height 27
click at [252, 42] on use at bounding box center [250, 44] width 7 height 4
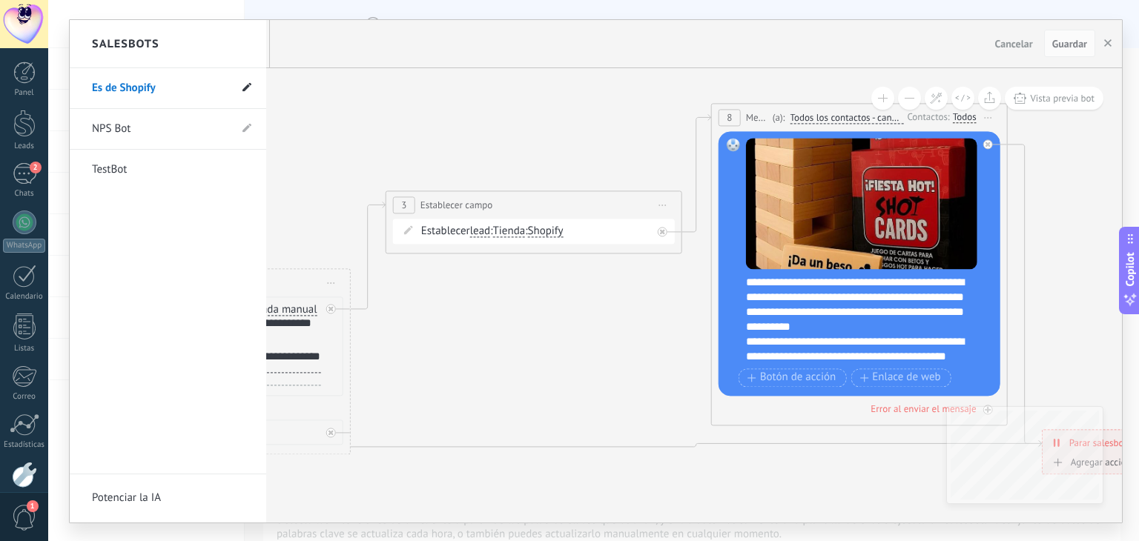
click at [248, 91] on icon at bounding box center [246, 86] width 9 height 9
click at [157, 89] on input "**********" at bounding box center [145, 88] width 106 height 24
click at [163, 89] on input "**********" at bounding box center [145, 88] width 106 height 24
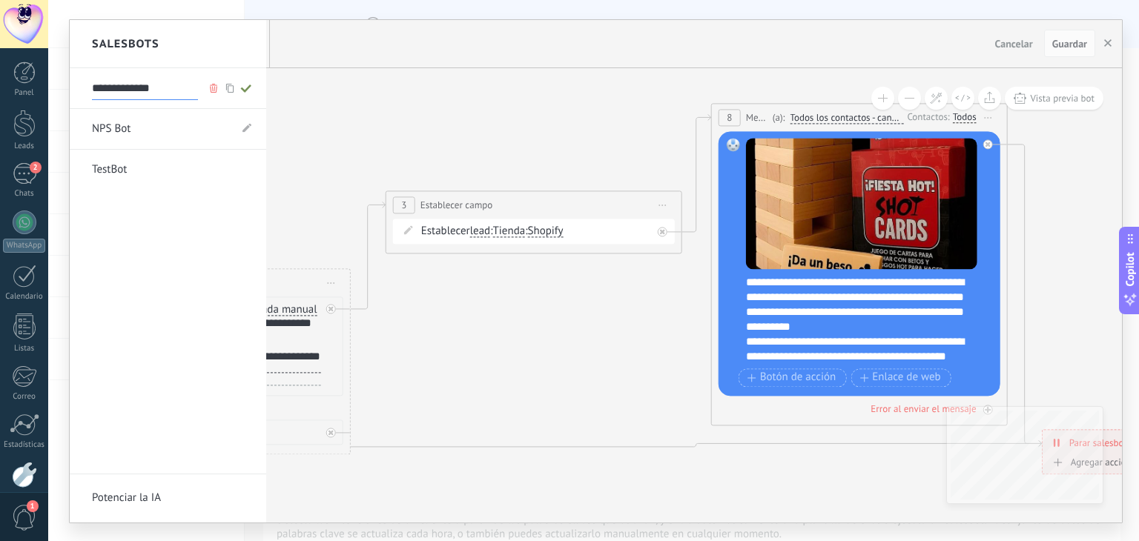
click at [163, 89] on input "**********" at bounding box center [145, 88] width 106 height 24
click at [111, 88] on input "**********" at bounding box center [145, 88] width 106 height 24
click at [159, 88] on input "**********" at bounding box center [145, 88] width 106 height 24
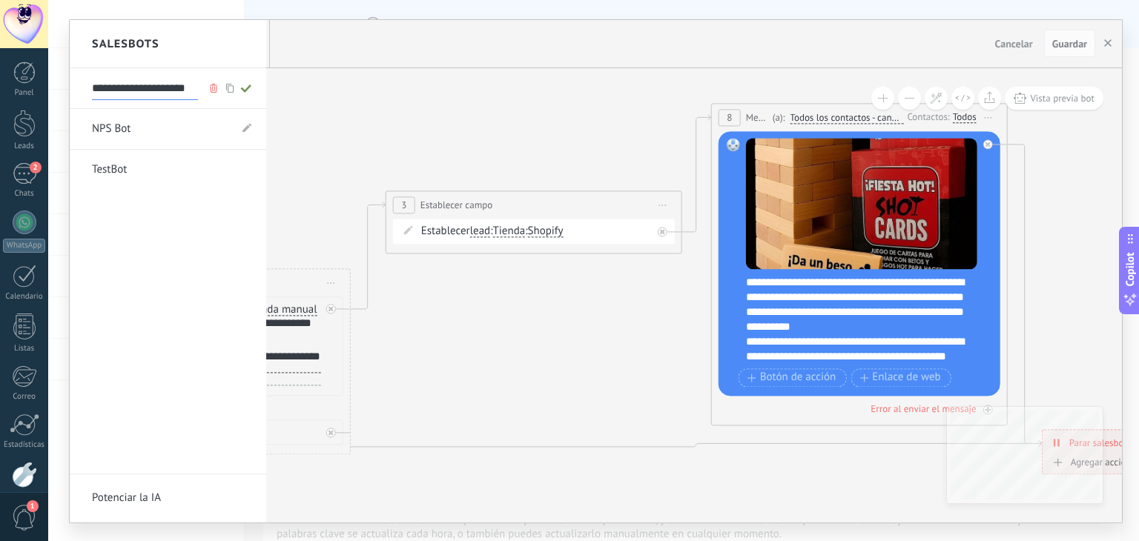
type input "**********"
click at [250, 90] on icon at bounding box center [246, 88] width 16 height 9
type input "**********"
click at [1077, 38] on div at bounding box center [596, 271] width 1052 height 503
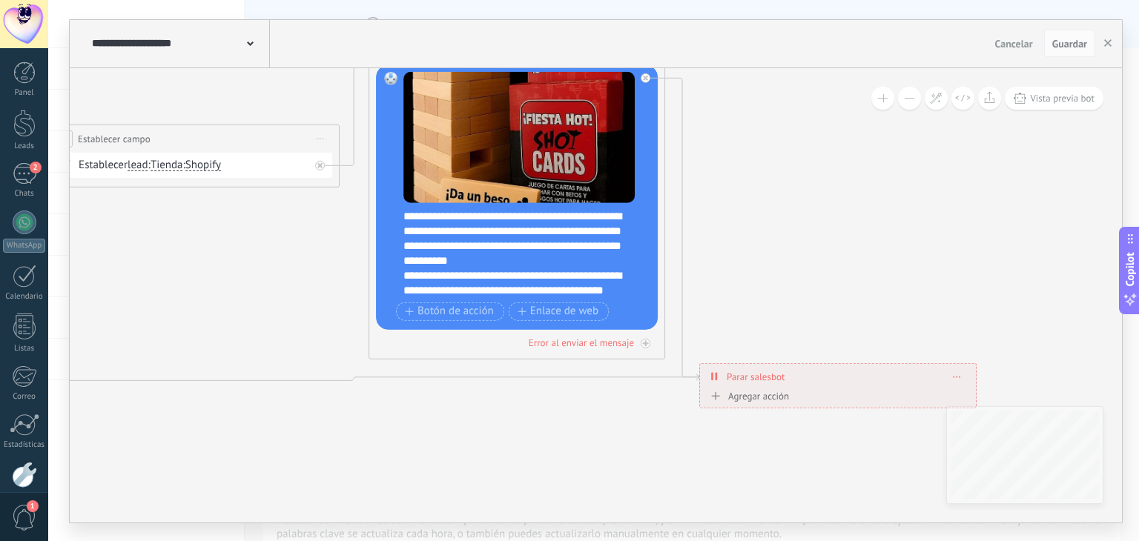
drag, startPoint x: 1096, startPoint y: 194, endPoint x: 753, endPoint y: 131, distance: 348.2
click at [753, 131] on icon at bounding box center [244, 223] width 2208 height 1114
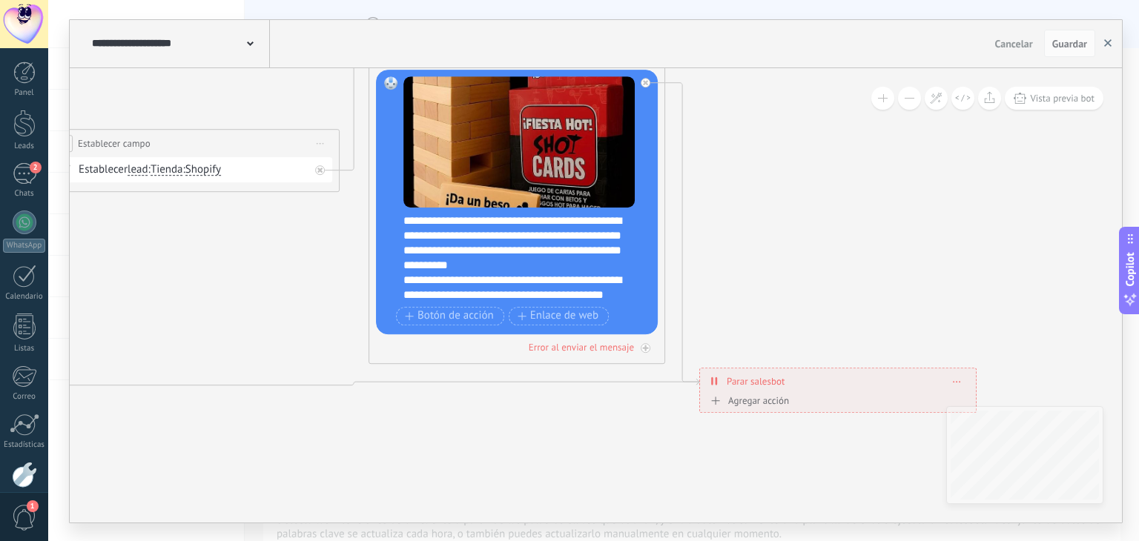
click at [1104, 41] on icon "button" at bounding box center [1107, 42] width 7 height 7
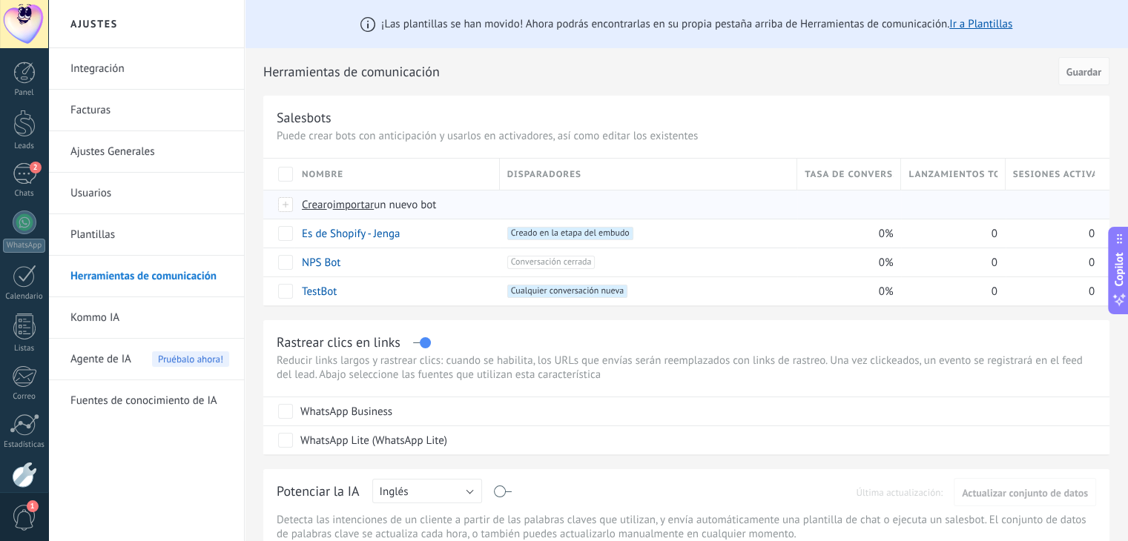
click at [314, 205] on span "Crear" at bounding box center [314, 205] width 25 height 14
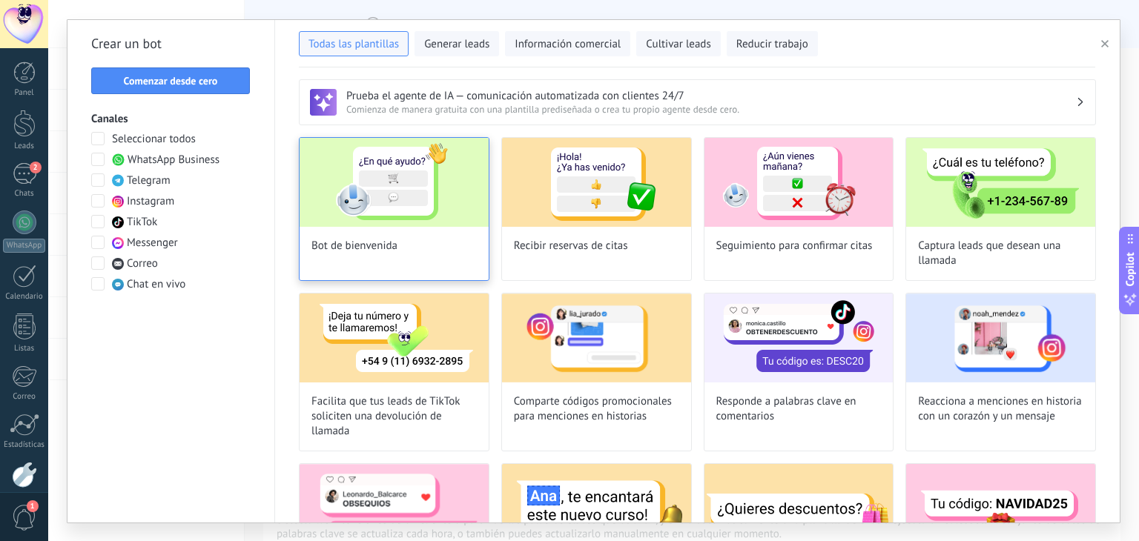
type input "**********"
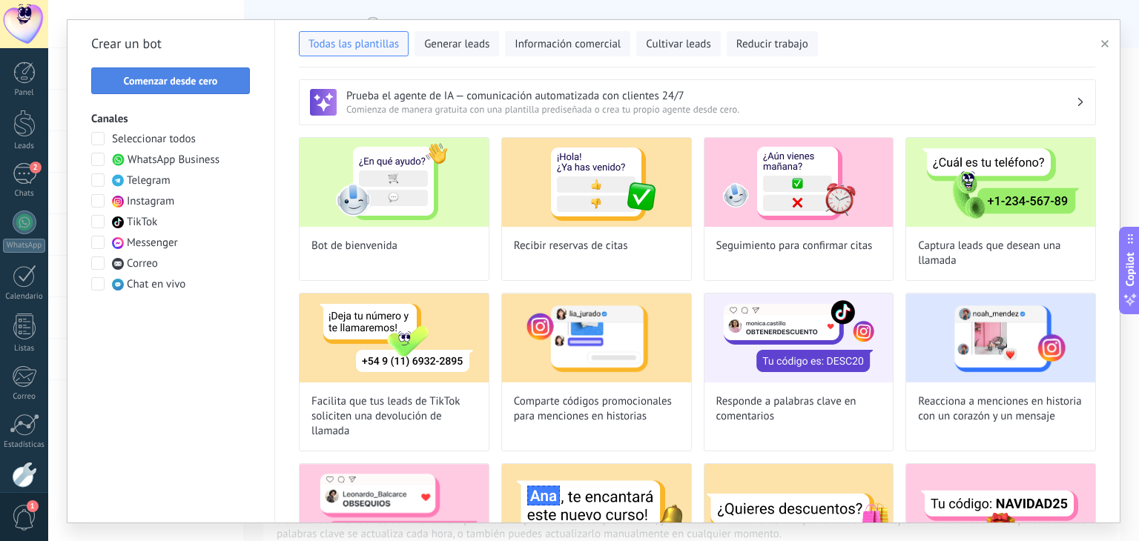
click at [205, 87] on button "Comenzar desde cero" at bounding box center [170, 80] width 159 height 27
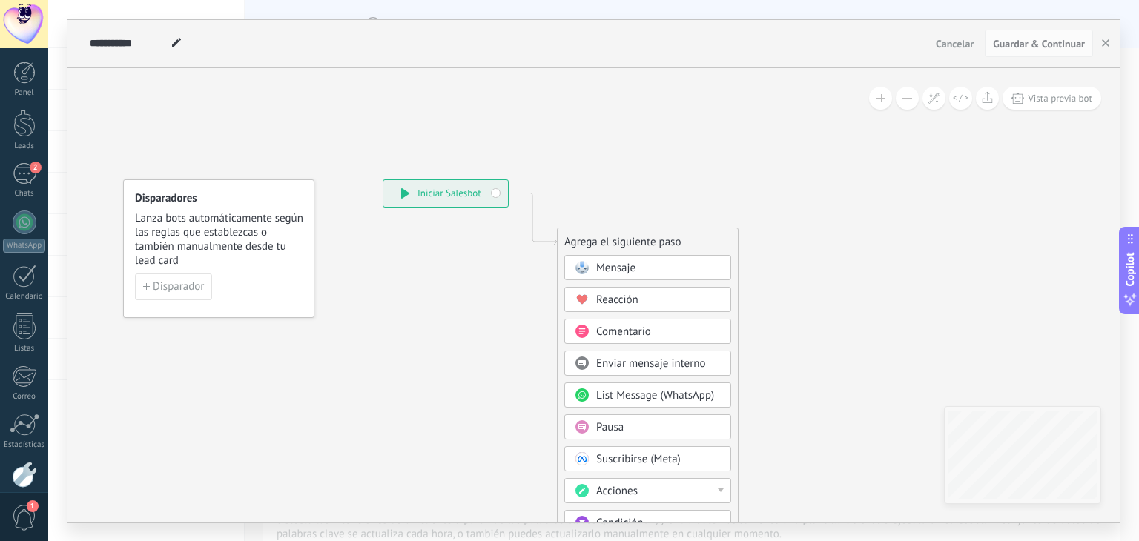
click at [664, 267] on div "Mensaje" at bounding box center [658, 268] width 125 height 15
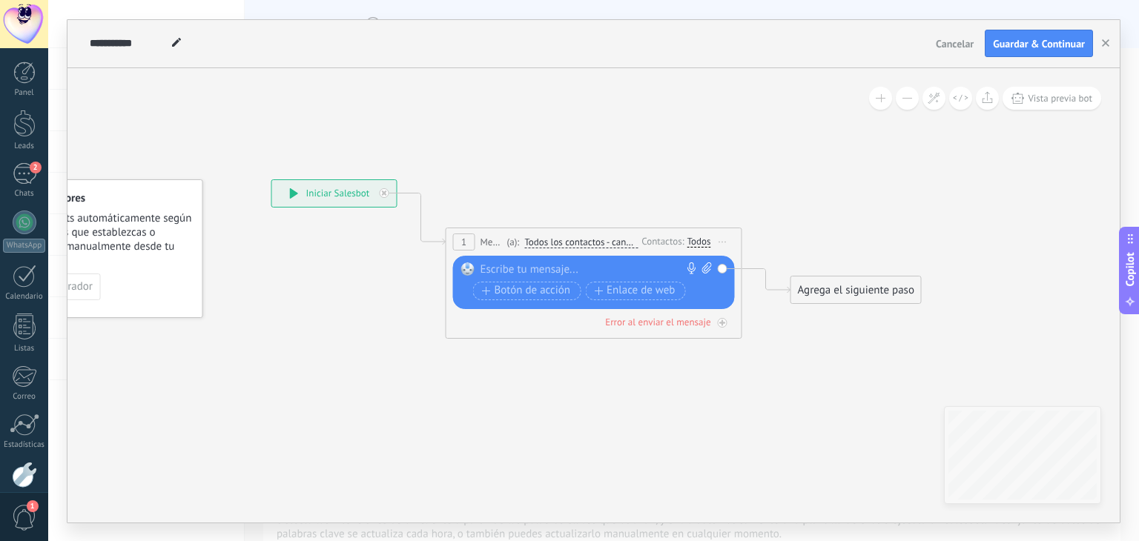
click at [609, 263] on div at bounding box center [591, 270] width 220 height 15
click at [511, 269] on div "**********" at bounding box center [597, 270] width 233 height 15
click at [507, 267] on div "**********" at bounding box center [597, 270] width 233 height 15
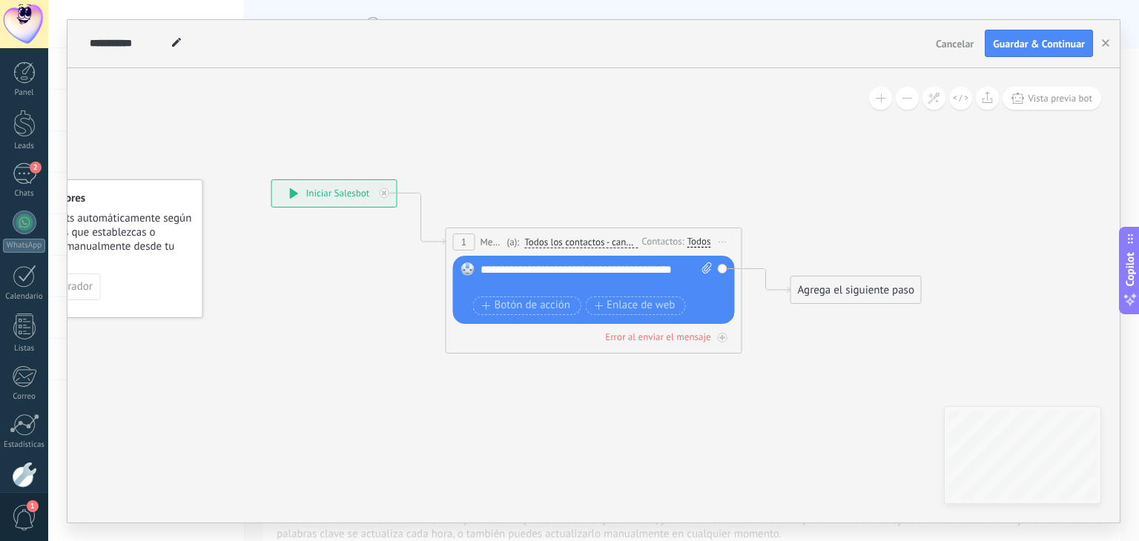
click at [819, 394] on icon at bounding box center [571, 249] width 1341 height 880
click at [852, 286] on div "Agrega el siguiente paso" at bounding box center [856, 290] width 130 height 24
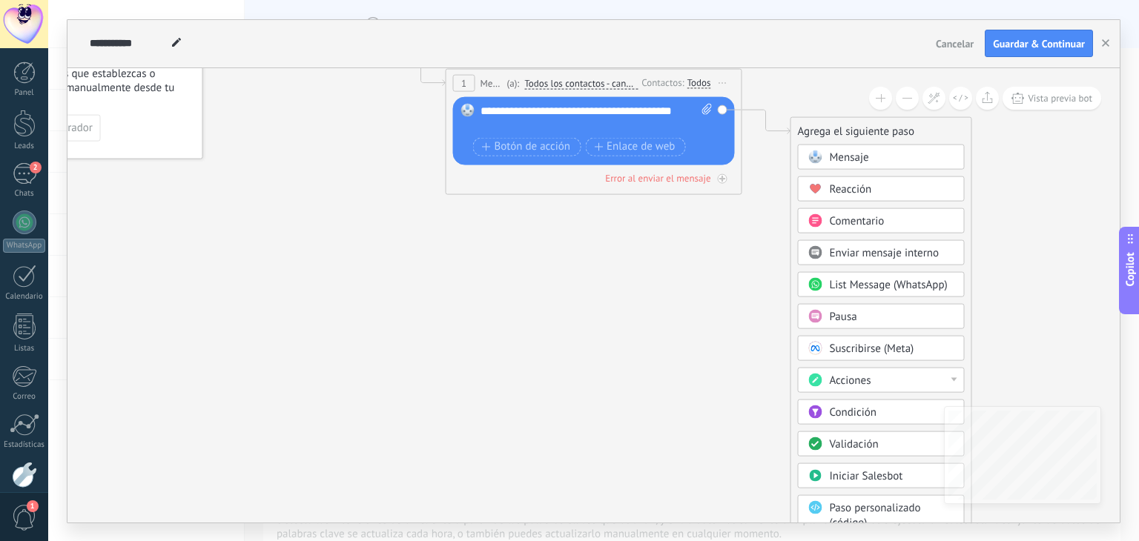
drag, startPoint x: 869, startPoint y: 136, endPoint x: 845, endPoint y: 22, distance: 116.6
click at [845, 22] on div "**********" at bounding box center [593, 271] width 1052 height 503
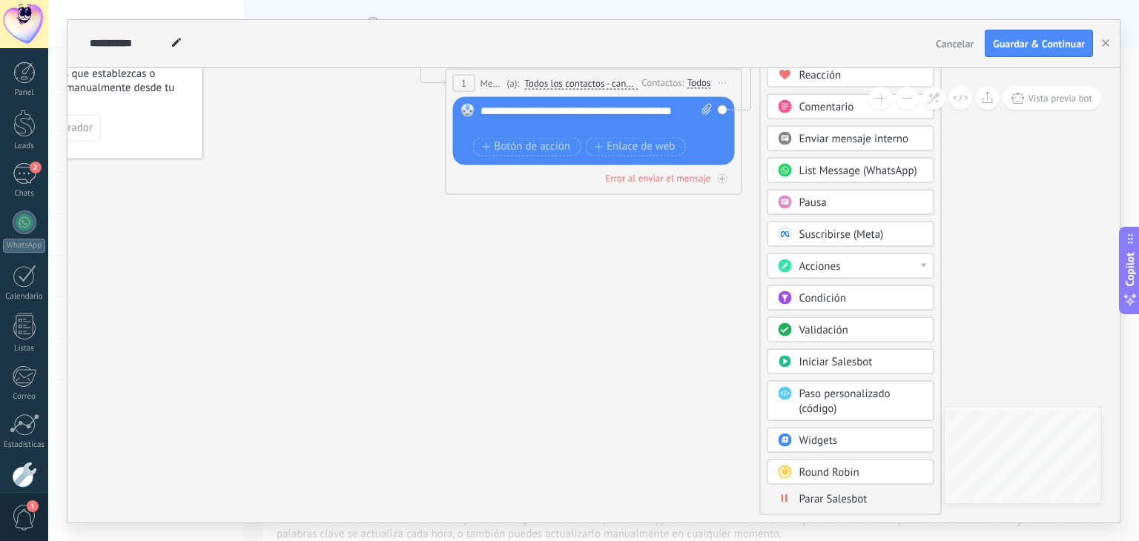
click at [851, 492] on span "Parar Salesbot" at bounding box center [833, 499] width 68 height 14
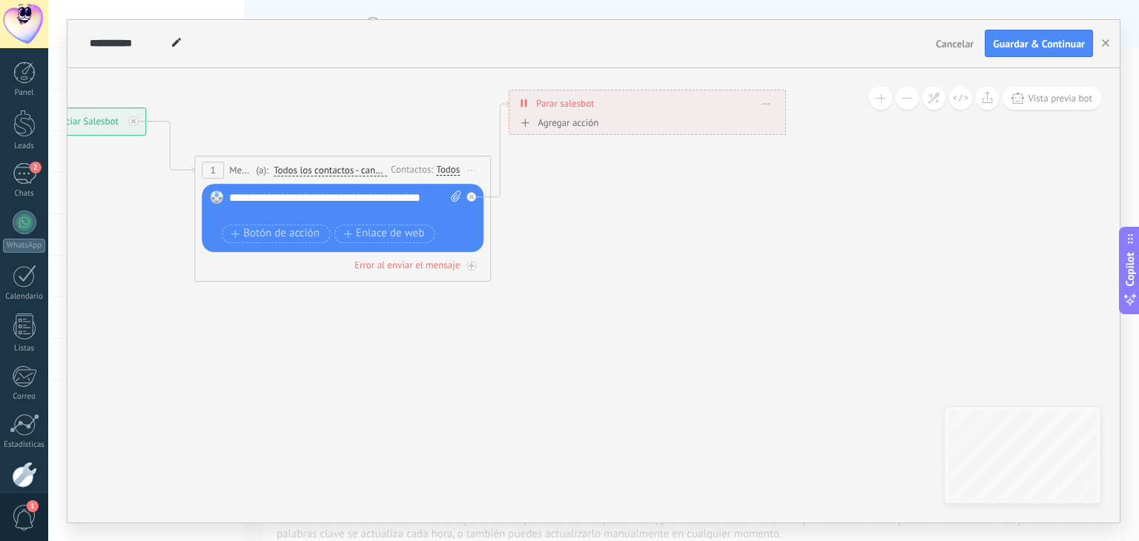
drag, startPoint x: 700, startPoint y: 313, endPoint x: 888, endPoint y: 457, distance: 237.0
click at [888, 457] on icon at bounding box center [304, 184] width 1311 height 936
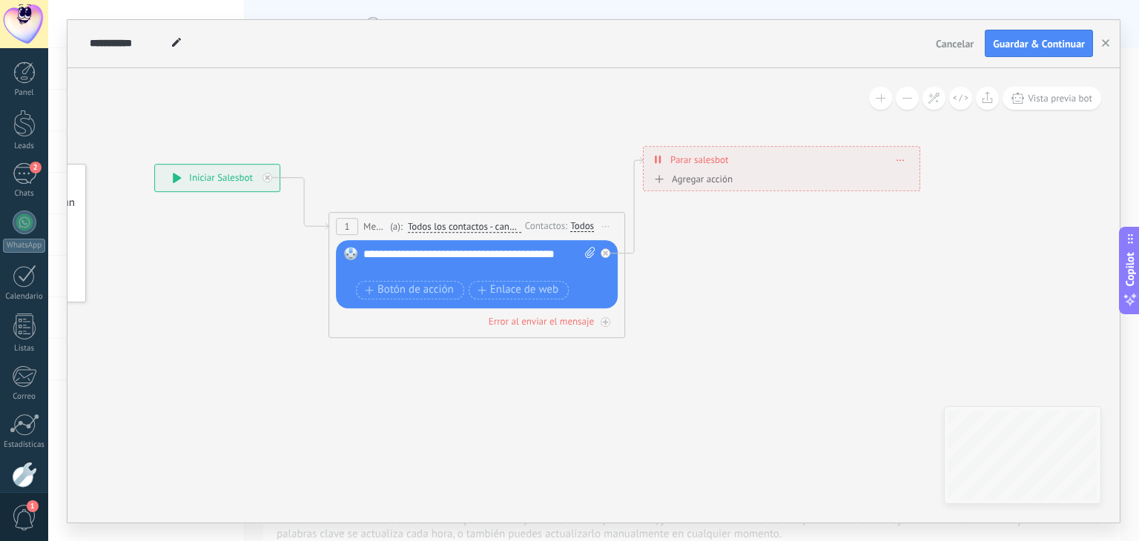
click at [172, 43] on icon at bounding box center [176, 42] width 9 height 9
click at [141, 43] on input "**********" at bounding box center [128, 44] width 77 height 12
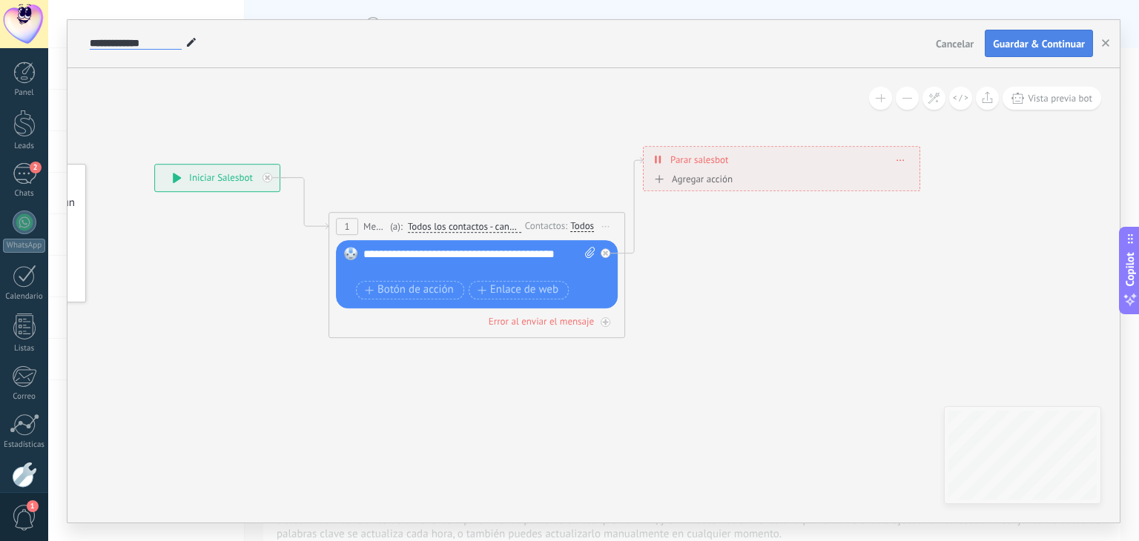
type input "**********"
click at [1052, 39] on span "Guardar & Continuar" at bounding box center [1039, 44] width 92 height 10
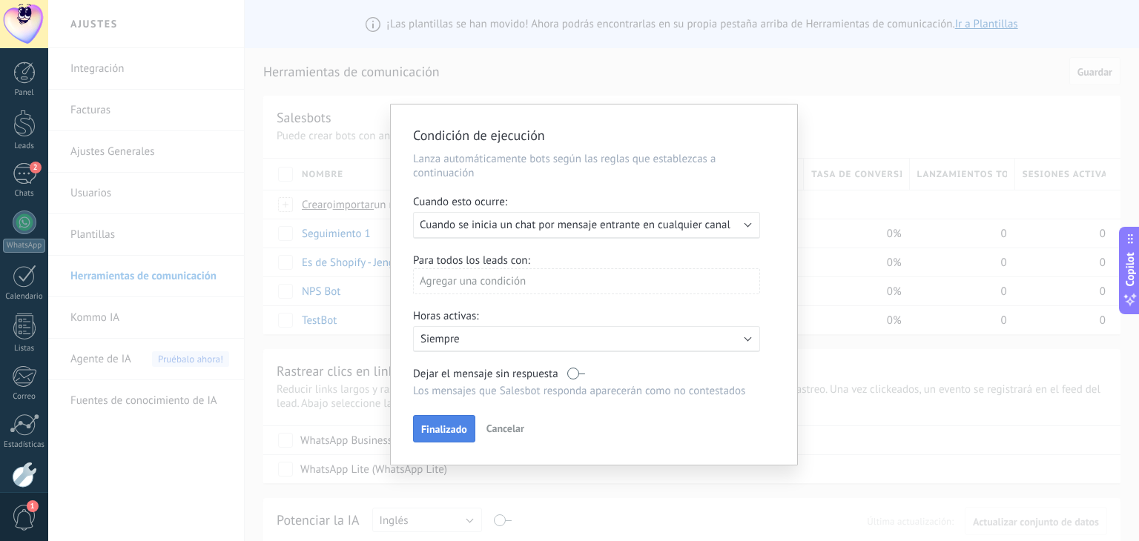
click at [431, 433] on span "Finalizado" at bounding box center [444, 429] width 46 height 10
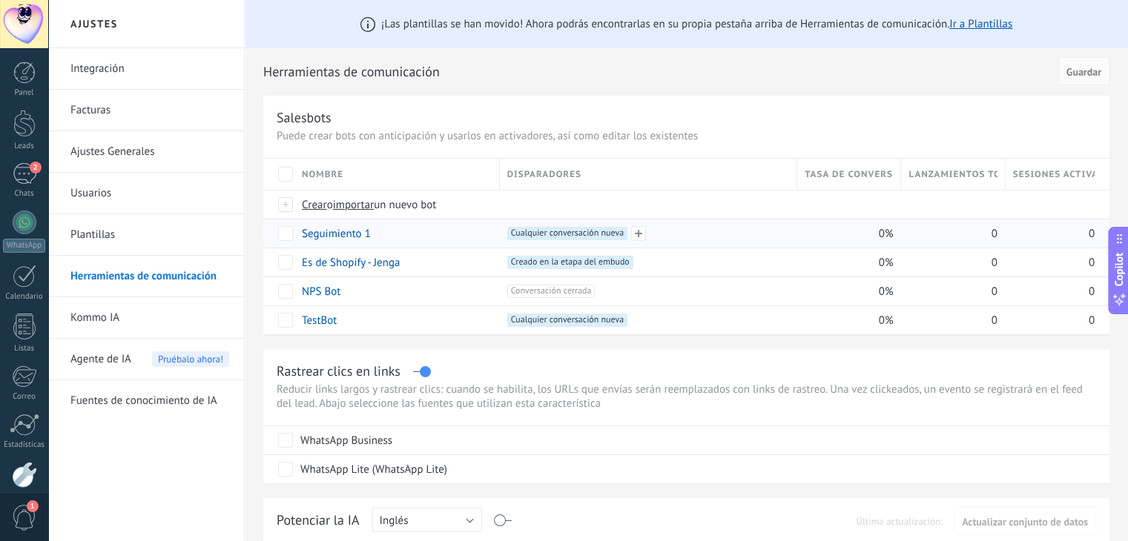
click at [575, 235] on span "Cualquier conversación nueva +0" at bounding box center [567, 233] width 120 height 13
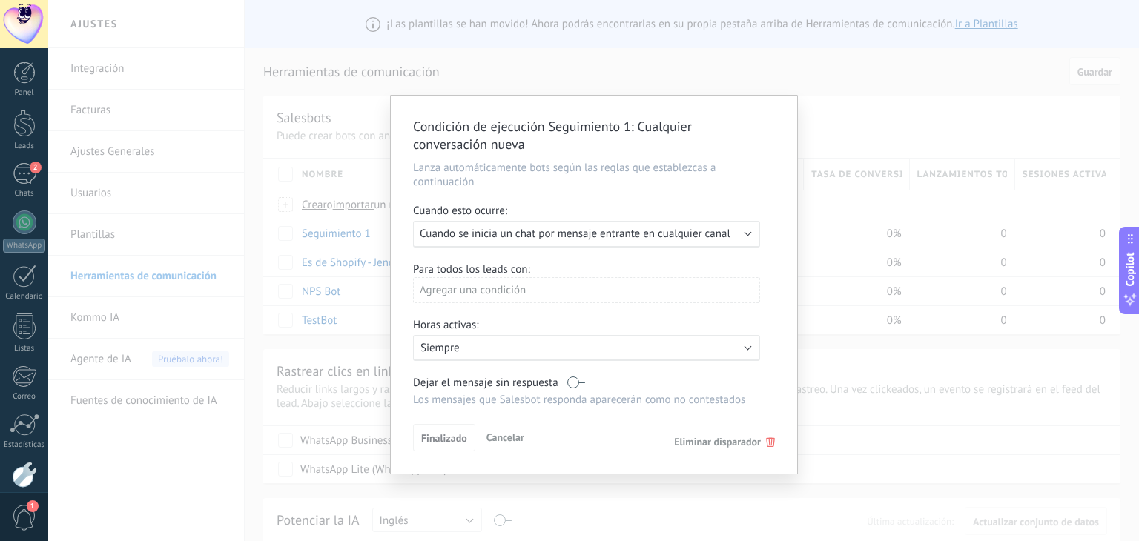
click at [769, 440] on use at bounding box center [770, 442] width 9 height 10
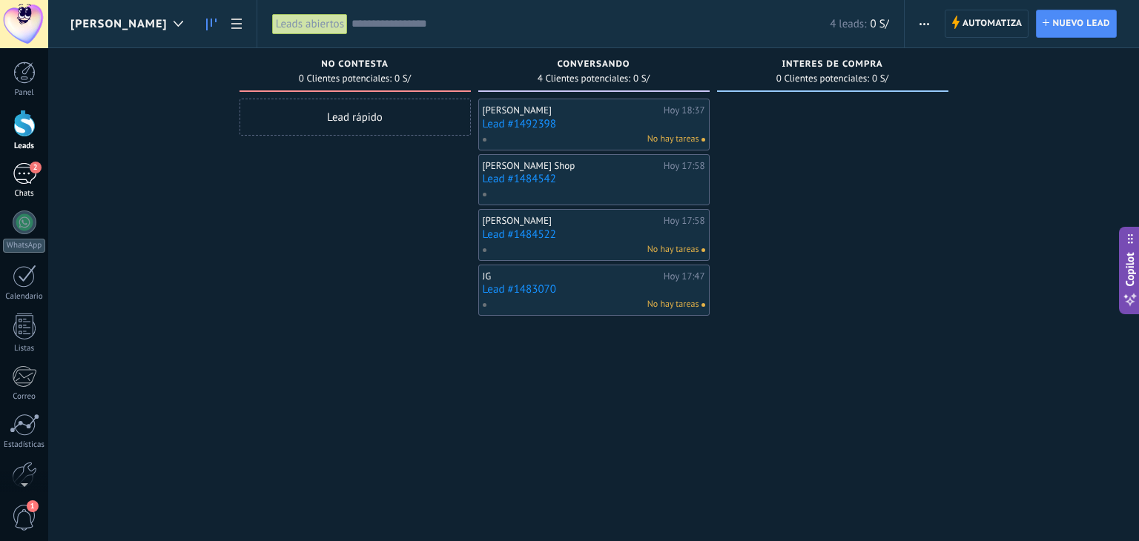
click at [24, 178] on div "2" at bounding box center [25, 174] width 24 height 22
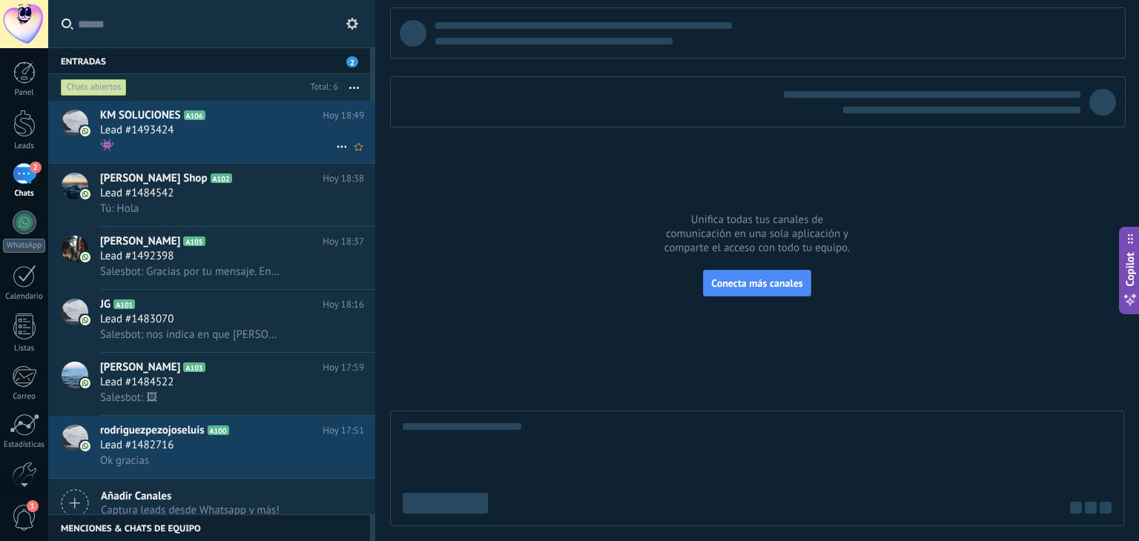
click at [274, 128] on div "Lead #1493424" at bounding box center [232, 130] width 264 height 15
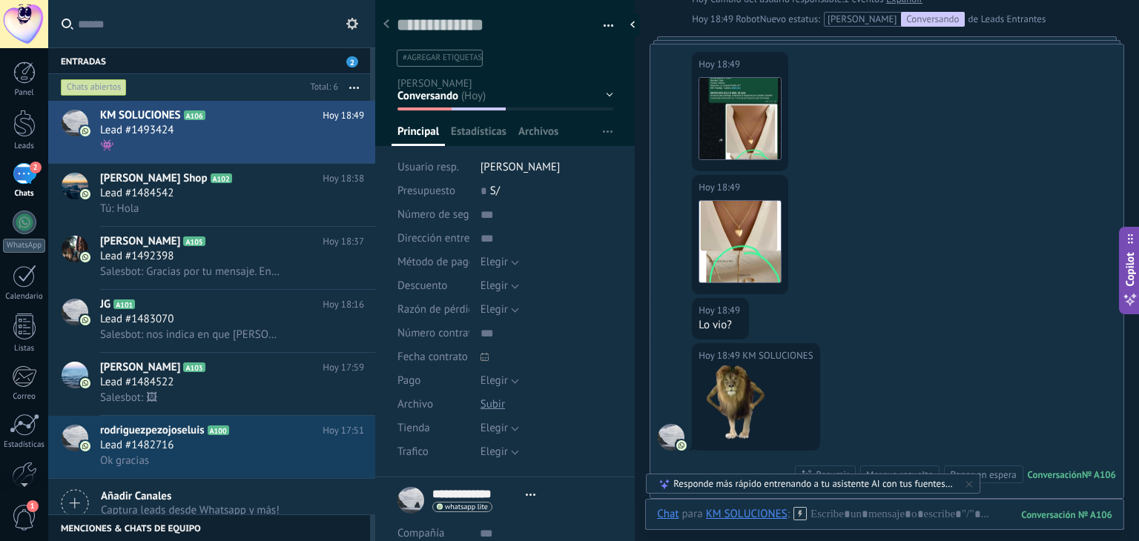
scroll to position [372, 0]
click at [207, 205] on div "Tú: Hola" at bounding box center [232, 209] width 264 height 16
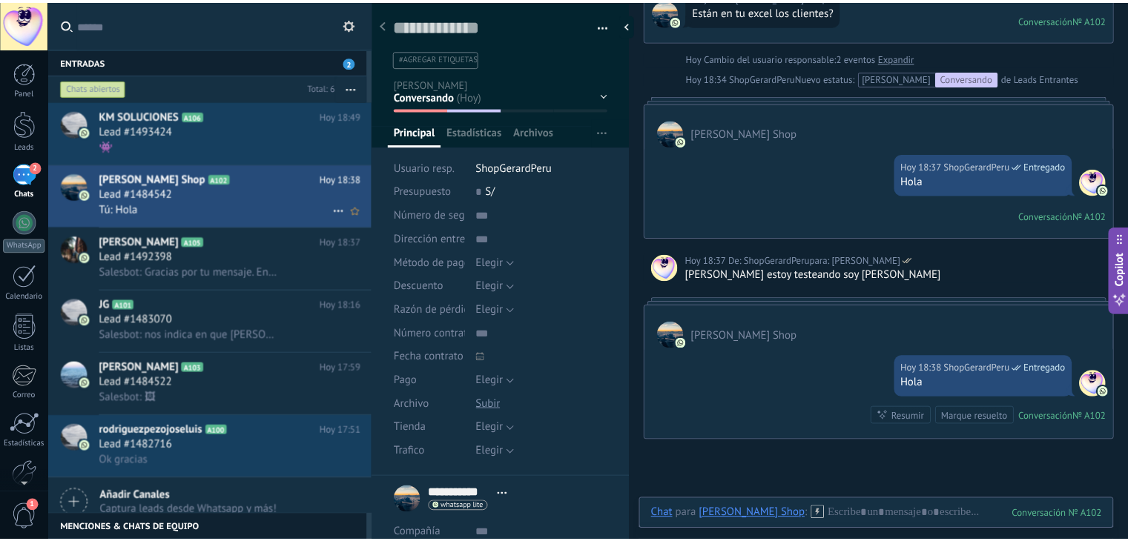
scroll to position [683, 0]
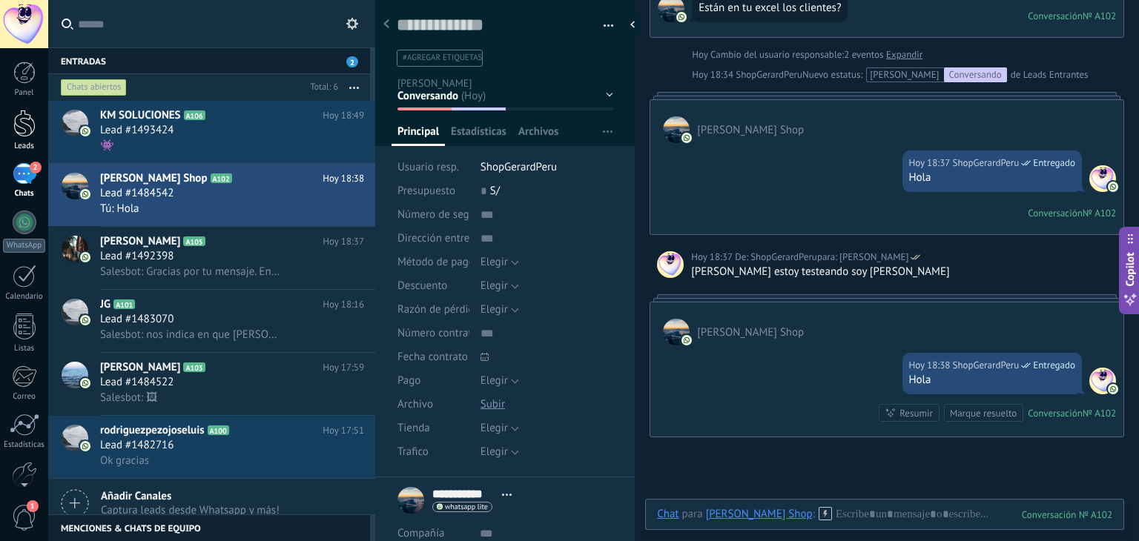
click at [21, 136] on div at bounding box center [24, 123] width 22 height 27
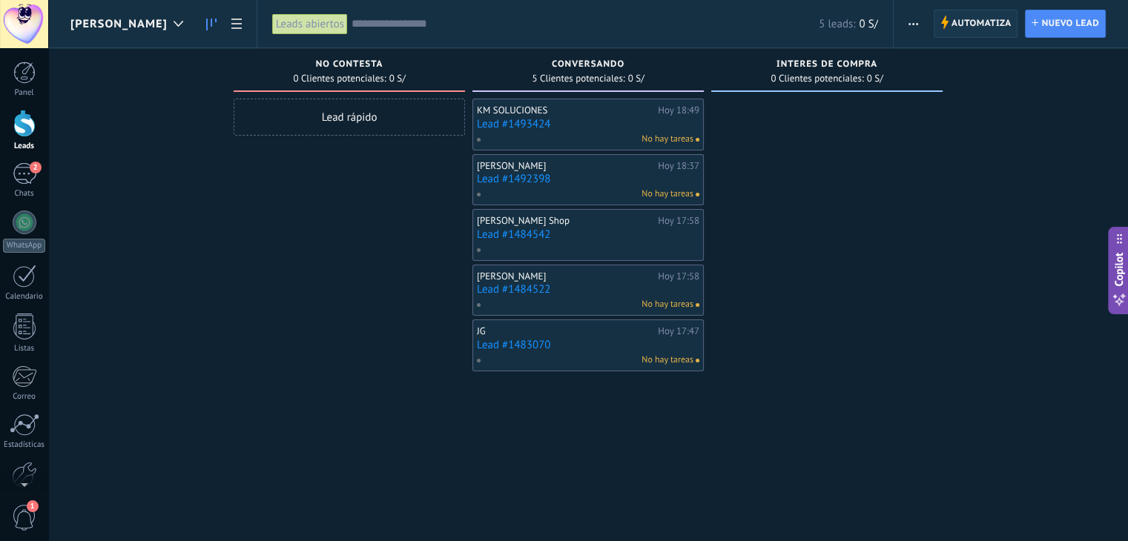
click at [974, 25] on span "Automatiza" at bounding box center [981, 23] width 60 height 27
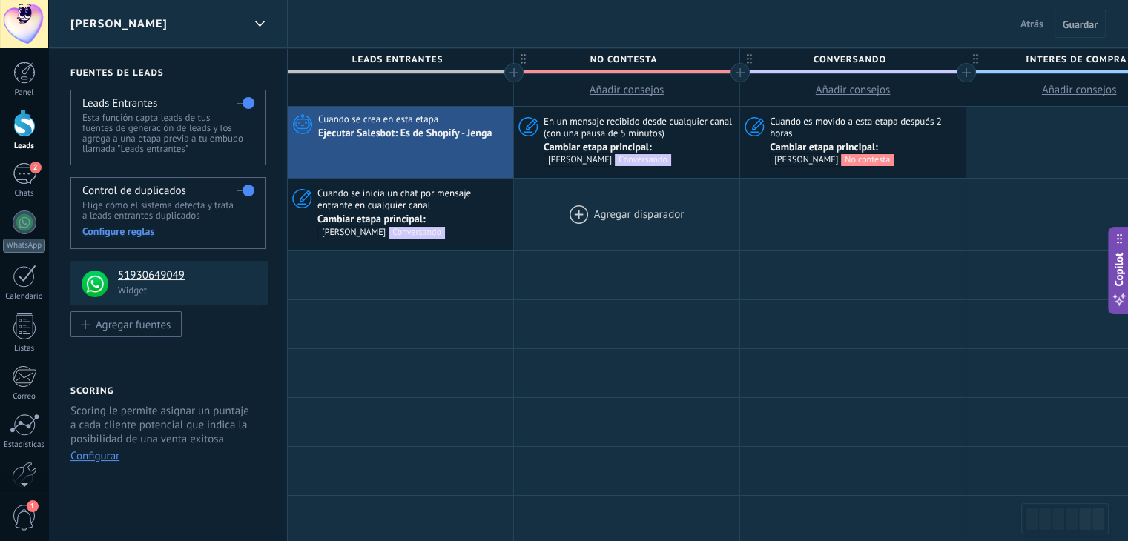
click at [606, 208] on div at bounding box center [626, 214] width 225 height 71
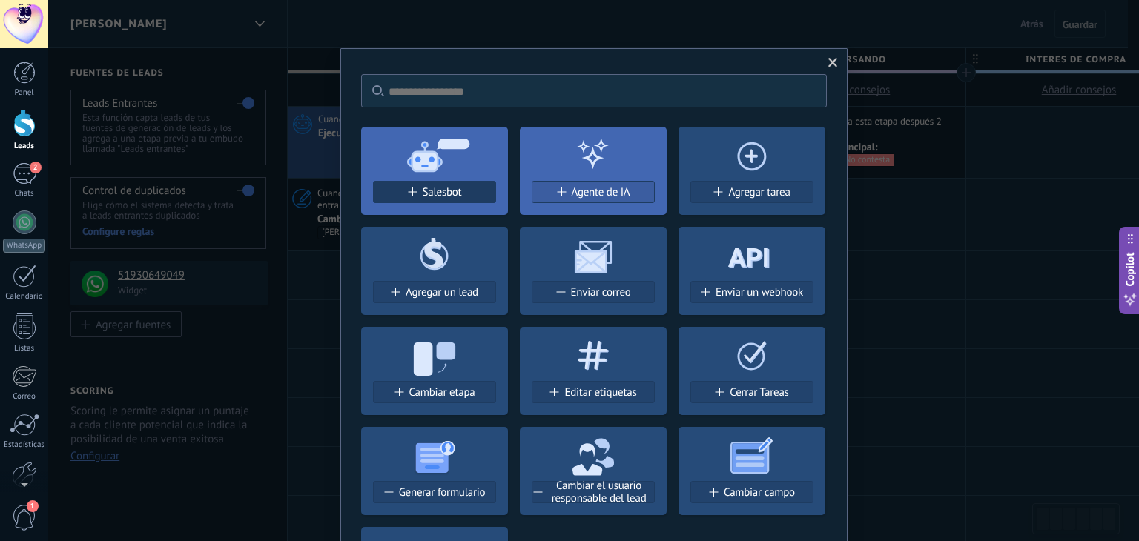
click at [470, 188] on div "Salesbot" at bounding box center [435, 192] width 122 height 13
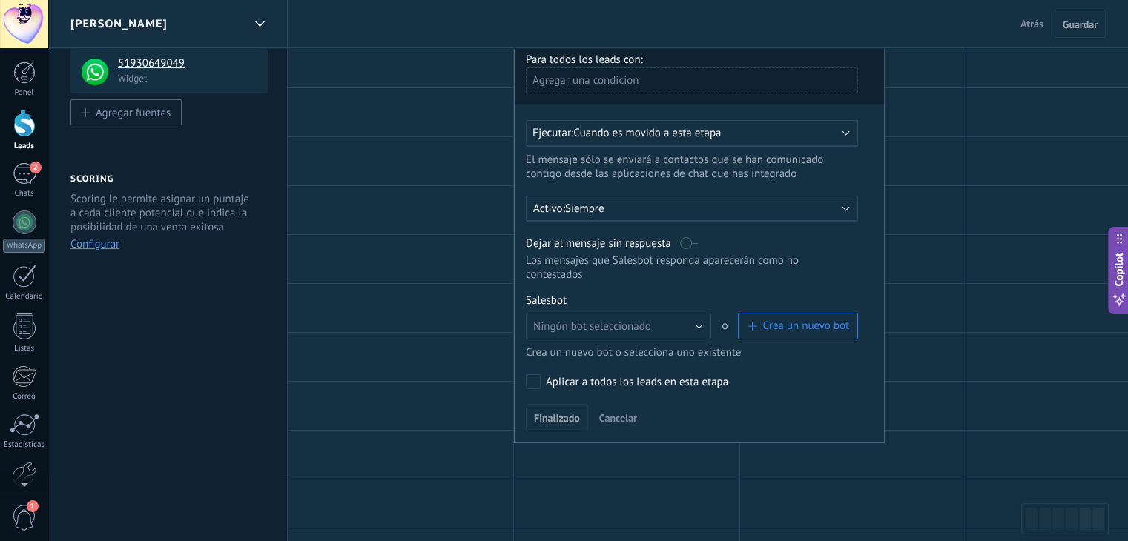
scroll to position [214, 0]
click at [690, 311] on button "Ningún bot seleccionado" at bounding box center [618, 324] width 185 height 27
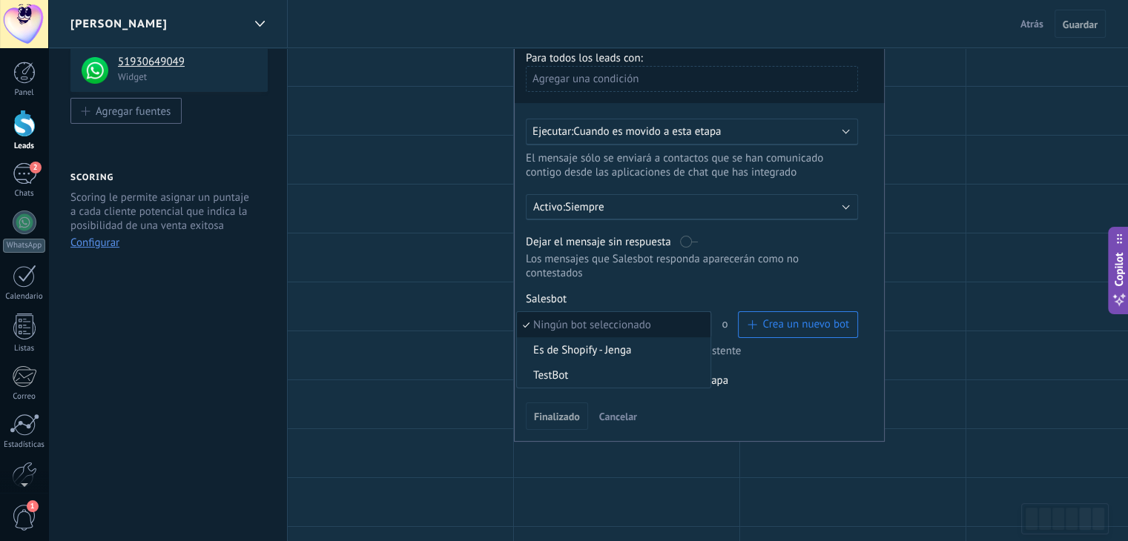
scroll to position [0, 0]
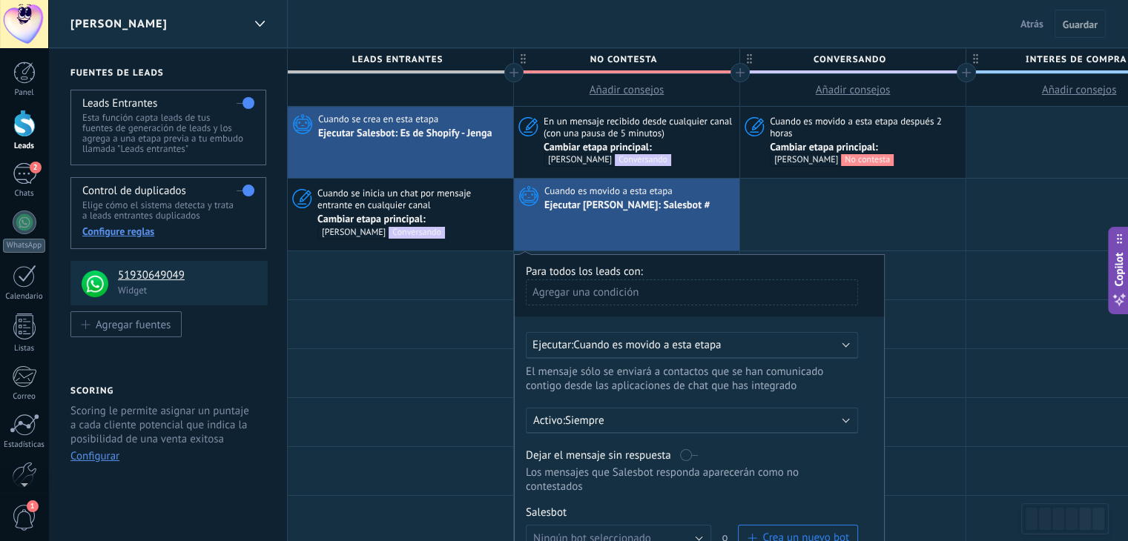
click at [1036, 13] on button "Atrás" at bounding box center [1031, 24] width 35 height 22
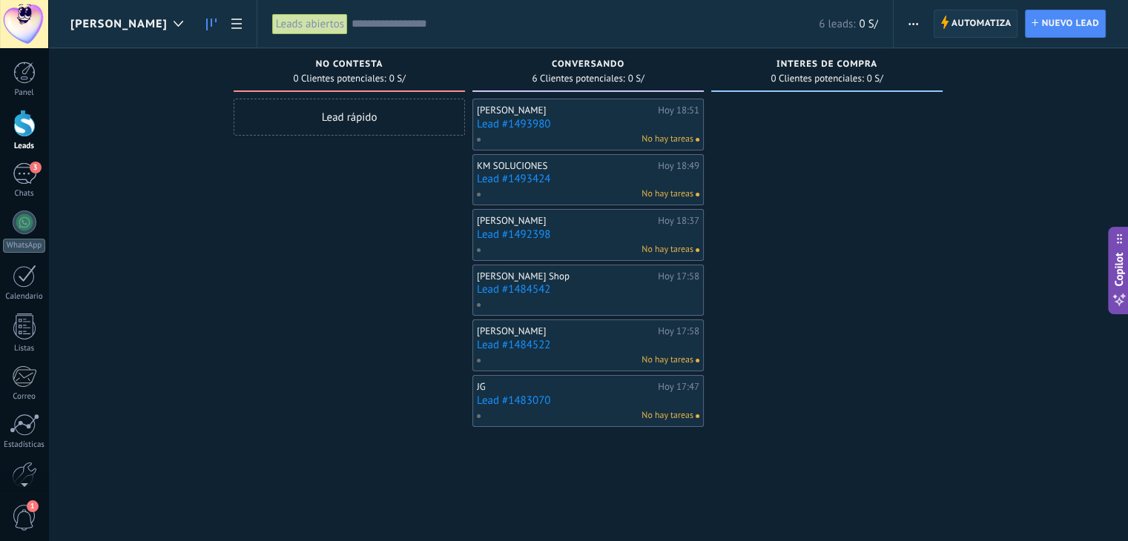
click at [971, 25] on span "Automatiza" at bounding box center [981, 23] width 60 height 27
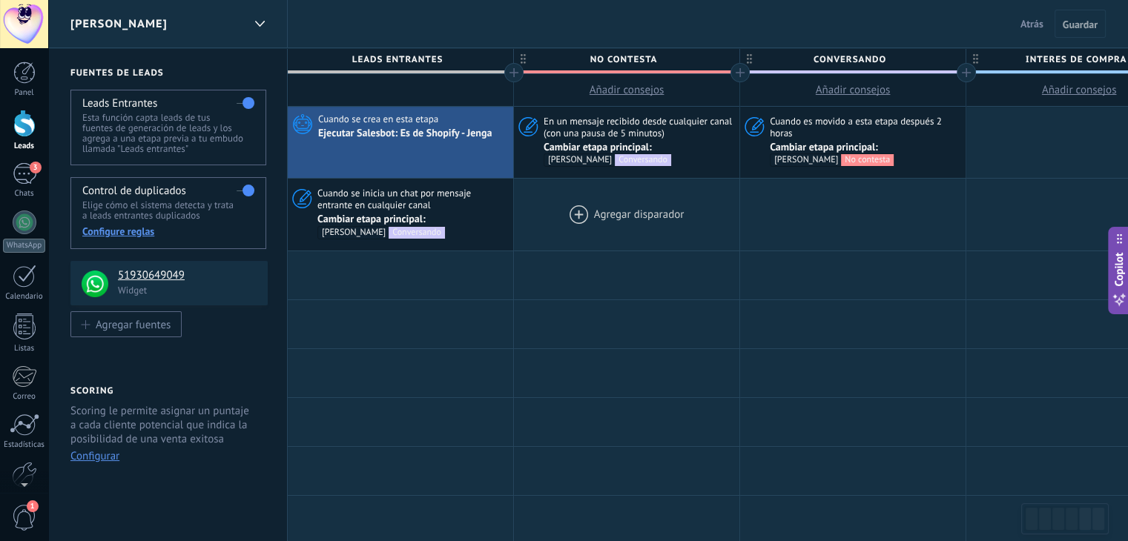
click at [665, 199] on div at bounding box center [626, 214] width 225 height 71
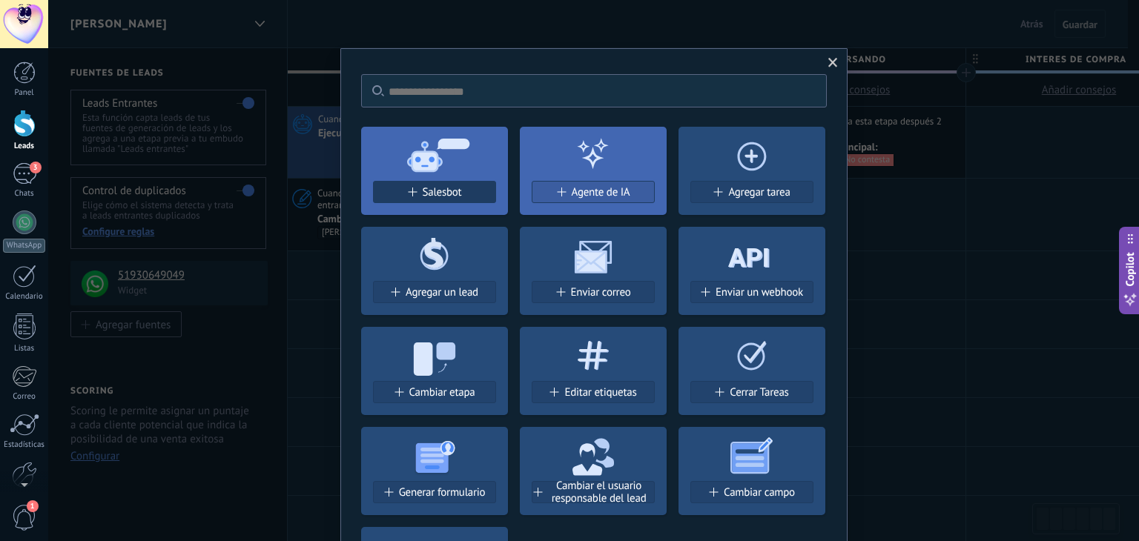
click at [479, 194] on div "Salesbot" at bounding box center [435, 192] width 122 height 13
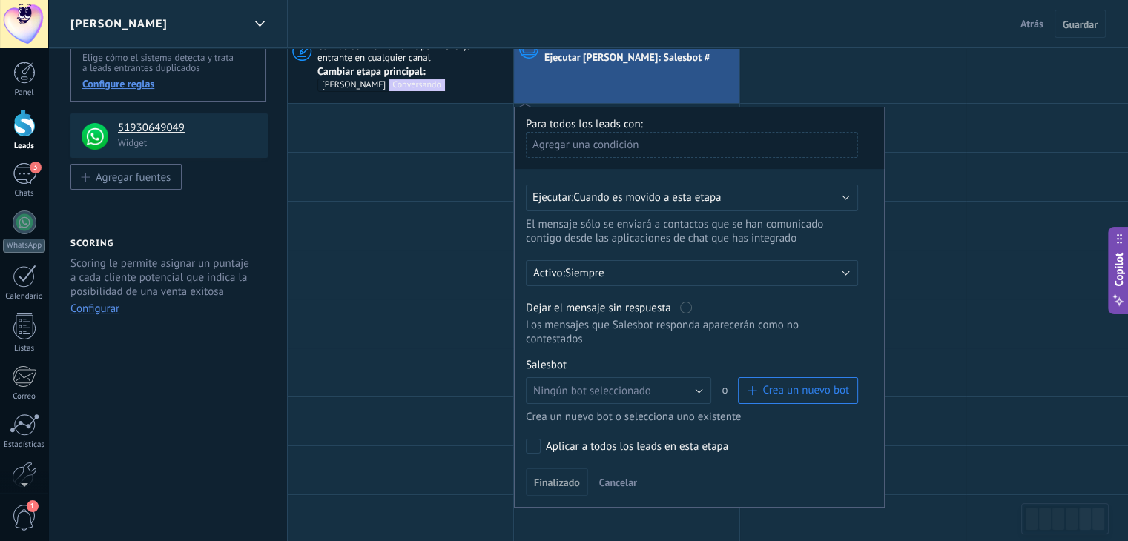
scroll to position [148, 0]
click at [696, 377] on button "Ningún bot seleccionado" at bounding box center [618, 390] width 185 height 27
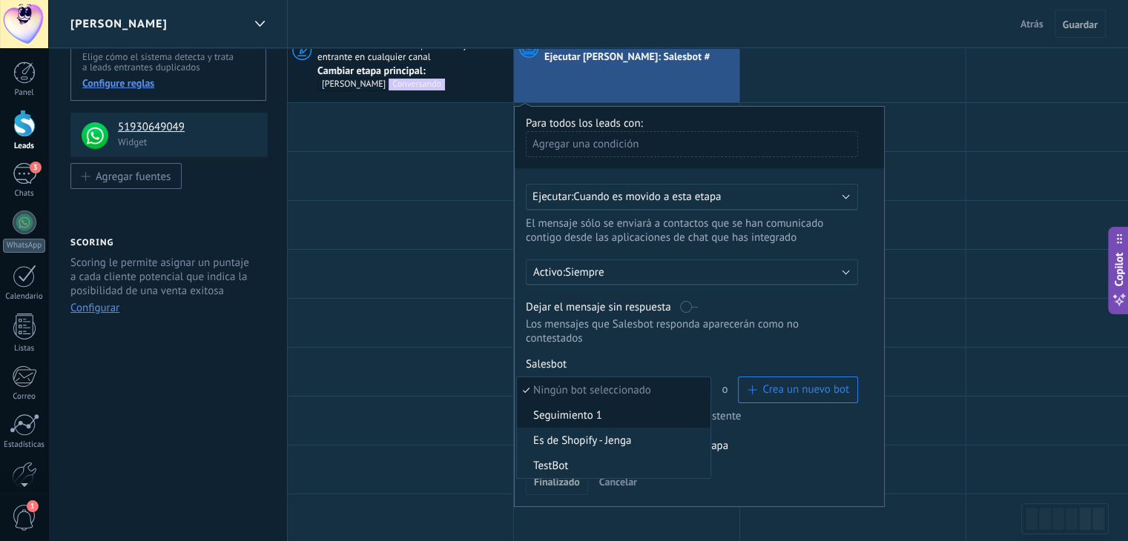
click at [586, 409] on span "Seguimiento 1" at bounding box center [611, 416] width 189 height 14
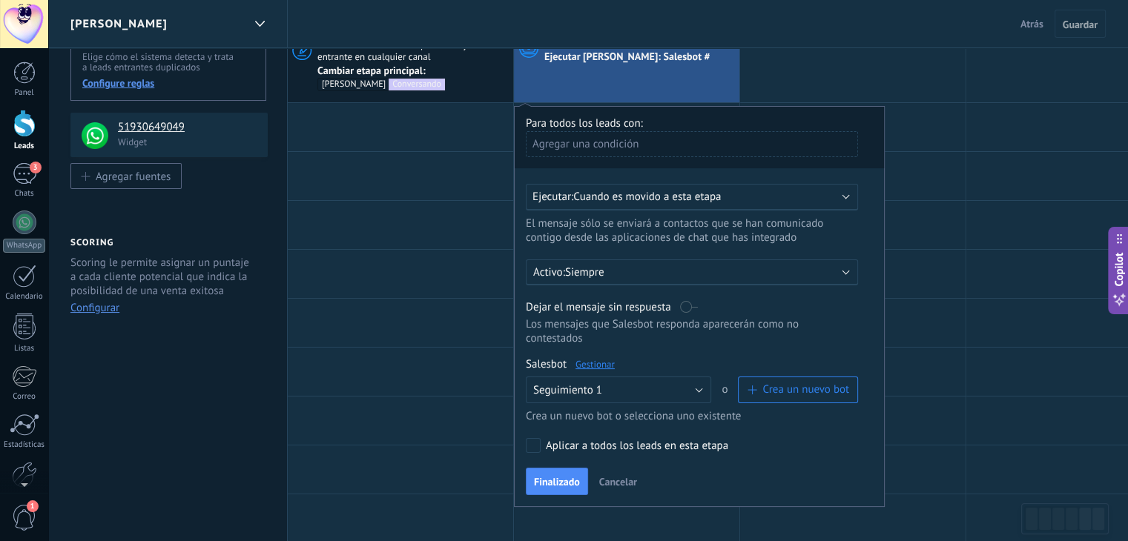
click at [653, 274] on p "Siempre" at bounding box center [695, 272] width 260 height 14
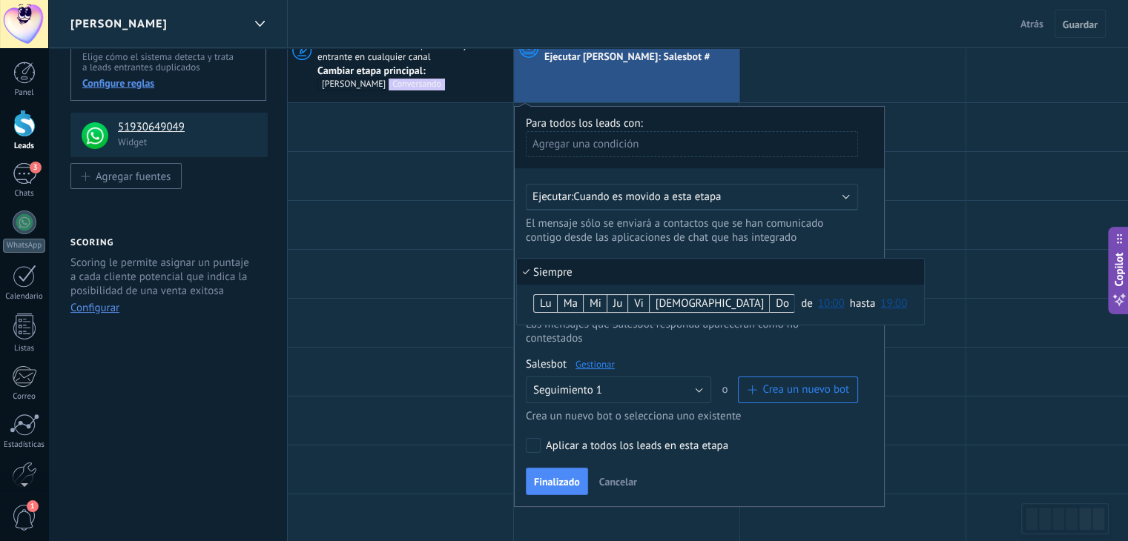
click at [653, 274] on li "Siempre" at bounding box center [720, 272] width 407 height 26
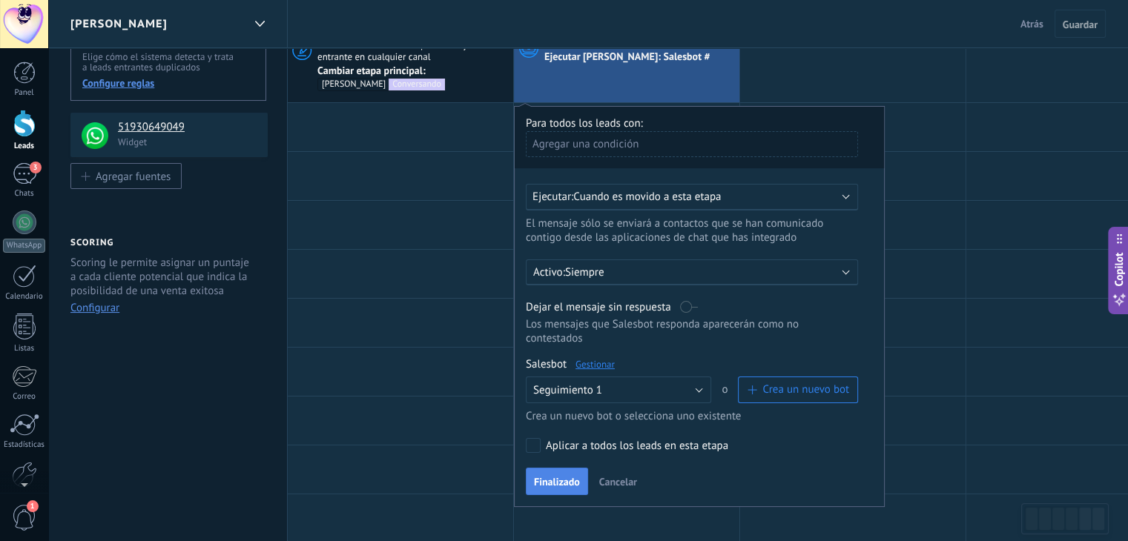
click at [567, 477] on span "Finalizado" at bounding box center [557, 482] width 46 height 10
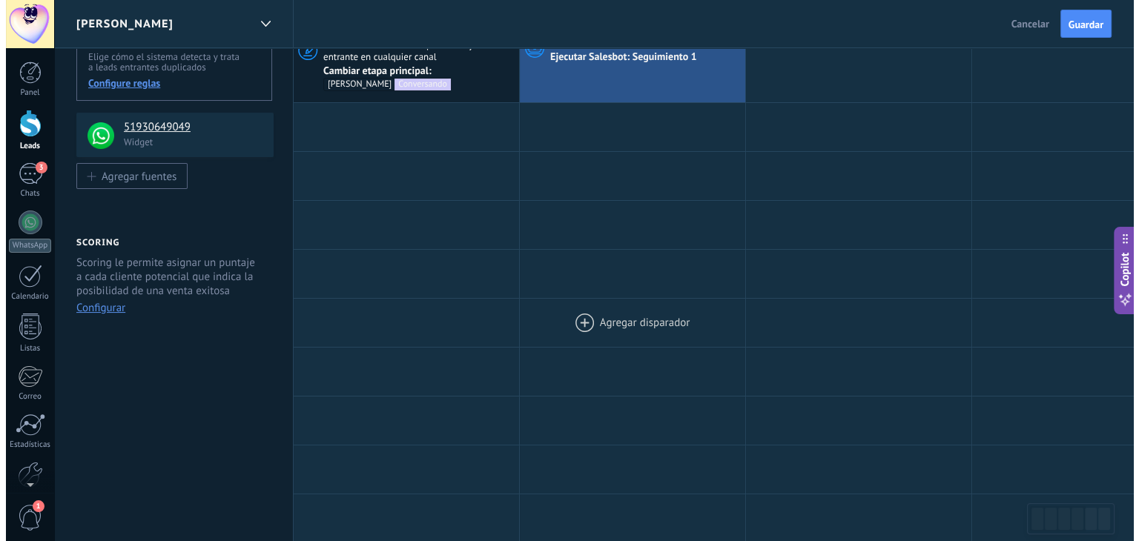
scroll to position [0, 0]
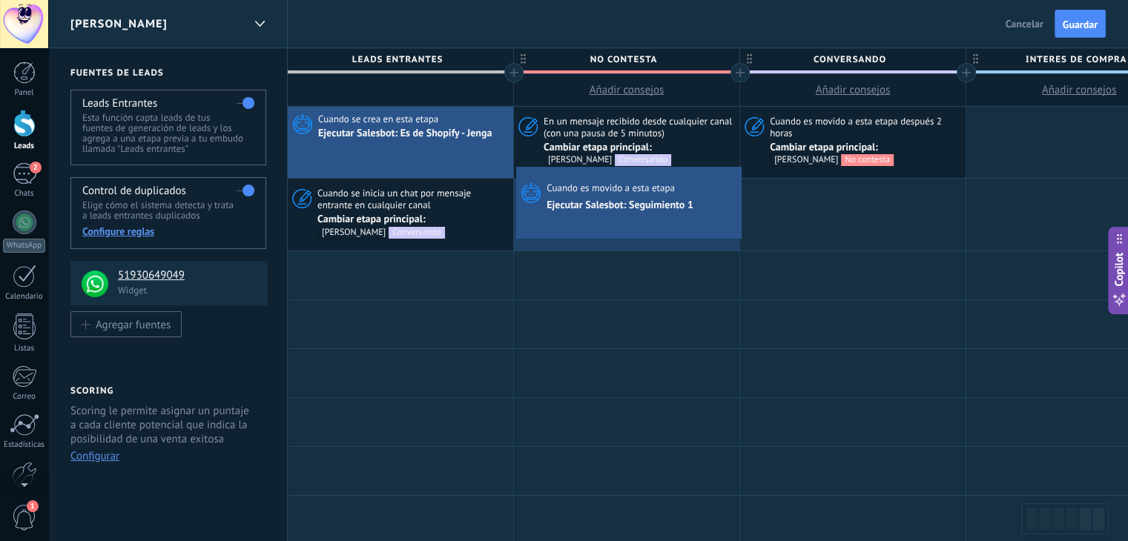
drag, startPoint x: 647, startPoint y: 211, endPoint x: 520, endPoint y: 173, distance: 132.5
click at [520, 179] on div "Cuando es movido a esta etapa Ejecutar [PERSON_NAME]: Seguimiento 1 Avanzado Cu…" at bounding box center [626, 214] width 225 height 71
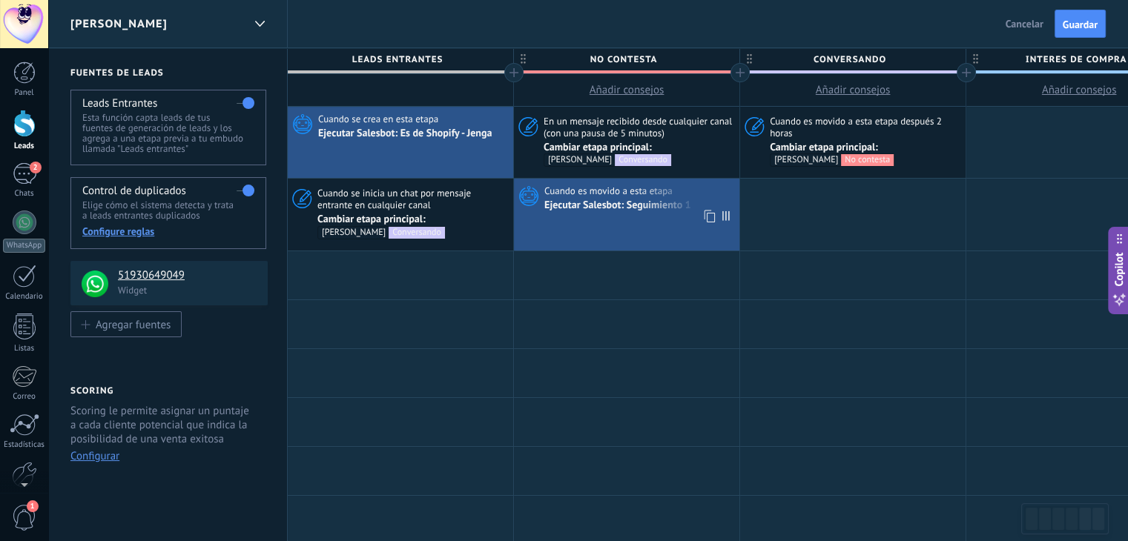
drag, startPoint x: 636, startPoint y: 123, endPoint x: 630, endPoint y: 222, distance: 99.5
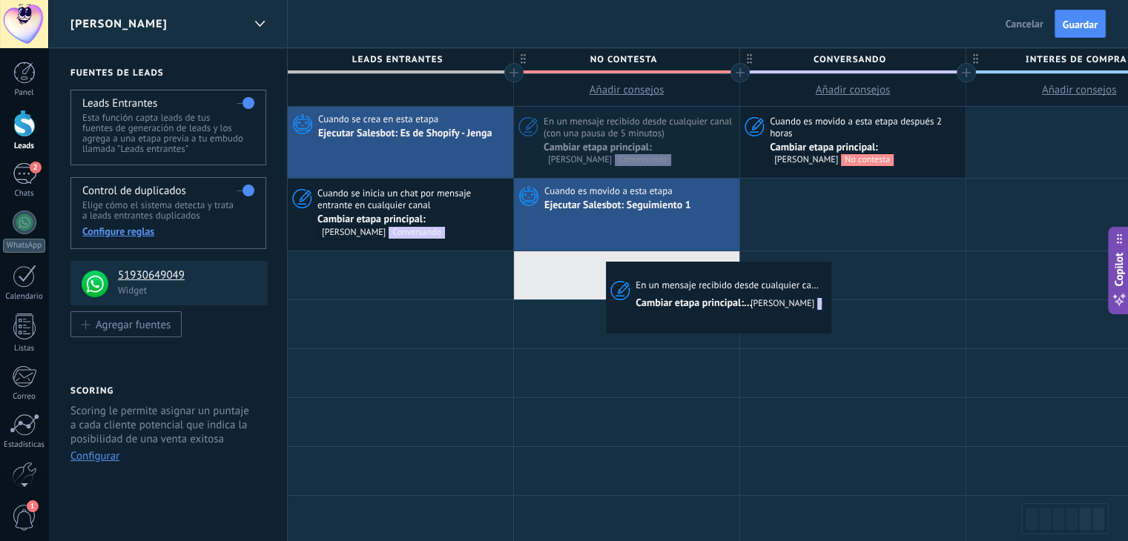
drag, startPoint x: 633, startPoint y: 119, endPoint x: 580, endPoint y: 263, distance: 153.5
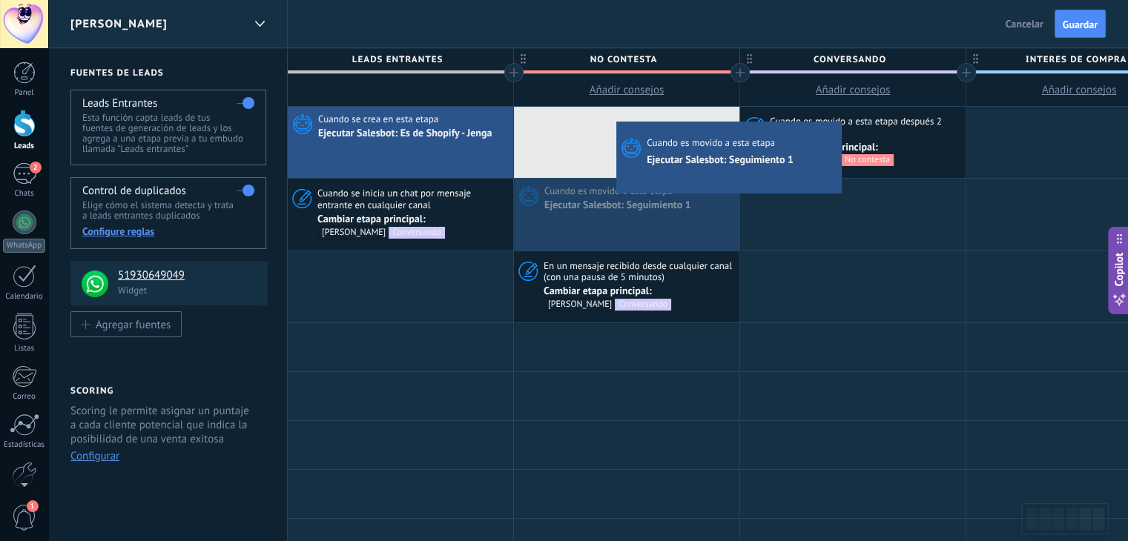
drag, startPoint x: 625, startPoint y: 194, endPoint x: 620, endPoint y: 122, distance: 72.9
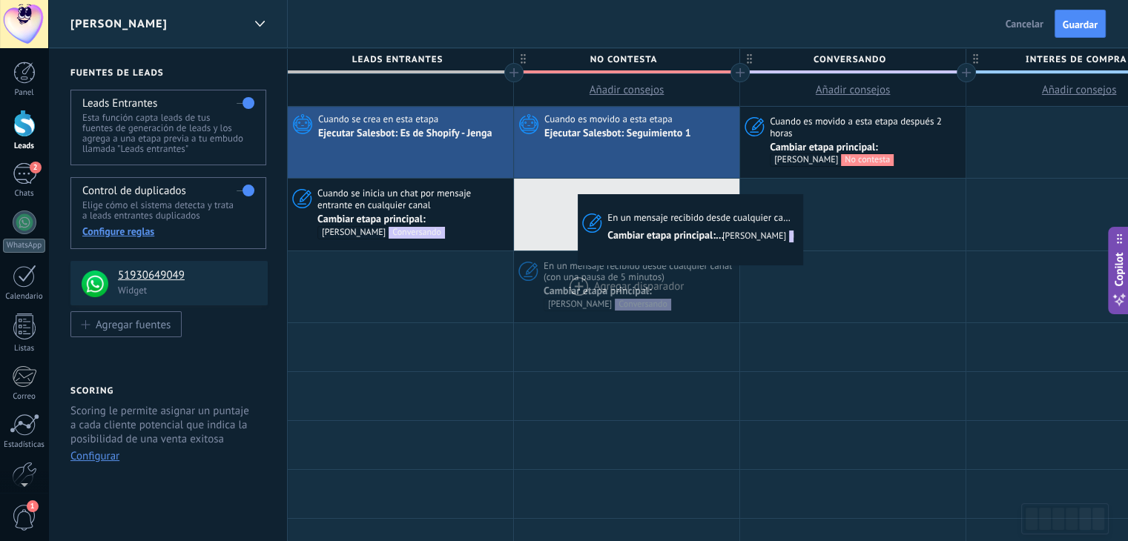
drag, startPoint x: 593, startPoint y: 274, endPoint x: 581, endPoint y: 194, distance: 81.0
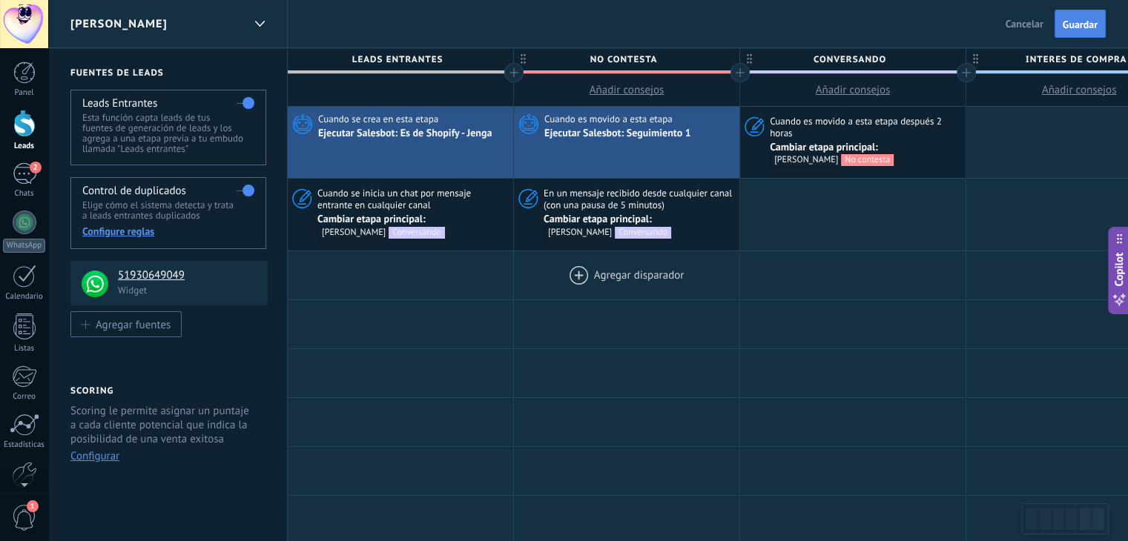
click at [1087, 22] on span "Guardar" at bounding box center [1080, 24] width 35 height 10
click at [1032, 24] on span "Salir" at bounding box center [1033, 23] width 20 height 13
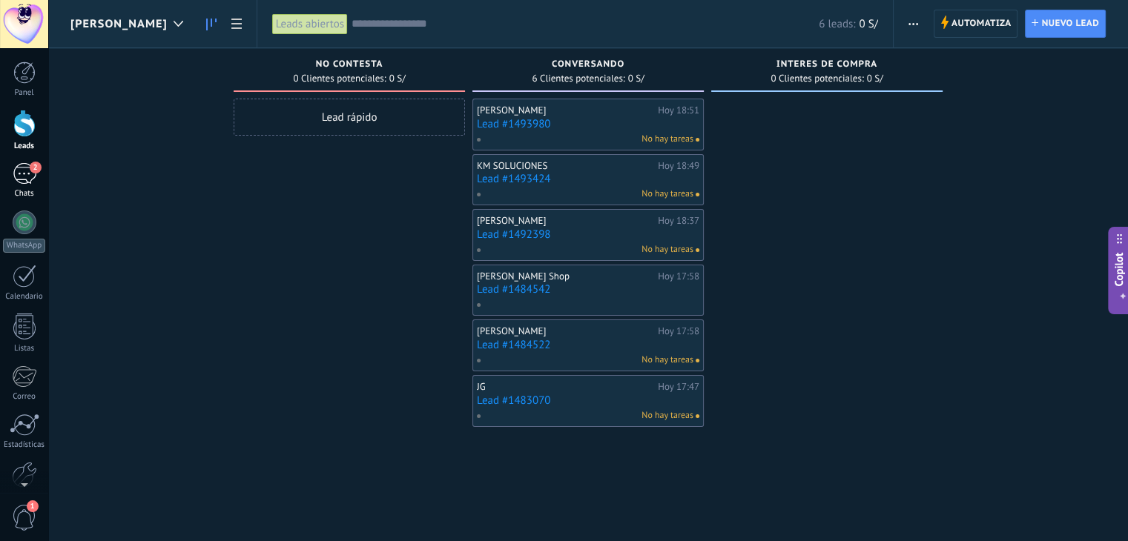
click at [25, 176] on div "2" at bounding box center [25, 174] width 24 height 22
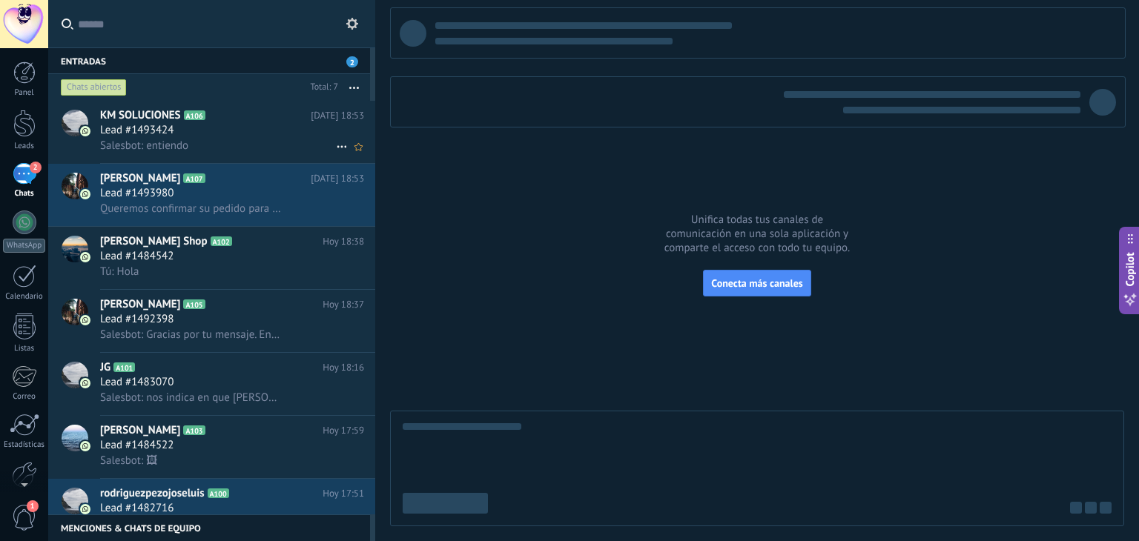
click at [217, 127] on div "Lead #1493424" at bounding box center [232, 130] width 264 height 15
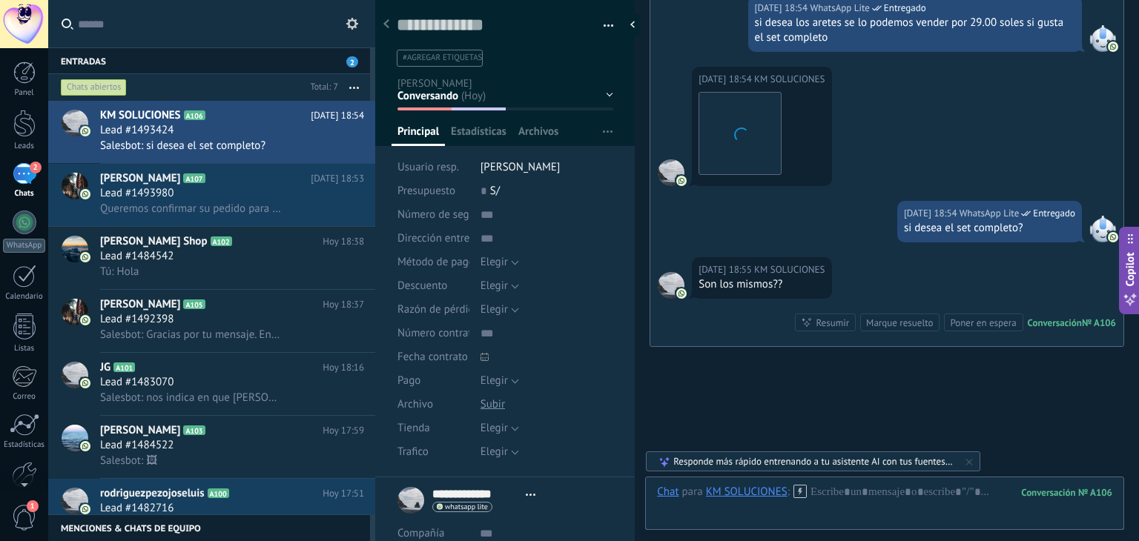
scroll to position [950, 0]
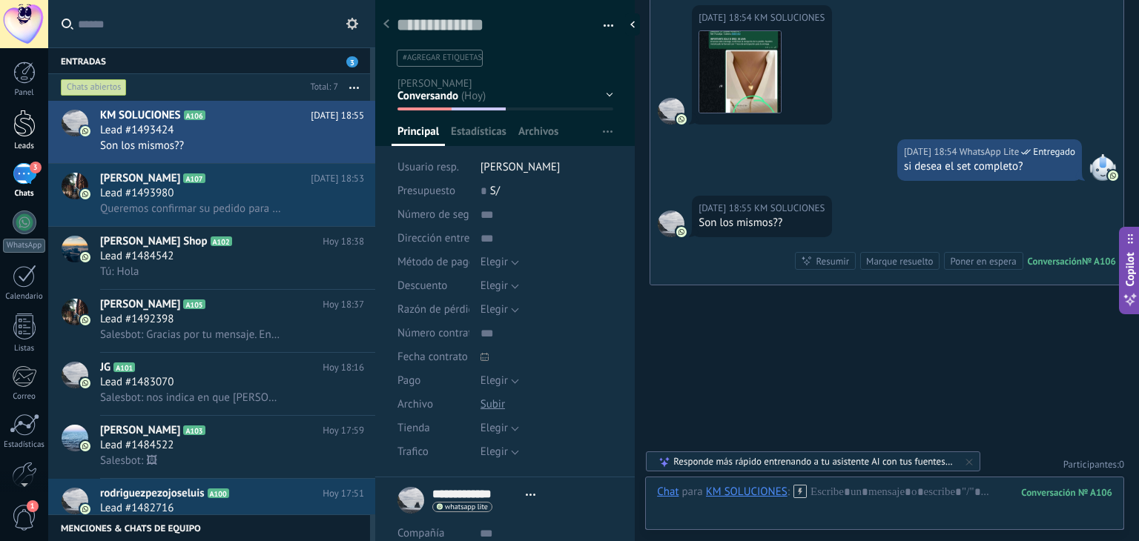
click at [24, 133] on div at bounding box center [24, 123] width 22 height 27
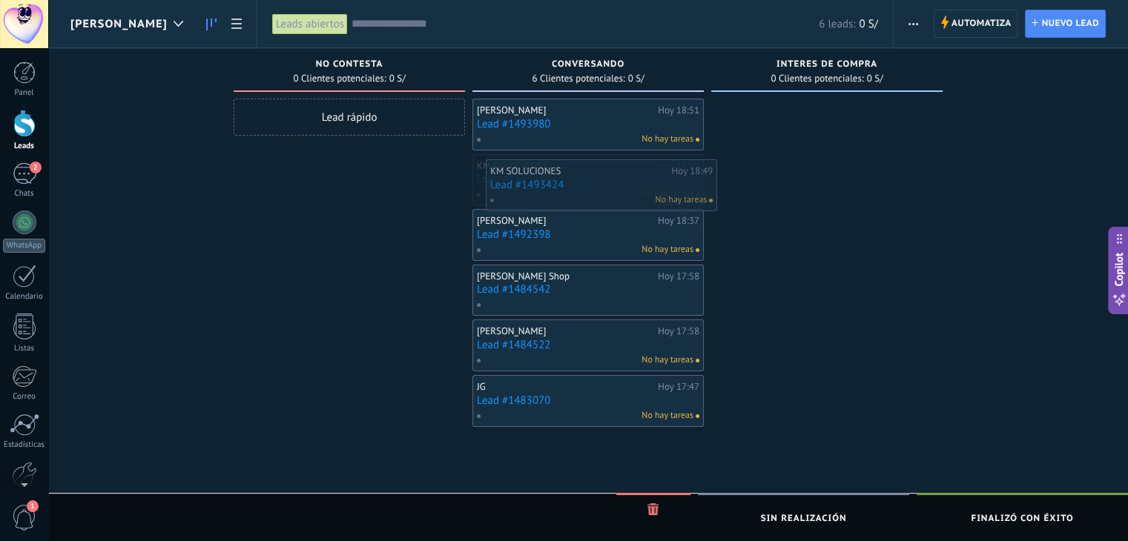
drag, startPoint x: 553, startPoint y: 179, endPoint x: 566, endPoint y: 188, distance: 15.4
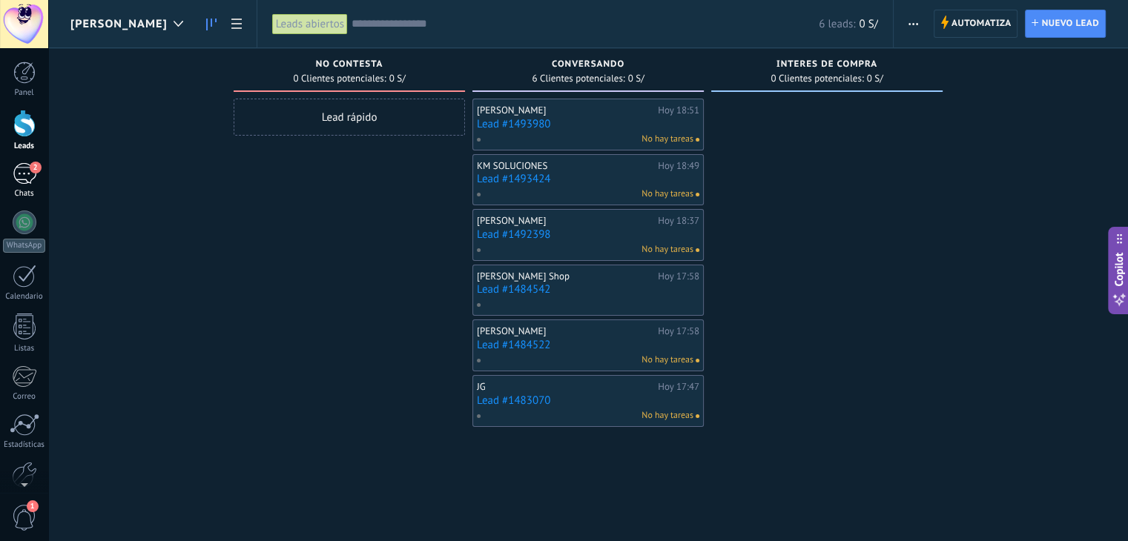
click at [30, 175] on div "2" at bounding box center [25, 174] width 24 height 22
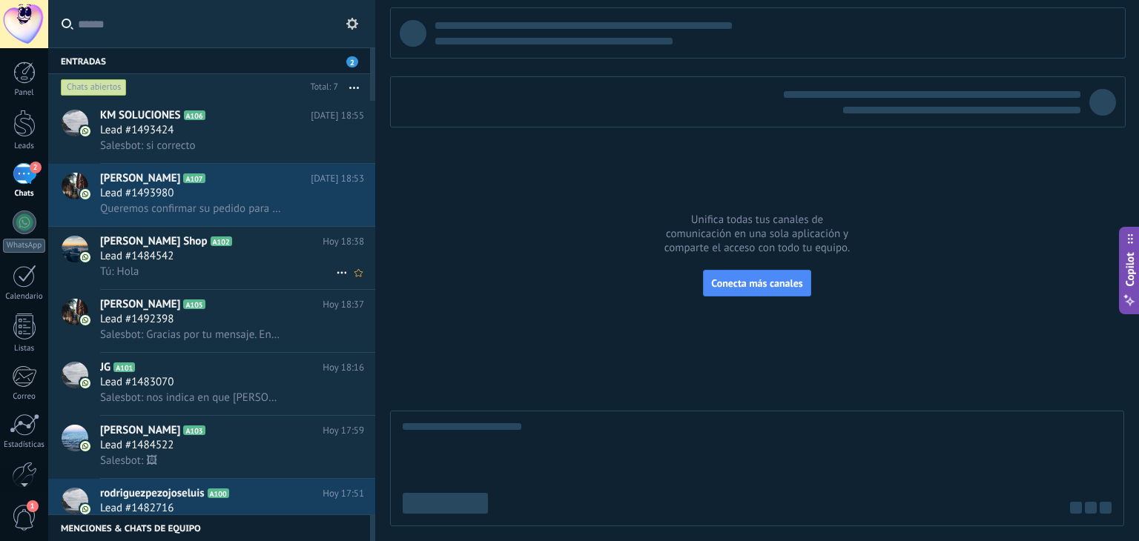
click at [242, 262] on div "Lead #1484542" at bounding box center [232, 256] width 264 height 15
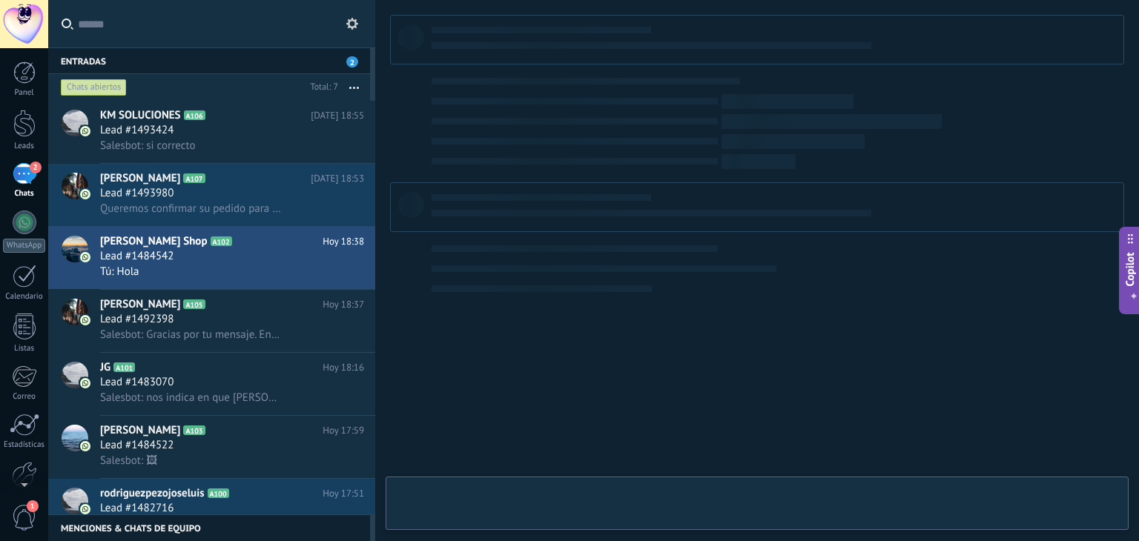
type textarea "**********"
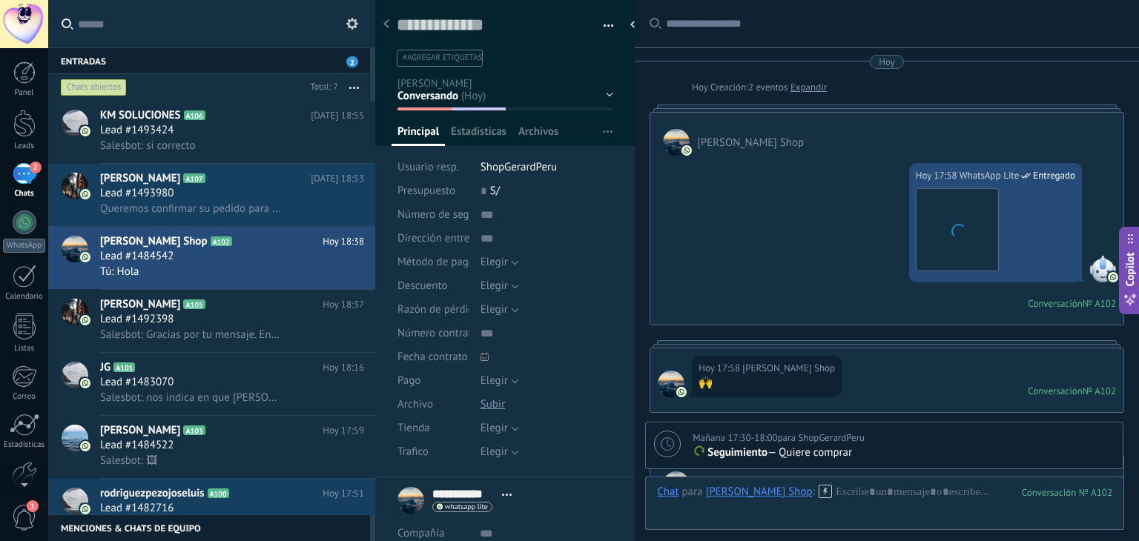
scroll to position [886, 0]
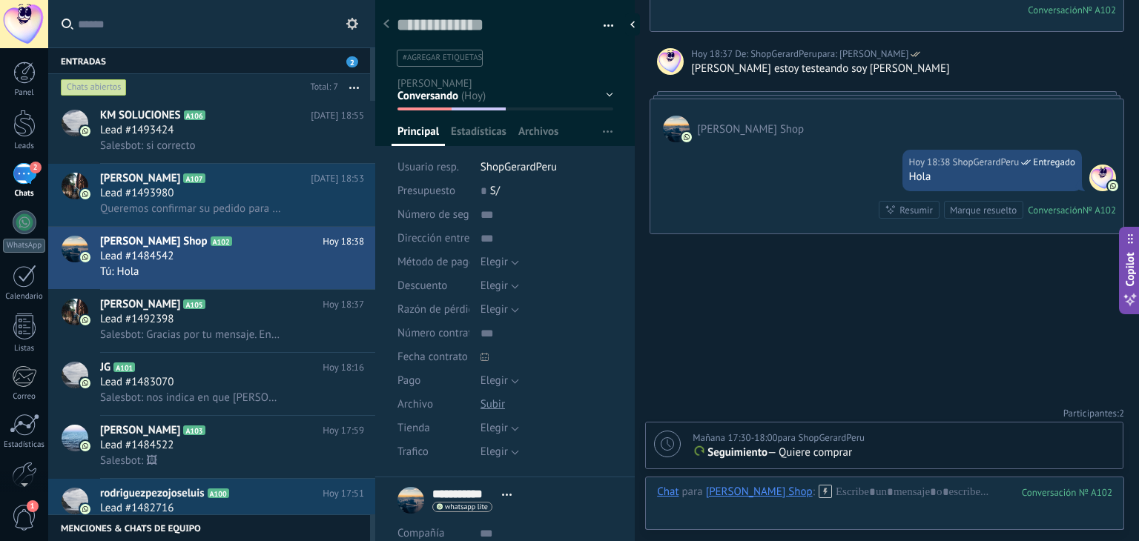
click at [0, 0] on div "No contesta Conversando Interes de compra Logrado con éxito Ventas Perdidos" at bounding box center [0, 0] width 0 height 0
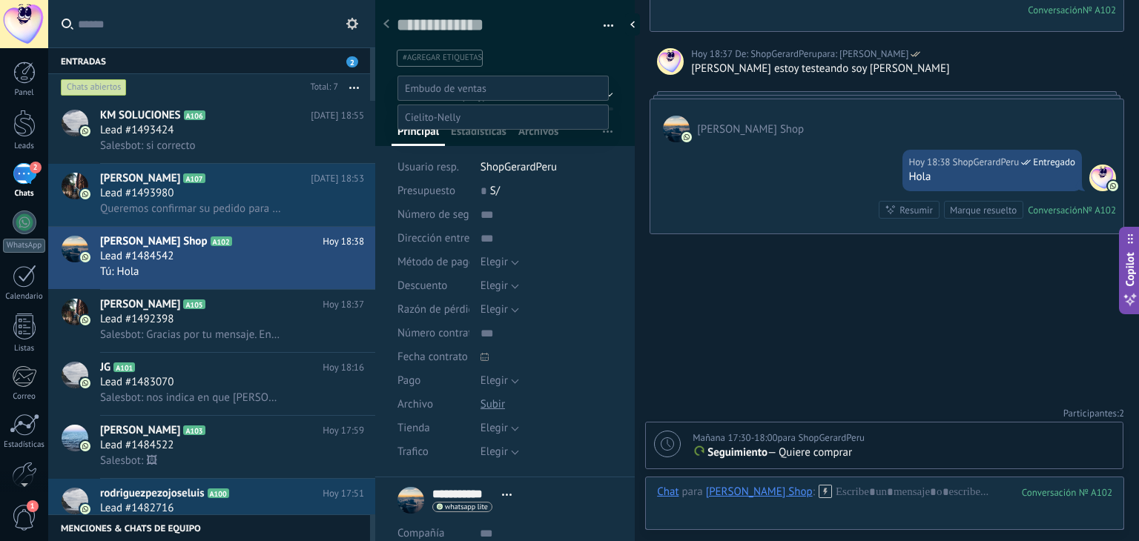
scroll to position [29, 0]
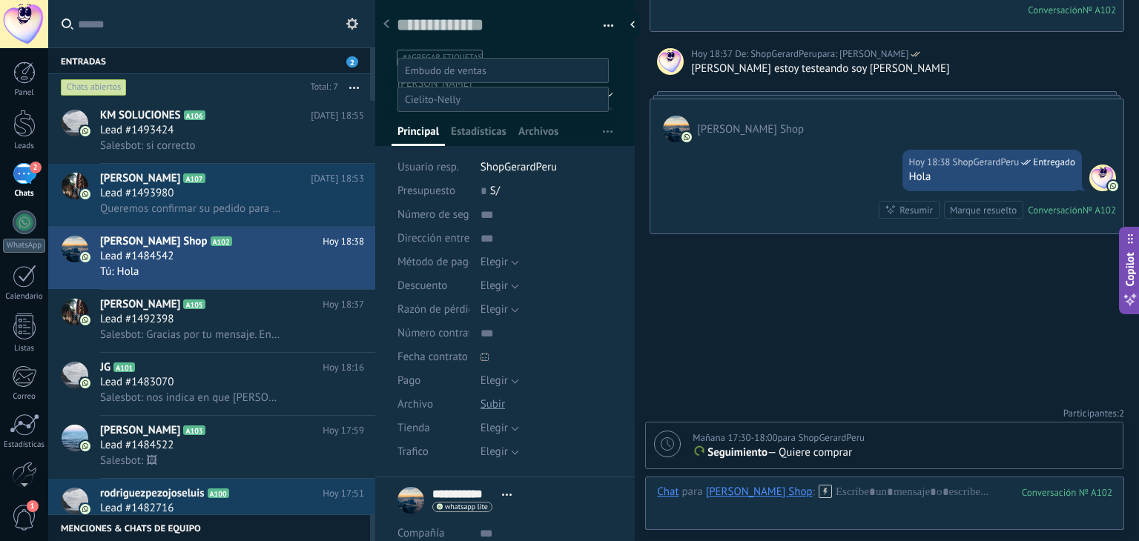
click at [0, 0] on label "No contesta" at bounding box center [0, 0] width 0 height 0
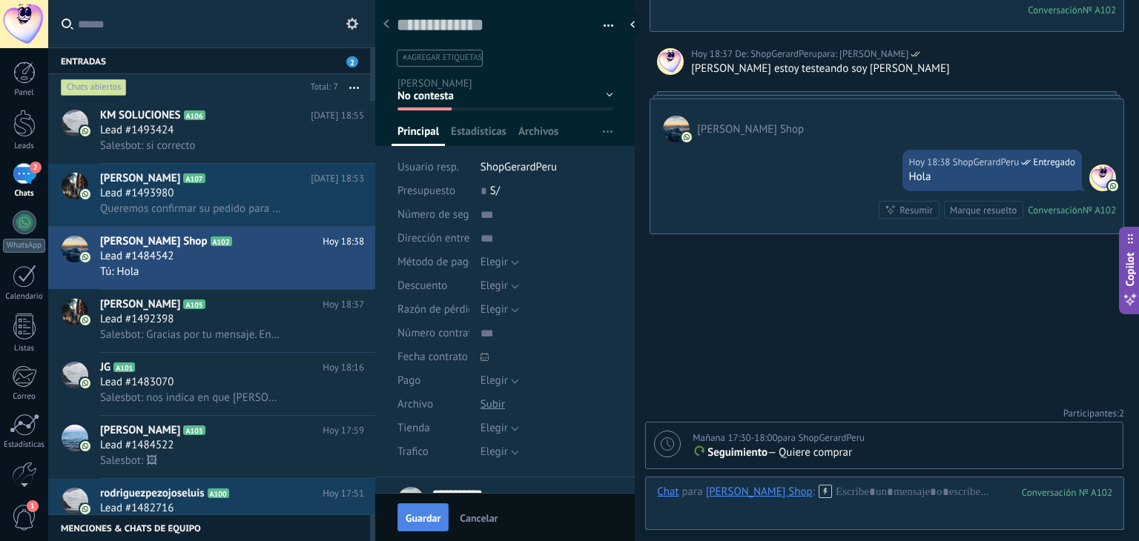
click at [425, 516] on span "Guardar" at bounding box center [423, 518] width 35 height 10
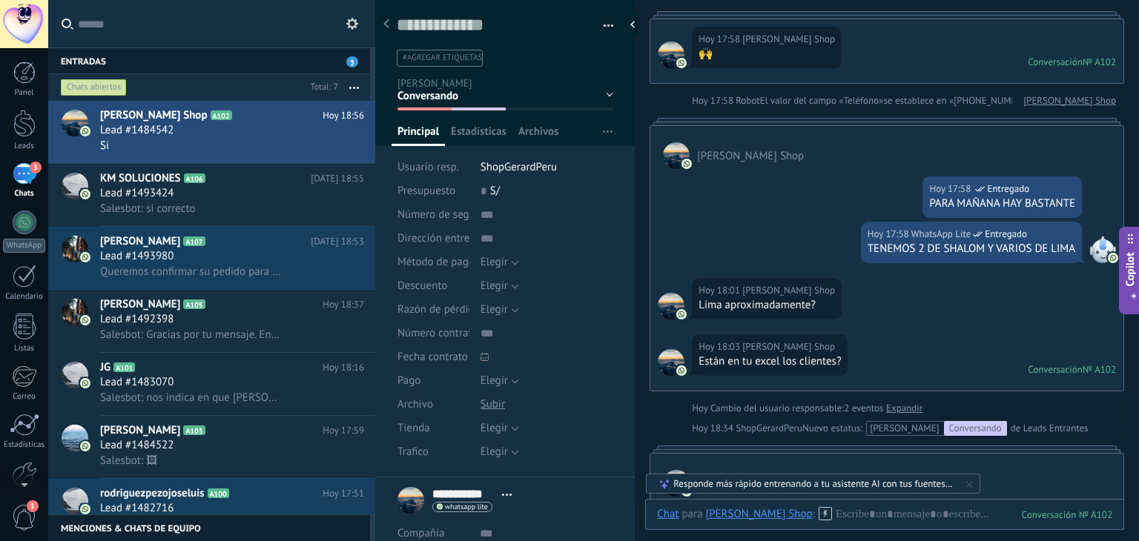
scroll to position [0, 0]
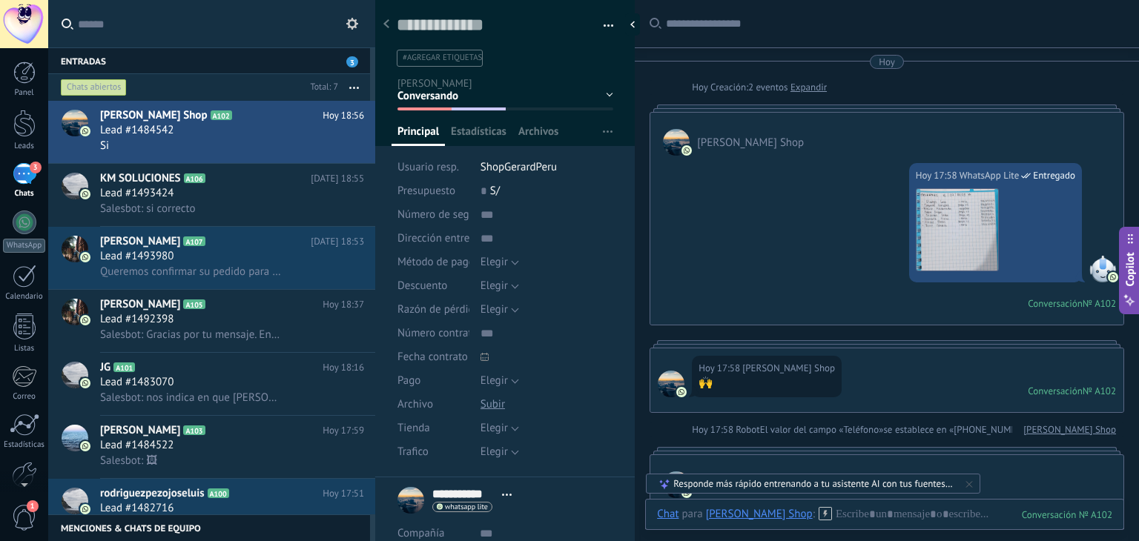
click at [804, 258] on div "[DATE] 17:58 WhatsApp Lite Entregado Descargar Conversación № A102 Conversación…" at bounding box center [886, 240] width 473 height 169
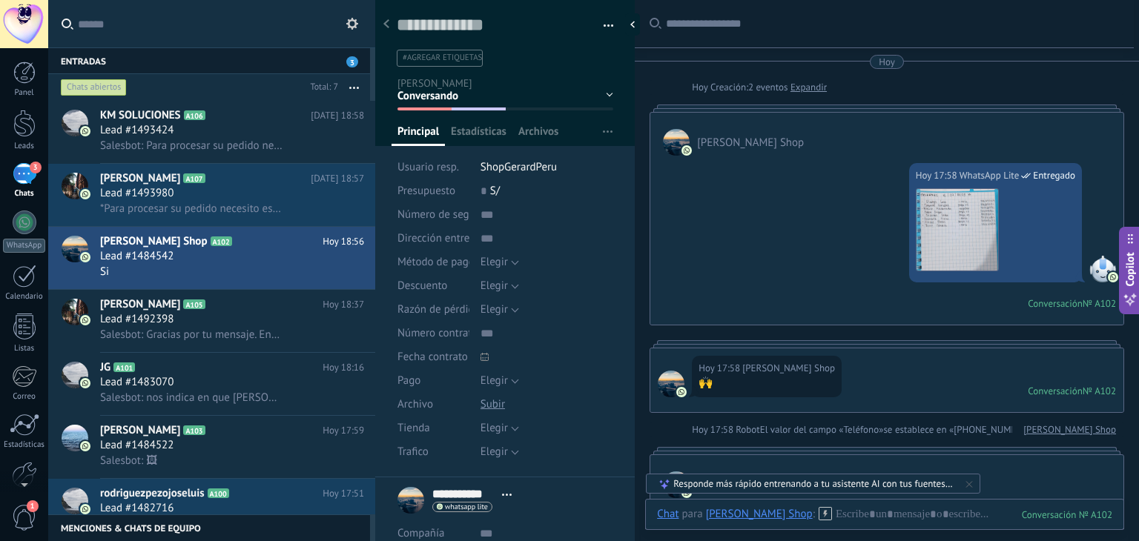
click at [0, 0] on div "No contesta Conversando Interes de compra Logrado con éxito Ventas Perdidos" at bounding box center [0, 0] width 0 height 0
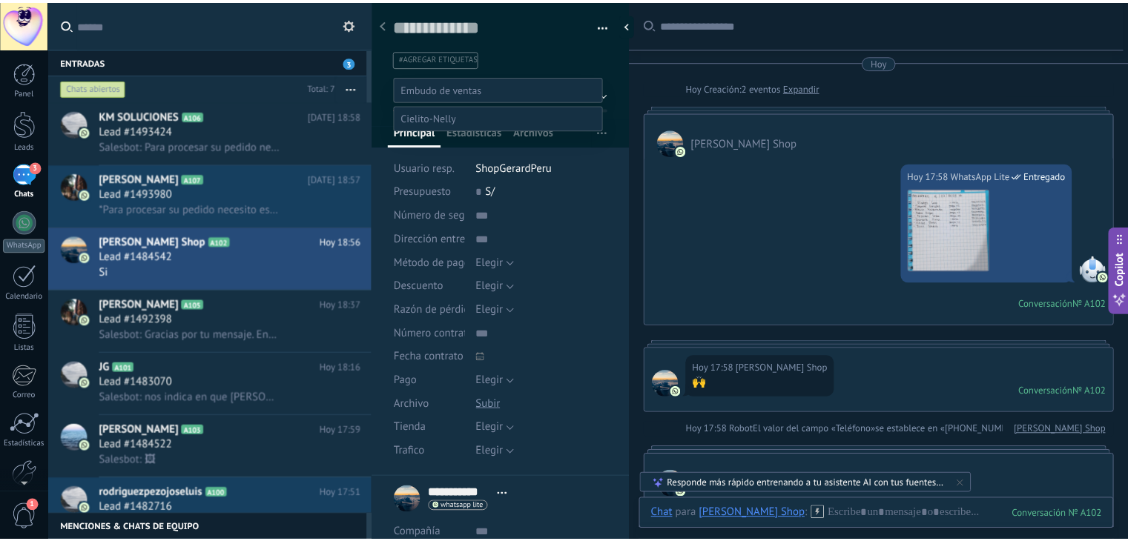
scroll to position [29, 0]
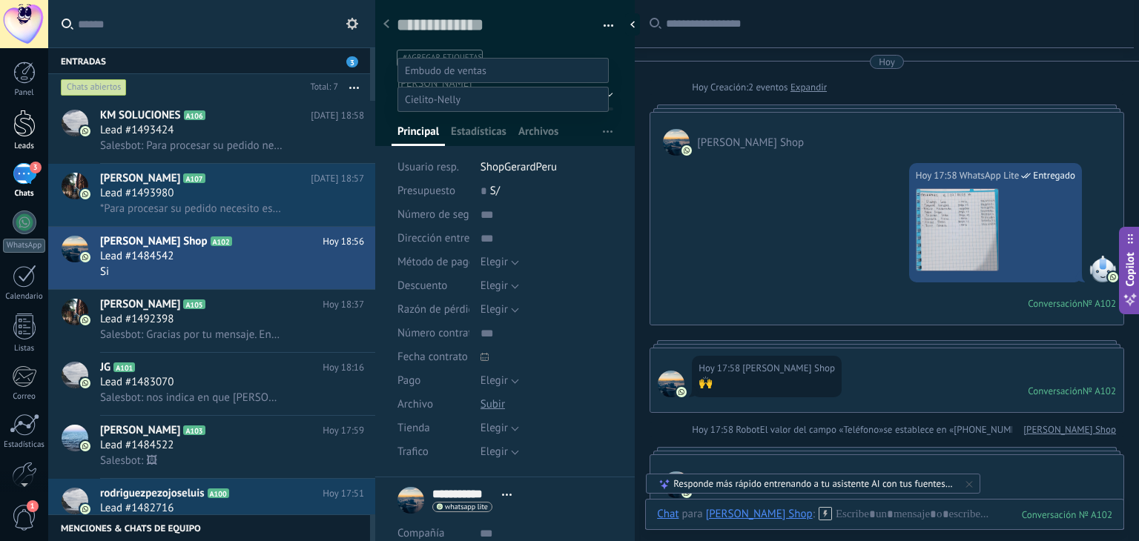
click at [19, 131] on div at bounding box center [24, 123] width 22 height 27
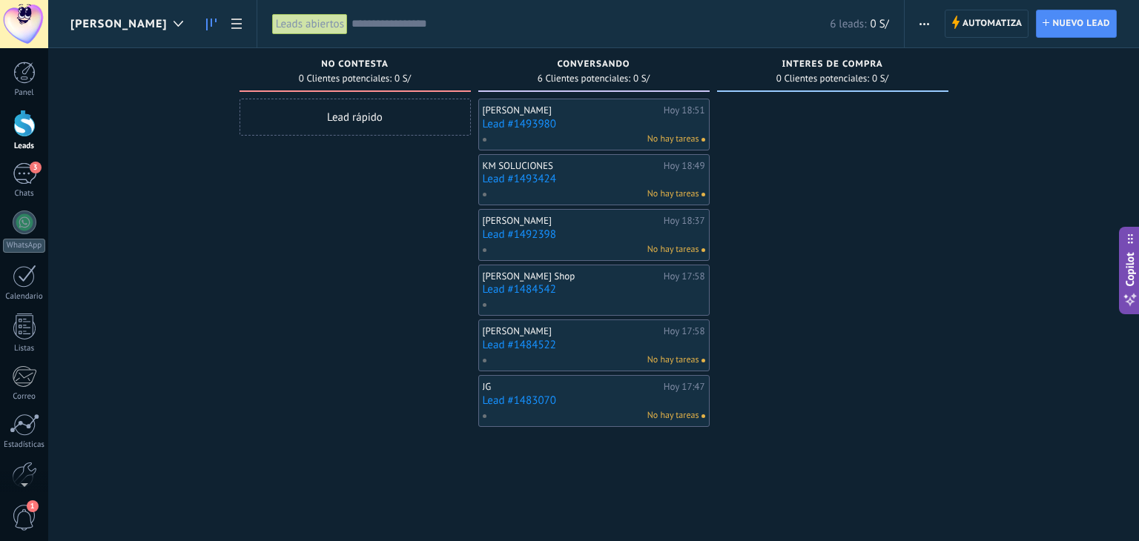
click at [925, 31] on span "button" at bounding box center [925, 24] width 10 height 28
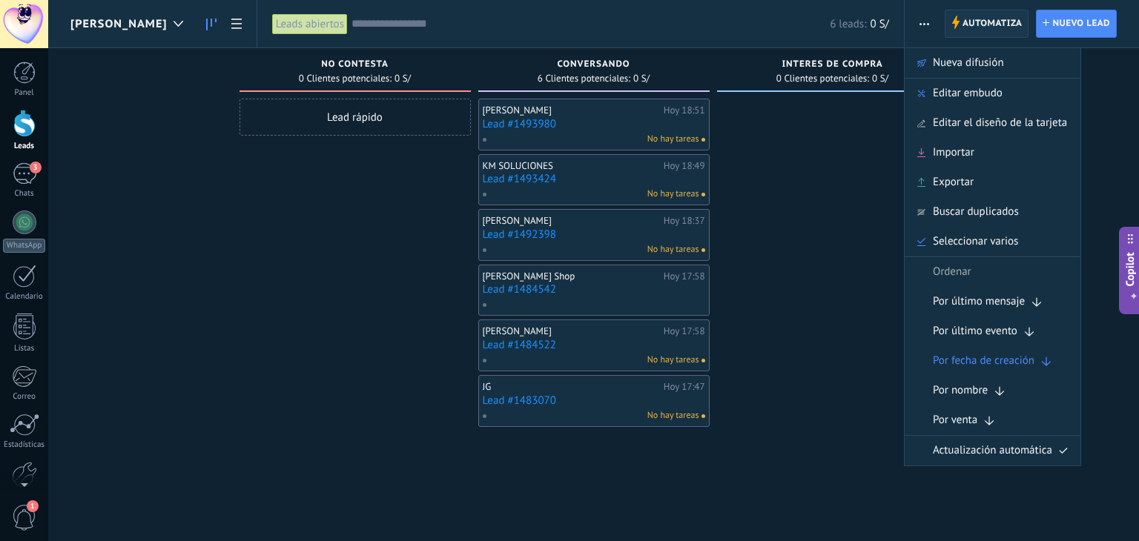
click at [993, 14] on span "Automatiza" at bounding box center [993, 23] width 60 height 27
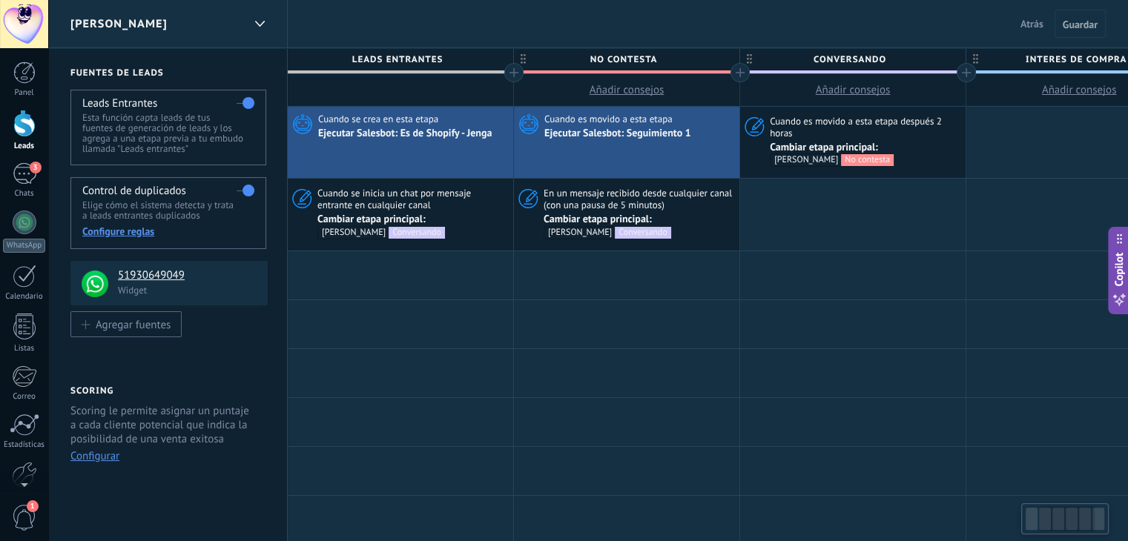
scroll to position [0, 516]
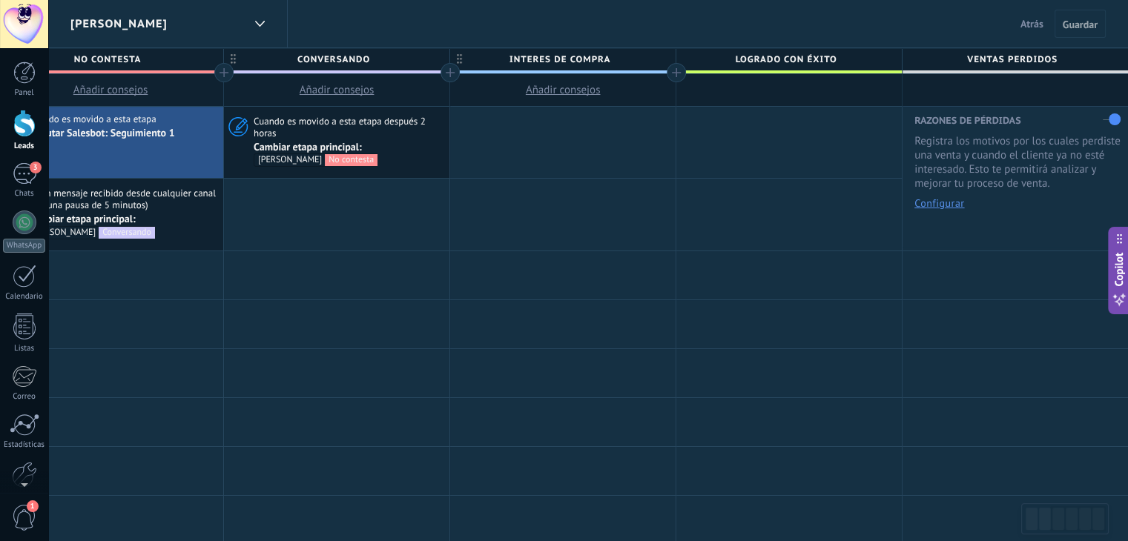
click at [785, 62] on span "Logrado con éxito" at bounding box center [785, 59] width 218 height 23
click at [785, 62] on input "**********" at bounding box center [785, 59] width 197 height 22
type input "**********"
click at [1080, 25] on span "Guardar" at bounding box center [1080, 24] width 35 height 10
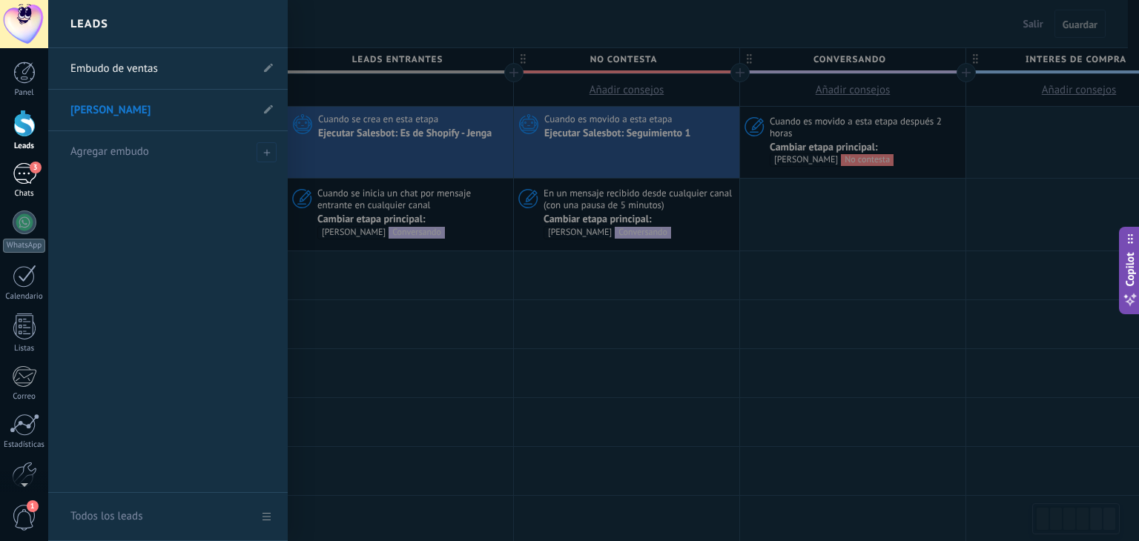
click at [23, 176] on div "3" at bounding box center [25, 174] width 24 height 22
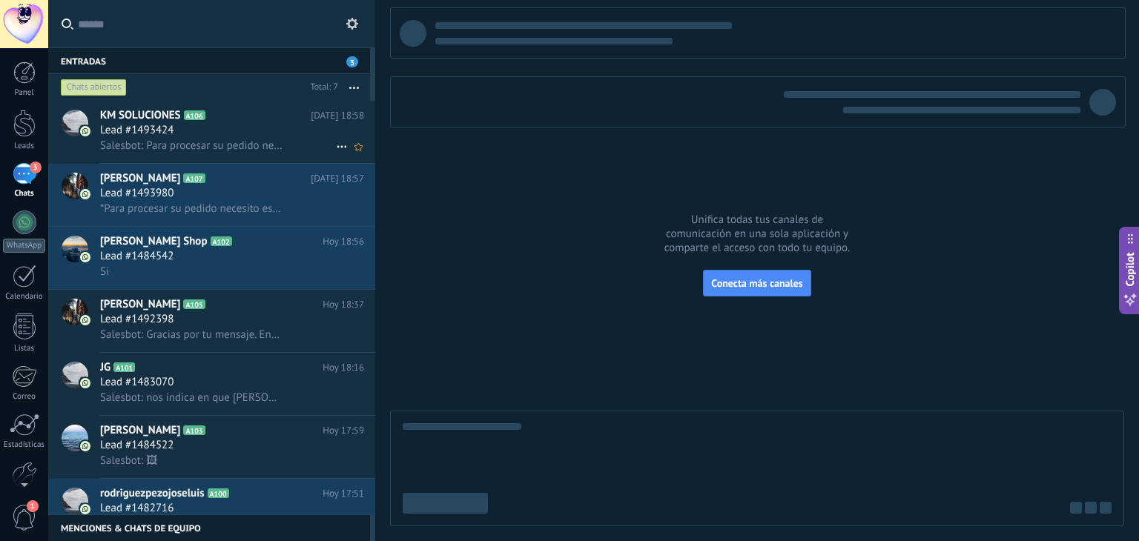
click at [252, 152] on span "Salesbot: Para procesar su pedido necesito estos detalles ✅Destino: ✅Nombre: ✅D…" at bounding box center [191, 146] width 182 height 14
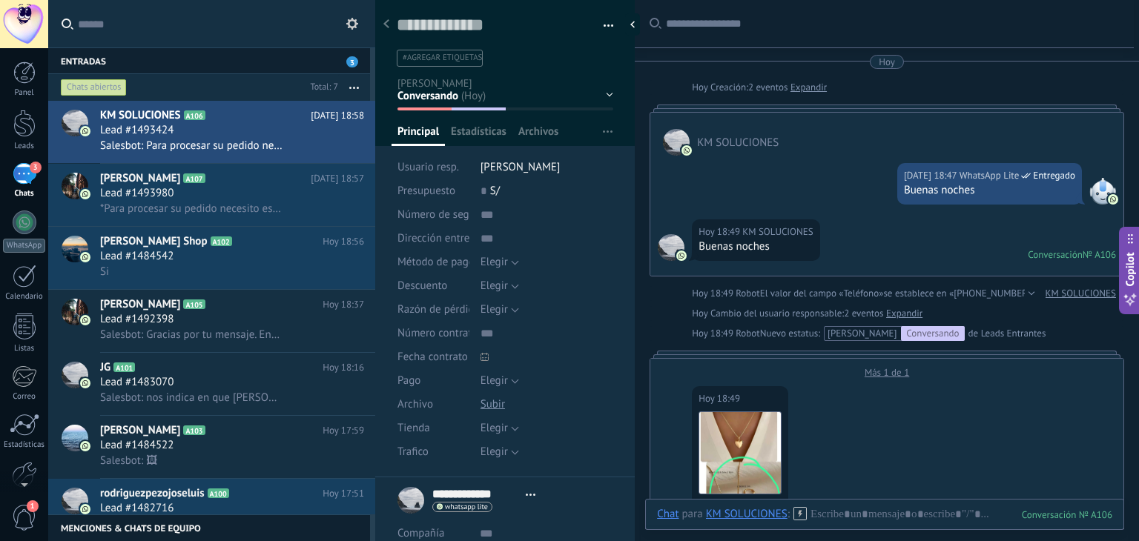
click at [884, 446] on div "[DATE] 18:49 KM SOLUCIONES Descargar" at bounding box center [886, 444] width 473 height 131
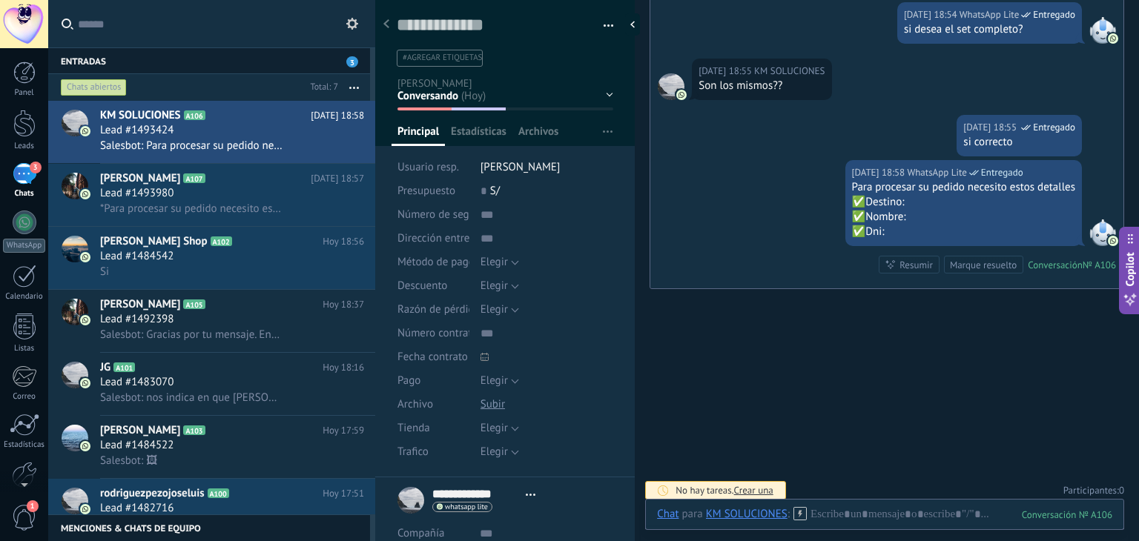
scroll to position [930, 0]
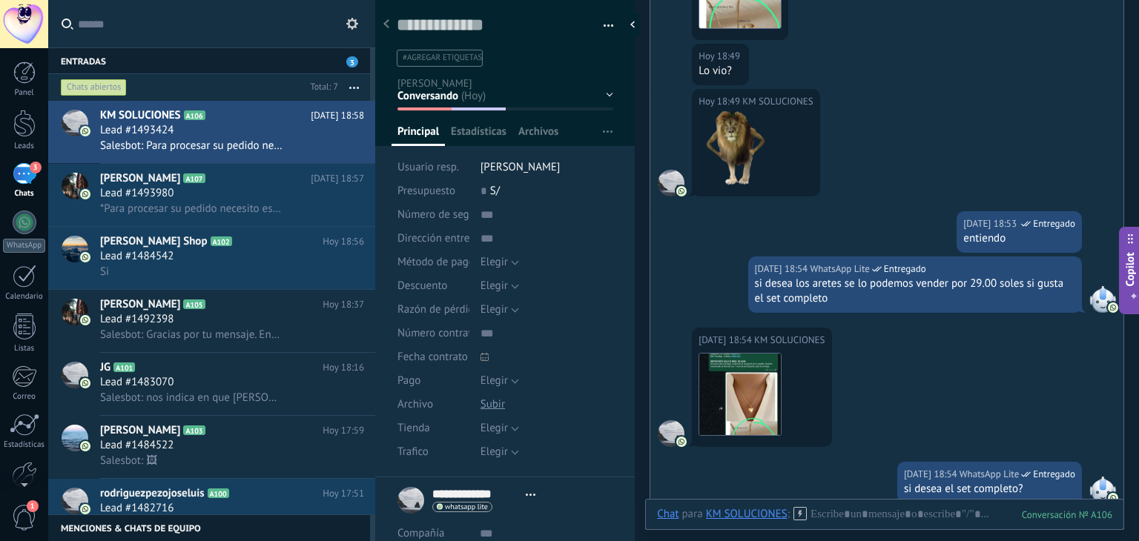
scroll to position [905, 0]
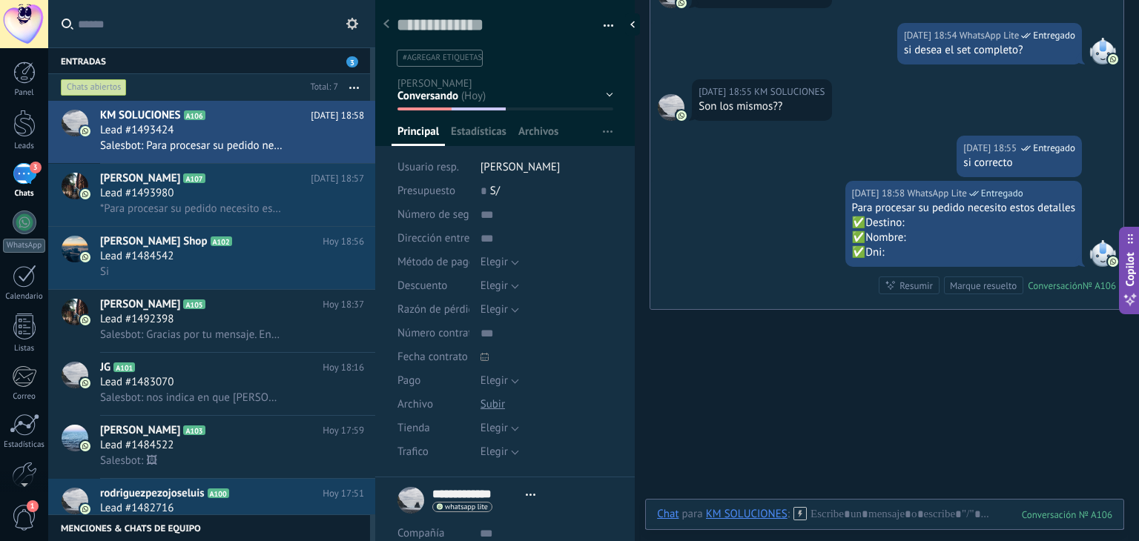
click at [731, 294] on div "[DATE] 18:58 WhatsApp Lite Entregado Para procesar su pedido necesito estos det…" at bounding box center [886, 245] width 473 height 128
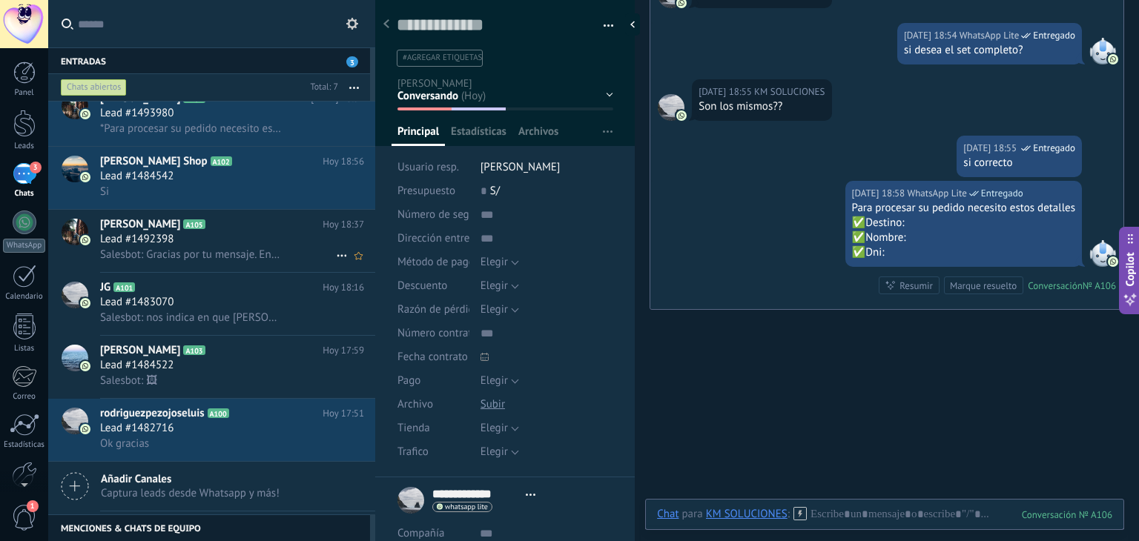
scroll to position [0, 0]
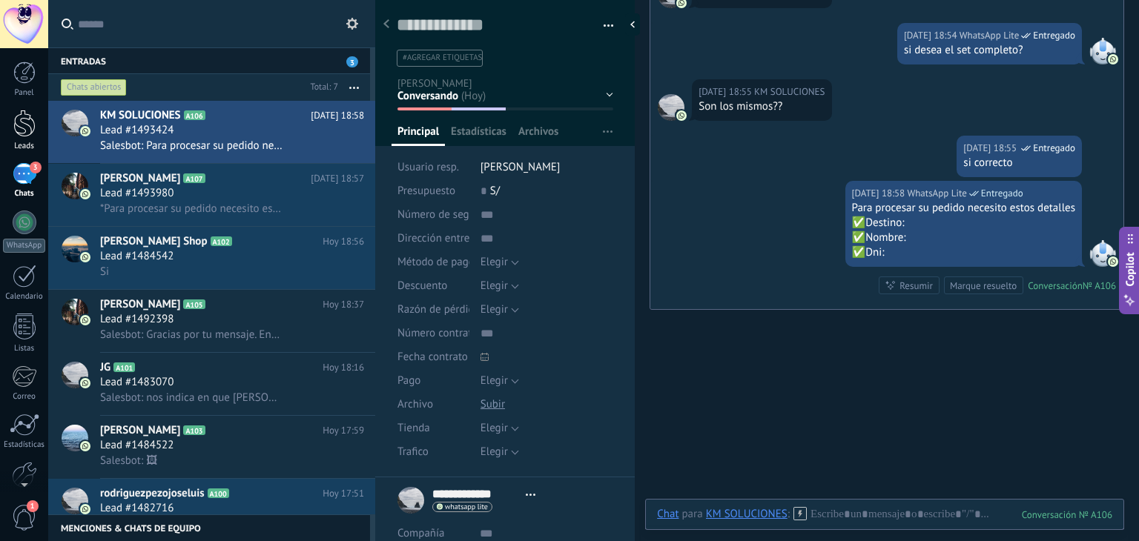
click at [28, 119] on div at bounding box center [24, 123] width 22 height 27
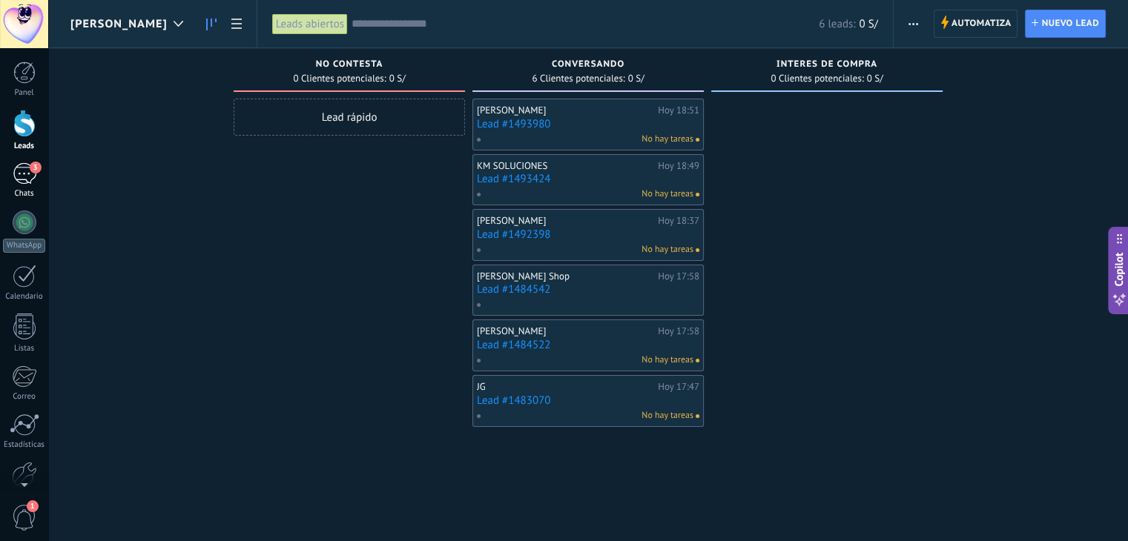
click at [26, 167] on div "3" at bounding box center [25, 174] width 24 height 22
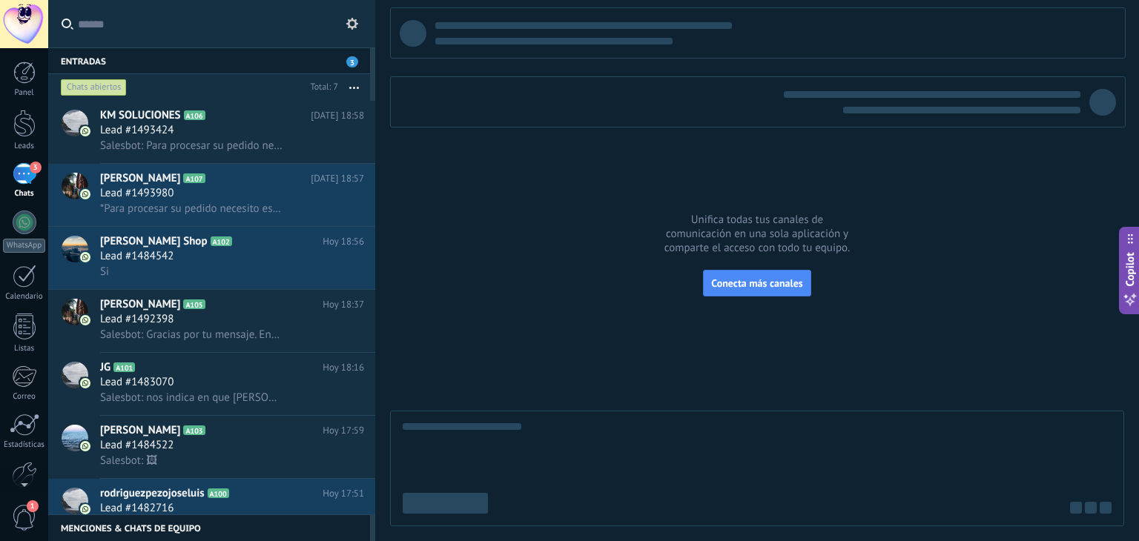
click at [26, 167] on div "3" at bounding box center [25, 174] width 24 height 22
click at [148, 112] on span "KM SOLUCIONES" at bounding box center [140, 115] width 81 height 15
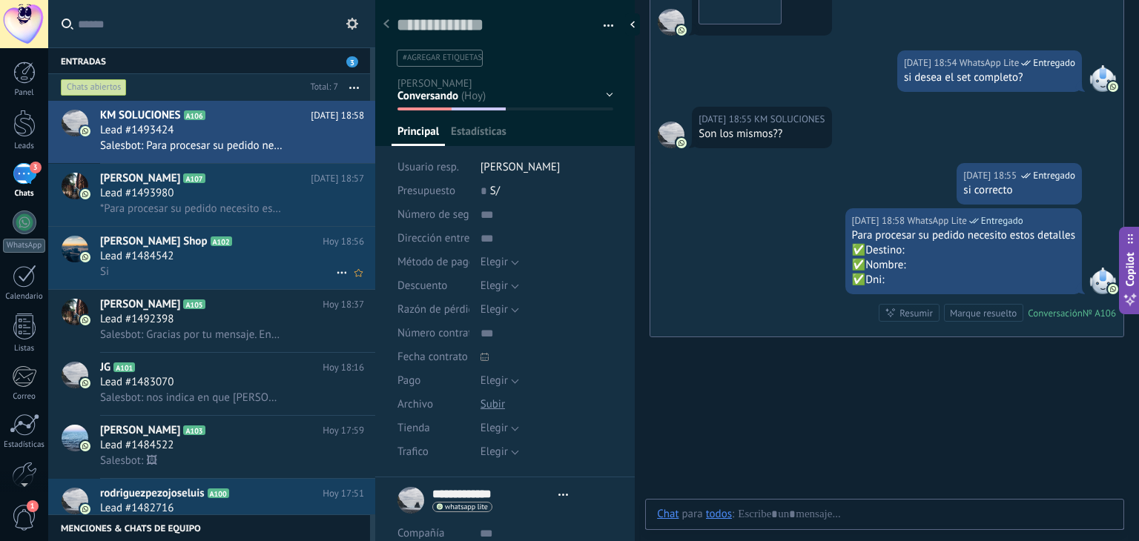
scroll to position [22, 0]
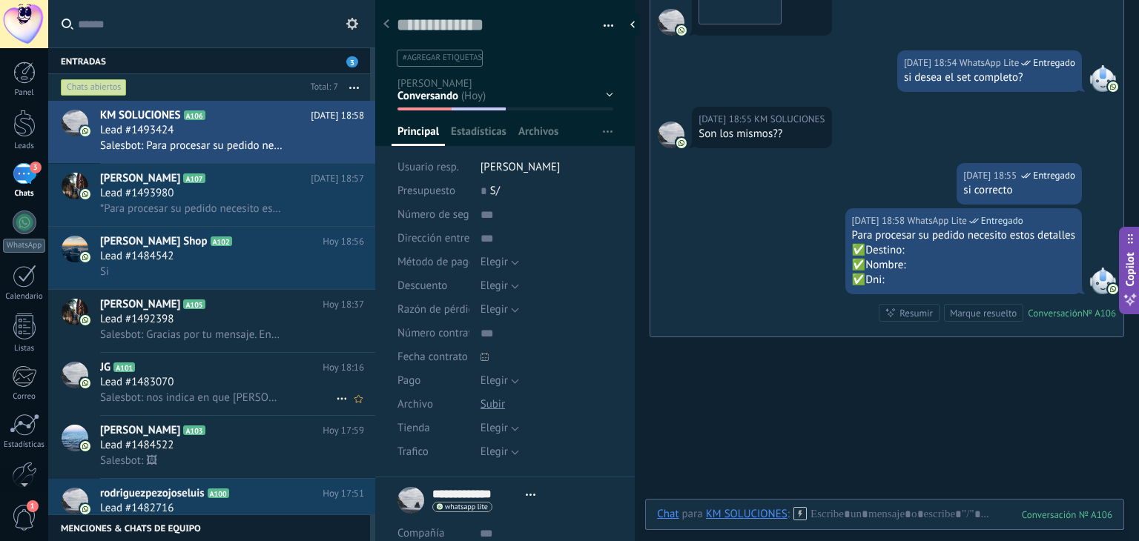
click at [190, 358] on div "JG A101 [DATE] 18:16 Lead #1483070 Salesbot: nos indica en que [PERSON_NAME] de…" at bounding box center [237, 384] width 275 height 62
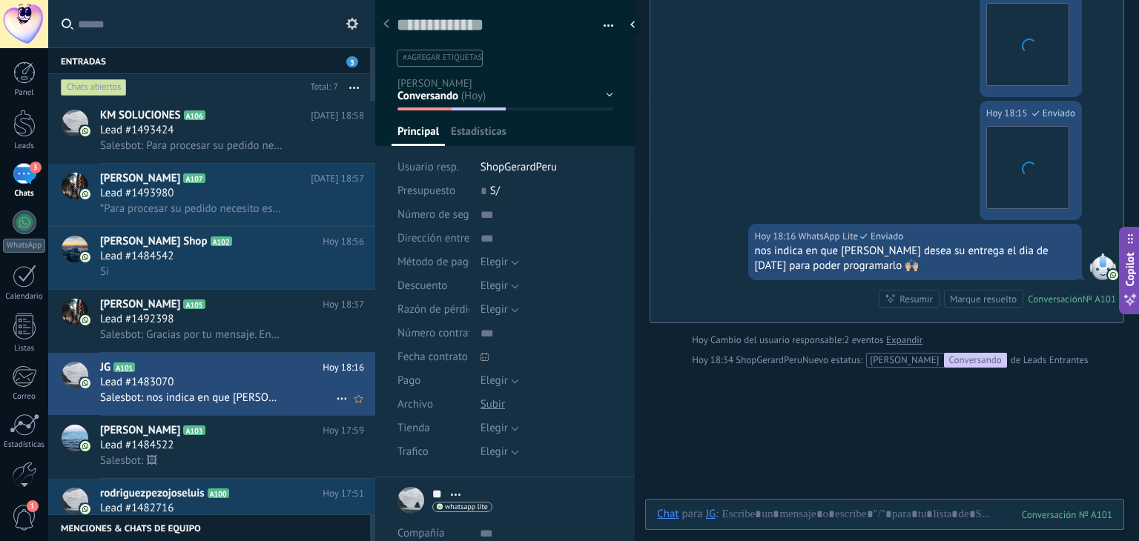
scroll to position [22, 0]
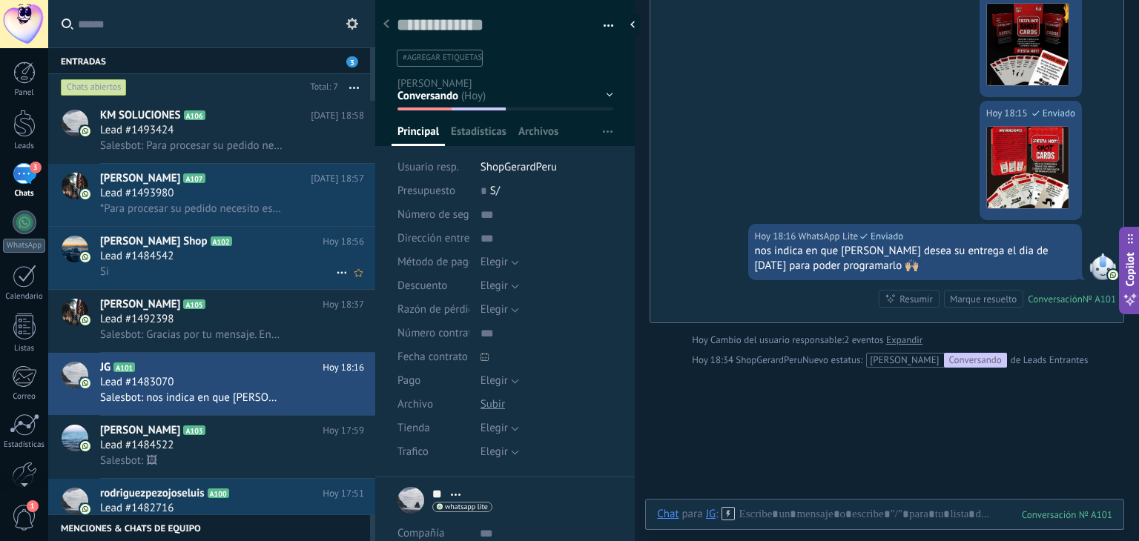
click at [331, 247] on span "Hoy 18:56" at bounding box center [344, 241] width 42 height 15
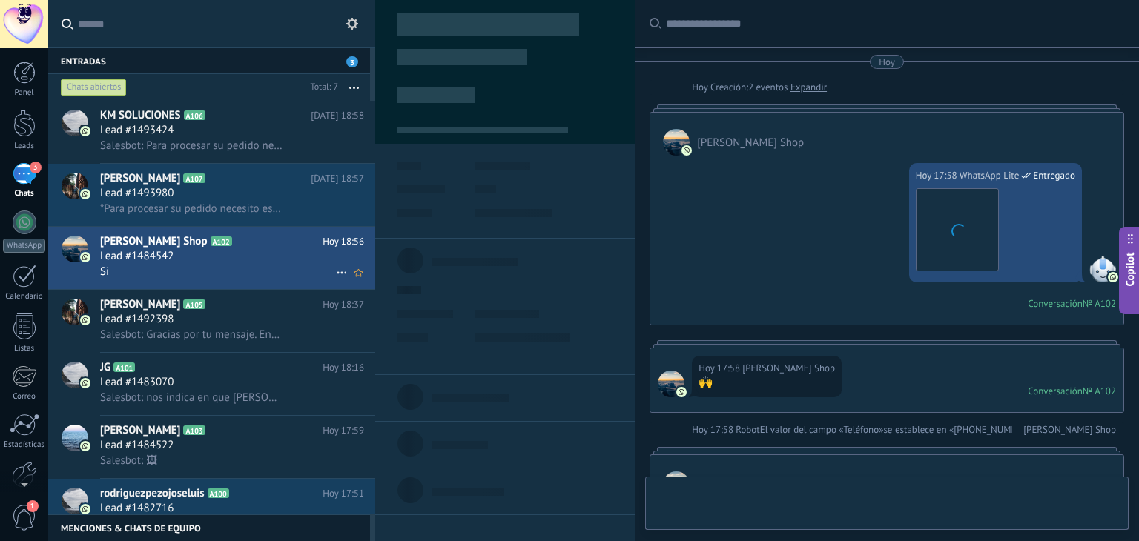
scroll to position [1230, 0]
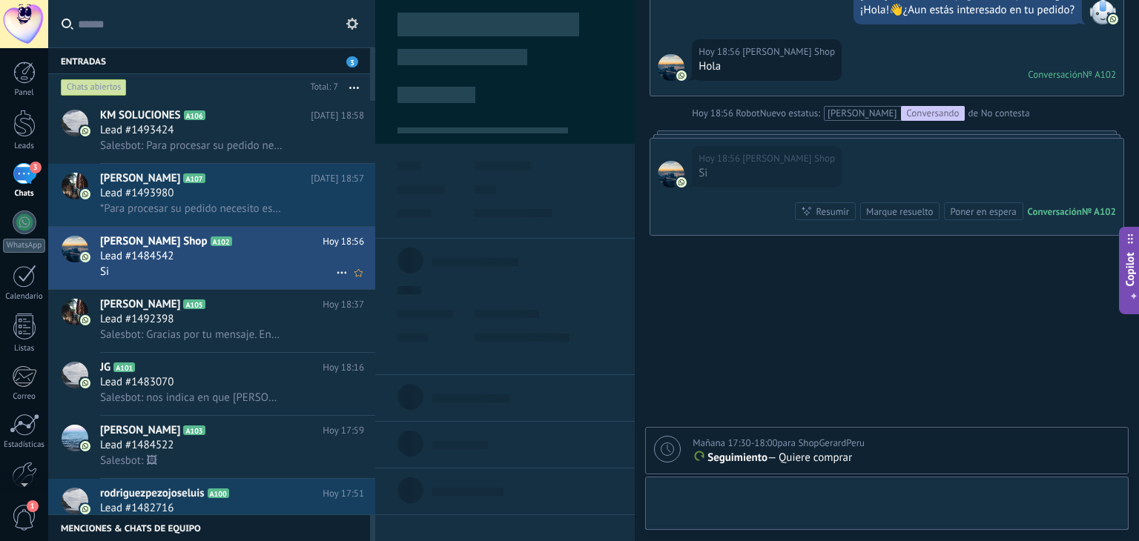
type textarea "**********"
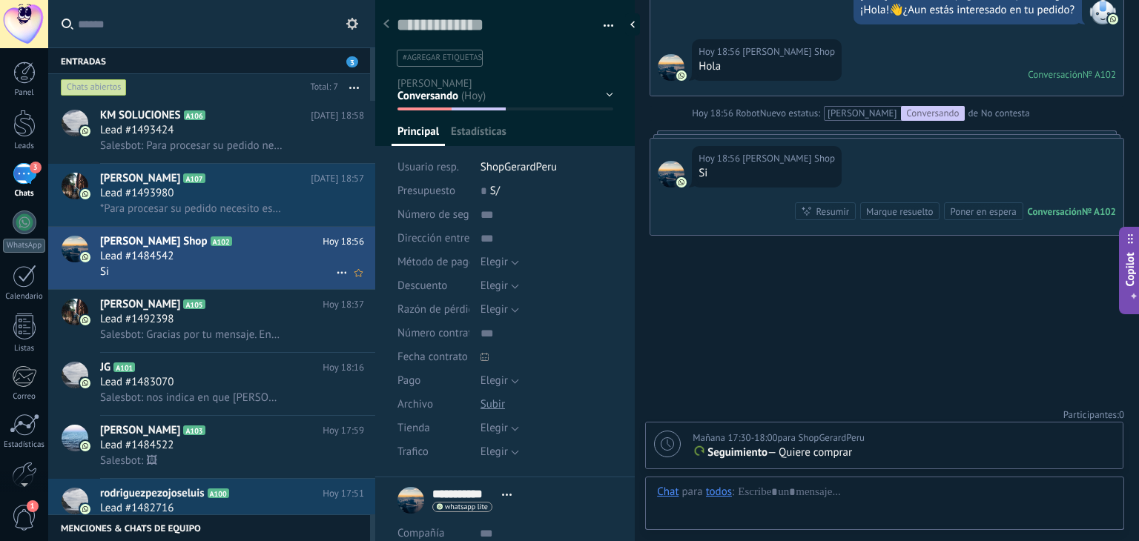
scroll to position [22, 0]
